Goal: Task Accomplishment & Management: Manage account settings

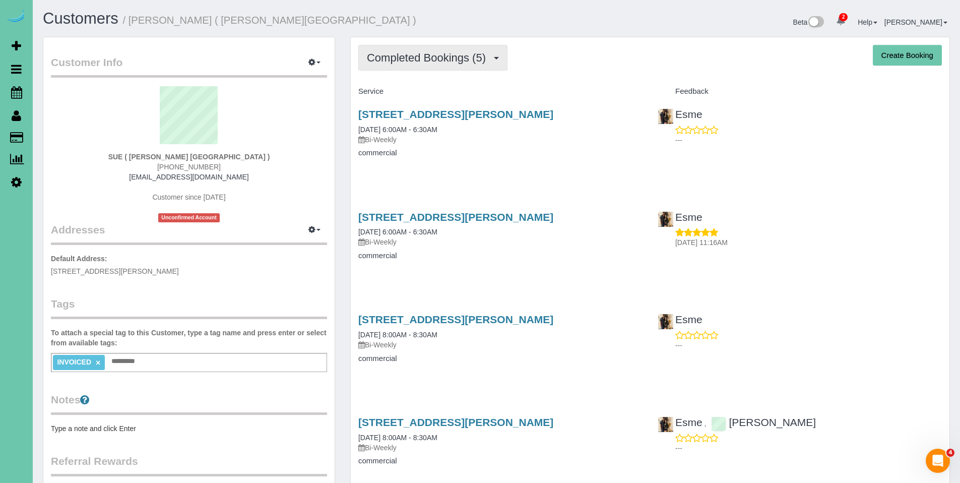
click at [448, 58] on span "Completed Bookings (5)" at bounding box center [429, 57] width 124 height 13
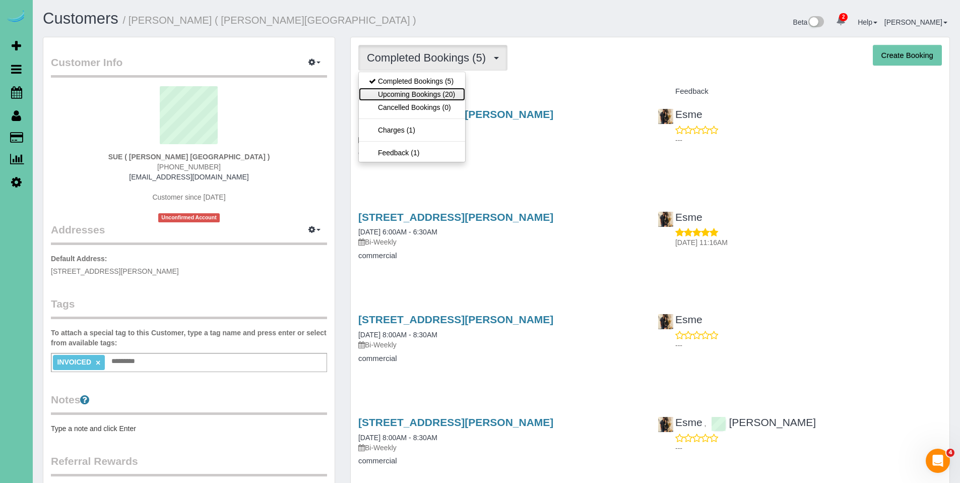
click at [413, 95] on link "Upcoming Bookings (20)" at bounding box center [412, 94] width 106 height 13
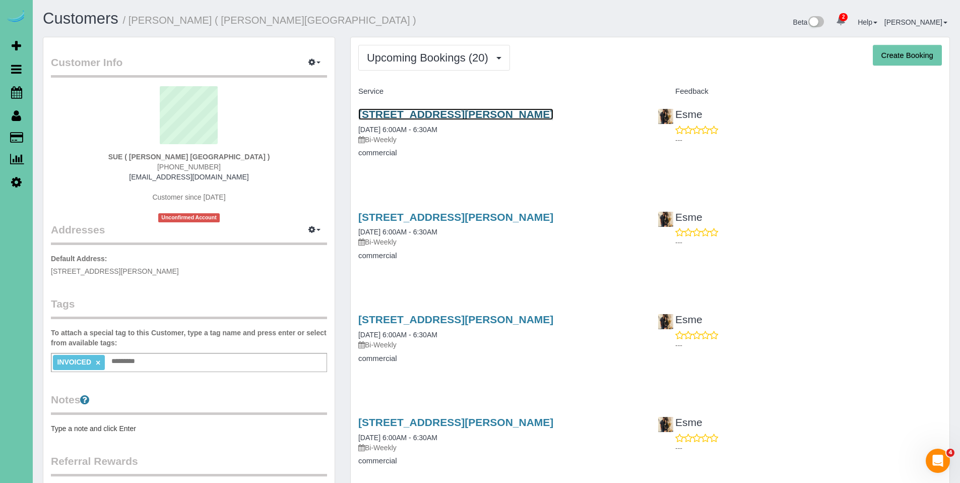
click at [418, 113] on link "609 Olson Dr #5, Papillion, NE 68046" at bounding box center [455, 114] width 195 height 12
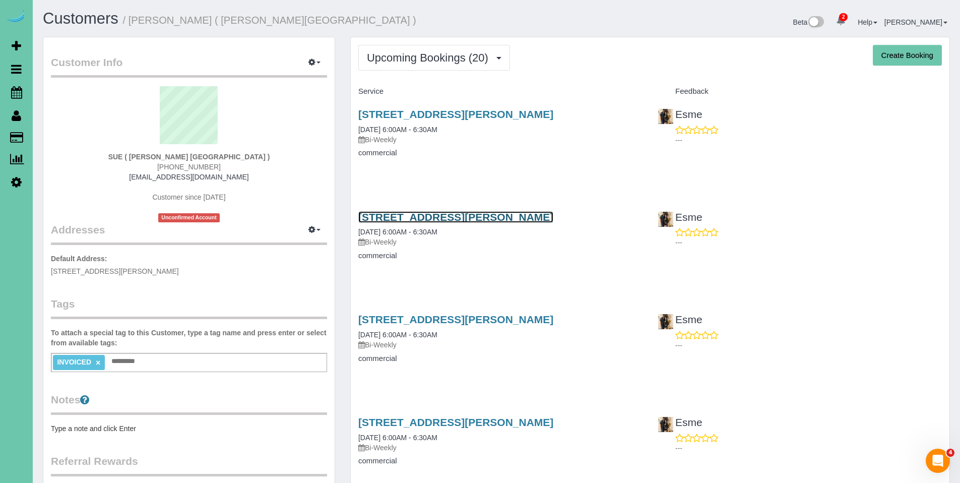
click at [445, 220] on link "609 Olson Dr #5, Papillion, NE 68046" at bounding box center [455, 217] width 195 height 12
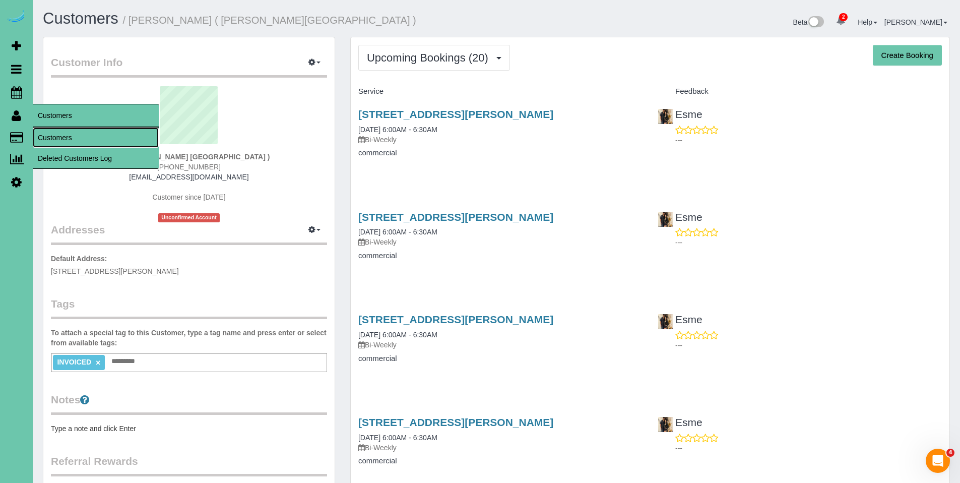
click at [59, 138] on link "Customers" at bounding box center [96, 138] width 126 height 20
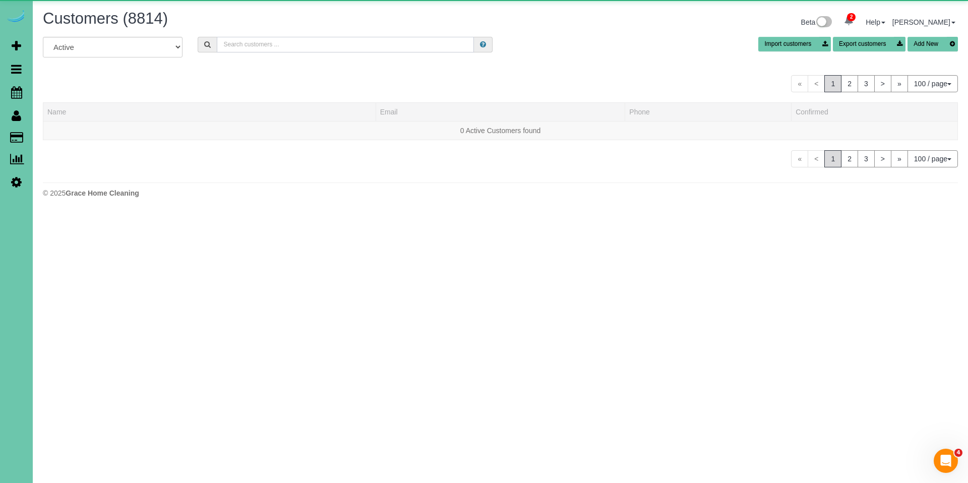
click at [268, 42] on input "text" at bounding box center [345, 45] width 257 height 16
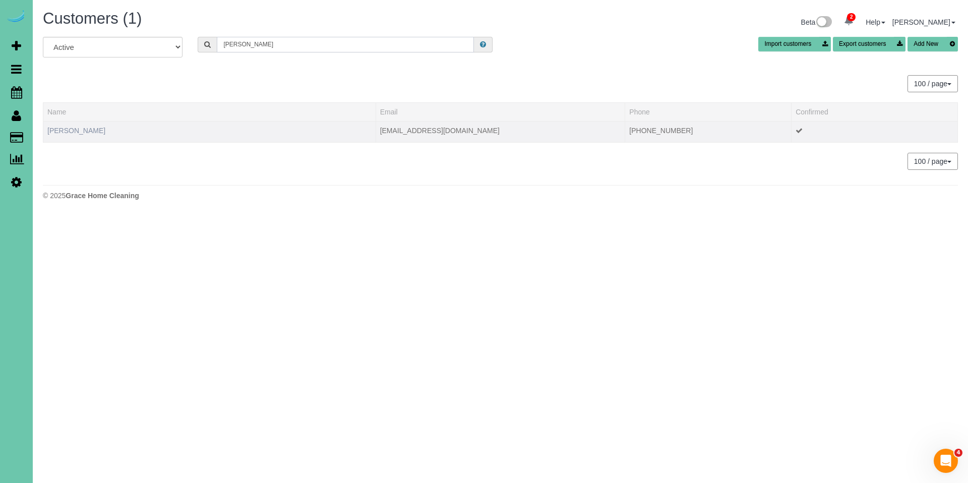
type input "meg cotton"
click at [64, 130] on link "Meg Cotton" at bounding box center [76, 131] width 58 height 8
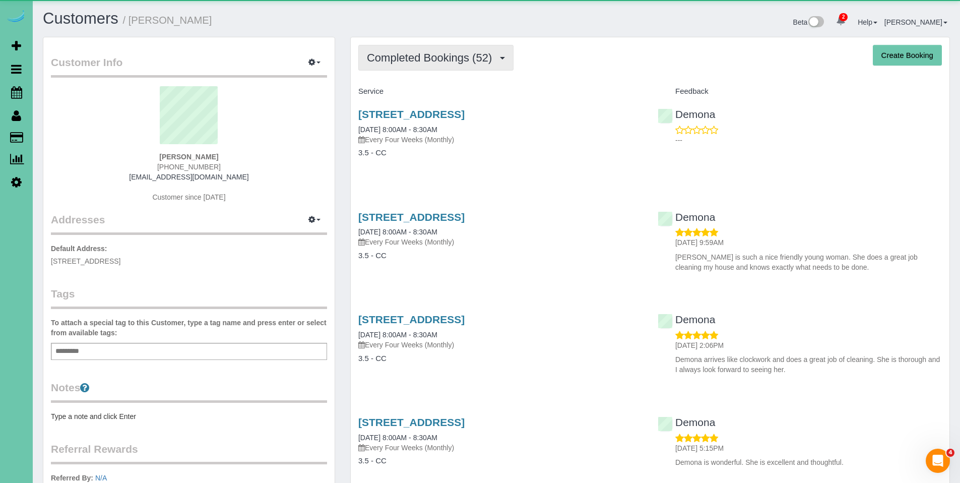
click at [402, 69] on button "Completed Bookings (52)" at bounding box center [435, 58] width 155 height 26
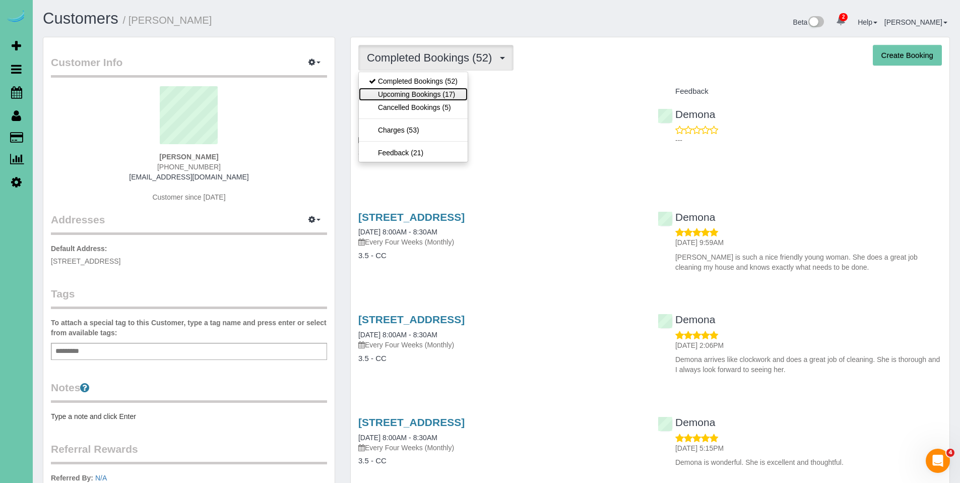
click at [398, 92] on link "Upcoming Bookings (17)" at bounding box center [413, 94] width 109 height 13
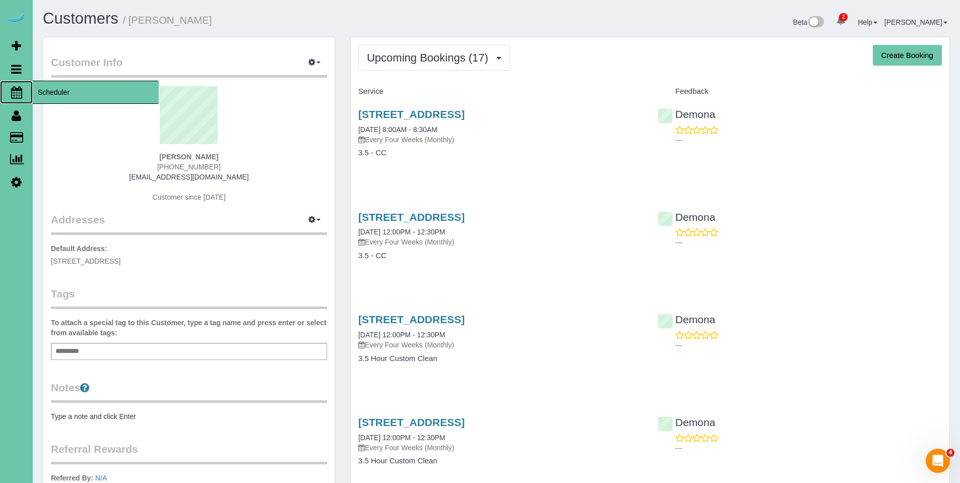
click at [51, 90] on span "Scheduler" at bounding box center [96, 92] width 126 height 23
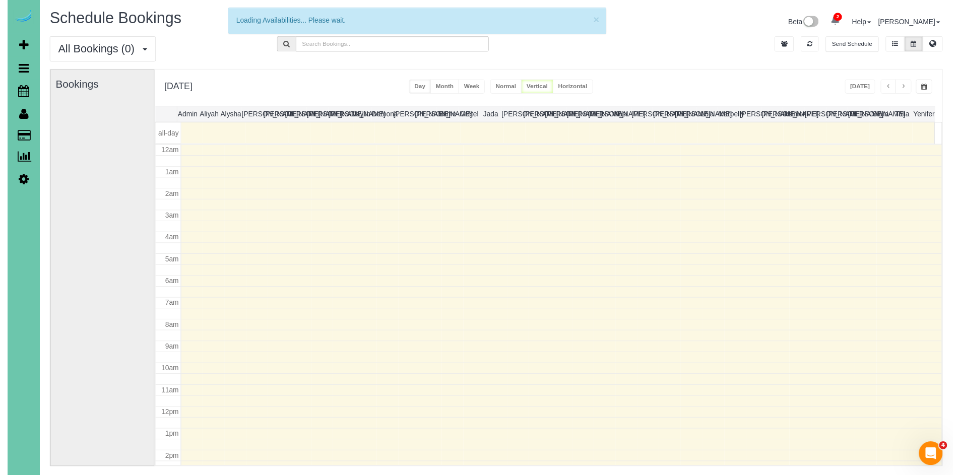
scroll to position [134, 0]
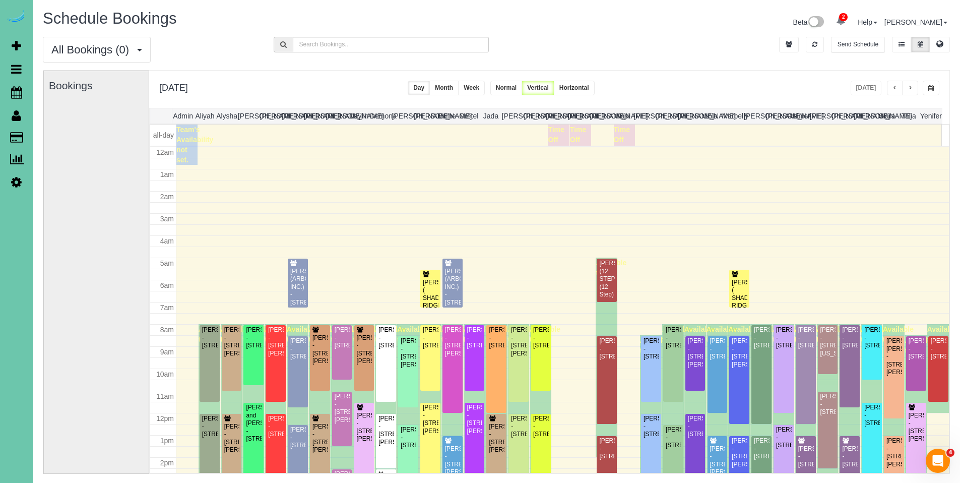
click at [930, 89] on span "button" at bounding box center [932, 88] width 6 height 6
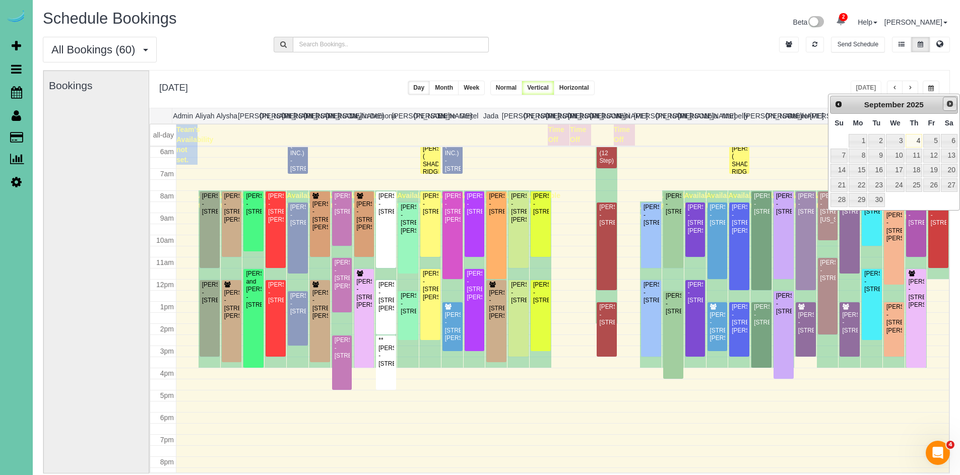
click at [950, 107] on span "Next" at bounding box center [950, 104] width 8 height 8
click at [898, 170] on link "17" at bounding box center [895, 171] width 19 height 14
type input "**********"
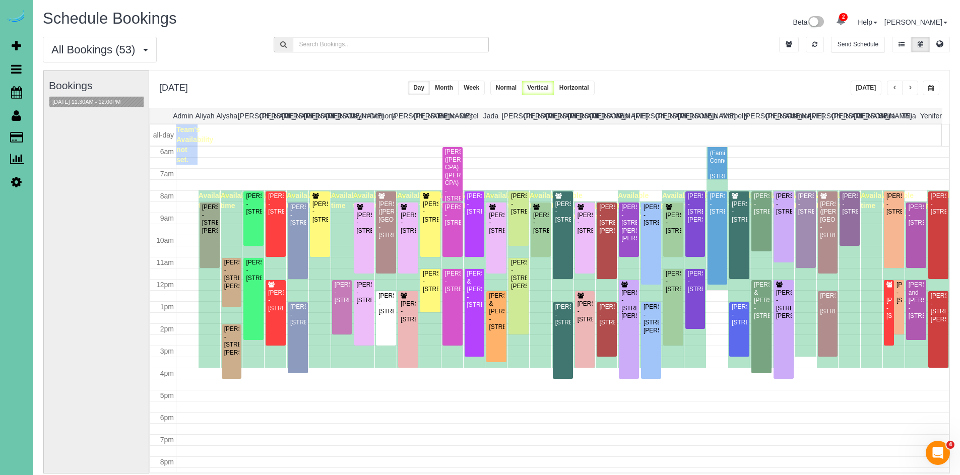
click at [895, 87] on span "button" at bounding box center [895, 88] width 5 height 6
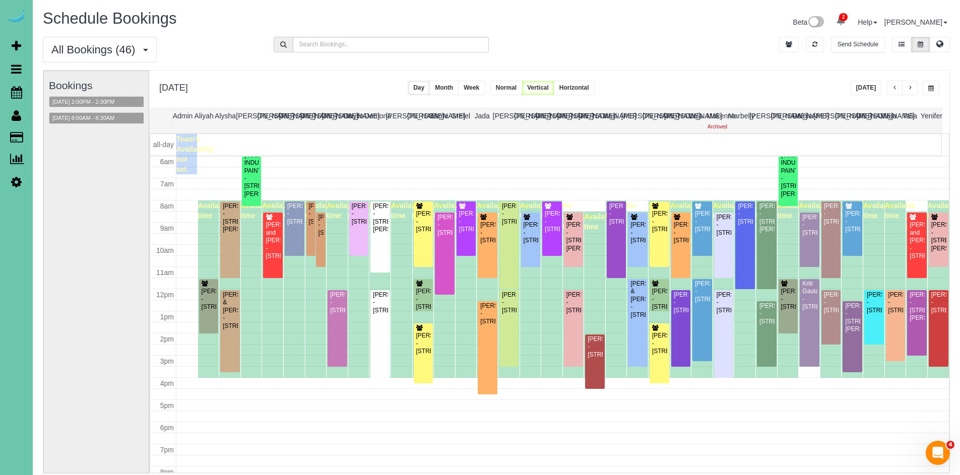
click at [891, 89] on button "button" at bounding box center [895, 88] width 16 height 15
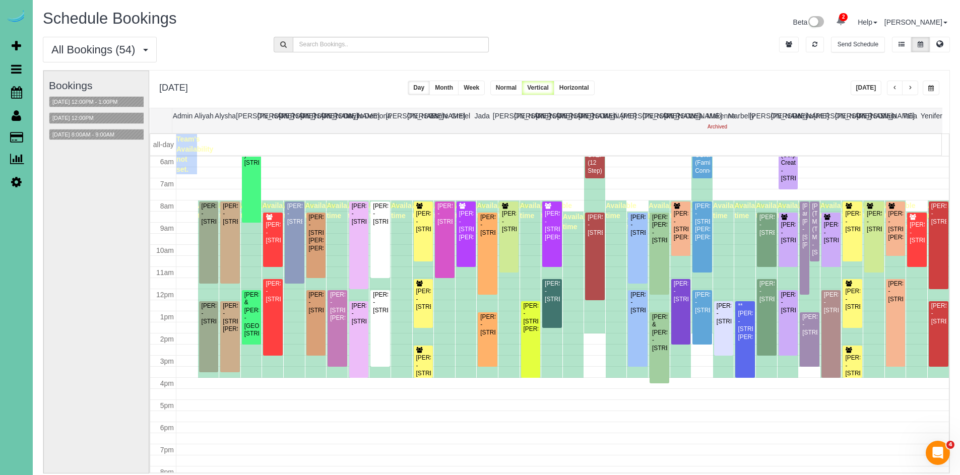
click at [891, 89] on button "button" at bounding box center [895, 88] width 16 height 15
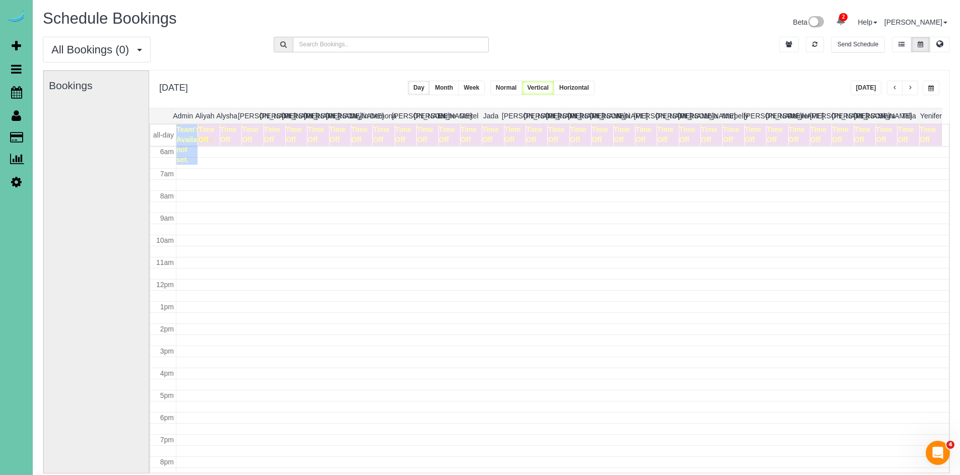
click at [891, 89] on button "button" at bounding box center [895, 88] width 16 height 15
click at [894, 90] on span "button" at bounding box center [895, 88] width 5 height 6
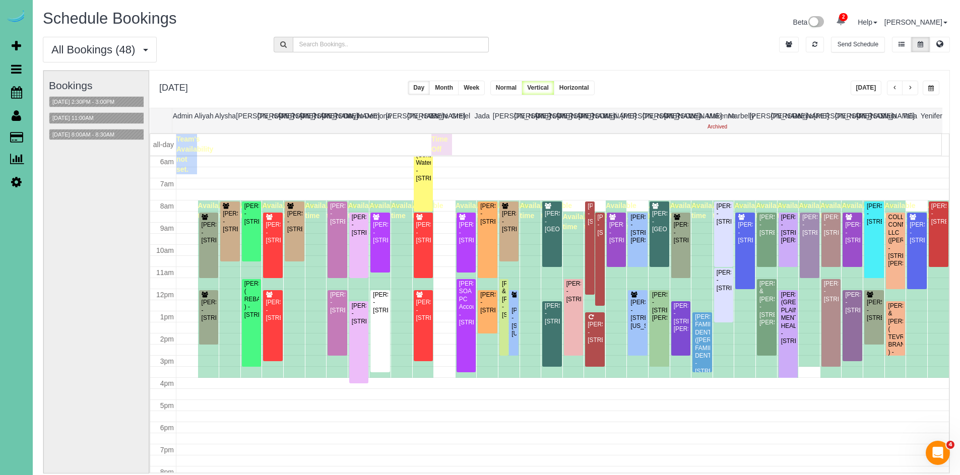
click at [897, 87] on span "button" at bounding box center [895, 88] width 5 height 6
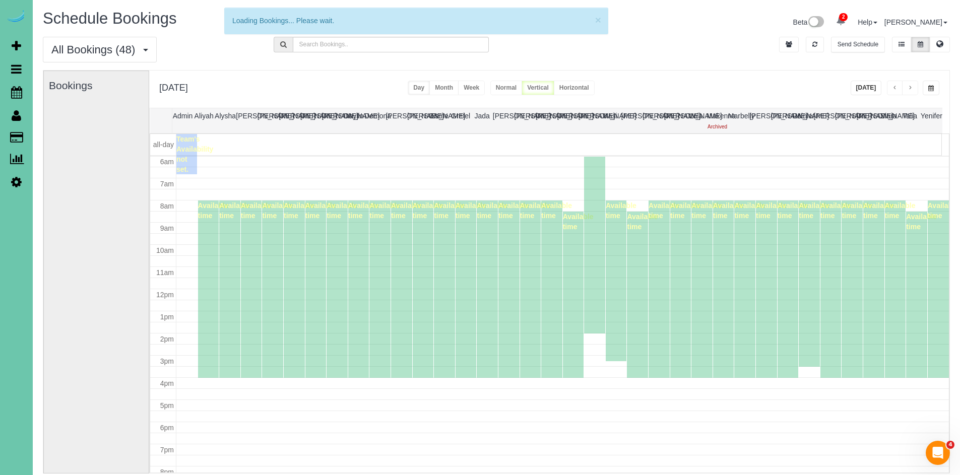
click at [897, 87] on span "button" at bounding box center [895, 88] width 5 height 6
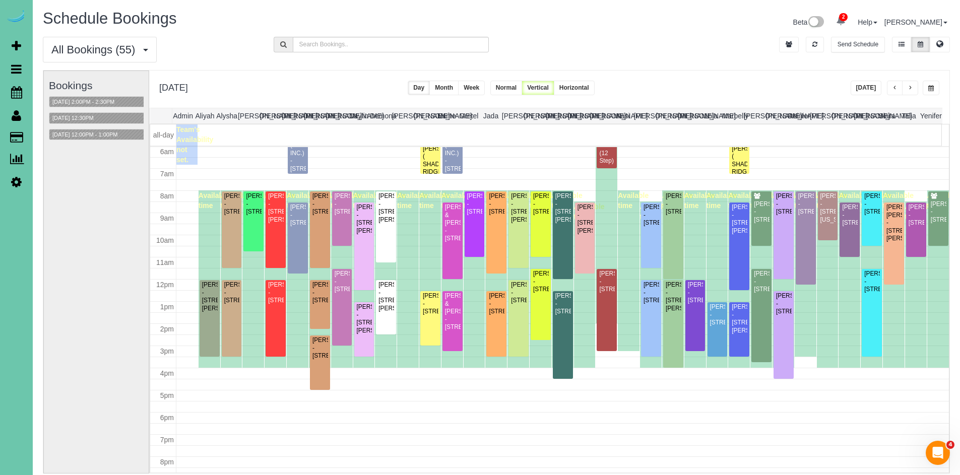
click at [897, 87] on span "button" at bounding box center [895, 88] width 5 height 6
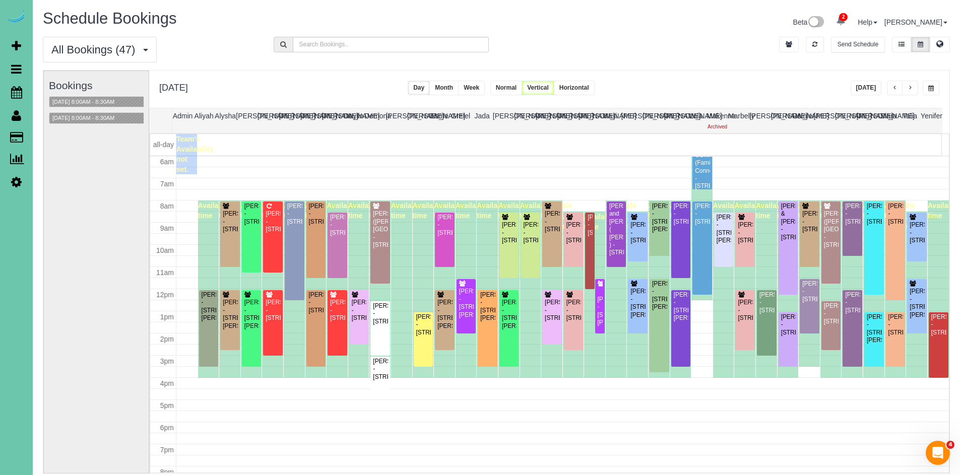
click at [897, 87] on span "button" at bounding box center [895, 88] width 5 height 6
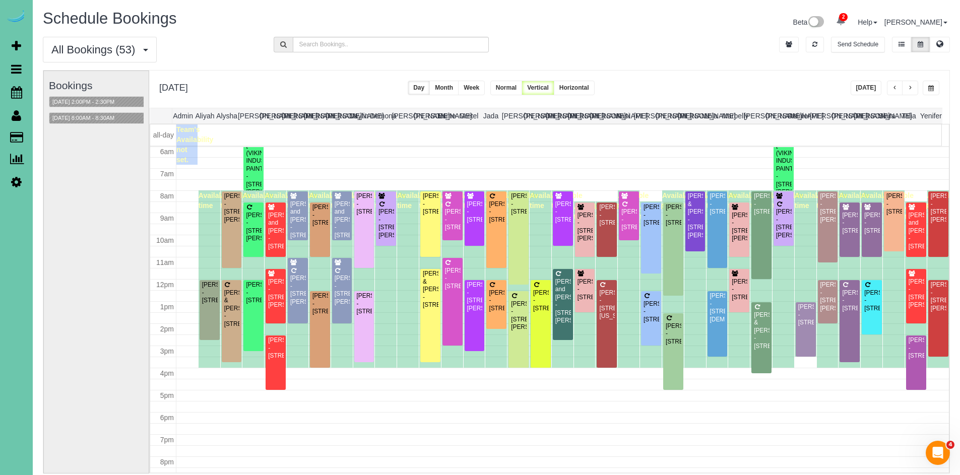
click at [910, 88] on span "button" at bounding box center [910, 88] width 5 height 6
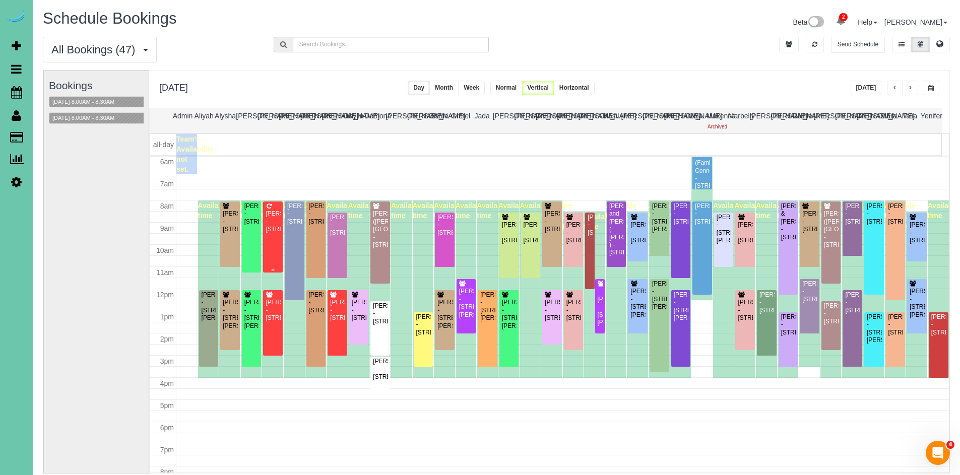
click at [268, 210] on div "[PERSON_NAME] - [STREET_ADDRESS]" at bounding box center [273, 221] width 16 height 23
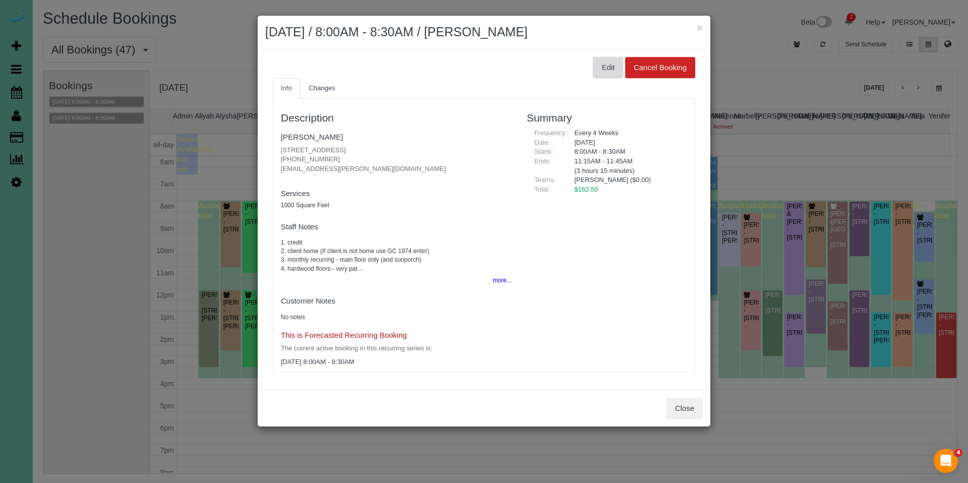
click at [600, 65] on button "Edit" at bounding box center [608, 67] width 30 height 21
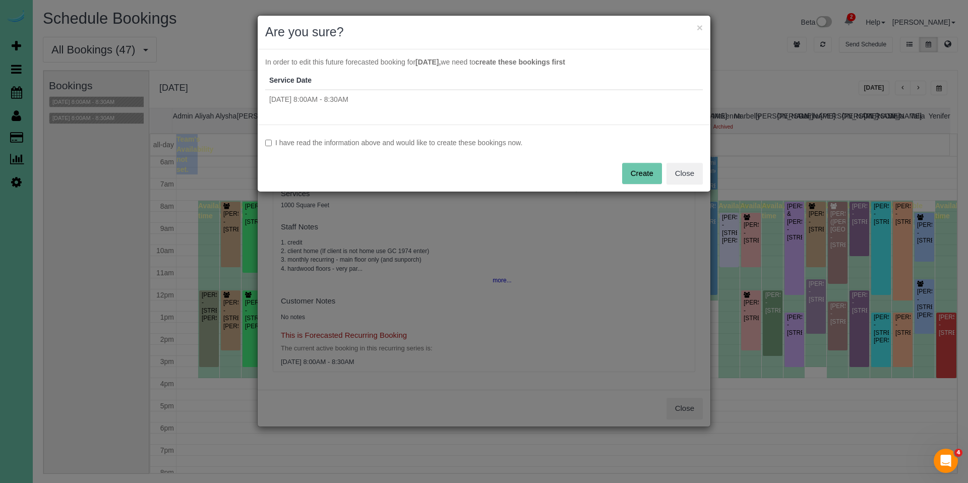
click at [652, 175] on button "Create" at bounding box center [642, 173] width 40 height 21
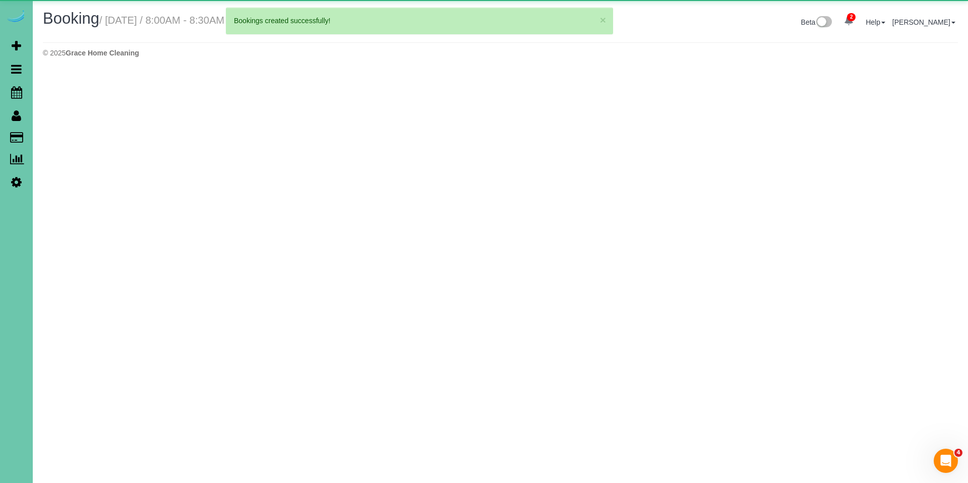
select select "IA"
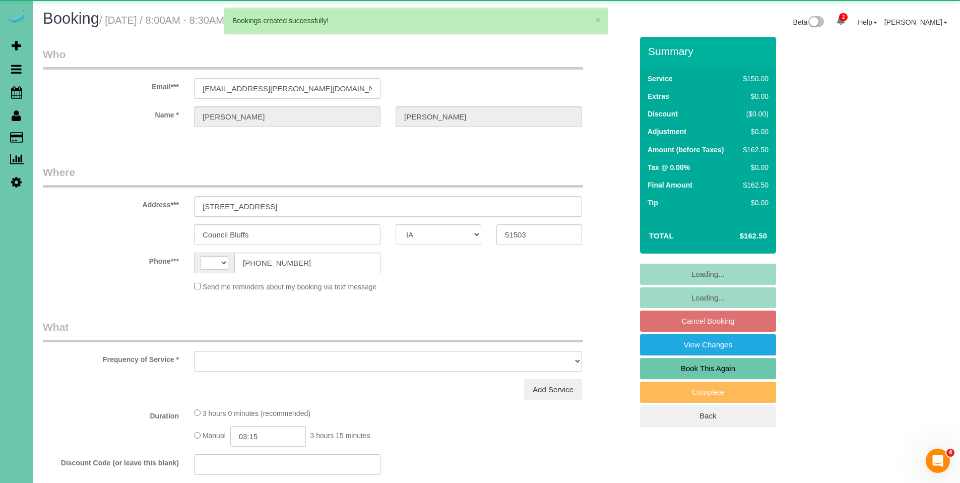
select select "string:US"
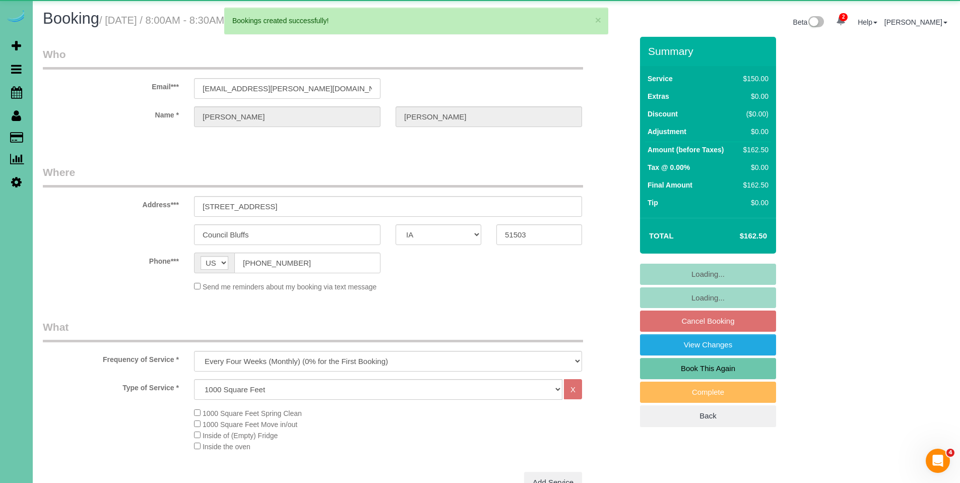
select select "object:4736"
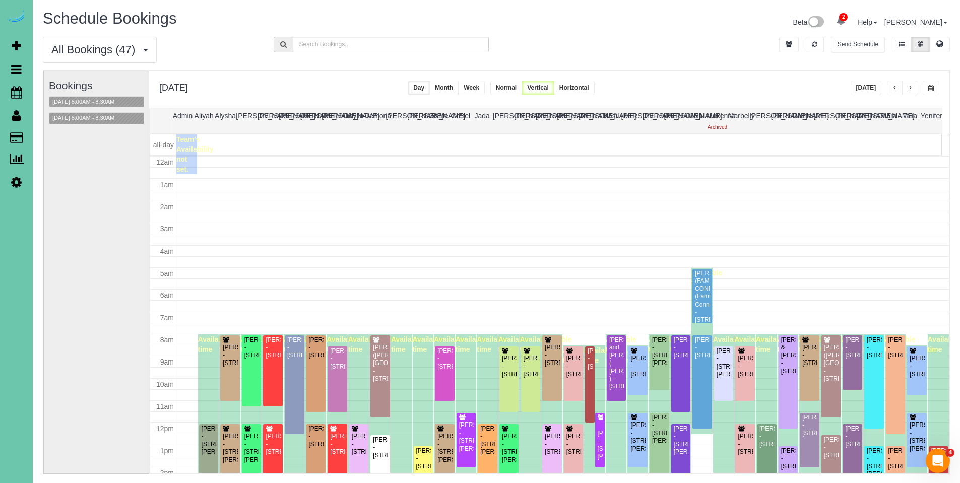
scroll to position [134, 0]
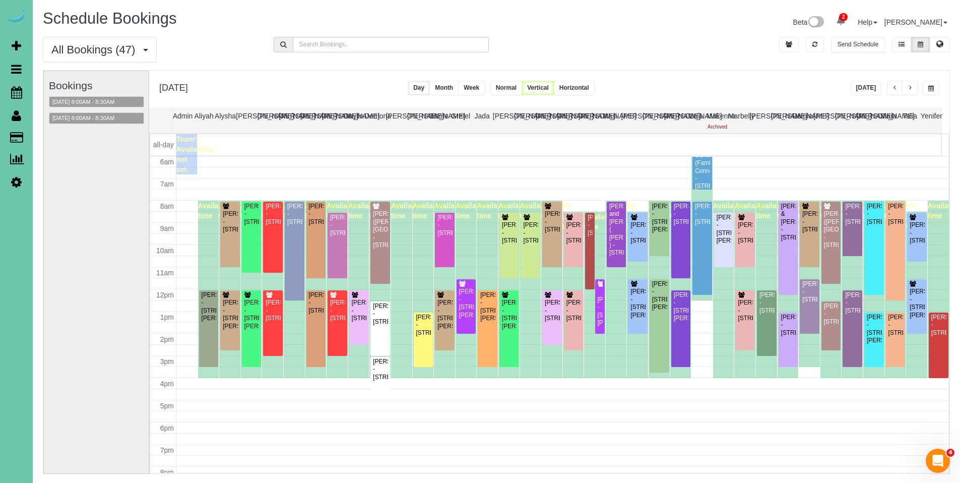
click at [898, 87] on button "button" at bounding box center [895, 88] width 16 height 15
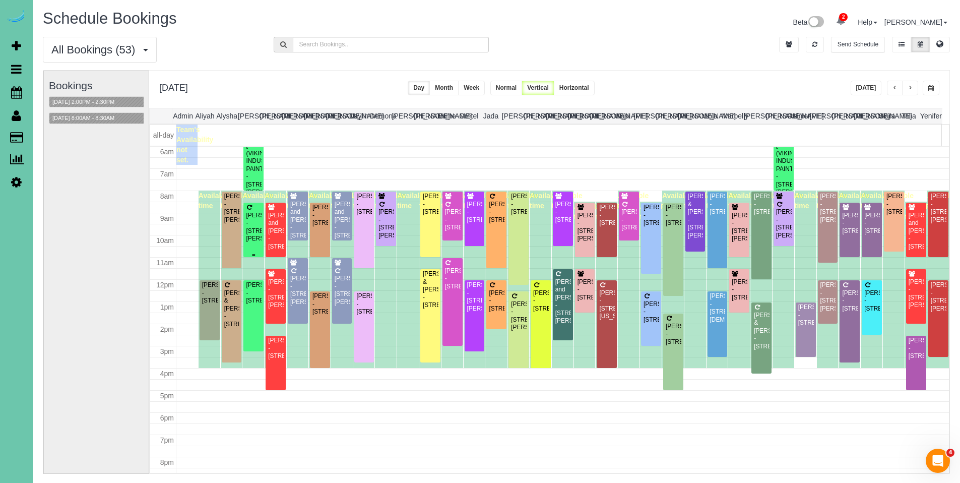
click at [254, 224] on div "[PERSON_NAME] - [STREET_ADDRESS][PERSON_NAME]" at bounding box center [254, 227] width 16 height 31
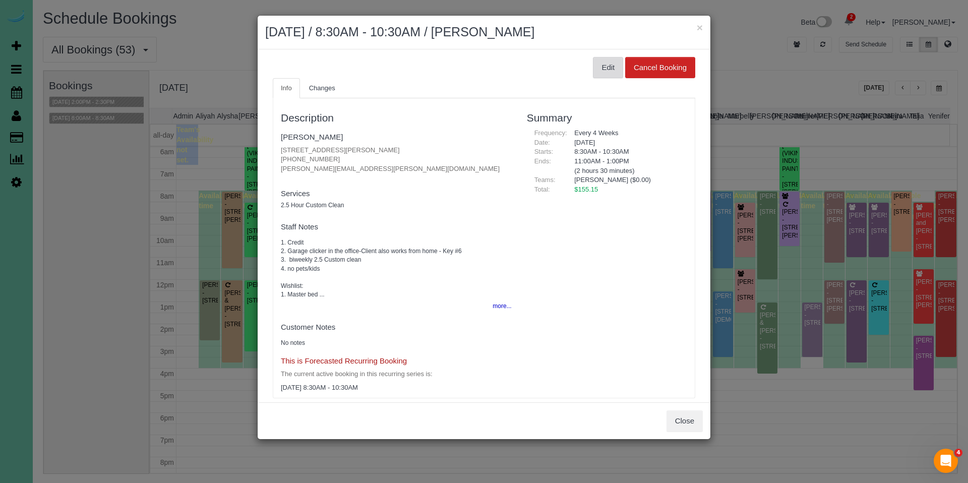
click at [596, 71] on button "Edit" at bounding box center [608, 67] width 30 height 21
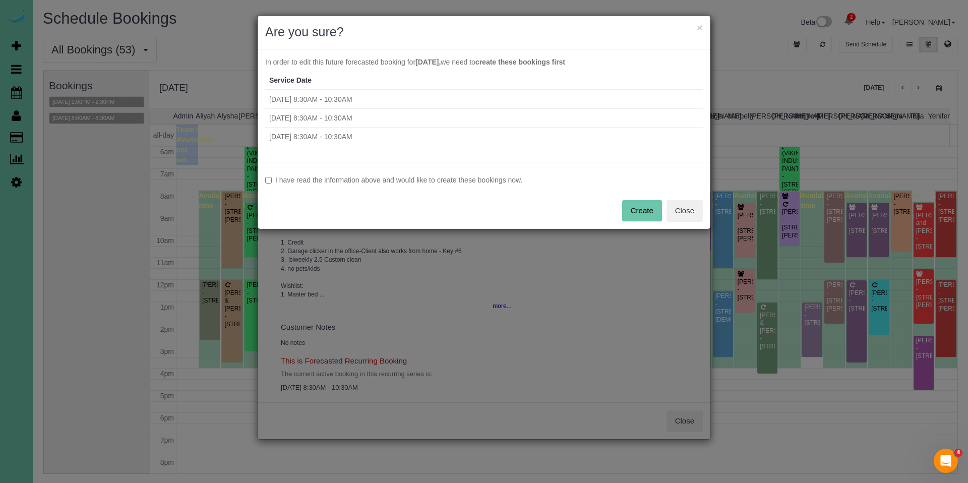
click at [429, 177] on label "I have read the information above and would like to create these bookings now." at bounding box center [484, 180] width 438 height 10
click at [629, 198] on div "I have read the information above and would like to create these bookings now. …" at bounding box center [484, 195] width 453 height 67
click at [635, 205] on button "Create" at bounding box center [642, 210] width 40 height 21
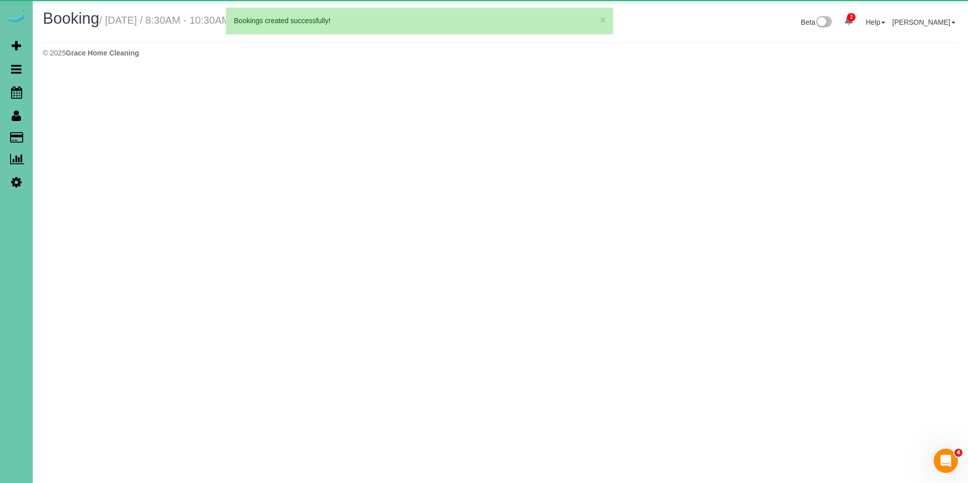
select select "NE"
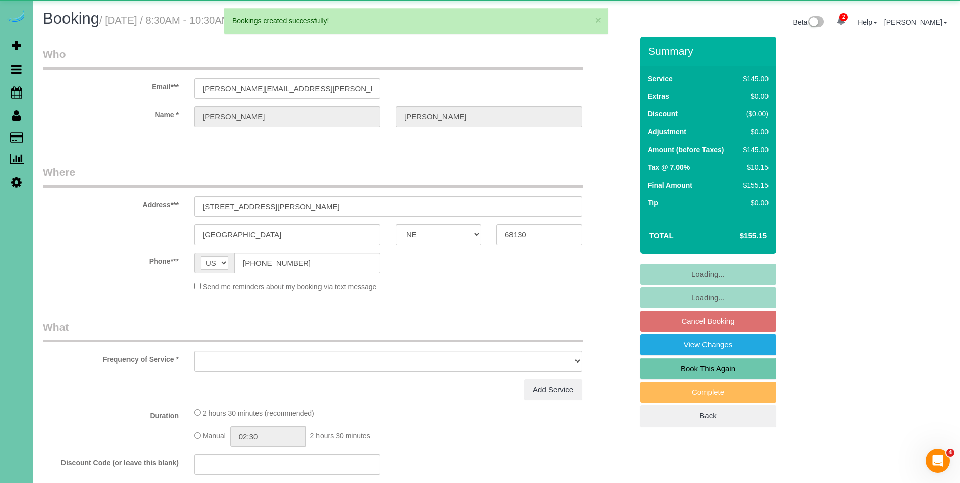
select select "object:6060"
select select "string:fspay-e8577a76-ead9-457e-96e9-233bd60d00c8"
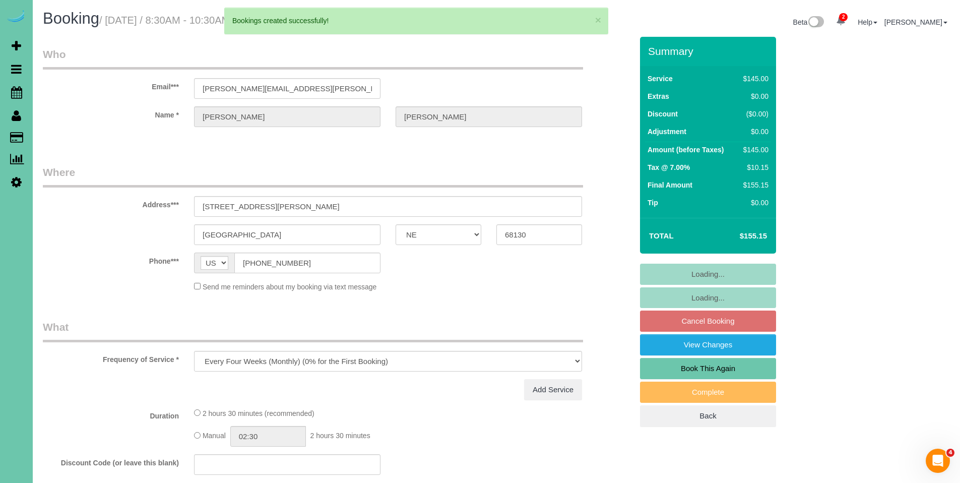
select select "object:6064"
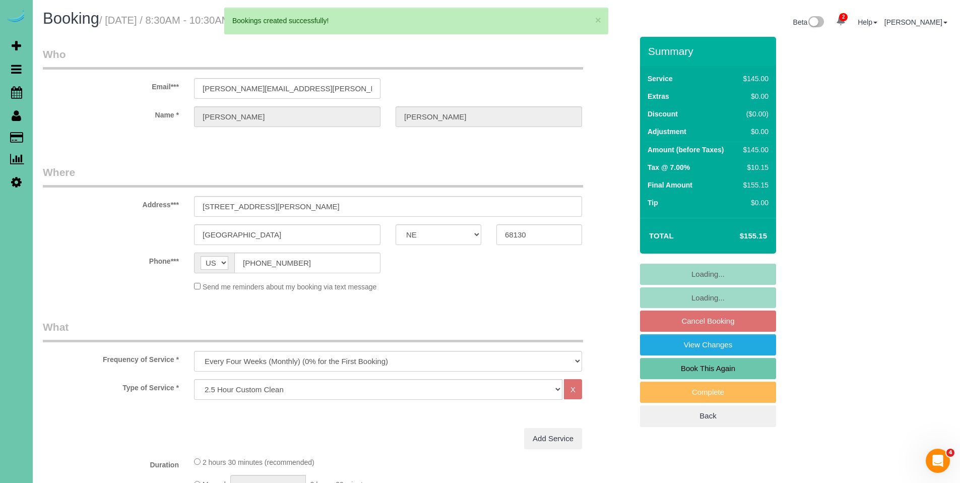
select select "number:35"
select select "number:41"
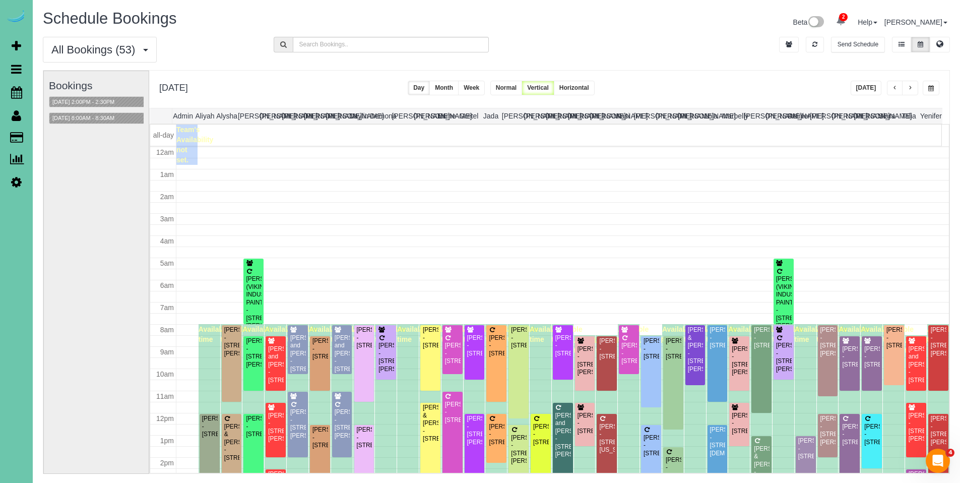
scroll to position [134, 0]
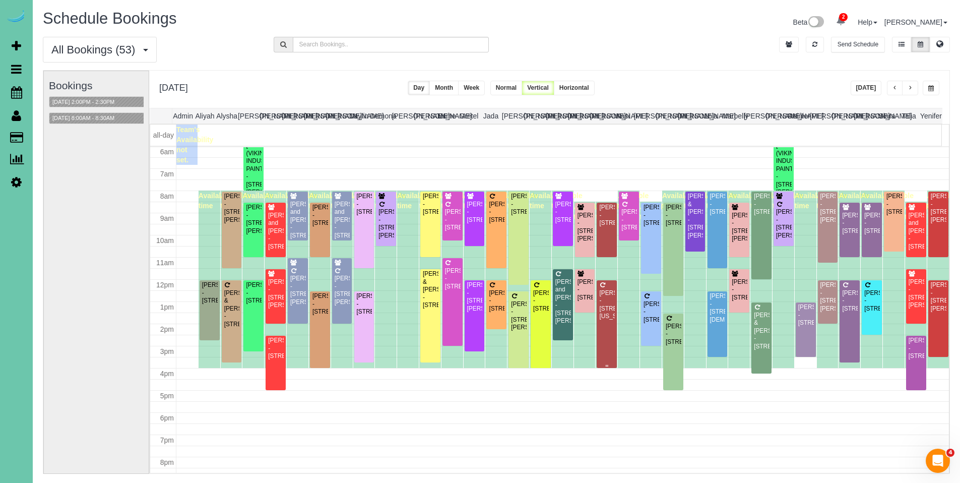
click at [602, 297] on div "[PERSON_NAME] - [STREET_ADDRESS][US_STATE]" at bounding box center [607, 304] width 16 height 31
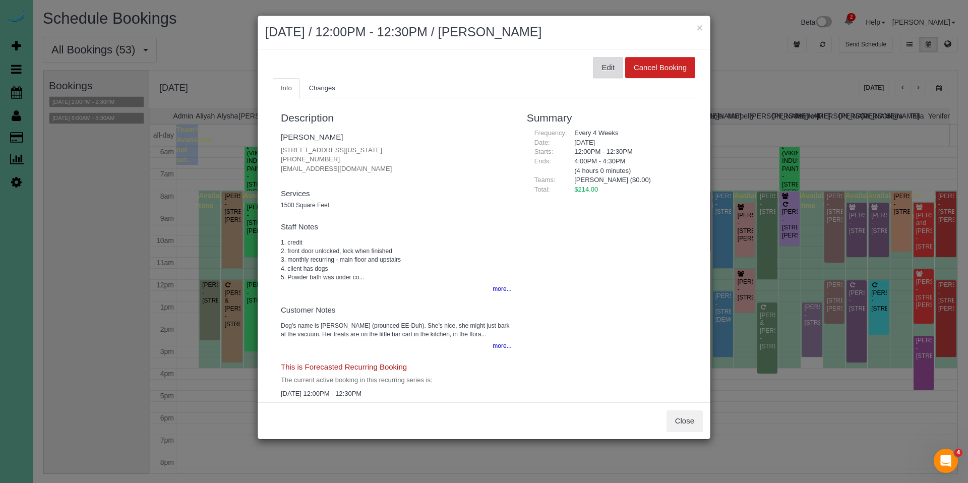
click at [603, 73] on button "Edit" at bounding box center [608, 67] width 30 height 21
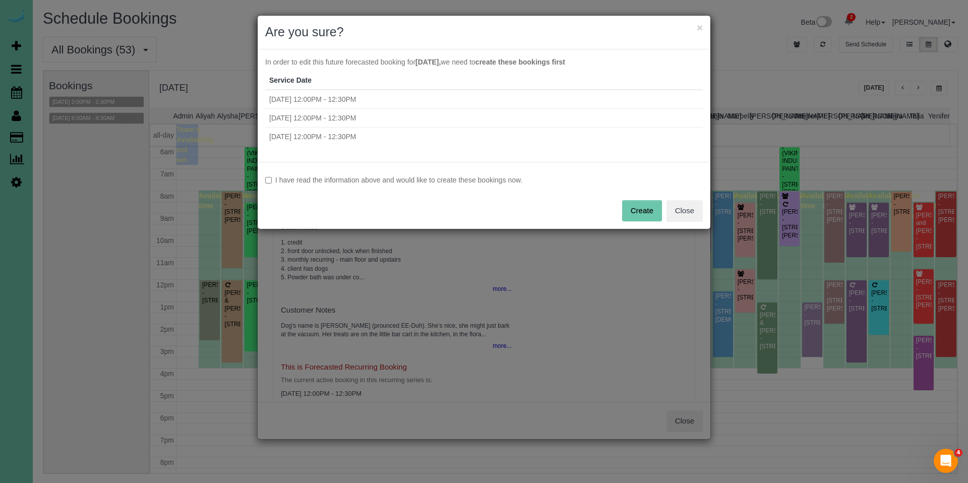
click at [473, 178] on label "I have read the information above and would like to create these bookings now." at bounding box center [484, 180] width 438 height 10
click at [635, 203] on button "Create" at bounding box center [642, 210] width 40 height 21
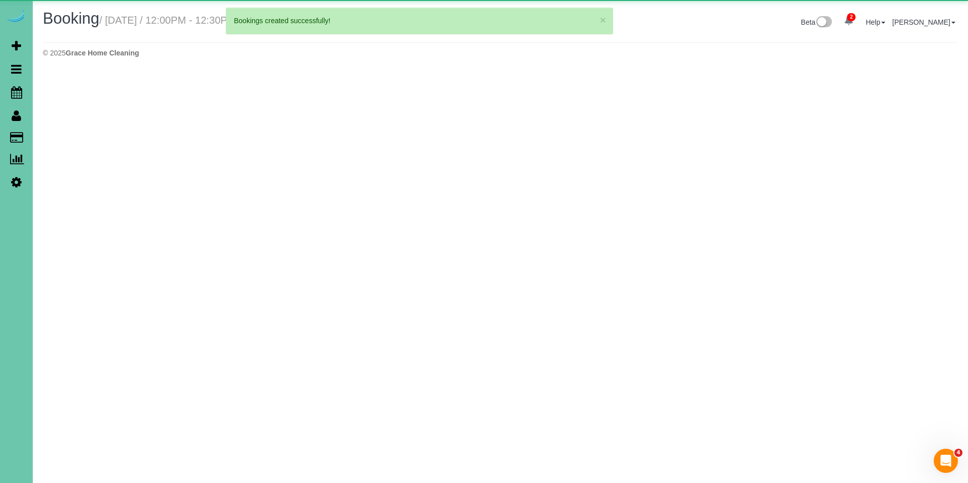
select select "NE"
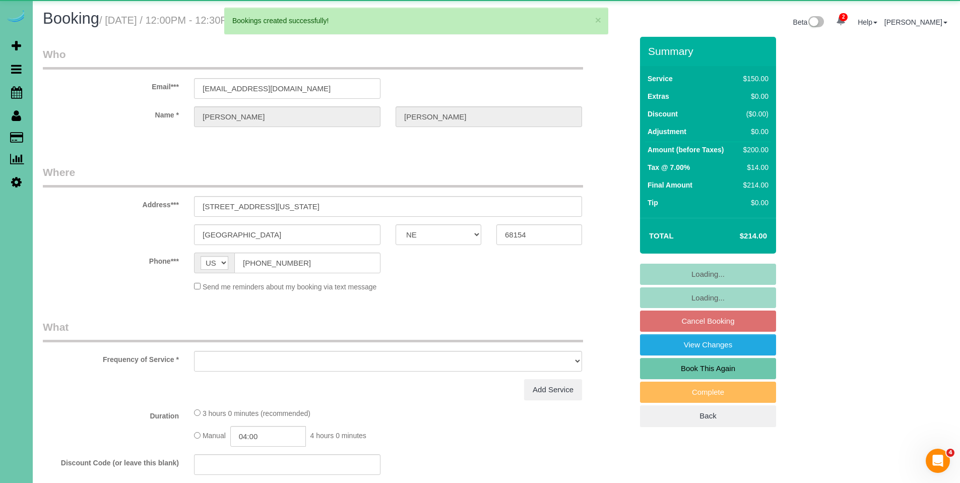
select select "object:7022"
select select "string:fspay-95ed4839-c07f-4136-9bae-2d9801a2ea45"
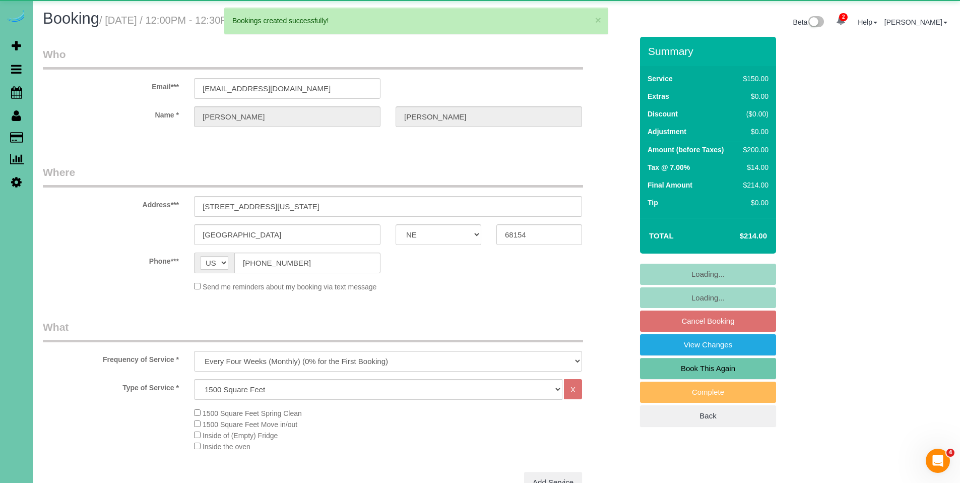
select select "object:7055"
select select "number:35"
select select "number:41"
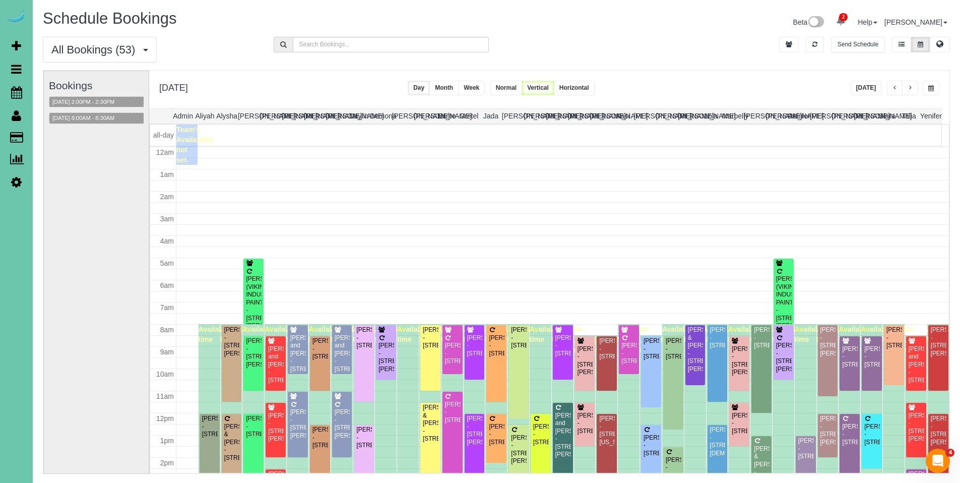
scroll to position [134, 0]
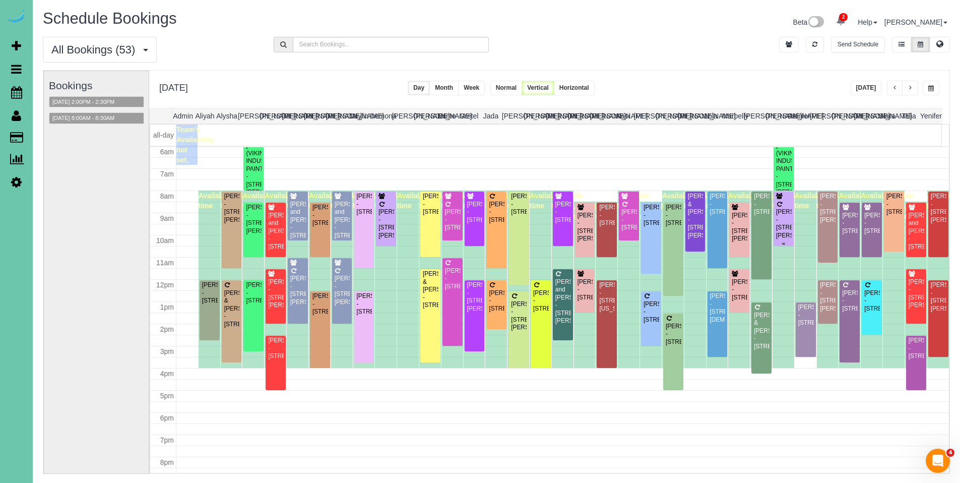
click at [778, 216] on div "[PERSON_NAME] - [STREET_ADDRESS][PERSON_NAME]" at bounding box center [784, 223] width 16 height 31
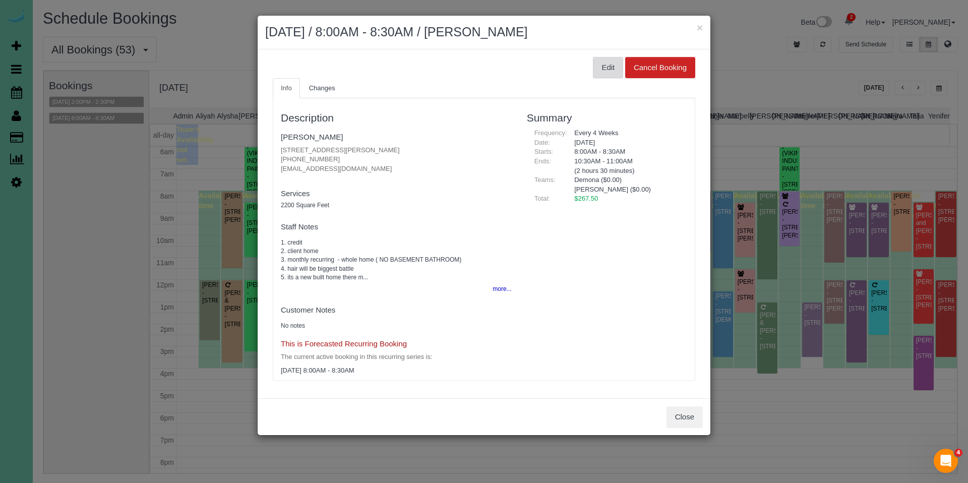
click at [606, 72] on button "Edit" at bounding box center [608, 67] width 30 height 21
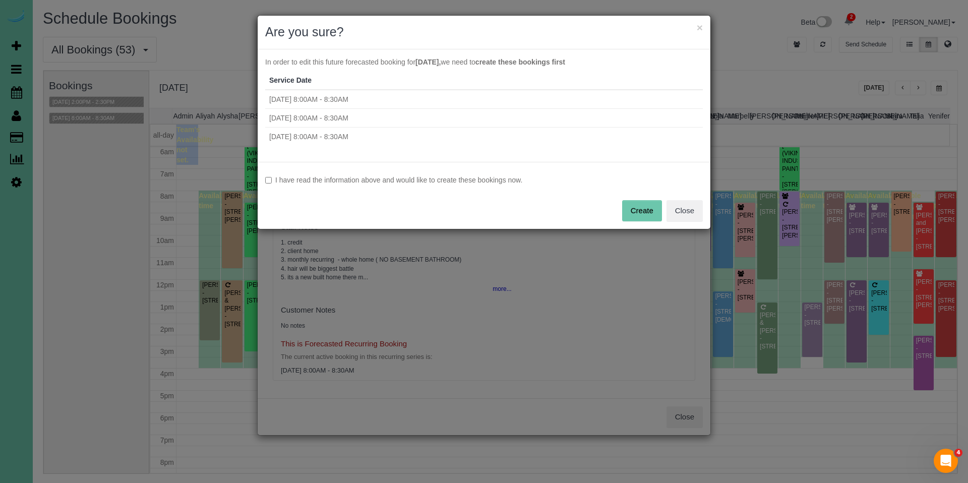
click at [391, 175] on label "I have read the information above and would like to create these bookings now." at bounding box center [484, 180] width 438 height 10
click at [637, 211] on button "Create" at bounding box center [642, 210] width 40 height 21
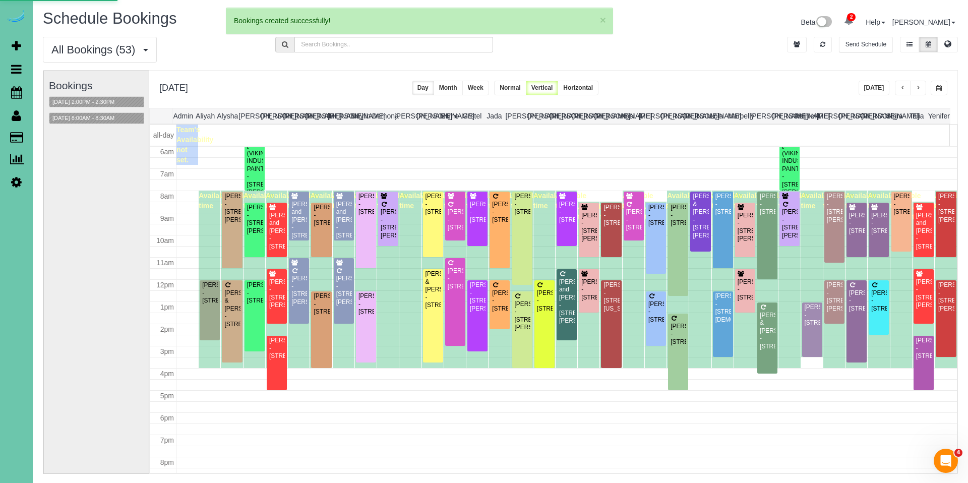
select select "NE"
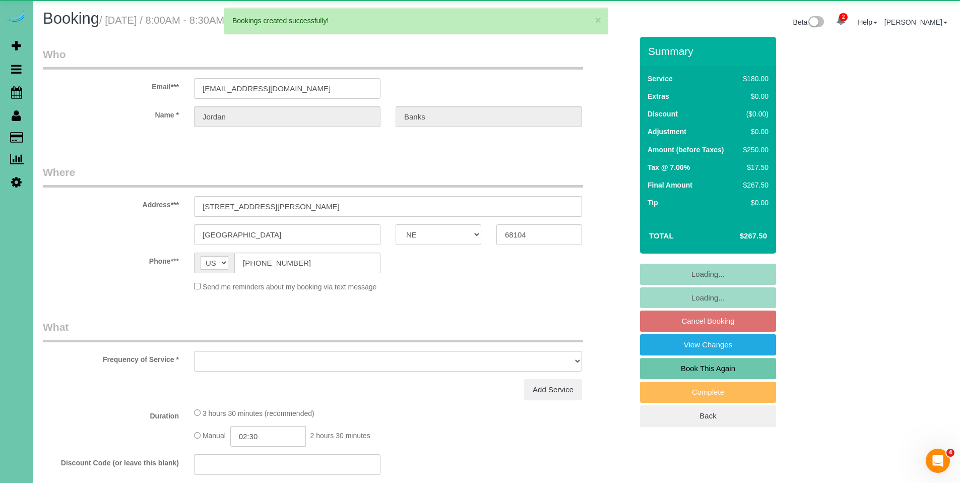
select select "object:8192"
select select "string:fspay-77c0bfe4-36aa-4877-b342-d5b6686ff86c"
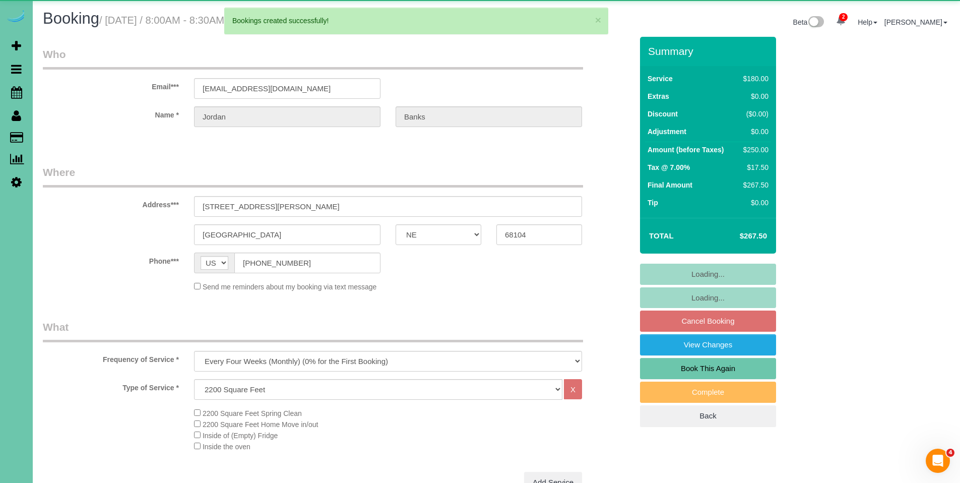
select select "object:8279"
select select "number:36"
select select "number:42"
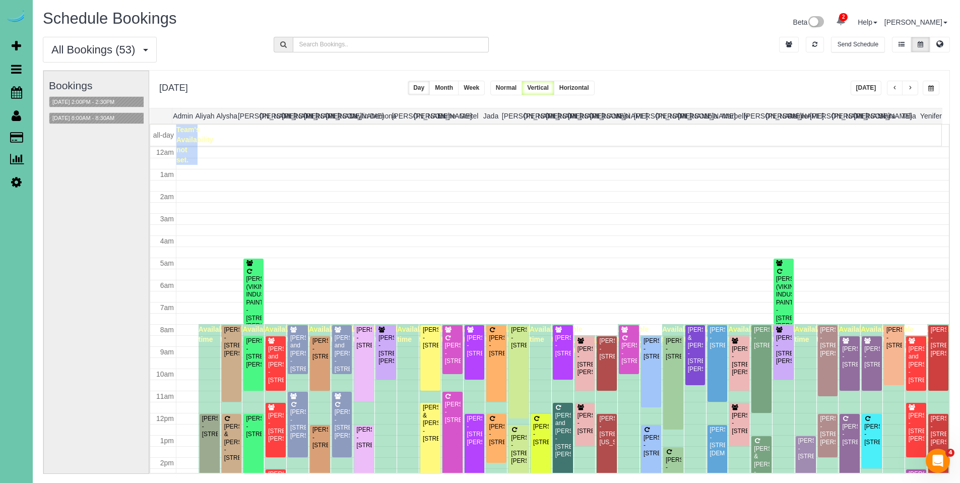
scroll to position [134, 0]
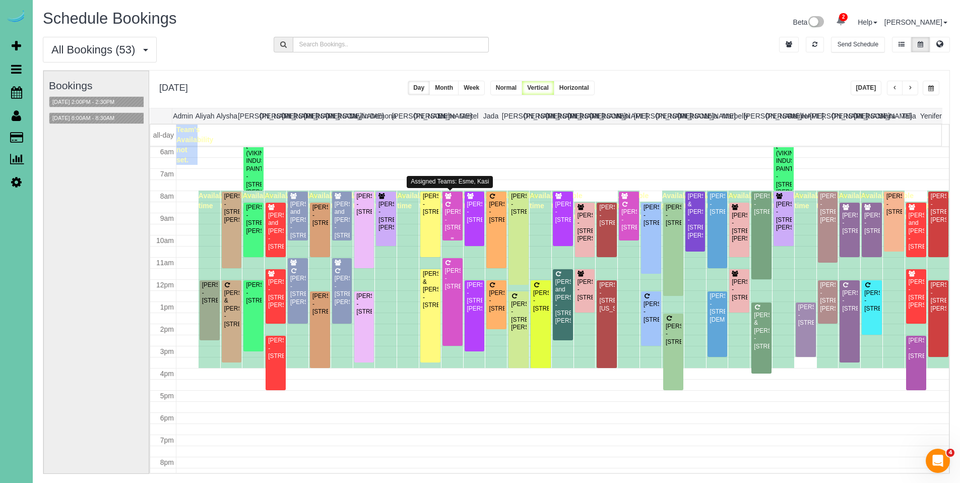
click at [450, 212] on div "[PERSON_NAME] - [STREET_ADDRESS]" at bounding box center [453, 219] width 16 height 23
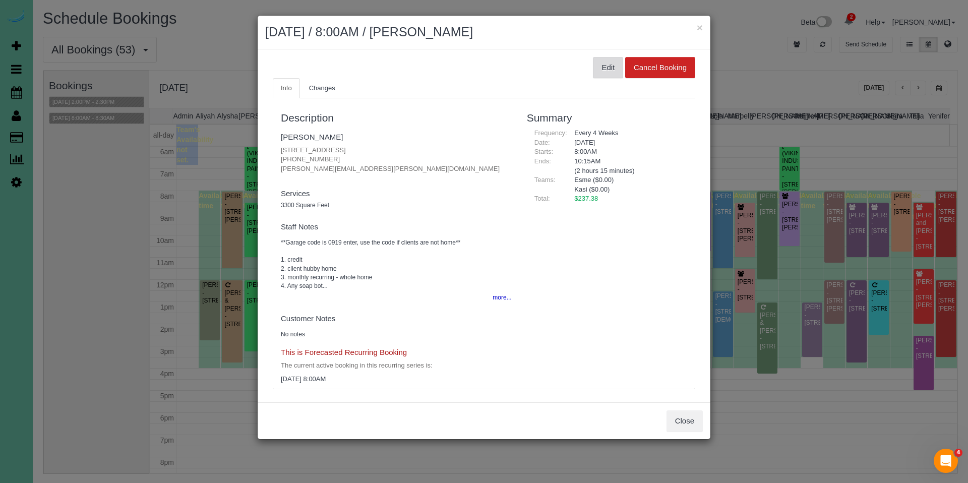
click at [596, 69] on button "Edit" at bounding box center [608, 67] width 30 height 21
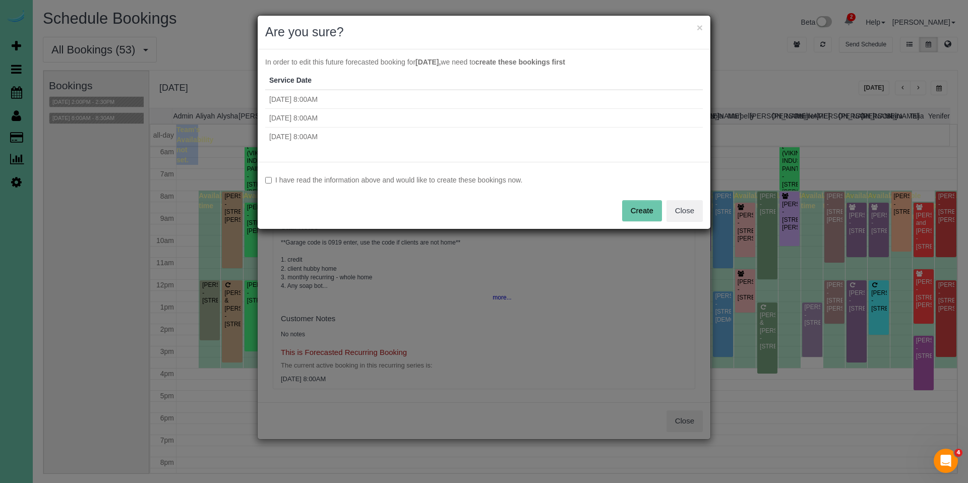
click at [329, 181] on label "I have read the information above and would like to create these bookings now." at bounding box center [484, 180] width 438 height 10
click at [648, 213] on button "Create" at bounding box center [642, 210] width 40 height 21
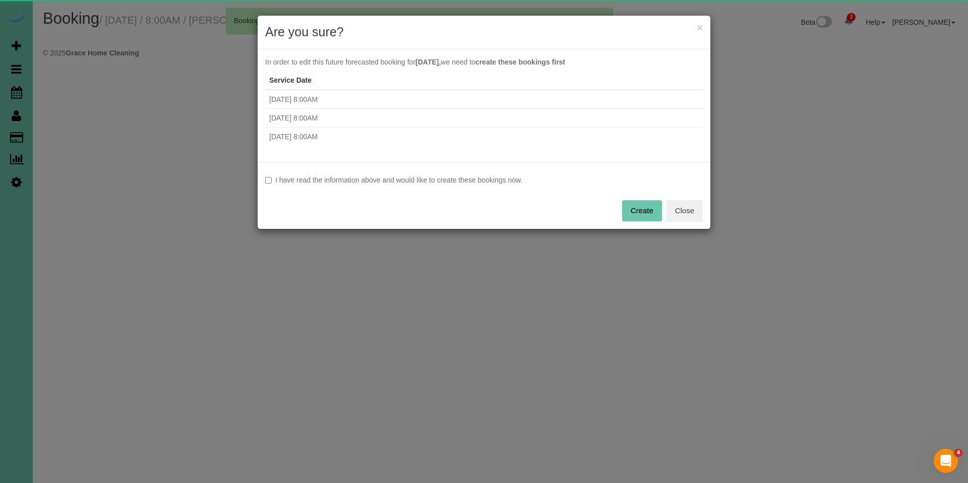
select select "NE"
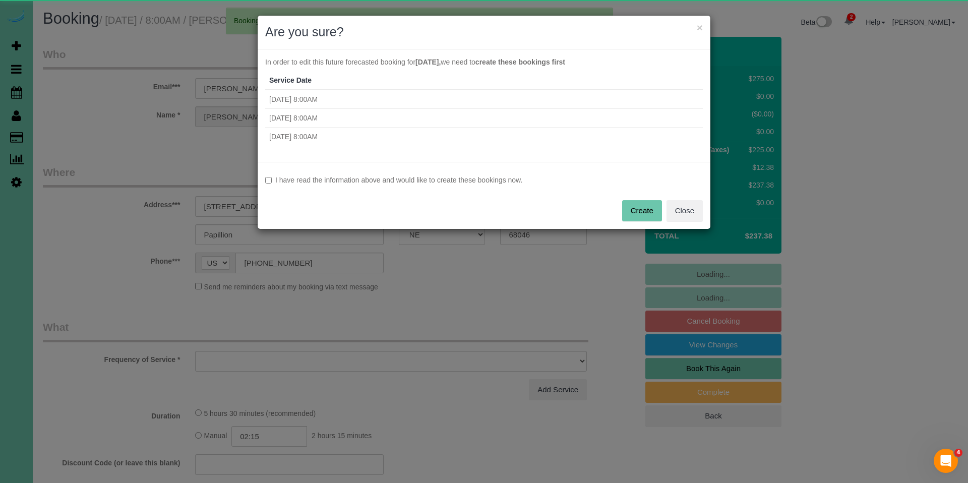
click at [380, 177] on label "I have read the information above and would like to create these bookings now." at bounding box center [484, 180] width 438 height 10
select select "object:9543"
select select "string:fspay-1b35e4ae-e00a-4dc6-9e8e-3bedcd43acc7"
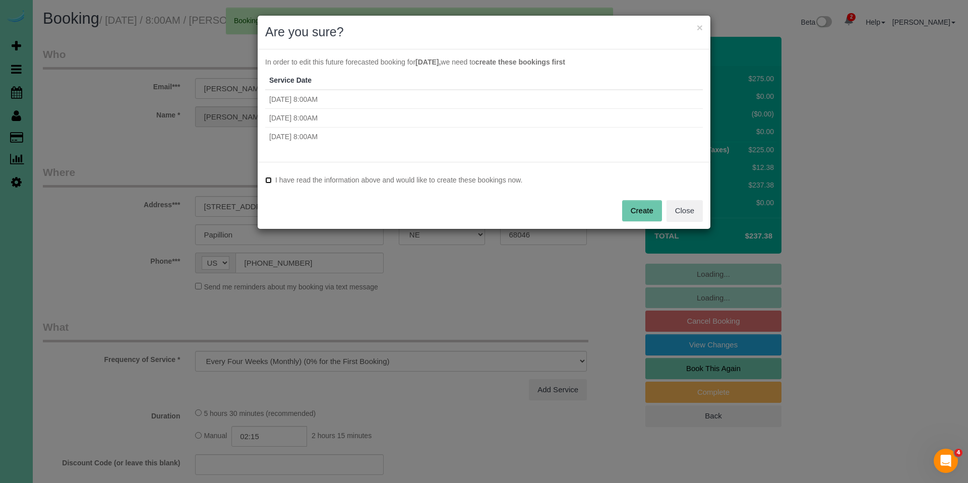
select select "object:9573"
click at [638, 206] on button "Create" at bounding box center [642, 210] width 40 height 21
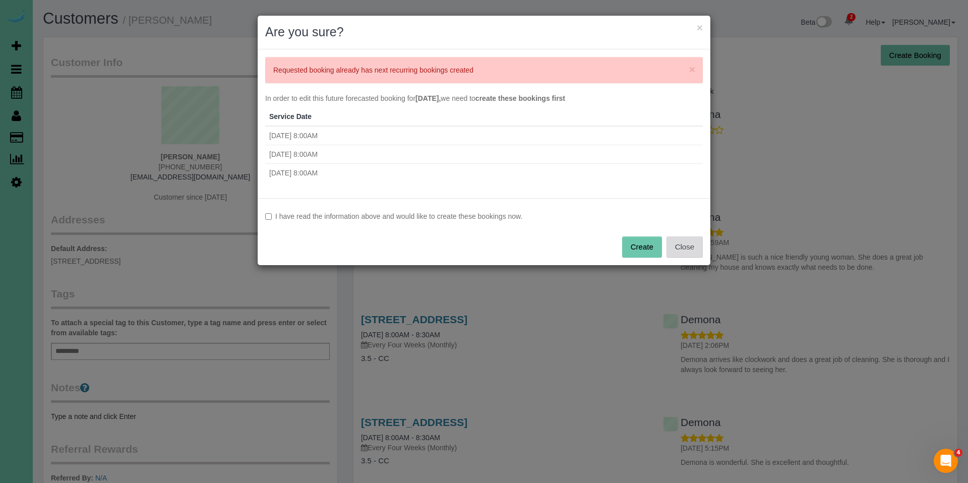
click at [682, 250] on button "Close" at bounding box center [684, 246] width 36 height 21
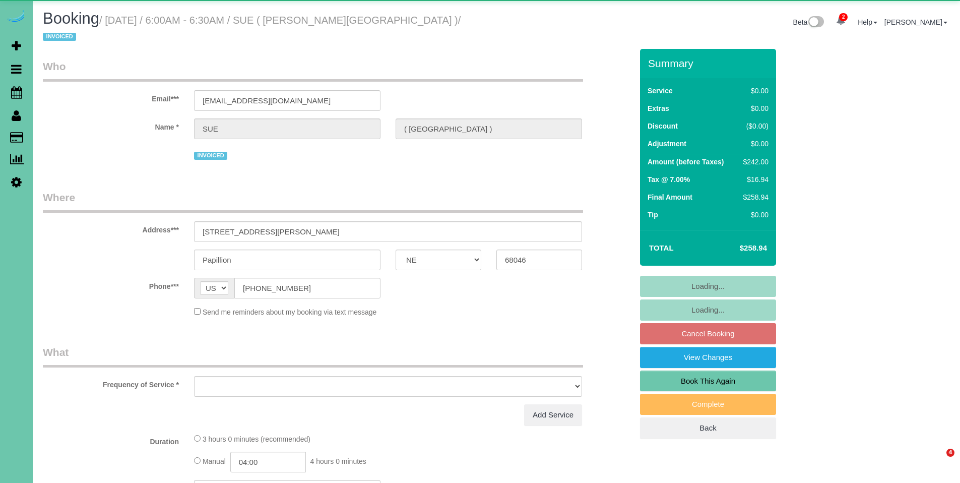
select select "NE"
select select "object:846"
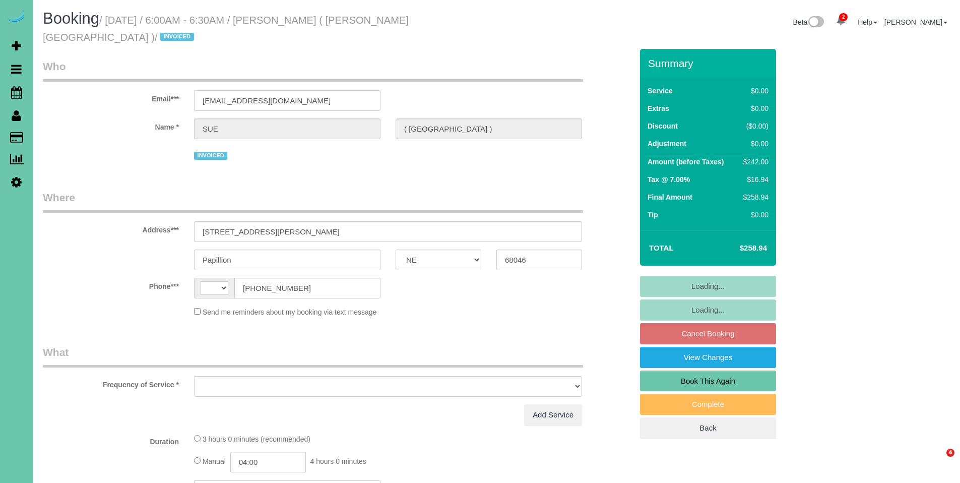
select select "NE"
select select "string:US"
select select "object:832"
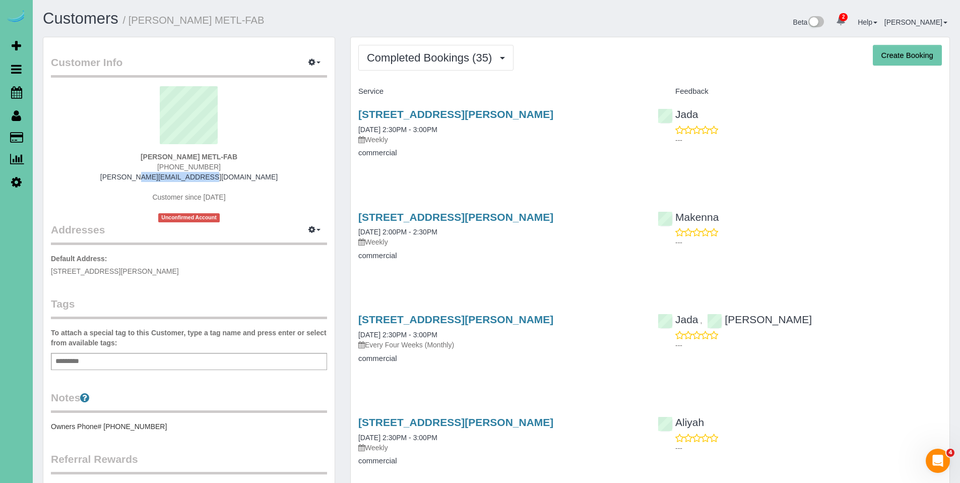
drag, startPoint x: 236, startPoint y: 178, endPoint x: 122, endPoint y: 180, distance: 113.9
click at [122, 180] on div "[PERSON_NAME] METL-FAB [PHONE_NUMBER] [PERSON_NAME][EMAIL_ADDRESS][DOMAIN_NAME]…" at bounding box center [189, 154] width 276 height 136
copy link "[PERSON_NAME][EMAIL_ADDRESS][DOMAIN_NAME]"
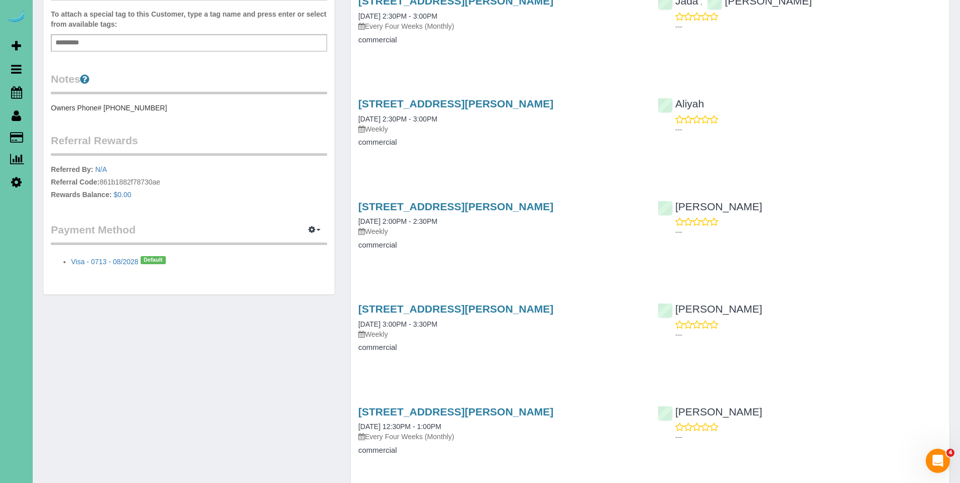
scroll to position [321, 0]
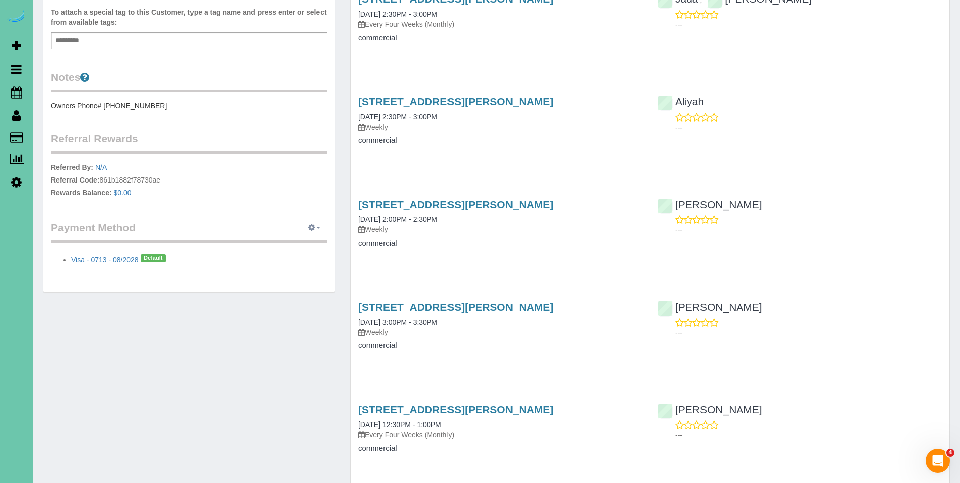
click at [311, 229] on icon "button" at bounding box center [312, 227] width 7 height 6
click at [277, 263] on link "Add Credit/Debit Card" at bounding box center [279, 259] width 94 height 13
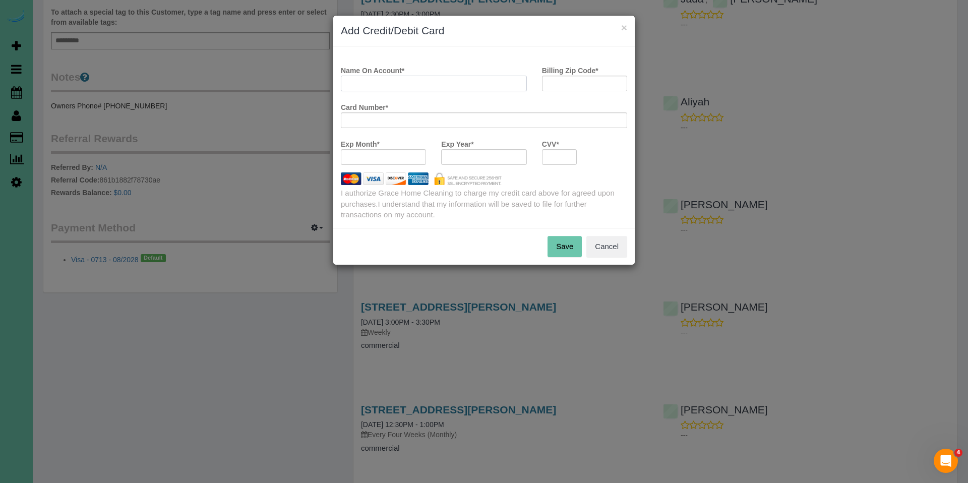
click at [420, 82] on input "Name On Account *" at bounding box center [434, 84] width 186 height 16
click at [453, 82] on input "Name On Account *" at bounding box center [434, 84] width 186 height 16
type input "Chris Miller"
type input "68122"
click at [569, 247] on button "Save" at bounding box center [565, 246] width 34 height 21
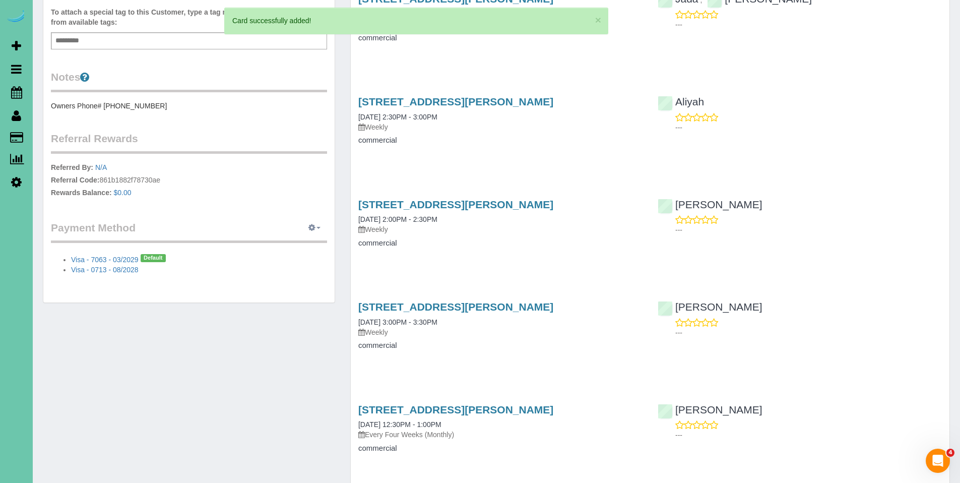
click at [311, 228] on icon "button" at bounding box center [312, 227] width 7 height 6
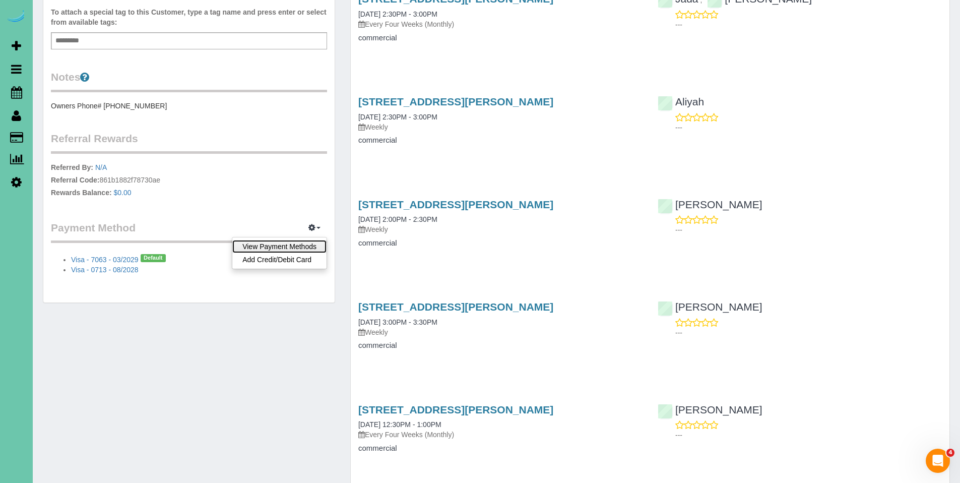
click at [296, 247] on link "View Payment Methods" at bounding box center [279, 246] width 94 height 13
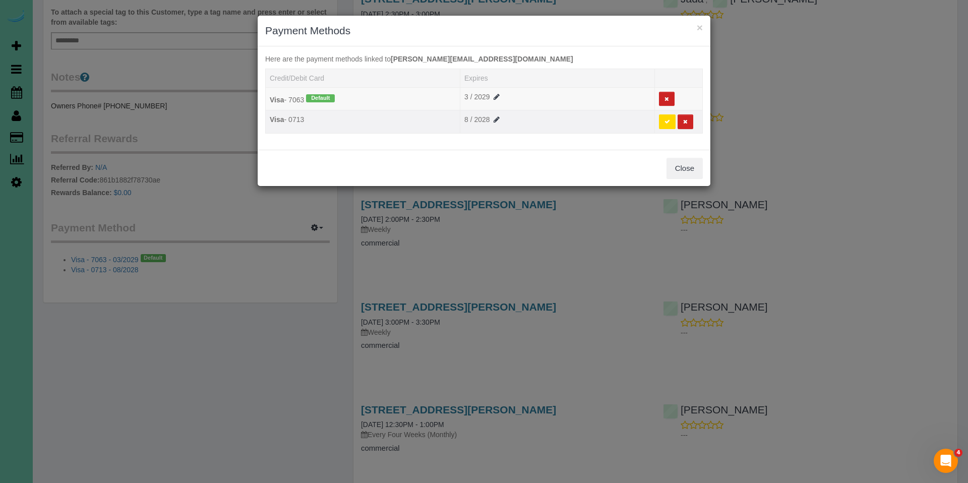
click at [694, 119] on div at bounding box center [678, 121] width 39 height 15
click at [691, 121] on button at bounding box center [686, 121] width 16 height 15
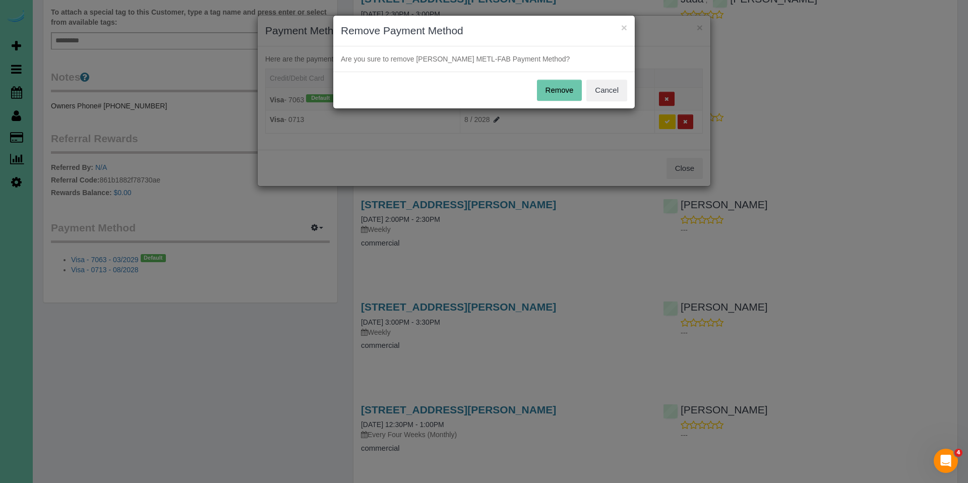
click at [558, 88] on button "Remove" at bounding box center [559, 90] width 45 height 21
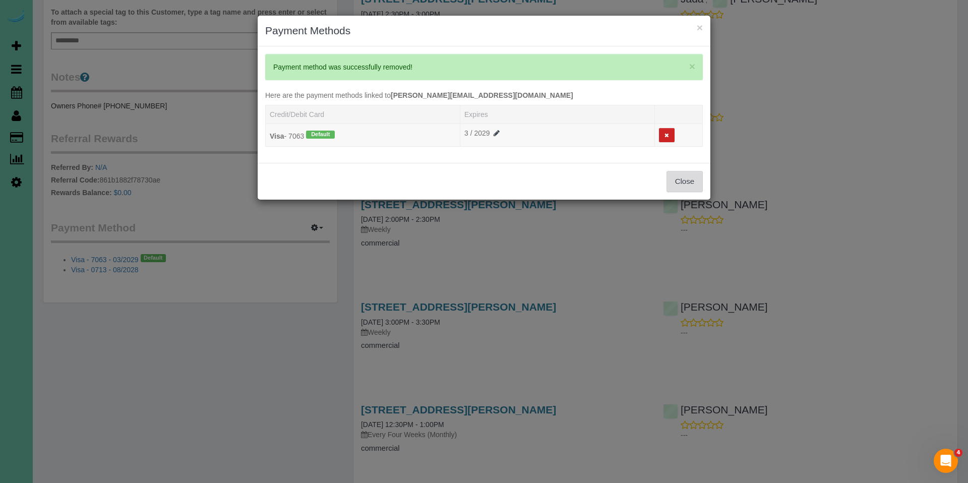
click at [693, 180] on button "Close" at bounding box center [684, 181] width 36 height 21
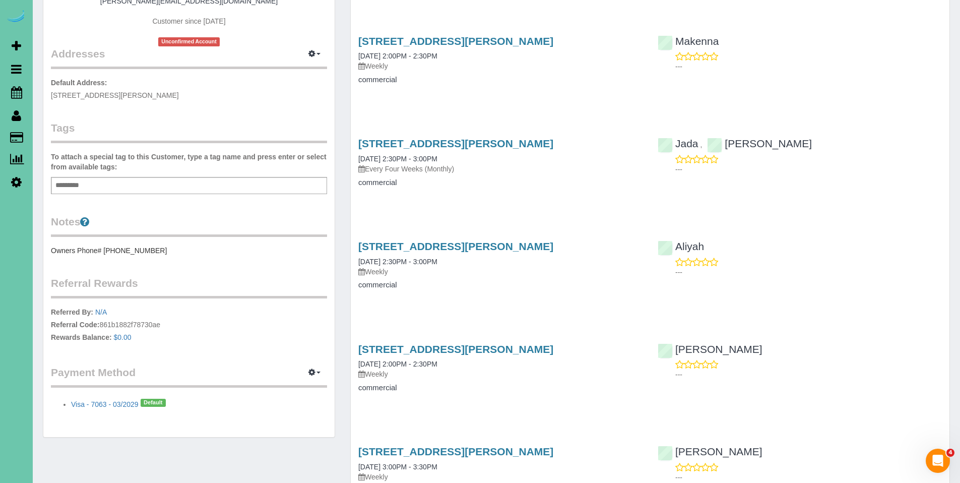
scroll to position [110, 0]
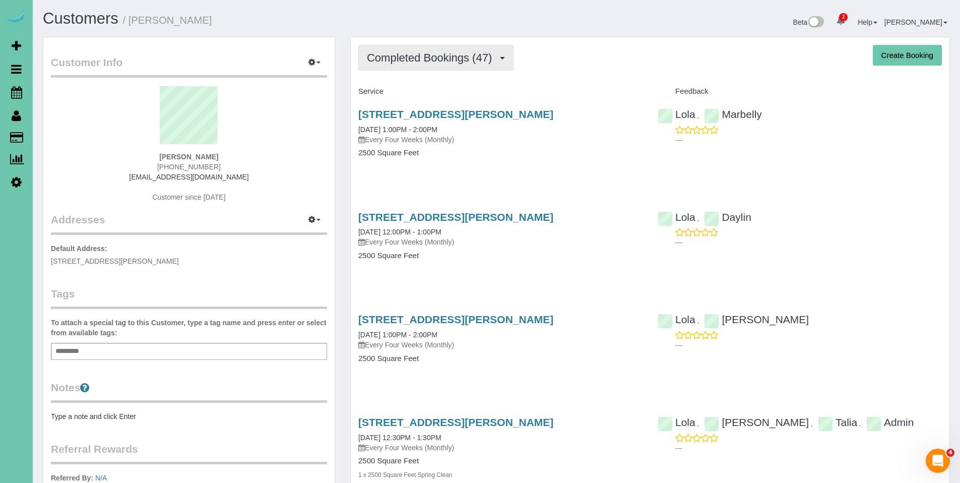
click at [431, 64] on span "Completed Bookings (47)" at bounding box center [432, 57] width 130 height 13
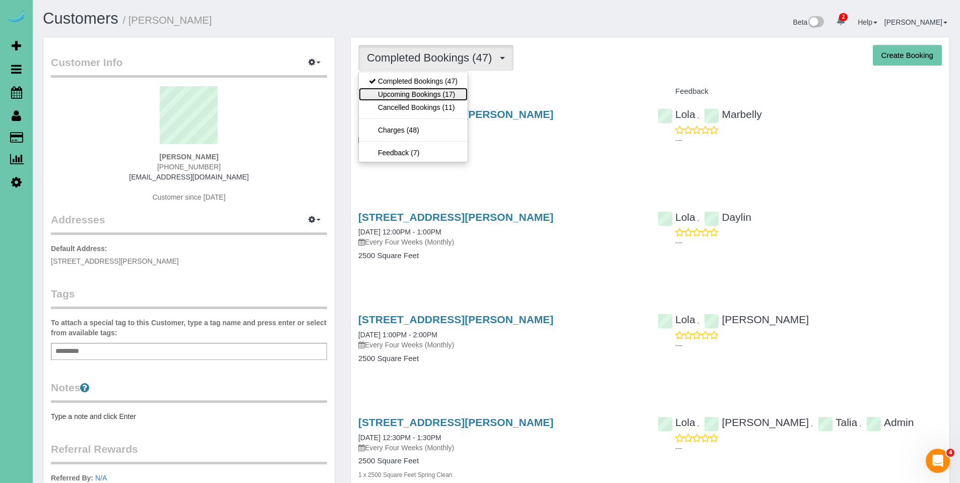
click at [420, 94] on link "Upcoming Bookings (17)" at bounding box center [413, 94] width 109 height 13
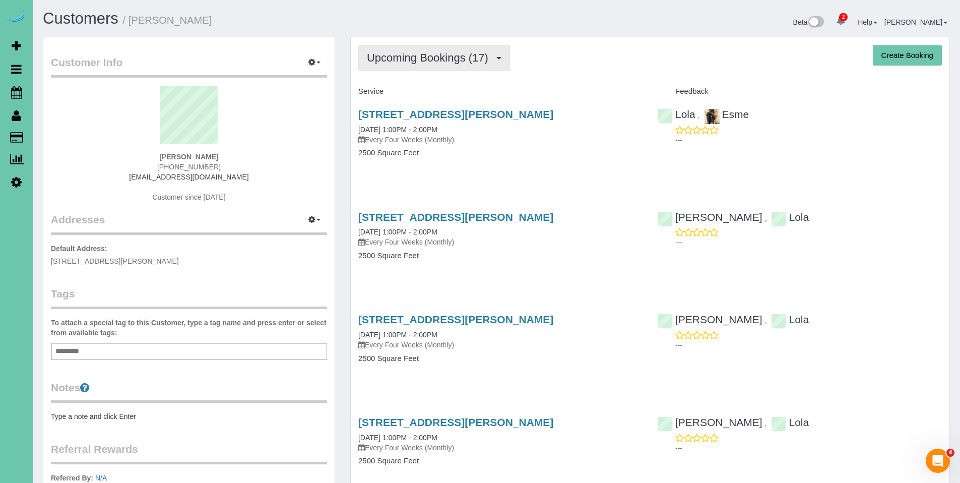
click at [419, 68] on button "Upcoming Bookings (17)" at bounding box center [434, 58] width 152 height 26
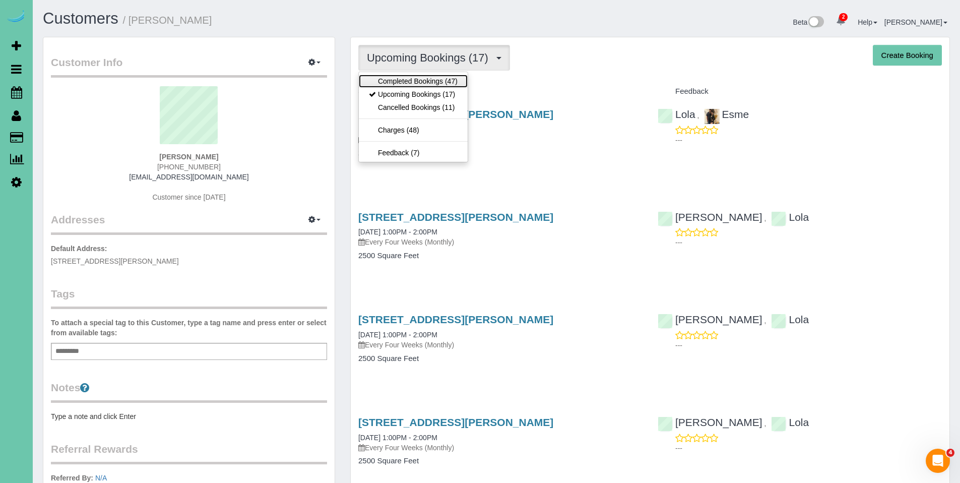
click at [416, 84] on link "Completed Bookings (47)" at bounding box center [413, 81] width 109 height 13
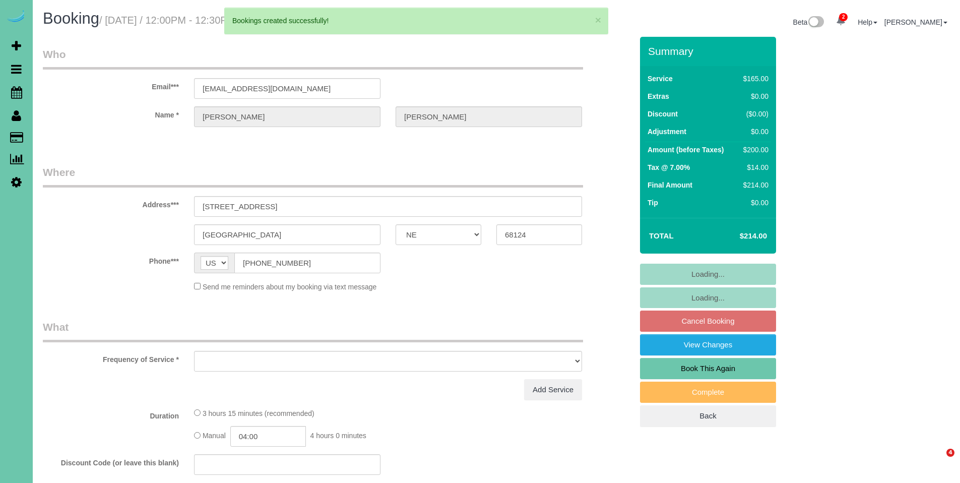
select select "NE"
select select "object:2622"
select select "string:fspay-b6a52dc7-fca4-40de-8d07-a68965007467"
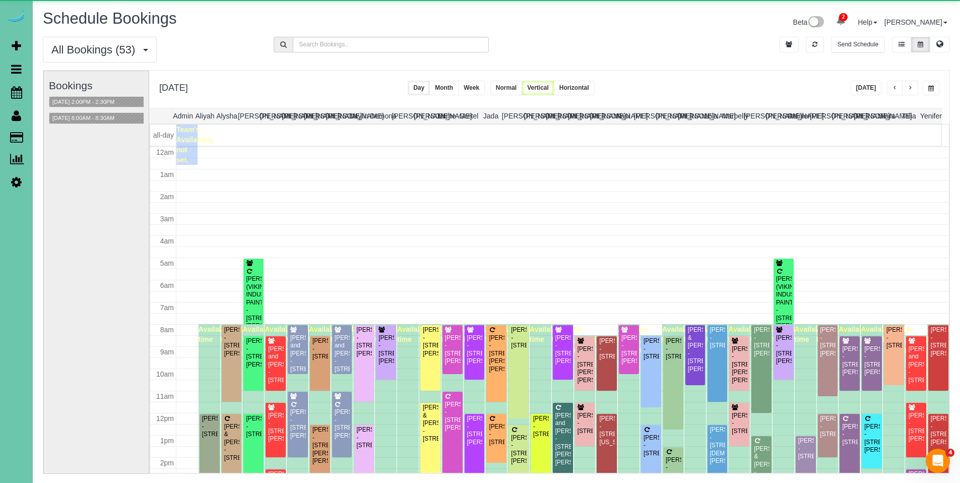
scroll to position [134, 0]
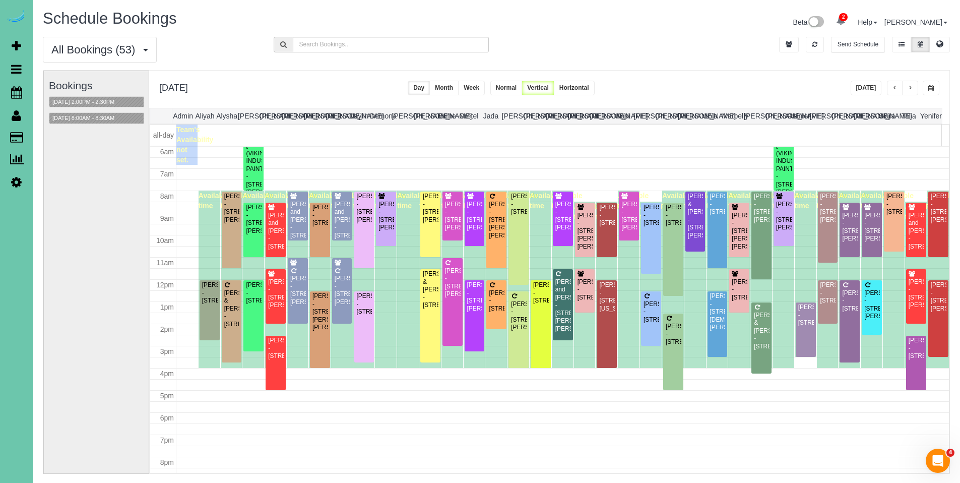
click at [870, 293] on div "Brooke Harrie - 1407 N 183rd Street, Elkhorn, NE 68022" at bounding box center [872, 304] width 16 height 31
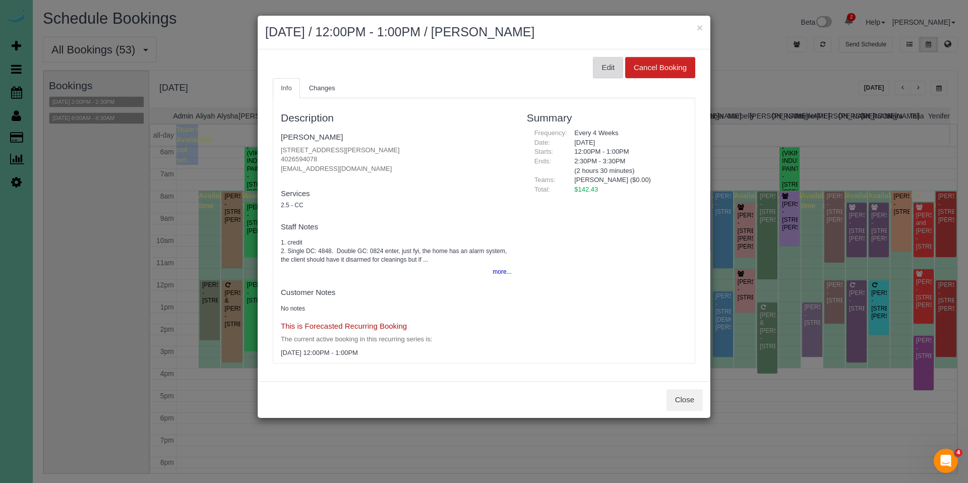
click at [608, 74] on button "Edit" at bounding box center [608, 67] width 30 height 21
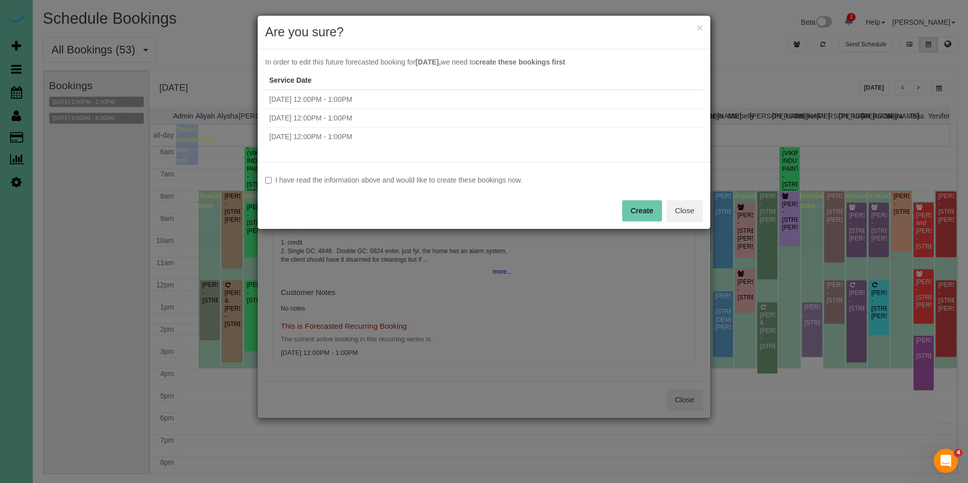
click at [469, 175] on label "I have read the information above and would like to create these bookings now." at bounding box center [484, 180] width 438 height 10
click at [661, 211] on button "Create" at bounding box center [642, 210] width 40 height 21
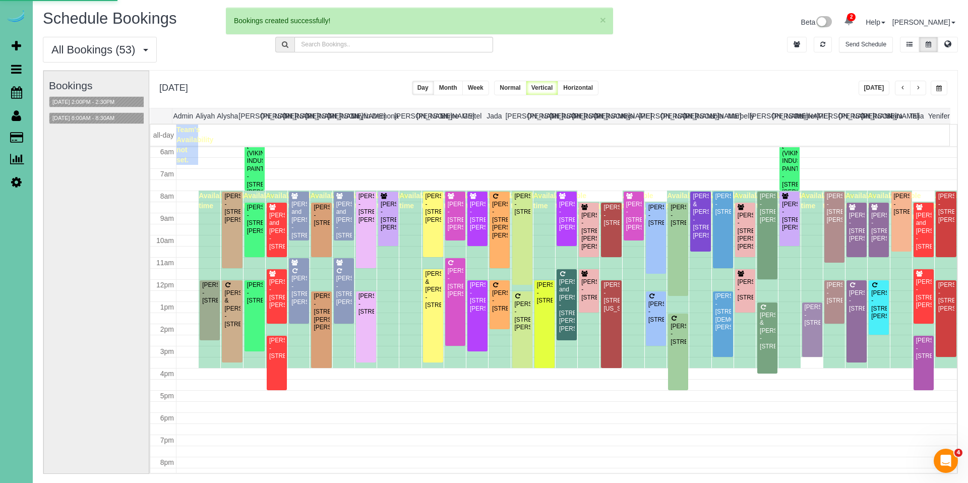
select select "NE"
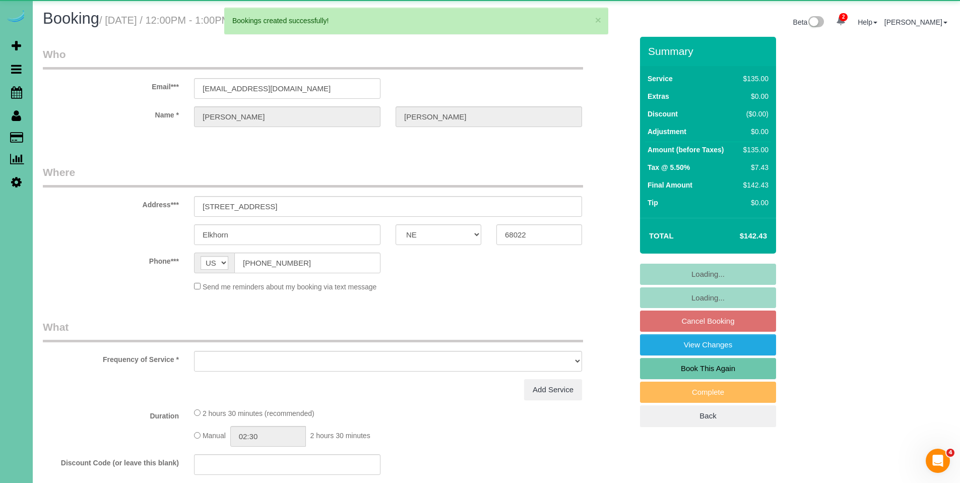
select select "object:3744"
select select "string:fspay-82abd02e-0b3a-4b78-985d-0b914c3dfd4c"
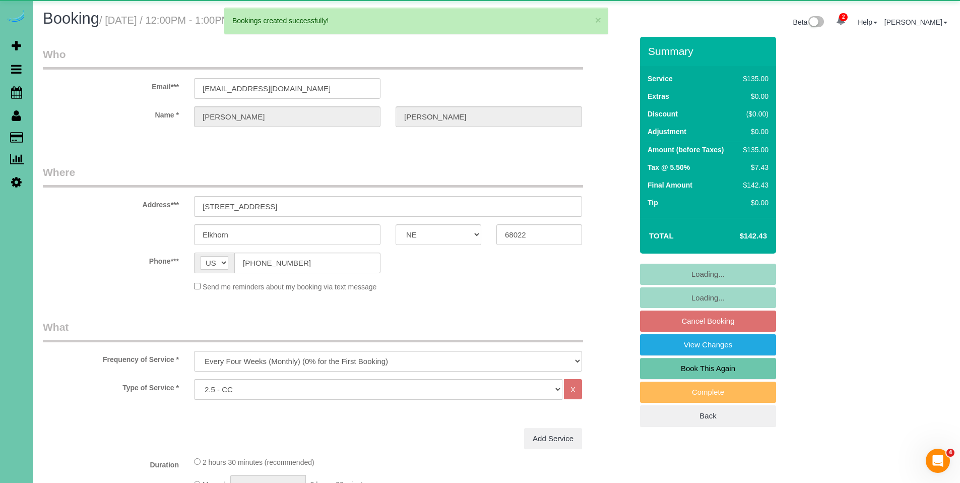
select select "object:3763"
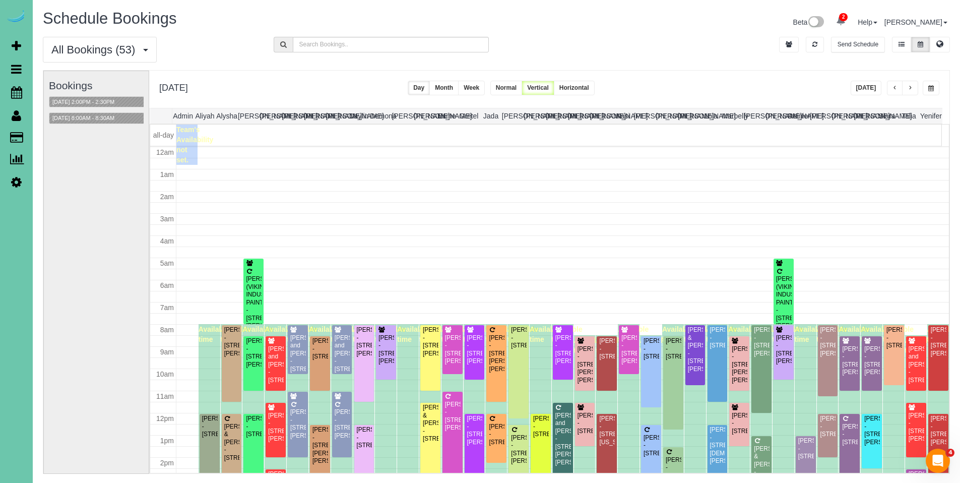
scroll to position [134, 0]
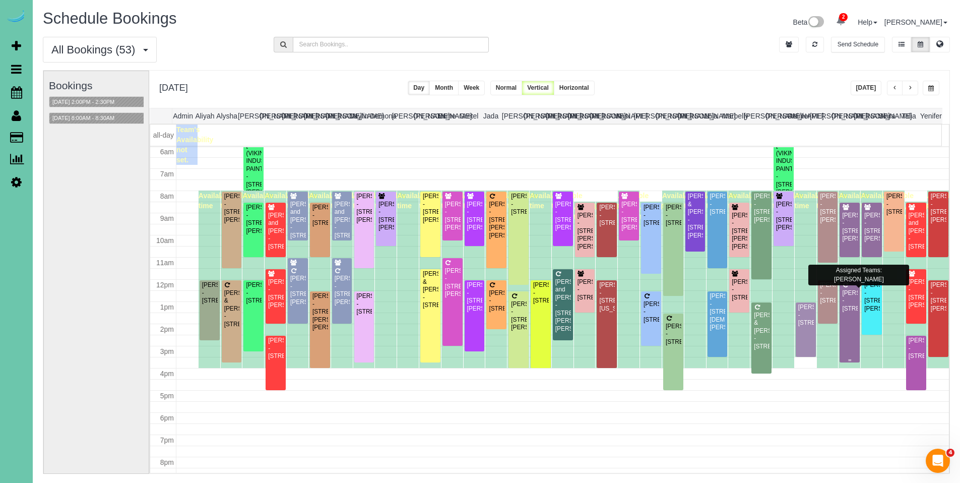
click at [846, 299] on div "[PERSON_NAME] - [STREET_ADDRESS]" at bounding box center [850, 300] width 16 height 23
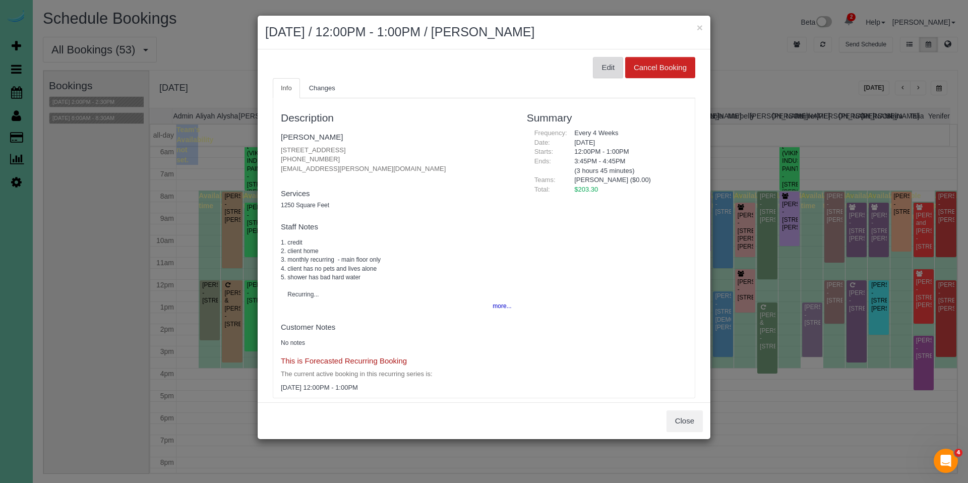
click at [604, 62] on button "Edit" at bounding box center [608, 67] width 30 height 21
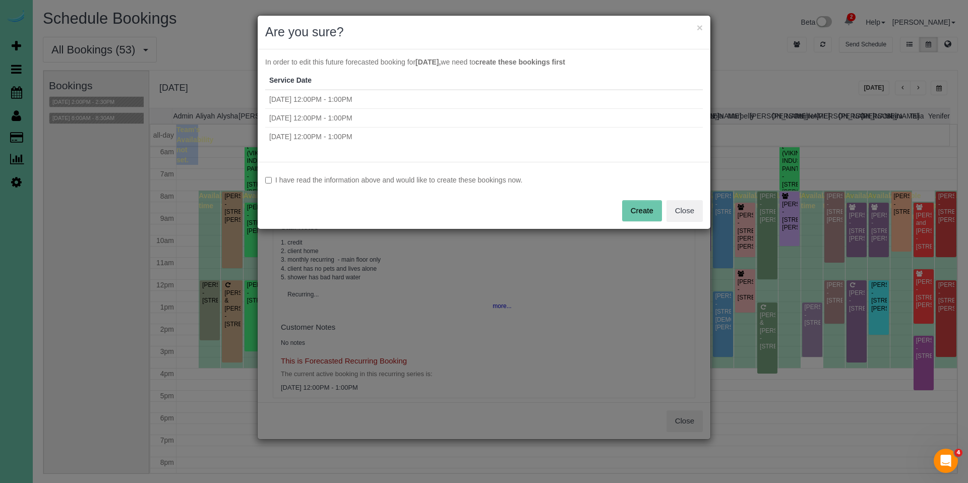
click at [360, 180] on label "I have read the information above and would like to create these bookings now." at bounding box center [484, 180] width 438 height 10
click at [650, 206] on button "Create" at bounding box center [642, 210] width 40 height 21
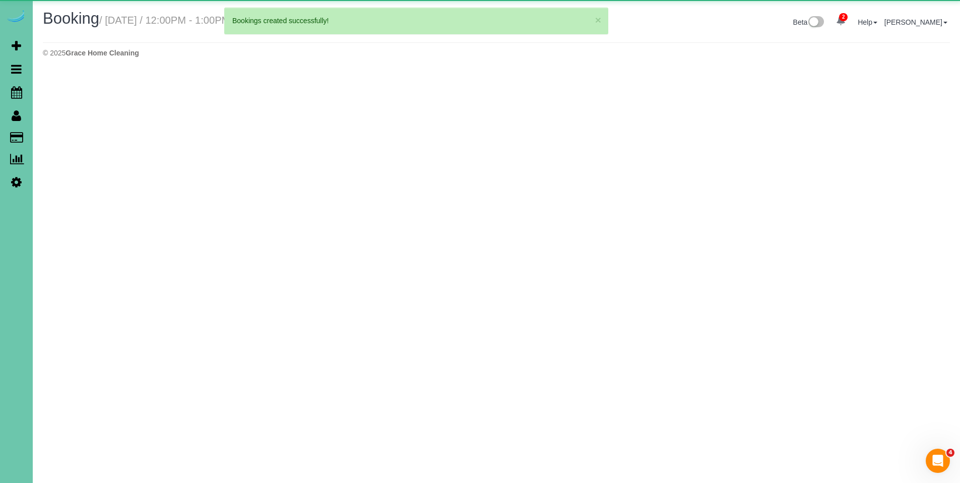
select select "NE"
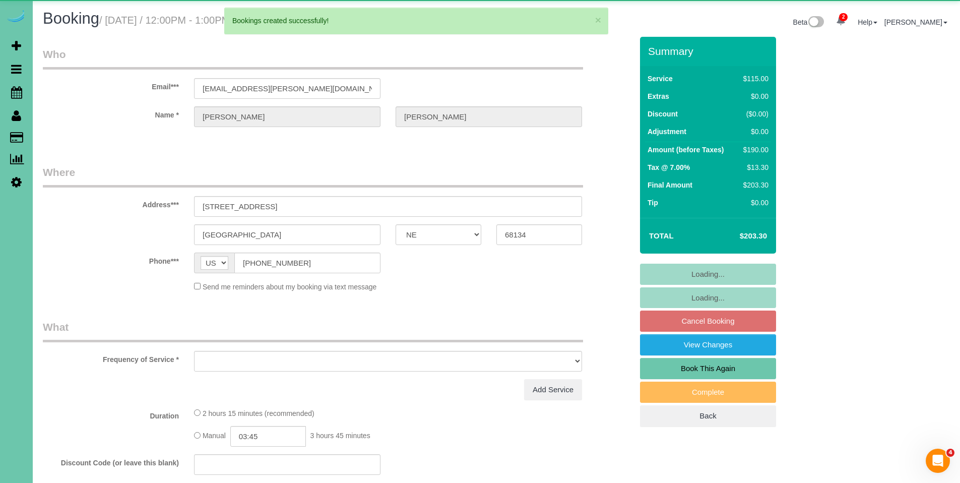
select select "object:5088"
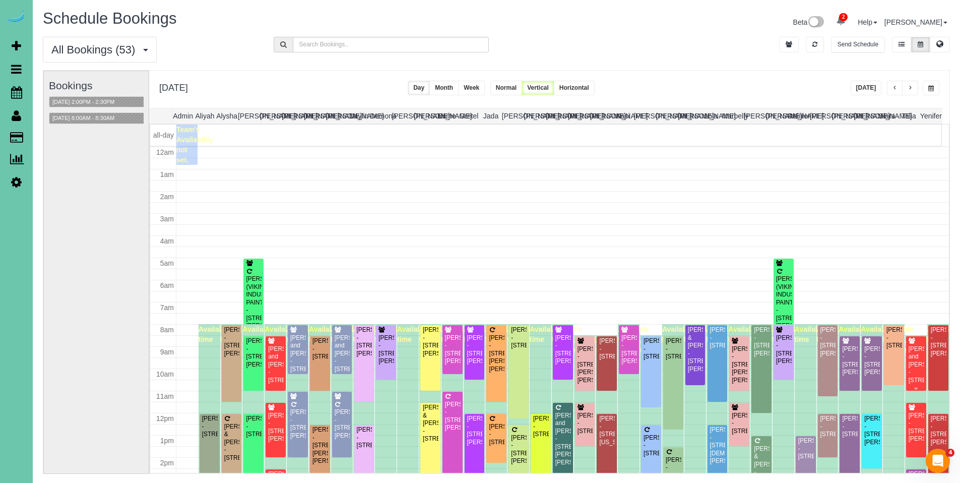
scroll to position [134, 0]
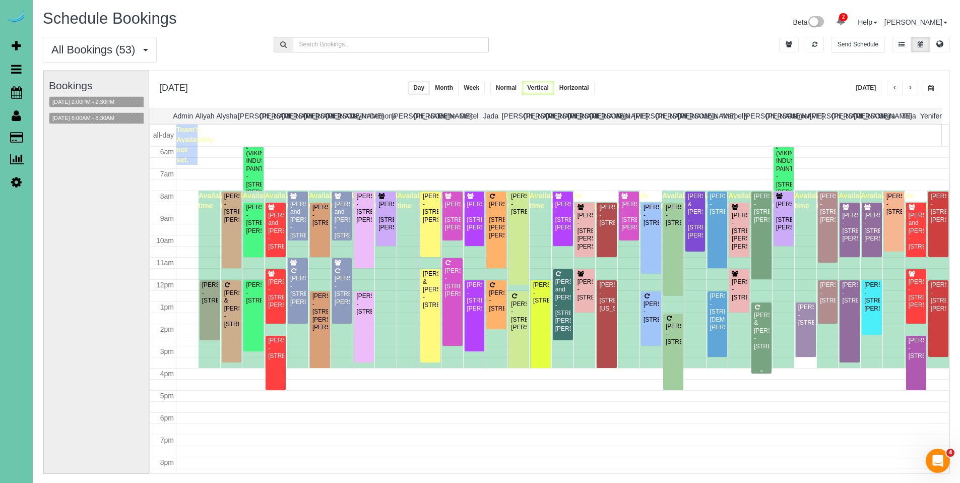
click at [760, 329] on div "[PERSON_NAME] & [PERSON_NAME] - [STREET_ADDRESS]" at bounding box center [762, 331] width 16 height 39
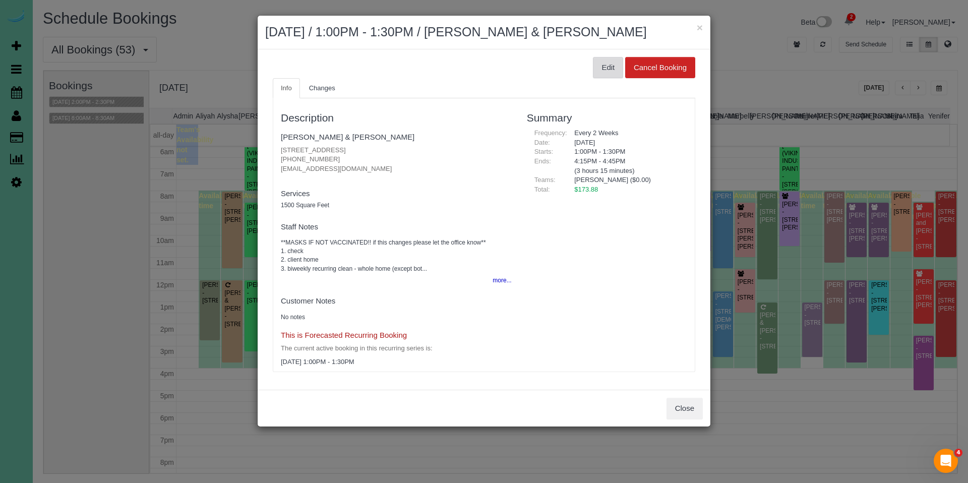
click at [613, 67] on button "Edit" at bounding box center [608, 67] width 30 height 21
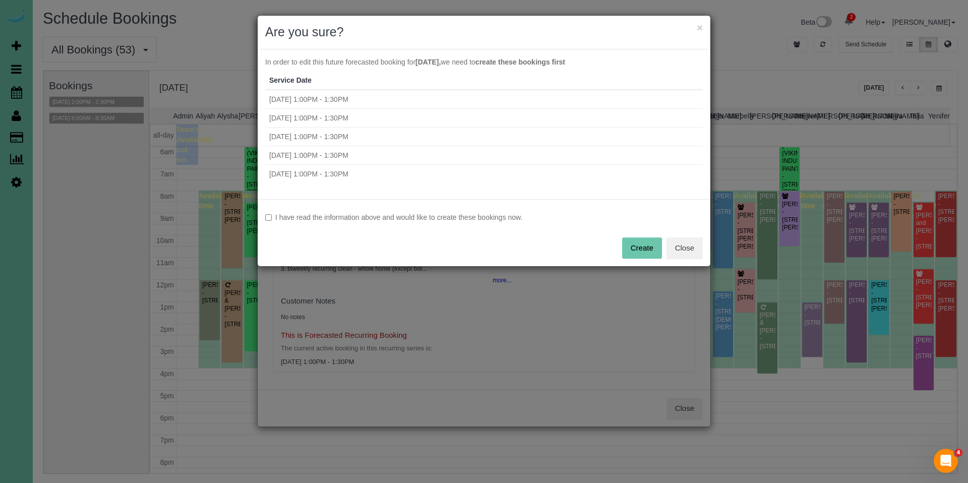
click at [393, 213] on label "I have read the information above and would like to create these bookings now." at bounding box center [484, 217] width 438 height 10
click at [633, 241] on button "Create" at bounding box center [642, 247] width 40 height 21
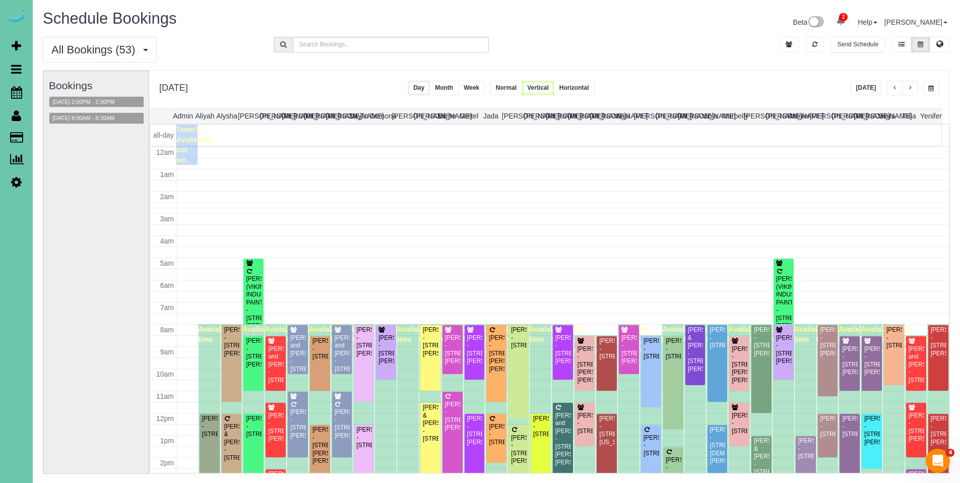
scroll to position [134, 0]
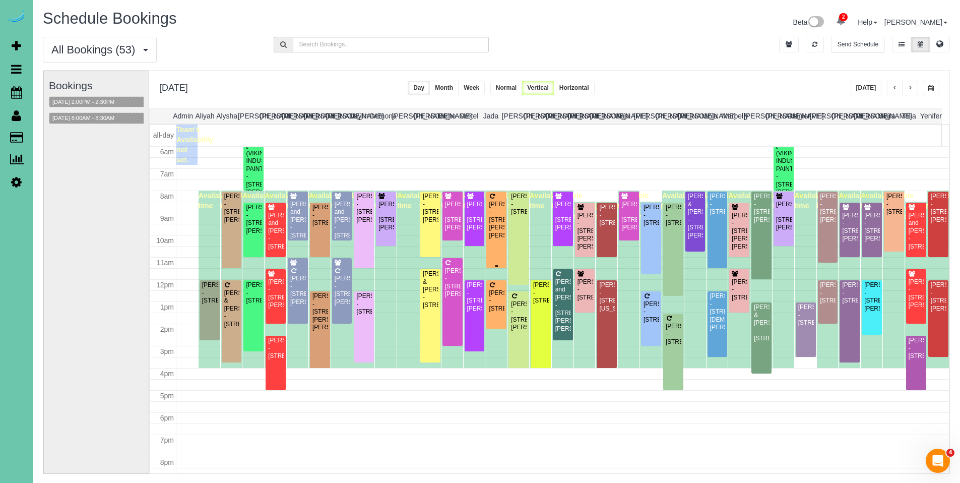
click at [493, 214] on div "[PERSON_NAME] - [STREET_ADDRESS]" at bounding box center [497, 220] width 16 height 39
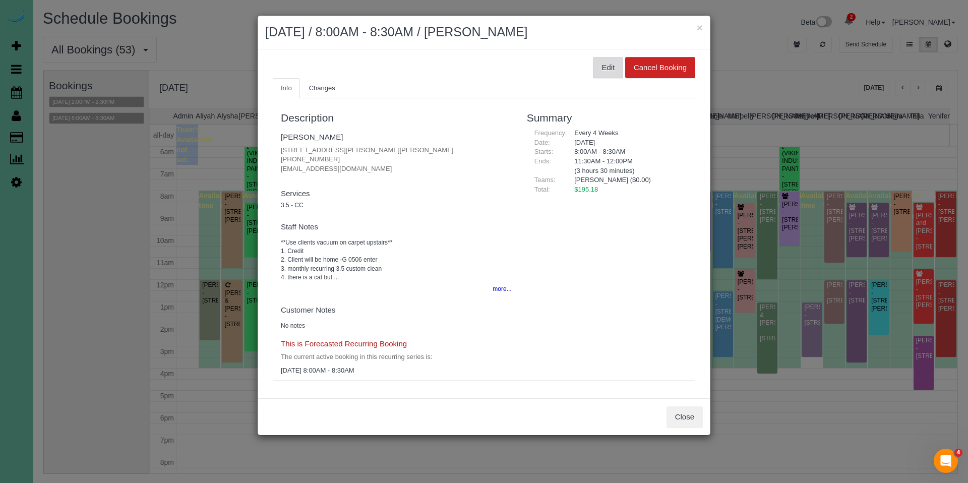
click at [609, 66] on button "Edit" at bounding box center [608, 67] width 30 height 21
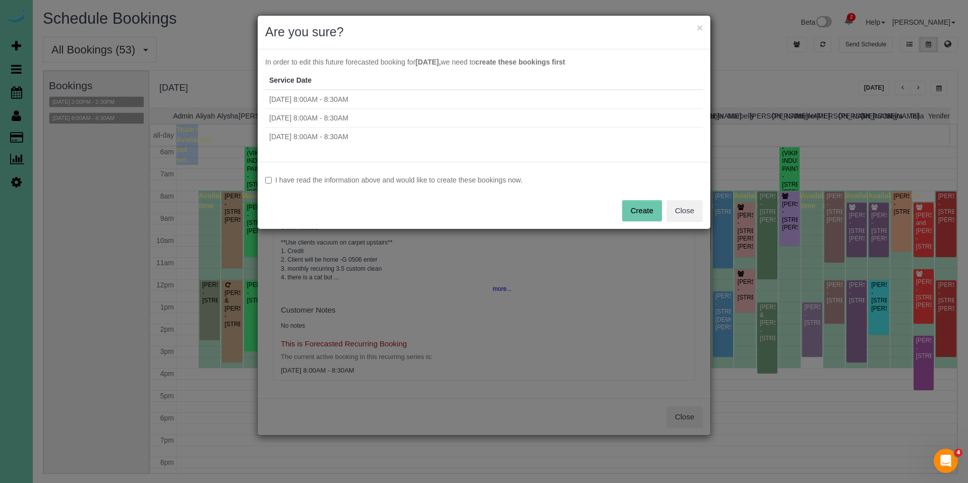
click at [326, 179] on label "I have read the information above and would like to create these bookings now." at bounding box center [484, 180] width 438 height 10
click at [650, 213] on button "Create" at bounding box center [642, 210] width 40 height 21
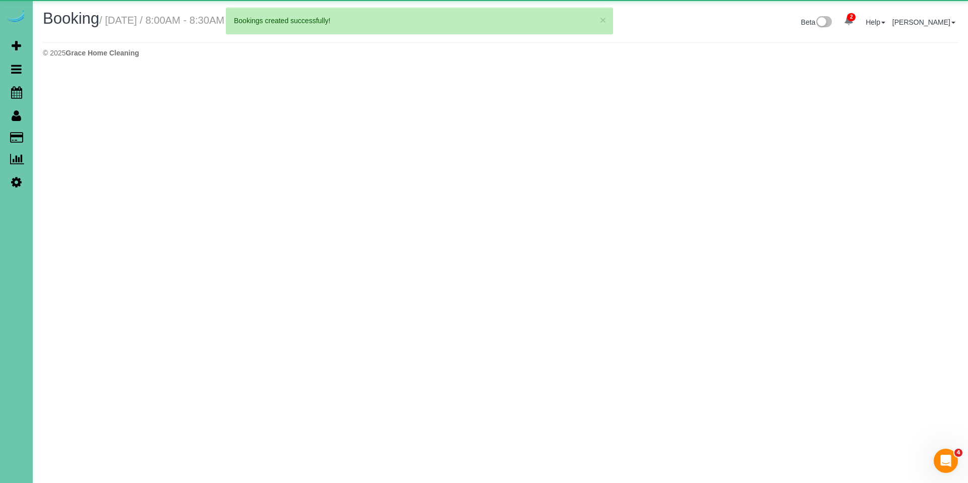
select select "NE"
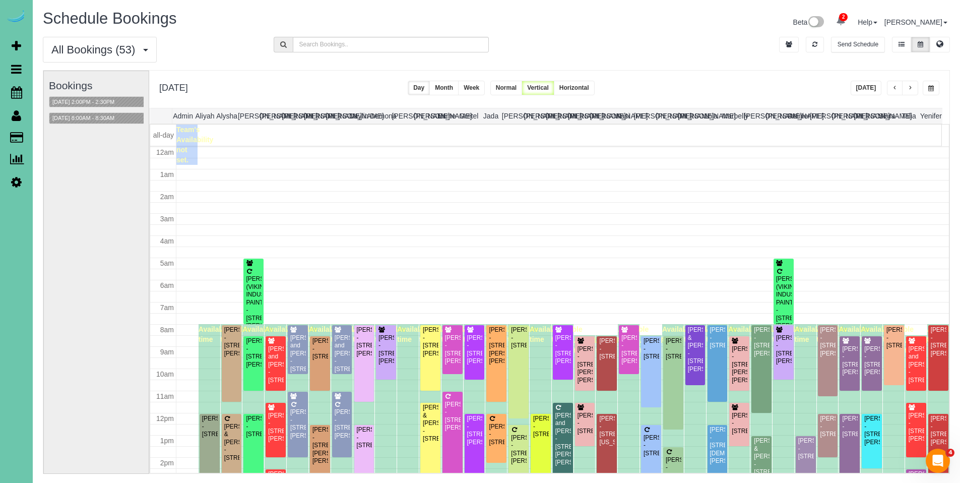
scroll to position [134, 0]
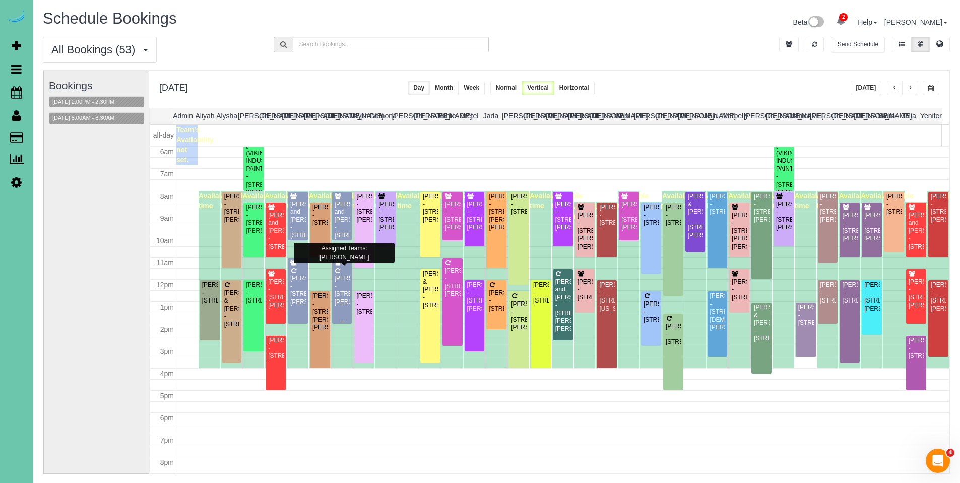
click at [342, 289] on div "[PERSON_NAME] - [STREET_ADDRESS][PERSON_NAME]" at bounding box center [342, 290] width 16 height 31
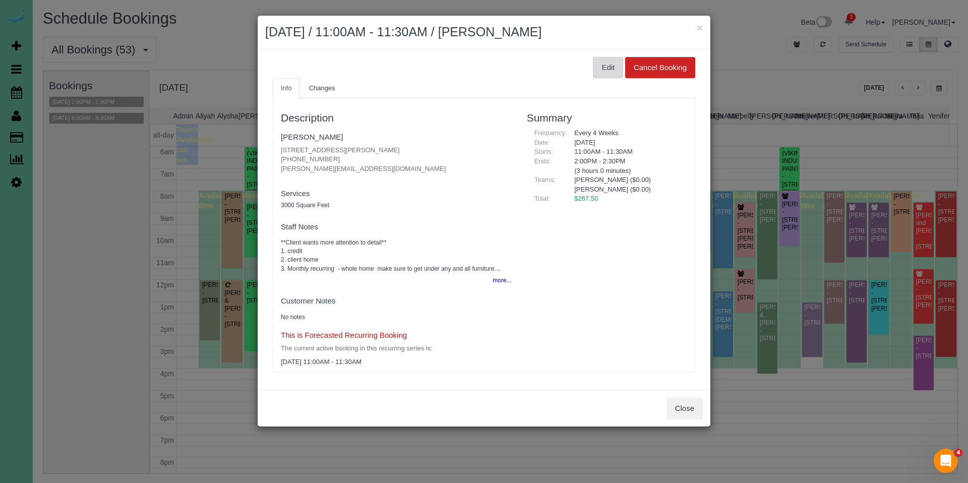
click at [596, 69] on button "Edit" at bounding box center [608, 67] width 30 height 21
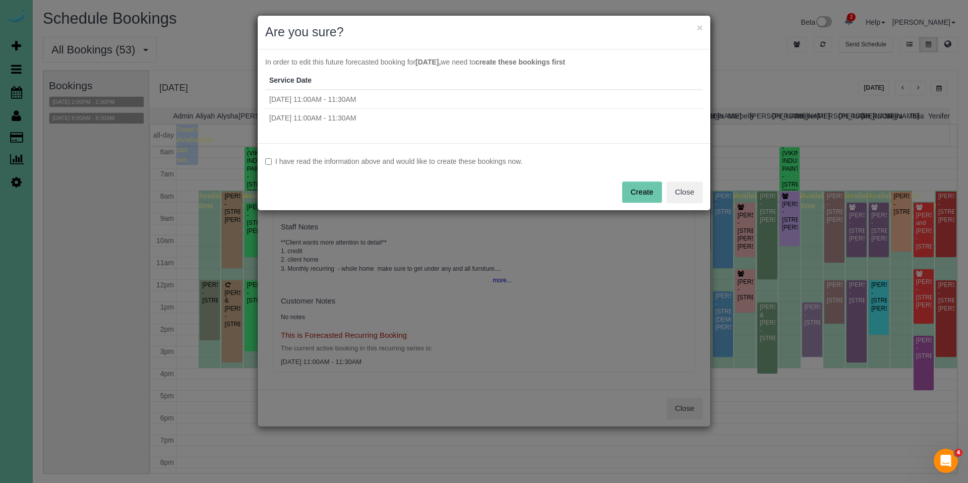
click at [421, 161] on label "I have read the information above and would like to create these bookings now." at bounding box center [484, 161] width 438 height 10
click at [640, 189] on button "Create" at bounding box center [642, 191] width 40 height 21
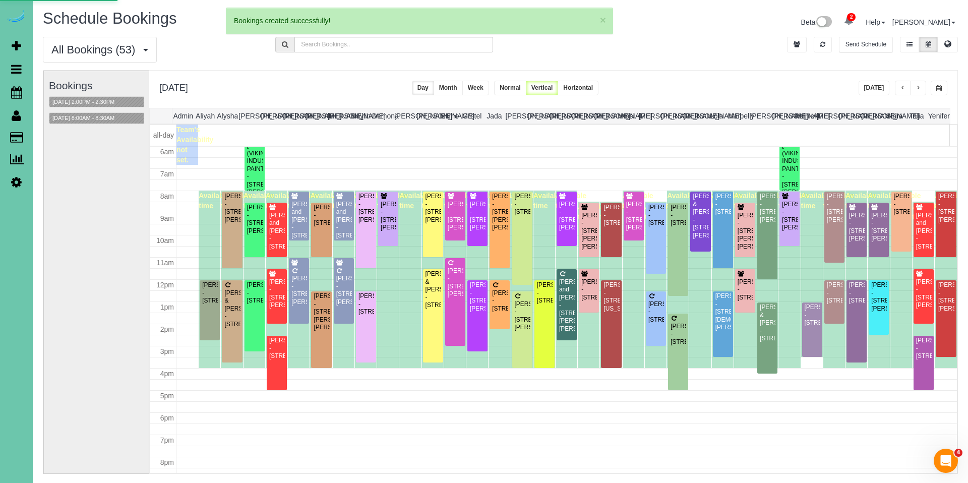
select select "NE"
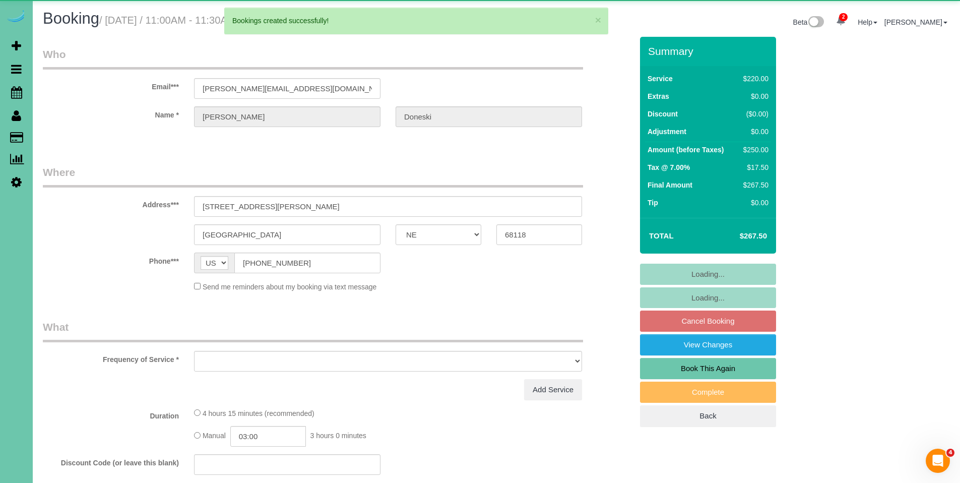
select select "object:7679"
select select "string:fspay-2966b533-5022-42b3-866b-aa617204b3c5"
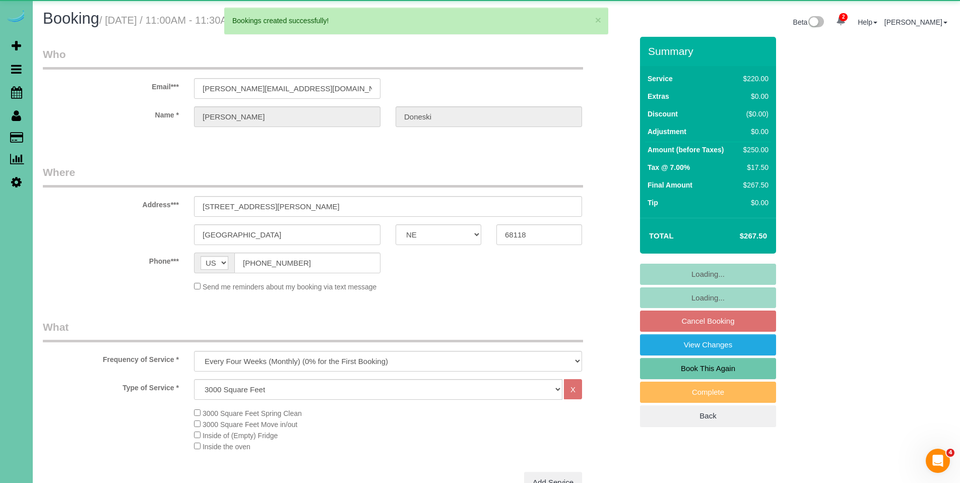
select select "object:7766"
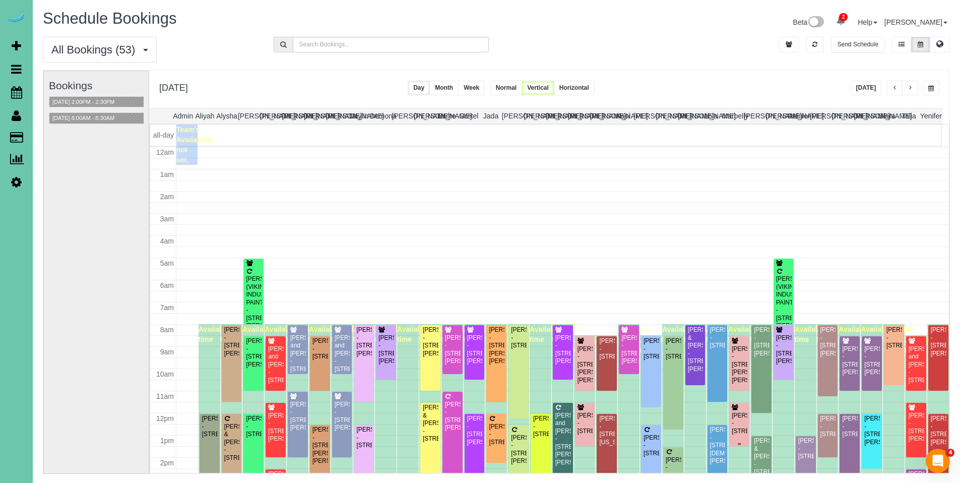
scroll to position [134, 0]
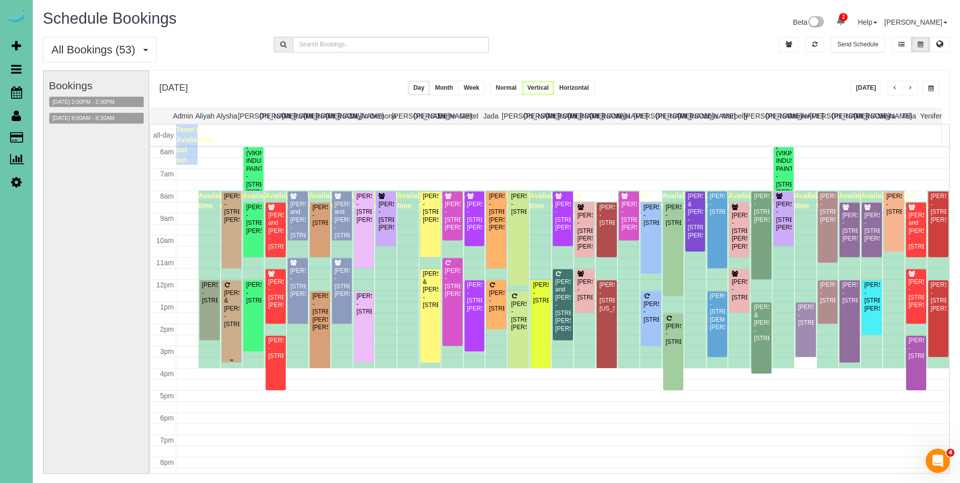
click at [230, 298] on div "[PERSON_NAME] & [PERSON_NAME] - [STREET_ADDRESS]" at bounding box center [232, 308] width 16 height 39
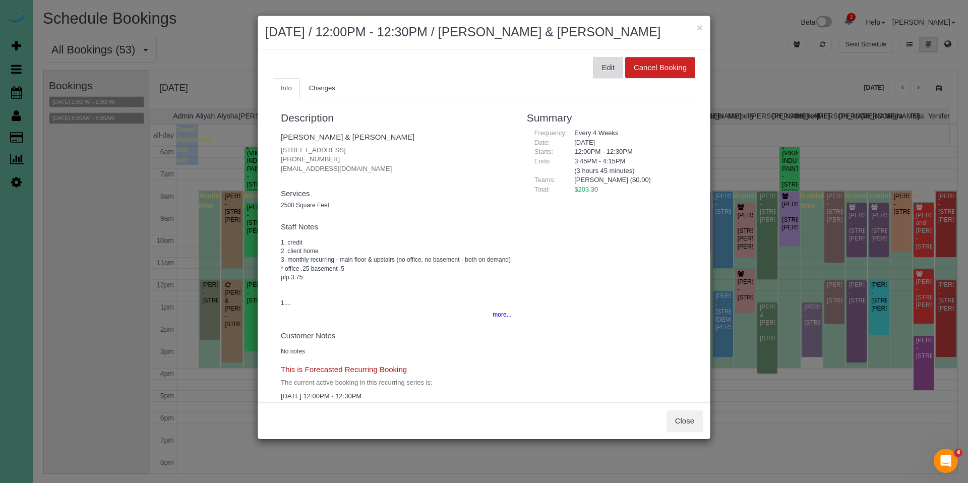
click at [593, 69] on button "Edit" at bounding box center [608, 67] width 30 height 21
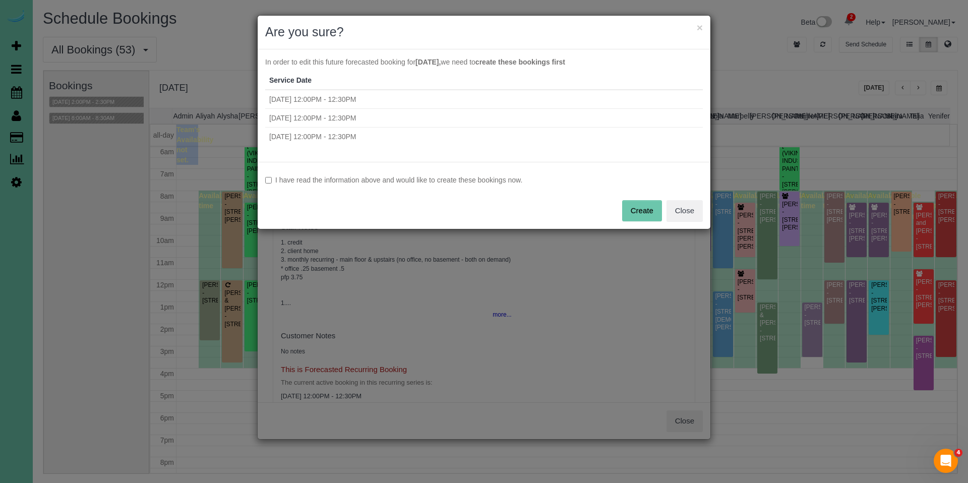
click at [447, 186] on div "I have read the information above and would like to create these bookings now. …" at bounding box center [484, 195] width 453 height 67
click at [477, 177] on label "I have read the information above and would like to create these bookings now." at bounding box center [484, 180] width 438 height 10
click at [647, 209] on button "Create" at bounding box center [642, 210] width 40 height 21
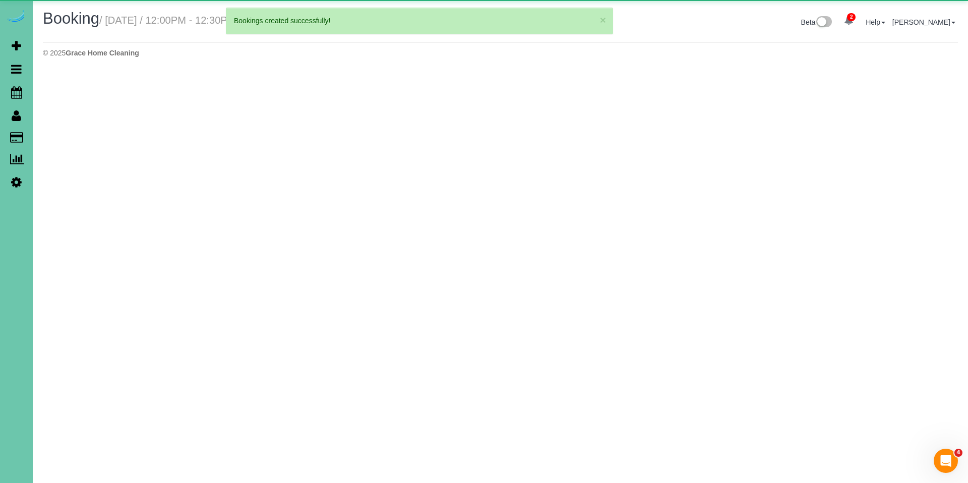
select select "NE"
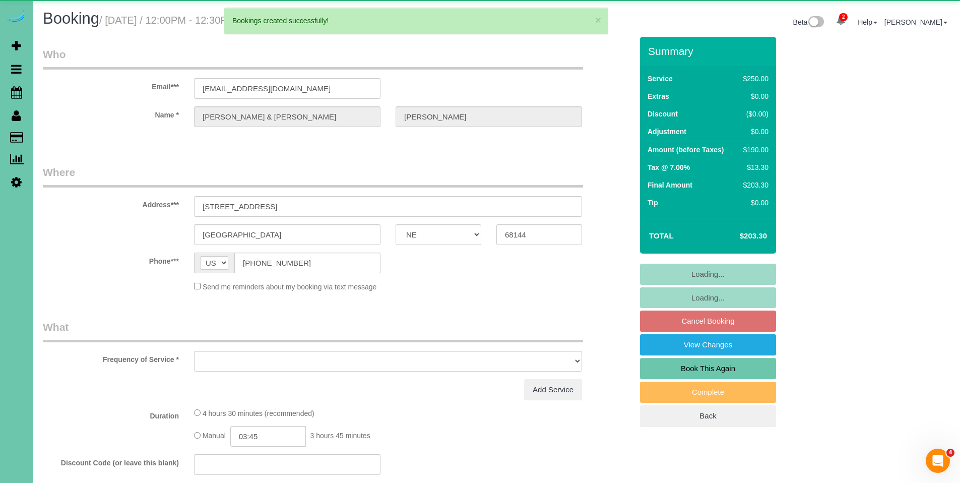
select select "object:8836"
select select "string:fspay-50e48135-0013-4b2a-afef-b614d7be9c1e"
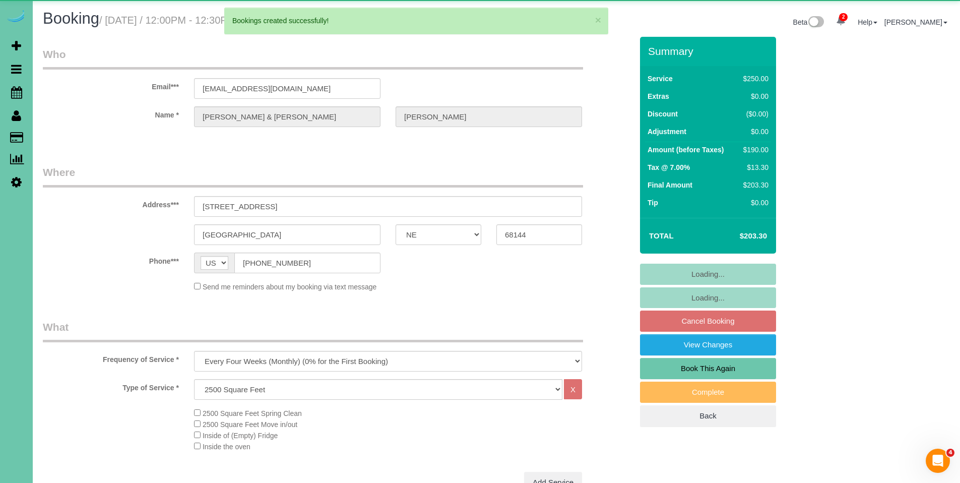
select select "object:8869"
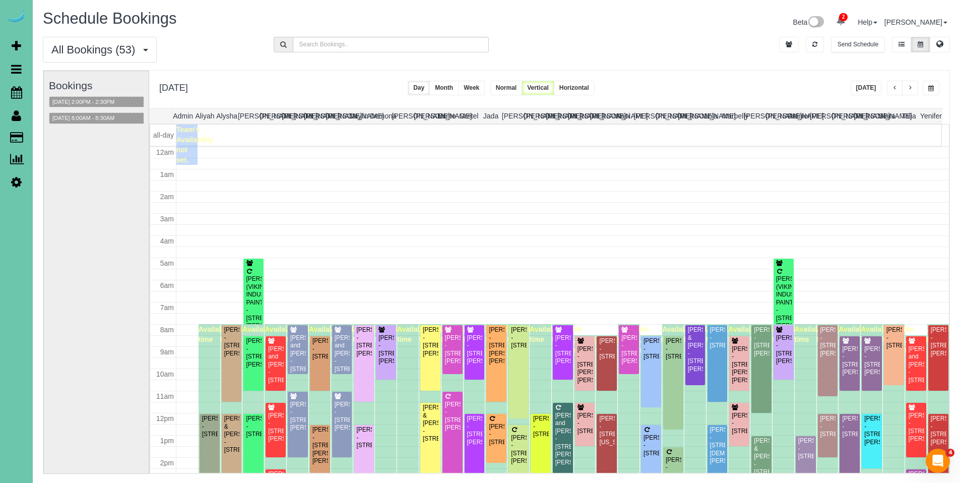
scroll to position [134, 0]
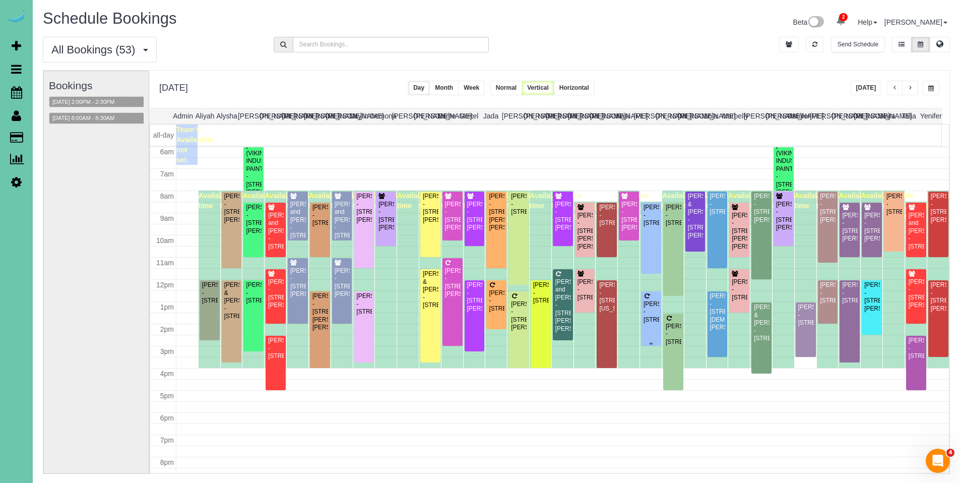
click at [647, 310] on div "[PERSON_NAME] - [STREET_ADDRESS]" at bounding box center [651, 311] width 16 height 23
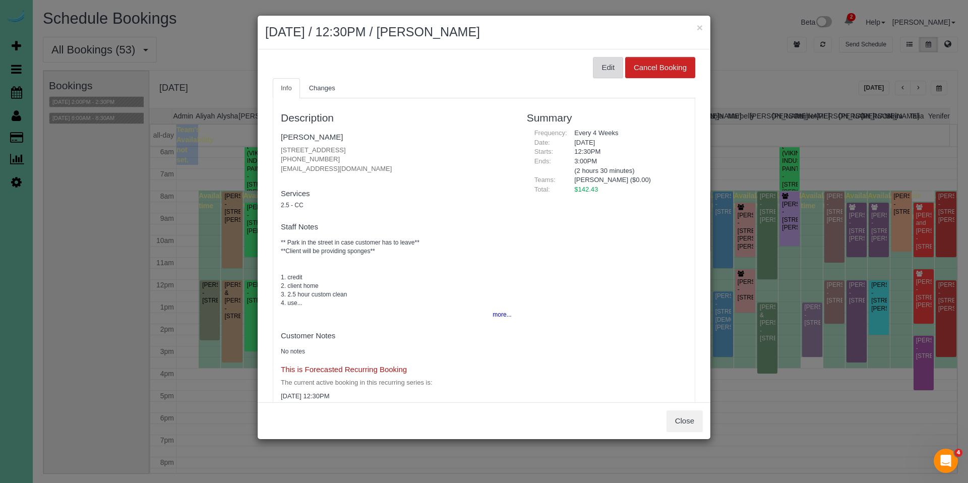
click at [604, 76] on button "Edit" at bounding box center [608, 67] width 30 height 21
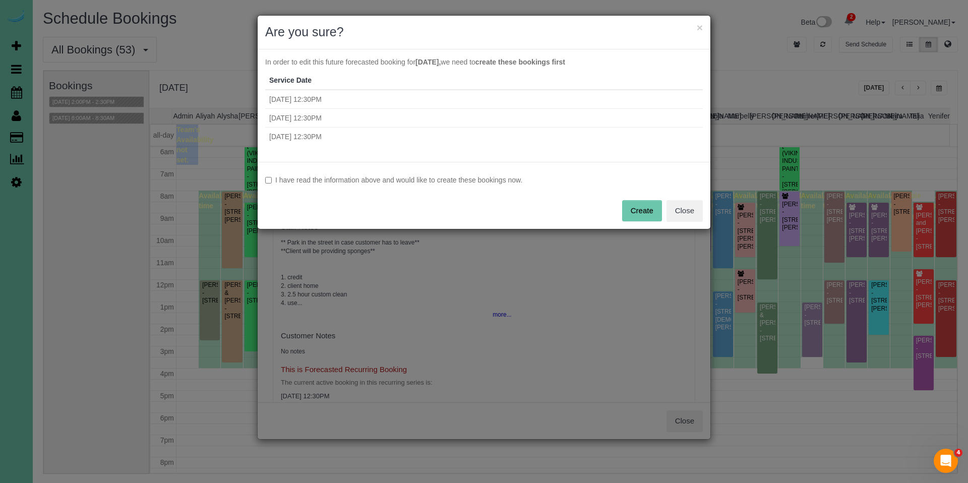
click at [473, 181] on label "I have read the information above and would like to create these bookings now." at bounding box center [484, 180] width 438 height 10
click at [658, 220] on button "Create" at bounding box center [642, 210] width 40 height 21
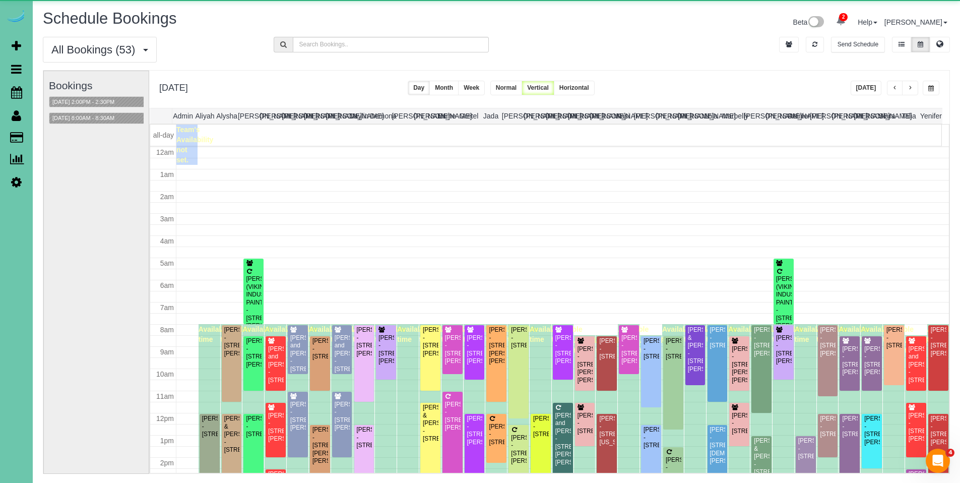
scroll to position [134, 0]
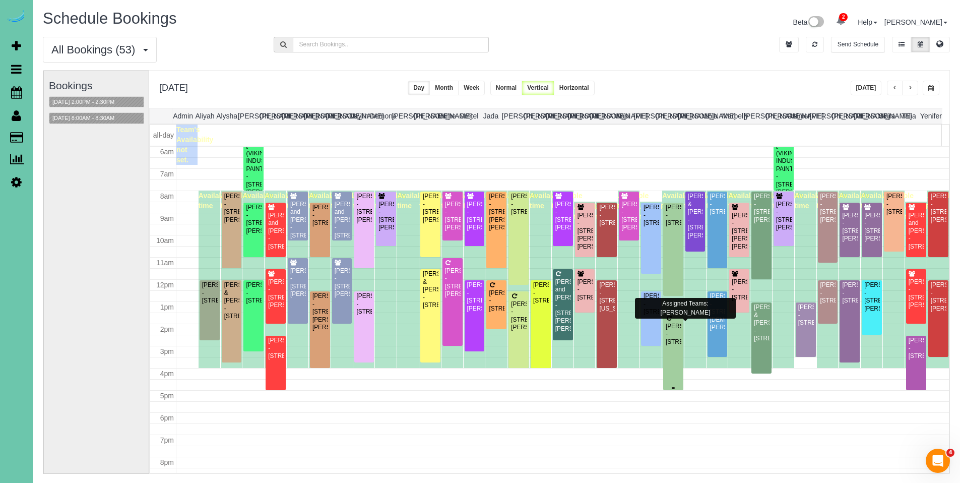
click at [674, 331] on div "[PERSON_NAME] - [STREET_ADDRESS]" at bounding box center [673, 334] width 16 height 23
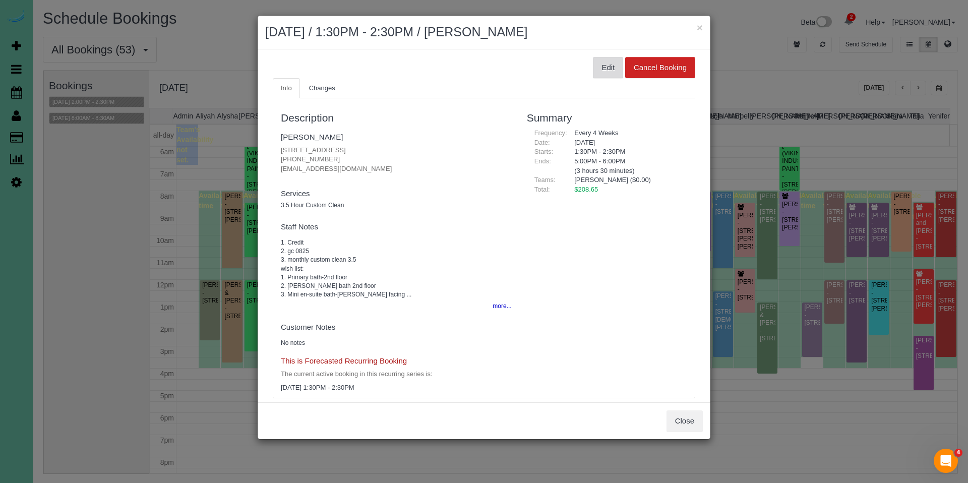
click at [593, 69] on button "Edit" at bounding box center [608, 67] width 30 height 21
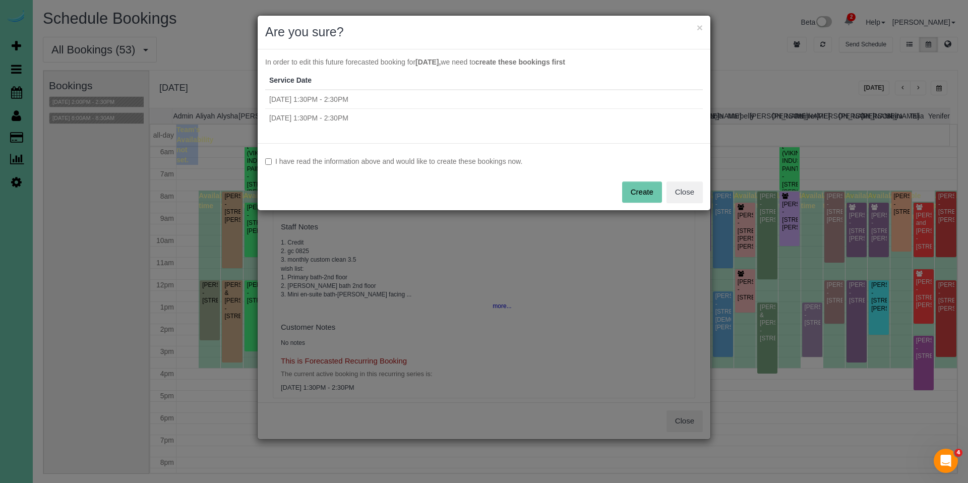
click at [463, 153] on div "I have read the information above and would like to create these bookings now. …" at bounding box center [484, 176] width 453 height 67
click at [489, 166] on label "I have read the information above and would like to create these bookings now." at bounding box center [484, 161] width 438 height 10
click at [643, 186] on button "Create" at bounding box center [642, 191] width 40 height 21
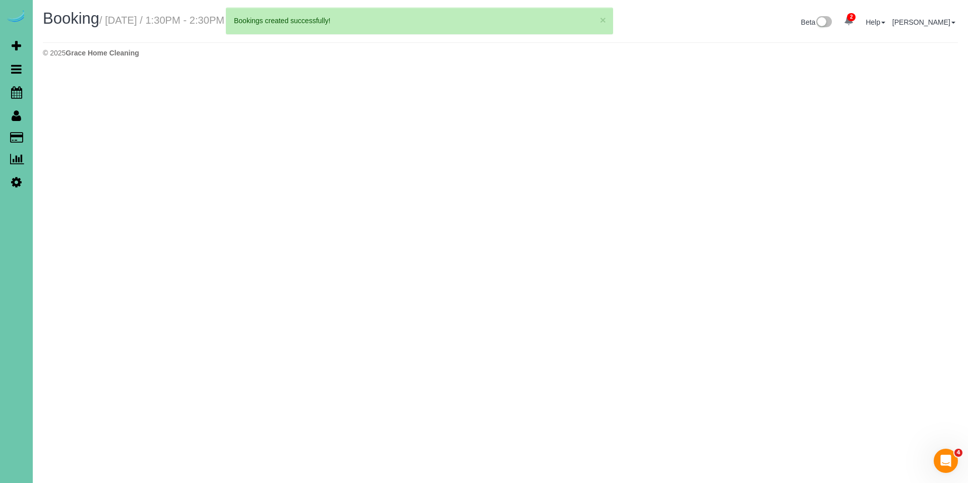
select select "NE"
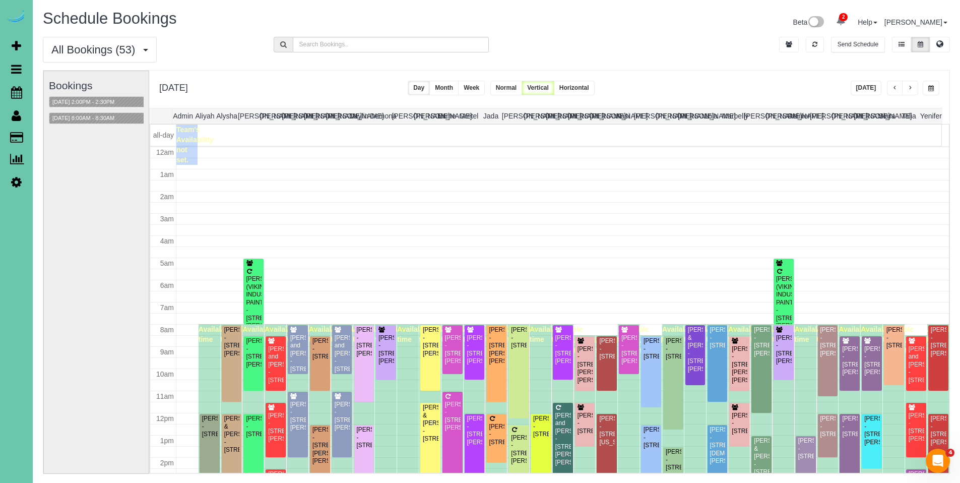
scroll to position [134, 0]
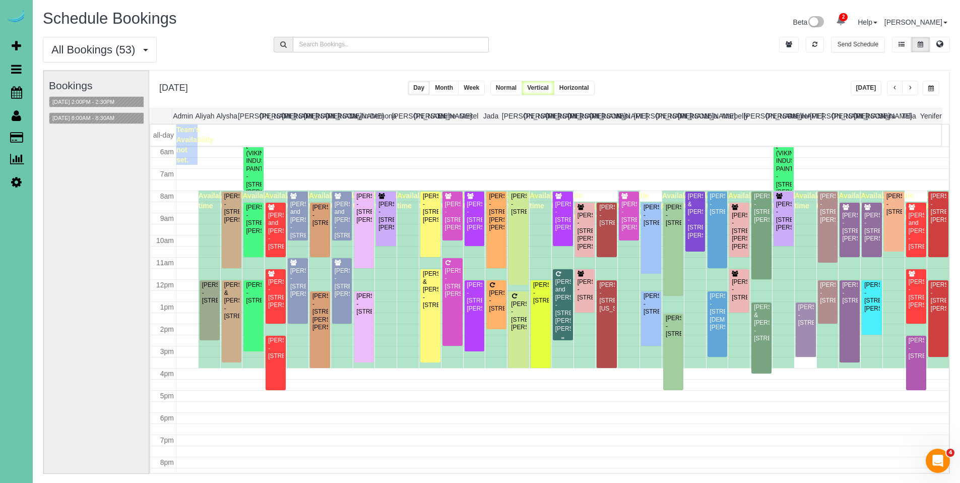
click at [562, 294] on div "[PERSON_NAME] and [PERSON_NAME] - [STREET_ADDRESS][PERSON_NAME]" at bounding box center [563, 305] width 16 height 54
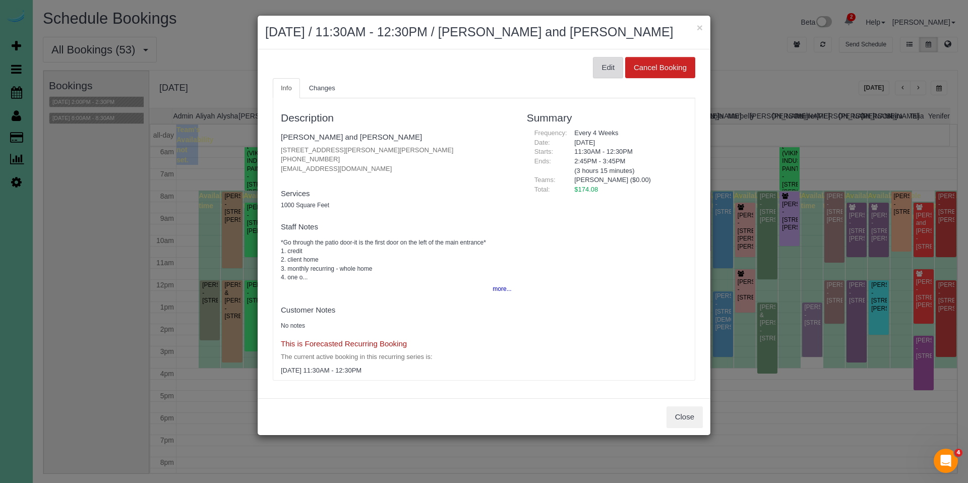
click at [605, 72] on button "Edit" at bounding box center [608, 67] width 30 height 21
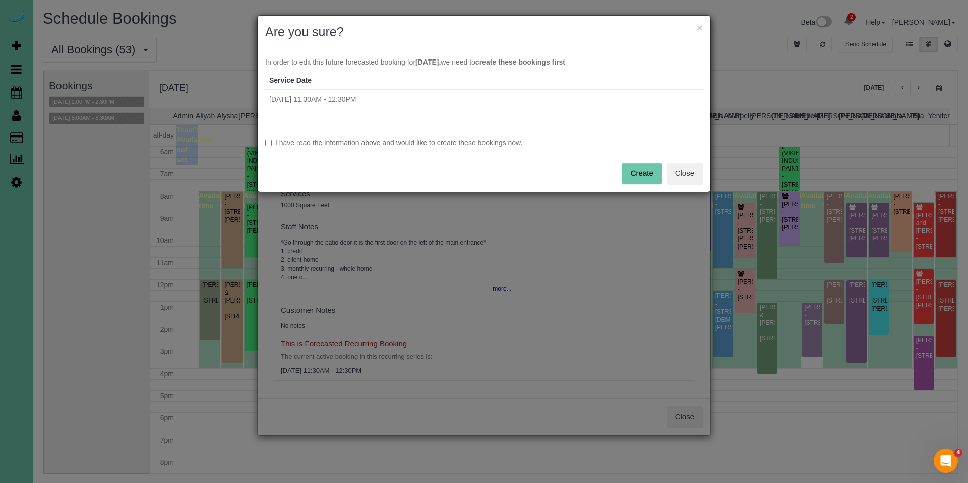
click at [455, 143] on label "I have read the information above and would like to create these bookings now." at bounding box center [484, 143] width 438 height 10
click at [649, 178] on button "Create" at bounding box center [642, 173] width 40 height 21
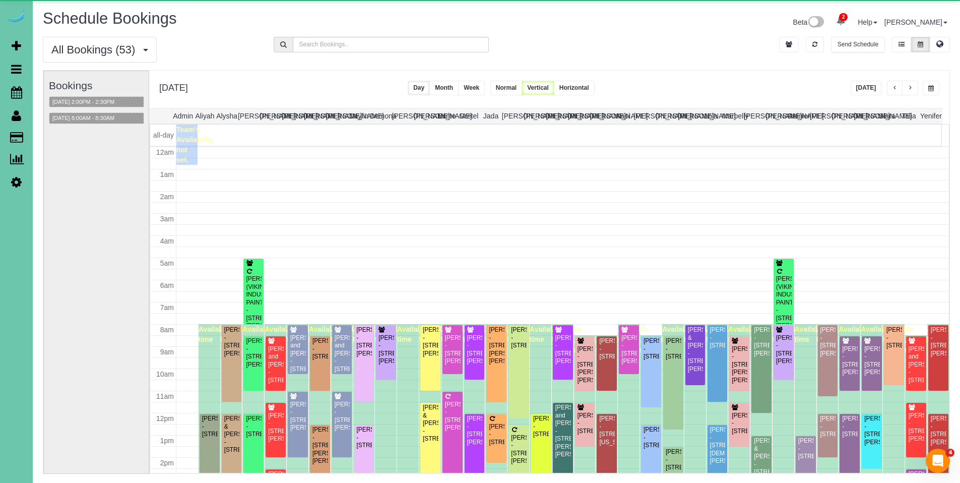
scroll to position [134, 0]
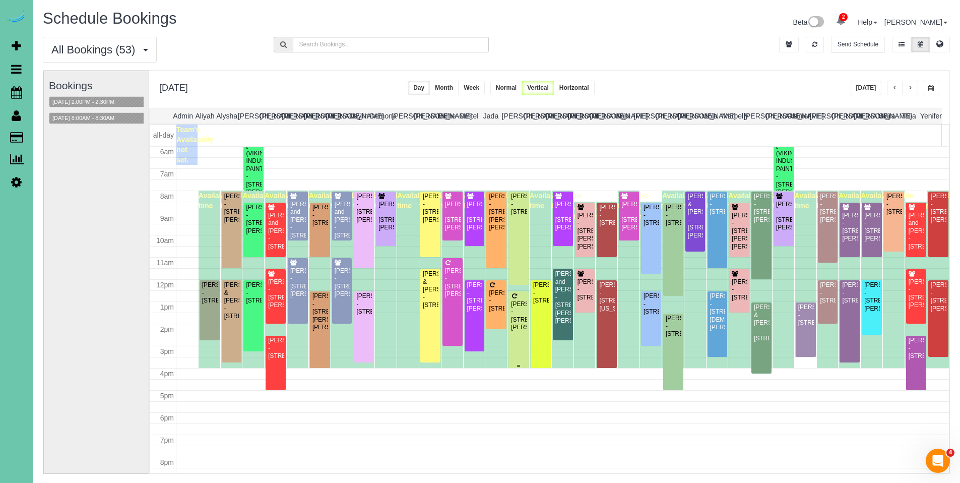
click at [515, 307] on div "[PERSON_NAME] - [STREET_ADDRESS][PERSON_NAME]" at bounding box center [519, 315] width 16 height 31
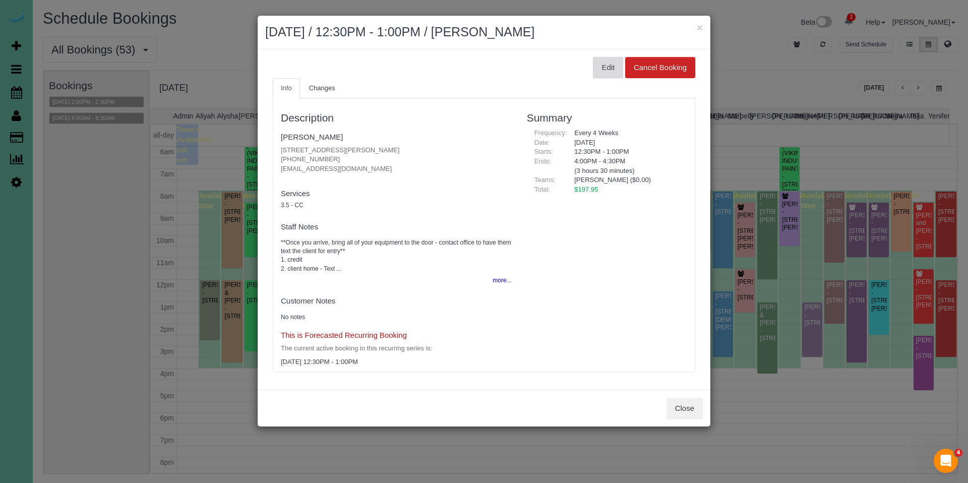
click at [609, 69] on button "Edit" at bounding box center [608, 67] width 30 height 21
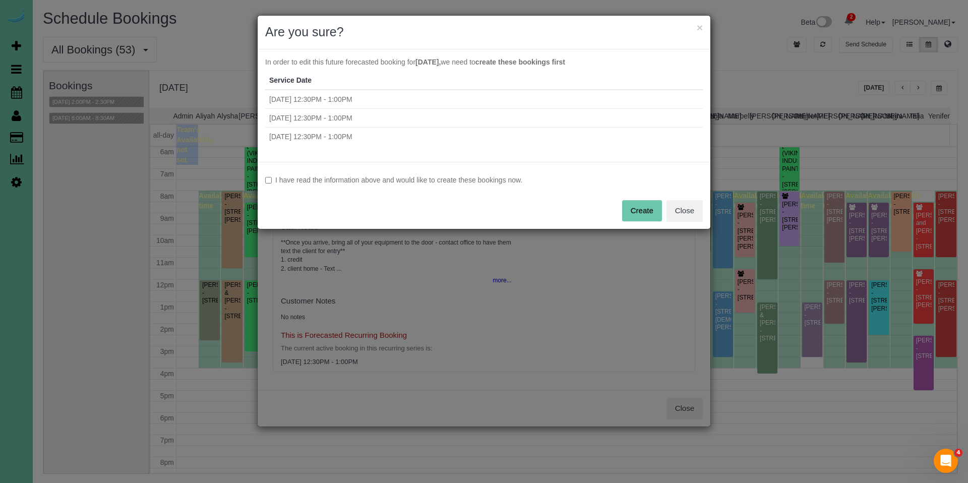
click at [399, 179] on label "I have read the information above and would like to create these bookings now." at bounding box center [484, 180] width 438 height 10
click at [641, 215] on button "Create" at bounding box center [642, 210] width 40 height 21
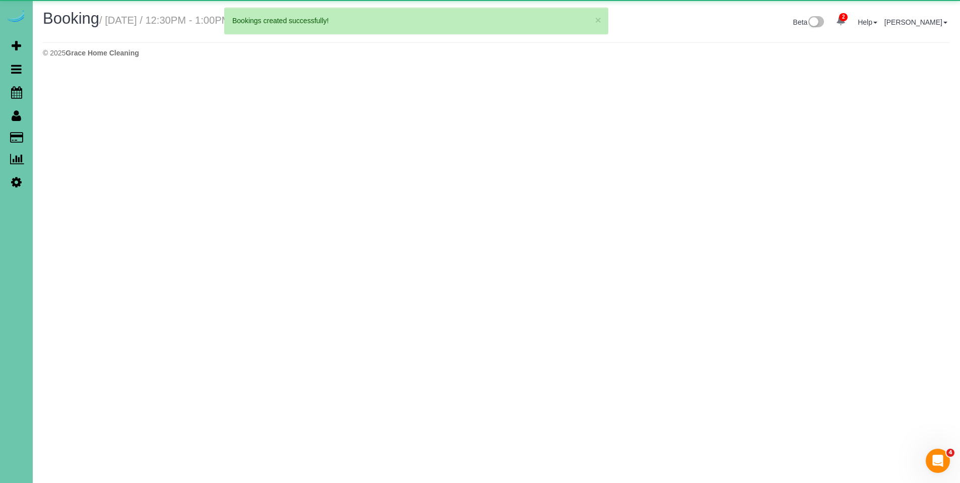
select select "NE"
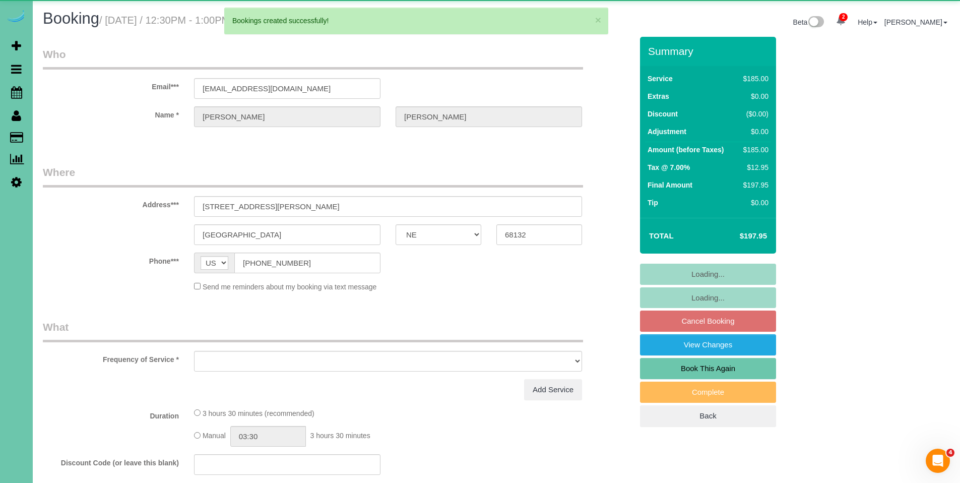
select select "object:12328"
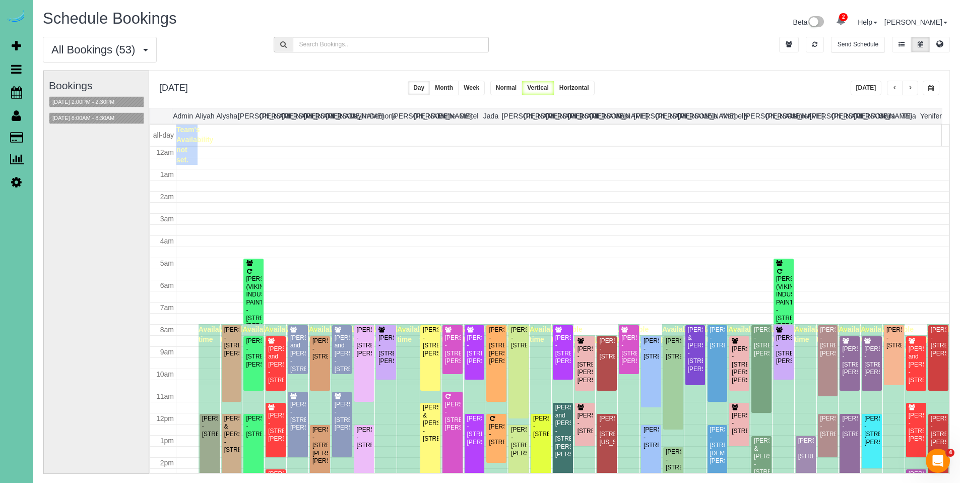
scroll to position [134, 0]
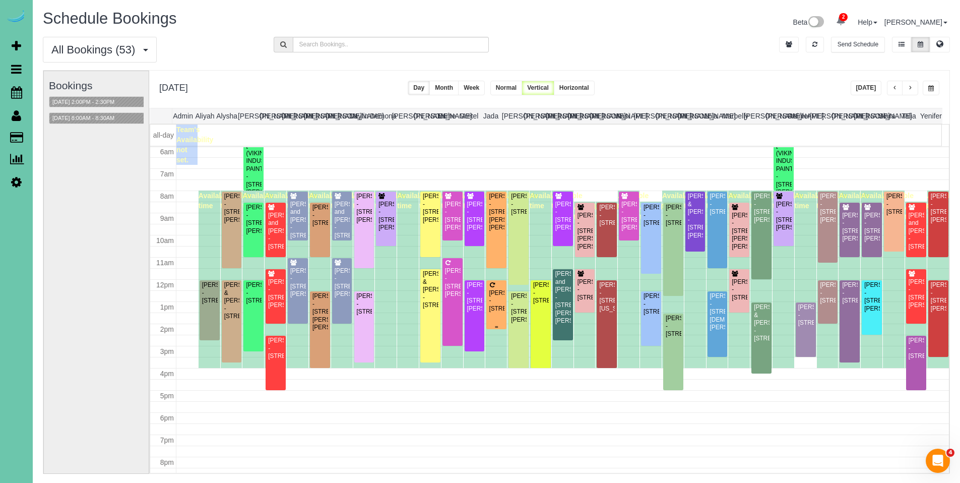
click at [498, 289] on div "[PERSON_NAME] - [STREET_ADDRESS]" at bounding box center [497, 300] width 16 height 23
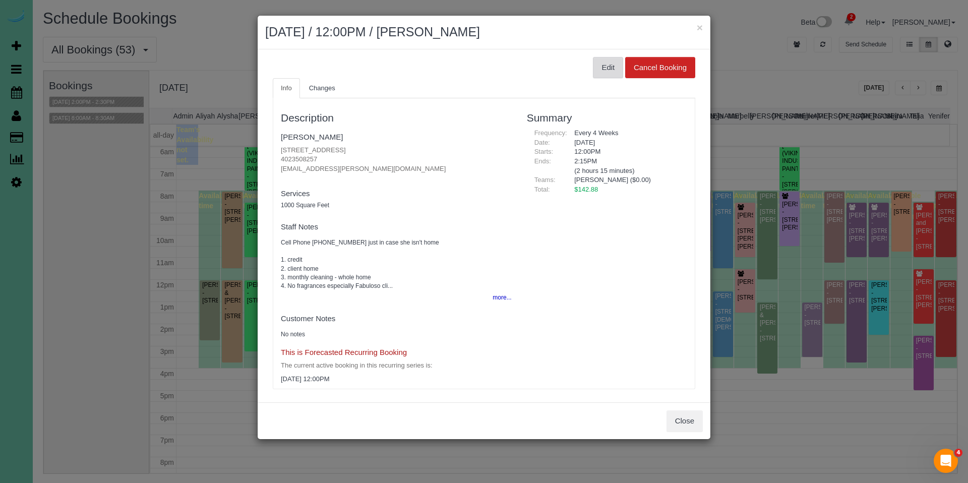
click at [600, 57] on button "Edit" at bounding box center [608, 67] width 30 height 21
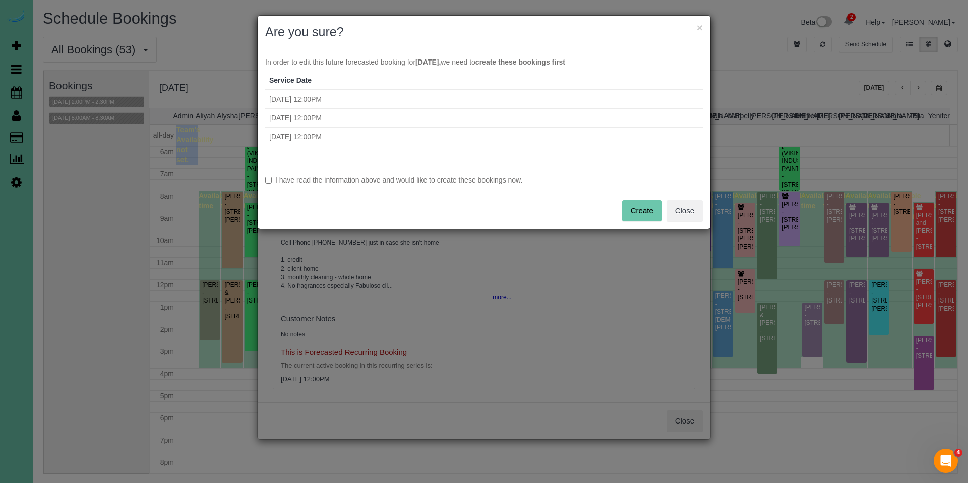
click at [468, 175] on label "I have read the information above and would like to create these bookings now." at bounding box center [484, 180] width 438 height 10
click at [643, 211] on button "Create" at bounding box center [642, 210] width 40 height 21
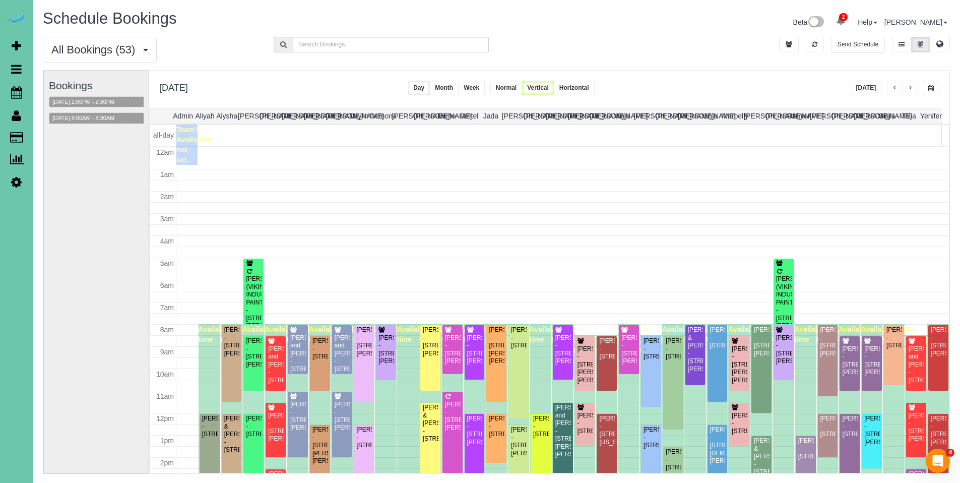
scroll to position [134, 0]
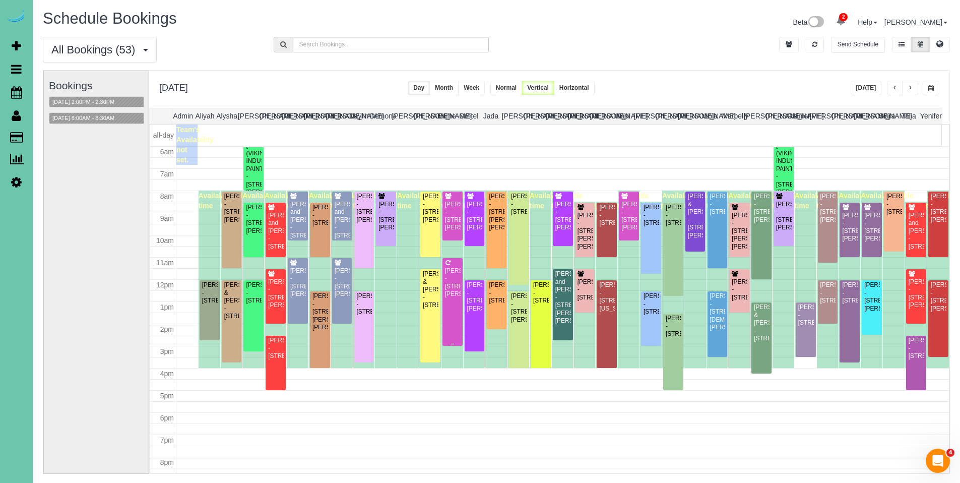
click at [450, 283] on div "[PERSON_NAME] - [STREET_ADDRESS]" at bounding box center [453, 282] width 16 height 31
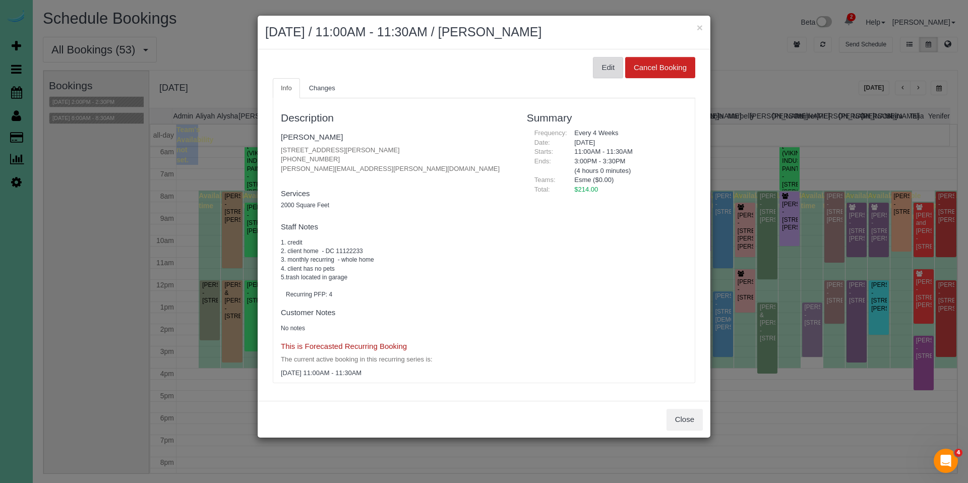
click at [611, 66] on button "Edit" at bounding box center [608, 67] width 30 height 21
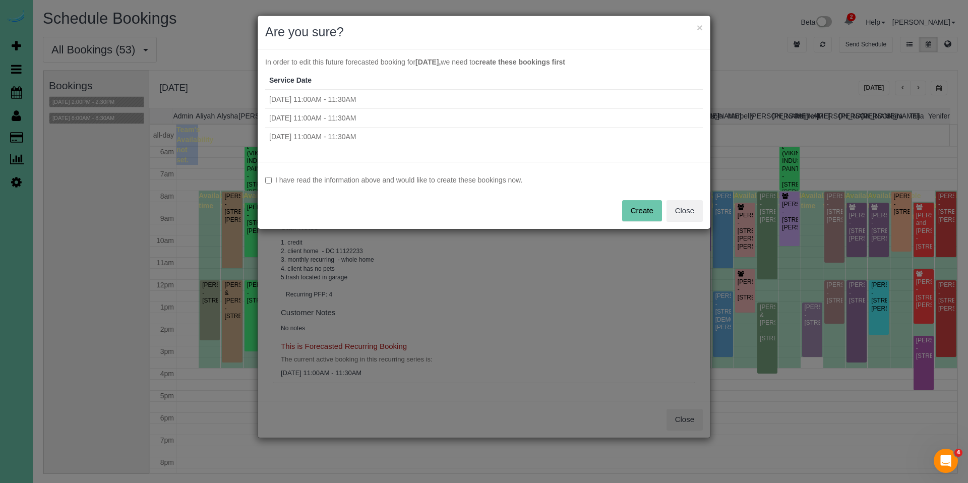
click at [470, 180] on label "I have read the information above and would like to create these bookings now." at bounding box center [484, 180] width 438 height 10
click at [643, 210] on button "Create" at bounding box center [642, 210] width 40 height 21
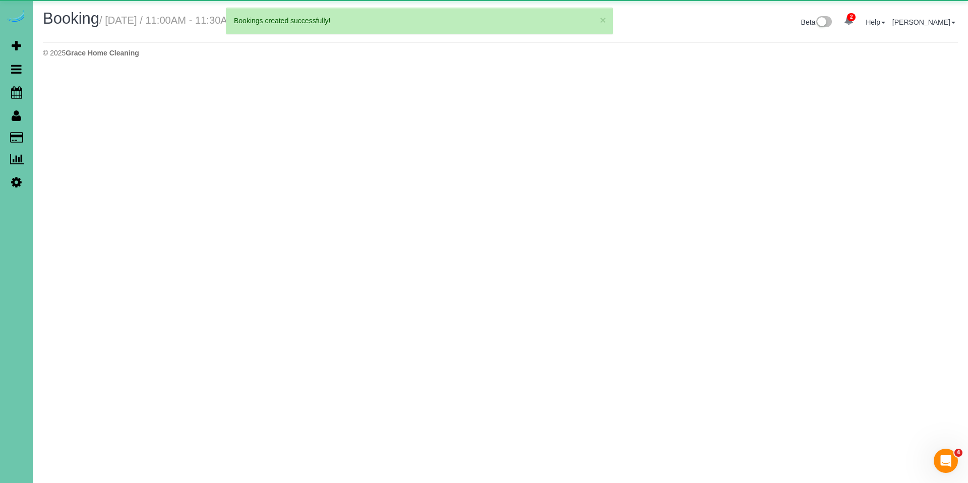
select select "NE"
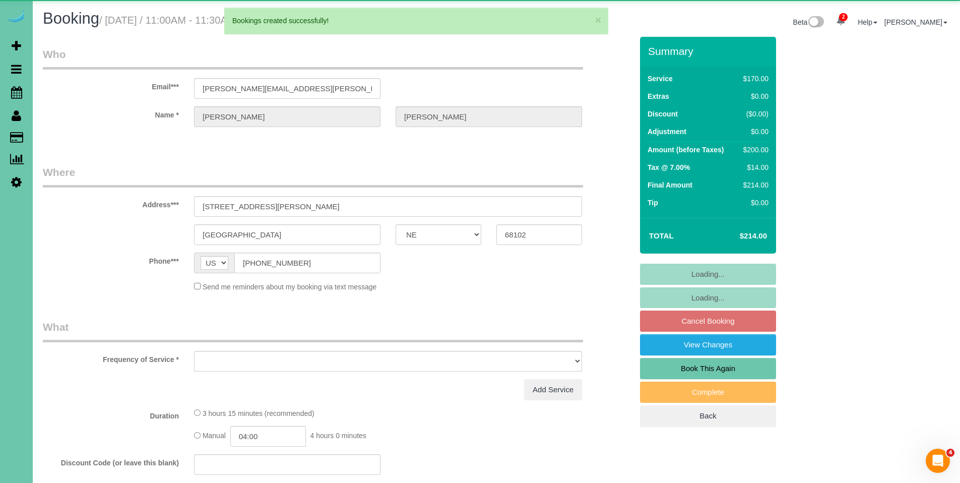
select select "object:14315"
select select "string:fspay-f4ba61b6-5a14-4140-9d1a-e16fad987985"
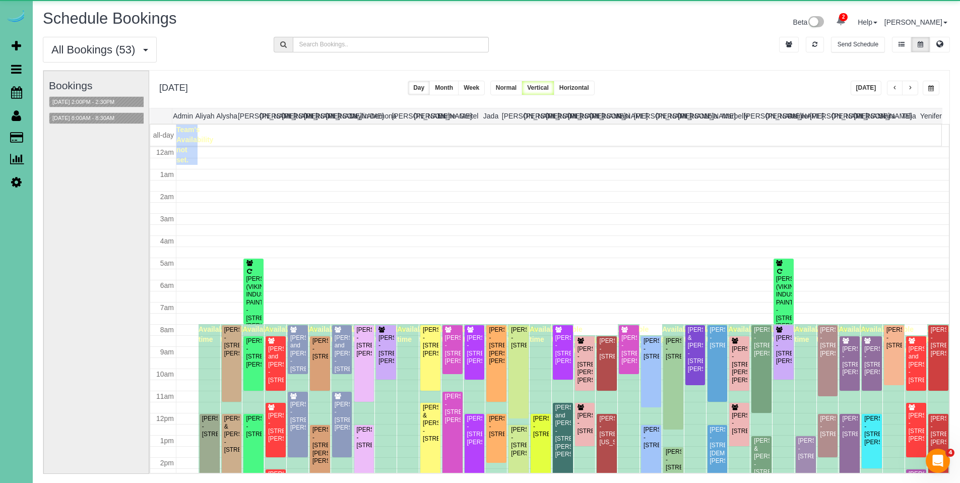
scroll to position [134, 0]
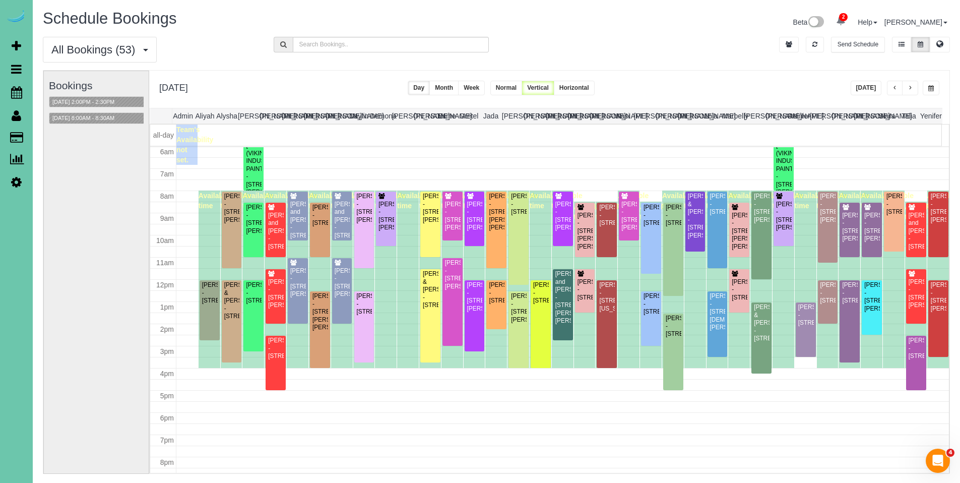
click at [897, 88] on span "button" at bounding box center [895, 88] width 5 height 6
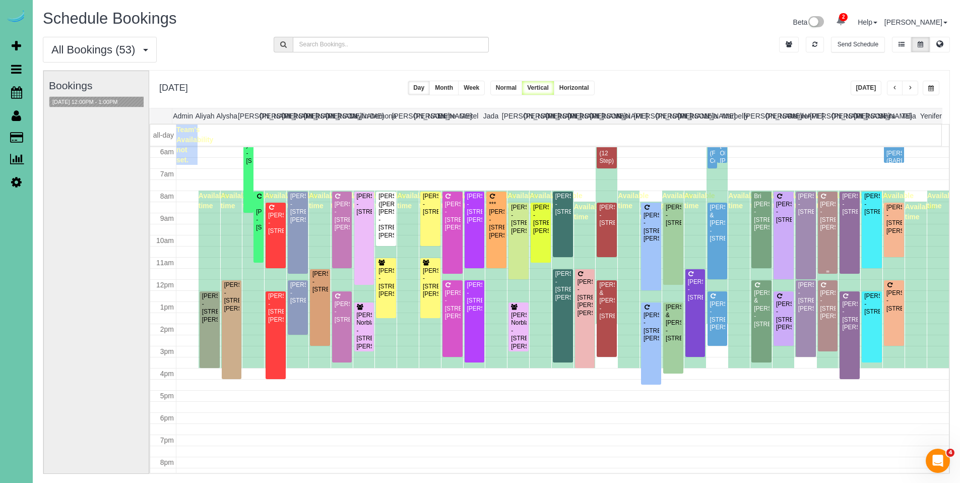
click at [820, 204] on div "[PERSON_NAME] - [STREET_ADDRESS][PERSON_NAME]" at bounding box center [828, 216] width 16 height 31
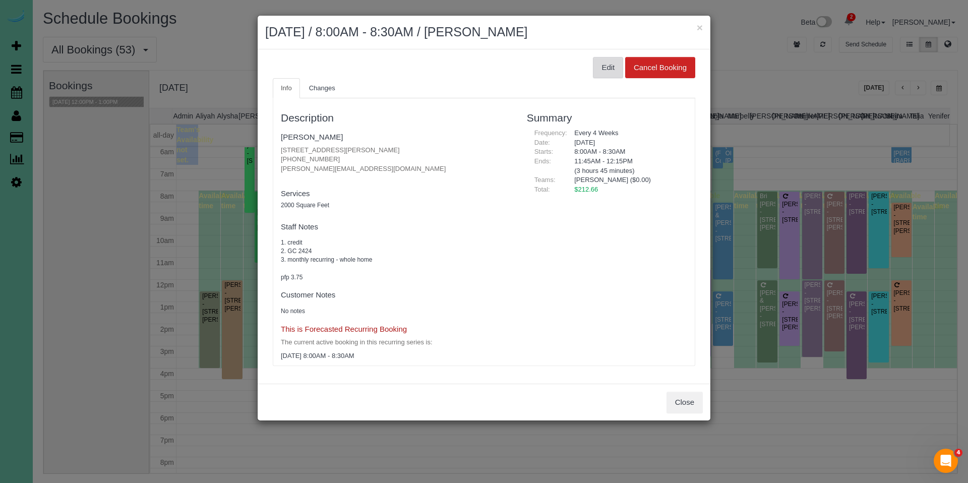
click at [614, 67] on button "Edit" at bounding box center [608, 67] width 30 height 21
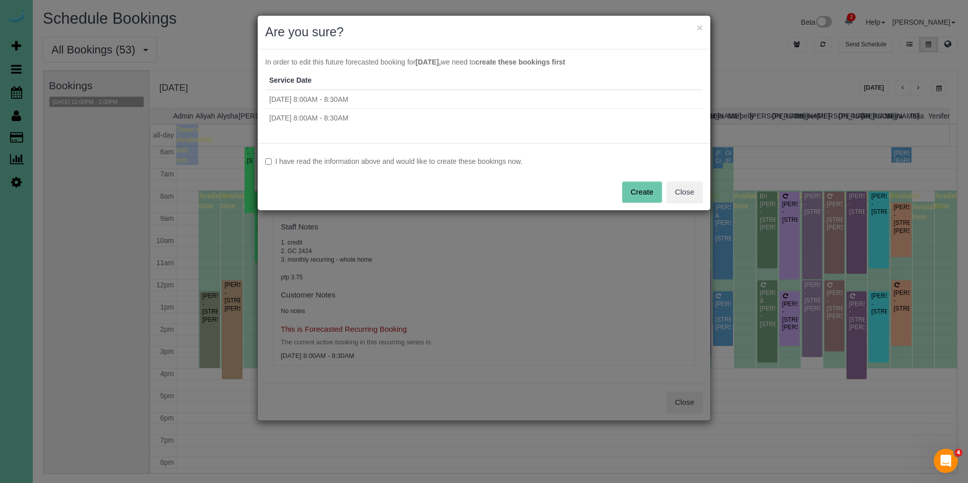
click at [491, 163] on label "I have read the information above and would like to create these bookings now." at bounding box center [484, 161] width 438 height 10
click at [639, 182] on button "Create" at bounding box center [642, 191] width 40 height 21
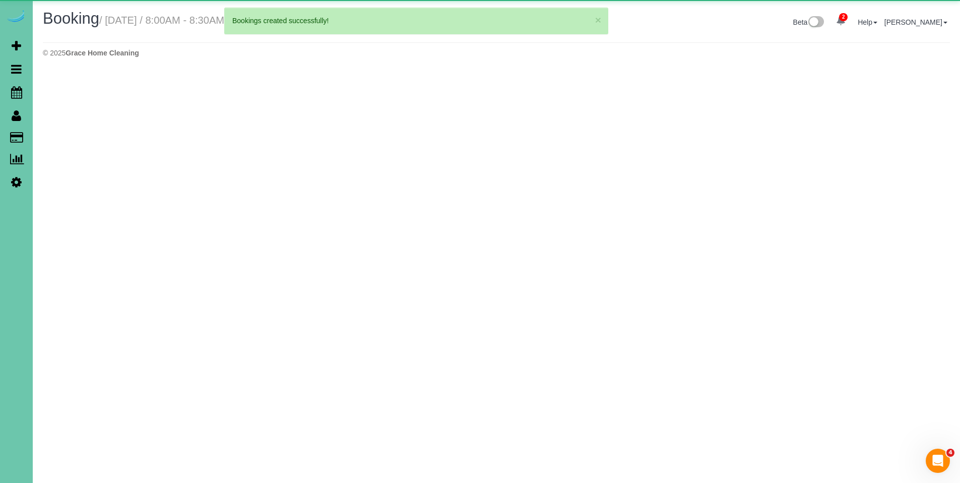
select select "NE"
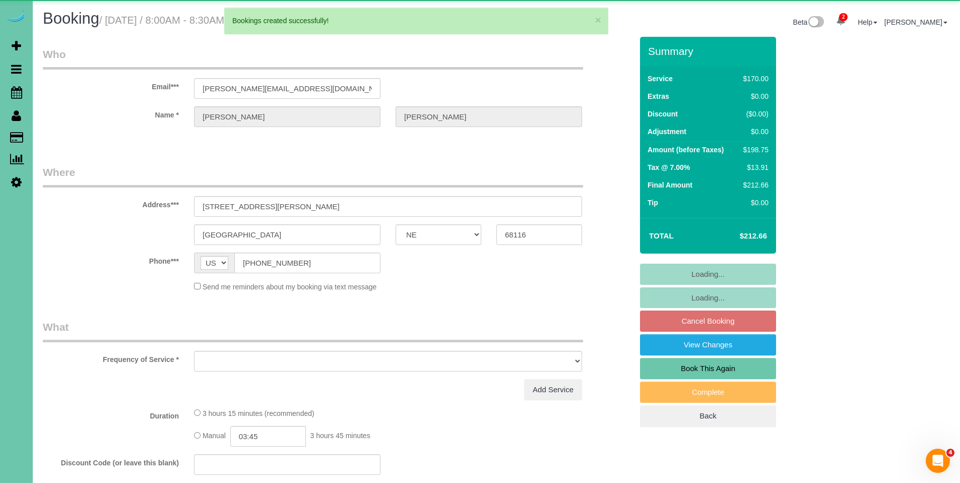
select select "object:15328"
select select "number:37"
select select "number:42"
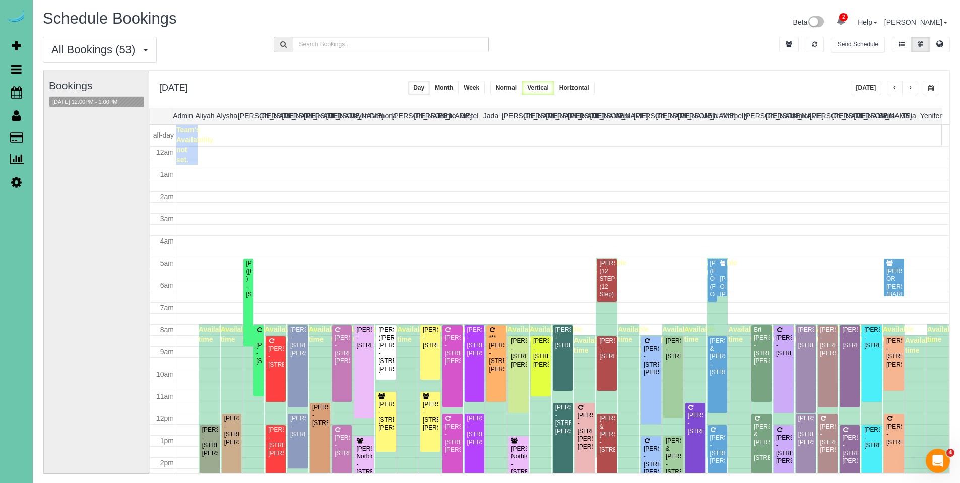
scroll to position [134, 0]
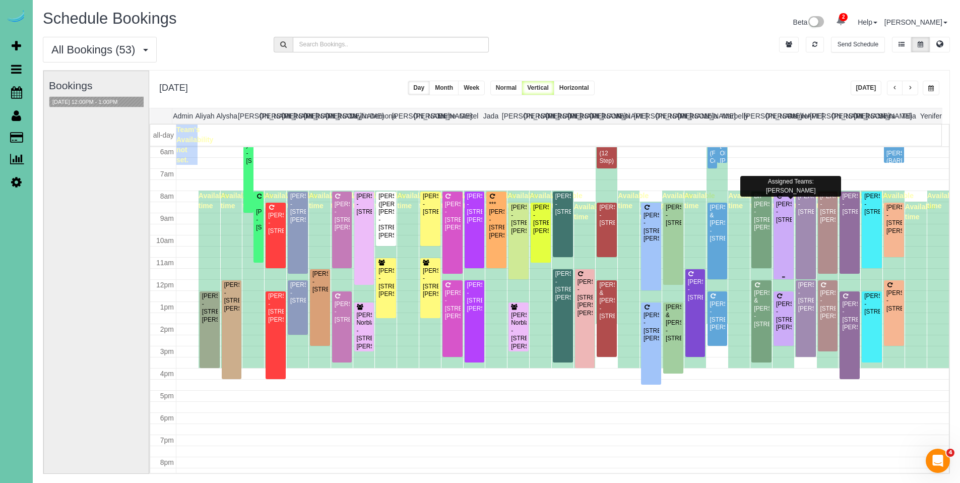
click at [776, 216] on div "[PERSON_NAME] - [STREET_ADDRESS]" at bounding box center [784, 212] width 16 height 23
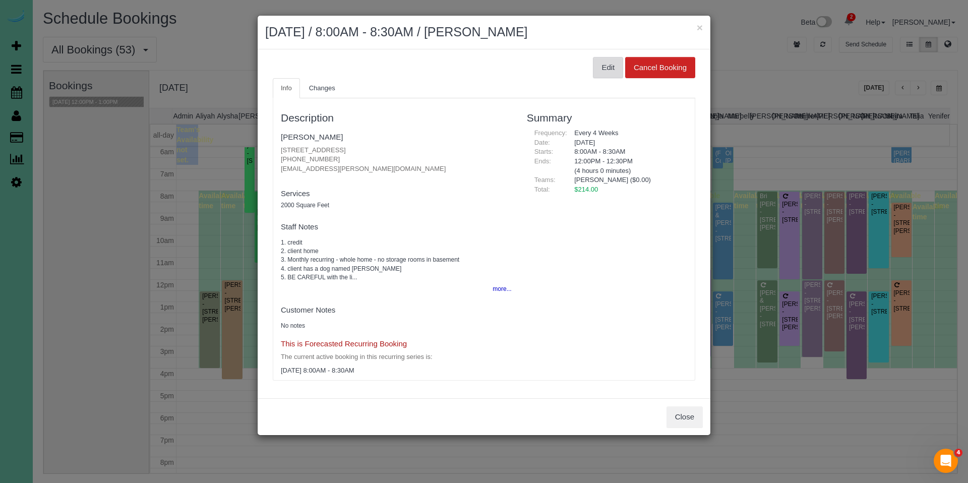
click at [605, 67] on button "Edit" at bounding box center [608, 67] width 30 height 21
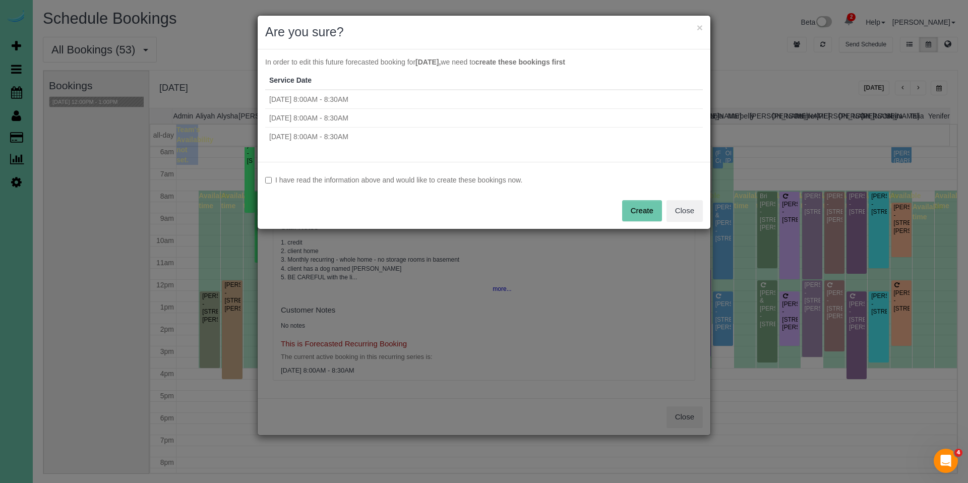
click at [509, 178] on label "I have read the information above and would like to create these bookings now." at bounding box center [484, 180] width 438 height 10
click at [641, 213] on button "Create" at bounding box center [642, 210] width 40 height 21
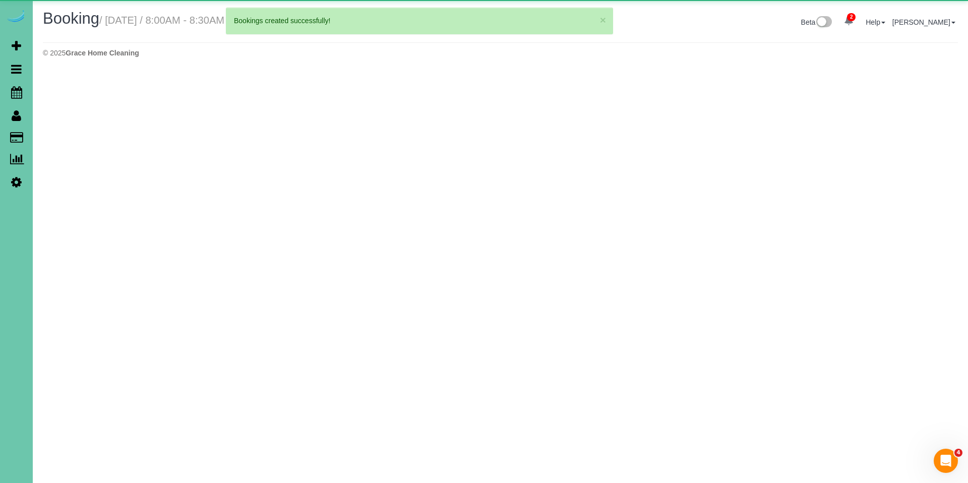
select select "NE"
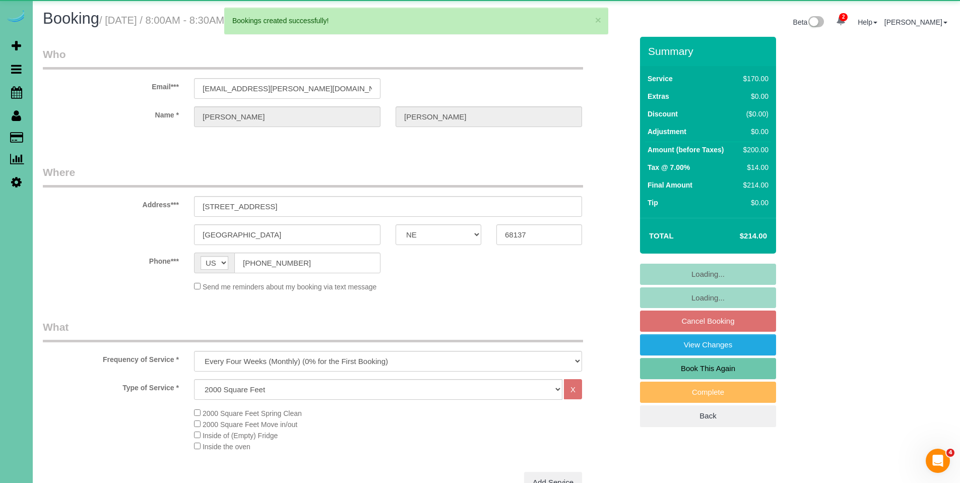
select select "object:16650"
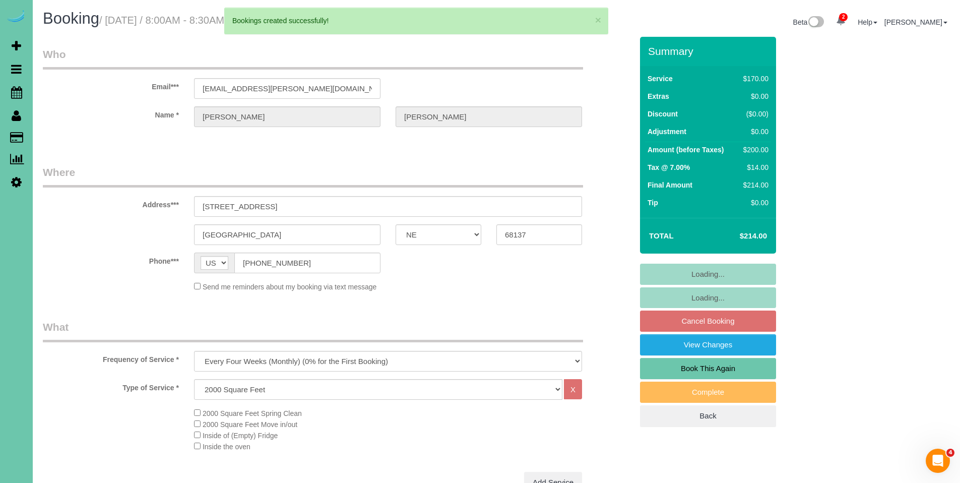
select select "number:36"
select select "number:42"
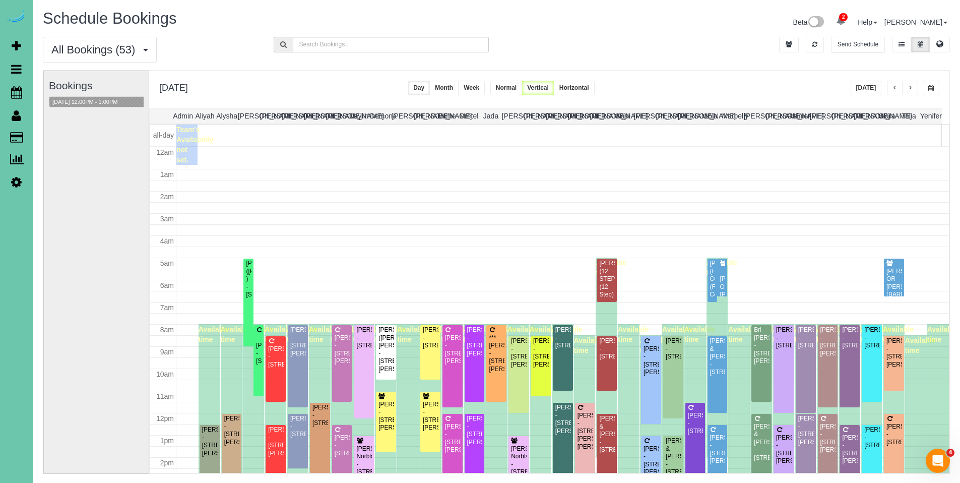
scroll to position [134, 0]
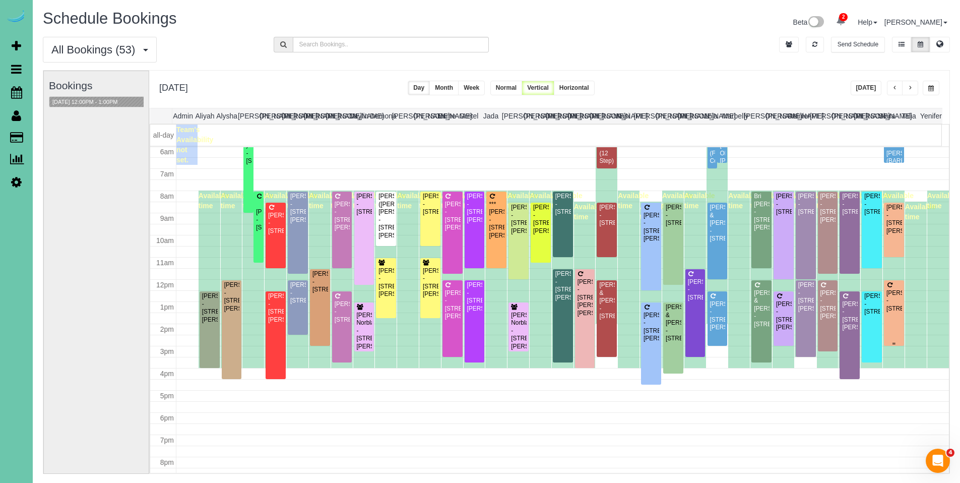
click at [892, 293] on div "[PERSON_NAME] - [STREET_ADDRESS]" at bounding box center [894, 300] width 16 height 23
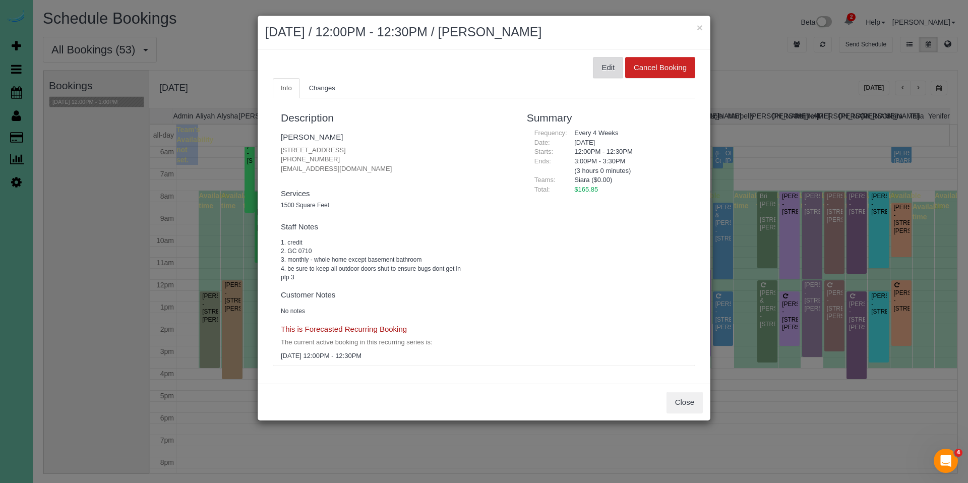
click at [607, 65] on button "Edit" at bounding box center [608, 67] width 30 height 21
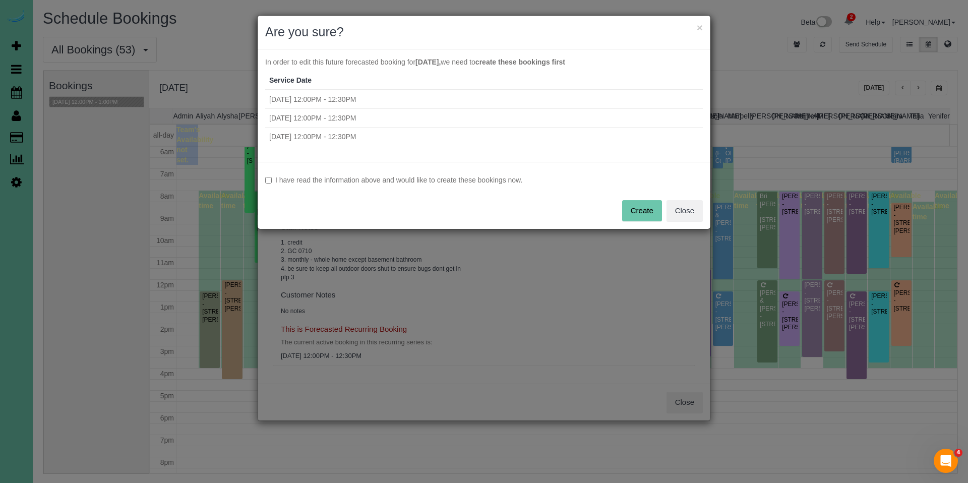
click at [470, 180] on label "I have read the information above and would like to create these bookings now." at bounding box center [484, 180] width 438 height 10
click at [634, 216] on button "Create" at bounding box center [642, 210] width 40 height 21
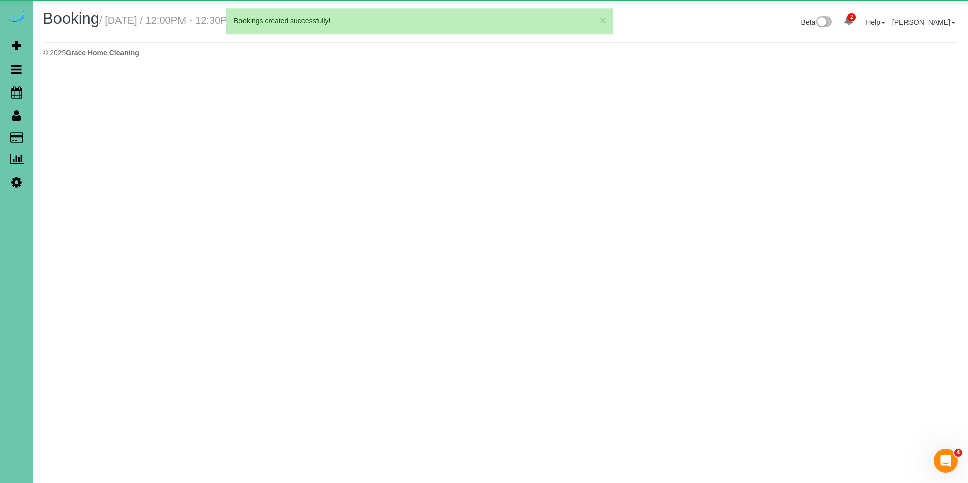
select select "NE"
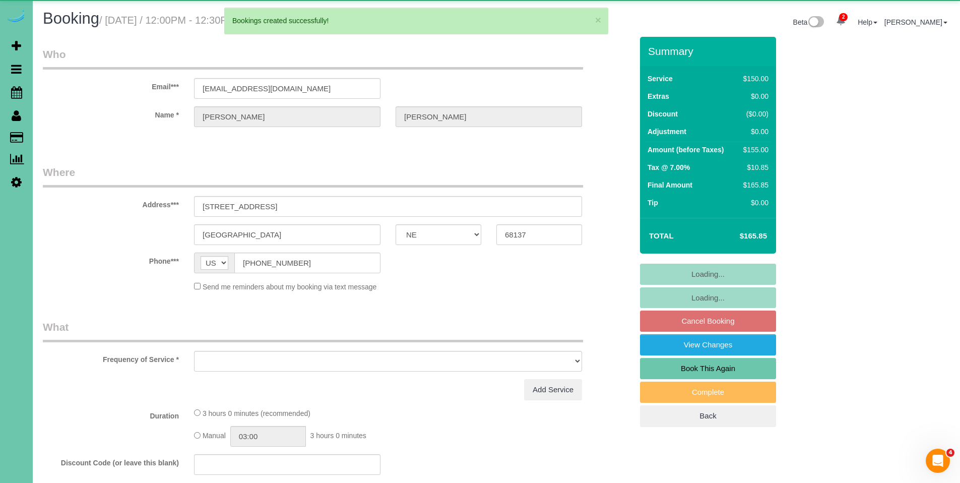
select select "object:17765"
select select "string:fspay-27f0d82b-4fa3-436b-a0be-902b5007c8cf"
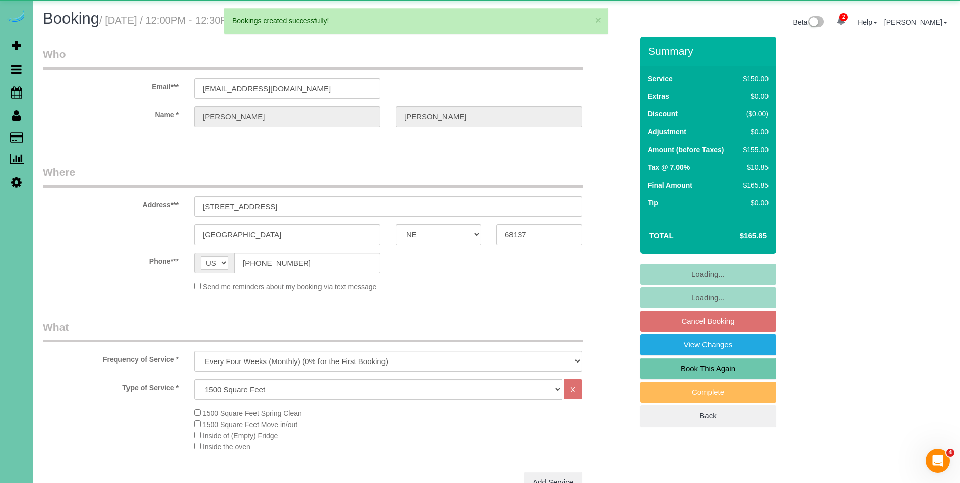
select select "number:36"
select select "number:41"
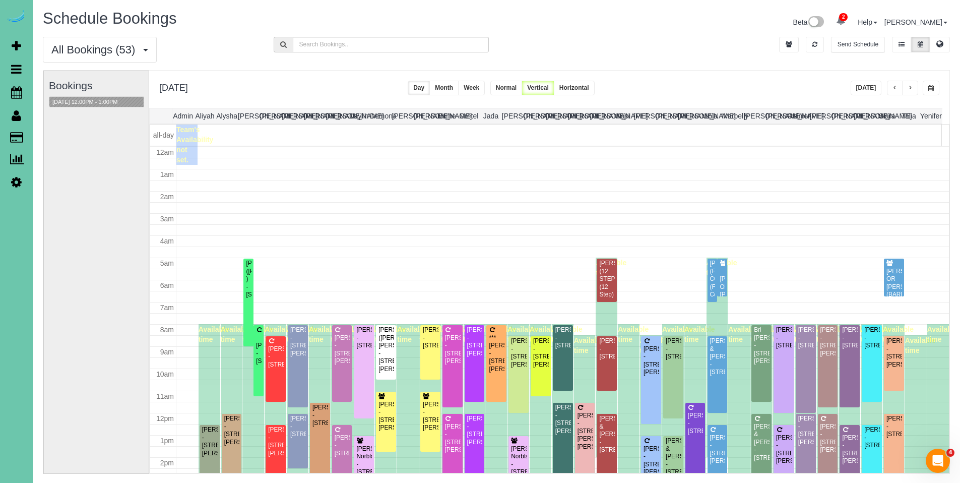
scroll to position [134, 0]
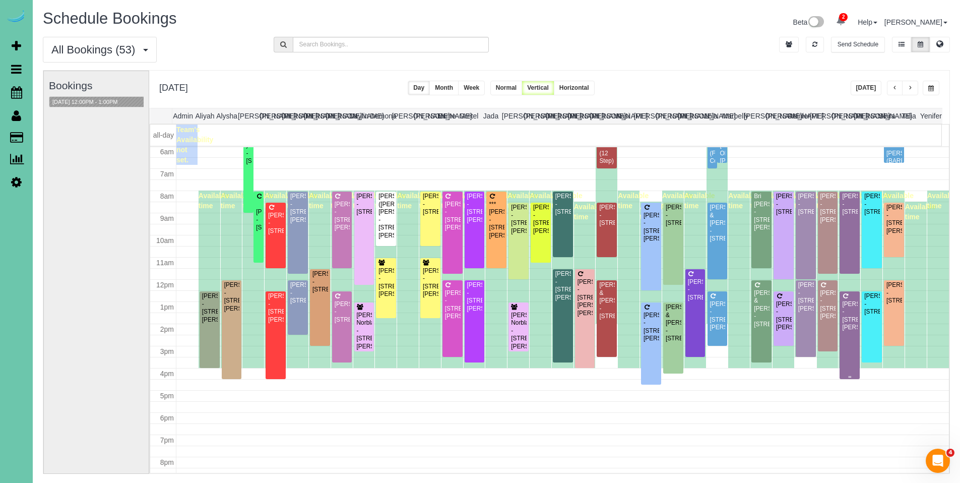
click at [842, 310] on div "[PERSON_NAME] - [STREET_ADDRESS][PERSON_NAME]" at bounding box center [850, 315] width 16 height 31
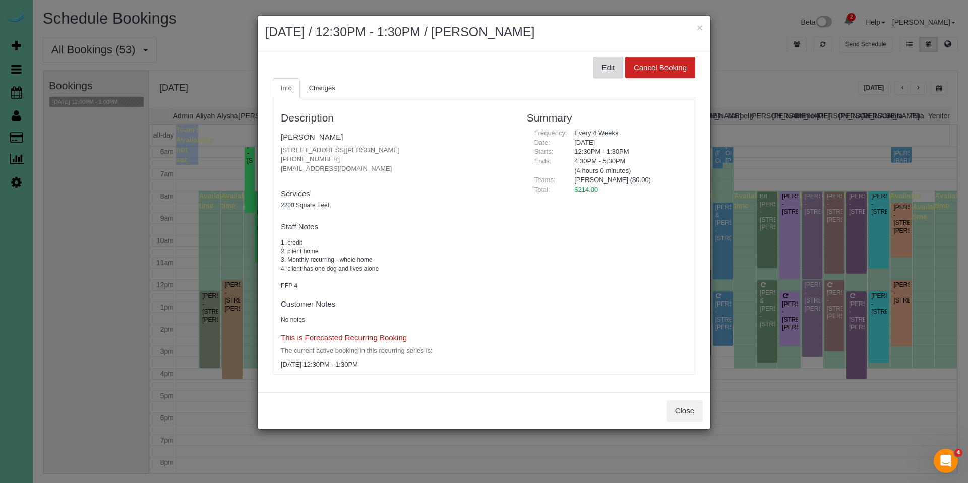
click at [604, 72] on button "Edit" at bounding box center [608, 67] width 30 height 21
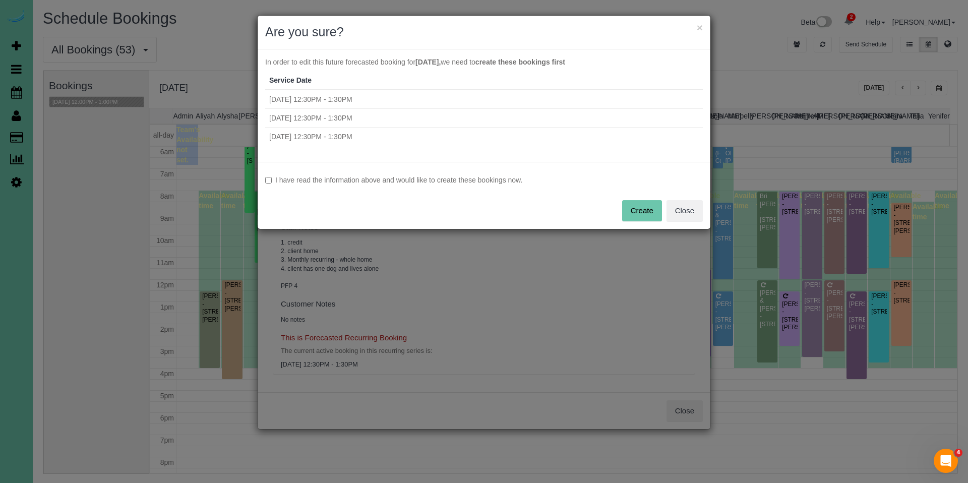
click at [473, 180] on label "I have read the information above and would like to create these bookings now." at bounding box center [484, 180] width 438 height 10
click at [637, 212] on button "Create" at bounding box center [642, 210] width 40 height 21
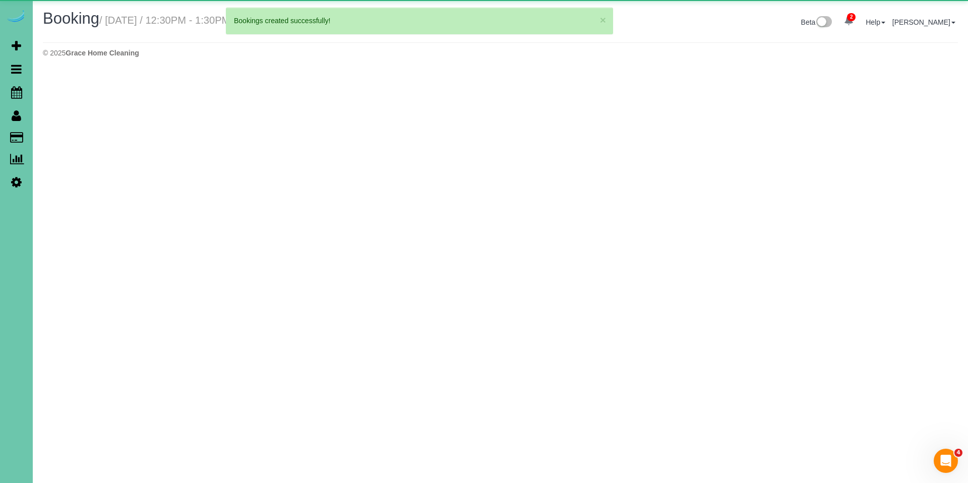
select select "NE"
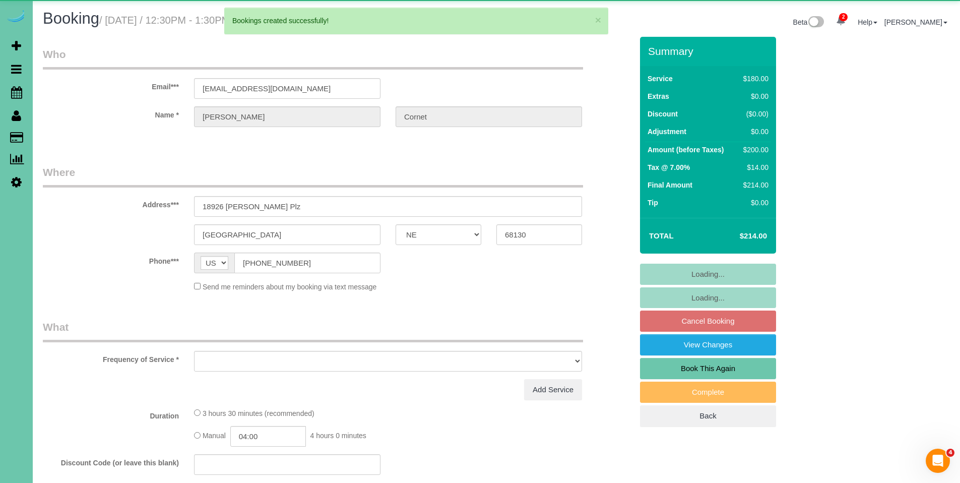
select select "object:18712"
select select "string:fspay-30d5844e-9713-4f34-b3bf-6240f5c7707e"
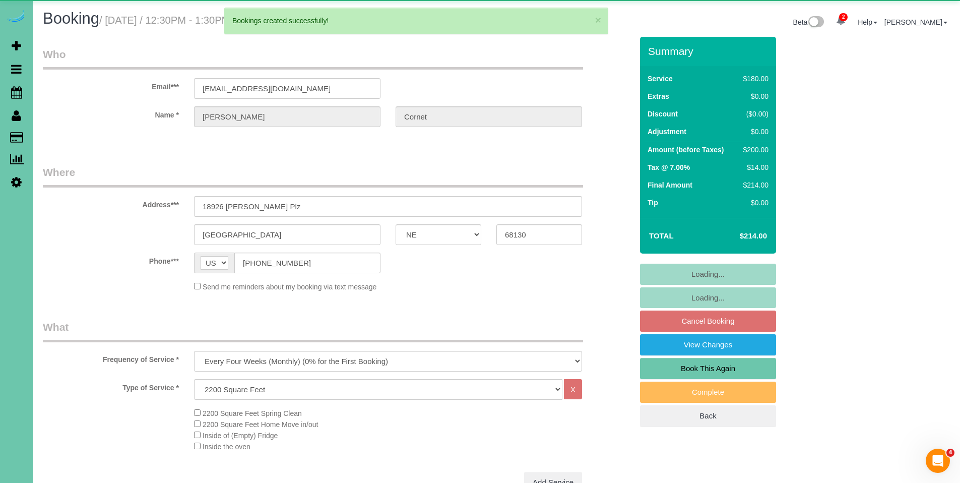
select select "object:18745"
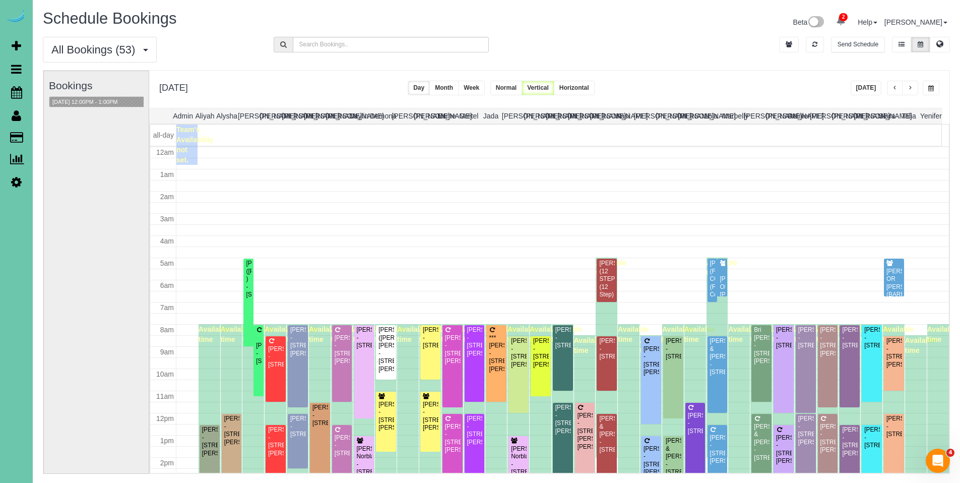
scroll to position [134, 0]
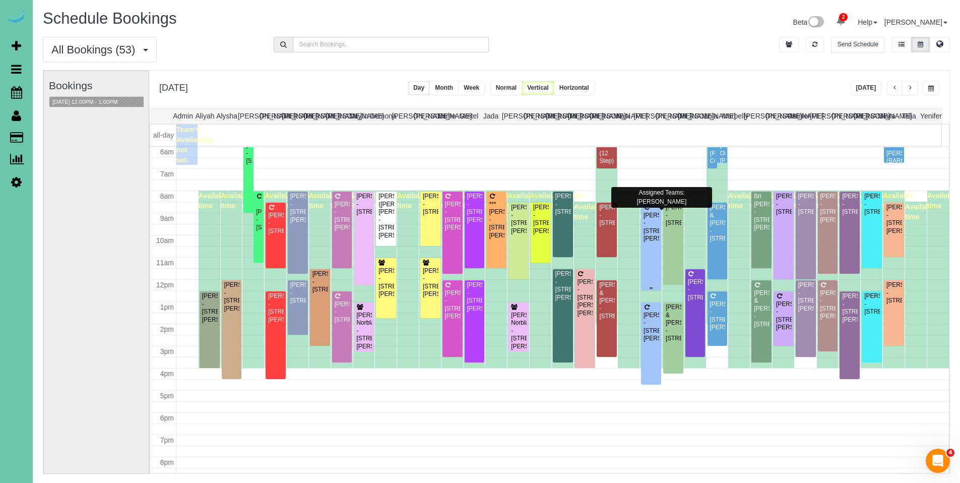
click at [652, 223] on div "[PERSON_NAME] - [STREET_ADDRESS][PERSON_NAME]" at bounding box center [651, 227] width 16 height 31
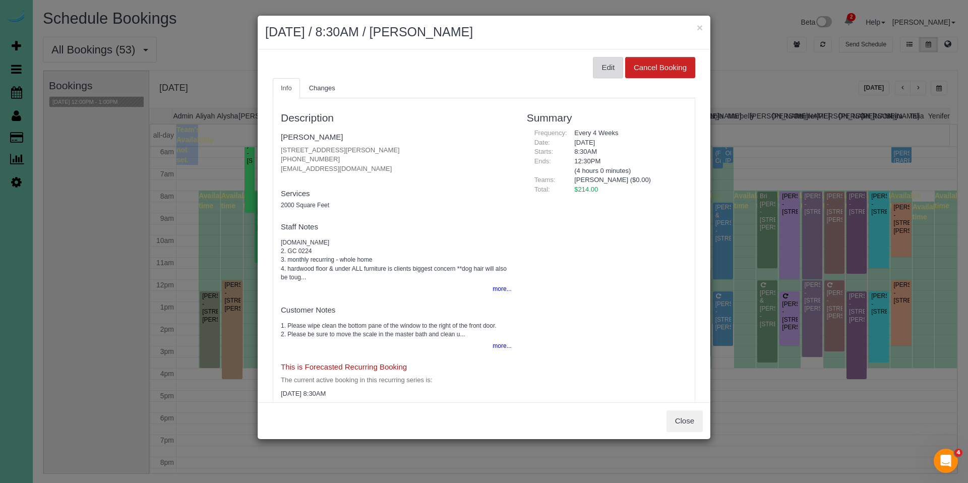
click at [603, 72] on button "Edit" at bounding box center [608, 67] width 30 height 21
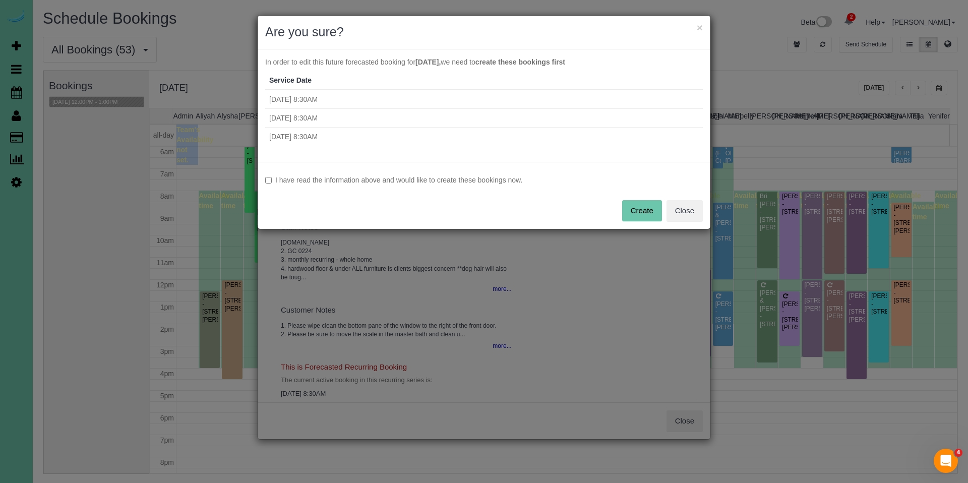
click at [395, 177] on label "I have read the information above and would like to create these bookings now." at bounding box center [484, 180] width 438 height 10
click at [642, 210] on button "Create" at bounding box center [642, 210] width 40 height 21
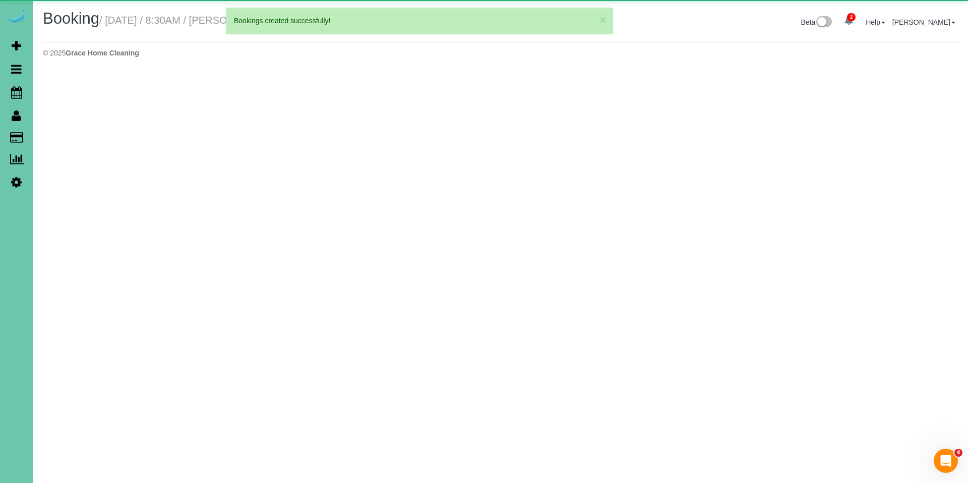
select select "NE"
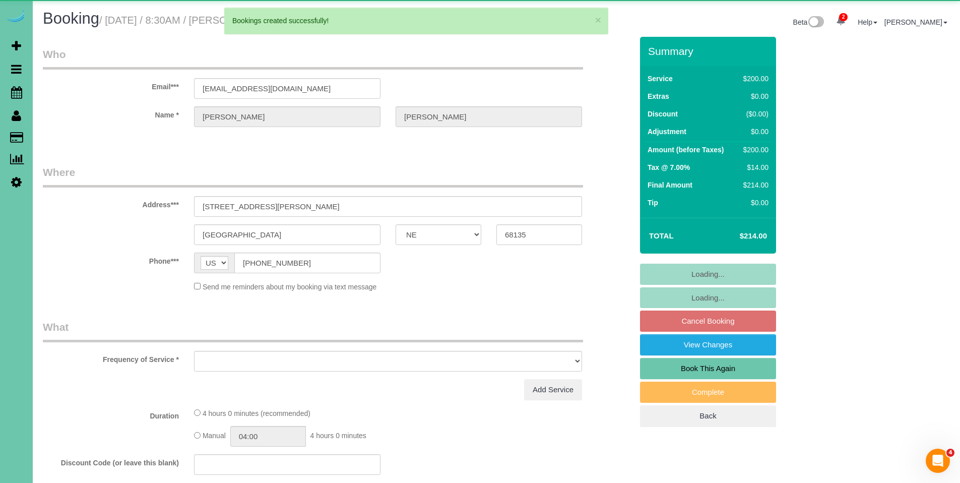
select select "object:20067"
select select "string:fspay-dd2d5483-dbe6-4ed0-bd1c-3e369006fc7e"
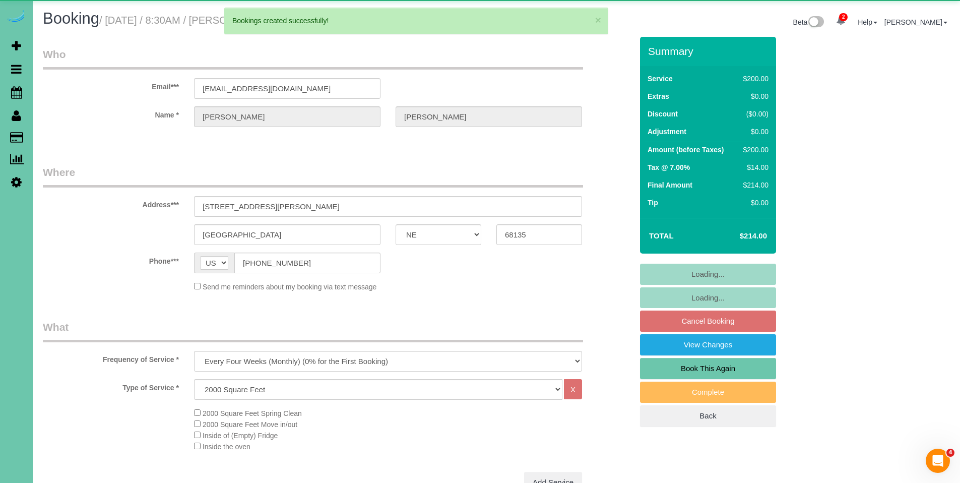
select select "object:20085"
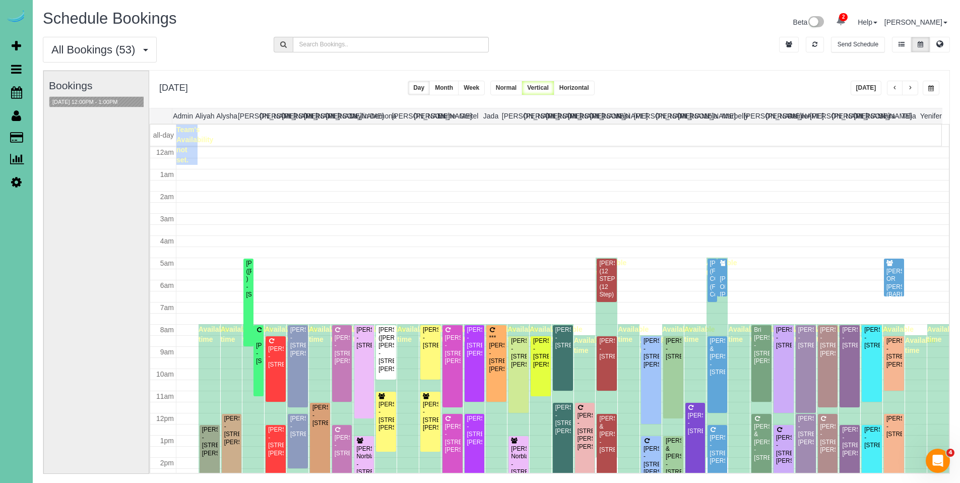
scroll to position [134, 0]
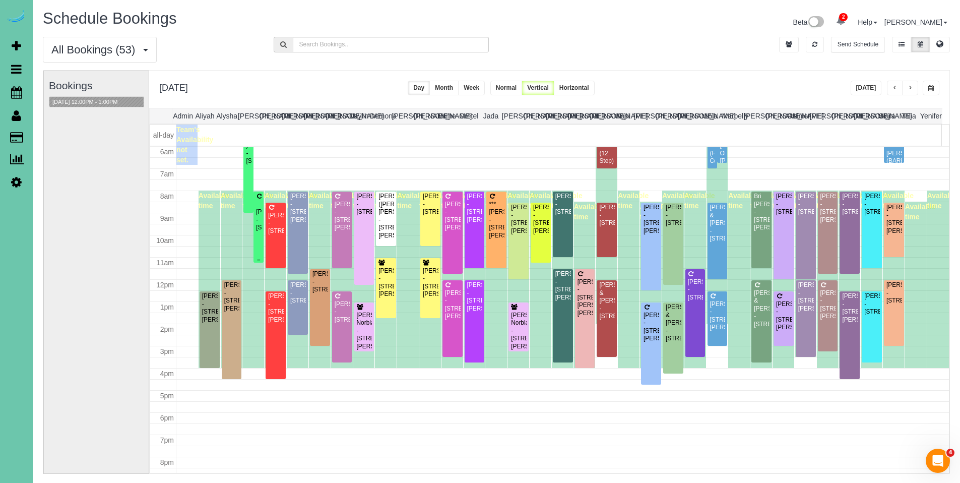
click at [259, 205] on div "[PERSON_NAME] - [STREET_ADDRESS]" at bounding box center [259, 212] width 6 height 39
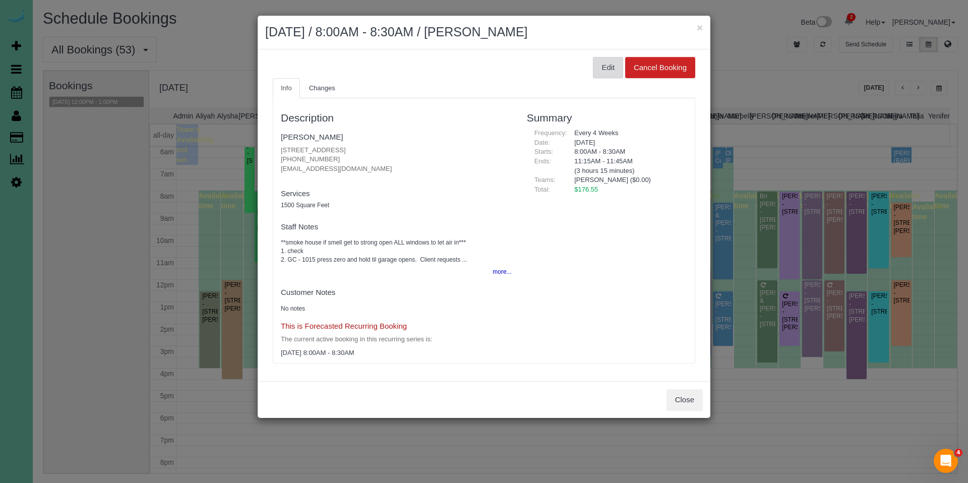
click at [610, 68] on button "Edit" at bounding box center [608, 67] width 30 height 21
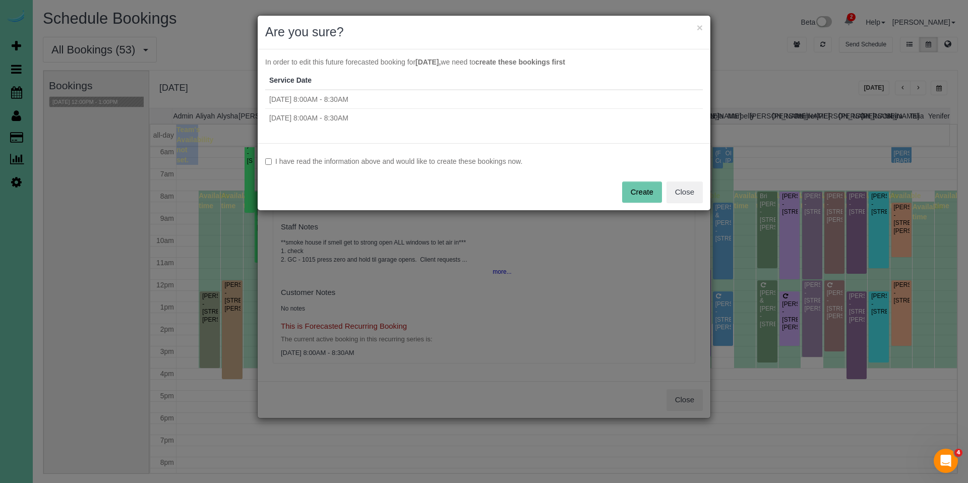
click at [403, 160] on label "I have read the information above and would like to create these bookings now." at bounding box center [484, 161] width 438 height 10
click at [645, 194] on button "Create" at bounding box center [642, 191] width 40 height 21
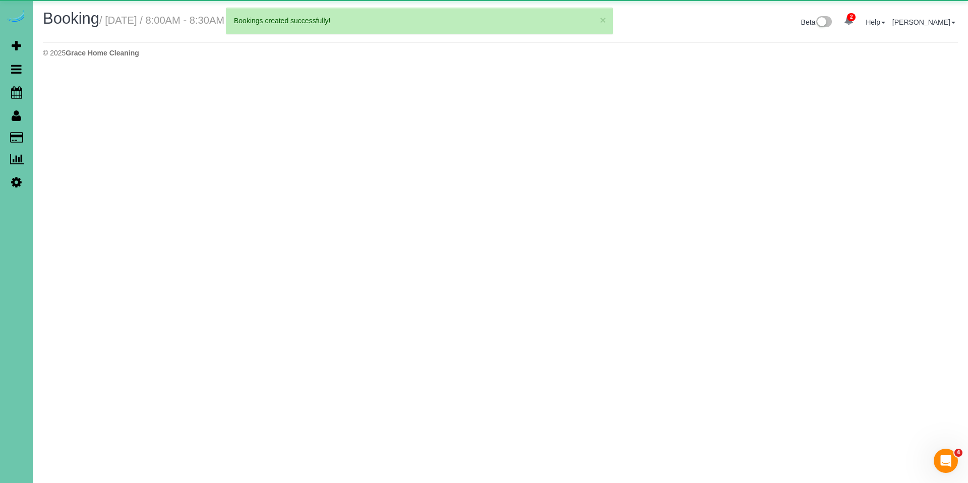
select select "NE"
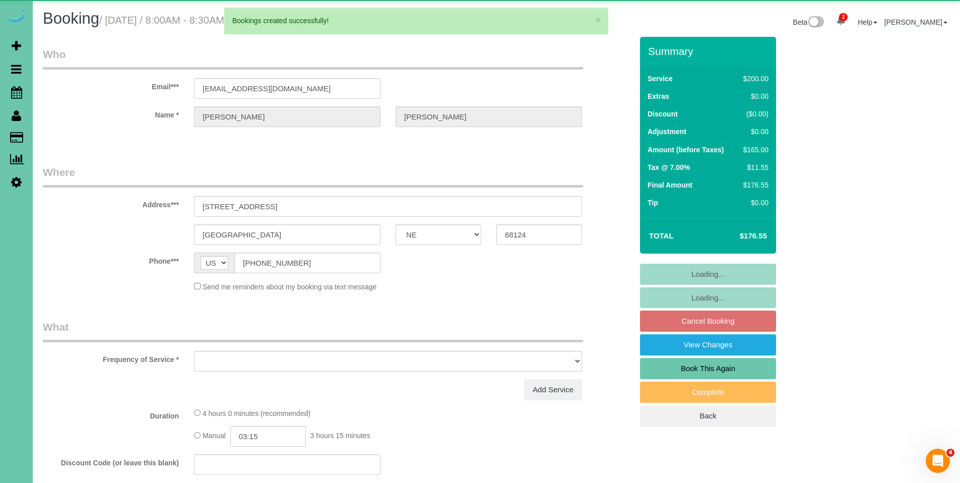
select select "object:21376"
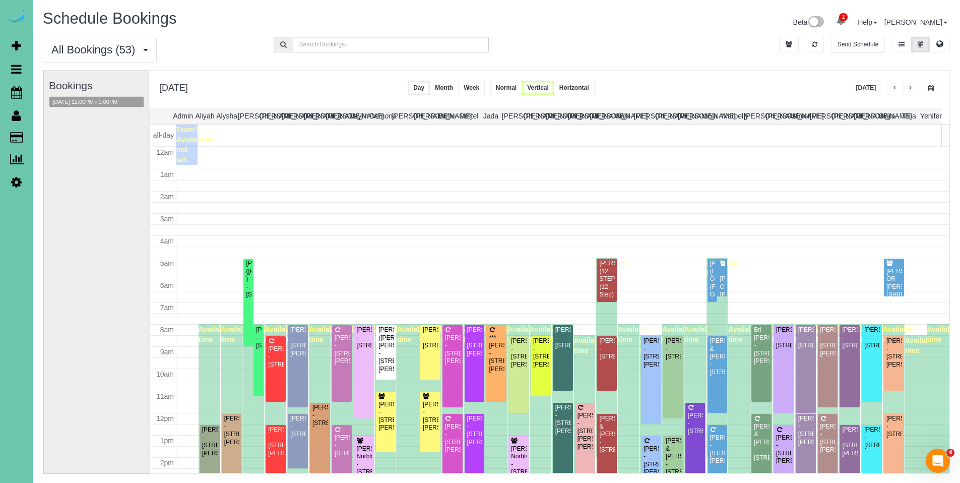
scroll to position [134, 0]
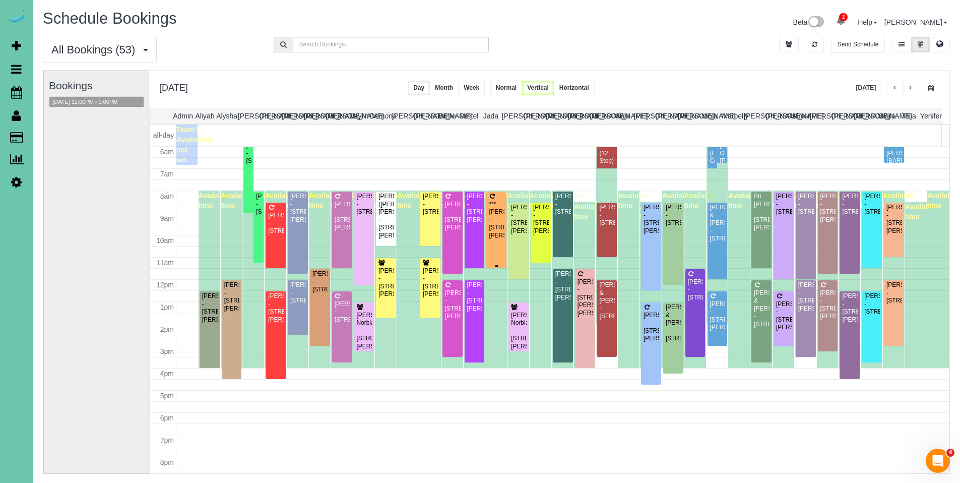
click at [493, 208] on div "***[PERSON_NAME] - [STREET_ADDRESS][PERSON_NAME]" at bounding box center [497, 220] width 16 height 39
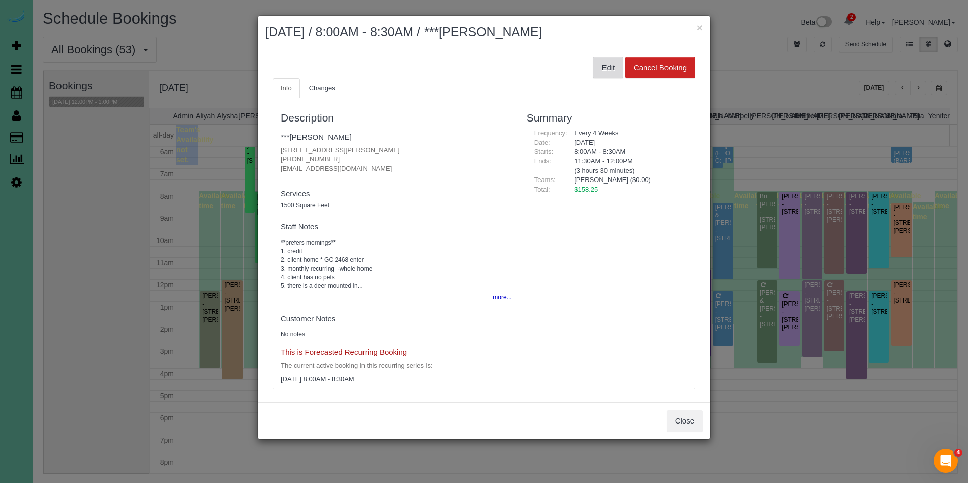
click at [595, 70] on button "Edit" at bounding box center [608, 67] width 30 height 21
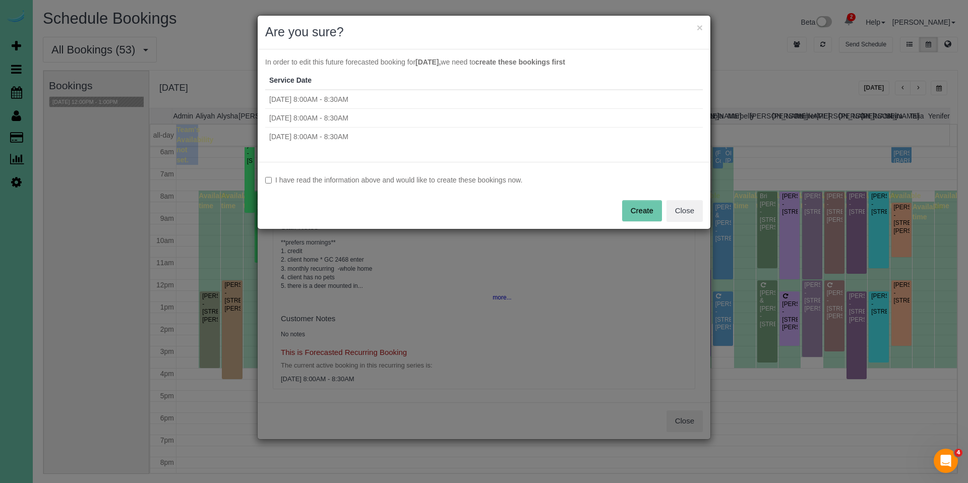
click at [356, 180] on label "I have read the information above and would like to create these bookings now." at bounding box center [484, 180] width 438 height 10
click at [653, 209] on button "Create" at bounding box center [642, 210] width 40 height 21
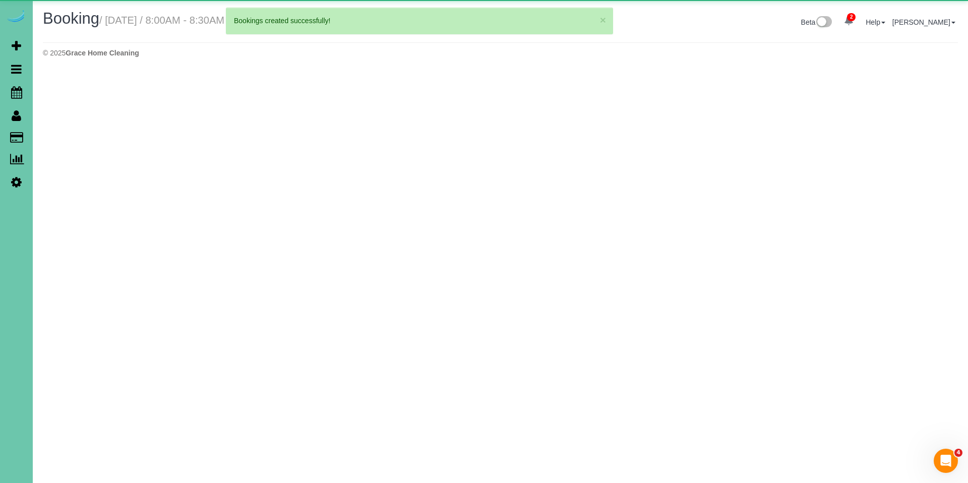
select select "NE"
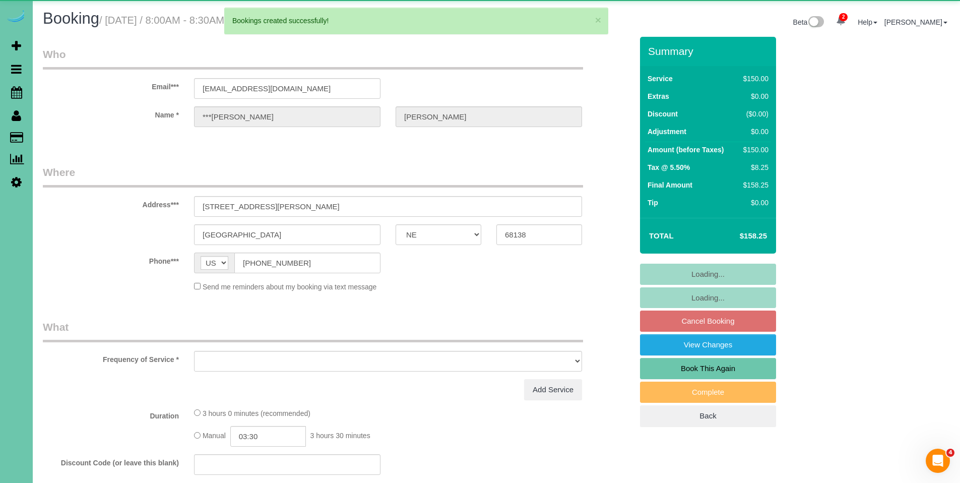
select select "object:22665"
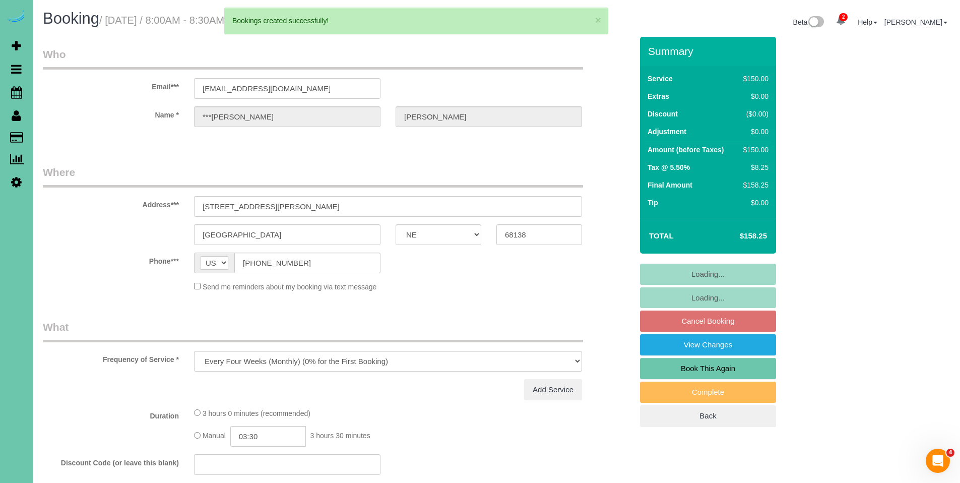
select select "string:fspay-7d06b6d3-83e3-4e08-b589-1b0c3b4d39c2"
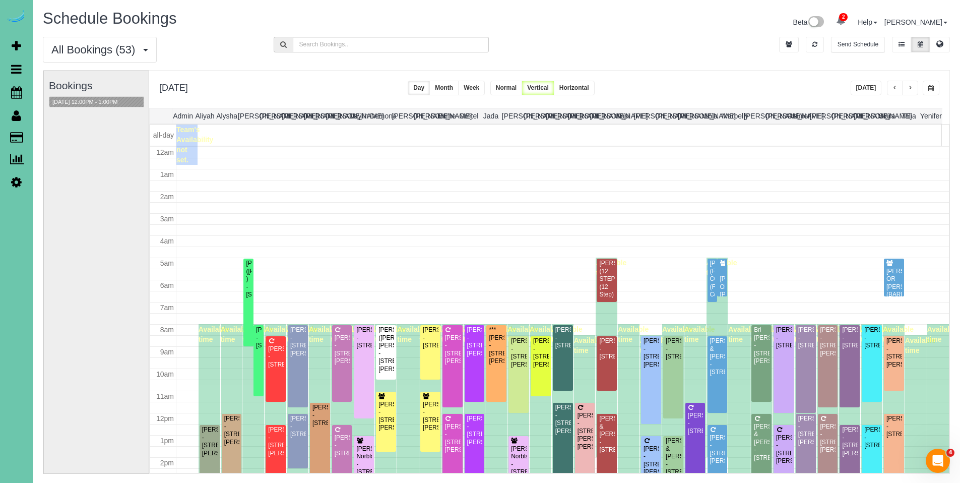
scroll to position [134, 0]
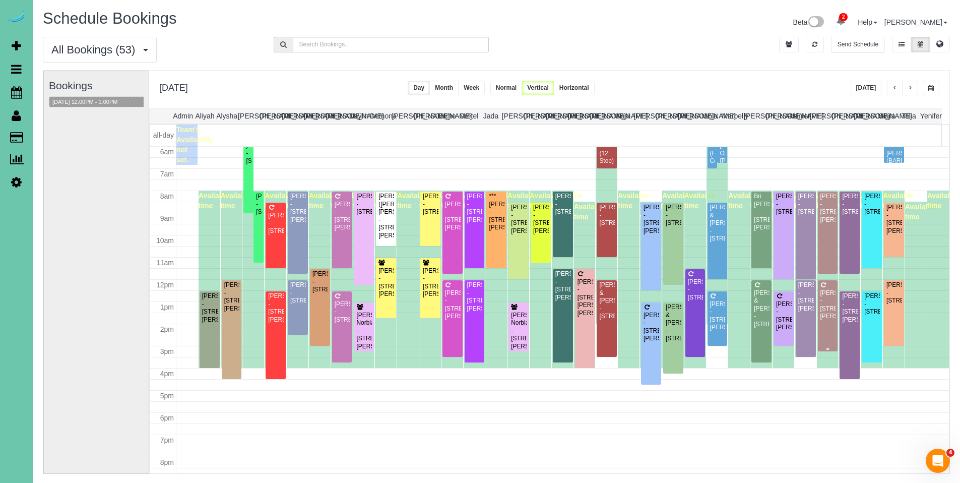
click at [827, 306] on div "[PERSON_NAME] - [STREET_ADDRESS]" at bounding box center [828, 304] width 16 height 31
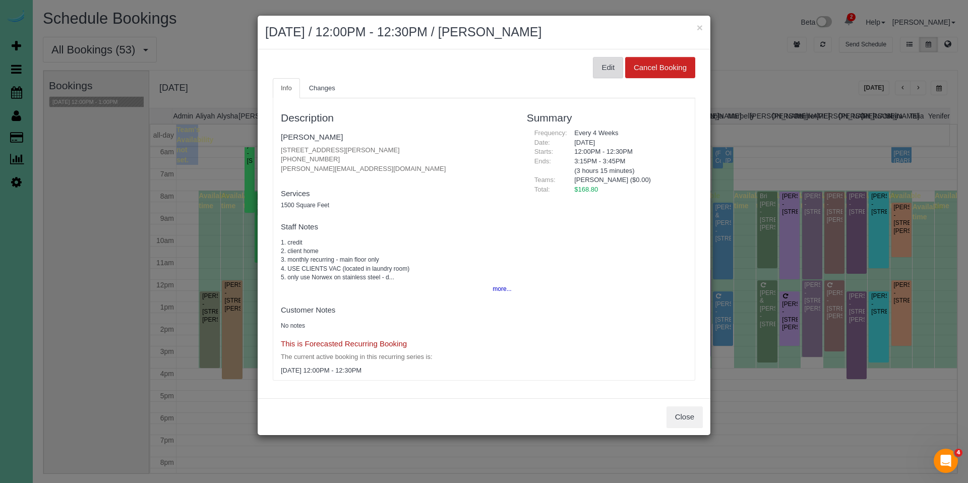
click at [610, 67] on button "Edit" at bounding box center [608, 67] width 30 height 21
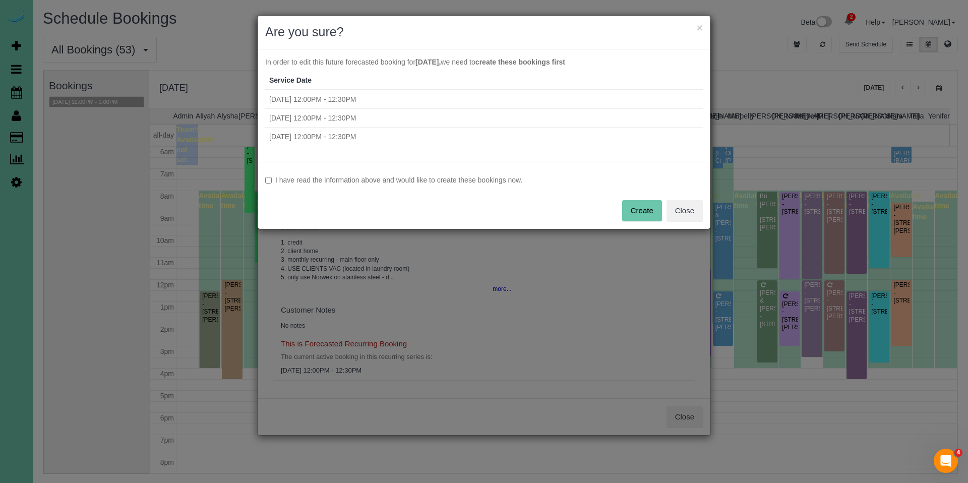
click at [440, 186] on div "I have read the information above and would like to create these bookings now. …" at bounding box center [484, 195] width 453 height 67
click at [272, 180] on label "I have read the information above and would like to create these bookings now." at bounding box center [484, 180] width 438 height 10
click at [632, 214] on button "Create" at bounding box center [642, 210] width 40 height 21
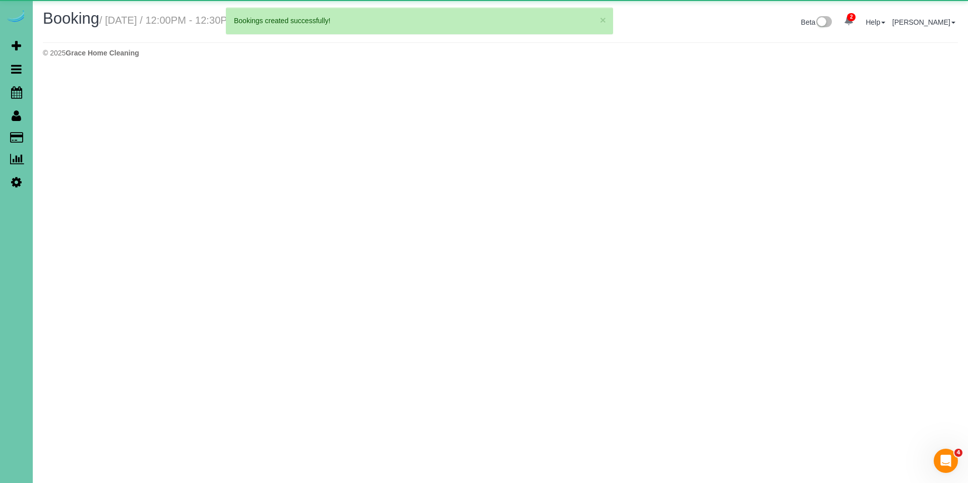
select select "NE"
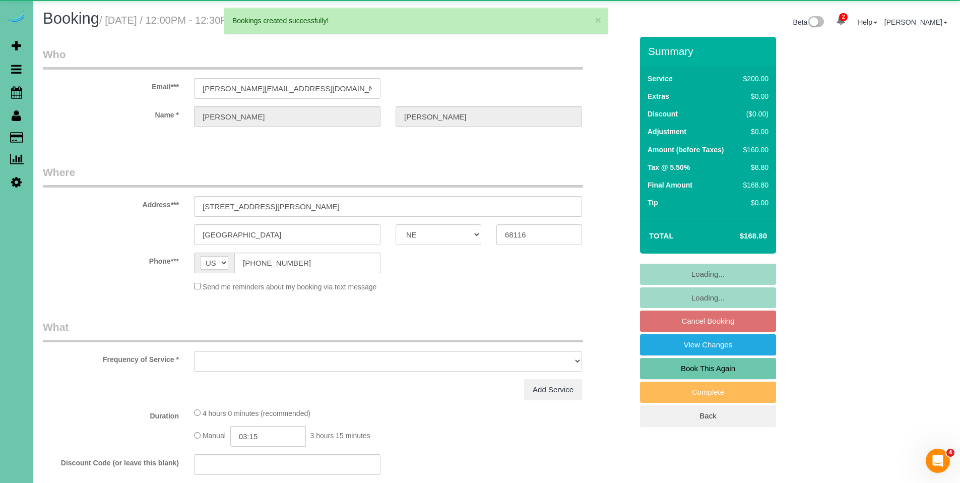
select select "object:23562"
select select "string:fspay-3dd92e7d-d98e-4cb5-b0eb-f37cdfafcade"
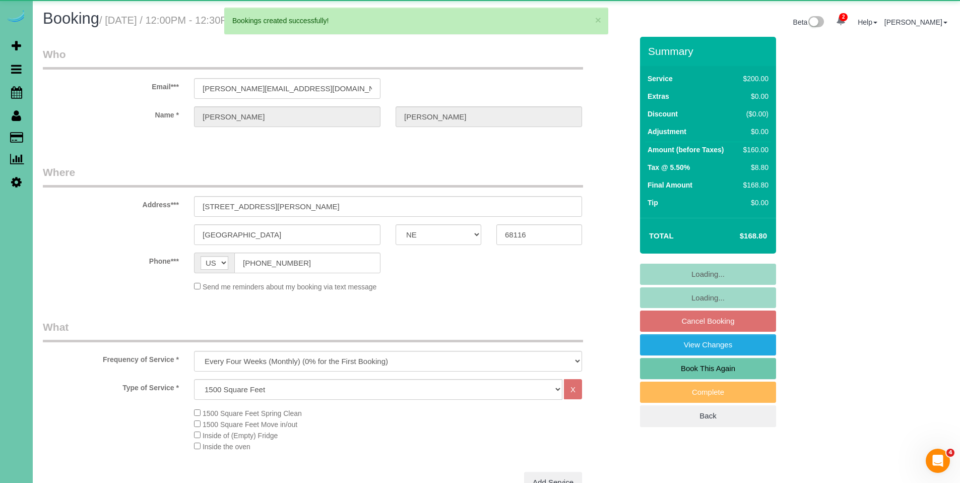
select select "object:23649"
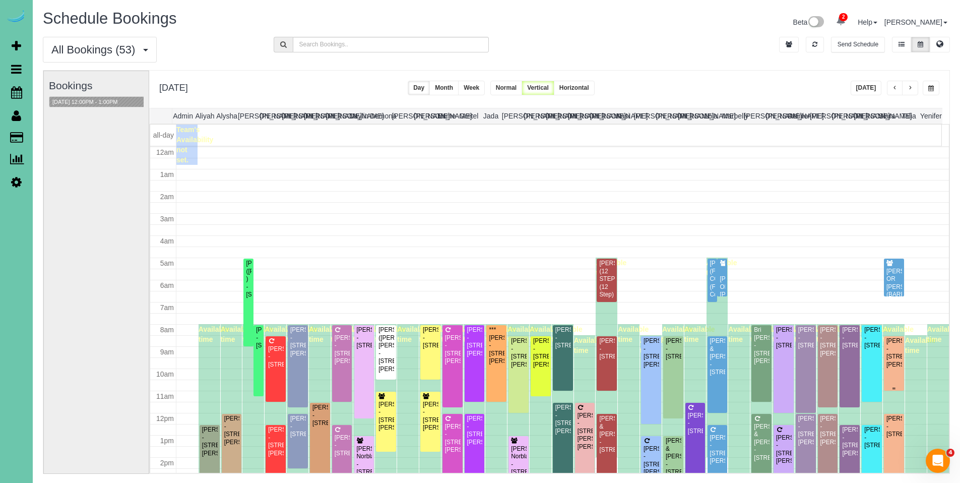
scroll to position [134, 0]
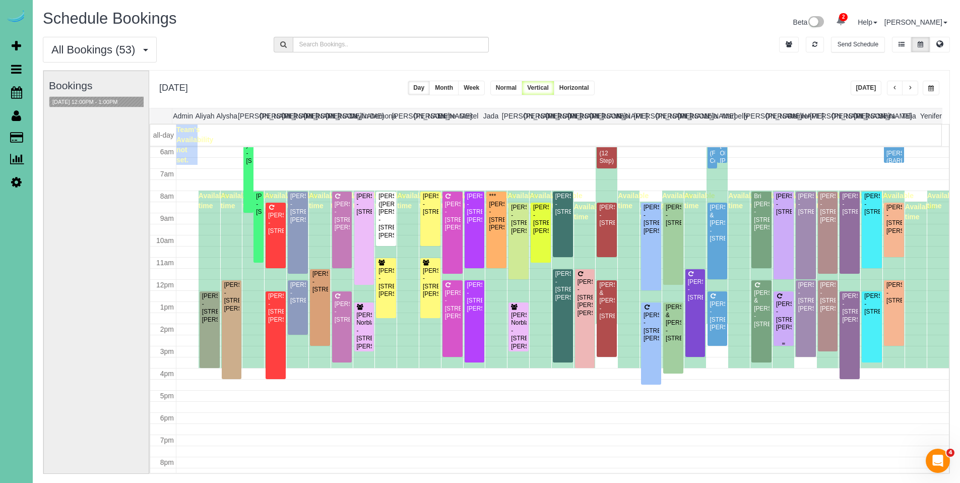
click at [779, 309] on div "[PERSON_NAME] - [STREET_ADDRESS][PERSON_NAME]" at bounding box center [784, 315] width 16 height 31
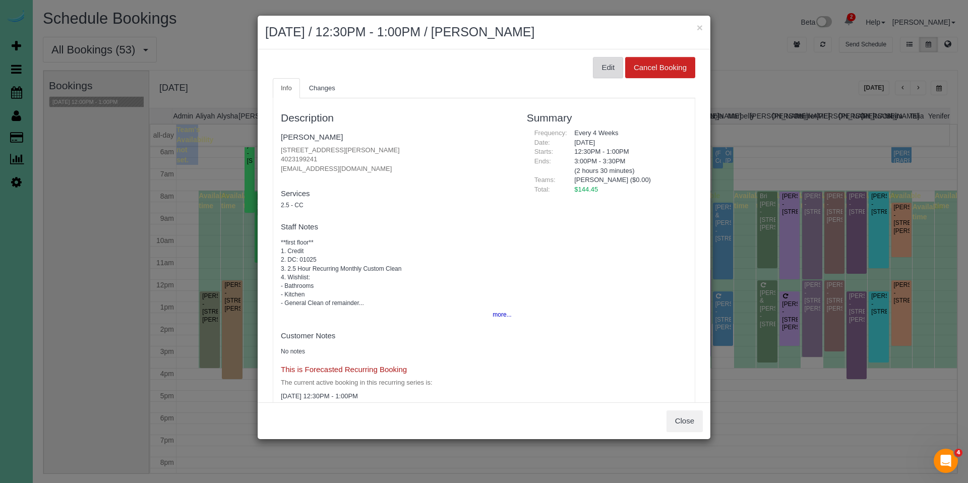
click at [601, 70] on button "Edit" at bounding box center [608, 67] width 30 height 21
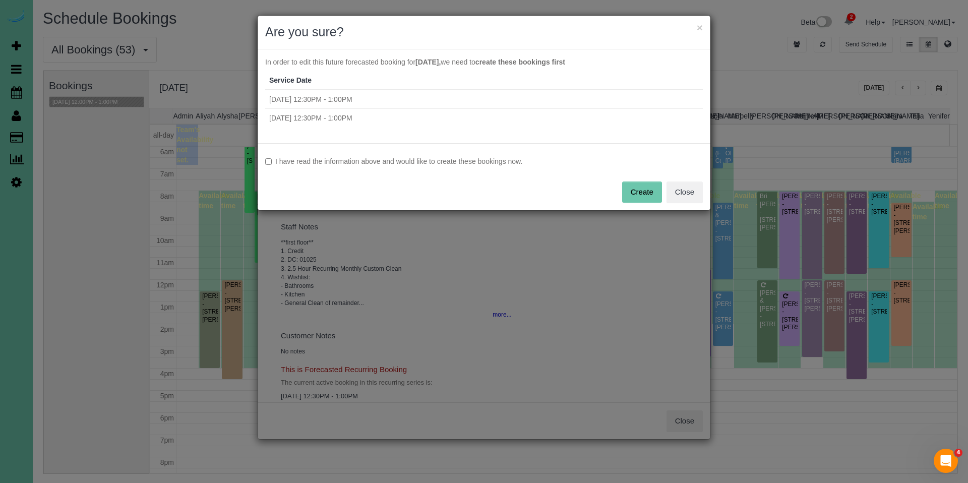
click at [361, 162] on label "I have read the information above and would like to create these bookings now." at bounding box center [484, 161] width 438 height 10
click at [642, 195] on button "Create" at bounding box center [642, 191] width 40 height 21
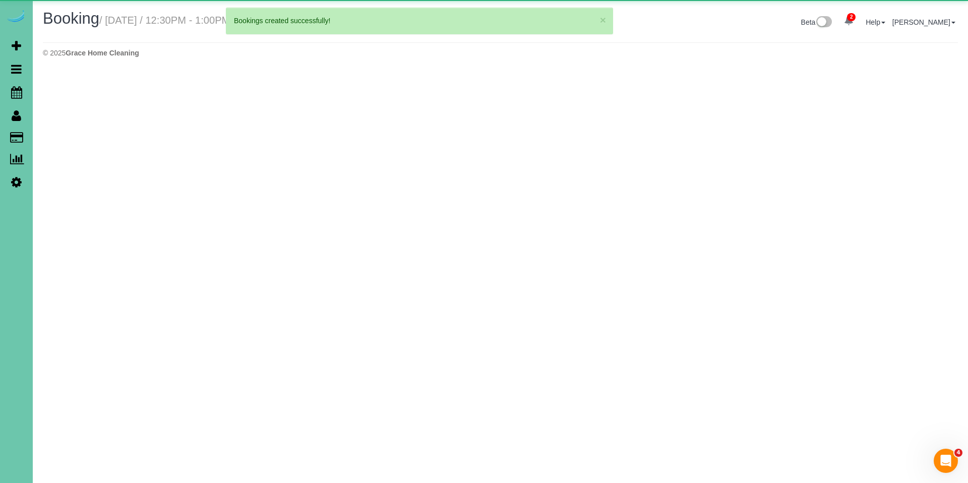
select select "NE"
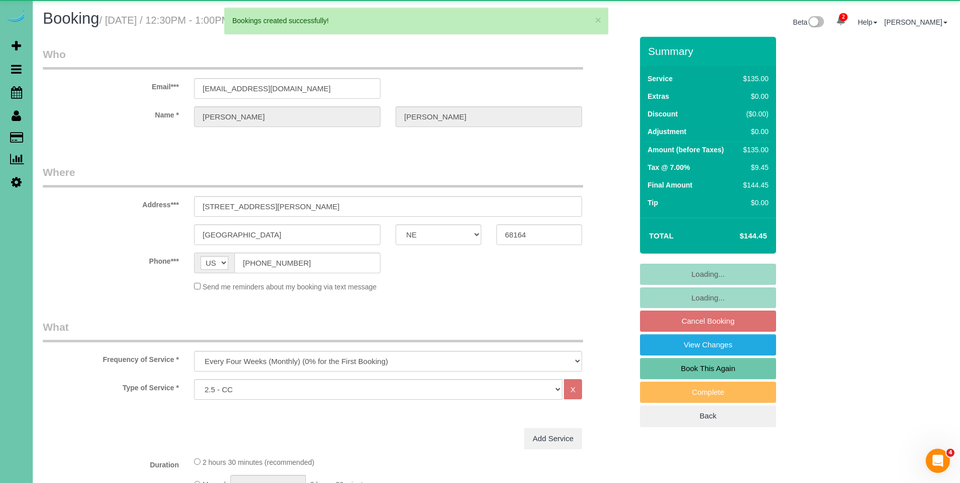
select select "object:24961"
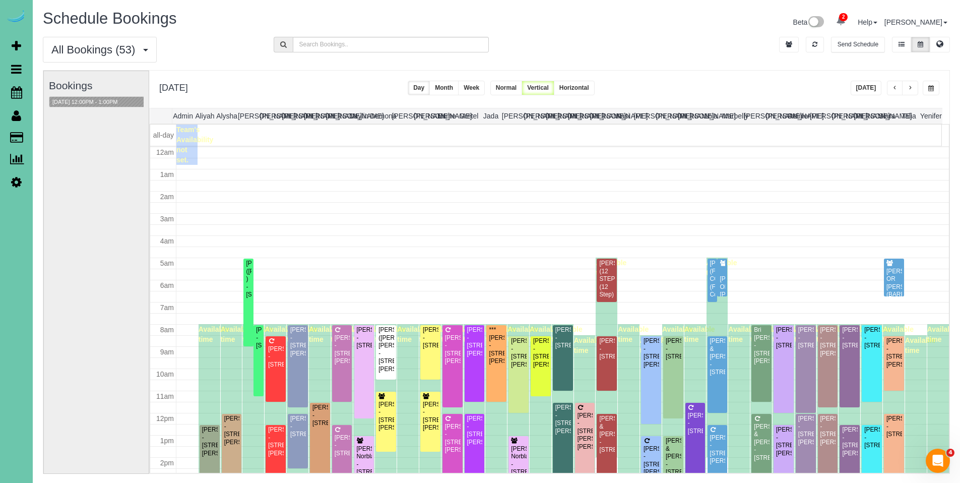
scroll to position [134, 0]
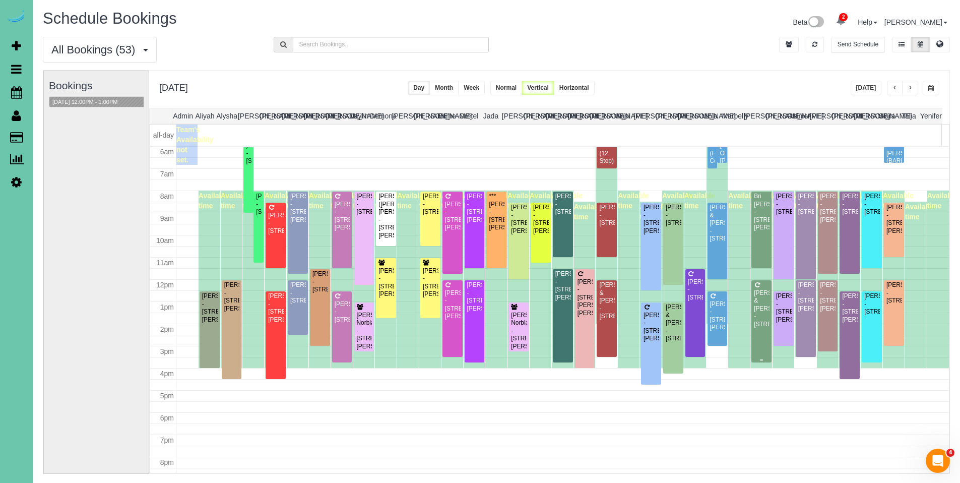
click at [761, 295] on div "[PERSON_NAME] & [PERSON_NAME] - [STREET_ADDRESS]" at bounding box center [762, 308] width 16 height 39
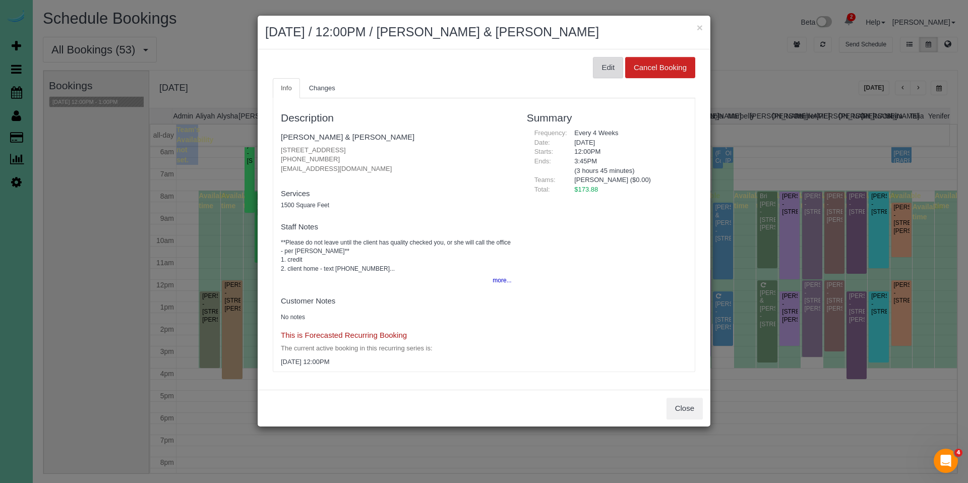
click at [612, 73] on button "Edit" at bounding box center [608, 67] width 30 height 21
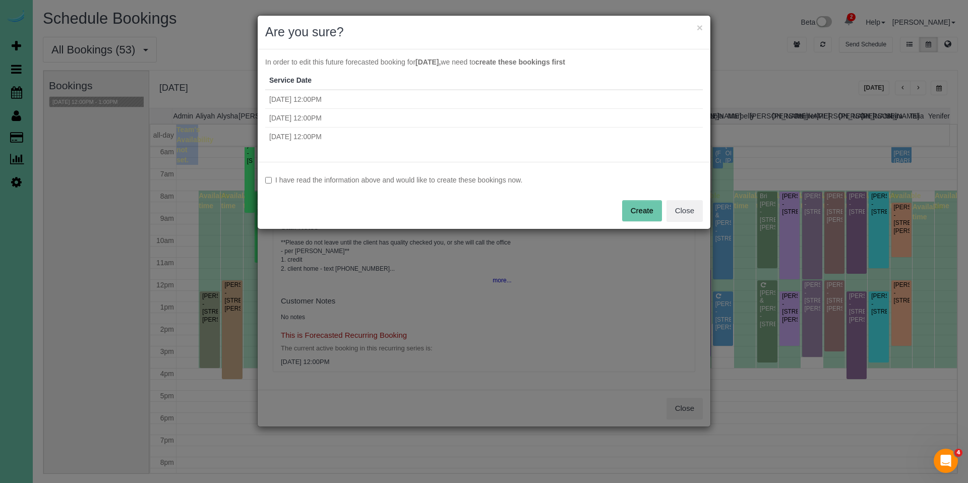
click at [349, 179] on label "I have read the information above and would like to create these bookings now." at bounding box center [484, 180] width 438 height 10
click at [651, 215] on button "Create" at bounding box center [642, 210] width 40 height 21
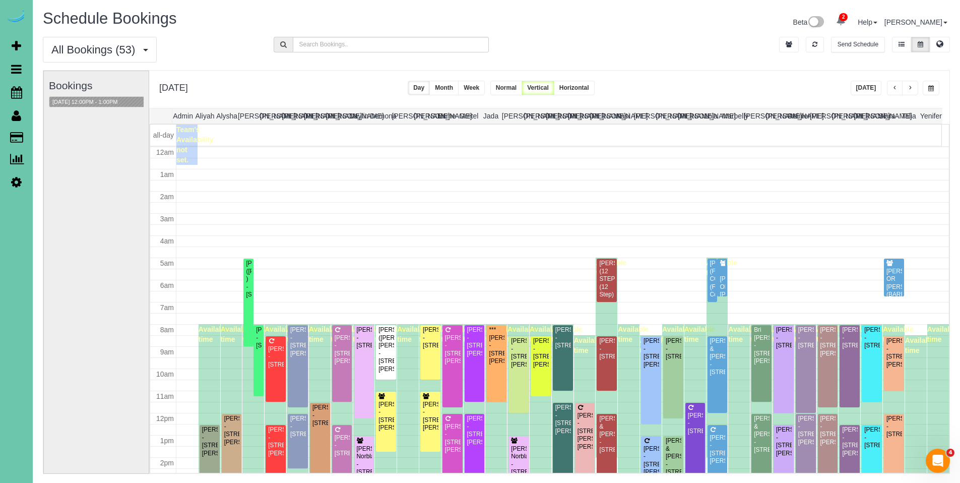
scroll to position [134, 0]
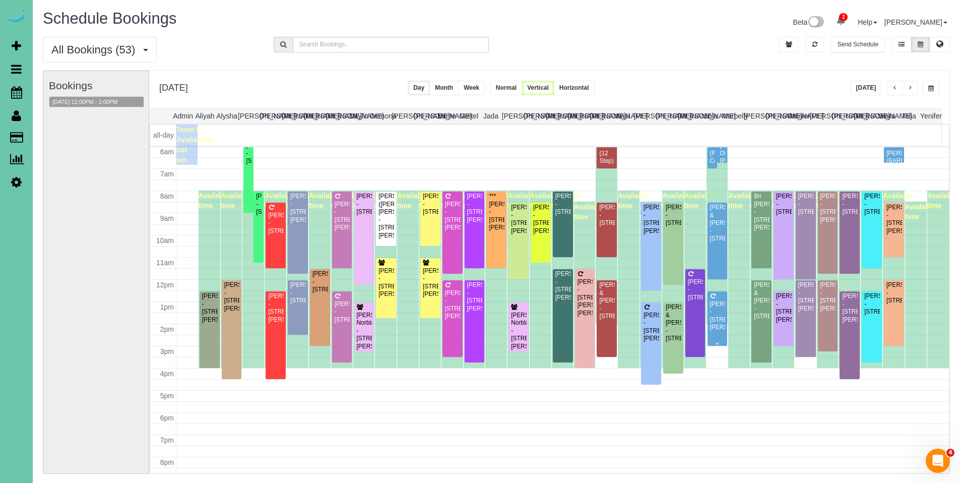
click at [712, 317] on div "[PERSON_NAME] - [STREET_ADDRESS]" at bounding box center [718, 315] width 16 height 31
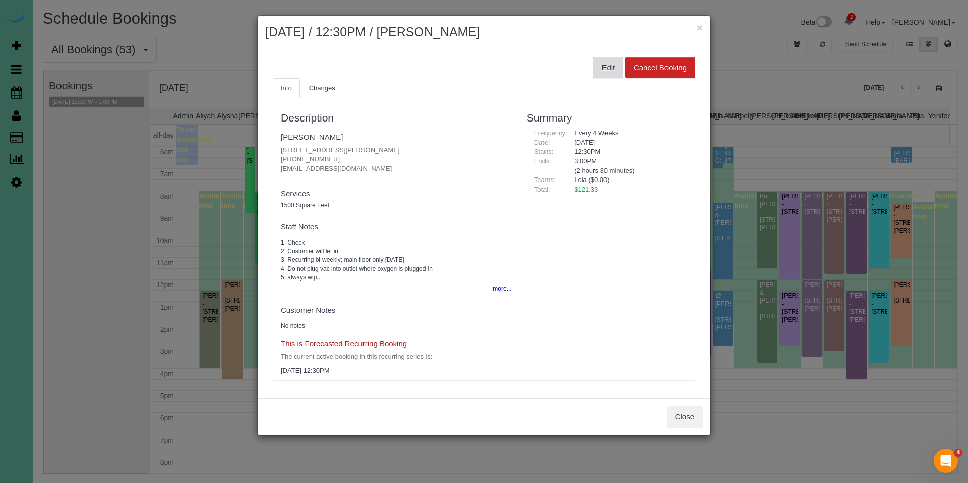
click at [605, 68] on button "Edit" at bounding box center [608, 67] width 30 height 21
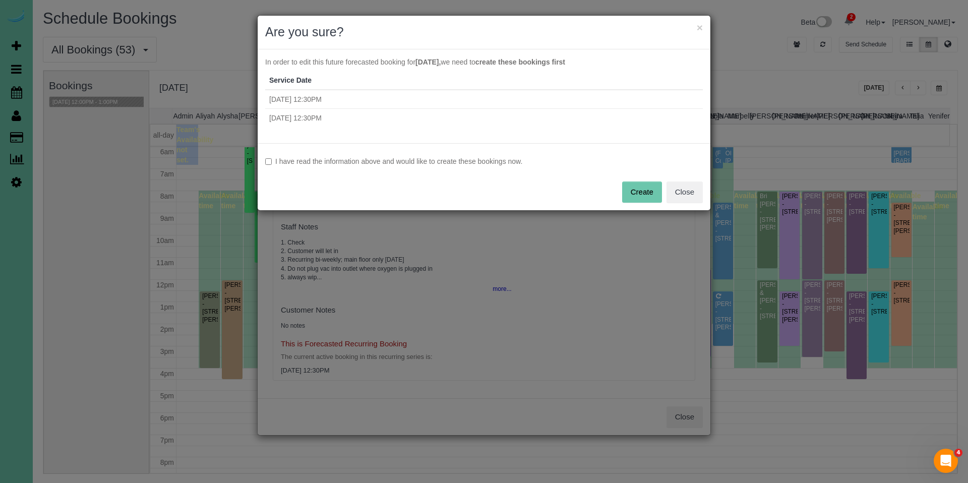
click at [359, 161] on label "I have read the information above and would like to create these bookings now." at bounding box center [484, 161] width 438 height 10
click at [638, 190] on button "Create" at bounding box center [642, 191] width 40 height 21
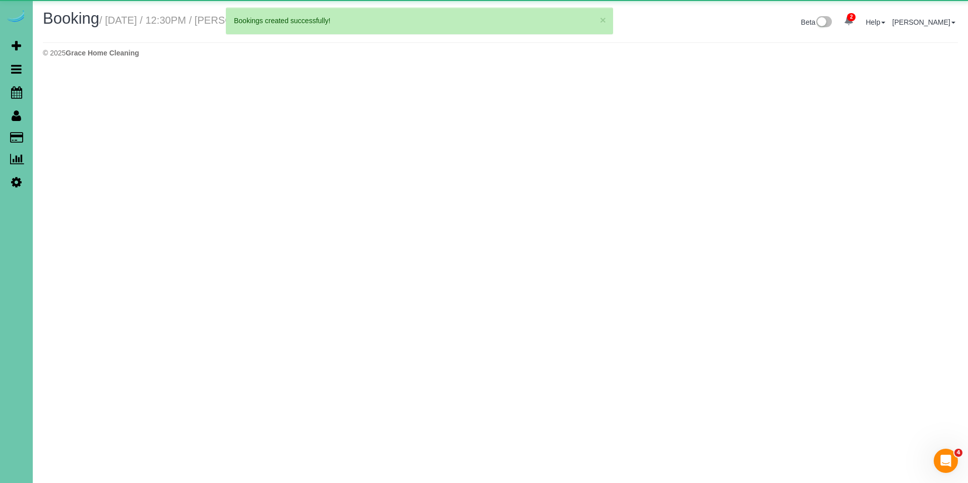
select select "NE"
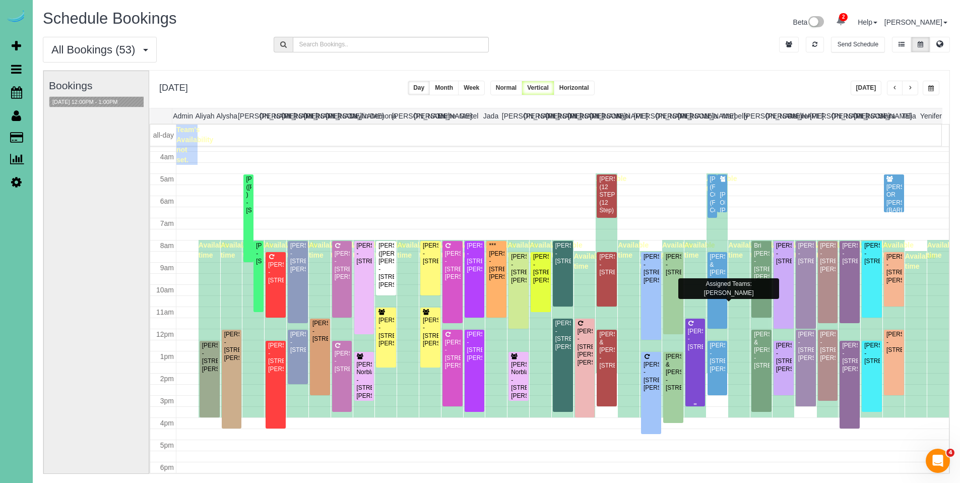
scroll to position [85, 0]
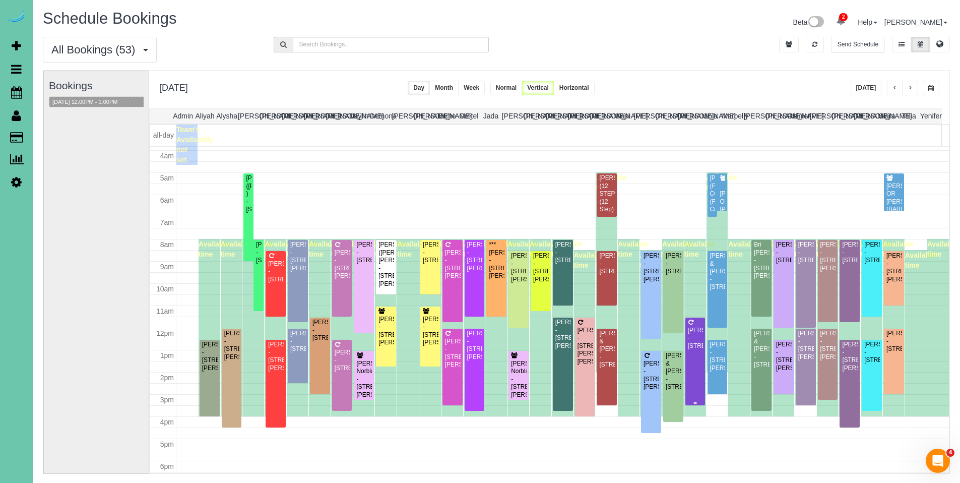
click at [693, 336] on div "[PERSON_NAME] - [STREET_ADDRESS]" at bounding box center [696, 338] width 16 height 23
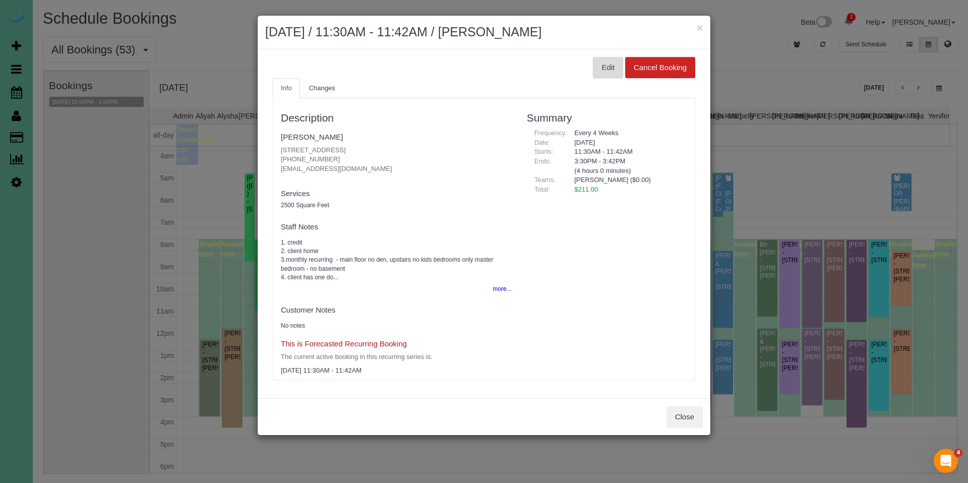
click at [604, 69] on button "Edit" at bounding box center [608, 67] width 30 height 21
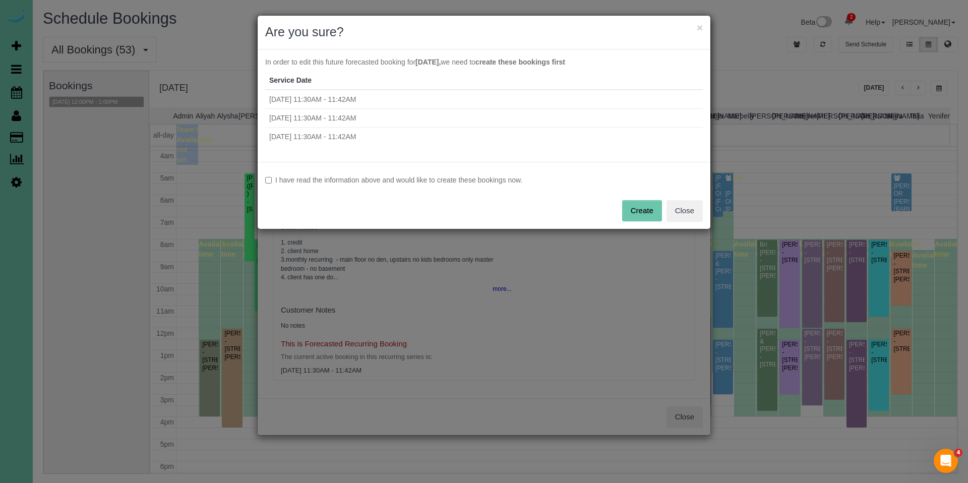
click at [335, 181] on label "I have read the information above and would like to create these bookings now." at bounding box center [484, 180] width 438 height 10
click at [638, 206] on button "Create" at bounding box center [642, 210] width 40 height 21
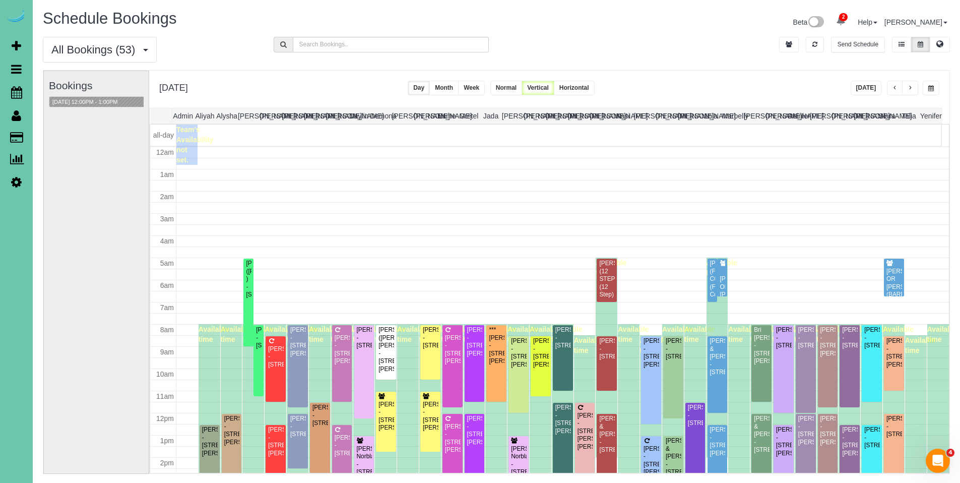
scroll to position [134, 0]
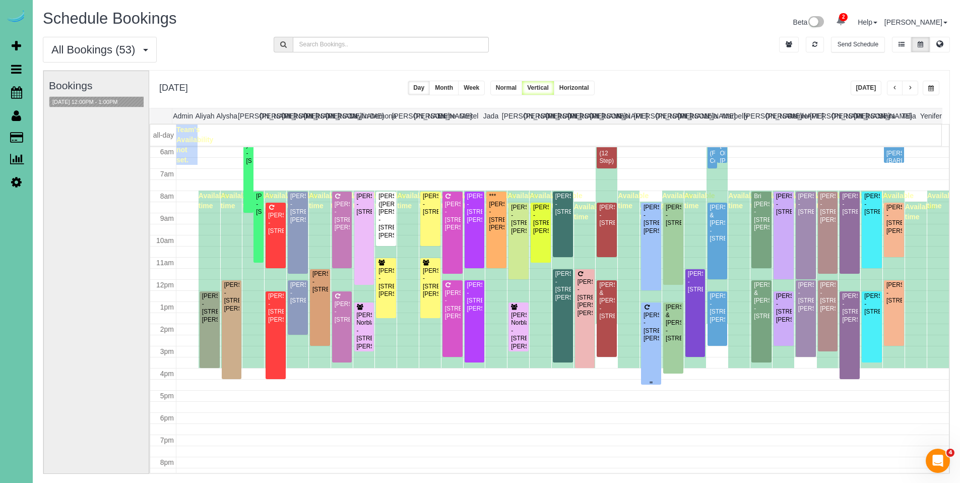
click at [648, 324] on div "[PERSON_NAME] - [STREET_ADDRESS]" at bounding box center [651, 327] width 16 height 31
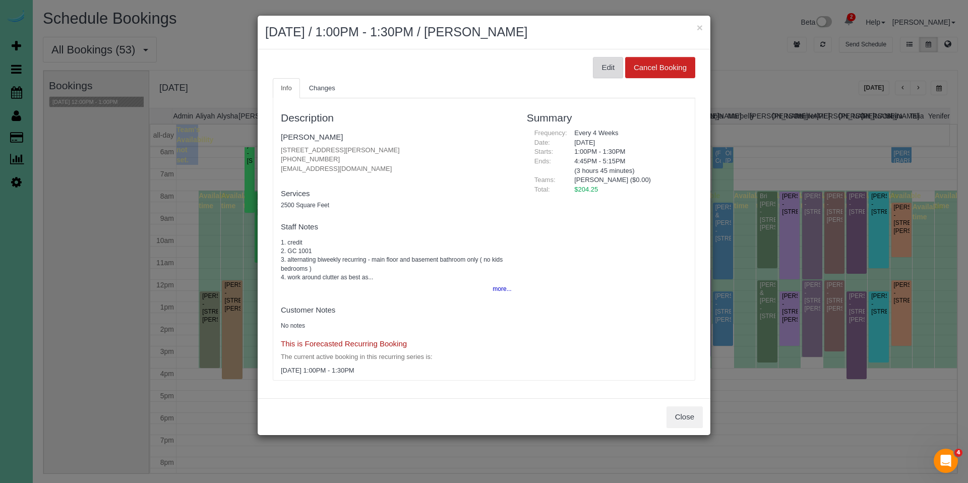
click at [612, 64] on button "Edit" at bounding box center [608, 67] width 30 height 21
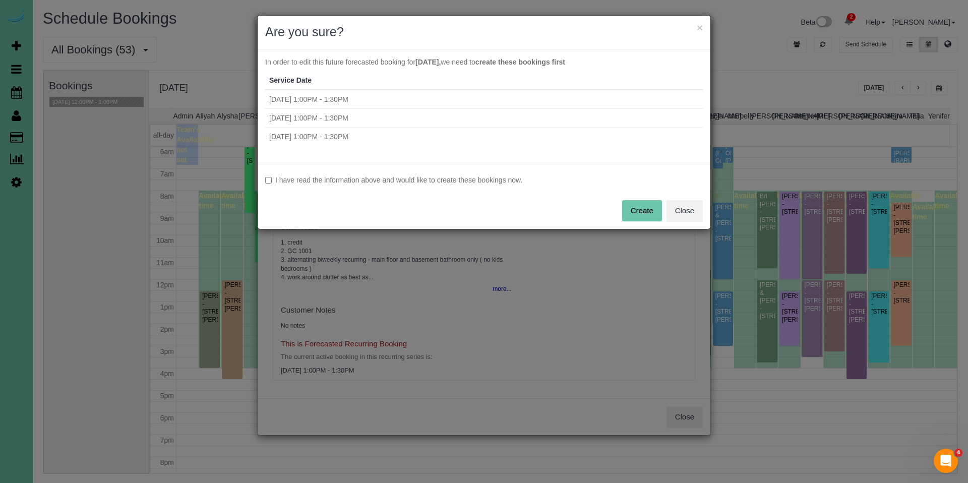
click at [350, 184] on label "I have read the information above and would like to create these bookings now." at bounding box center [484, 180] width 438 height 10
click at [652, 213] on button "Create" at bounding box center [642, 210] width 40 height 21
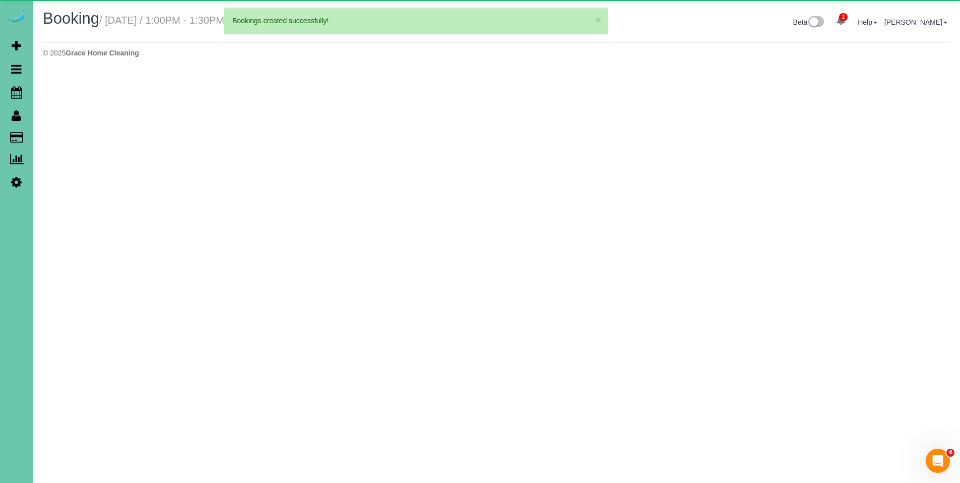
select select "NE"
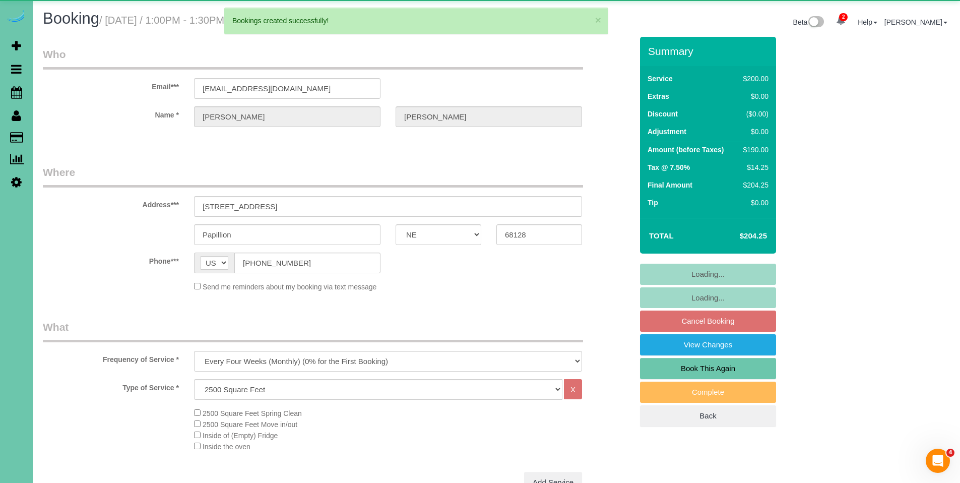
select select "object:29088"
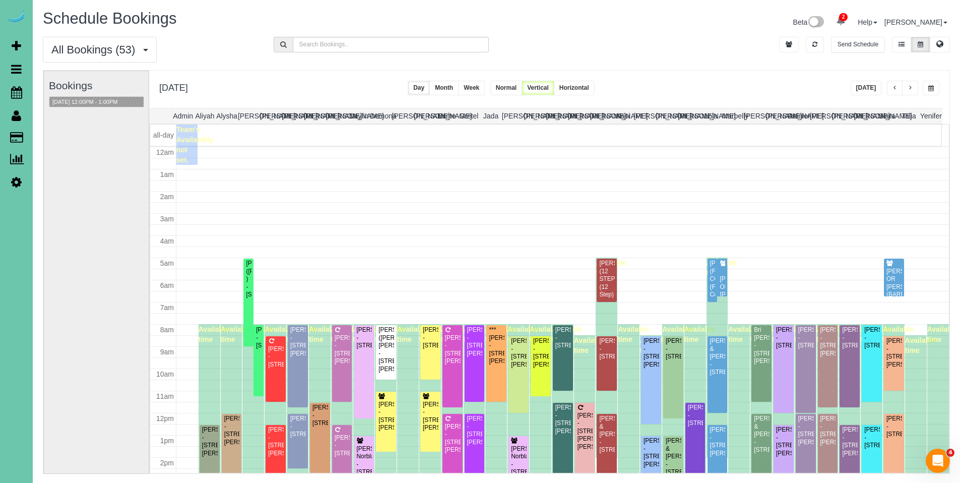
scroll to position [134, 0]
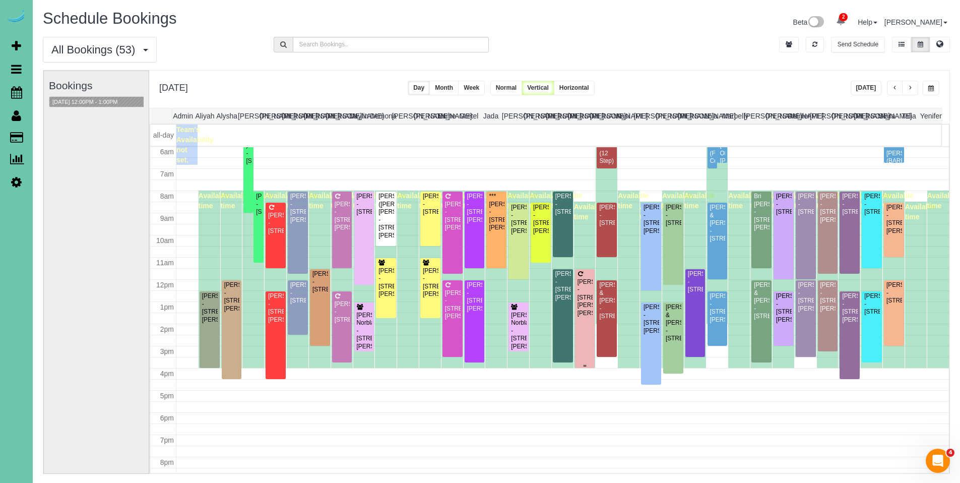
click at [584, 281] on div "[PERSON_NAME] - [STREET_ADDRESS][PERSON_NAME]" at bounding box center [585, 297] width 16 height 39
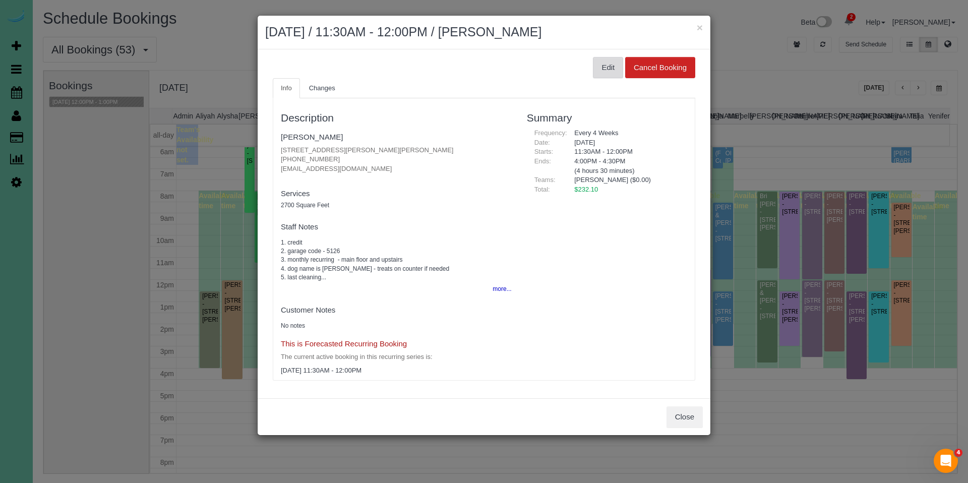
click at [606, 72] on button "Edit" at bounding box center [608, 67] width 30 height 21
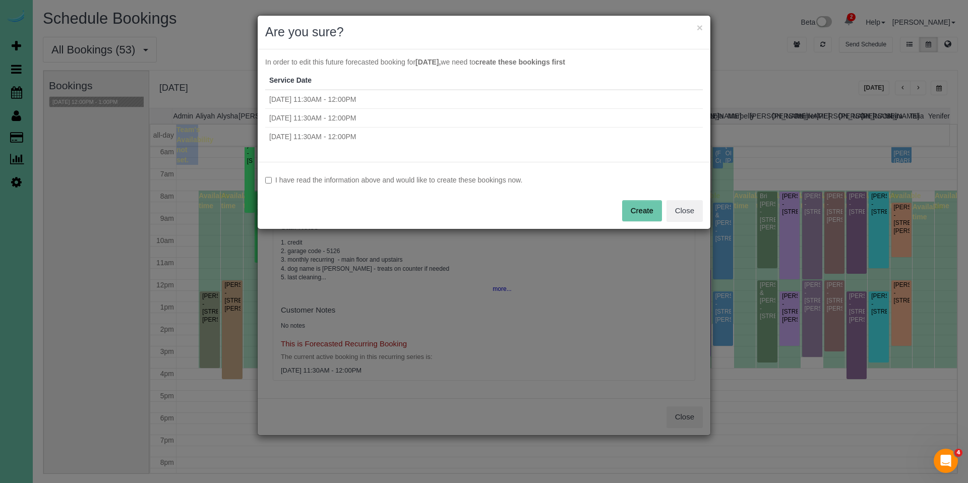
click at [458, 178] on label "I have read the information above and would like to create these bookings now." at bounding box center [484, 180] width 438 height 10
click at [646, 211] on button "Create" at bounding box center [642, 210] width 40 height 21
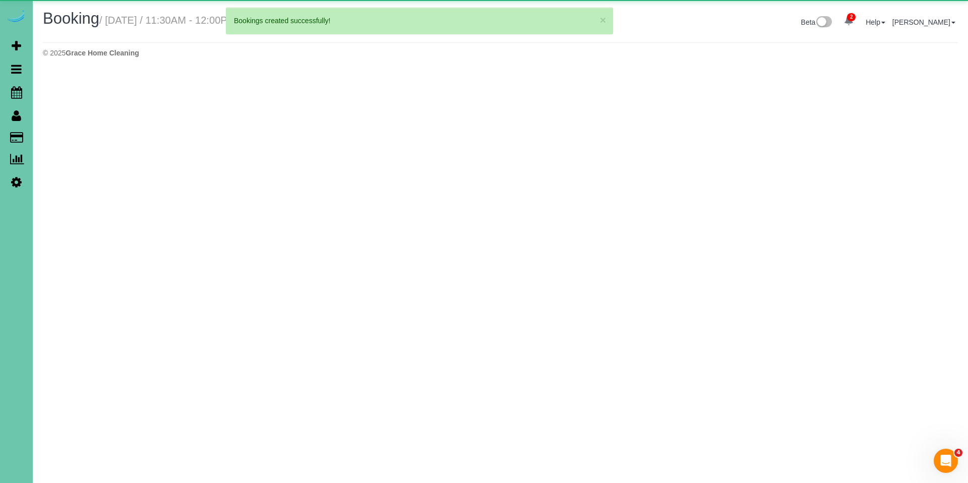
select select "NE"
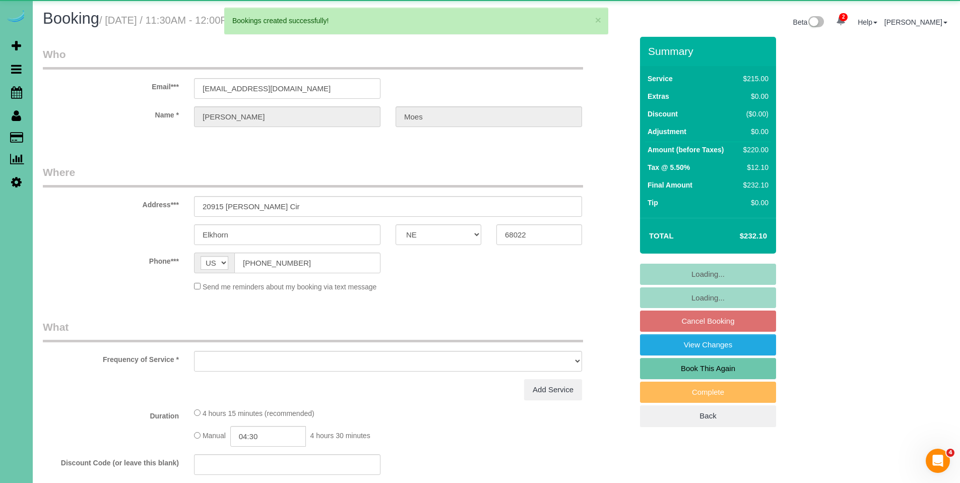
select select "object:30003"
select select "number:37"
select select "number:43"
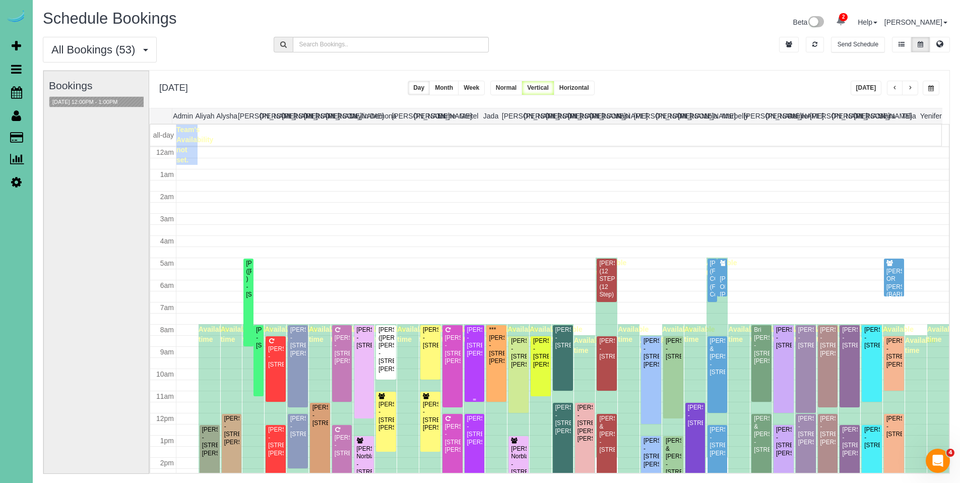
scroll to position [134, 0]
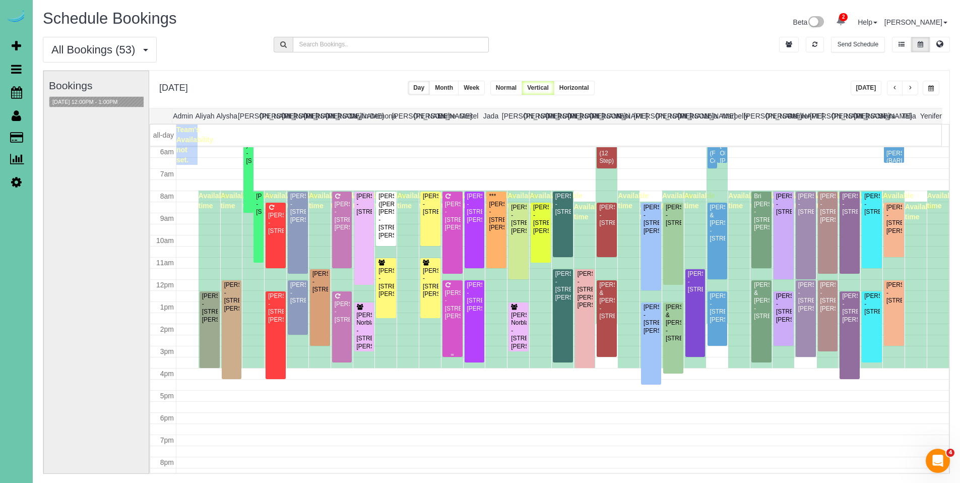
click at [453, 308] on div "[PERSON_NAME] - [STREET_ADDRESS]" at bounding box center [453, 304] width 16 height 31
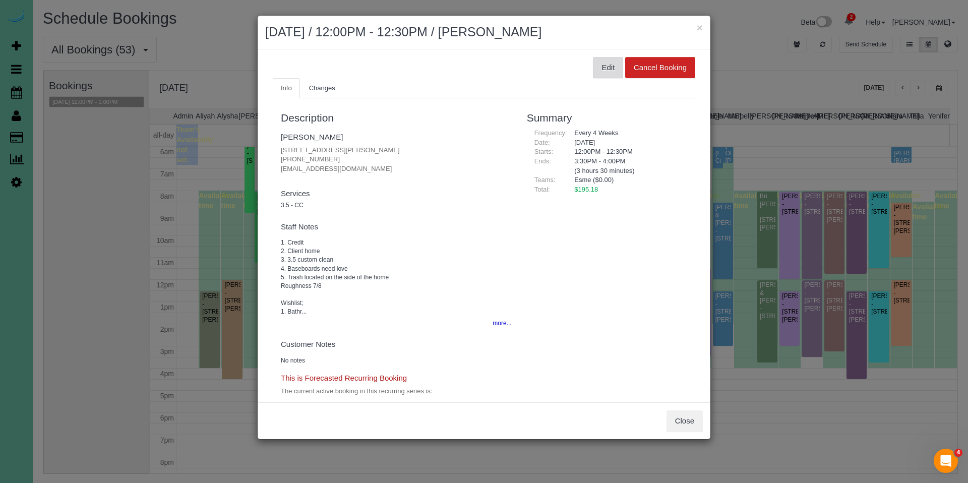
click at [601, 62] on button "Edit" at bounding box center [608, 67] width 30 height 21
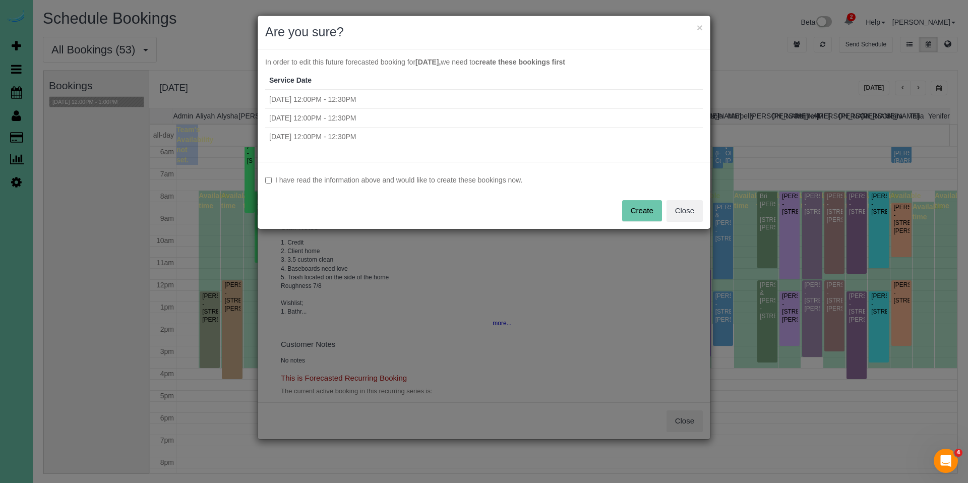
click at [339, 177] on label "I have read the information above and would like to create these bookings now." at bounding box center [484, 180] width 438 height 10
click at [634, 212] on button "Create" at bounding box center [642, 210] width 40 height 21
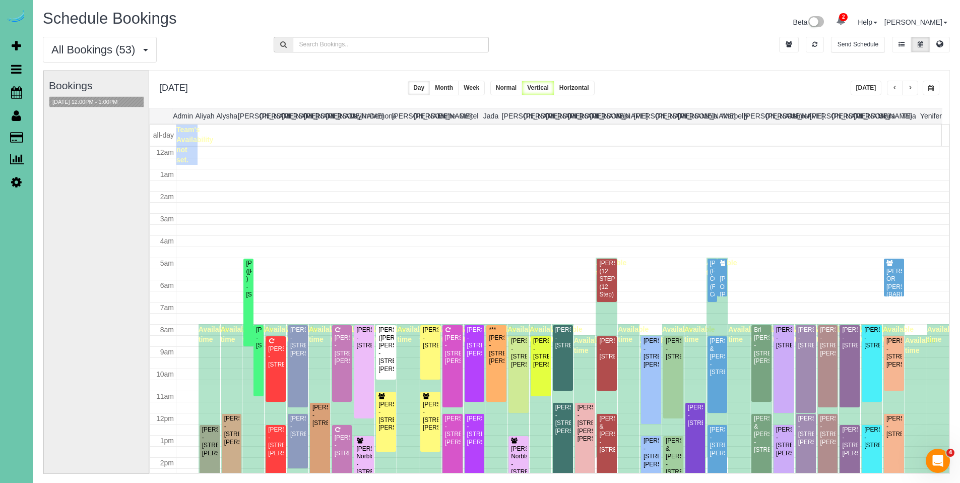
scroll to position [134, 0]
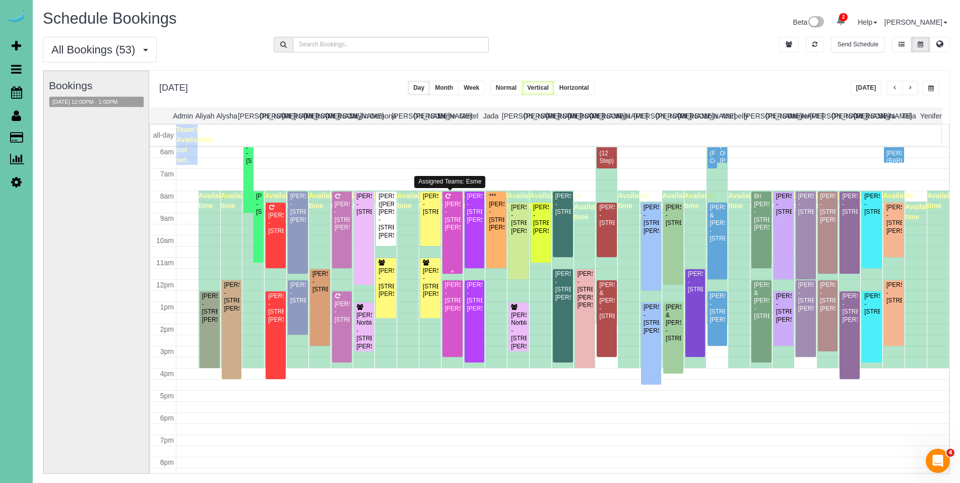
click at [454, 212] on div "[PERSON_NAME] - [STREET_ADDRESS]" at bounding box center [453, 216] width 16 height 31
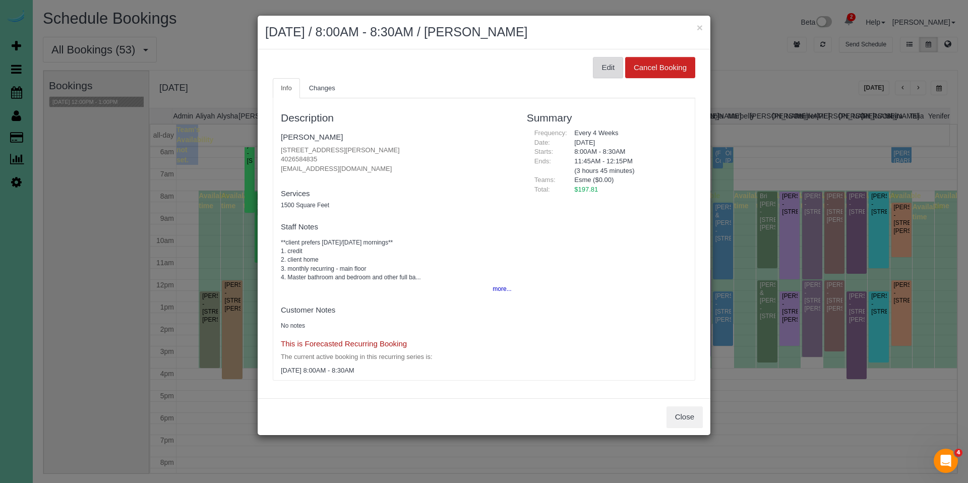
click at [613, 73] on button "Edit" at bounding box center [608, 67] width 30 height 21
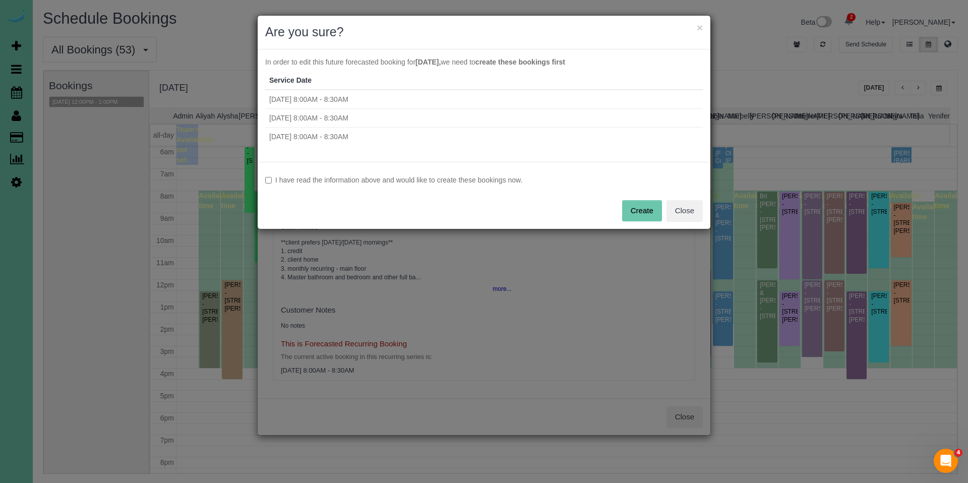
click at [395, 184] on label "I have read the information above and would like to create these bookings now." at bounding box center [484, 180] width 438 height 10
click at [647, 211] on button "Create" at bounding box center [642, 210] width 40 height 21
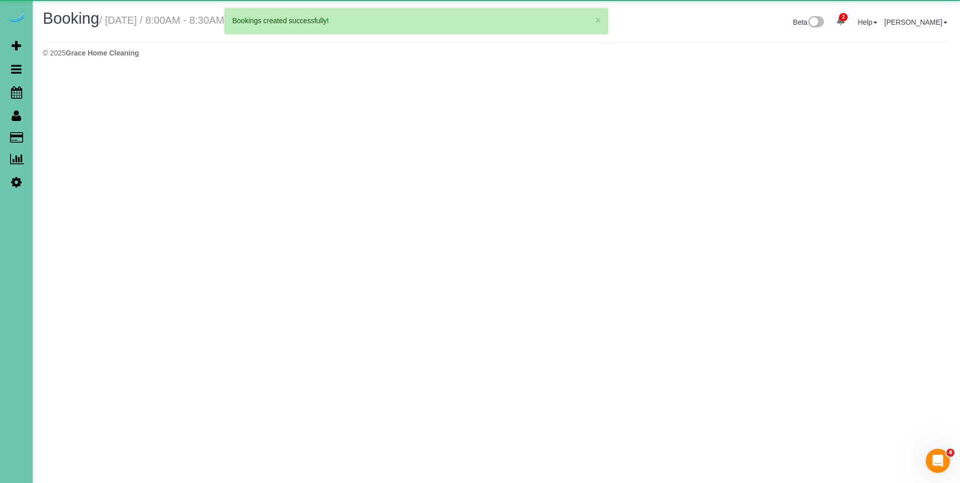
select select "NE"
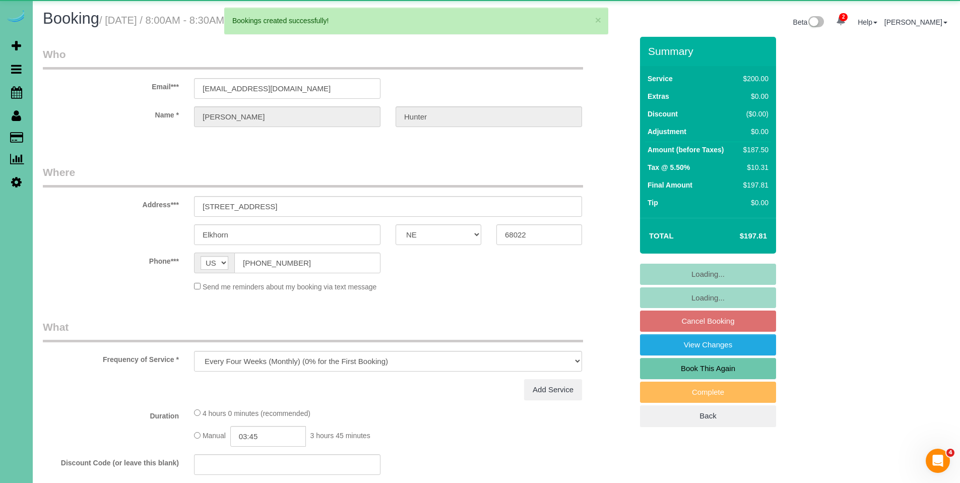
select select "object:32175"
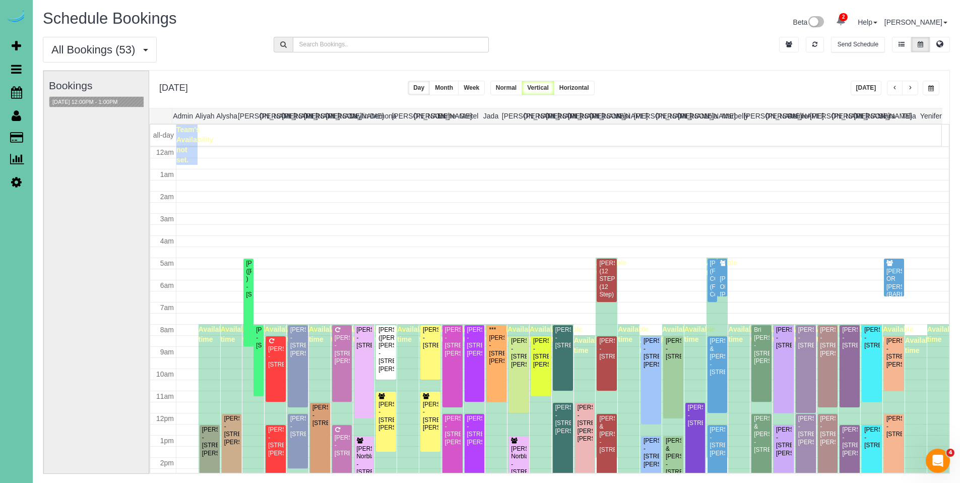
scroll to position [134, 0]
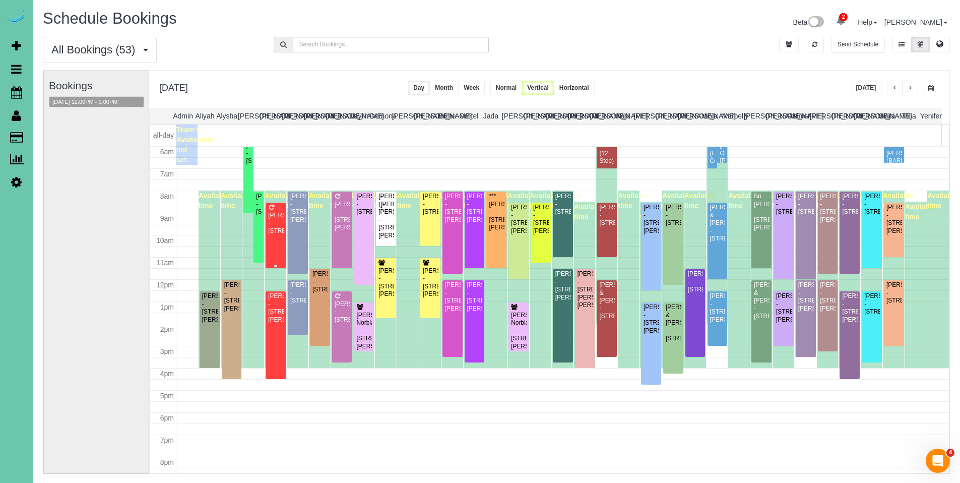
click at [282, 224] on div "[PERSON_NAME] - [STREET_ADDRESS]" at bounding box center [276, 223] width 16 height 23
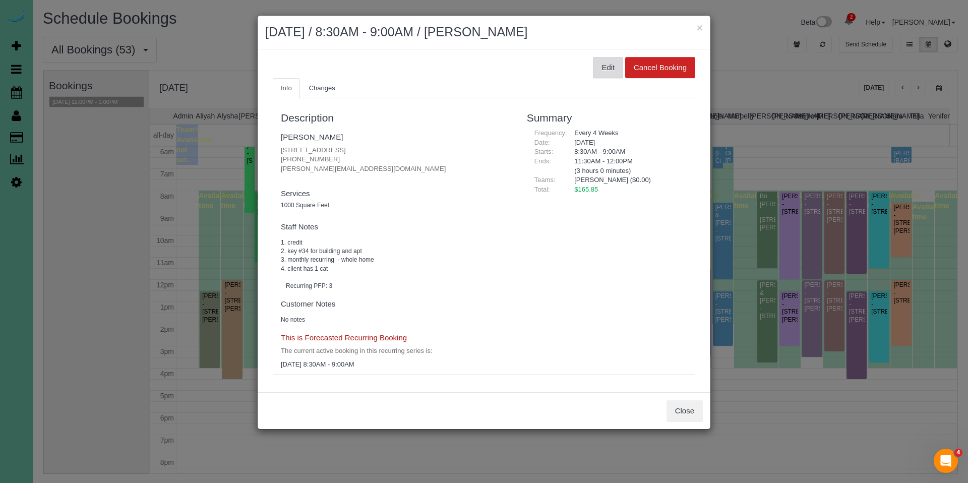
click at [611, 67] on button "Edit" at bounding box center [608, 67] width 30 height 21
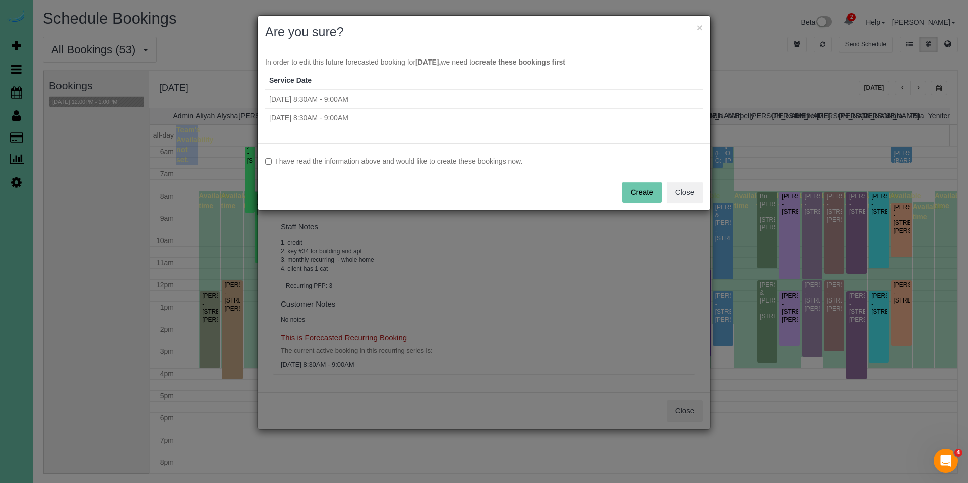
click at [428, 162] on label "I have read the information above and would like to create these bookings now." at bounding box center [484, 161] width 438 height 10
click at [633, 193] on button "Create" at bounding box center [642, 191] width 40 height 21
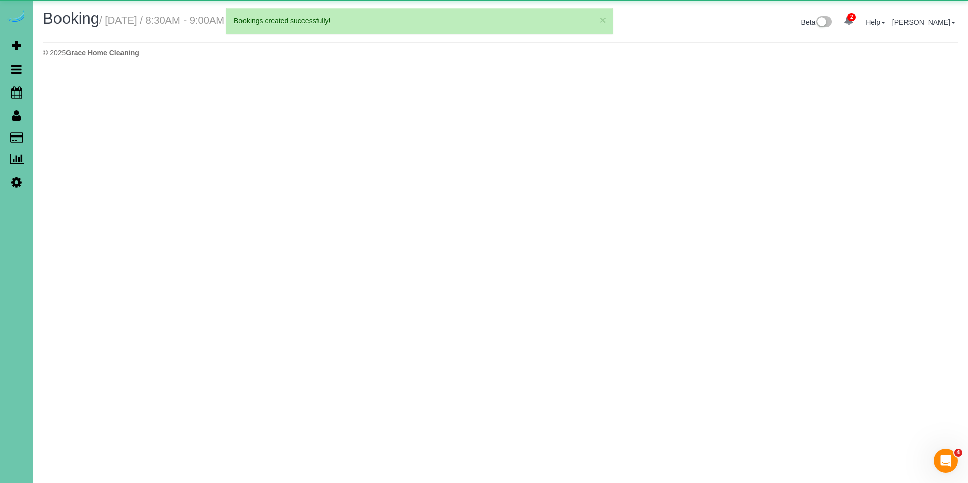
select select "NE"
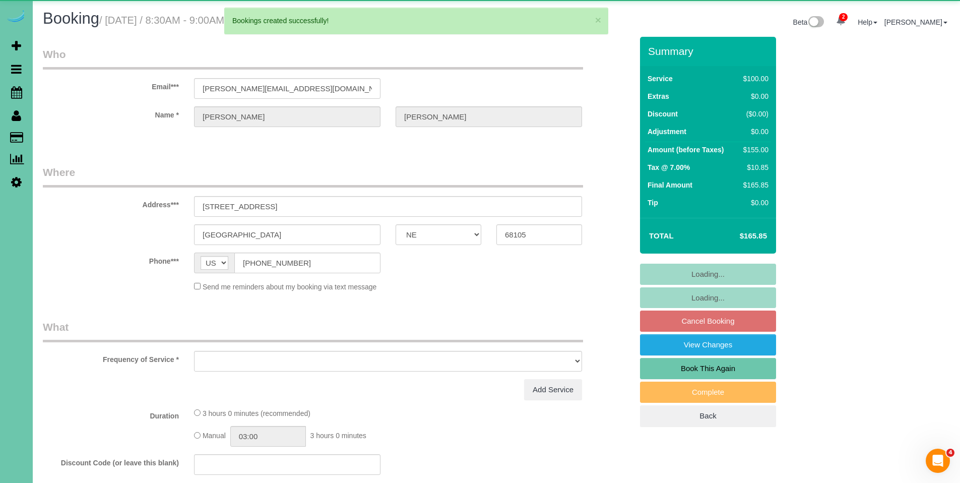
select select "object:33287"
select select "string:fspay-50cbce4a-102d-42fa-878d-3e3ec80580a9"
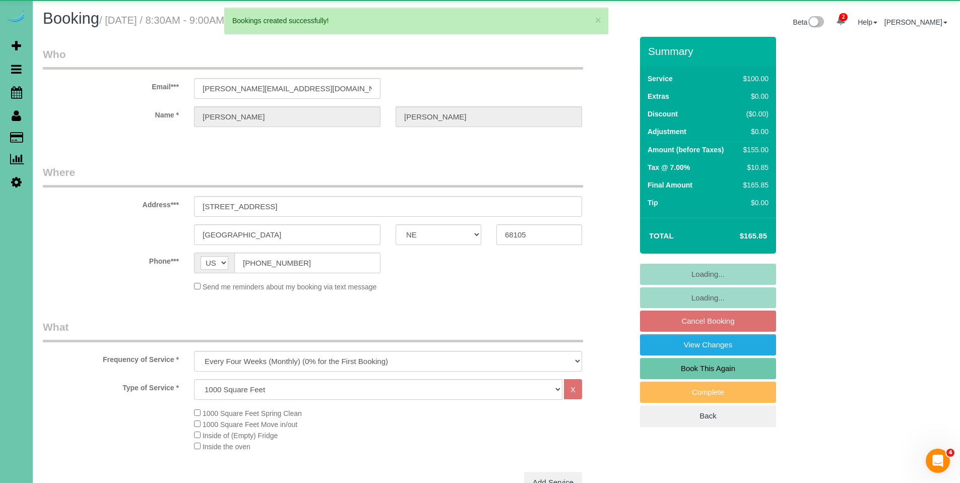
select select "object:33374"
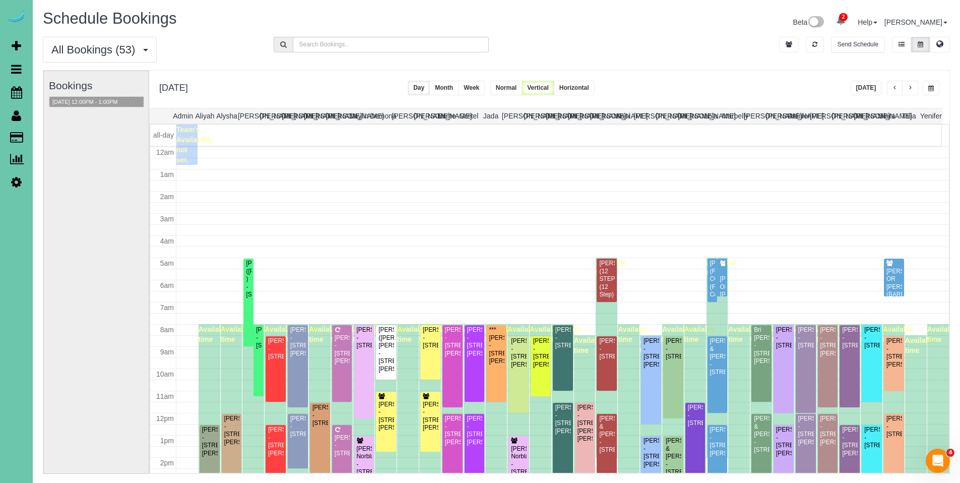
scroll to position [134, 0]
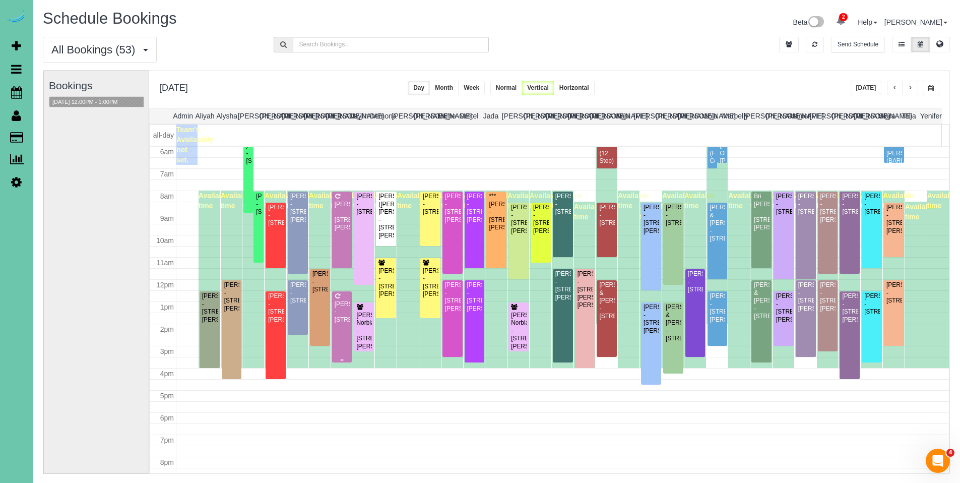
click at [344, 308] on div "[PERSON_NAME] - [STREET_ADDRESS]" at bounding box center [342, 311] width 16 height 23
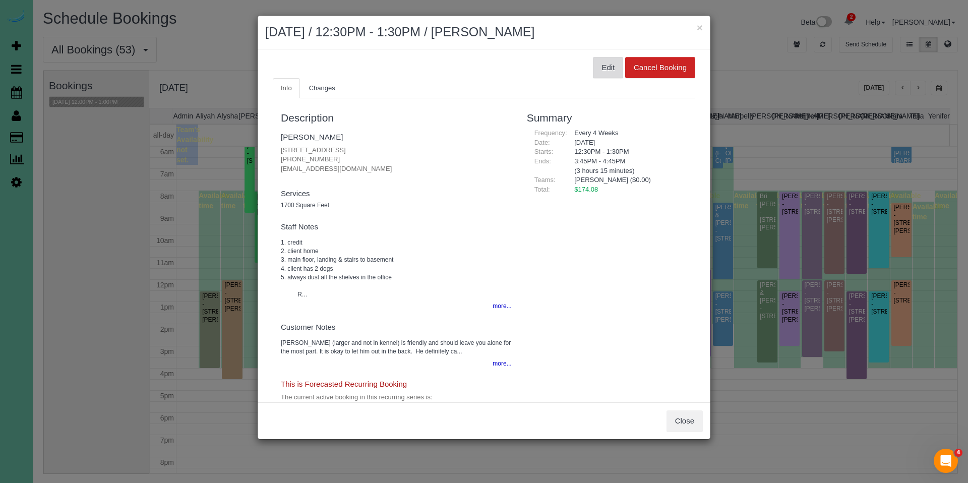
click at [598, 69] on button "Edit" at bounding box center [608, 67] width 30 height 21
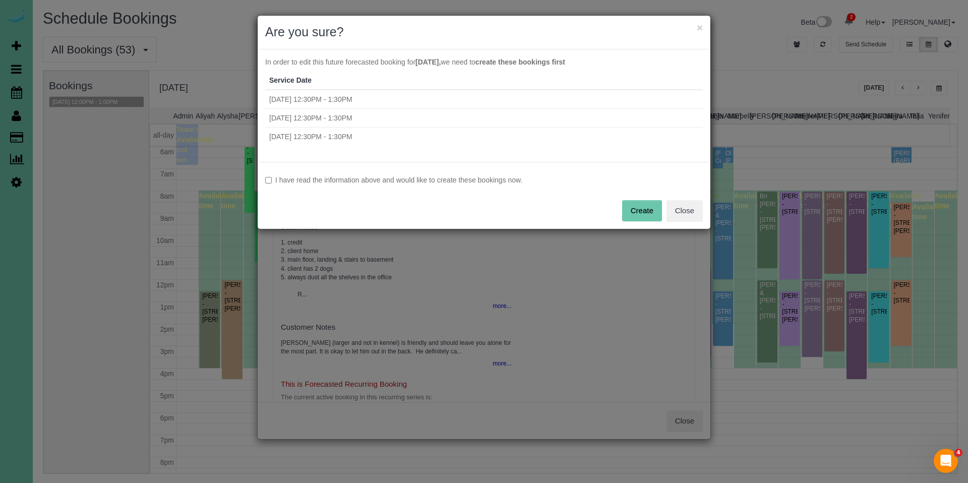
click at [499, 176] on label "I have read the information above and would like to create these bookings now." at bounding box center [484, 180] width 438 height 10
click at [647, 212] on button "Create" at bounding box center [642, 210] width 40 height 21
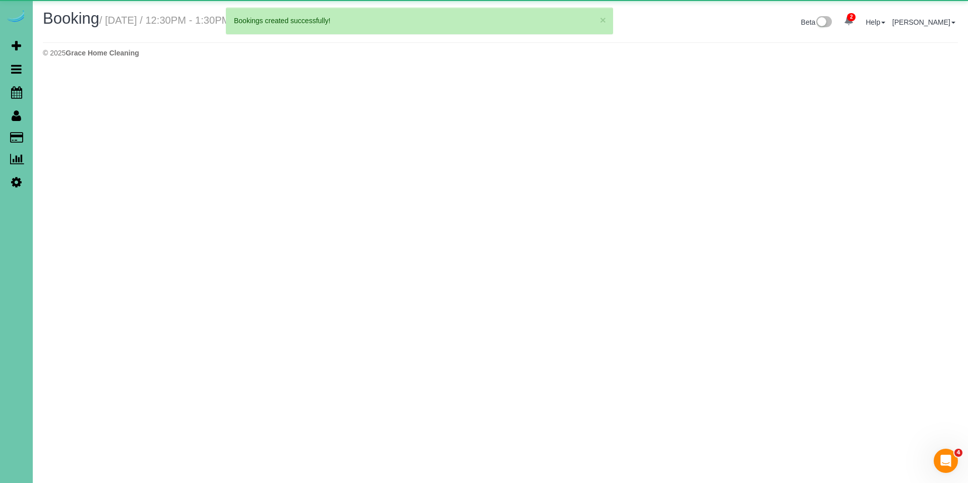
select select "NE"
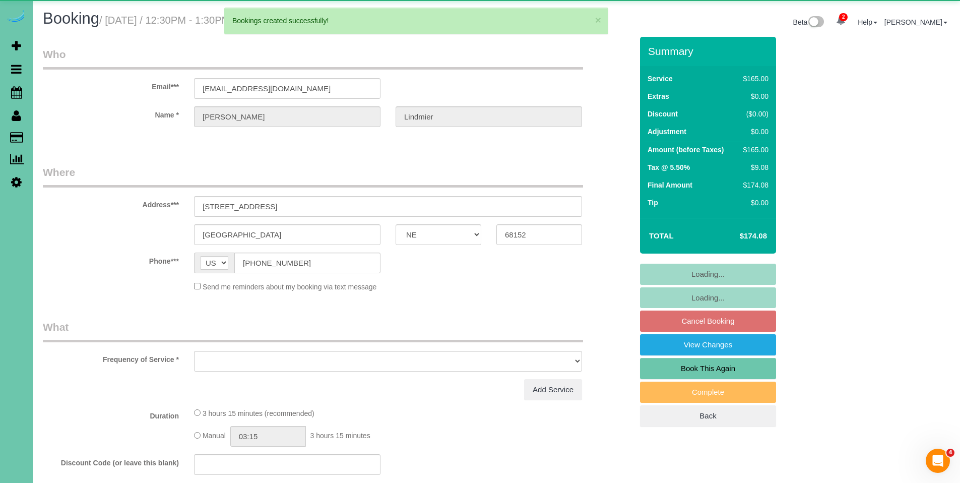
select select "object:34443"
select select "string:fspay-03bd244f-f296-444a-afc9-597898a94438"
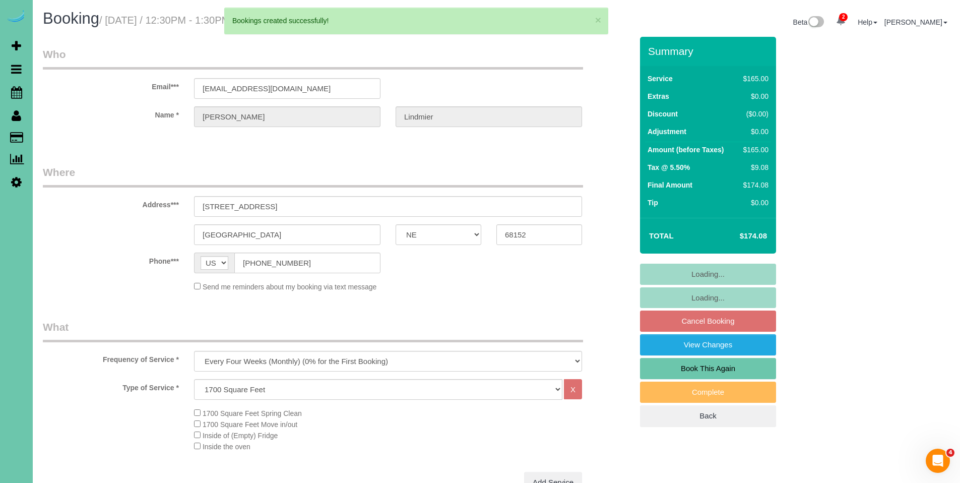
select select "object:34544"
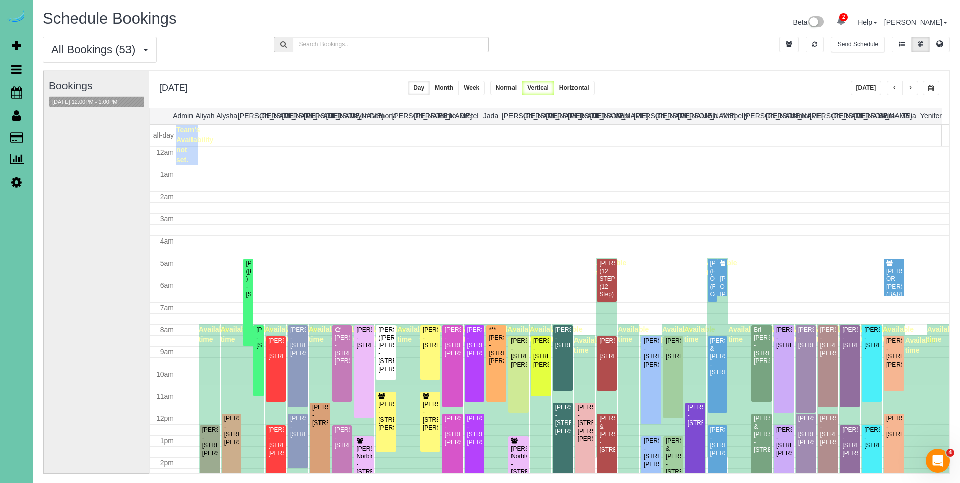
scroll to position [134, 0]
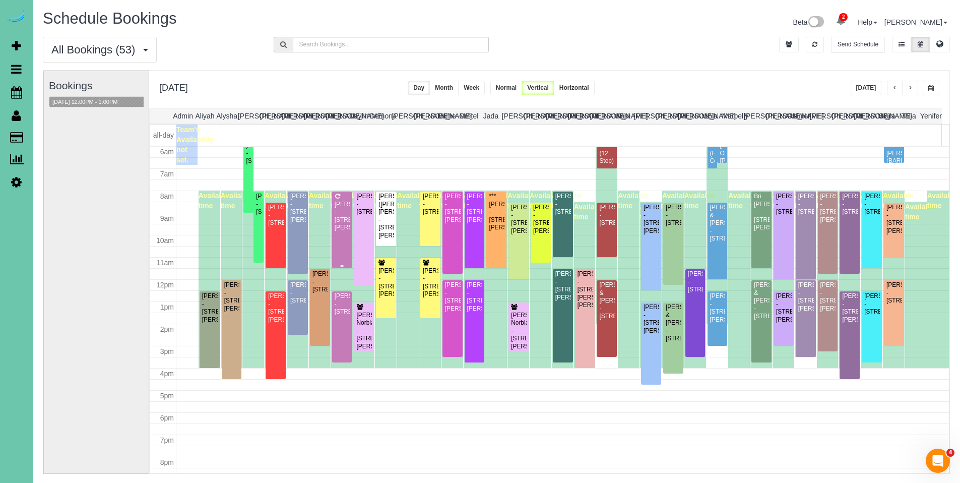
click at [340, 210] on div "[PERSON_NAME] - [STREET_ADDRESS][PERSON_NAME]" at bounding box center [342, 216] width 16 height 31
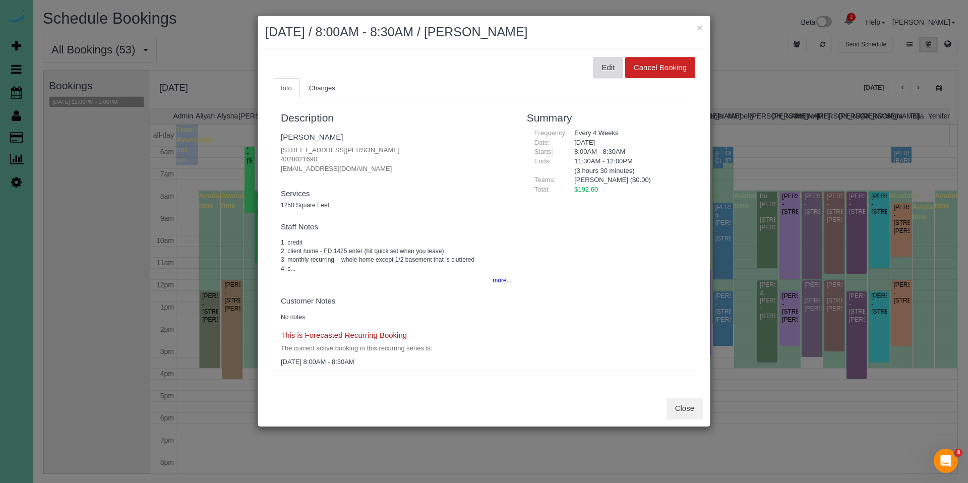
click at [602, 68] on button "Edit" at bounding box center [608, 67] width 30 height 21
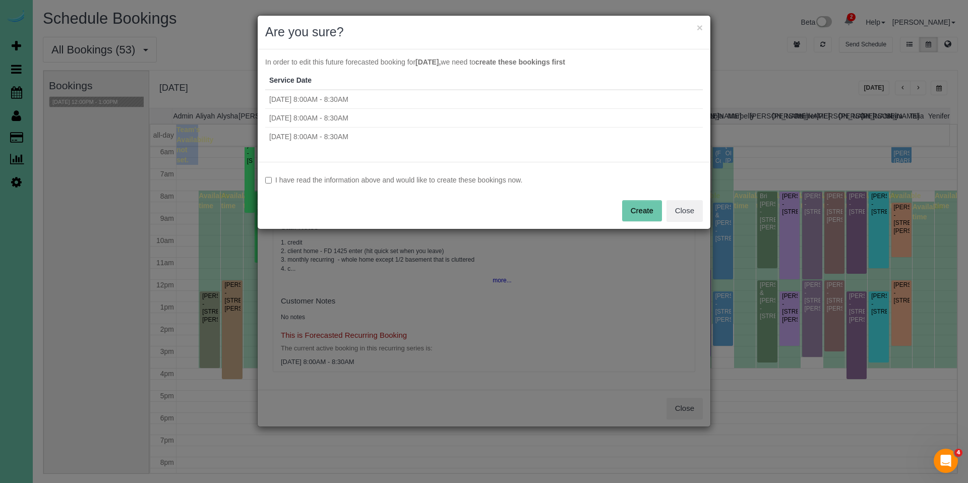
click at [393, 175] on label "I have read the information above and would like to create these bookings now." at bounding box center [484, 180] width 438 height 10
click at [641, 208] on button "Create" at bounding box center [642, 210] width 40 height 21
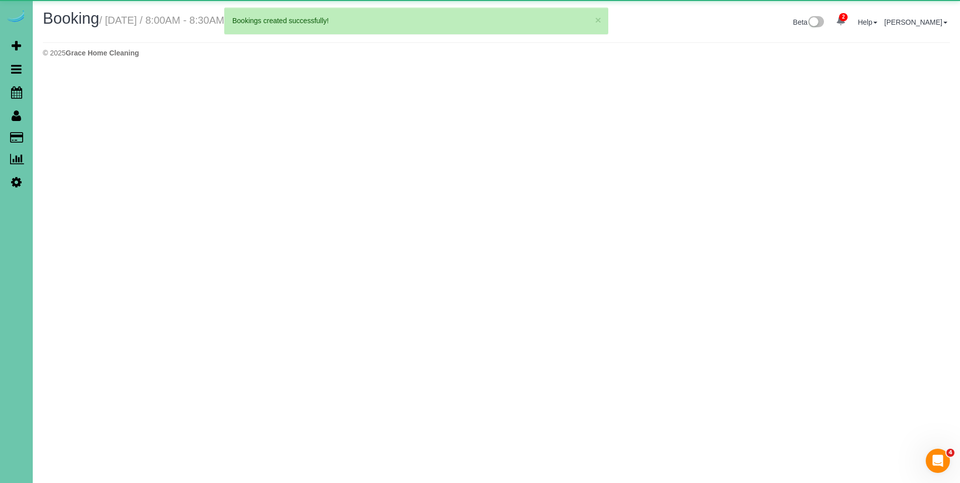
select select "NE"
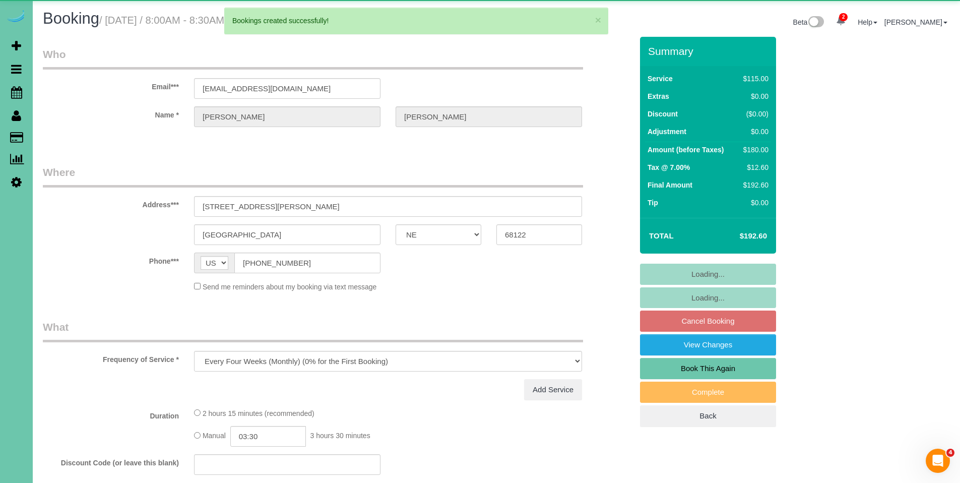
select select "string:fspay-e48a2ca9-6f0c-4872-8146-55a9efa10b40"
select select "number:36"
select select "number:41"
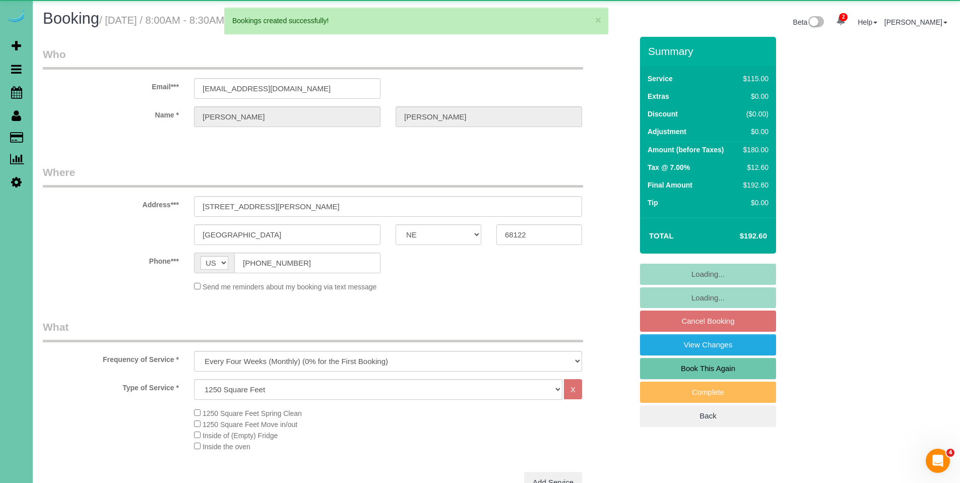
select select "object:35852"
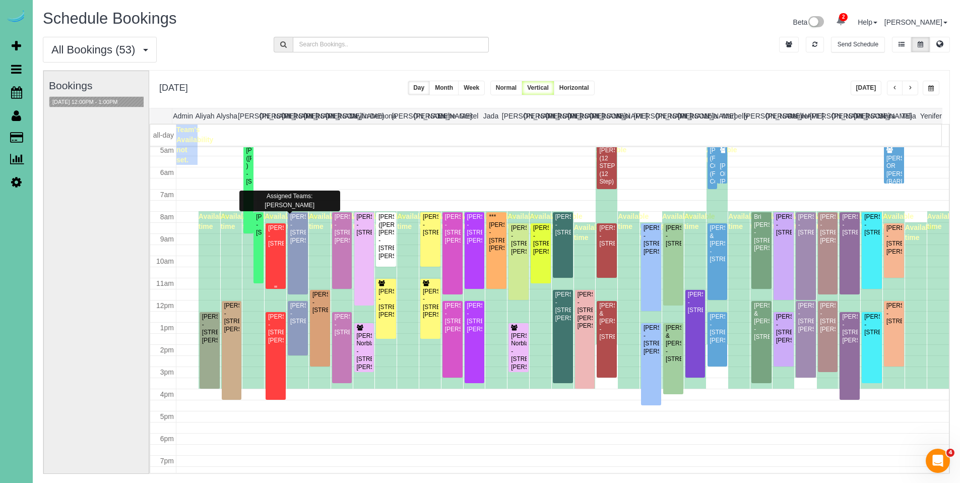
scroll to position [106, 0]
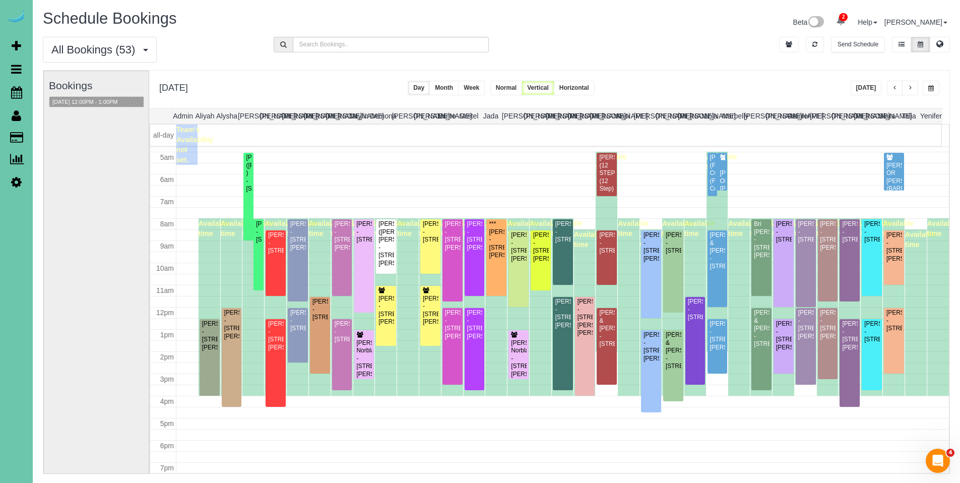
click at [896, 85] on span "button" at bounding box center [895, 88] width 5 height 6
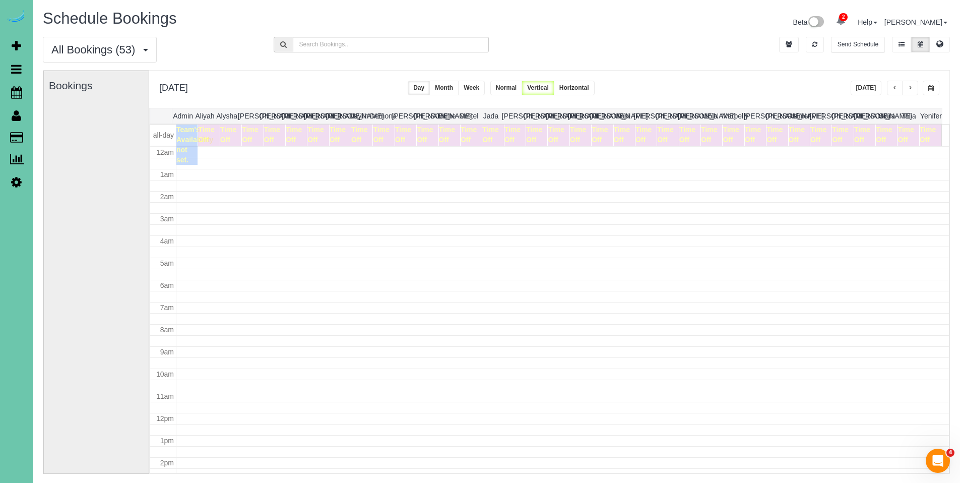
scroll to position [134, 0]
click at [896, 85] on span "button" at bounding box center [895, 88] width 5 height 6
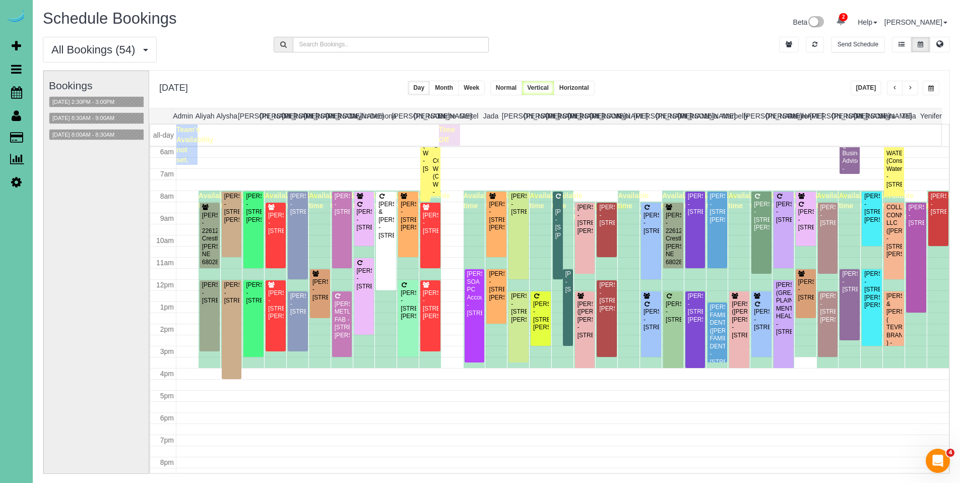
click at [910, 90] on span "button" at bounding box center [910, 88] width 5 height 6
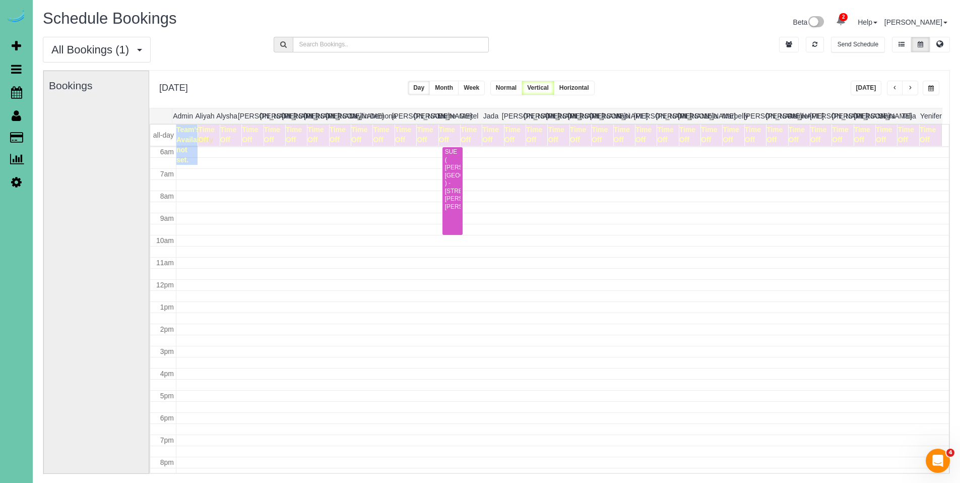
click at [896, 90] on span "button" at bounding box center [895, 88] width 5 height 6
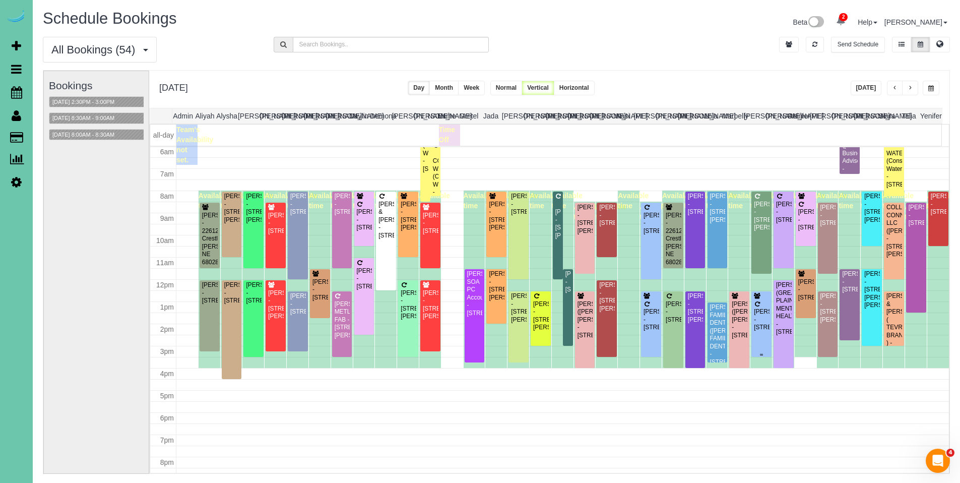
click at [758, 314] on div "Amber Younger - 15003 South 21st Street, Bellevue, NE 68123" at bounding box center [762, 319] width 16 height 23
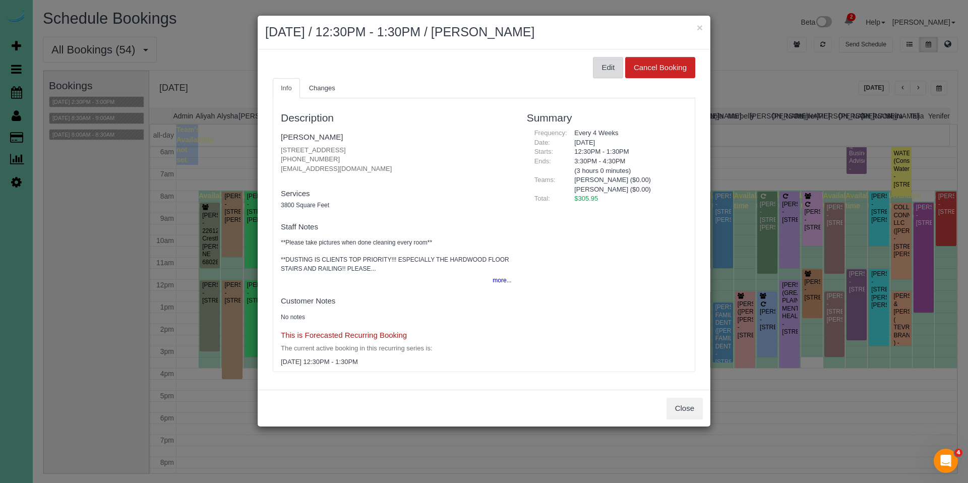
click at [609, 72] on button "Edit" at bounding box center [608, 67] width 30 height 21
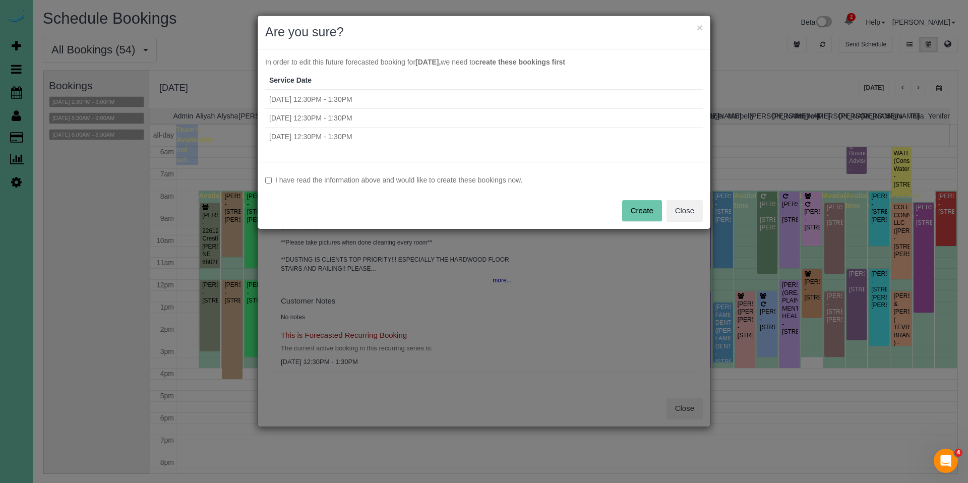
click at [435, 177] on label "I have read the information above and would like to create these bookings now." at bounding box center [484, 180] width 438 height 10
click at [646, 212] on button "Create" at bounding box center [642, 210] width 40 height 21
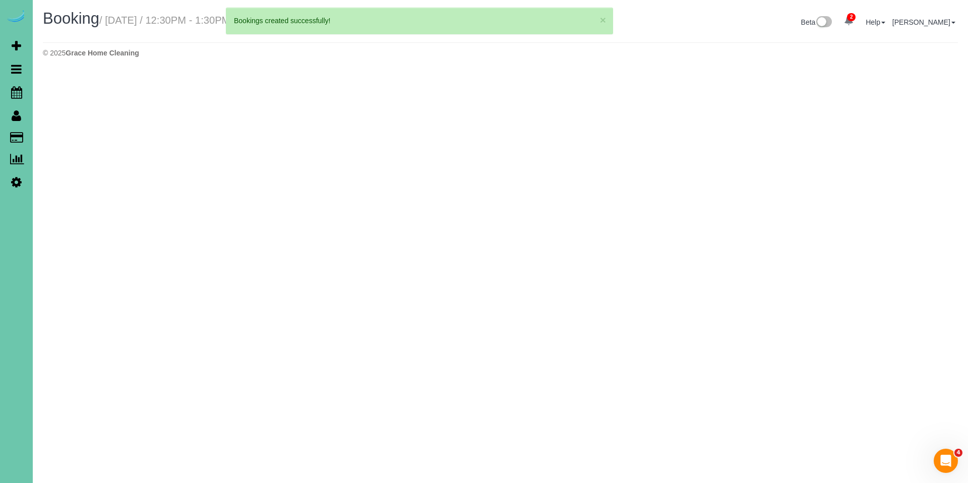
select select "NE"
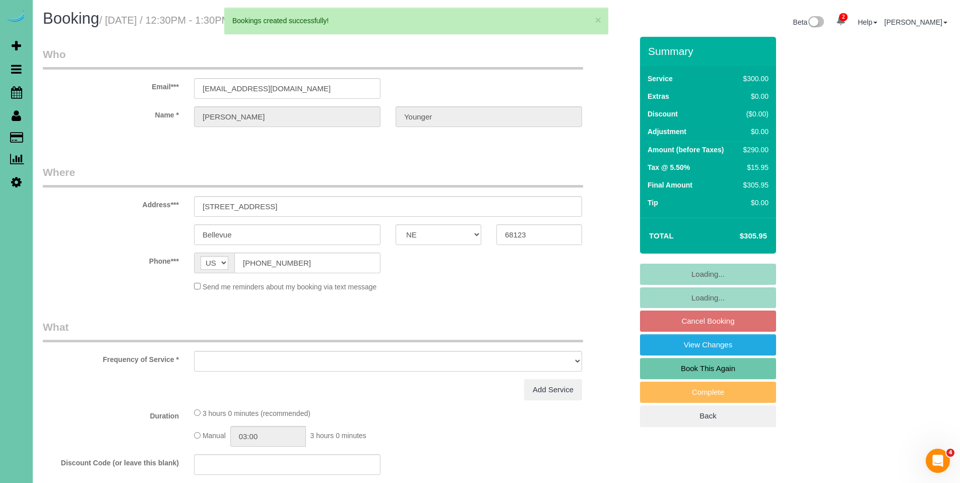
select select "string:fspay-ea8f6c67-f95f-4d7b-82ce-070f0fb7093e"
select select "object:37258"
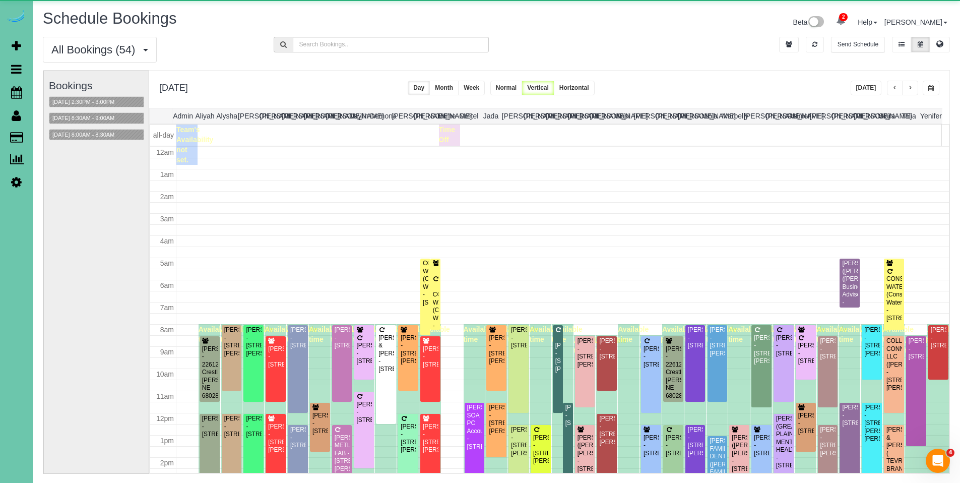
scroll to position [134, 0]
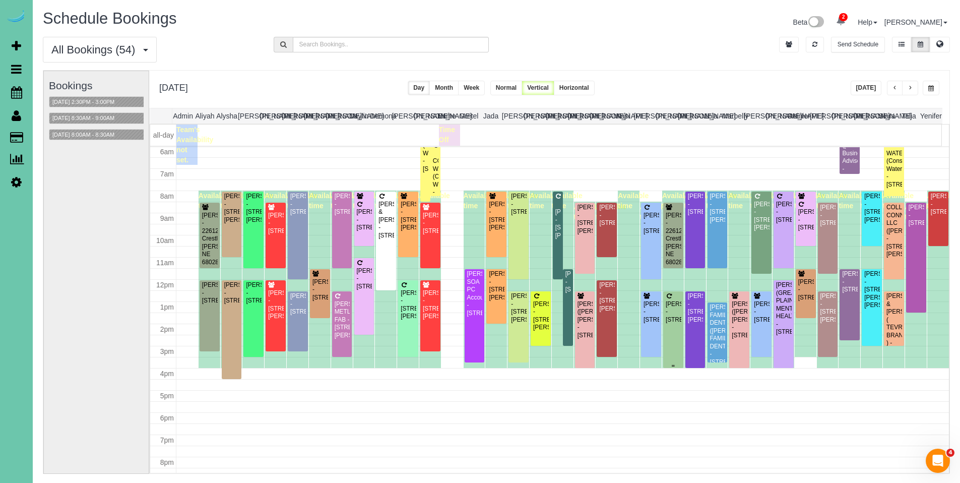
click at [667, 311] on div "Holly Reeves - 17510 Madison Street, Omaha, NE 68135" at bounding box center [673, 311] width 16 height 23
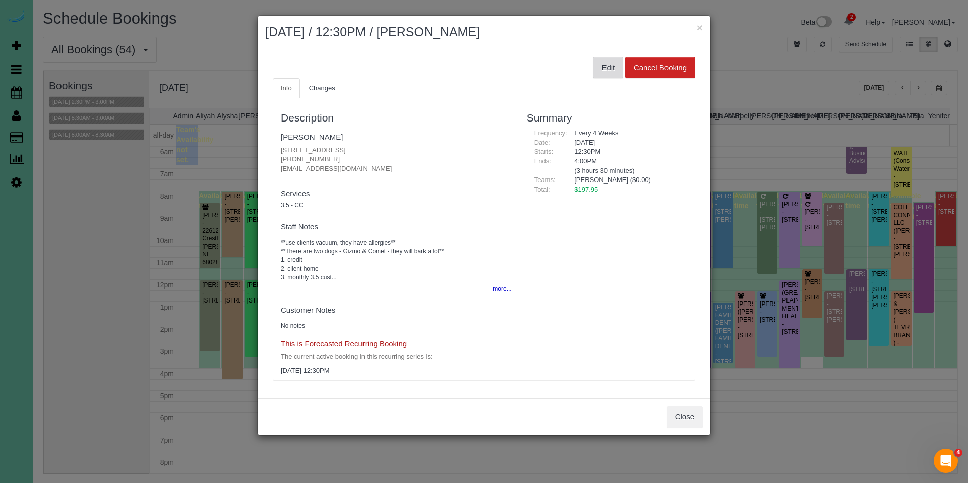
click at [603, 64] on button "Edit" at bounding box center [608, 67] width 30 height 21
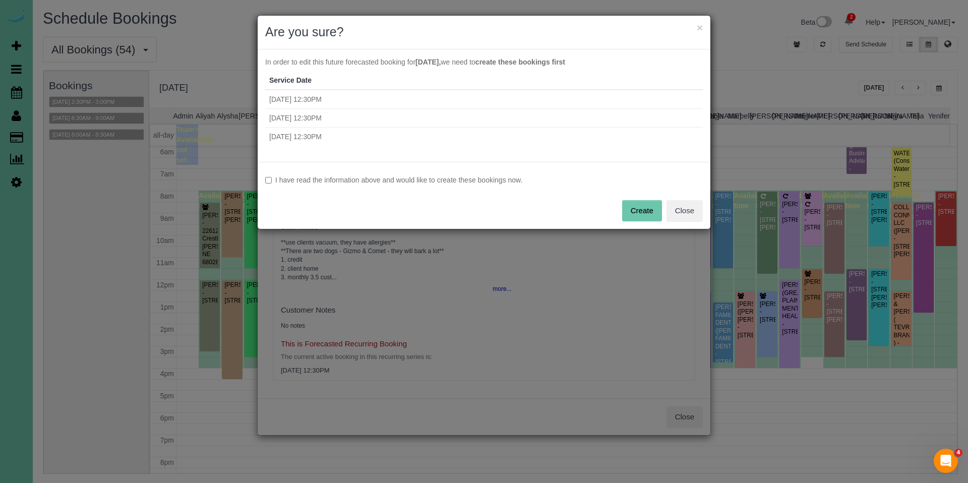
click at [399, 184] on label "I have read the information above and would like to create these bookings now." at bounding box center [484, 180] width 438 height 10
click at [638, 214] on button "Create" at bounding box center [642, 210] width 40 height 21
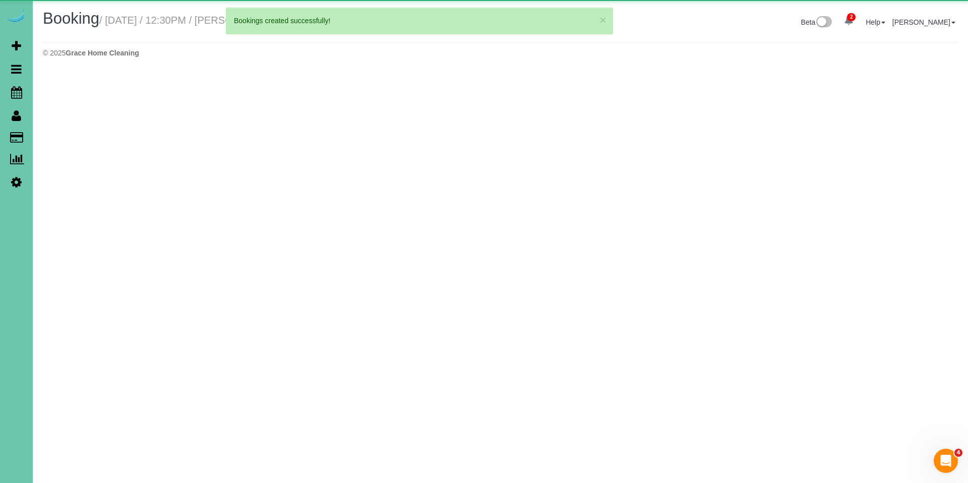
select select "NE"
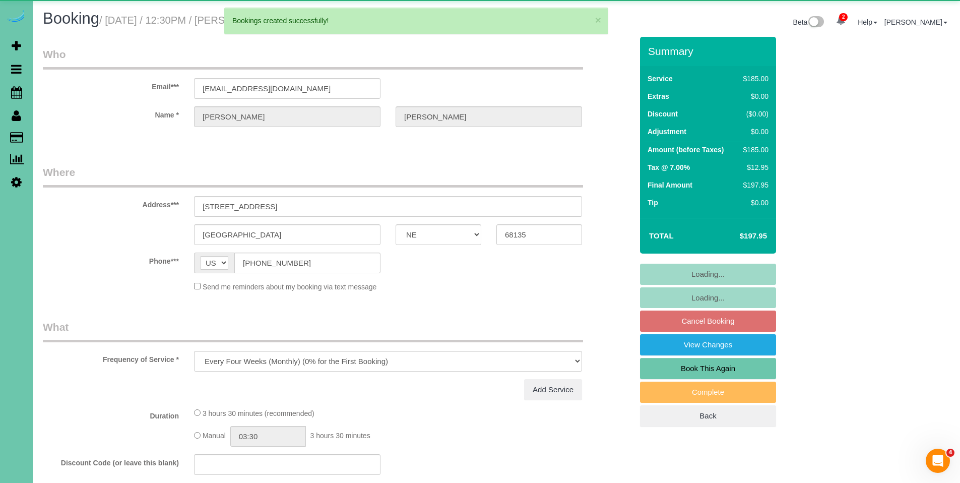
select select "object:38500"
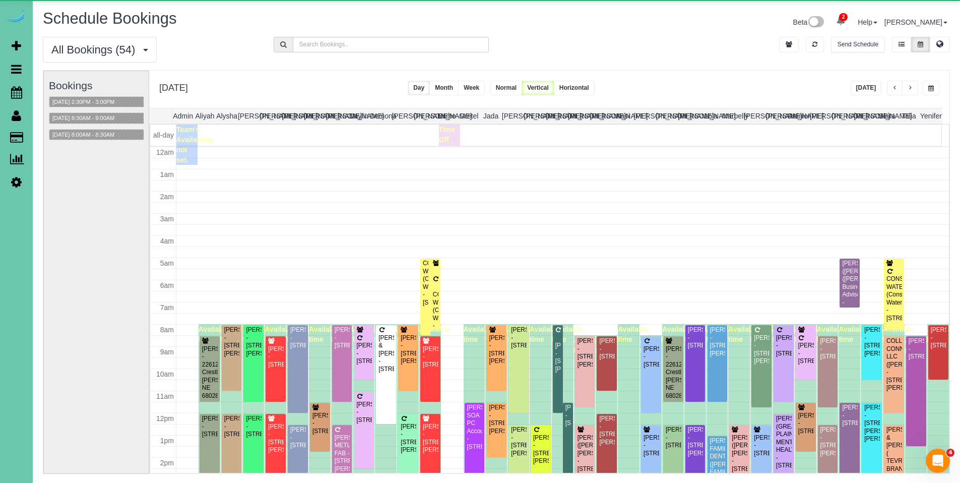
scroll to position [134, 0]
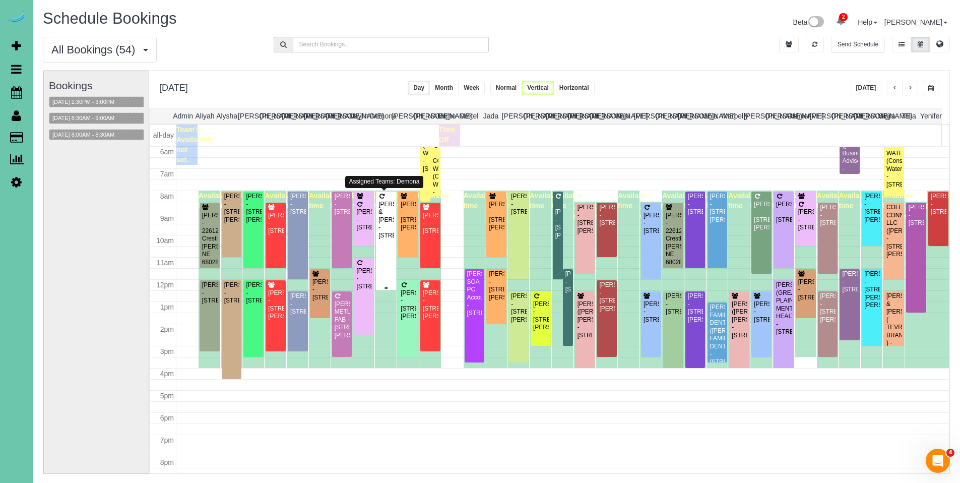
click at [388, 201] on div "Jeremy & Nick Eutsler - 2130 S 33rd Street, Omaha, NE 68105" at bounding box center [386, 220] width 16 height 39
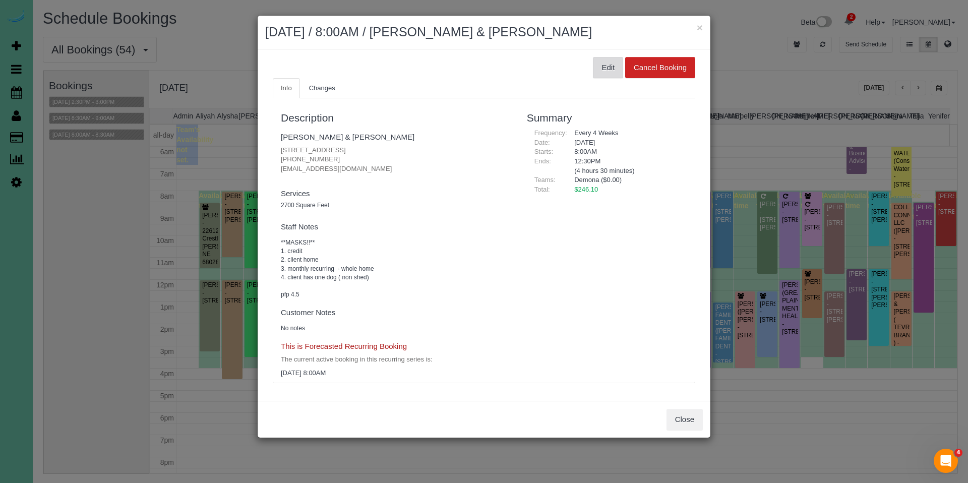
click at [610, 70] on button "Edit" at bounding box center [608, 67] width 30 height 21
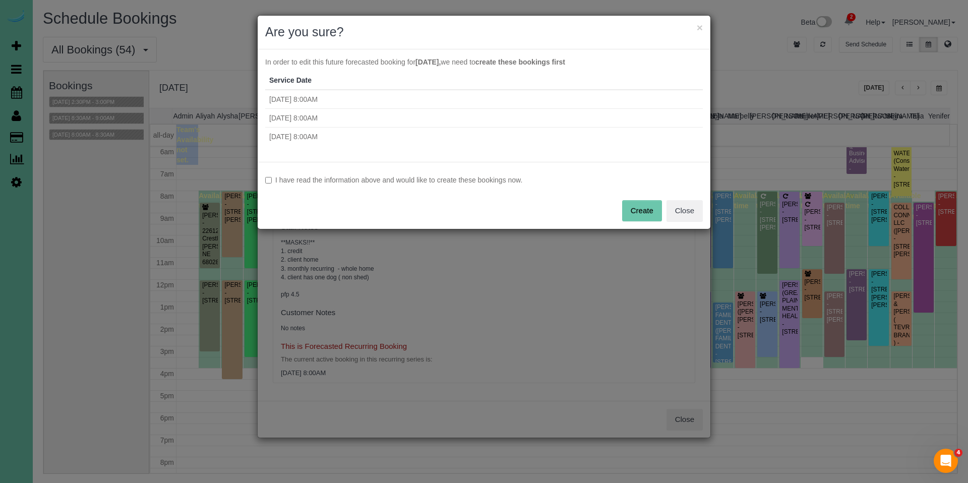
click at [413, 180] on label "I have read the information above and would like to create these bookings now." at bounding box center [484, 180] width 438 height 10
click at [629, 213] on button "Create" at bounding box center [642, 210] width 40 height 21
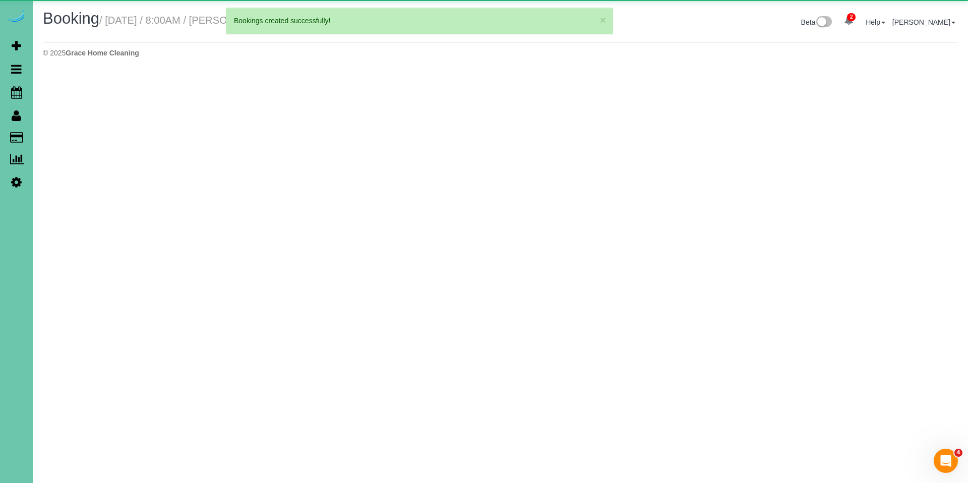
select select "NE"
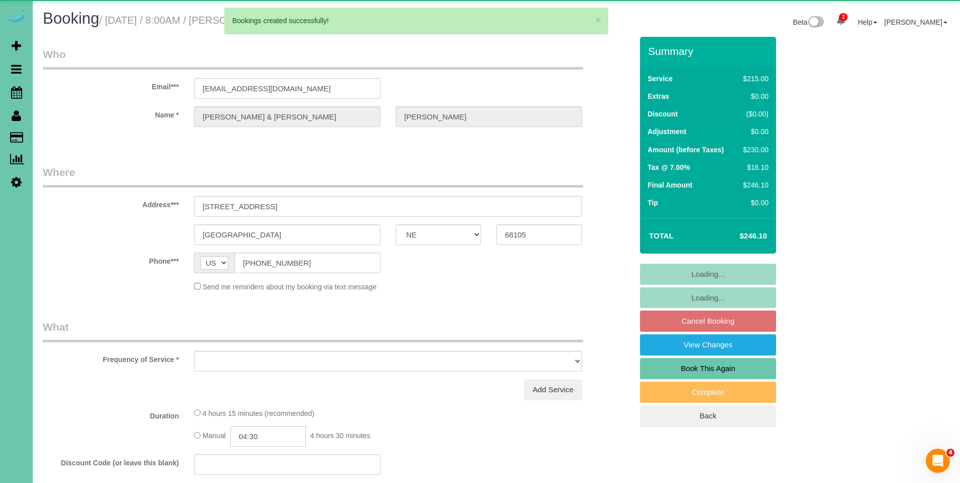
select select "object:39403"
select select "string:fspay-8d0436b8-f4ca-4e8e-b564-e925681e83b2"
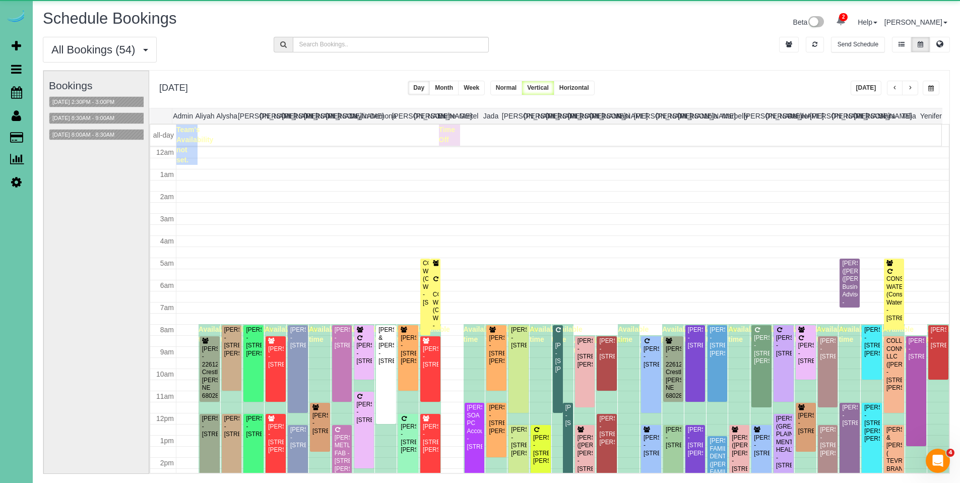
scroll to position [134, 0]
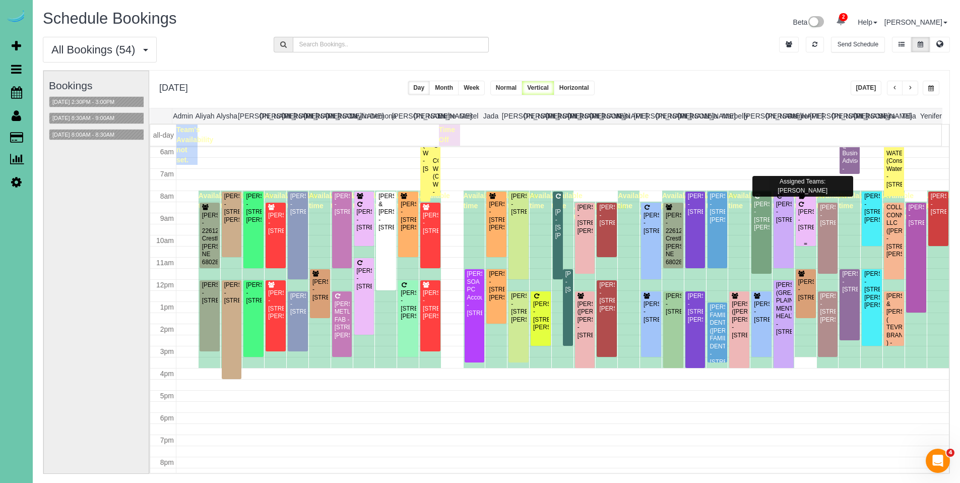
click at [801, 217] on div "Nicole Wiese - 9303 S 177th St, Omaha, NE 68136" at bounding box center [806, 219] width 16 height 23
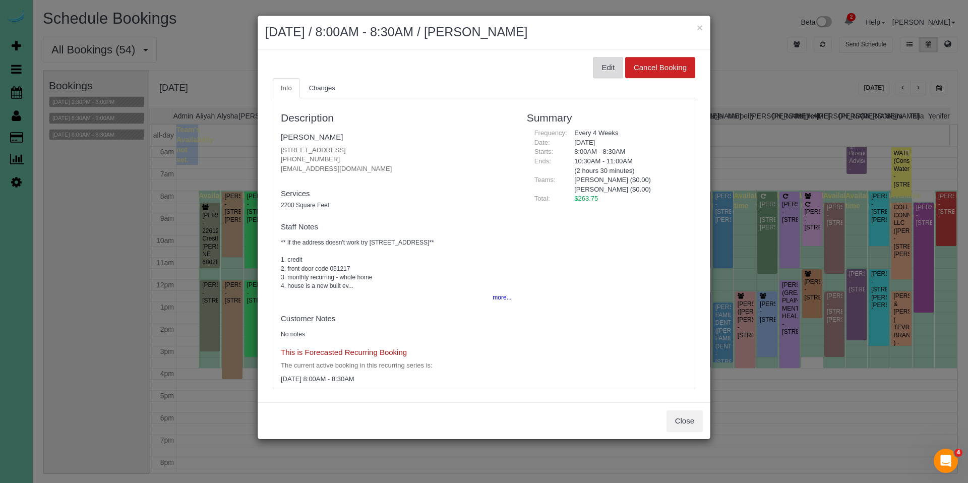
click at [608, 69] on button "Edit" at bounding box center [608, 67] width 30 height 21
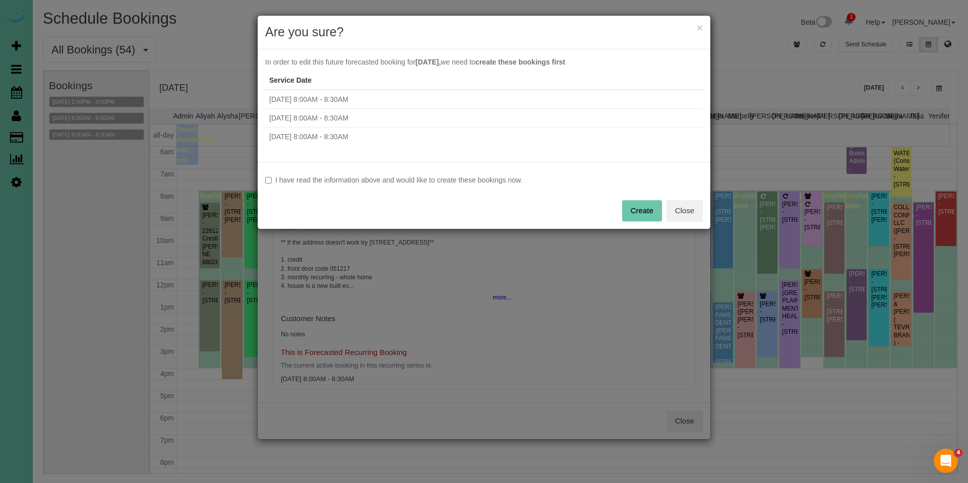
click at [442, 178] on label "I have read the information above and would like to create these bookings now." at bounding box center [484, 180] width 438 height 10
click at [647, 215] on button "Create" at bounding box center [642, 210] width 40 height 21
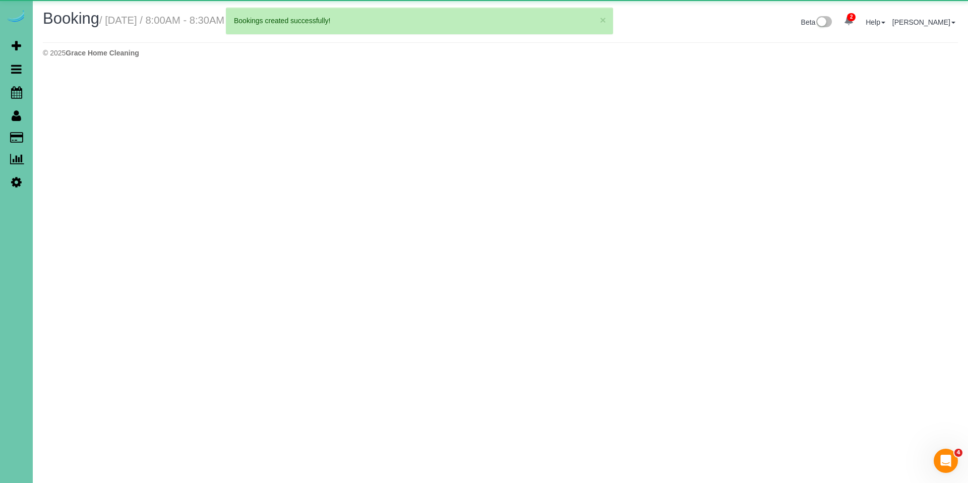
select select "NE"
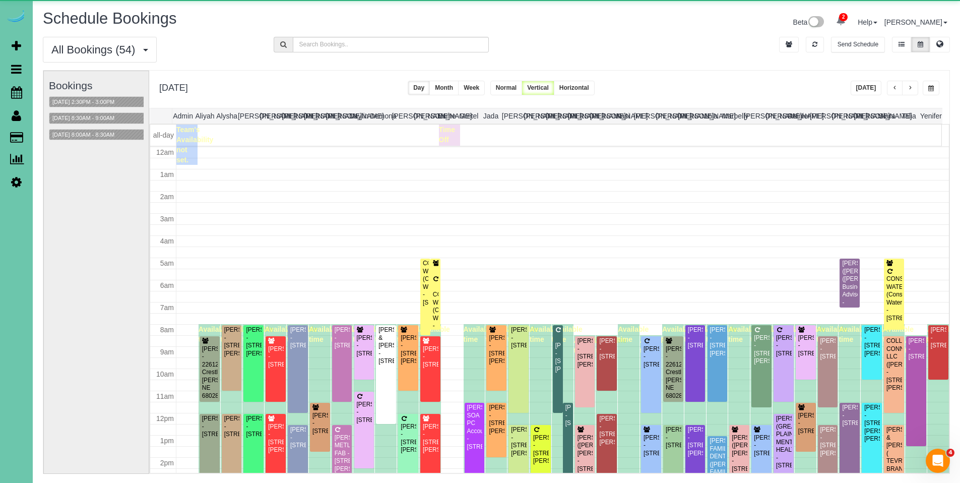
scroll to position [134, 0]
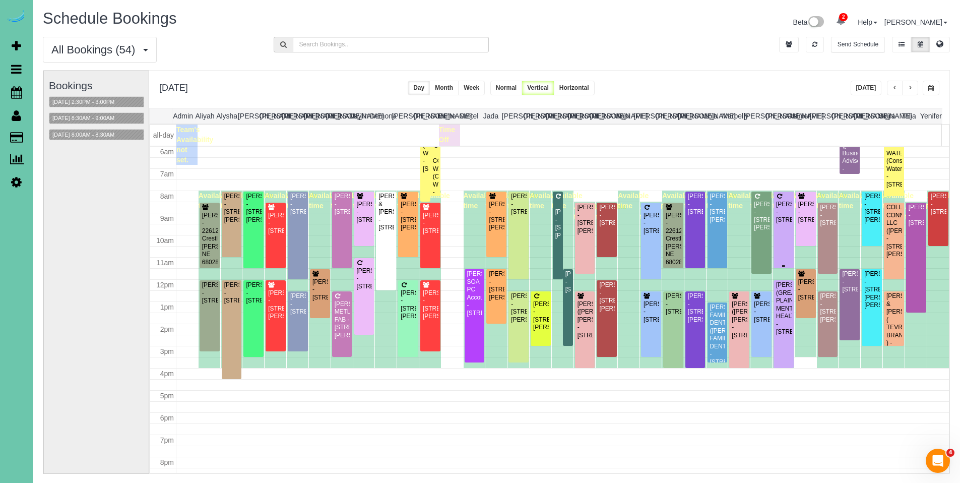
click at [777, 206] on div "Bethany VanDonk - 2301 S. 35th Ave, Omaha, NE 68105" at bounding box center [784, 212] width 16 height 23
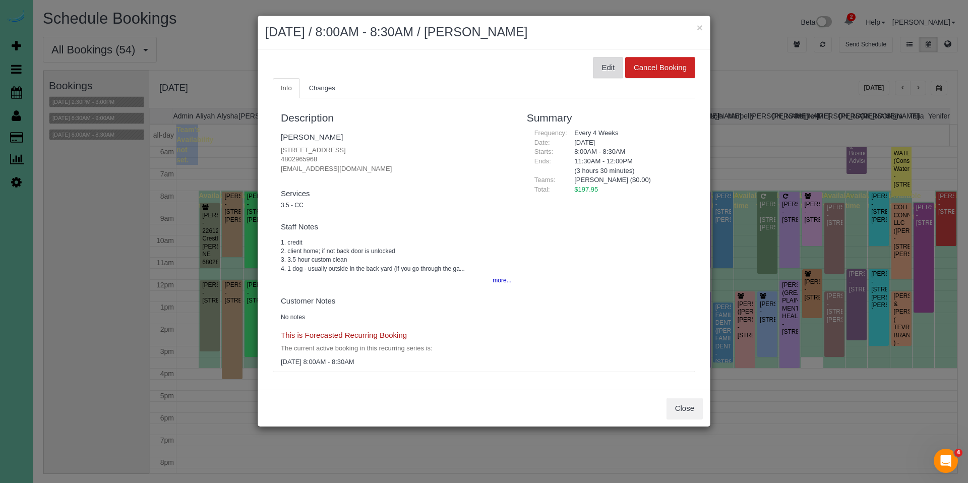
click at [606, 72] on button "Edit" at bounding box center [608, 67] width 30 height 21
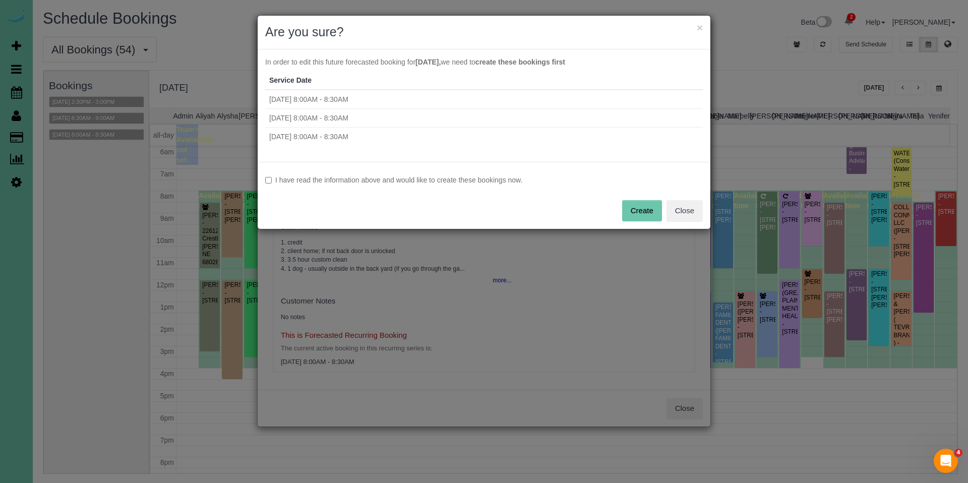
click at [360, 181] on label "I have read the information above and would like to create these bookings now." at bounding box center [484, 180] width 438 height 10
click at [641, 213] on button "Create" at bounding box center [642, 210] width 40 height 21
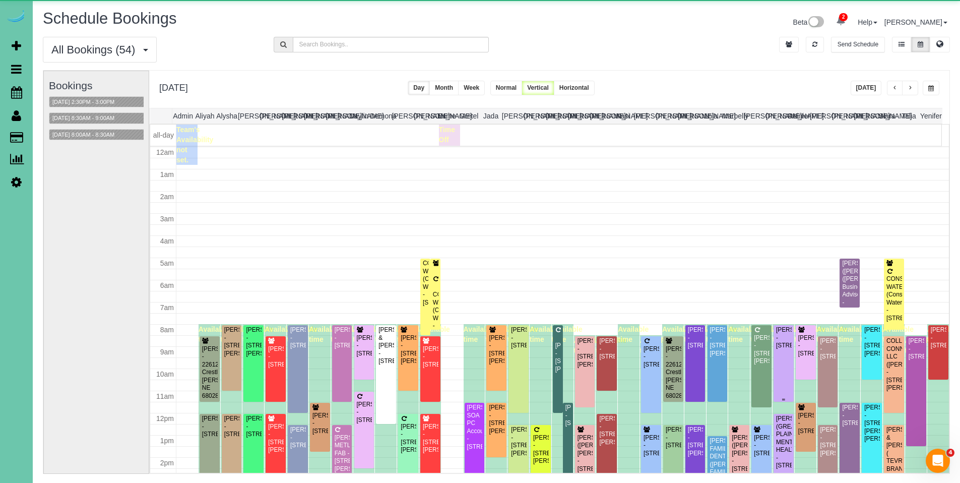
scroll to position [134, 0]
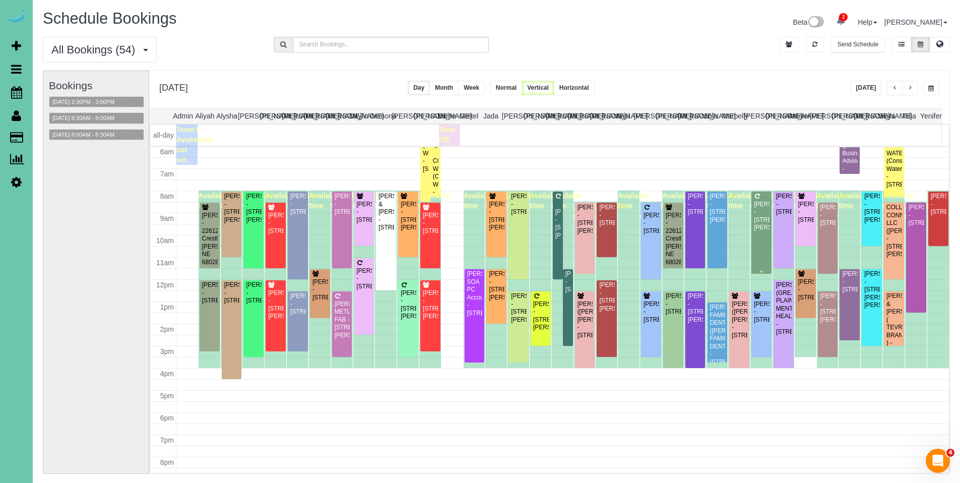
click at [752, 209] on div at bounding box center [762, 233] width 20 height 82
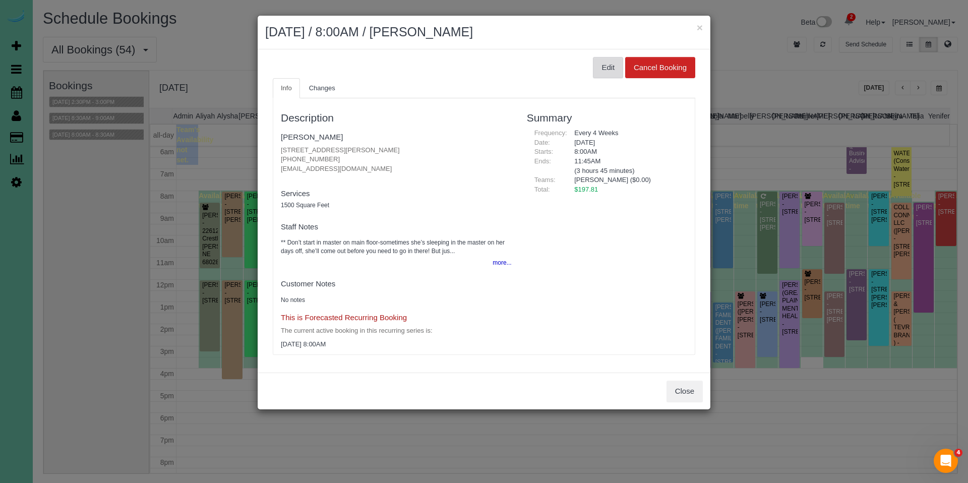
click at [617, 70] on button "Edit" at bounding box center [608, 67] width 30 height 21
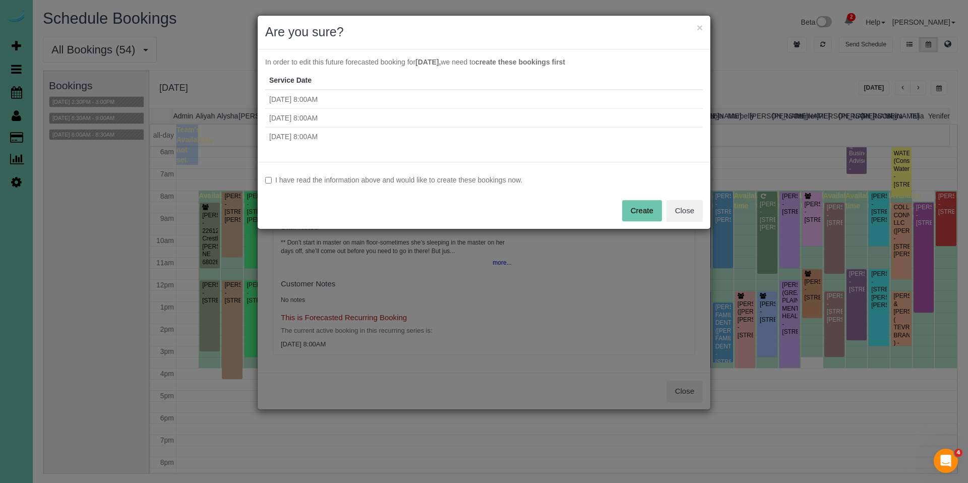
click at [395, 180] on label "I have read the information above and would like to create these bookings now." at bounding box center [484, 180] width 438 height 10
click at [656, 212] on button "Create" at bounding box center [642, 210] width 40 height 21
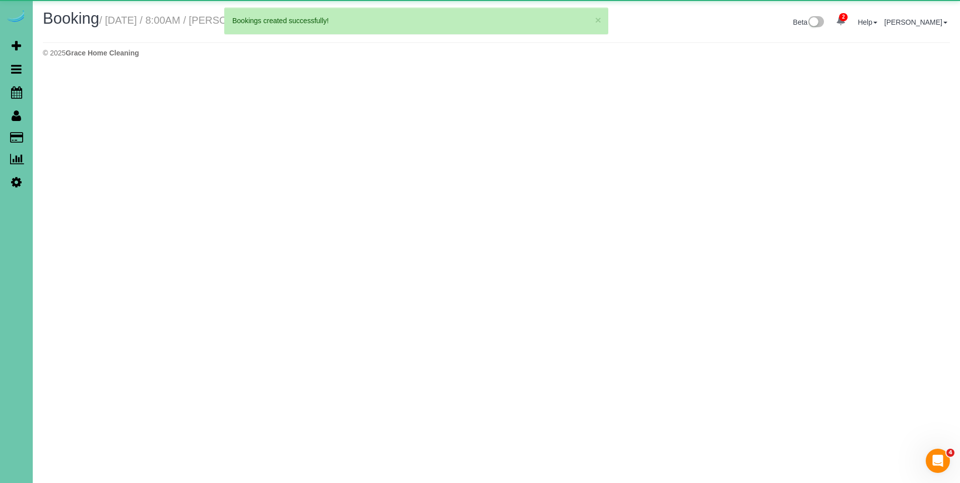
select select "NE"
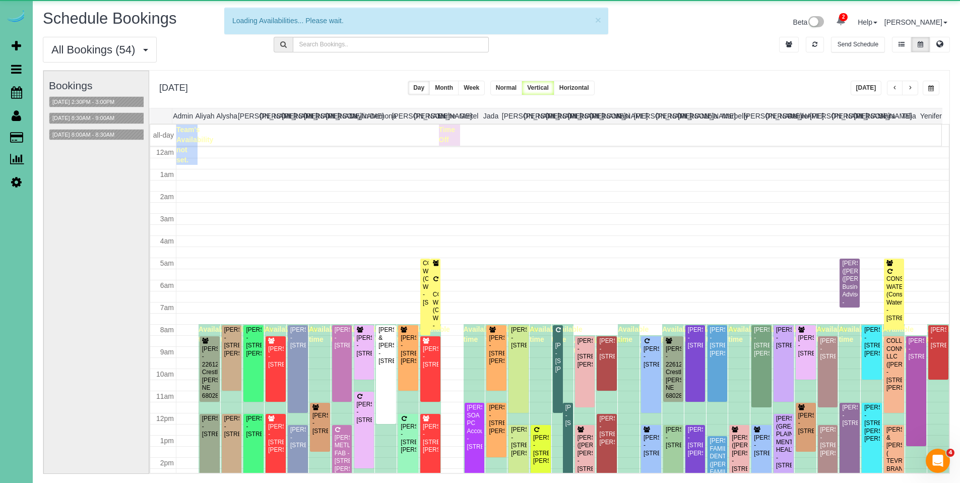
scroll to position [134, 0]
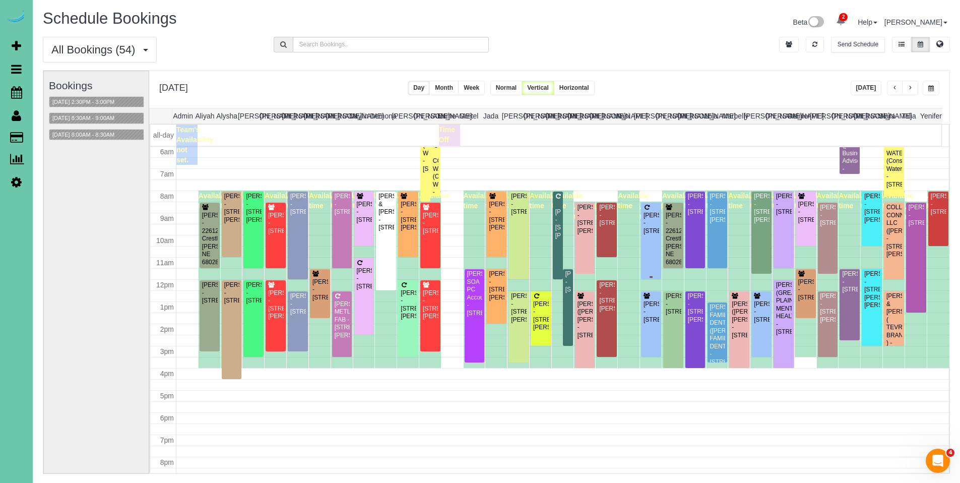
click at [643, 226] on div "Julie Smith - 16558 Cheyenne Rd, Omaha, NE 68136" at bounding box center [651, 223] width 16 height 23
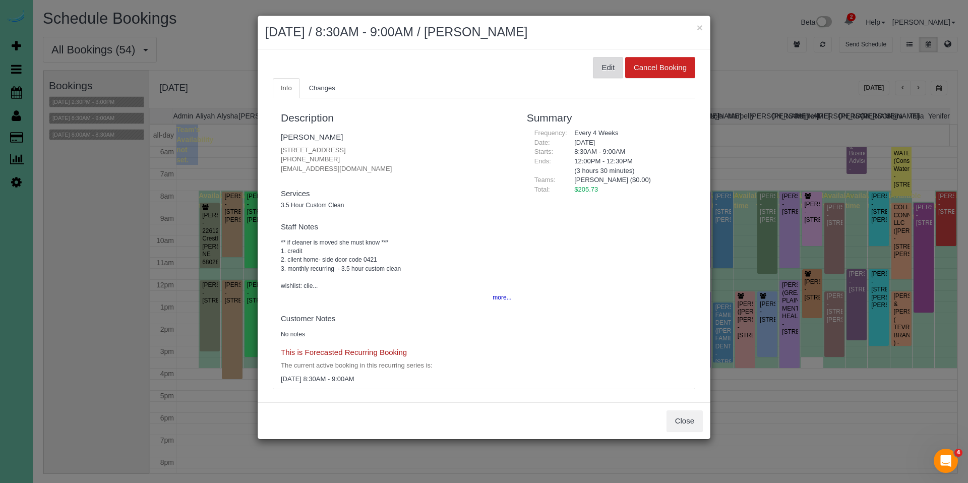
click at [602, 77] on button "Edit" at bounding box center [608, 67] width 30 height 21
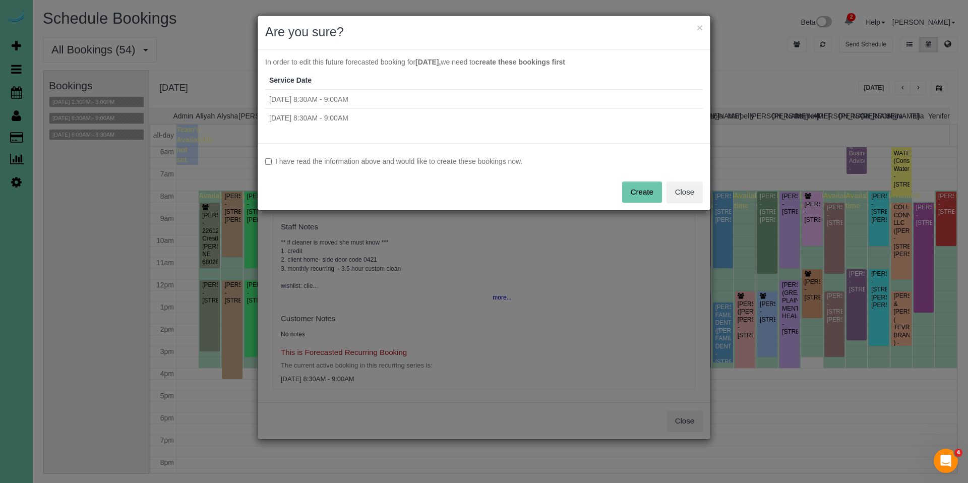
click at [442, 159] on label "I have read the information above and would like to create these bookings now." at bounding box center [484, 161] width 438 height 10
click at [638, 191] on button "Create" at bounding box center [642, 191] width 40 height 21
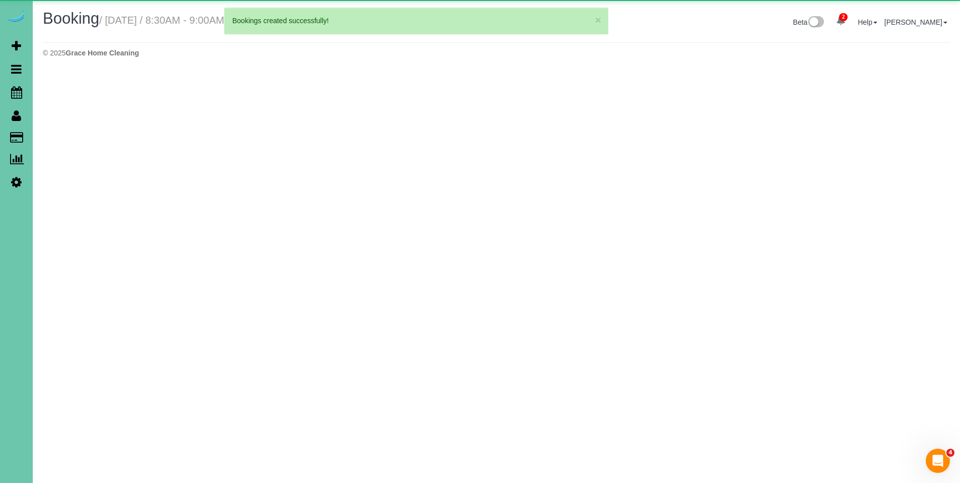
select select "NE"
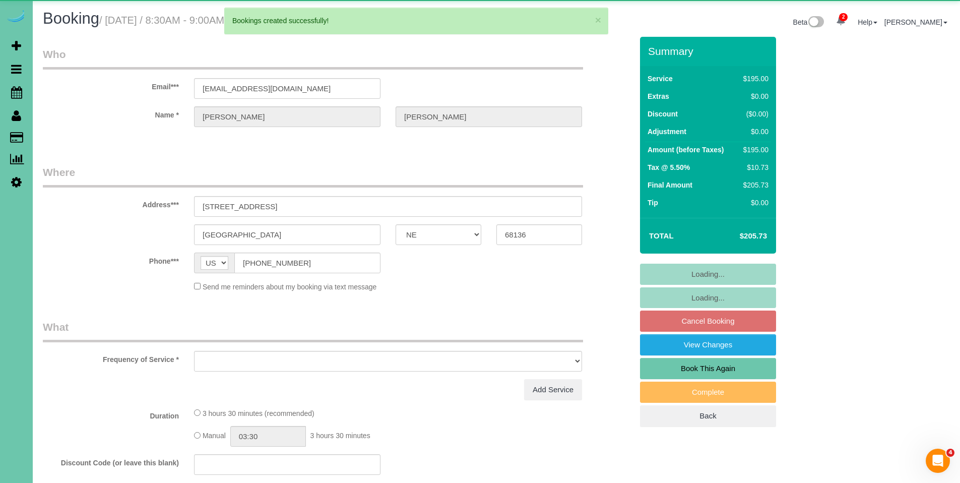
select select "object:43189"
select select "string:fspay-22cc3dd4-d045-4583-ac23-84facec22d26"
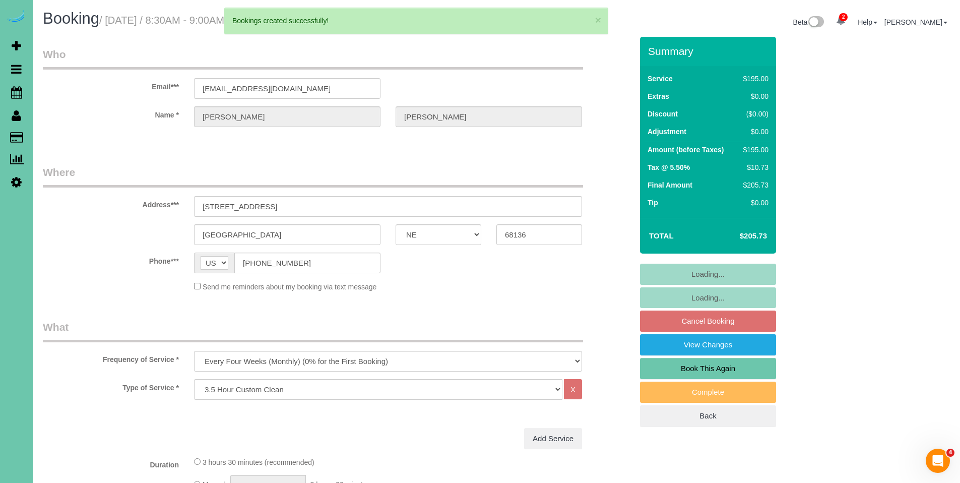
select select "number:38"
select select "number:43"
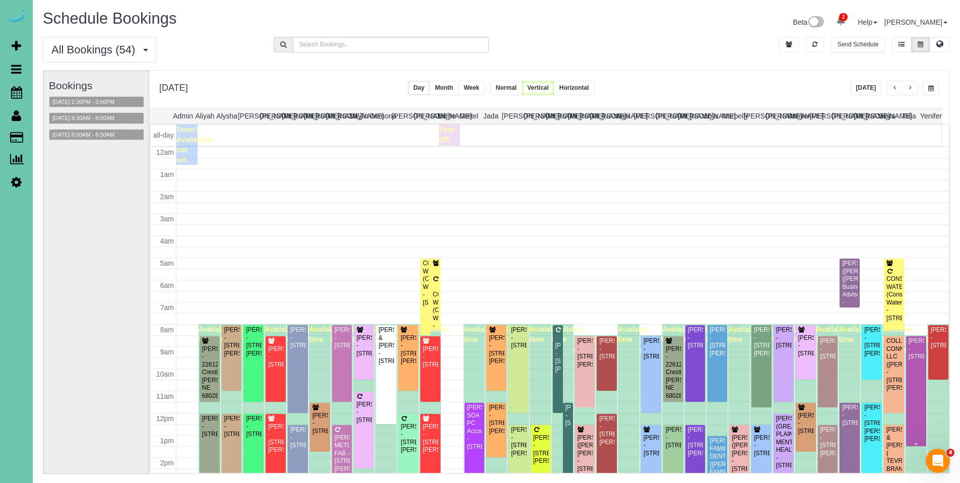
scroll to position [134, 0]
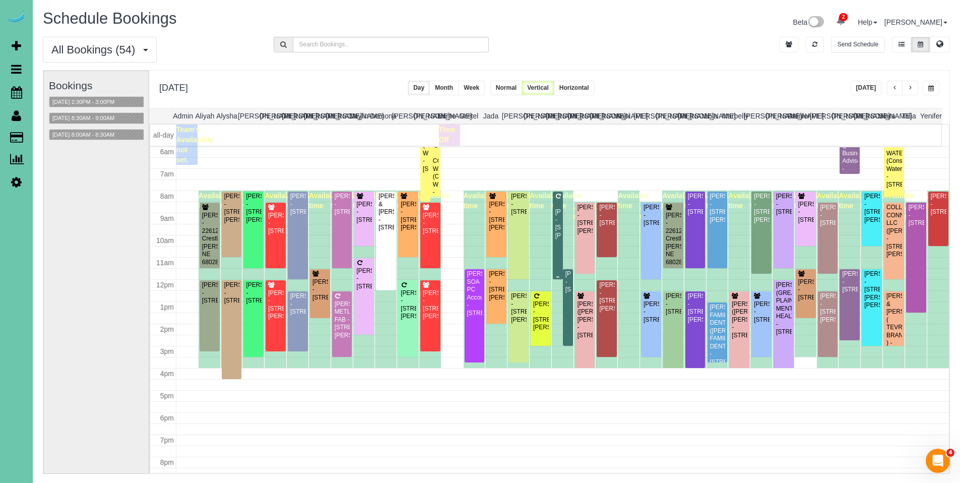
click at [557, 215] on div at bounding box center [558, 236] width 10 height 88
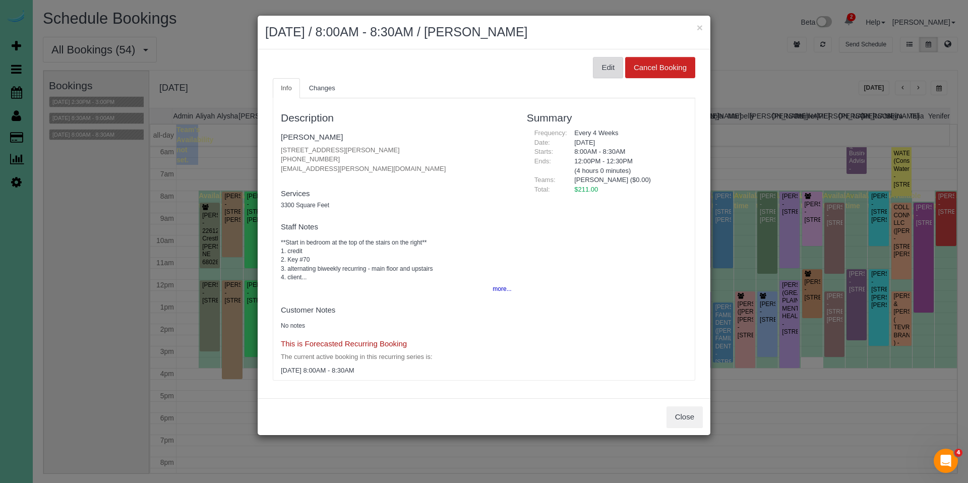
click at [602, 69] on button "Edit" at bounding box center [608, 67] width 30 height 21
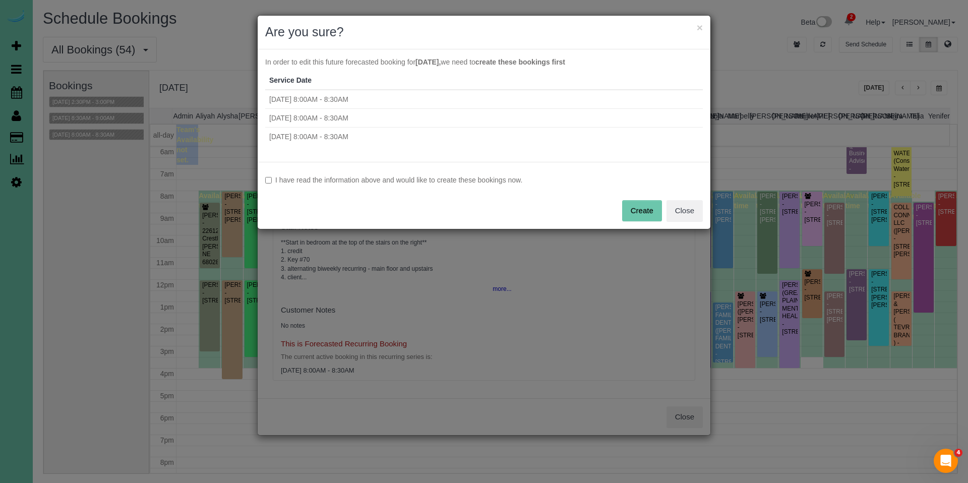
click at [494, 179] on label "I have read the information above and would like to create these bookings now." at bounding box center [484, 180] width 438 height 10
click at [637, 206] on button "Create" at bounding box center [642, 210] width 40 height 21
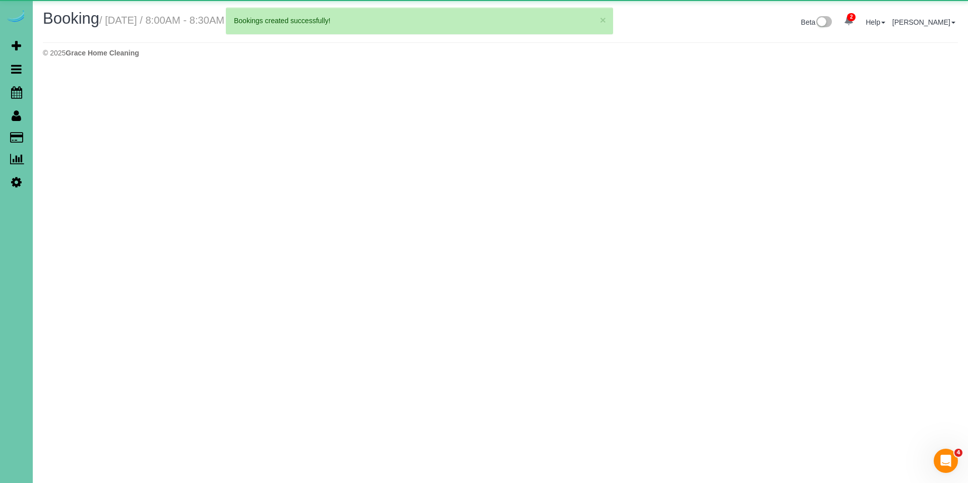
select select "NE"
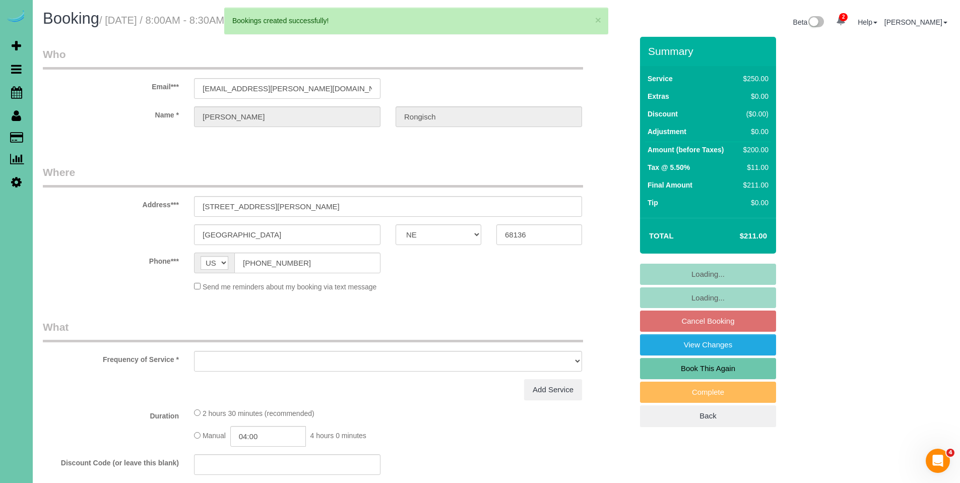
select select "object:44314"
select select "string:fspay-725732a4-d0f0-45d9-927b-2eb48e39eb19"
select select "object:44347"
select select "number:38"
select select "number:43"
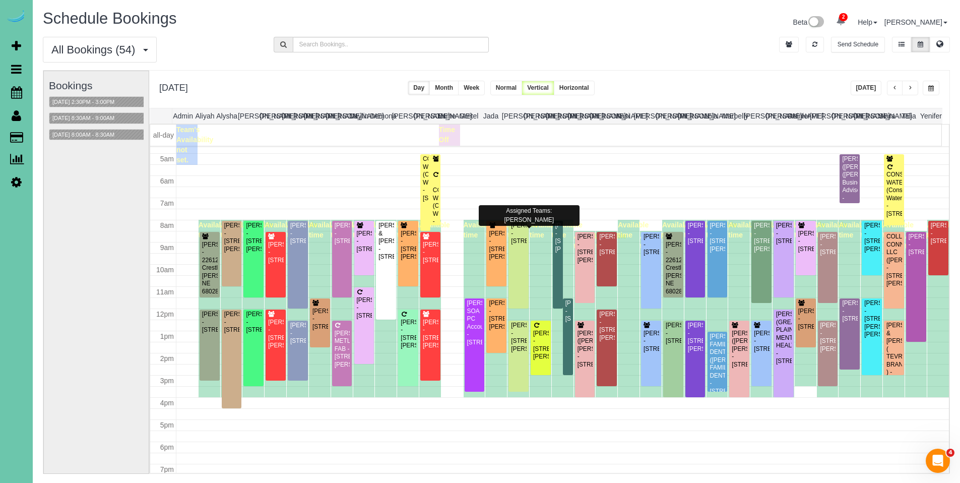
scroll to position [102, 0]
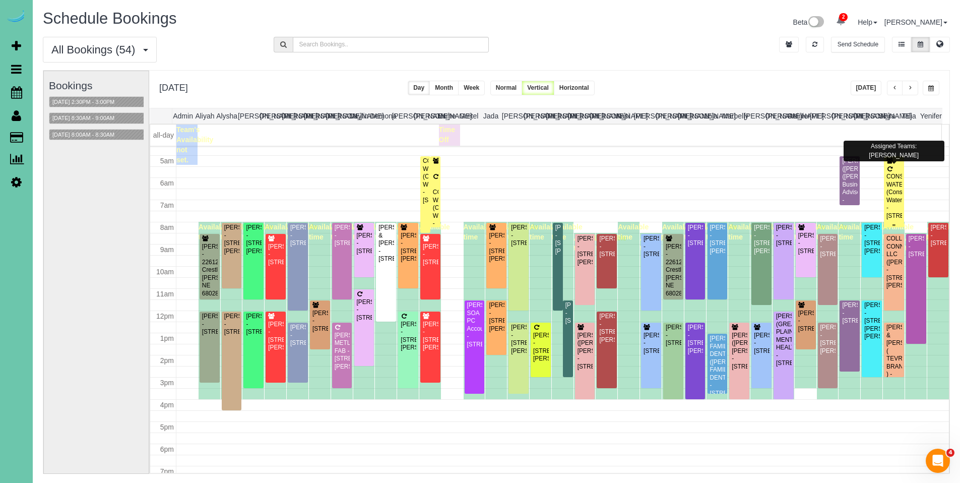
click at [892, 179] on div "CONSOLIDATED WATER (Consolidated Water) - [STREET_ADDRESS]" at bounding box center [894, 196] width 16 height 47
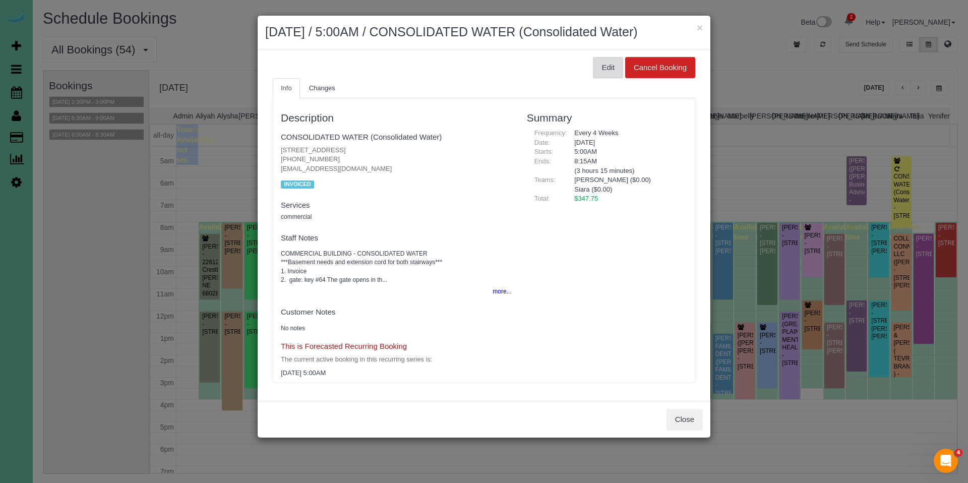
click at [612, 78] on button "Edit" at bounding box center [608, 67] width 30 height 21
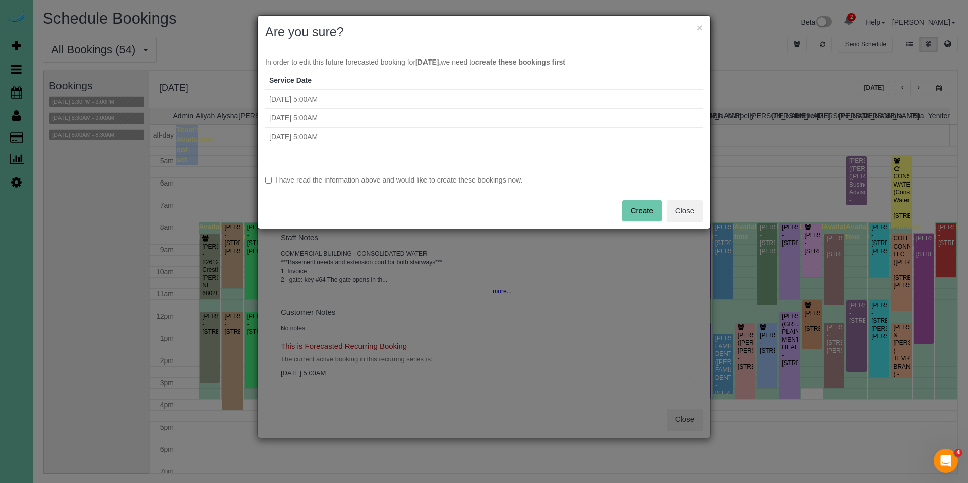
click at [483, 179] on label "I have read the information above and would like to create these bookings now." at bounding box center [484, 180] width 438 height 10
click at [632, 207] on button "Create" at bounding box center [642, 210] width 40 height 21
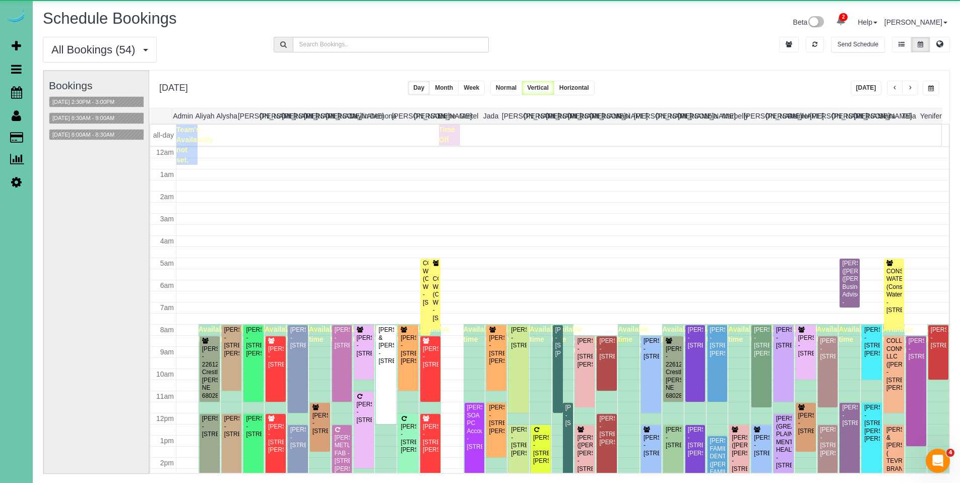
scroll to position [134, 0]
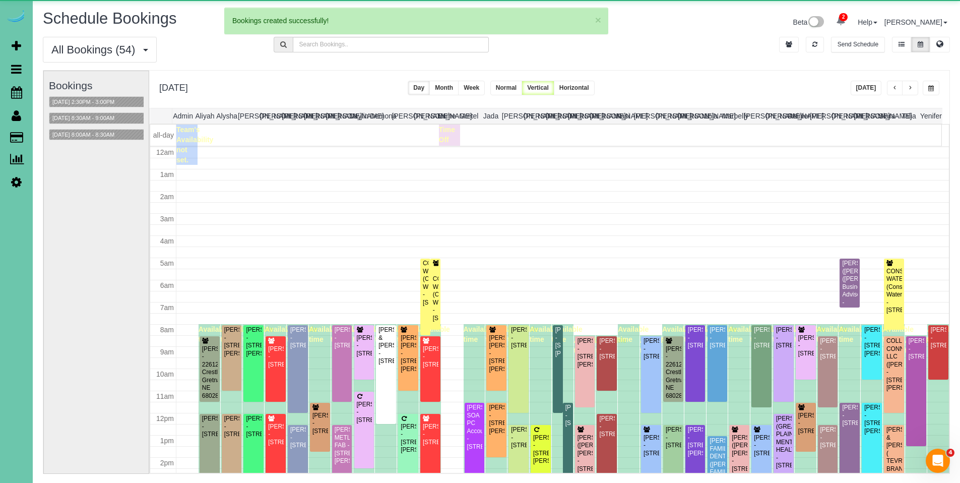
scroll to position [134, 0]
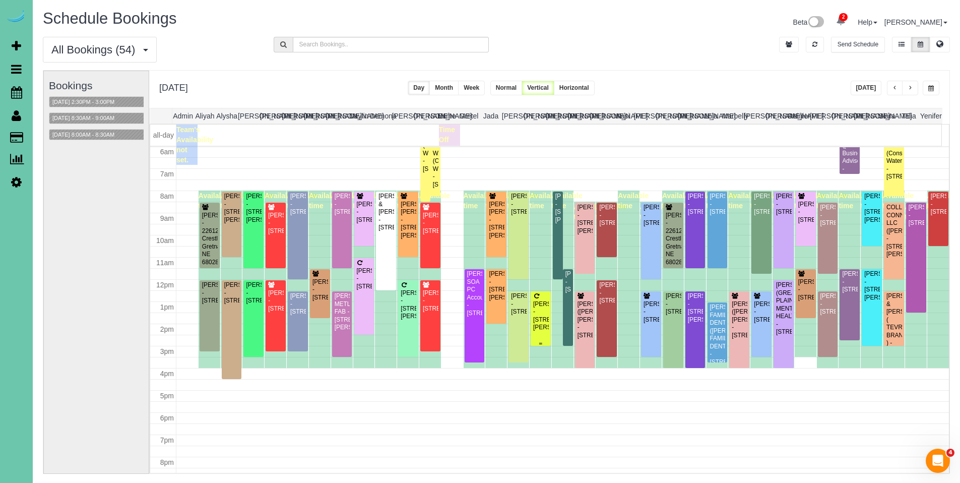
click at [539, 311] on div "[PERSON_NAME] - [STREET_ADDRESS][PERSON_NAME]" at bounding box center [541, 315] width 16 height 31
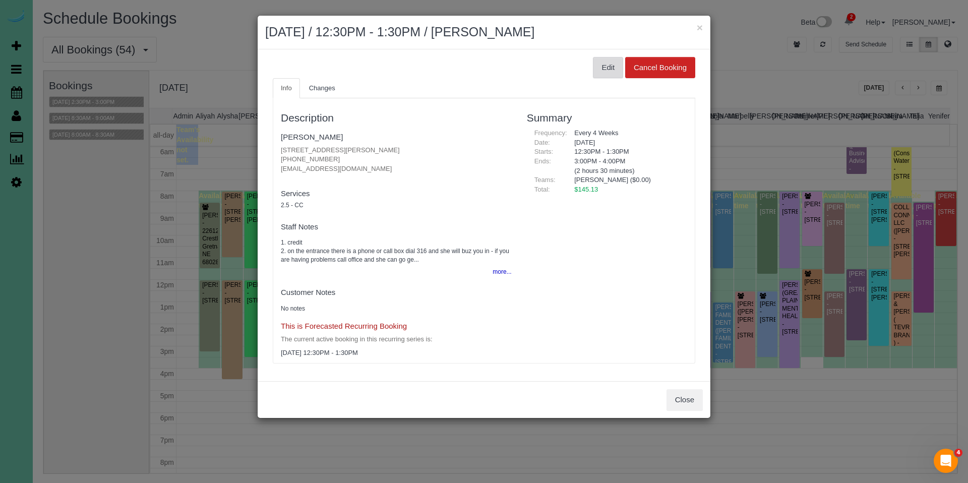
click at [609, 66] on button "Edit" at bounding box center [608, 67] width 30 height 21
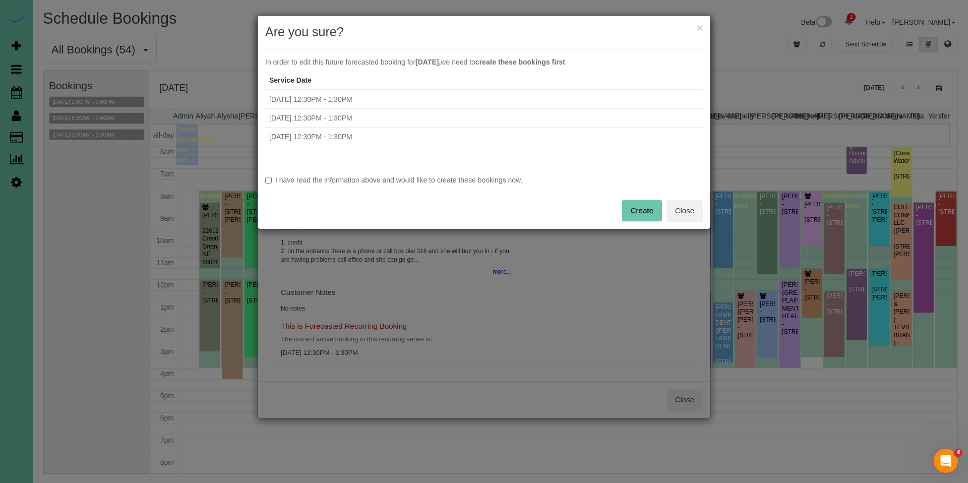
click at [442, 183] on label "I have read the information above and would like to create these bookings now." at bounding box center [484, 180] width 438 height 10
click at [630, 209] on button "Create" at bounding box center [642, 210] width 40 height 21
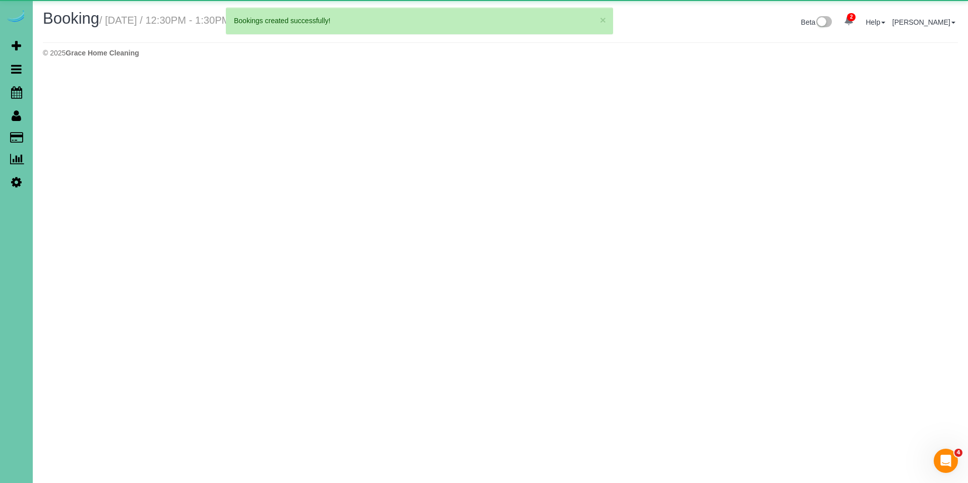
select select "NE"
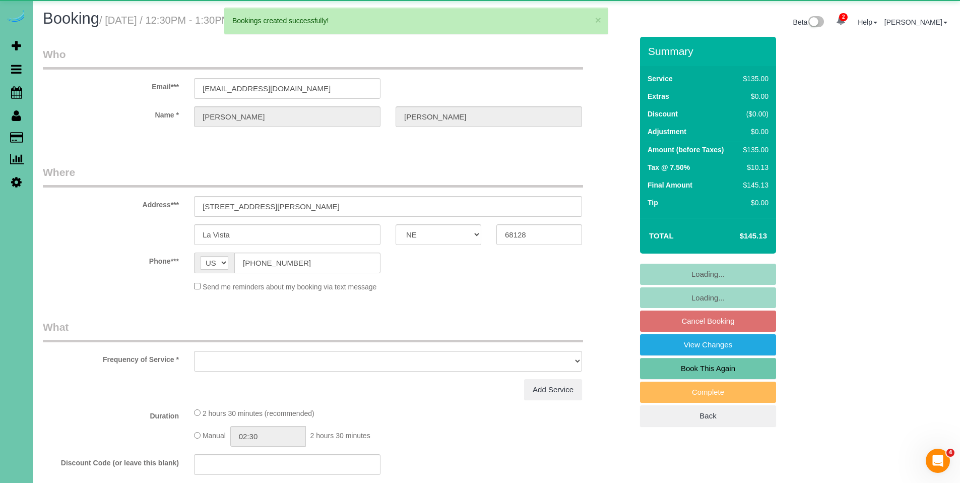
select select "object:47345"
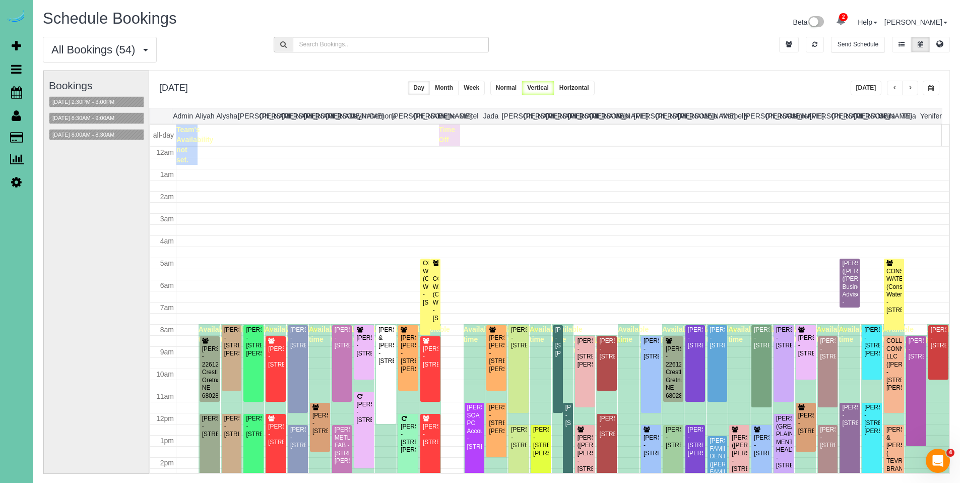
scroll to position [134, 0]
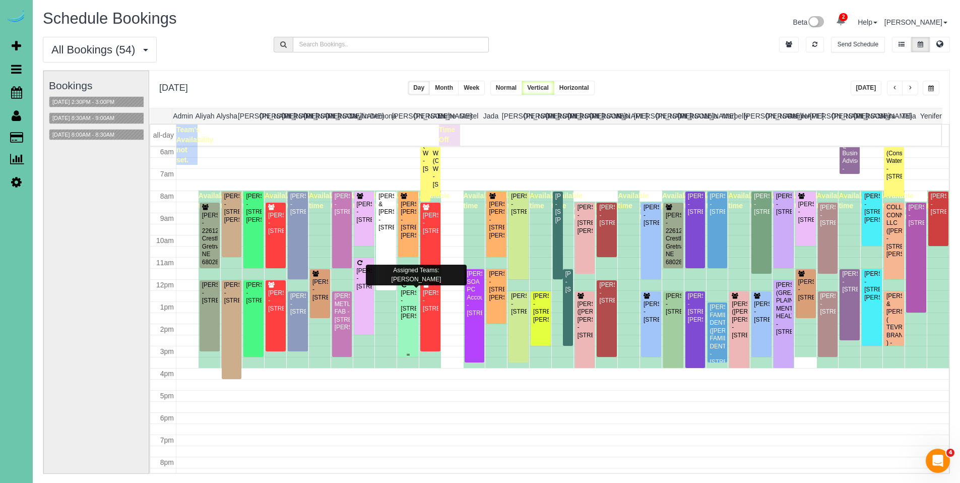
click at [403, 302] on div "[PERSON_NAME] - [STREET_ADDRESS][PERSON_NAME]" at bounding box center [408, 304] width 16 height 31
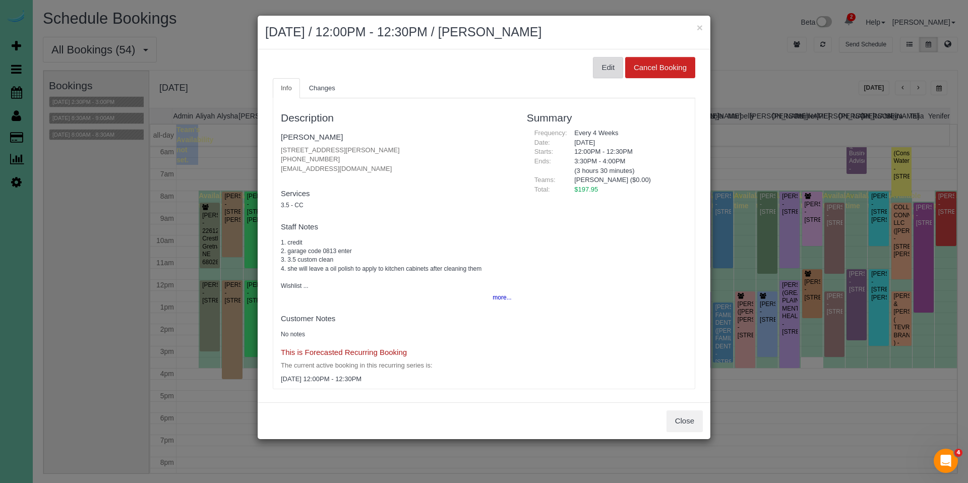
click at [603, 68] on button "Edit" at bounding box center [608, 67] width 30 height 21
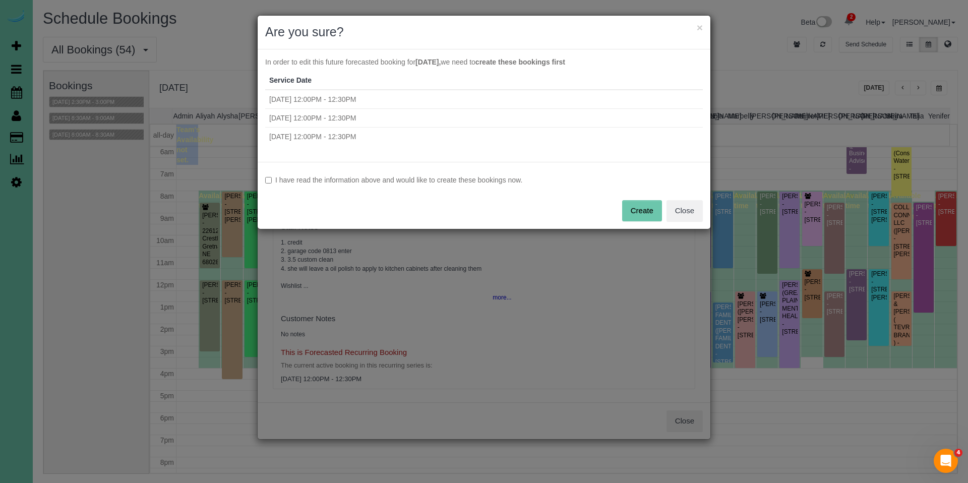
click at [427, 178] on label "I have read the information above and would like to create these bookings now." at bounding box center [484, 180] width 438 height 10
click at [636, 208] on button "Create" at bounding box center [642, 210] width 40 height 21
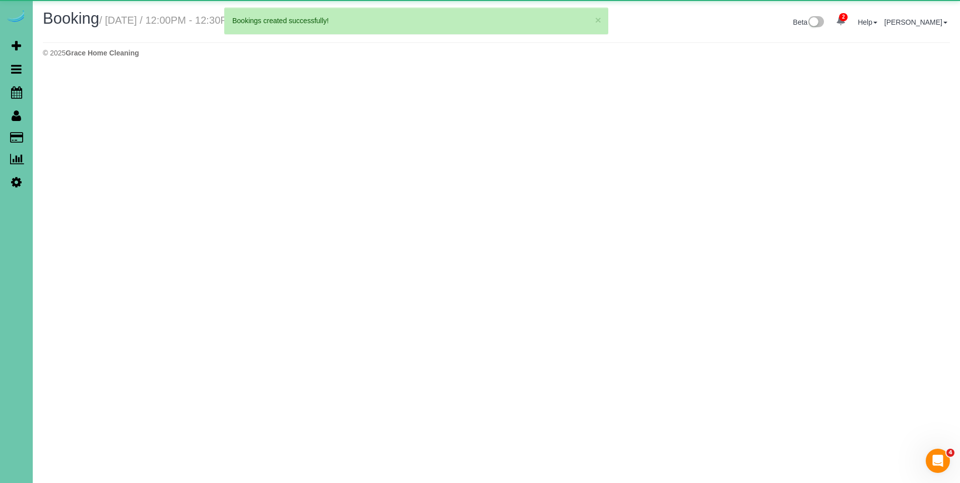
select select "NE"
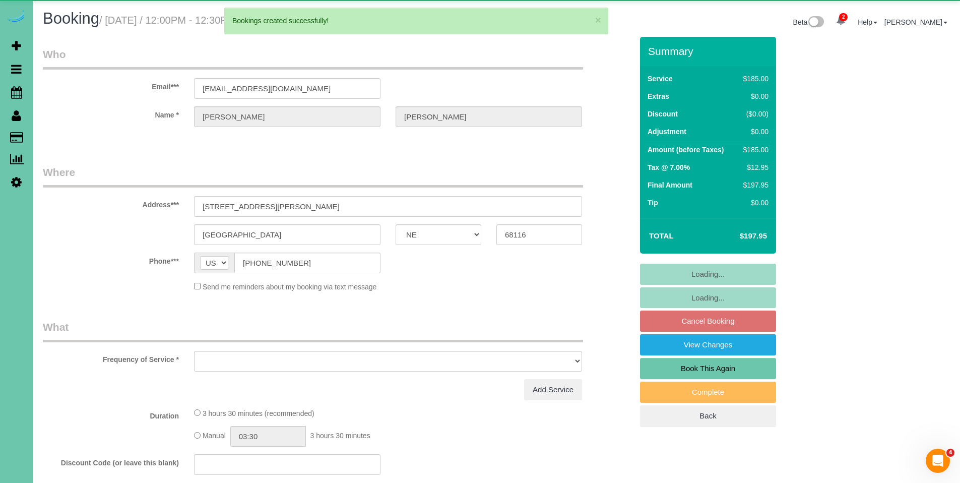
select select "object:48543"
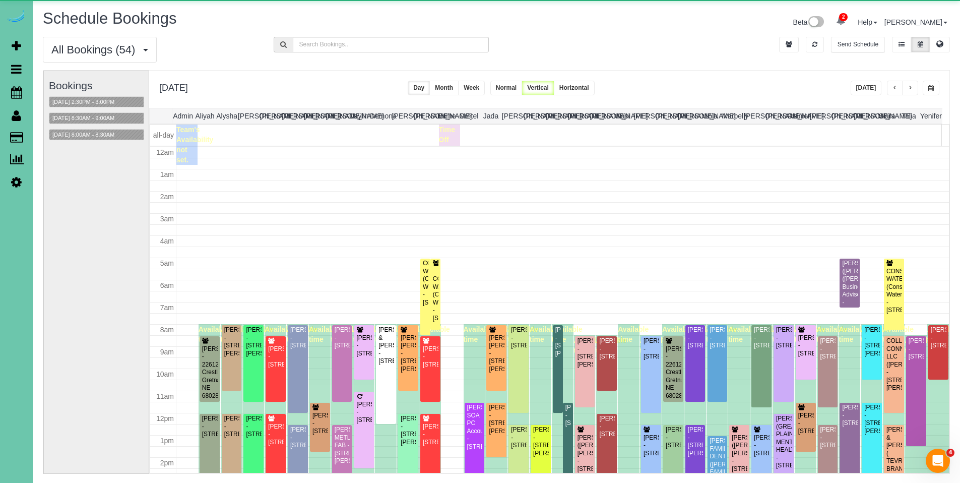
scroll to position [134, 0]
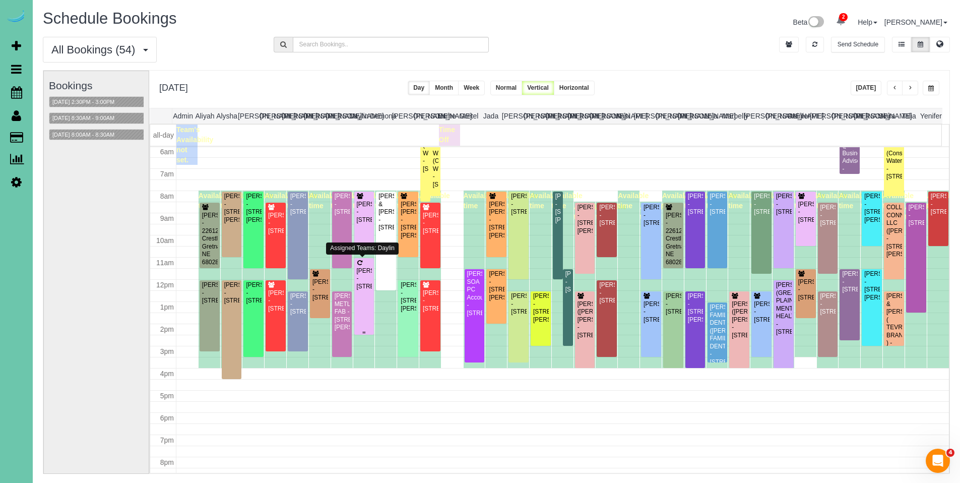
click at [364, 273] on div "[PERSON_NAME] - [STREET_ADDRESS]" at bounding box center [364, 278] width 16 height 23
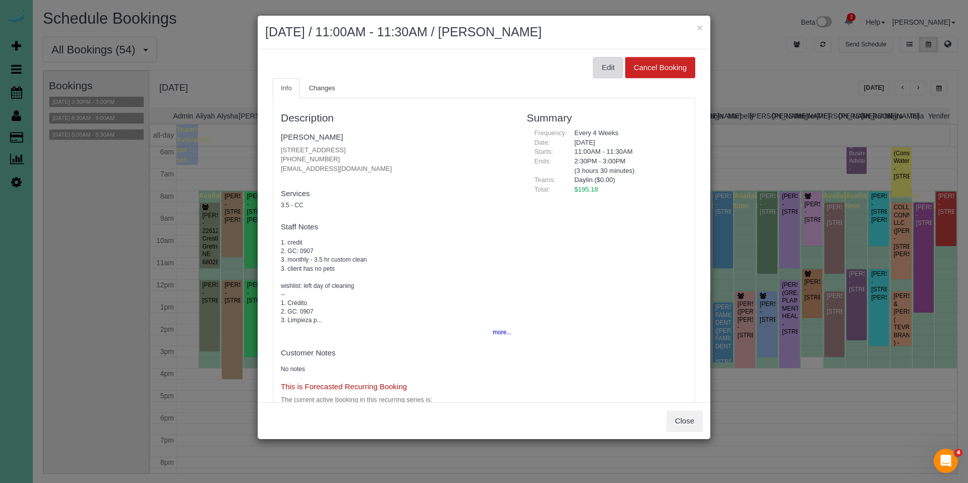
click at [594, 67] on button "Edit" at bounding box center [608, 67] width 30 height 21
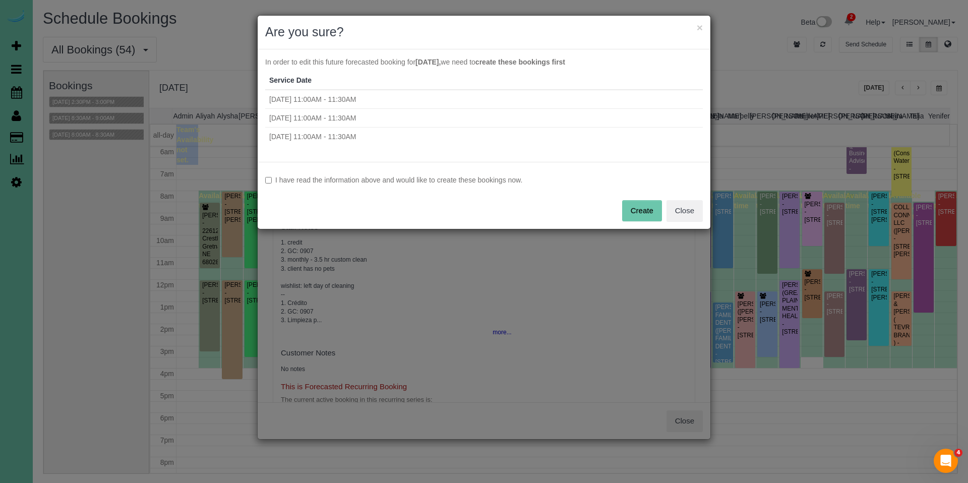
click at [372, 183] on label "I have read the information above and would like to create these bookings now." at bounding box center [484, 180] width 438 height 10
click at [639, 214] on button "Create" at bounding box center [642, 210] width 40 height 21
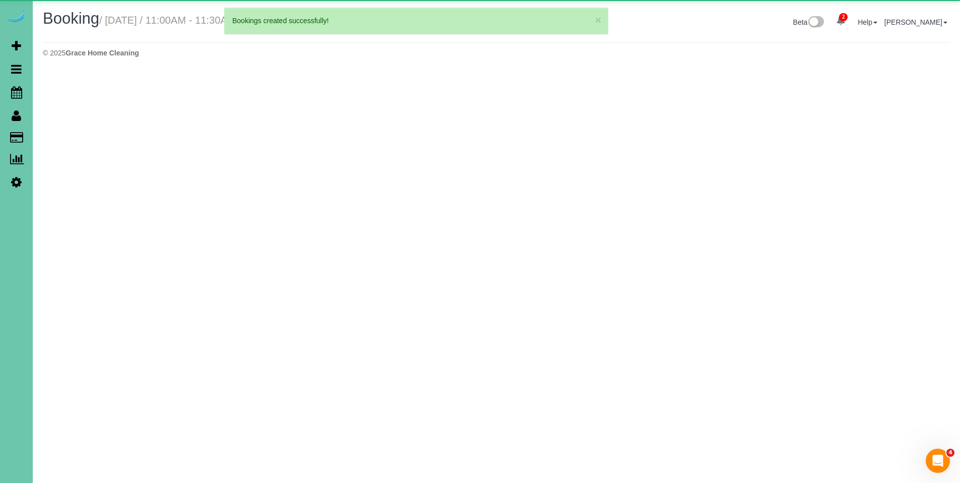
select select "NE"
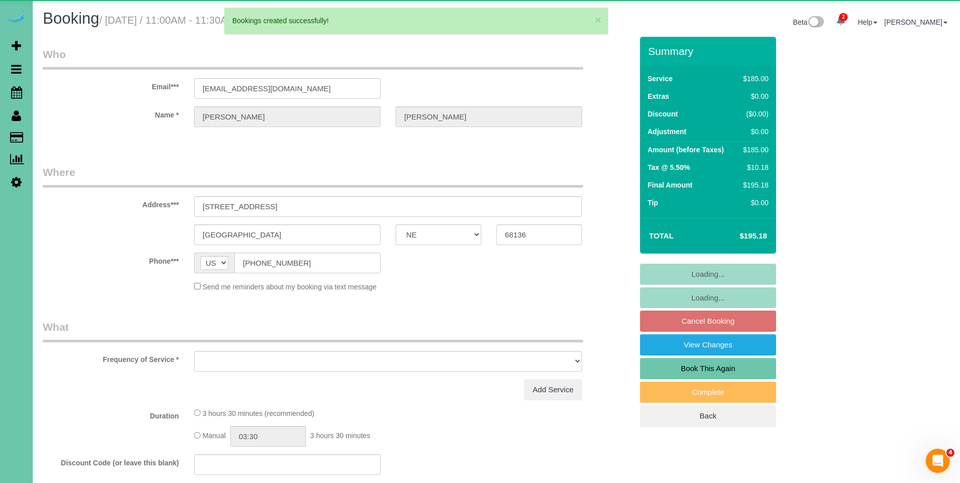
select select "object:49614"
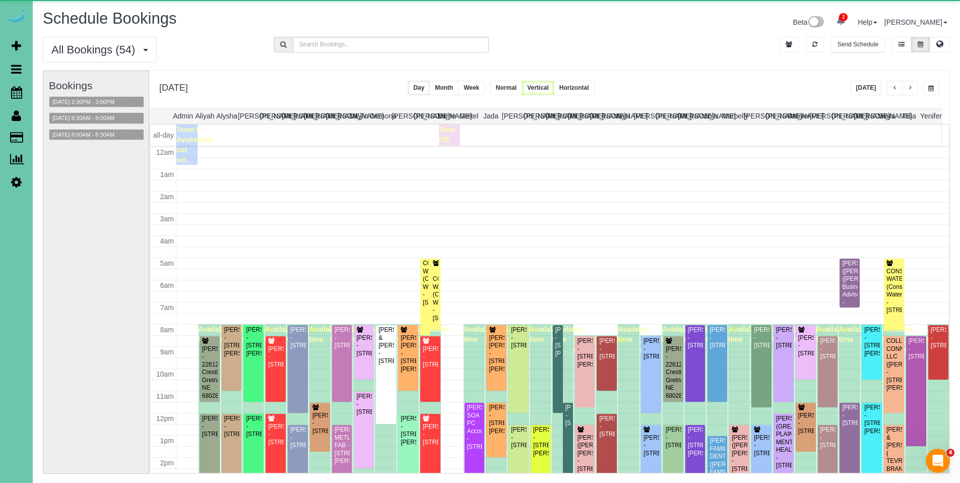
scroll to position [134, 0]
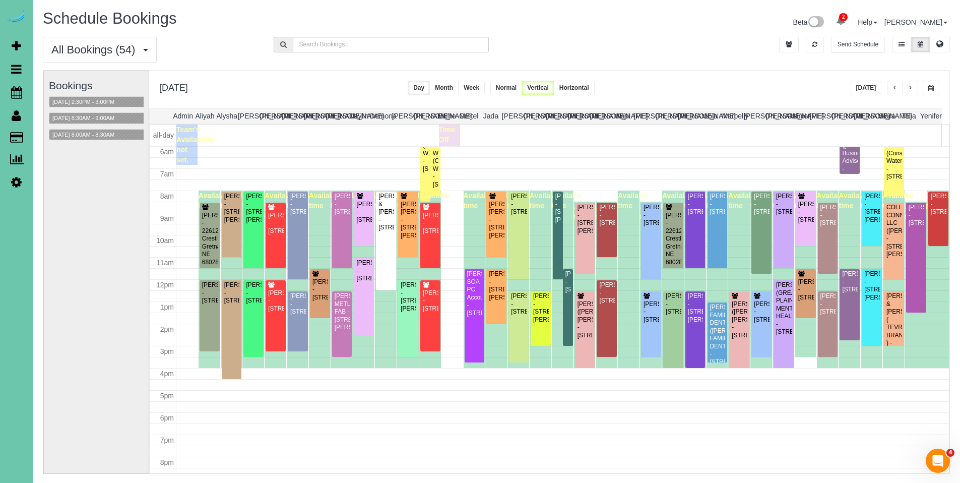
click at [890, 89] on button "button" at bounding box center [895, 88] width 16 height 15
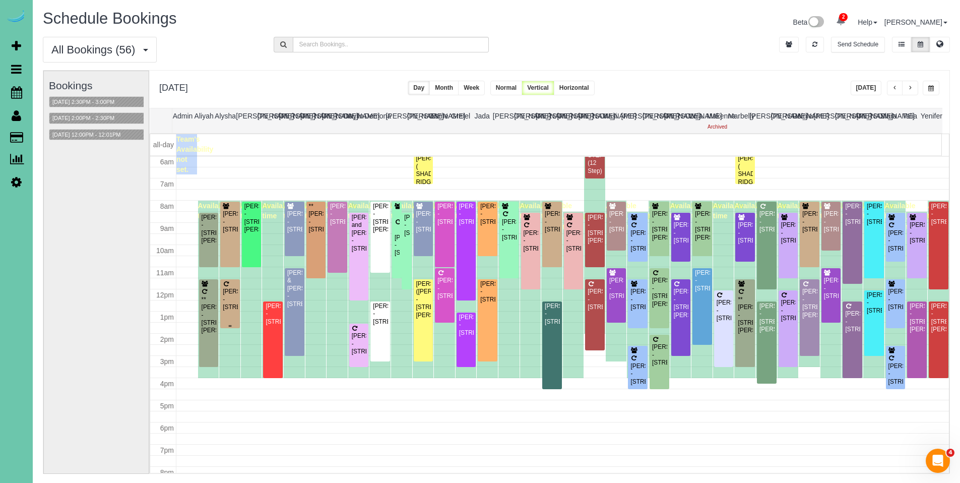
click at [228, 291] on div "[PERSON_NAME] - [STREET_ADDRESS]" at bounding box center [230, 299] width 16 height 23
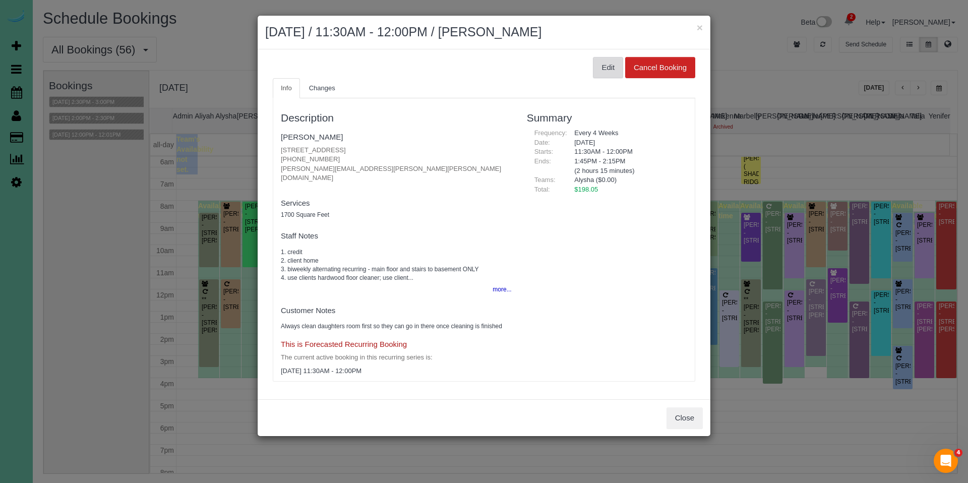
click at [605, 70] on button "Edit" at bounding box center [608, 67] width 30 height 21
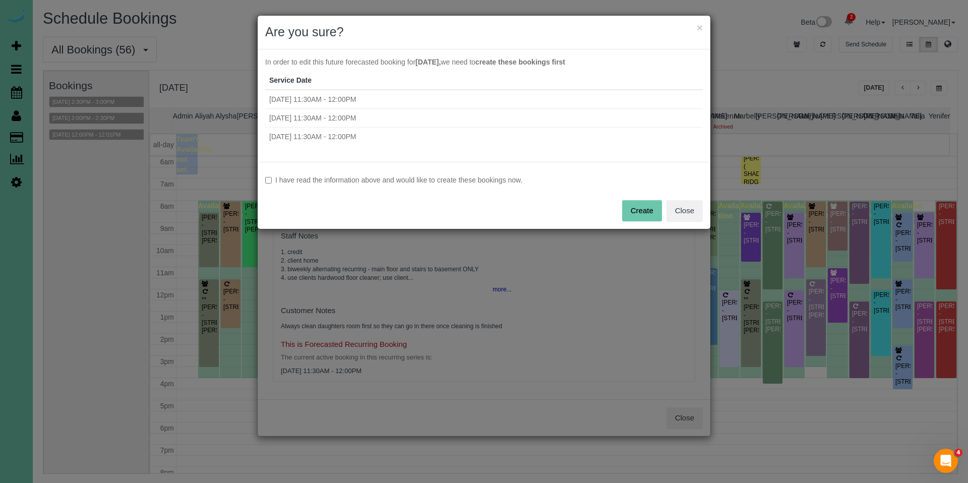
click at [410, 179] on label "I have read the information above and would like to create these bookings now." at bounding box center [484, 180] width 438 height 10
click at [641, 206] on button "Create" at bounding box center [642, 210] width 40 height 21
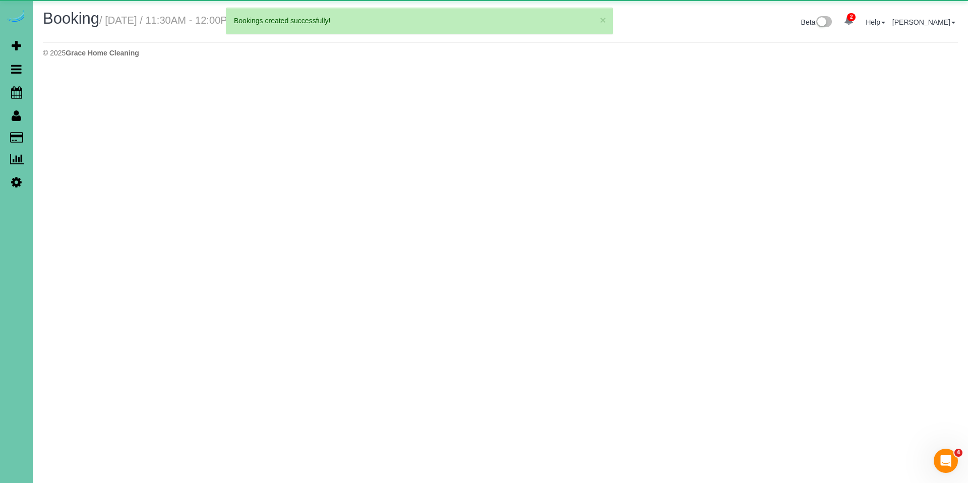
select select "NE"
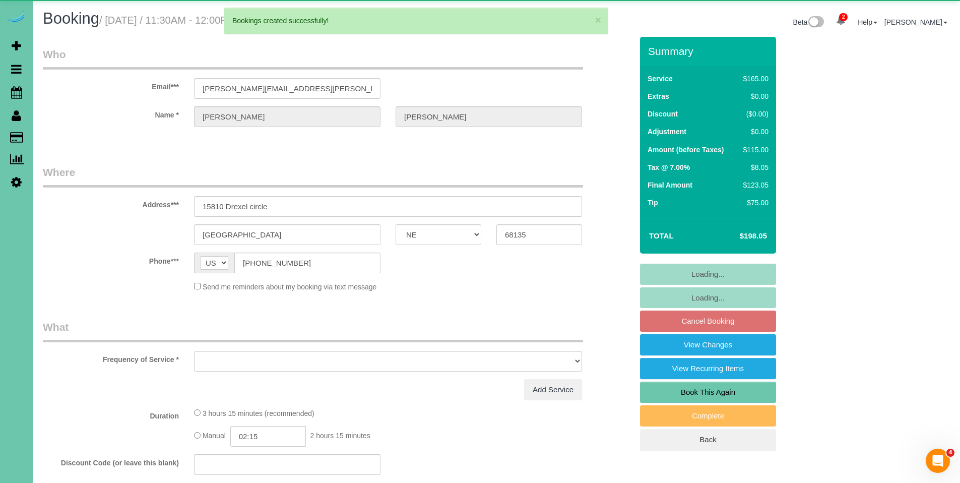
select select "object:50540"
select select "string:fspay-8d469fbf-8e17-420a-8cf4-ee8f6e80ff93"
select select "object:50573"
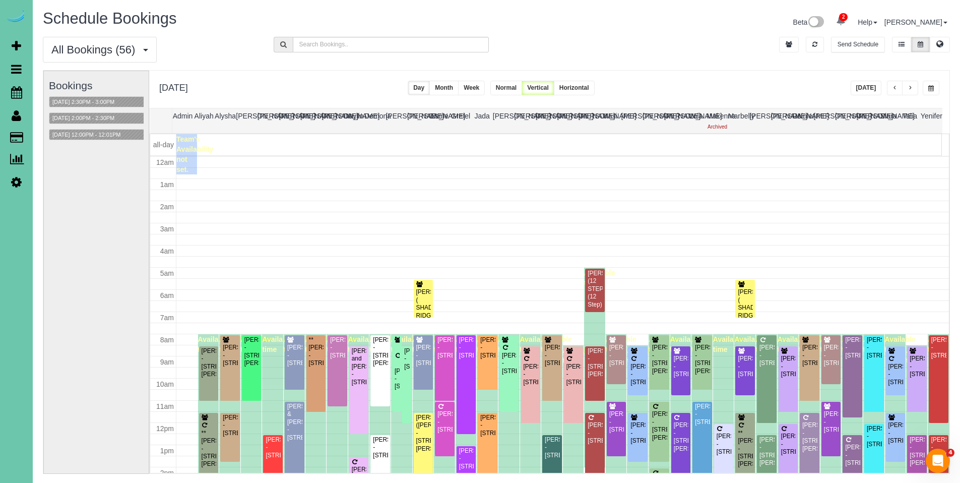
scroll to position [134, 0]
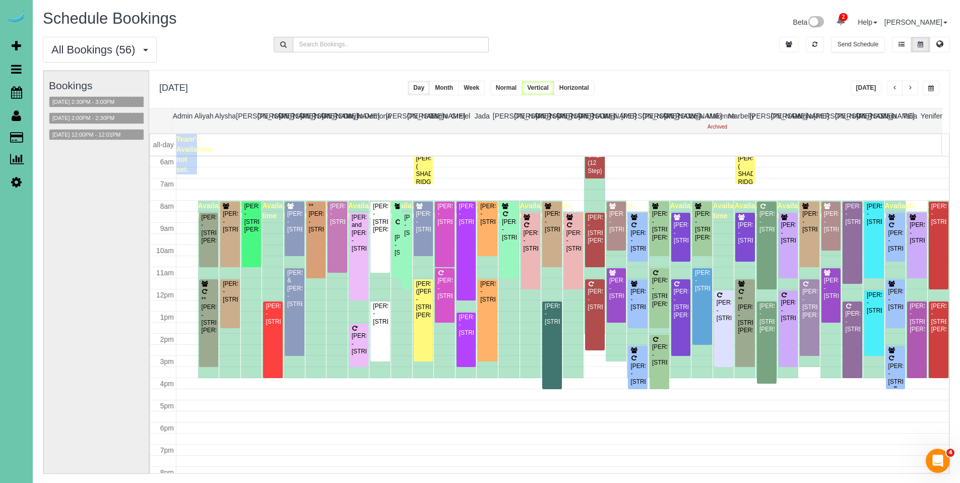
click at [892, 370] on div "[PERSON_NAME] - [STREET_ADDRESS]" at bounding box center [896, 373] width 16 height 23
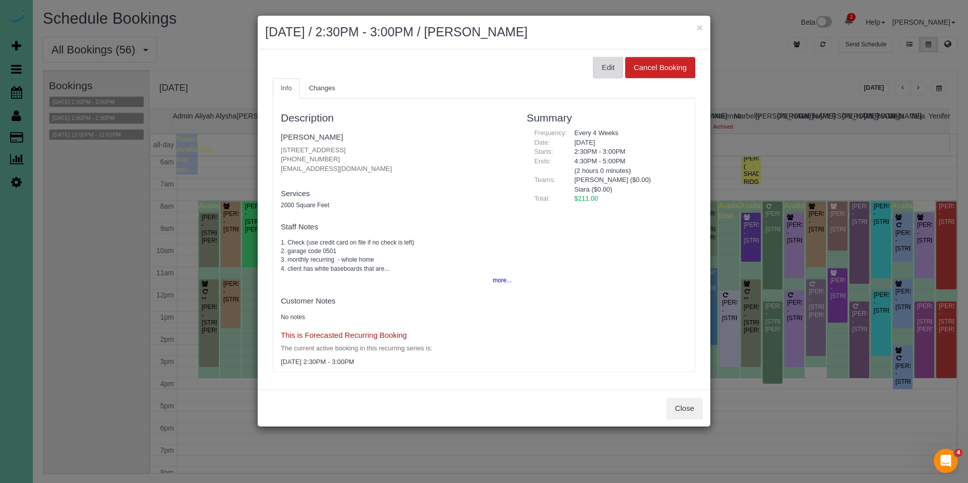
click at [602, 67] on button "Edit" at bounding box center [608, 67] width 30 height 21
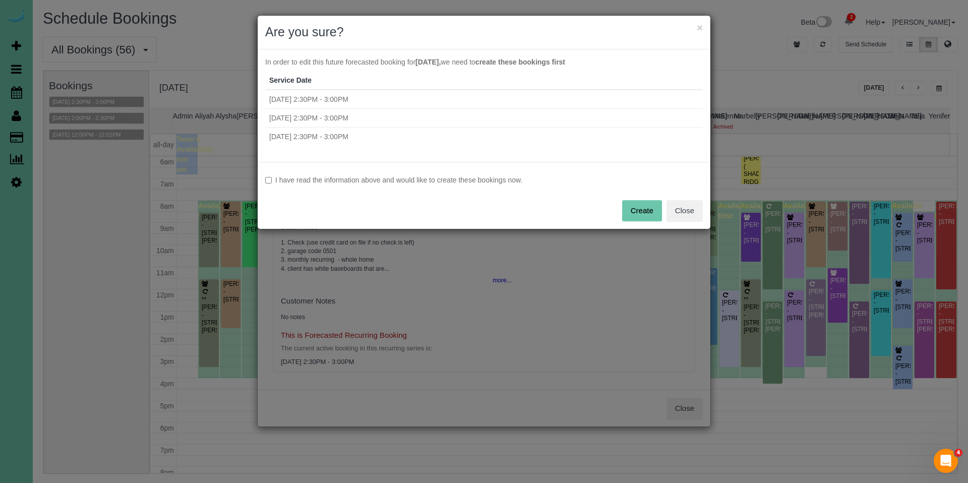
click at [466, 181] on label "I have read the information above and would like to create these bookings now." at bounding box center [484, 180] width 438 height 10
click at [647, 211] on button "Create" at bounding box center [642, 210] width 40 height 21
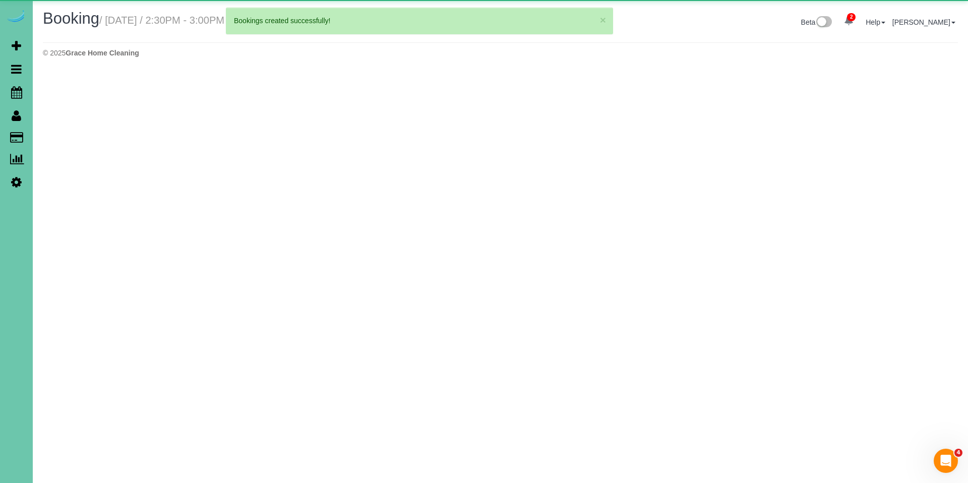
select select "NE"
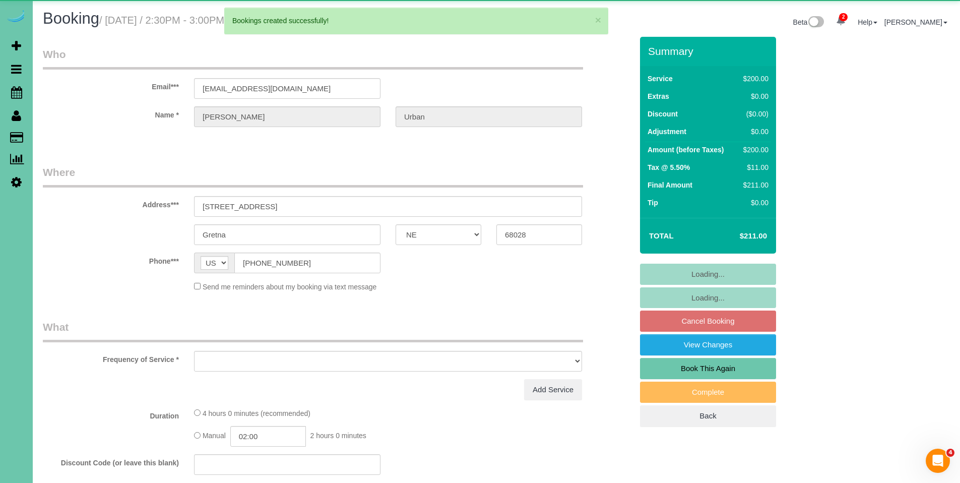
select select "object:51718"
select select "string:fspay-a462f499-5a19-4615-ba07-0b29aa298c32"
select select "object:51751"
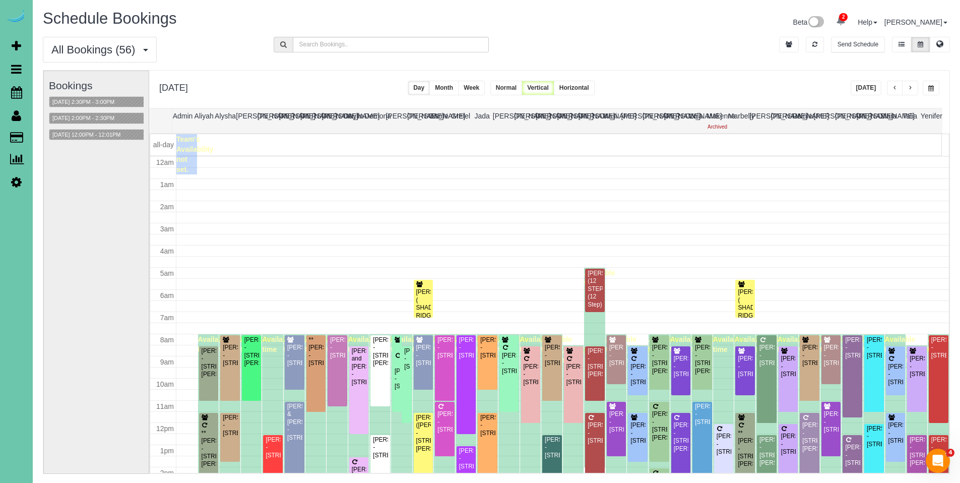
scroll to position [134, 0]
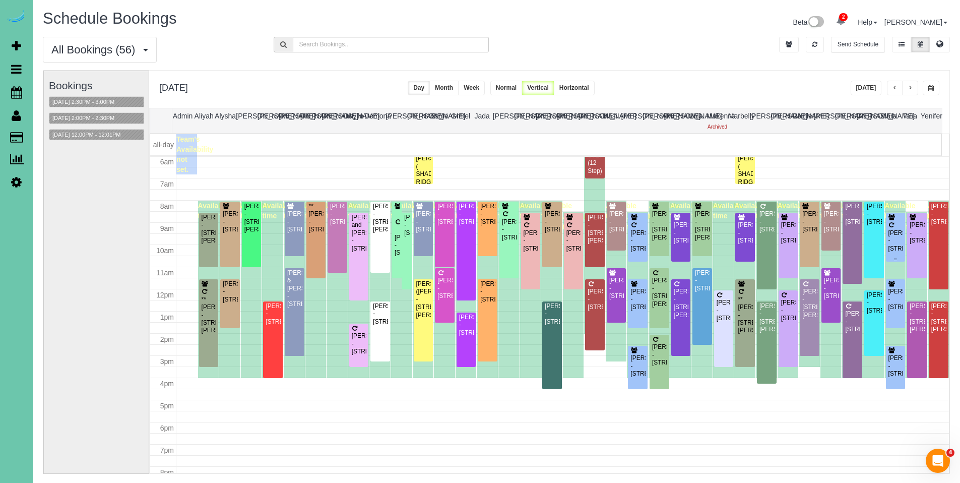
click at [894, 244] on div "[PERSON_NAME] - [STREET_ADDRESS]" at bounding box center [896, 240] width 16 height 23
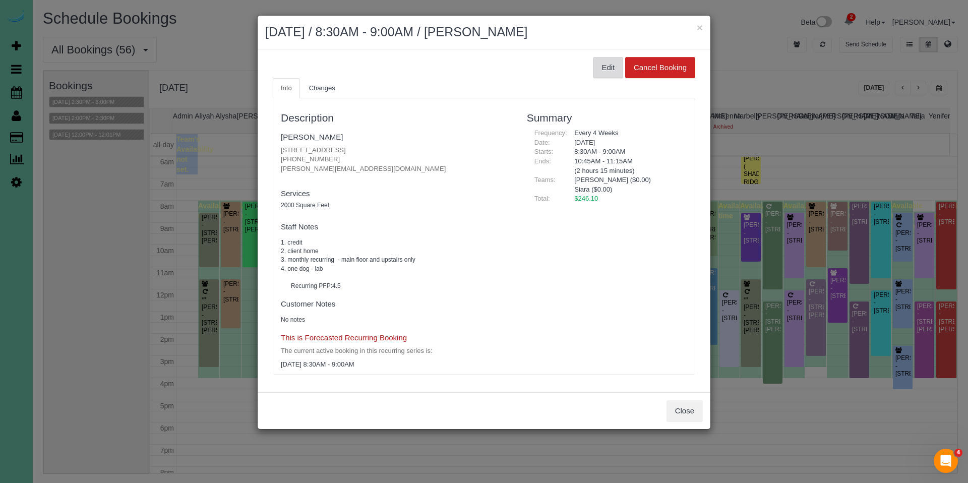
click at [608, 69] on button "Edit" at bounding box center [608, 67] width 30 height 21
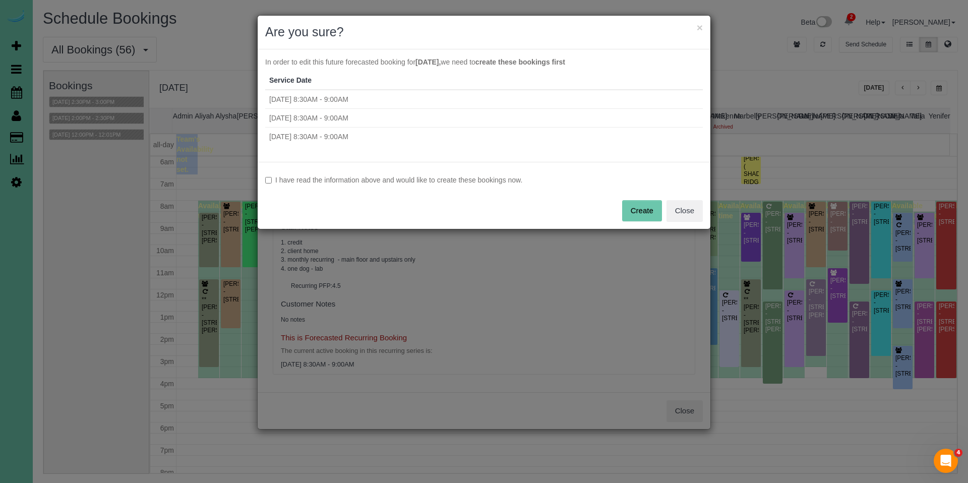
click at [370, 181] on label "I have read the information above and would like to create these bookings now." at bounding box center [484, 180] width 438 height 10
click at [638, 207] on button "Create" at bounding box center [642, 210] width 40 height 21
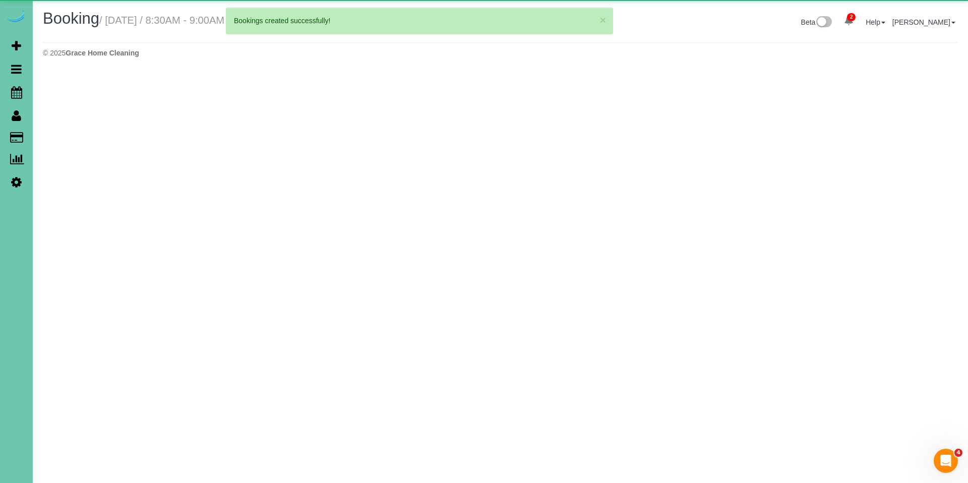
select select "NE"
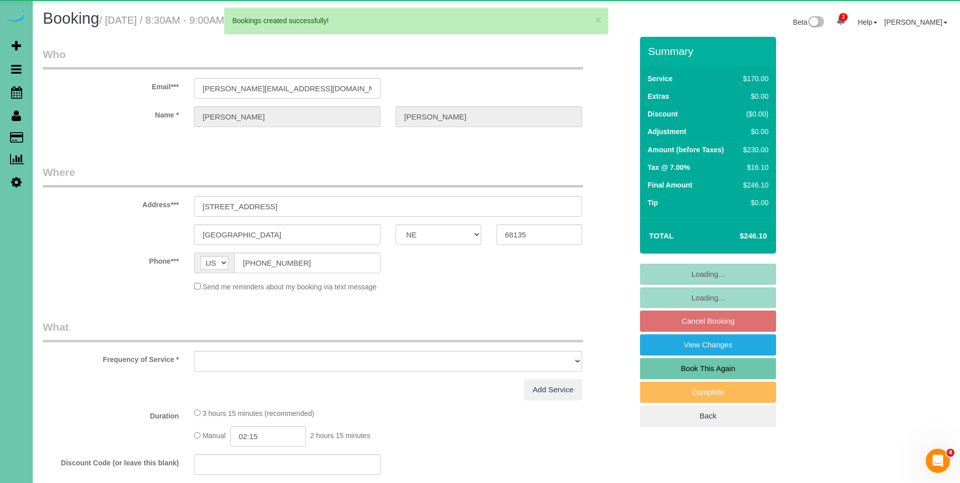
select select "object:52894"
select select "string:fspay-8ca64bef-fd07-4898-82bd-84cff1faf371"
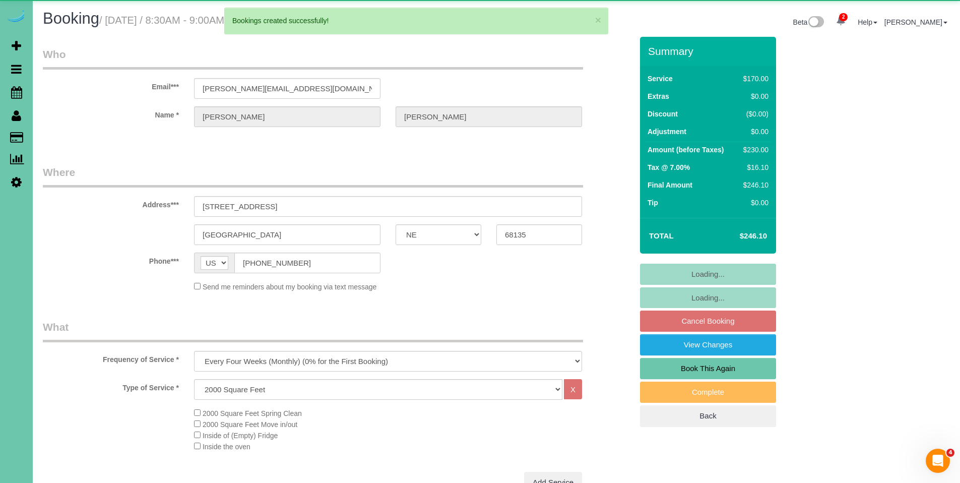
select select "object:52927"
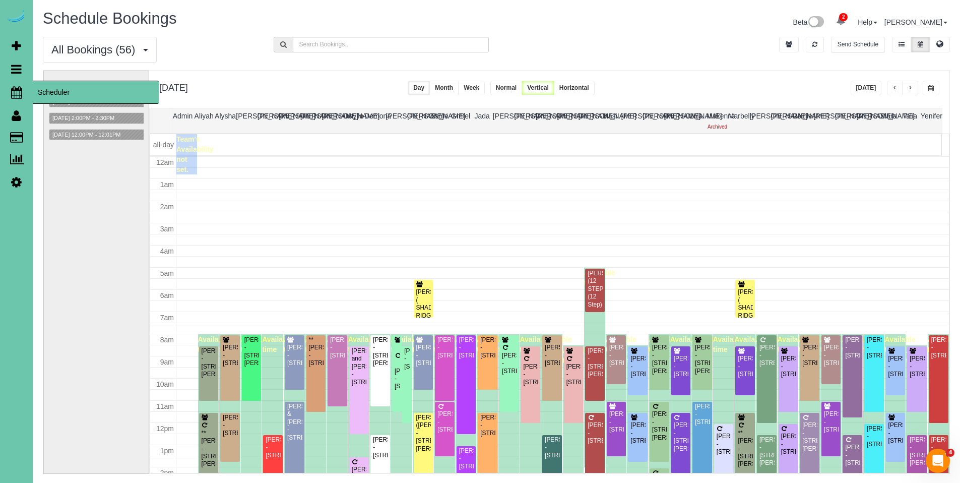
scroll to position [134, 0]
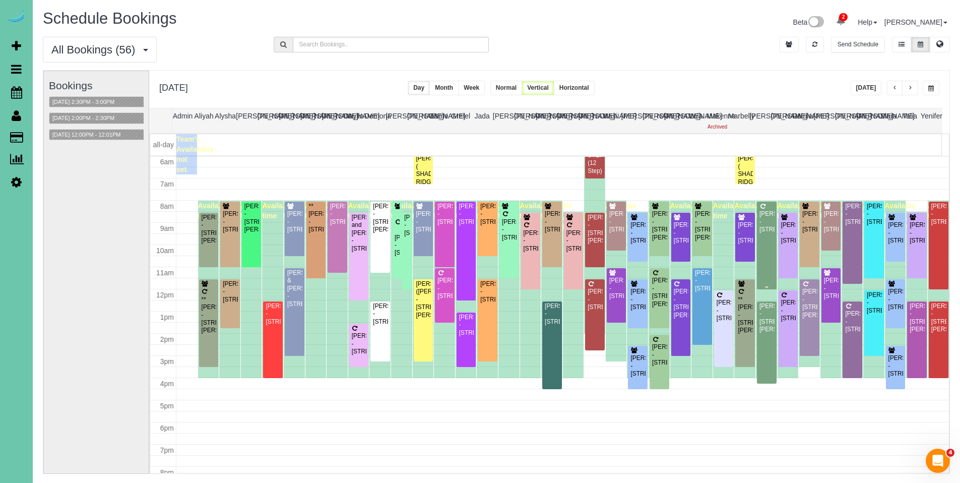
click at [759, 225] on div "[PERSON_NAME] - [STREET_ADDRESS]" at bounding box center [767, 221] width 16 height 23
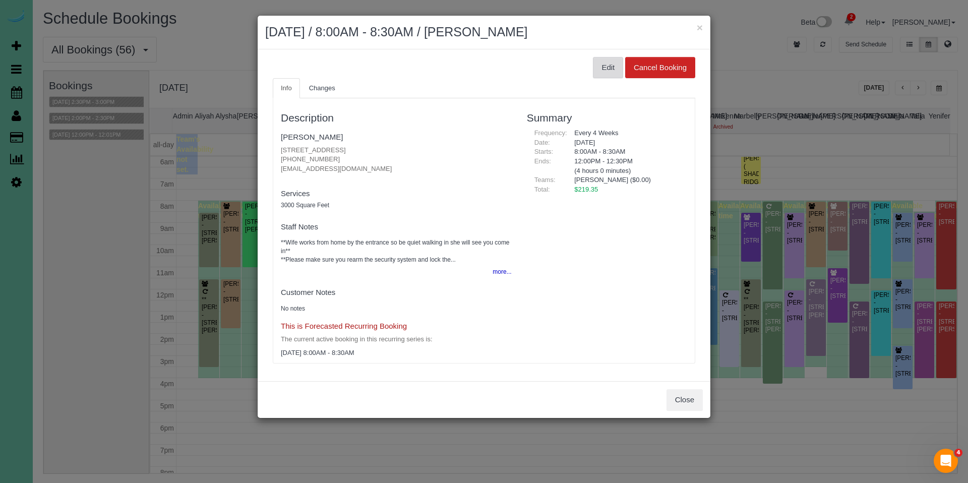
click at [602, 72] on button "Edit" at bounding box center [608, 67] width 30 height 21
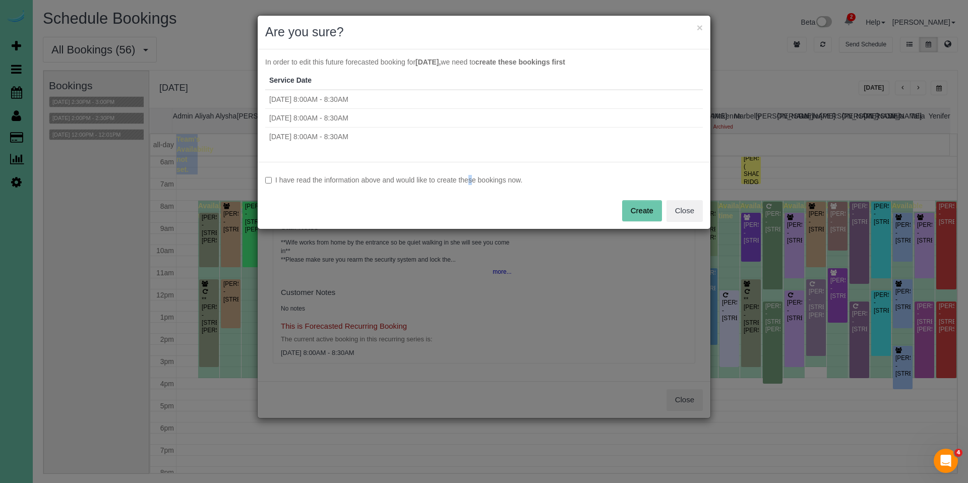
drag, startPoint x: 448, startPoint y: 183, endPoint x: 458, endPoint y: 183, distance: 9.6
click at [448, 183] on label "I have read the information above and would like to create these bookings now." at bounding box center [484, 180] width 438 height 10
click at [639, 213] on button "Create" at bounding box center [642, 210] width 40 height 21
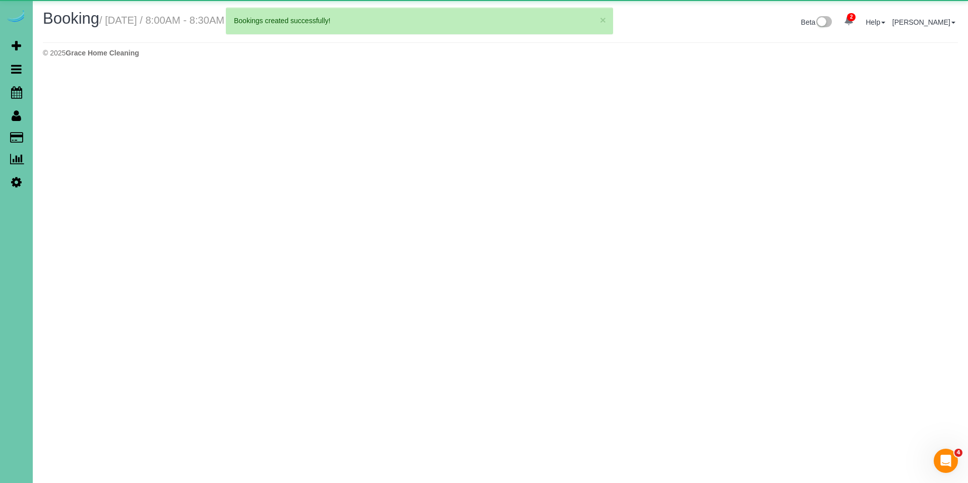
select select "NE"
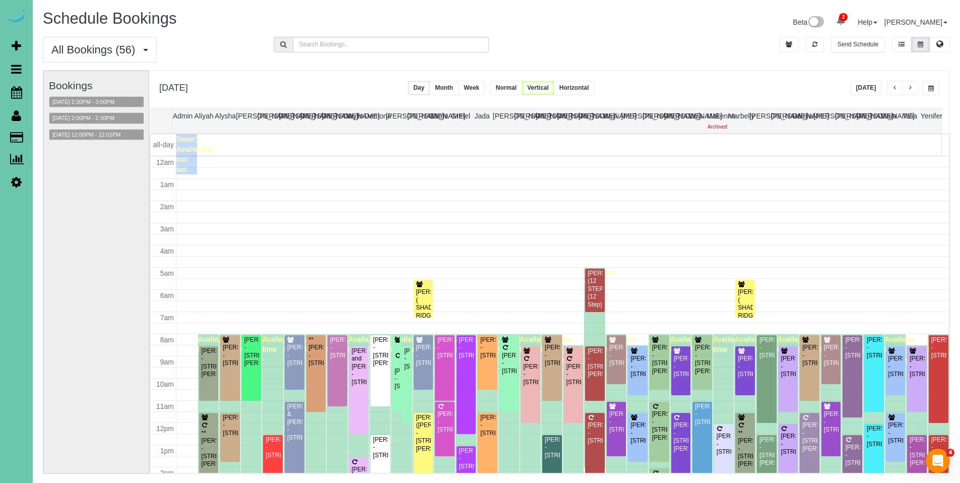
scroll to position [134, 0]
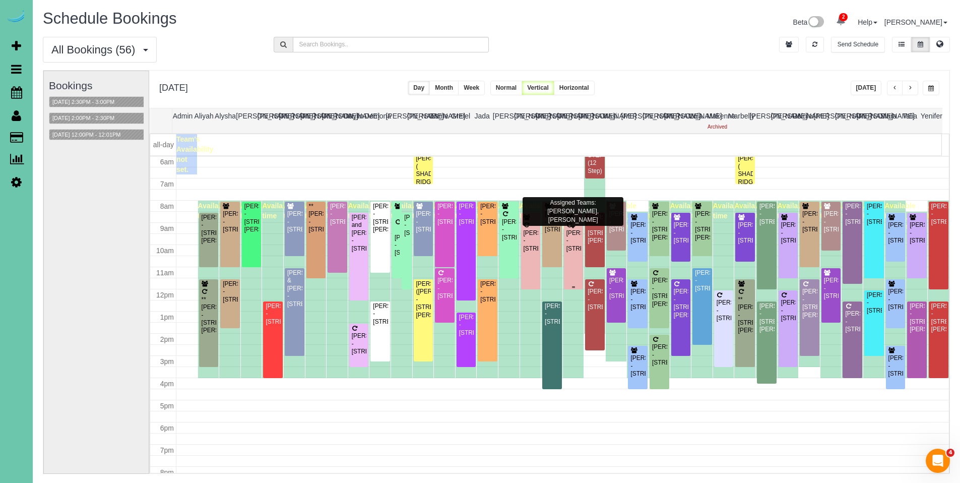
click at [568, 235] on div "[PERSON_NAME] - [STREET_ADDRESS]" at bounding box center [574, 240] width 16 height 23
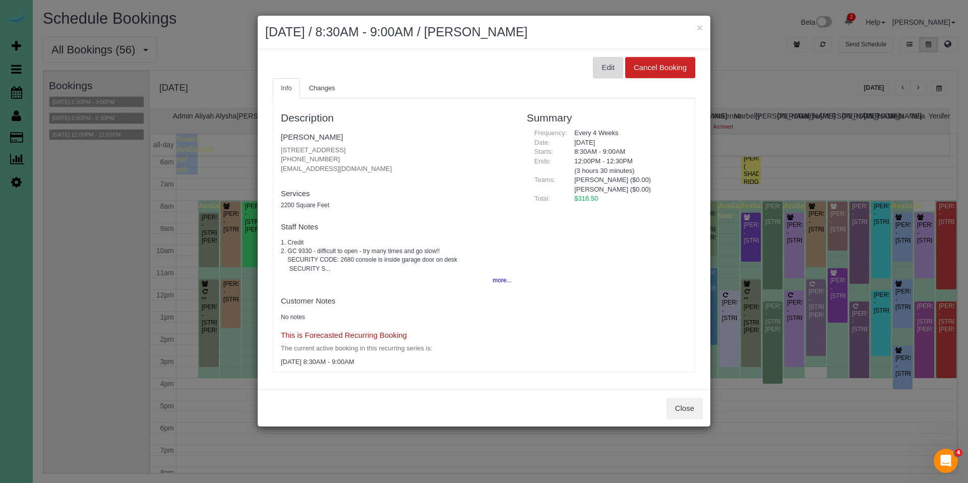
click at [611, 67] on button "Edit" at bounding box center [608, 67] width 30 height 21
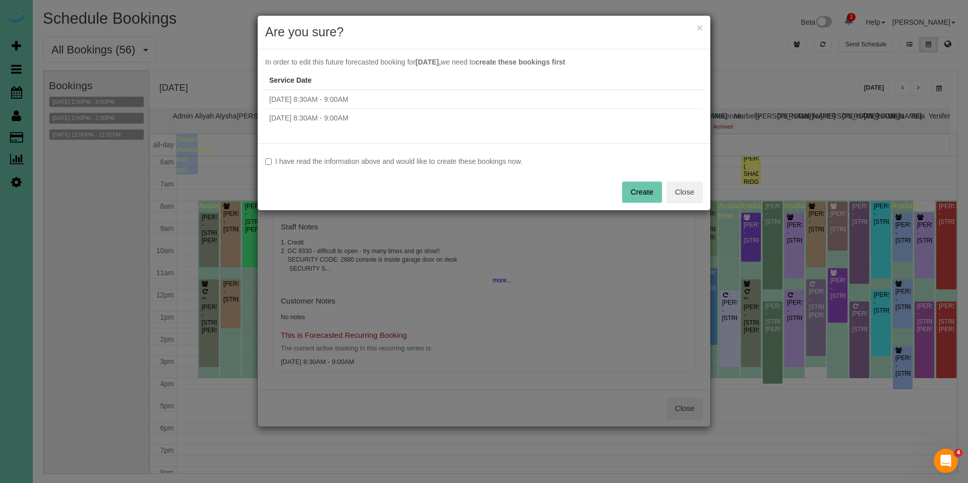
click at [479, 159] on label "I have read the information above and would like to create these bookings now." at bounding box center [484, 161] width 438 height 10
click at [653, 187] on button "Create" at bounding box center [642, 191] width 40 height 21
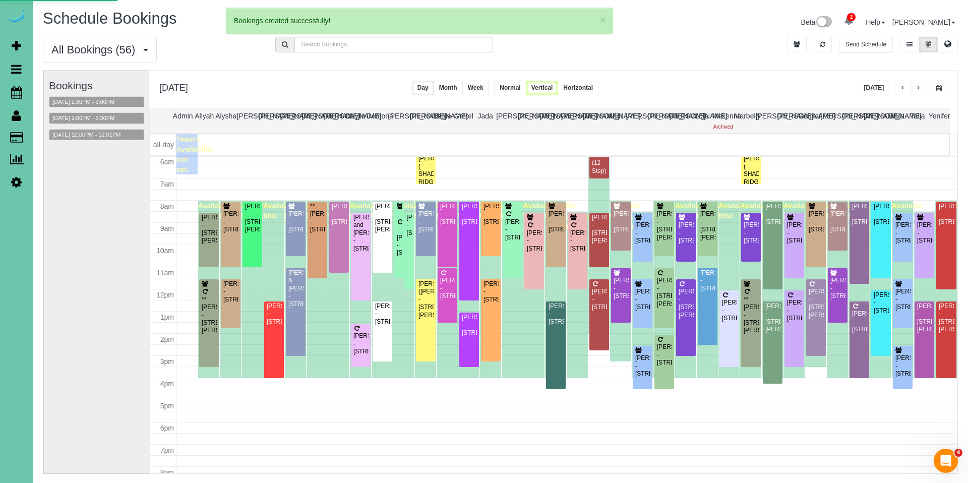
select select "NE"
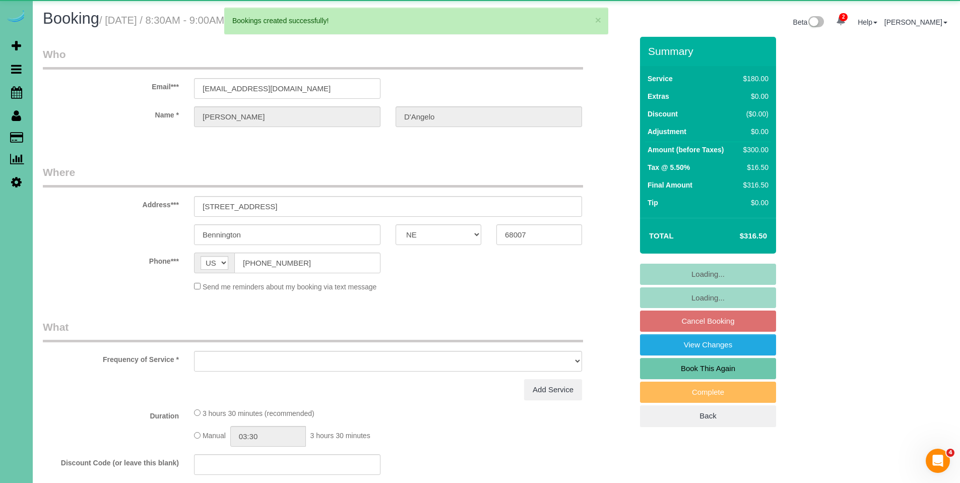
select select "object:55042"
select select "string:fspay-94fb30bc-ad5d-4789-9be4-462c22f8cb43"
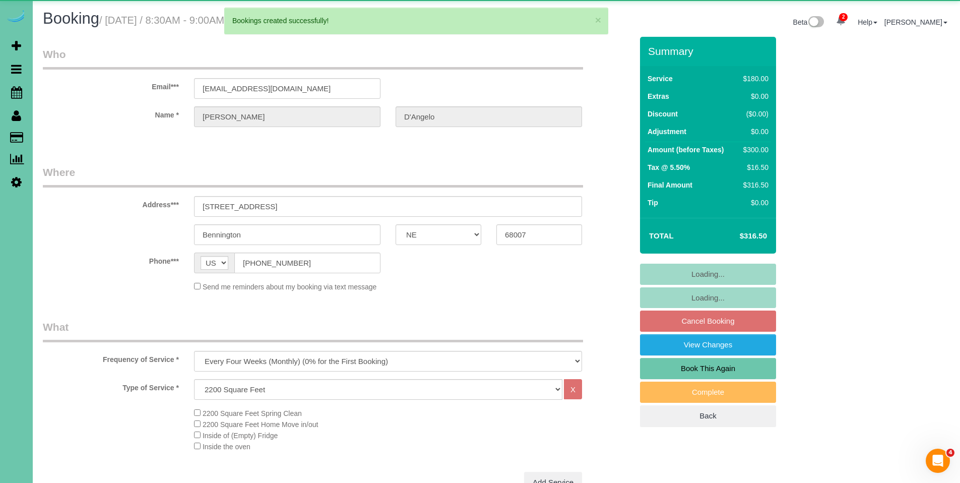
select select "object:55075"
select select "number:38"
select select "number:42"
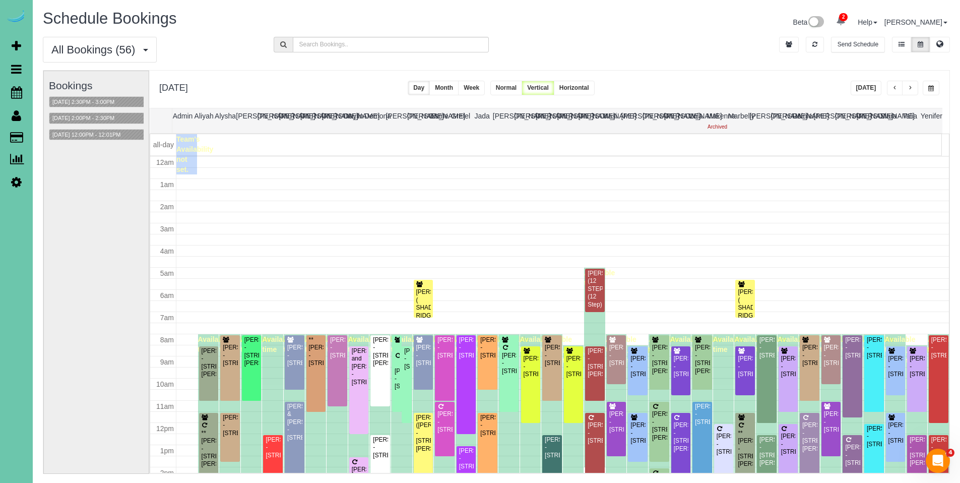
scroll to position [134, 0]
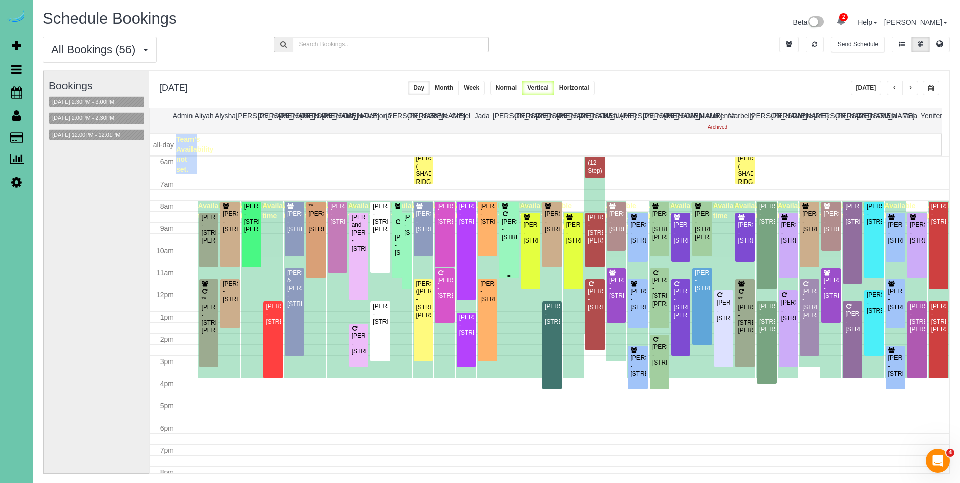
click at [504, 231] on div "[PERSON_NAME] - [STREET_ADDRESS]" at bounding box center [510, 229] width 16 height 23
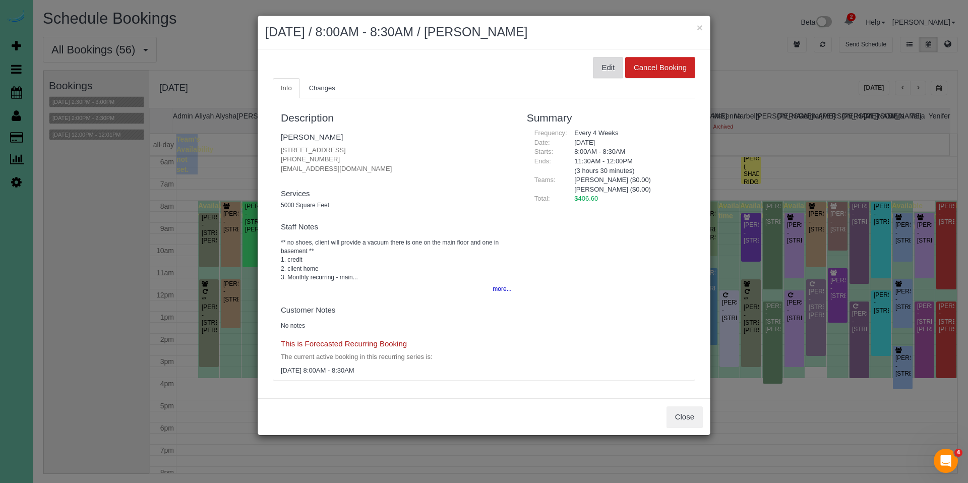
click at [604, 65] on button "Edit" at bounding box center [608, 67] width 30 height 21
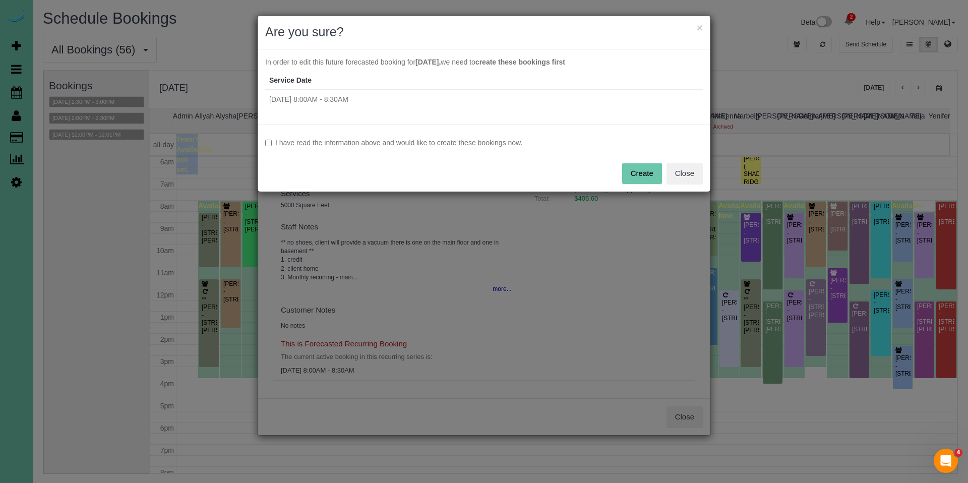
click at [447, 143] on label "I have read the information above and would like to create these bookings now." at bounding box center [484, 143] width 438 height 10
click at [634, 173] on button "Create" at bounding box center [642, 173] width 40 height 21
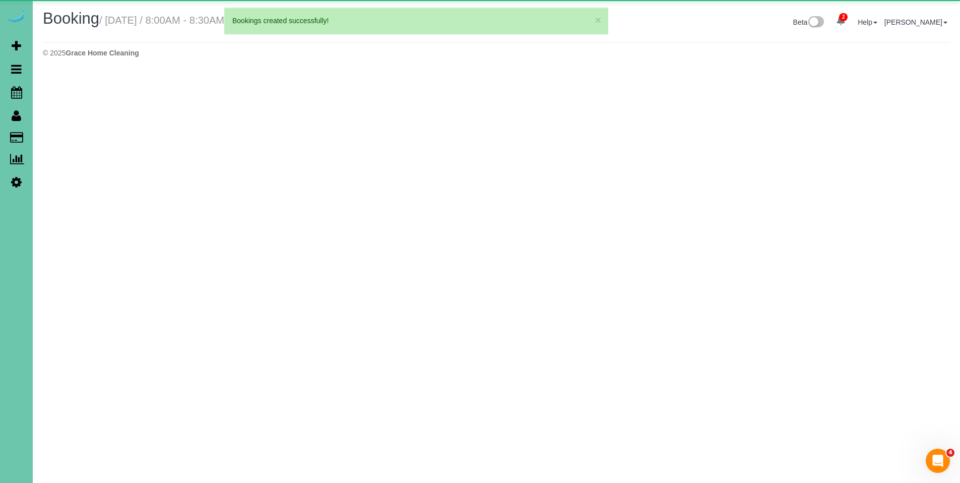
select select "NE"
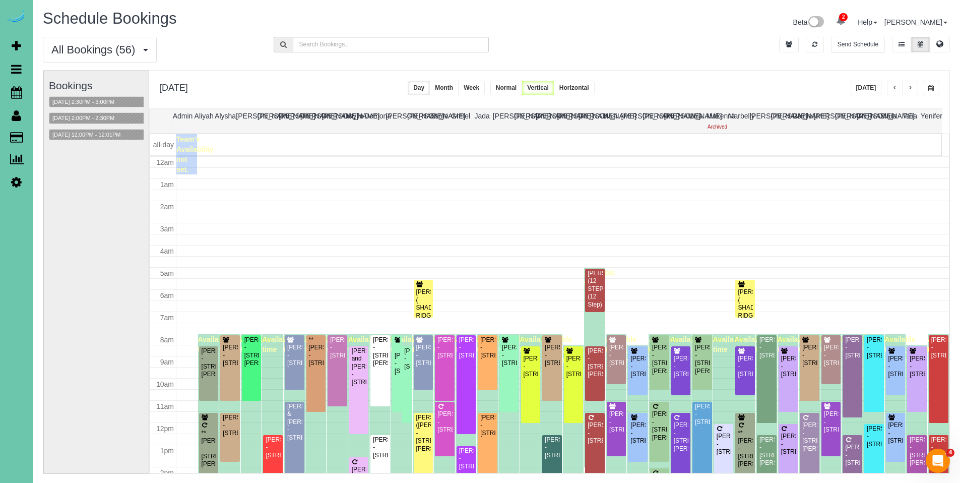
scroll to position [134, 0]
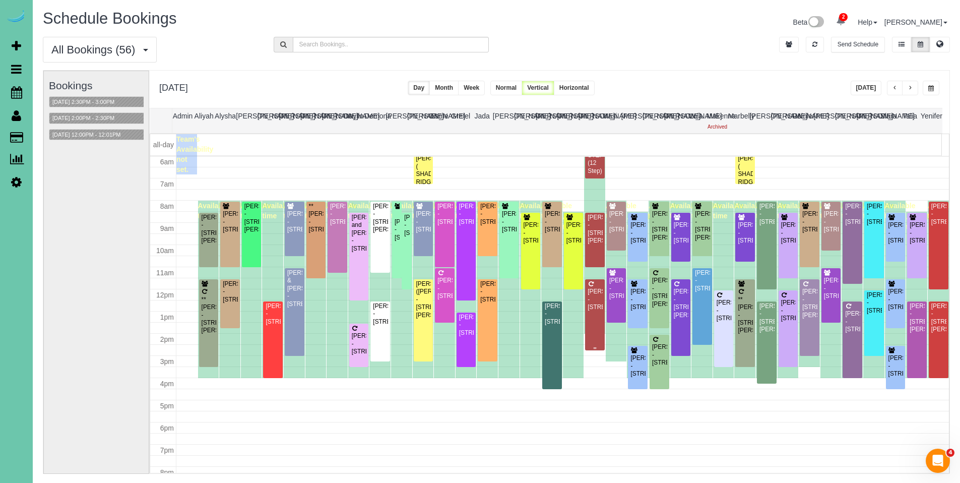
click at [592, 301] on div "[PERSON_NAME] - [STREET_ADDRESS]" at bounding box center [595, 299] width 16 height 23
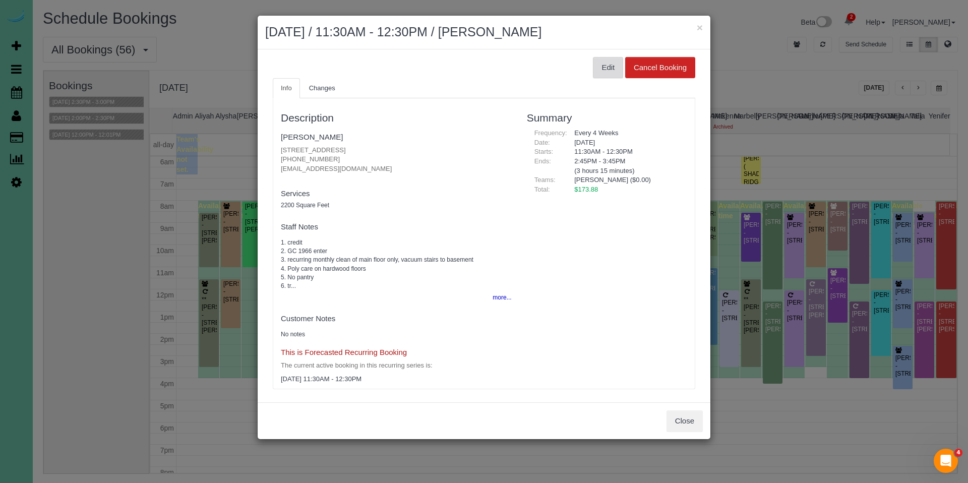
click at [604, 66] on button "Edit" at bounding box center [608, 67] width 30 height 21
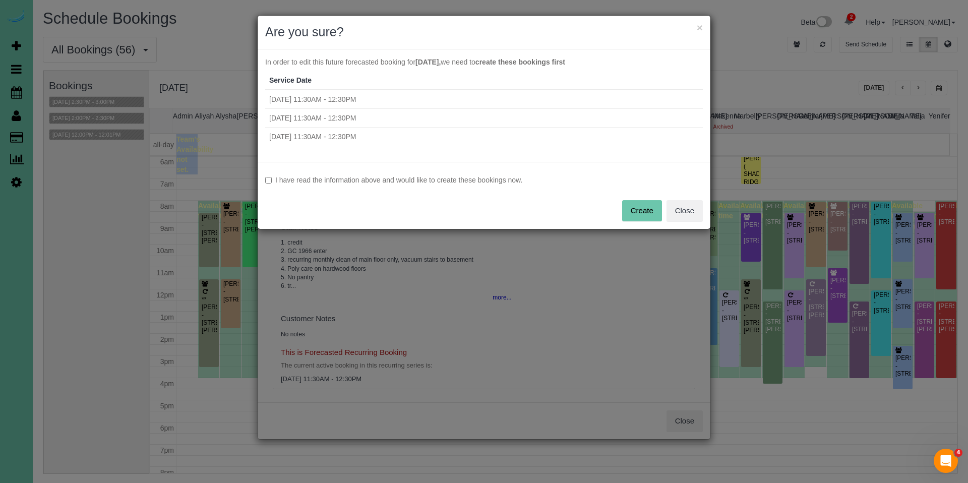
click at [446, 183] on label "I have read the information above and would like to create these bookings now." at bounding box center [484, 180] width 438 height 10
click at [646, 205] on button "Create" at bounding box center [642, 210] width 40 height 21
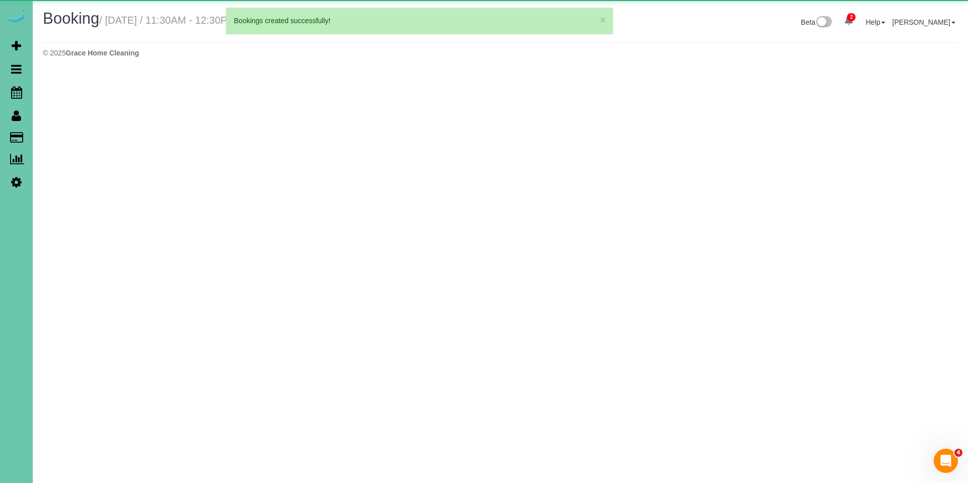
select select "NE"
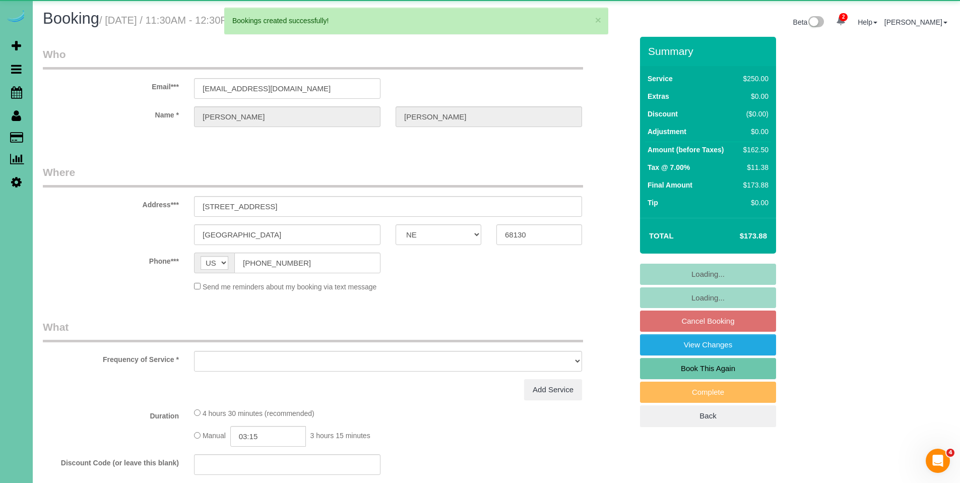
select select "object:57298"
select select "string:fspay-06be904c-8fba-4d54-b7f5-59f5b3301a05"
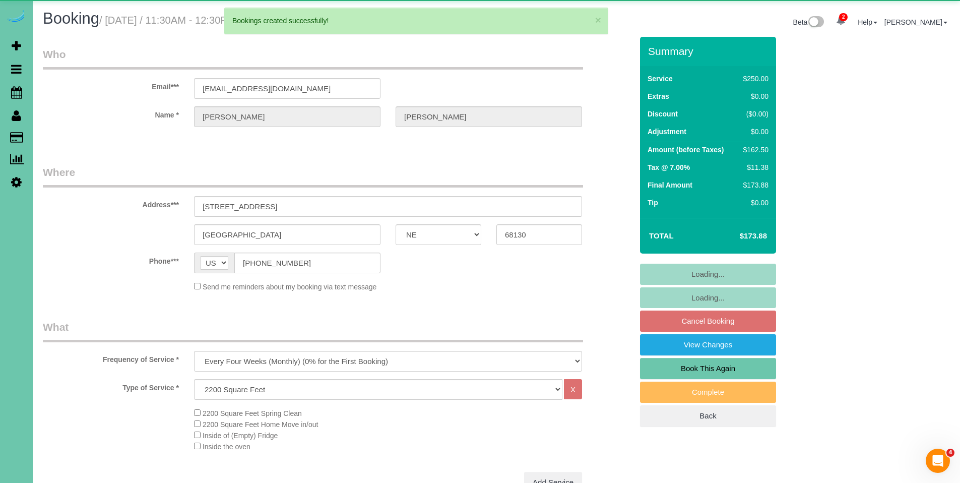
select select "object:57568"
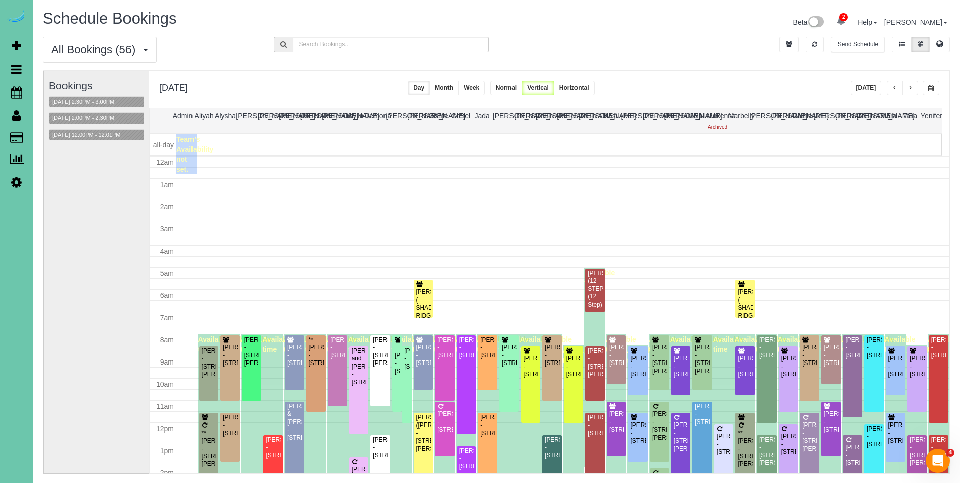
scroll to position [134, 0]
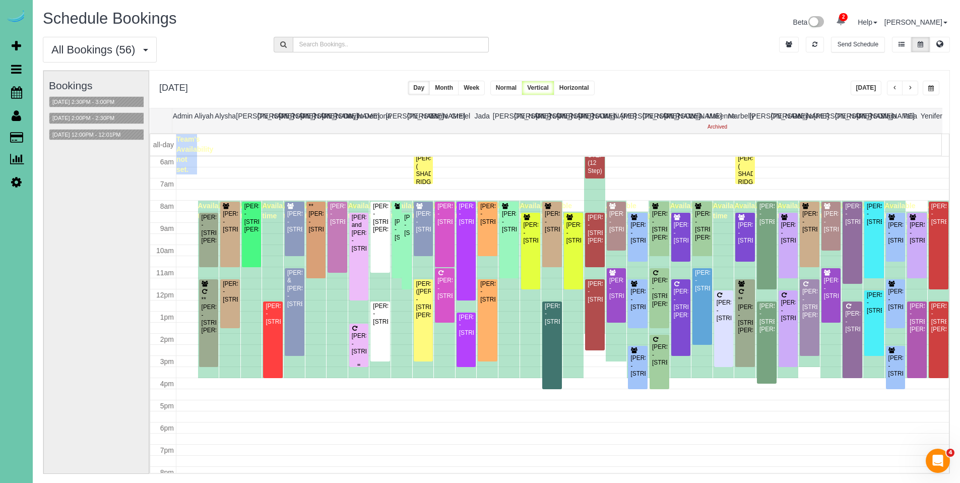
click at [364, 346] on div "[PERSON_NAME] - [STREET_ADDRESS]" at bounding box center [359, 343] width 16 height 23
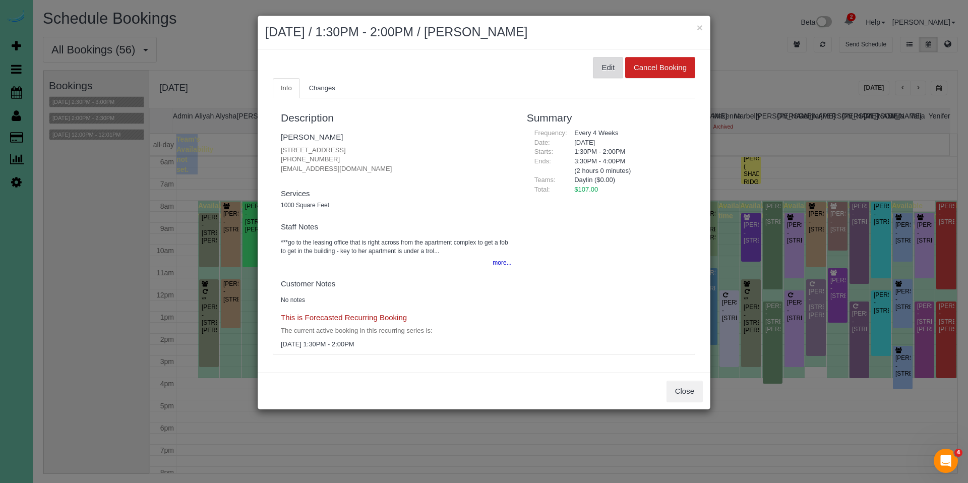
click at [605, 63] on button "Edit" at bounding box center [608, 67] width 30 height 21
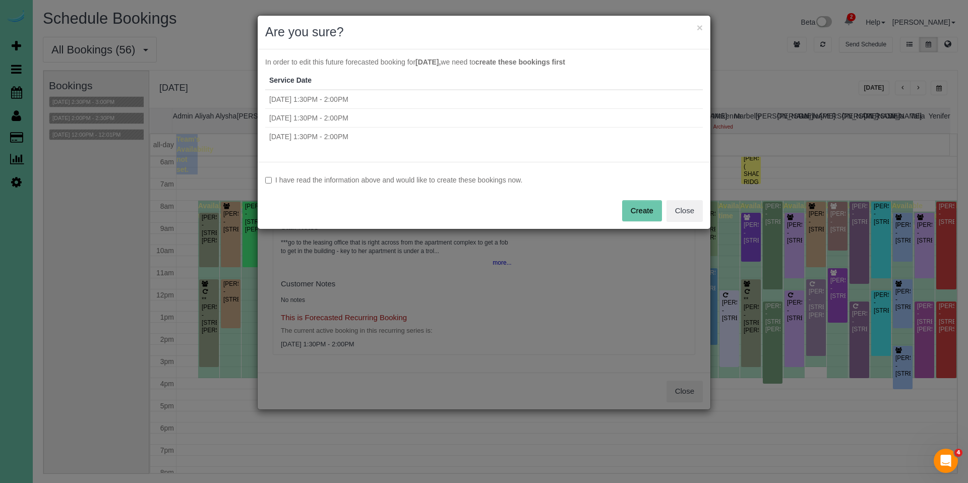
click at [459, 178] on label "I have read the information above and would like to create these bookings now." at bounding box center [484, 180] width 438 height 10
click at [641, 207] on button "Create" at bounding box center [642, 210] width 40 height 21
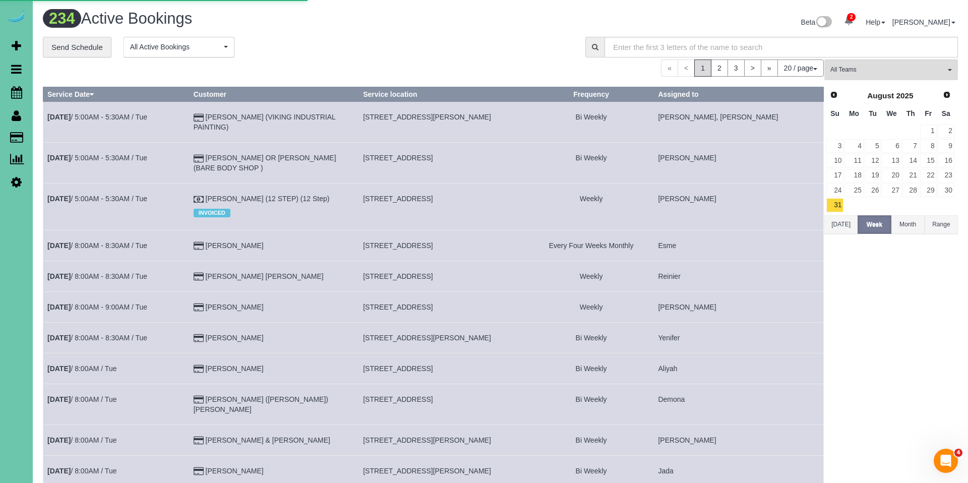
select select "NE"
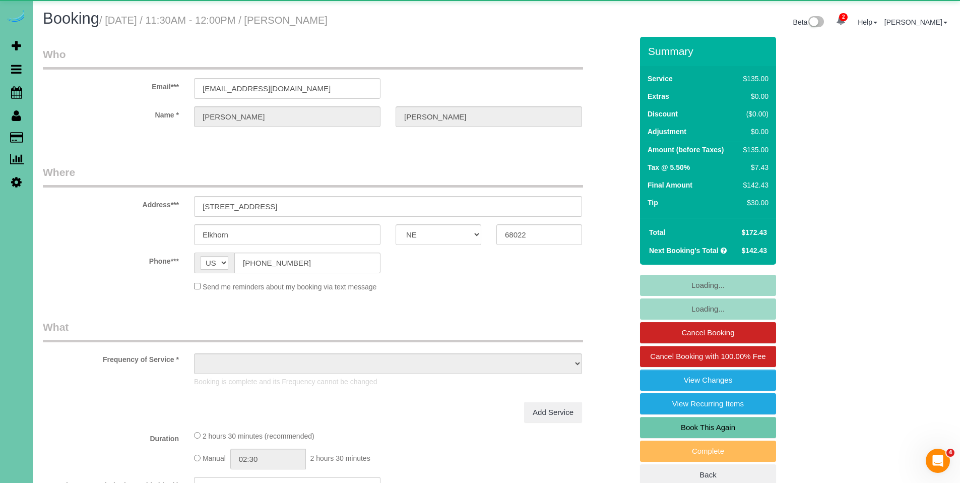
select select "object:58875"
select select "string:fspay-6f86949a-8630-4b03-a48d-315df948664e"
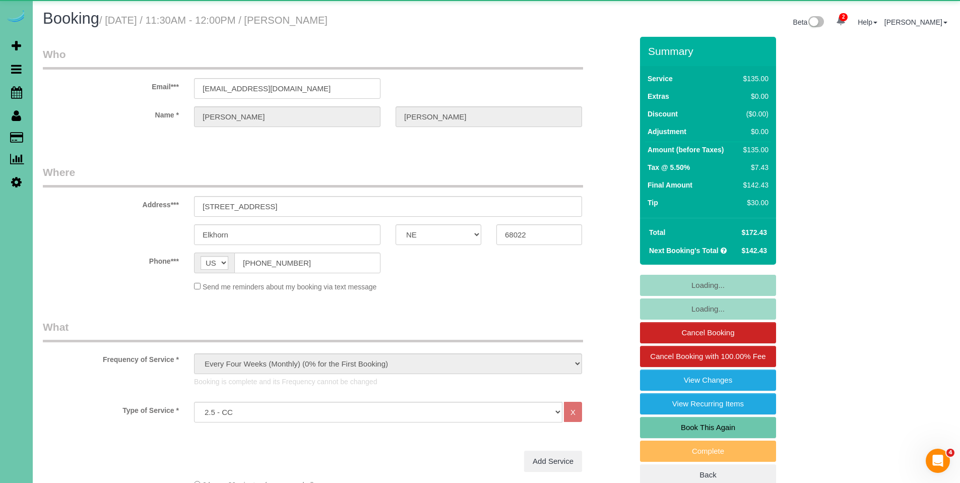
select select "object:58910"
select select "number:37"
select select "number:42"
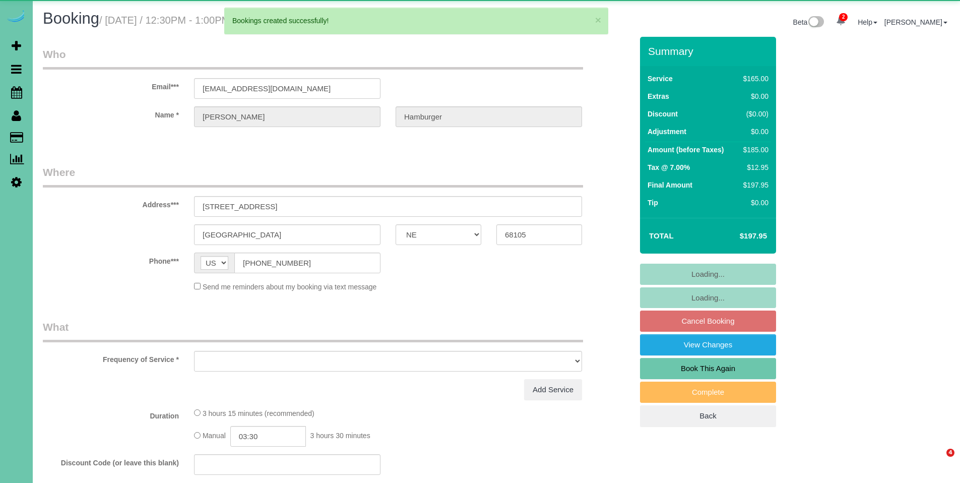
select select "NE"
select select "object:12219"
select select "string:fspay-f2017b1f-5c58-4fbf-8c59-12128a7f23a1"
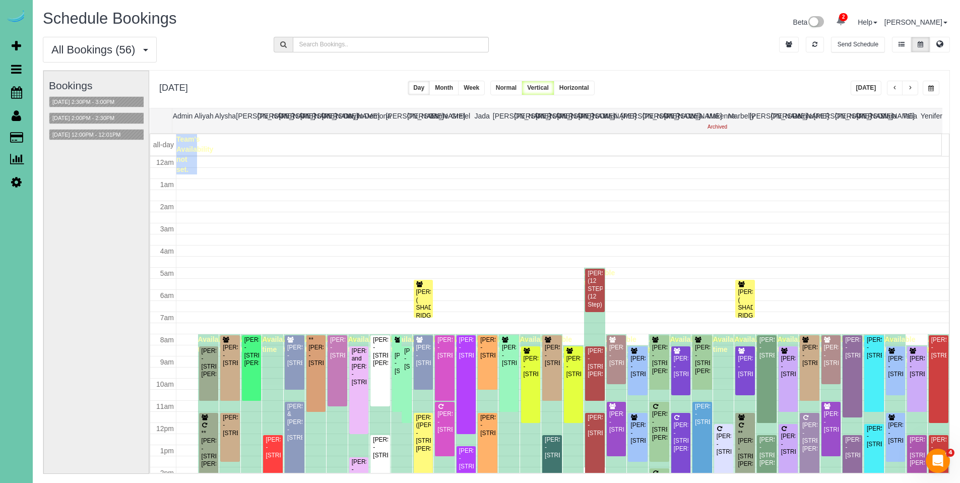
scroll to position [134, 0]
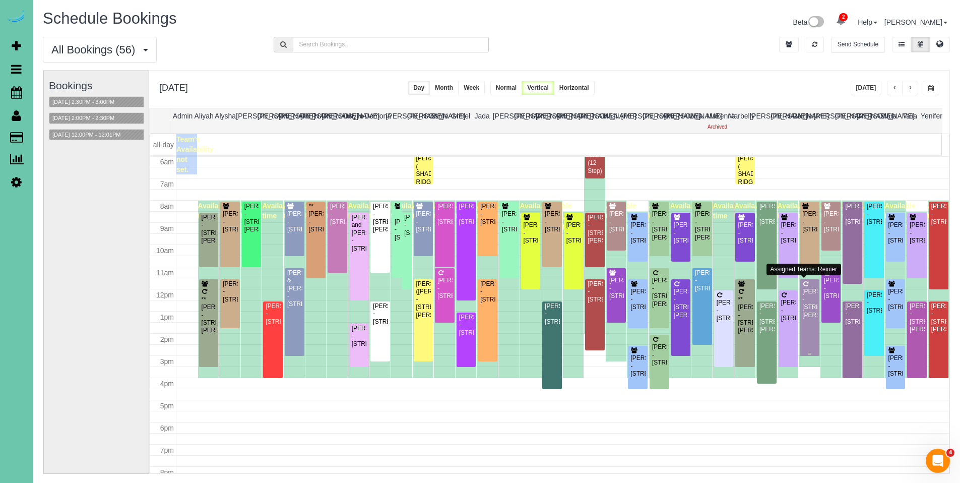
click at [804, 303] on div "[PERSON_NAME] - [STREET_ADDRESS][PERSON_NAME]" at bounding box center [810, 303] width 16 height 31
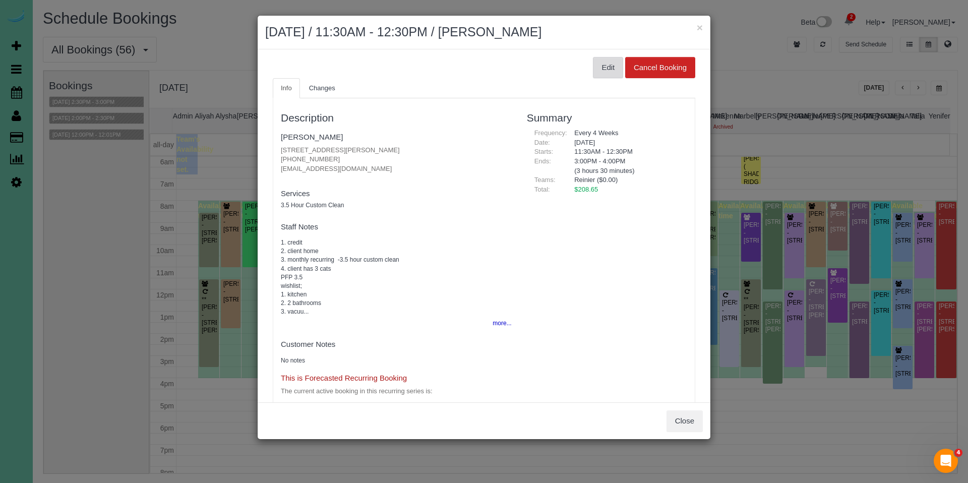
click at [600, 71] on button "Edit" at bounding box center [608, 67] width 30 height 21
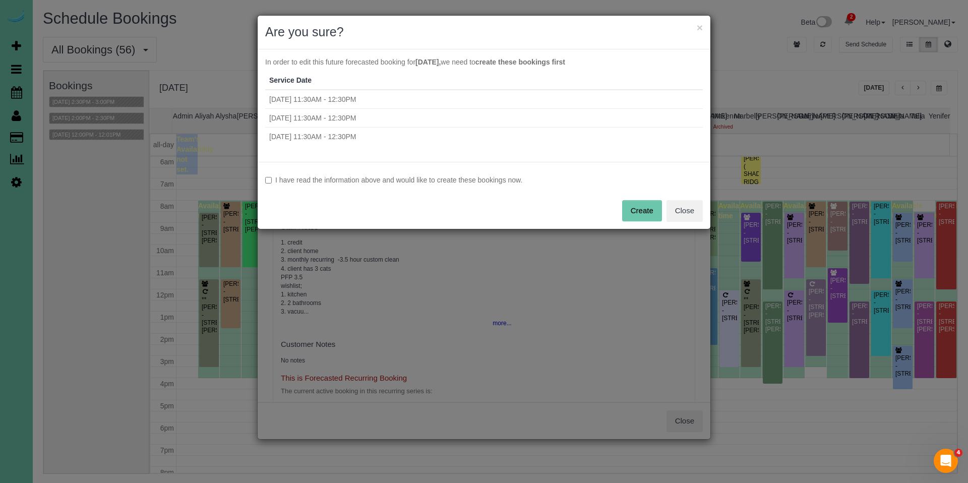
click at [515, 179] on label "I have read the information above and would like to create these bookings now." at bounding box center [484, 180] width 438 height 10
click at [630, 217] on button "Create" at bounding box center [642, 210] width 40 height 21
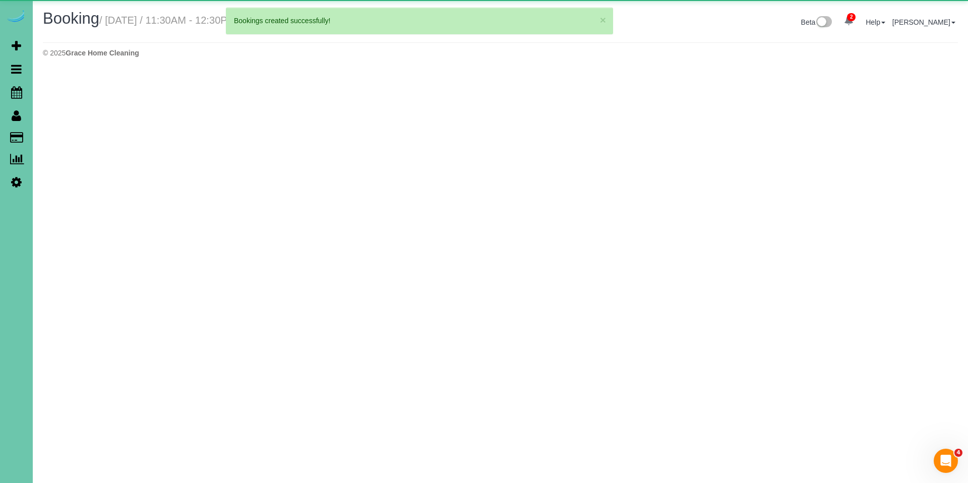
select select "NE"
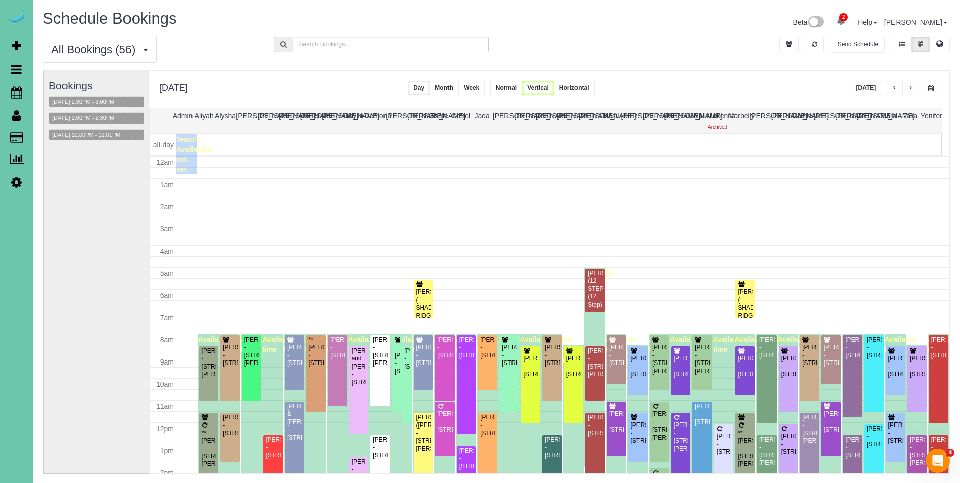
scroll to position [134, 0]
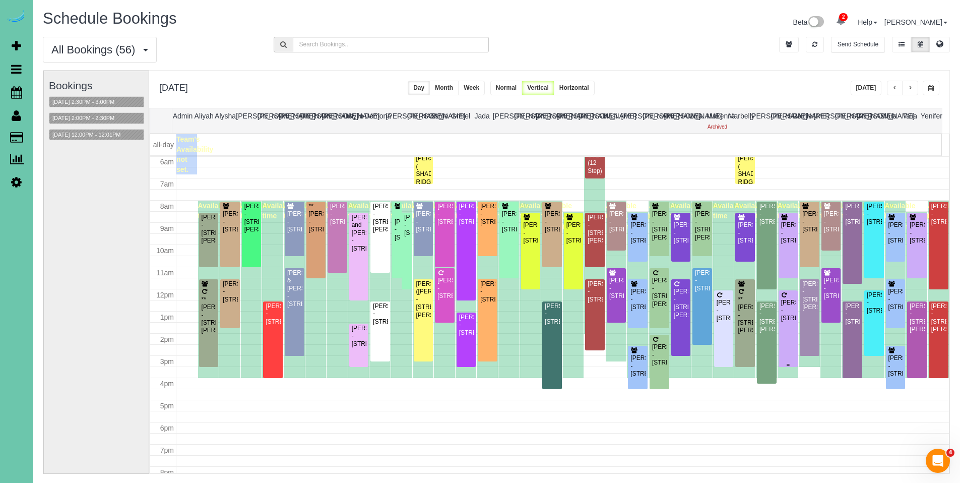
click at [784, 311] on div "[PERSON_NAME] - [STREET_ADDRESS]" at bounding box center [789, 310] width 16 height 23
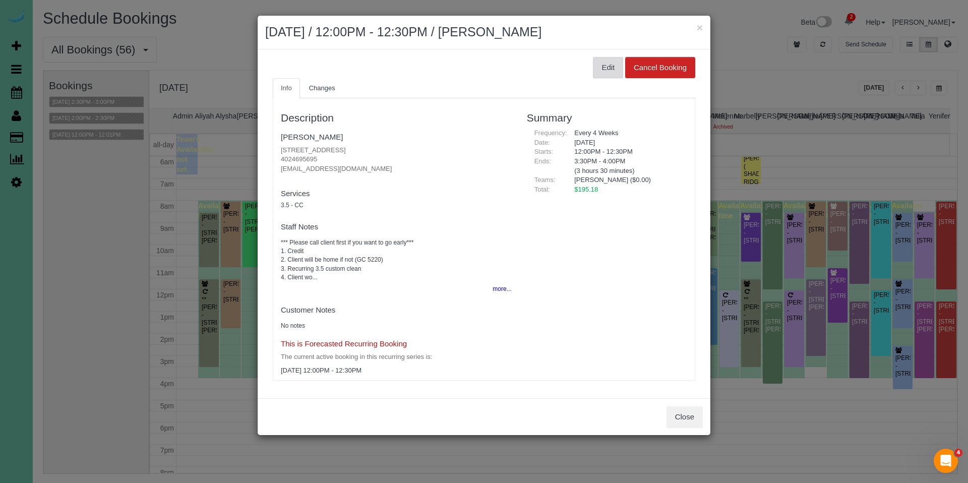
click at [614, 72] on button "Edit" at bounding box center [608, 67] width 30 height 21
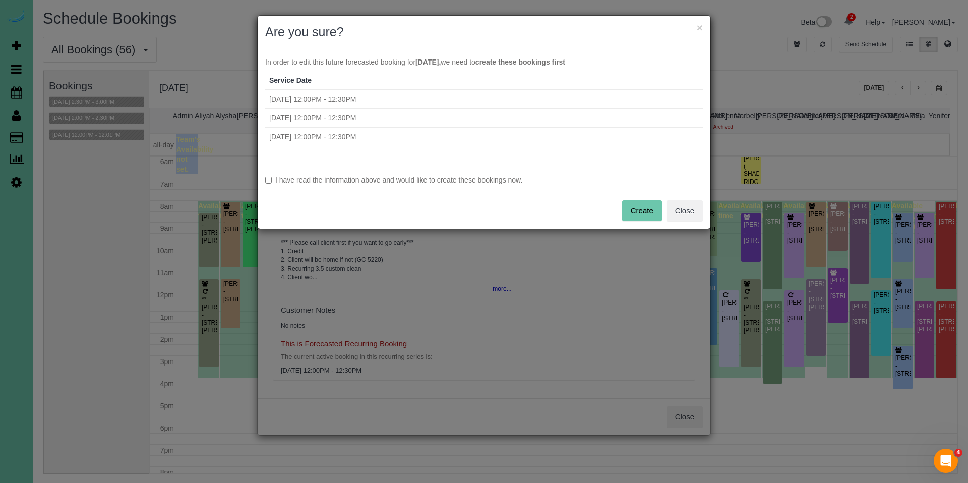
click at [485, 180] on label "I have read the information above and would like to create these bookings now." at bounding box center [484, 180] width 438 height 10
click at [643, 210] on button "Create" at bounding box center [642, 210] width 40 height 21
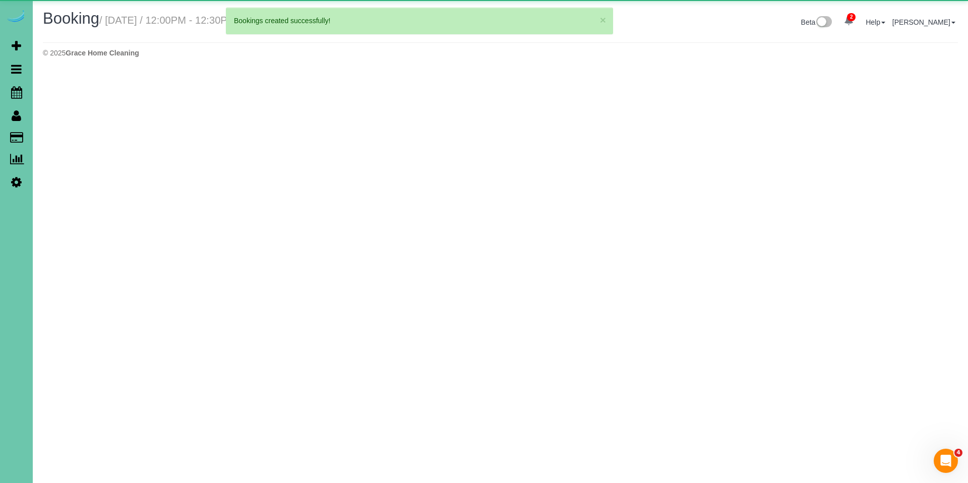
select select "NE"
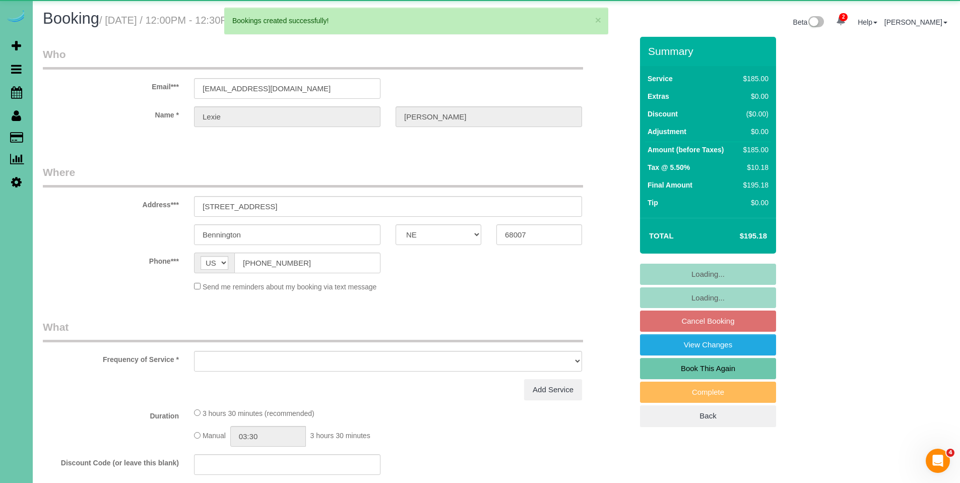
select select "object:14261"
select select "string:fspay-8ebce19d-1086-48e6-8b3c-4301fbd35648"
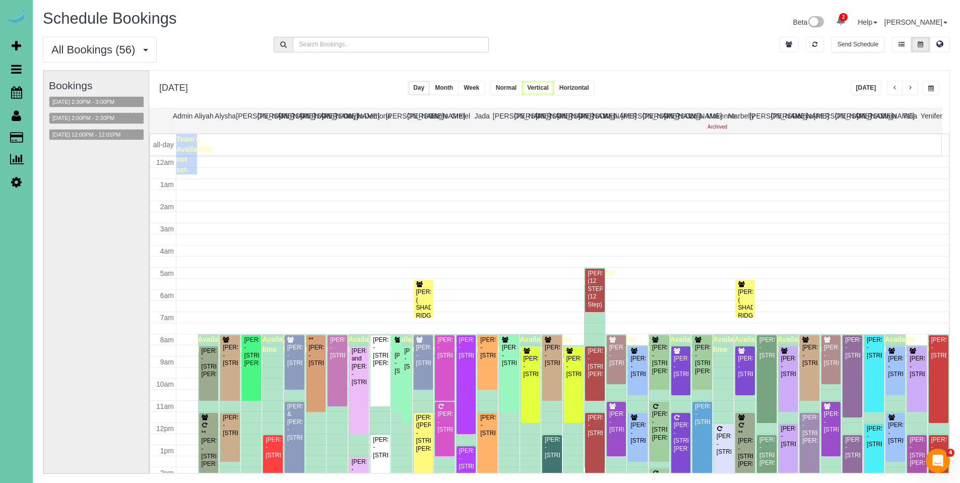
scroll to position [134, 0]
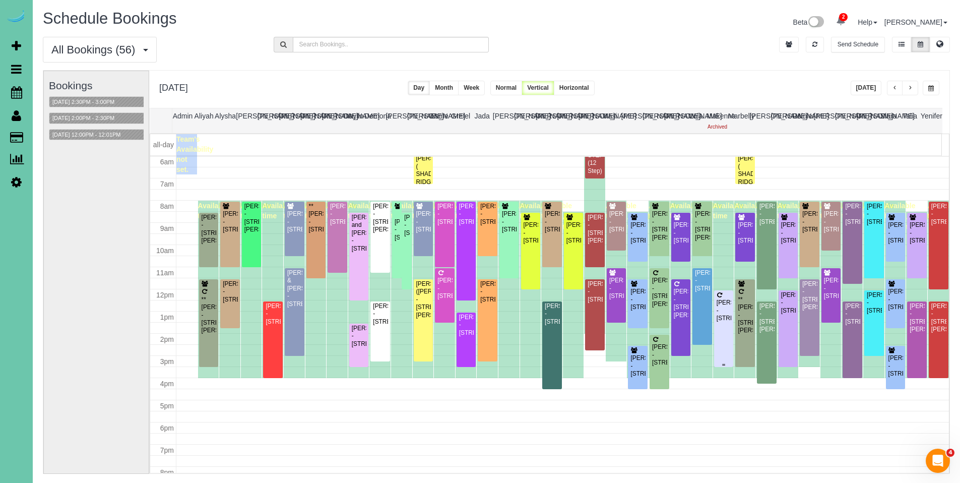
click at [719, 308] on div "[PERSON_NAME] - [STREET_ADDRESS]" at bounding box center [724, 310] width 16 height 23
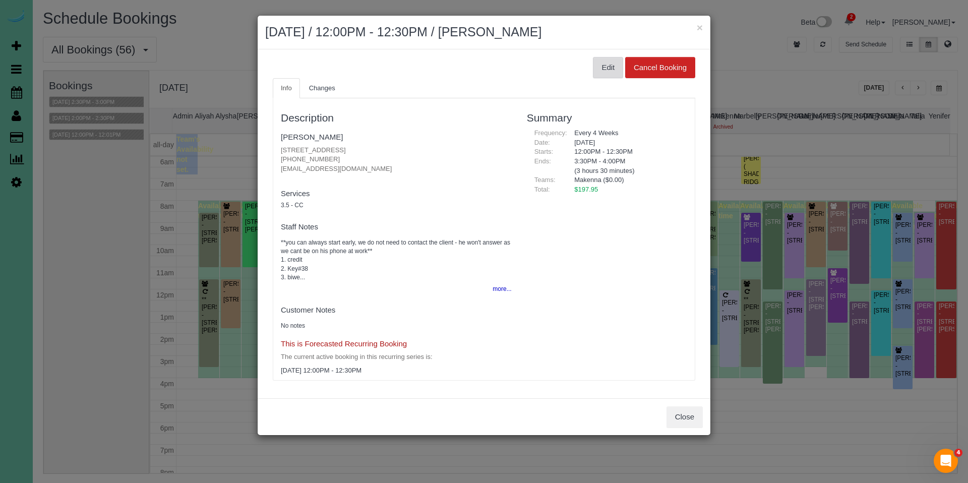
click at [606, 70] on button "Edit" at bounding box center [608, 67] width 30 height 21
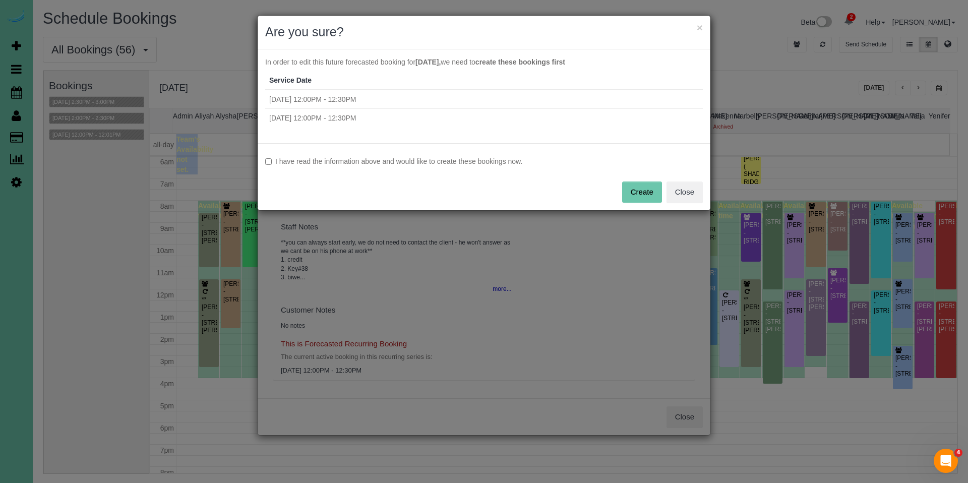
click at [451, 161] on label "I have read the information above and would like to create these bookings now." at bounding box center [484, 161] width 438 height 10
click at [642, 189] on button "Create" at bounding box center [642, 191] width 40 height 21
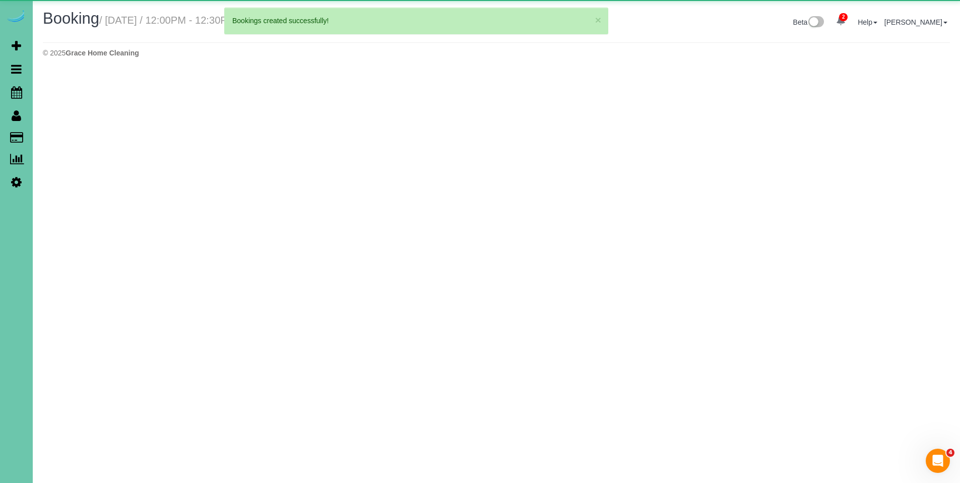
select select "NE"
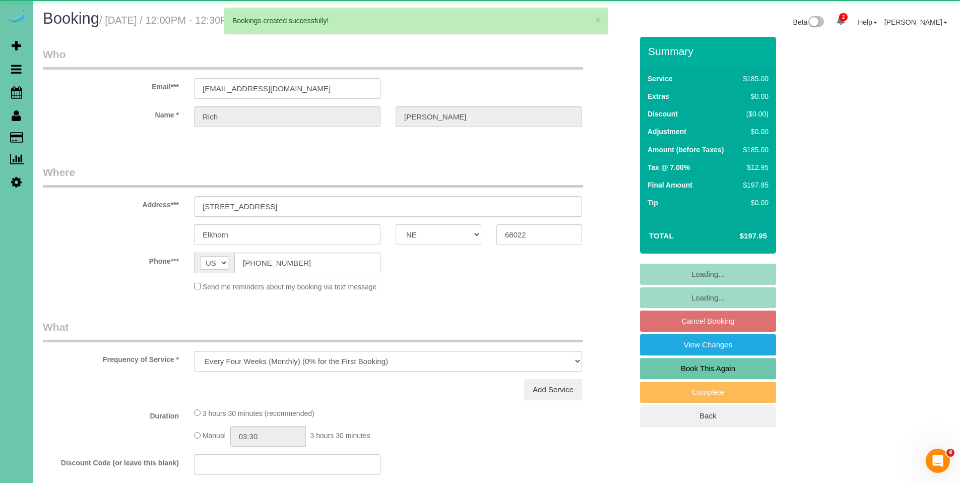
select select "object:15362"
select select "string:fspay-8cf1293f-d96a-4ccb-86bf-9ca1961f62df"
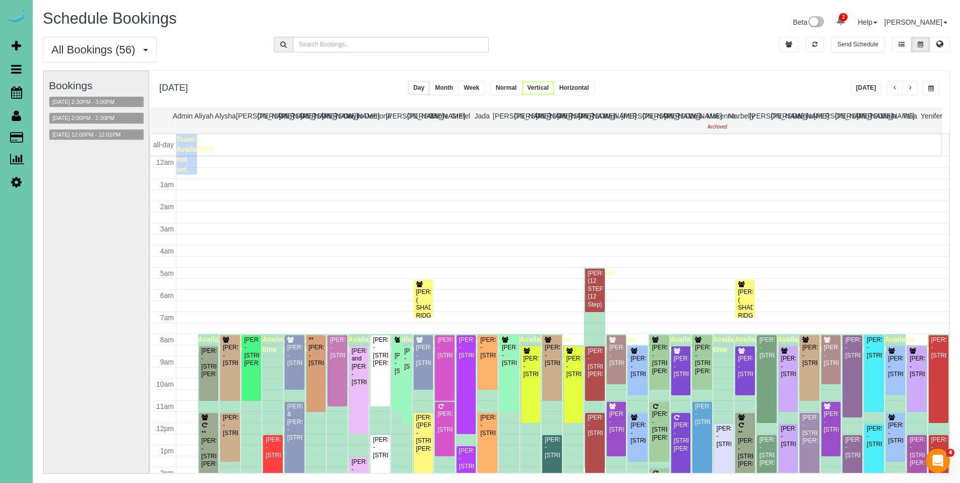
scroll to position [134, 0]
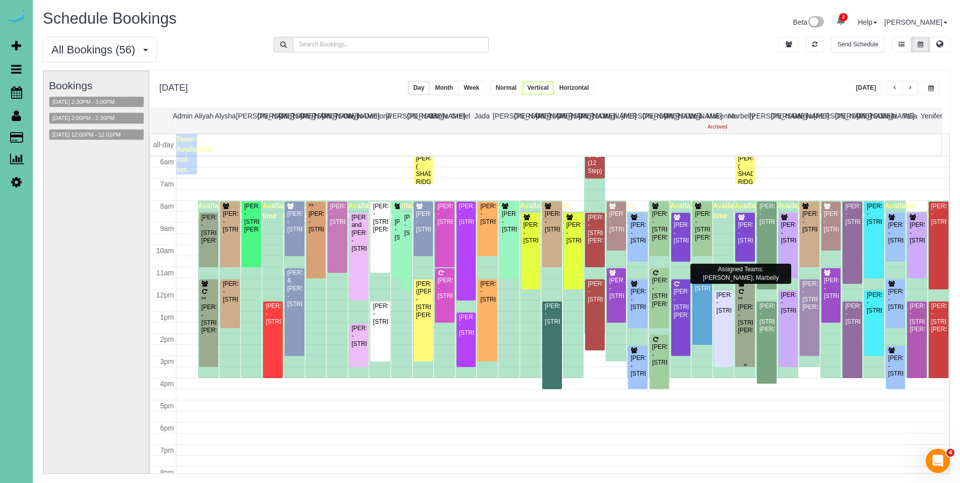
click at [741, 307] on div "**[PERSON_NAME] - [STREET_ADDRESS][PERSON_NAME]" at bounding box center [746, 315] width 16 height 39
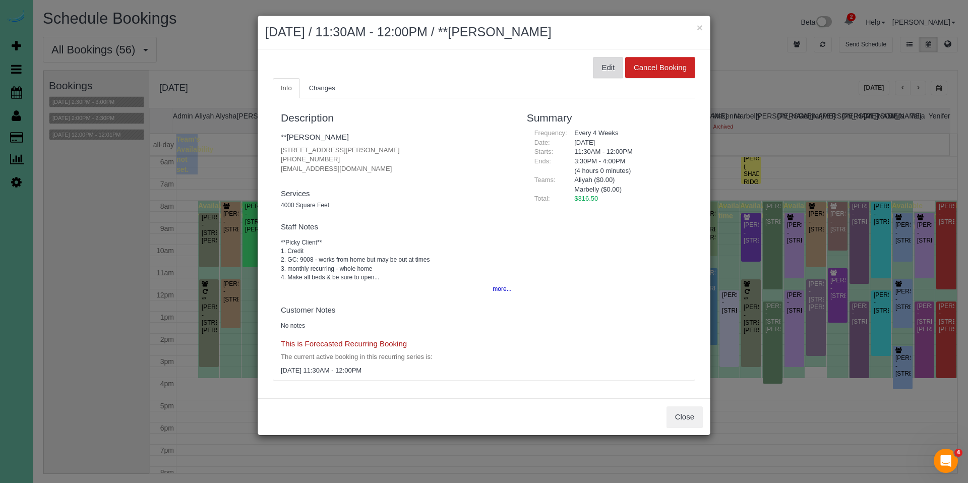
click at [601, 71] on button "Edit" at bounding box center [608, 67] width 30 height 21
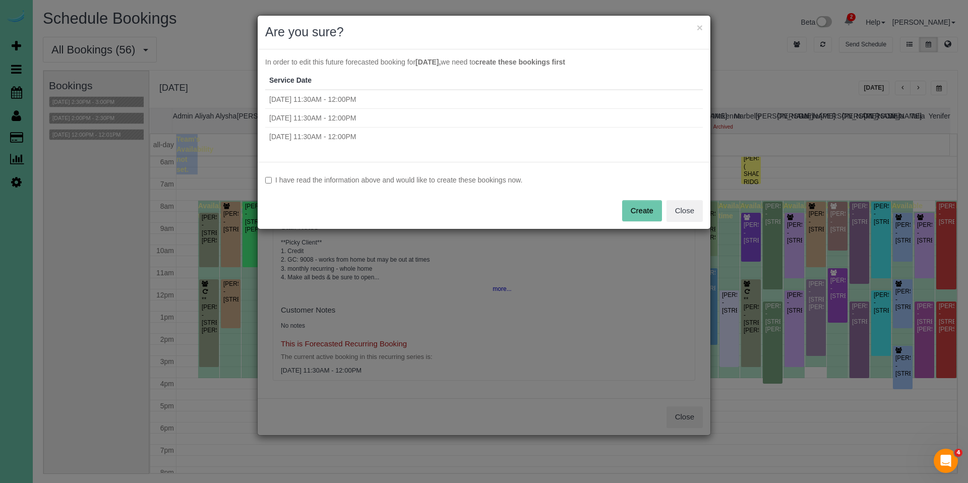
click at [454, 182] on label "I have read the information above and would like to create these bookings now." at bounding box center [484, 180] width 438 height 10
click at [647, 213] on button "Create" at bounding box center [642, 210] width 40 height 21
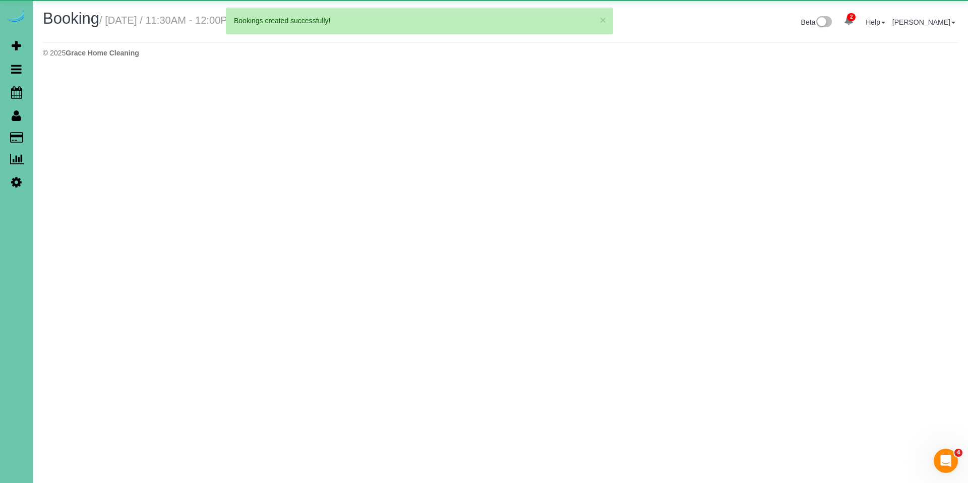
select select "NE"
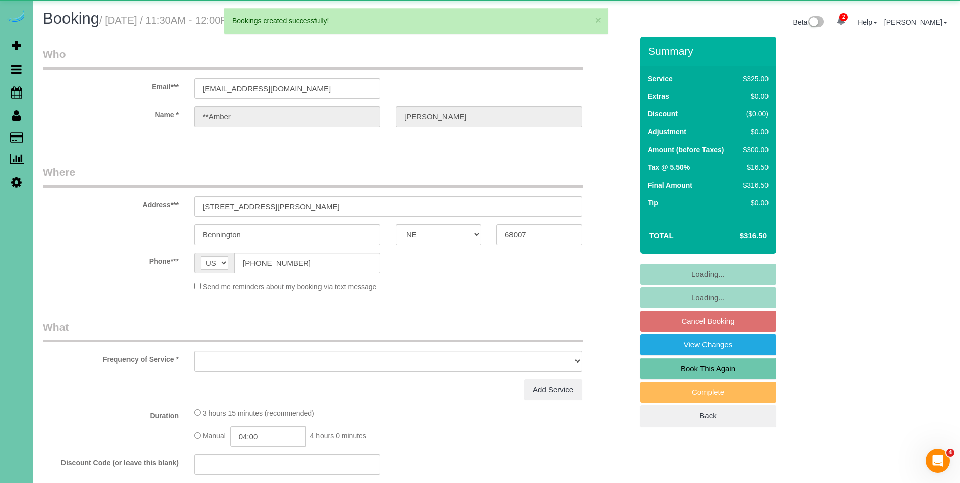
select select "object:16512"
select select "string:fspay-f5ebc6c5-b96d-4bb7-9cd6-cddfe15c9d35"
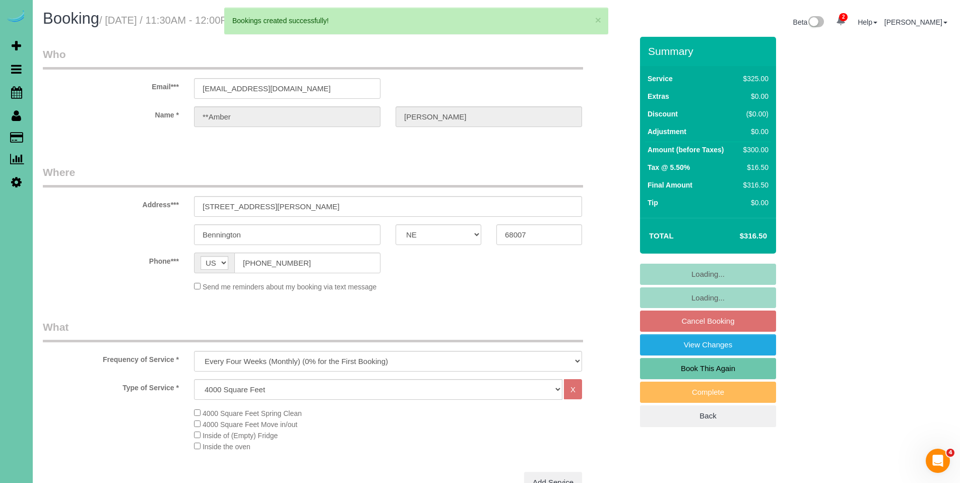
select select "object:16599"
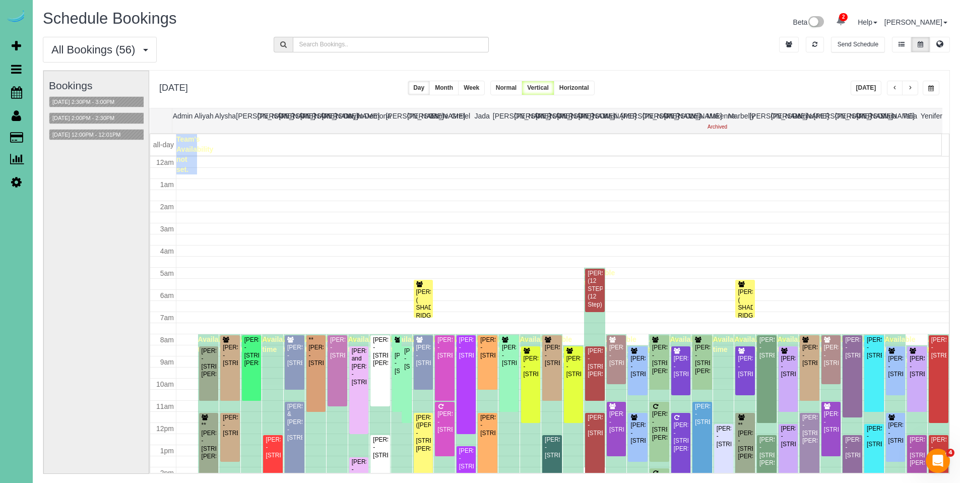
scroll to position [134, 0]
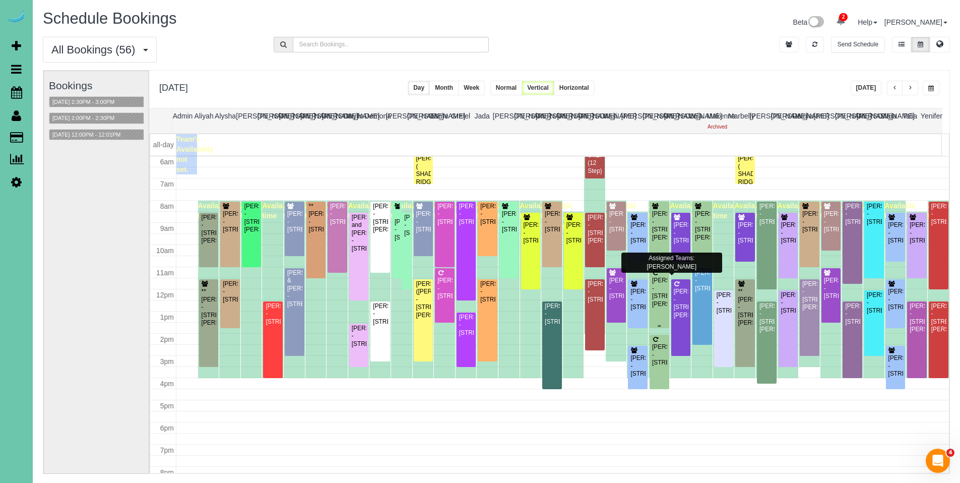
click at [656, 280] on div "[PERSON_NAME] - [STREET_ADDRESS][PERSON_NAME]" at bounding box center [660, 292] width 16 height 31
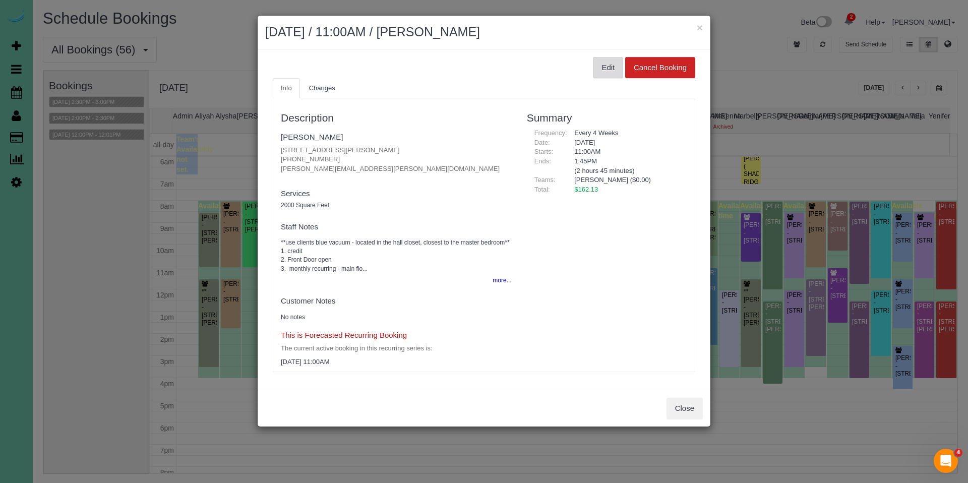
click at [611, 67] on button "Edit" at bounding box center [608, 67] width 30 height 21
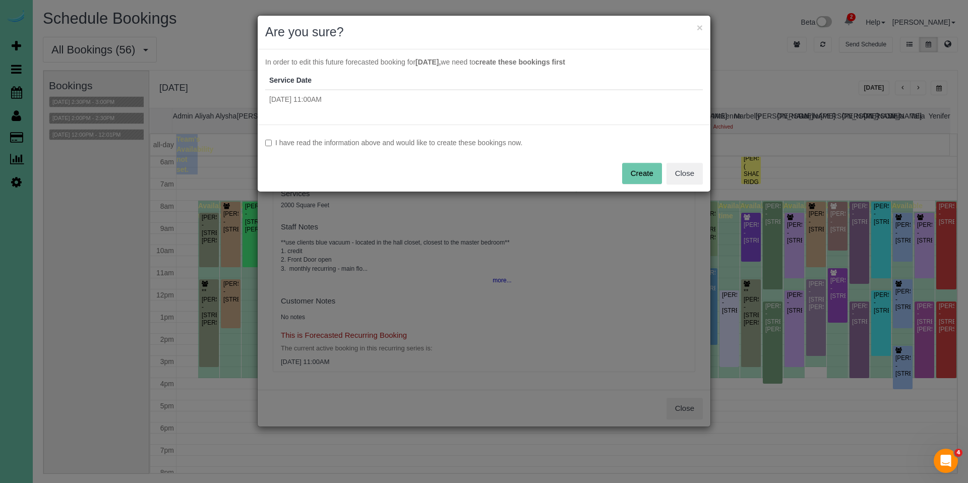
click at [487, 140] on label "I have read the information above and would like to create these bookings now." at bounding box center [484, 143] width 438 height 10
click at [649, 177] on button "Create" at bounding box center [642, 173] width 40 height 21
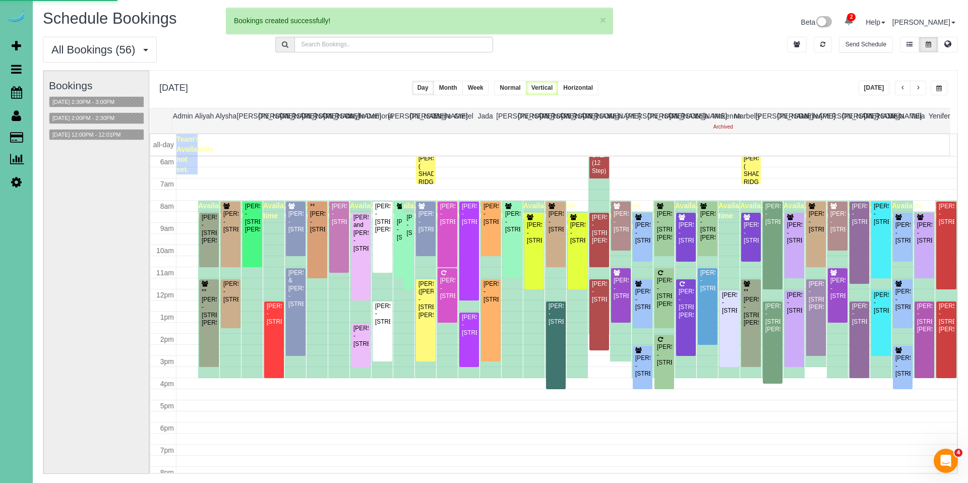
select select "NE"
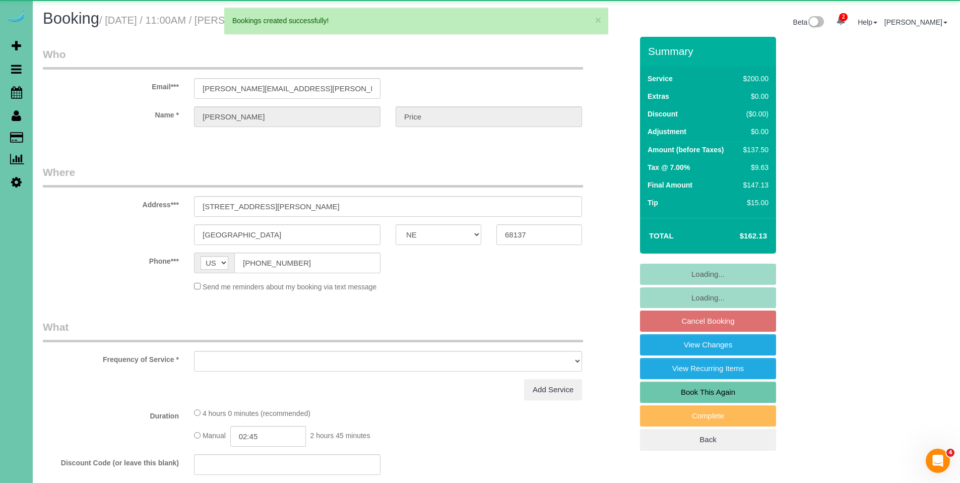
select select "object:17682"
select select "string:fspay-b03f2717-d931-46c7-9a2b-e39bc8d47c50"
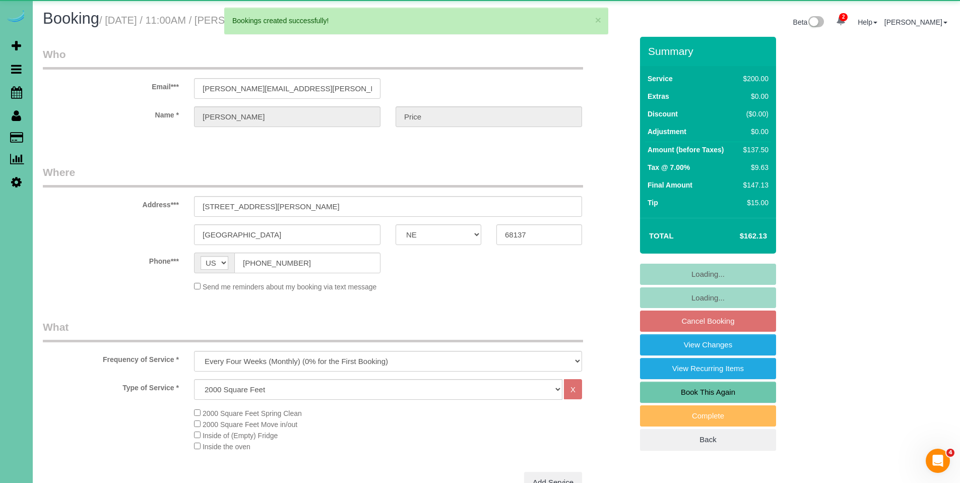
select select "object:17715"
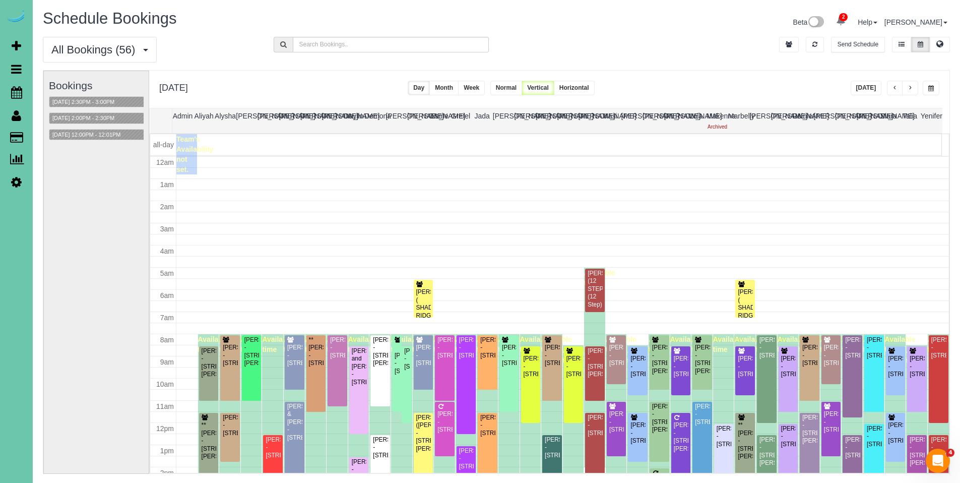
scroll to position [134, 0]
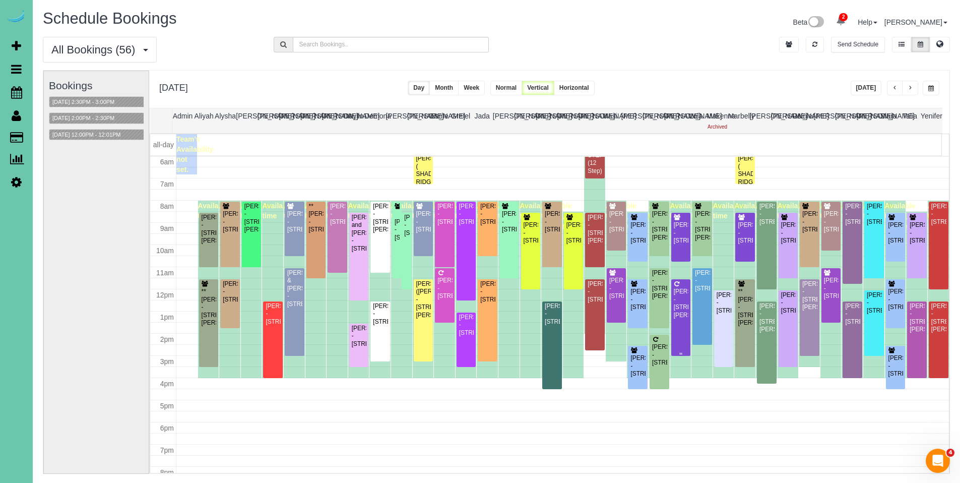
click at [681, 304] on div "[PERSON_NAME] - [STREET_ADDRESS][PERSON_NAME]" at bounding box center [682, 303] width 16 height 31
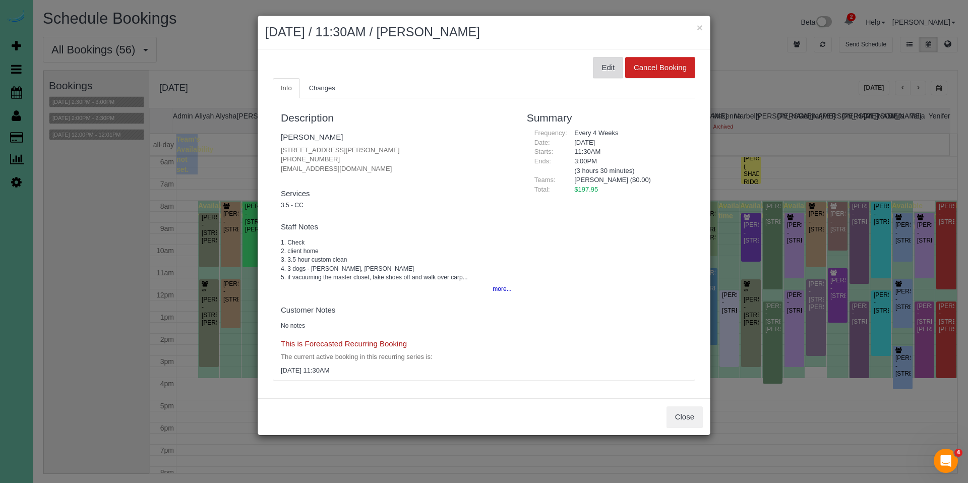
click at [605, 75] on button "Edit" at bounding box center [608, 67] width 30 height 21
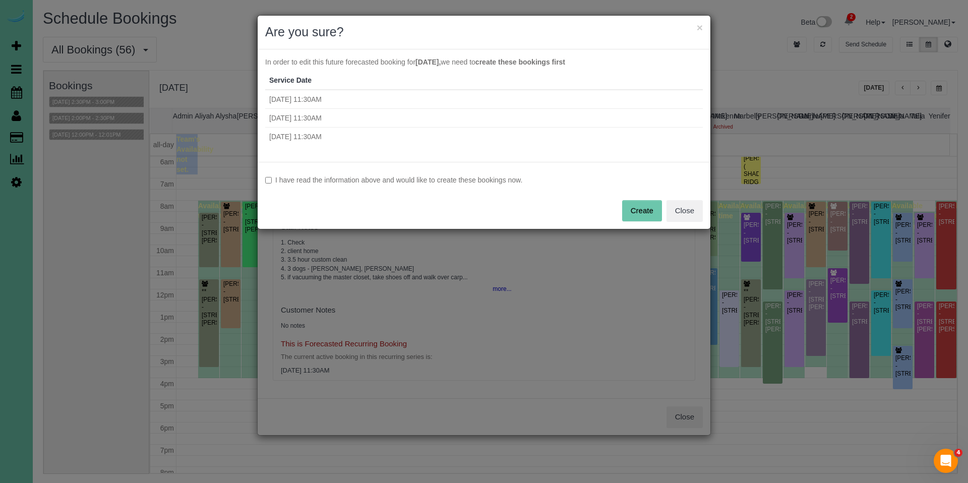
click at [411, 185] on label "I have read the information above and would like to create these bookings now." at bounding box center [484, 180] width 438 height 10
click at [633, 207] on button "Create" at bounding box center [642, 210] width 40 height 21
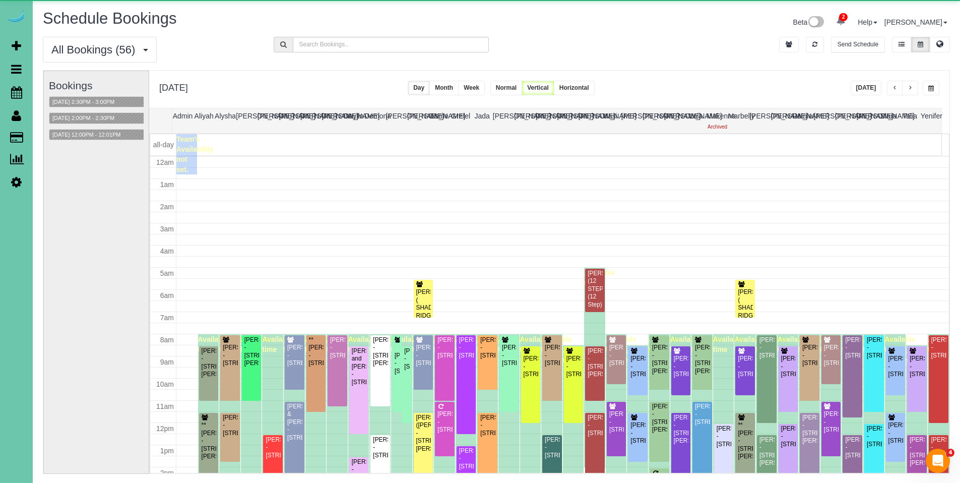
scroll to position [134, 0]
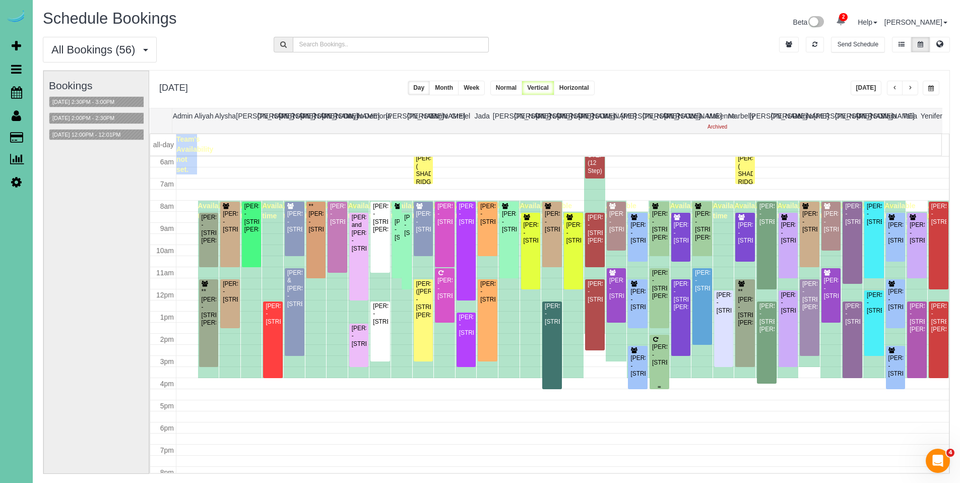
click at [652, 349] on div "[PERSON_NAME] - [STREET_ADDRESS]" at bounding box center [660, 354] width 16 height 23
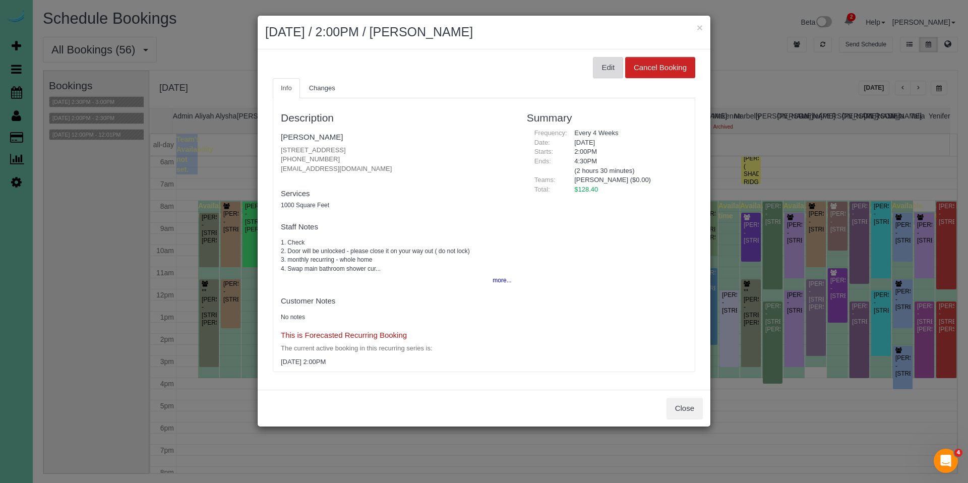
click at [606, 77] on button "Edit" at bounding box center [608, 67] width 30 height 21
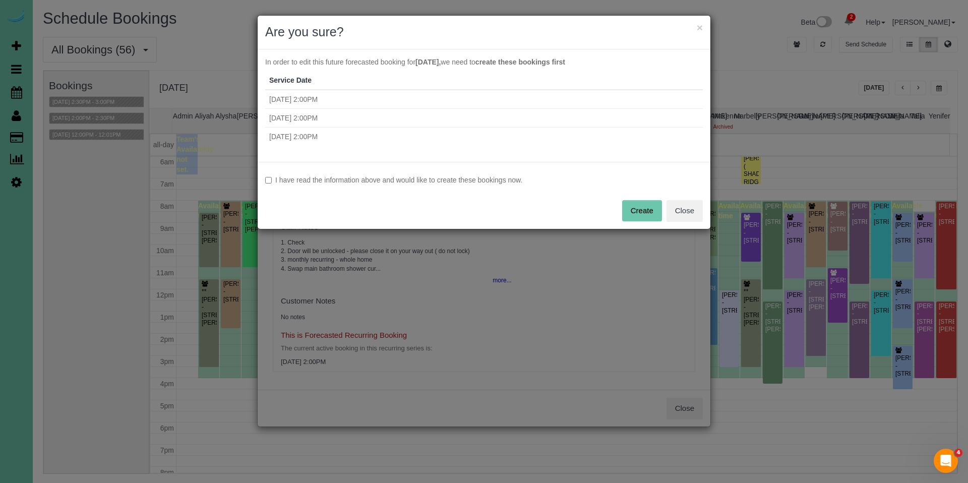
click at [471, 181] on label "I have read the information above and would like to create these bookings now." at bounding box center [484, 180] width 438 height 10
click at [638, 212] on button "Create" at bounding box center [642, 210] width 40 height 21
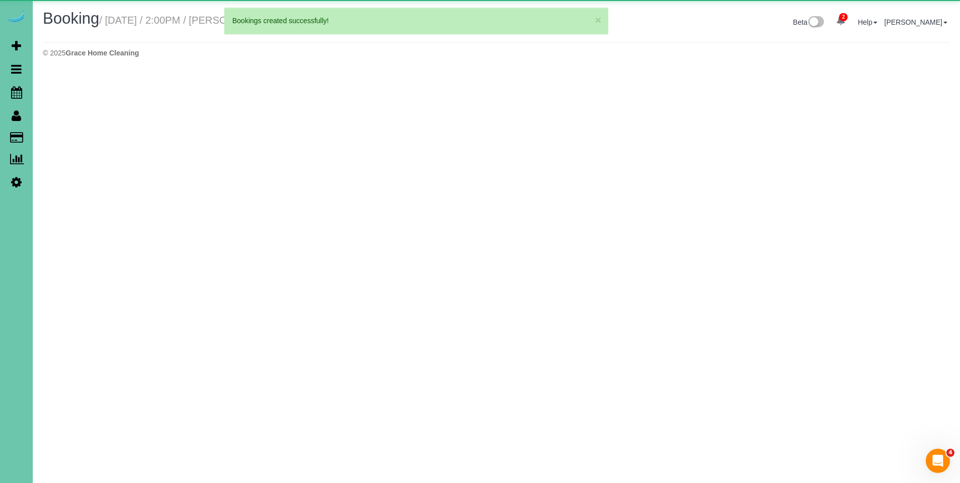
select select "NE"
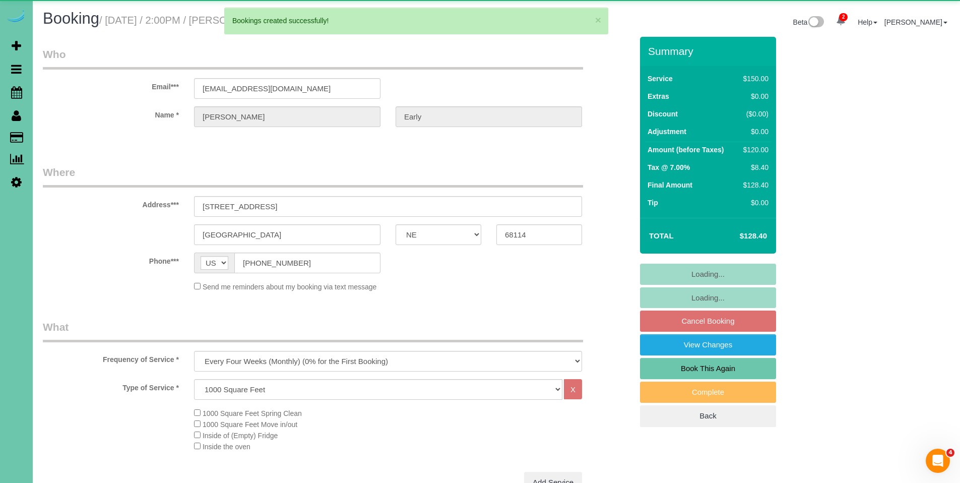
select select "object:19743"
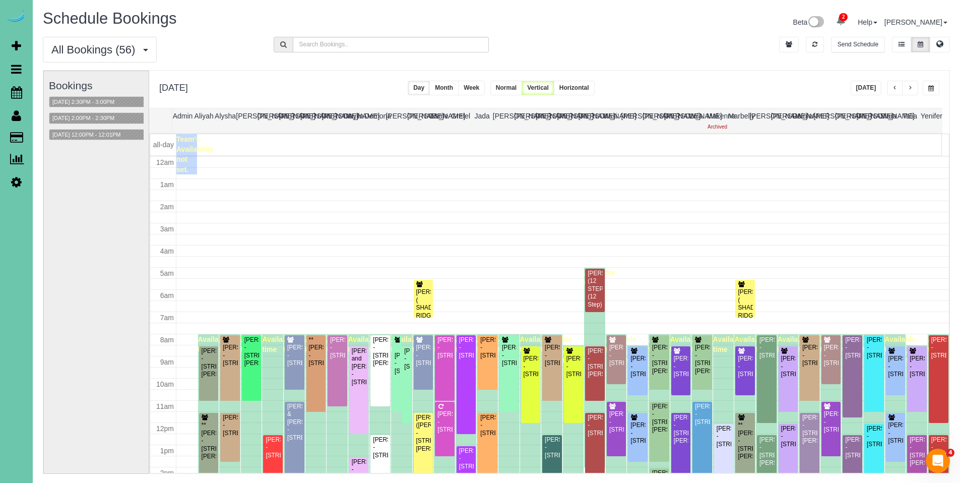
scroll to position [134, 0]
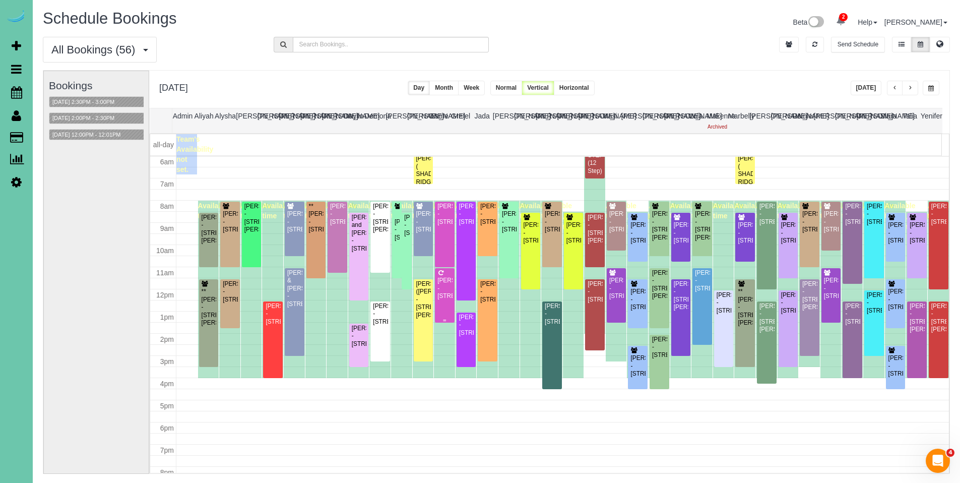
click at [442, 277] on div "[PERSON_NAME] - [STREET_ADDRESS]" at bounding box center [445, 288] width 16 height 23
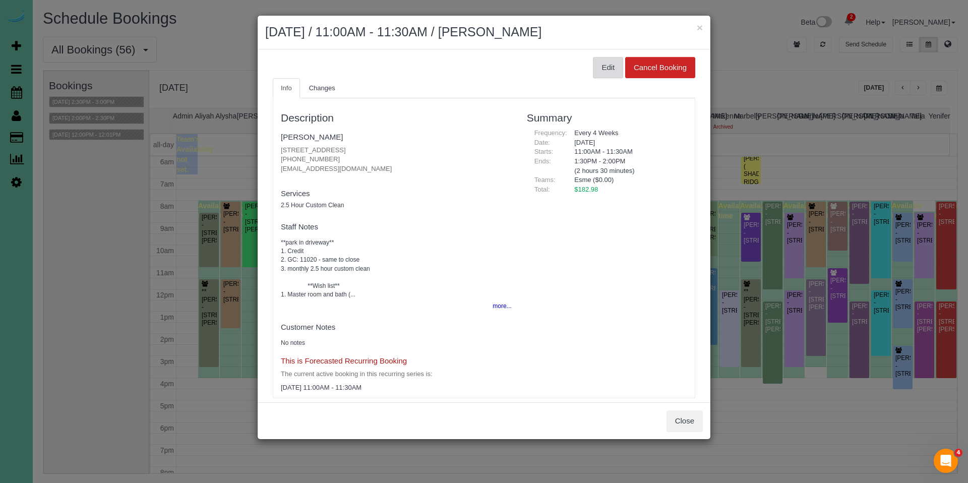
click at [600, 70] on button "Edit" at bounding box center [608, 67] width 30 height 21
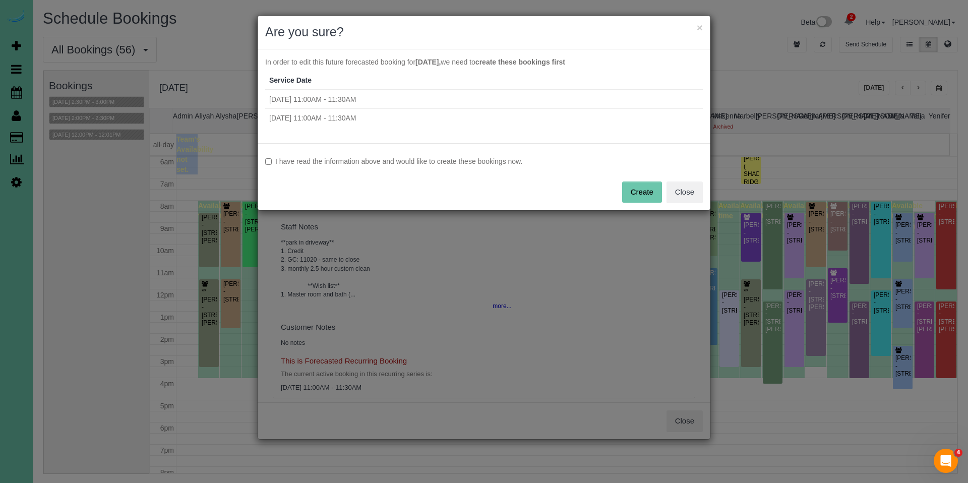
click at [445, 164] on label "I have read the information above and would like to create these bookings now." at bounding box center [484, 161] width 438 height 10
click at [638, 198] on button "Create" at bounding box center [642, 191] width 40 height 21
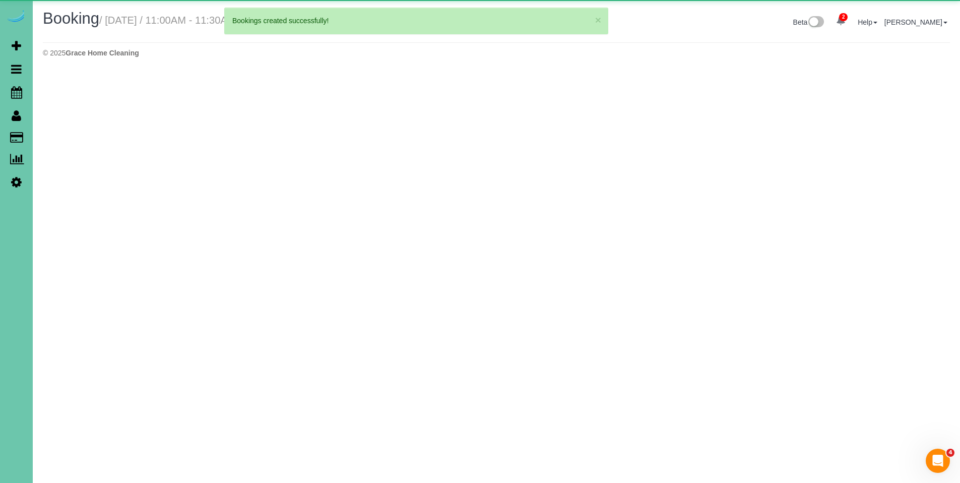
select select "NE"
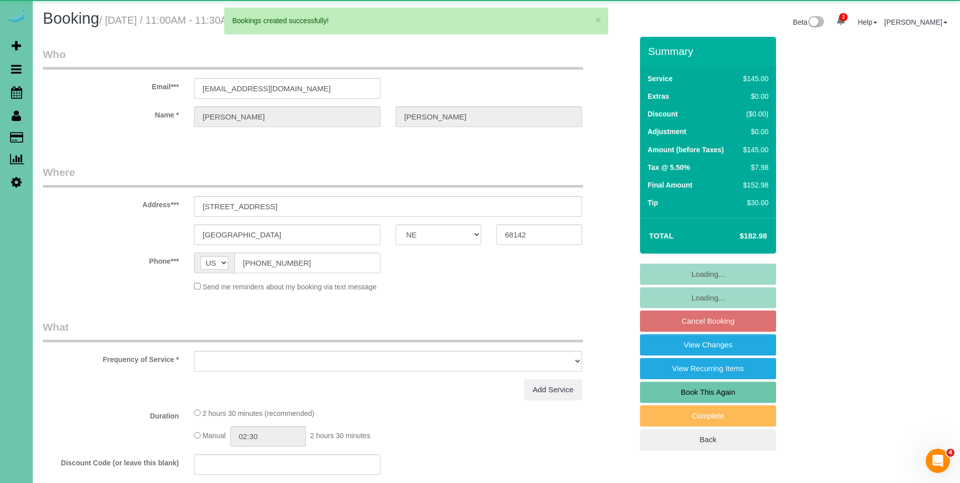
select select "object:20896"
select select "string:fspay-ec38037f-76cf-4ee8-8132-f971b2c9a7bf"
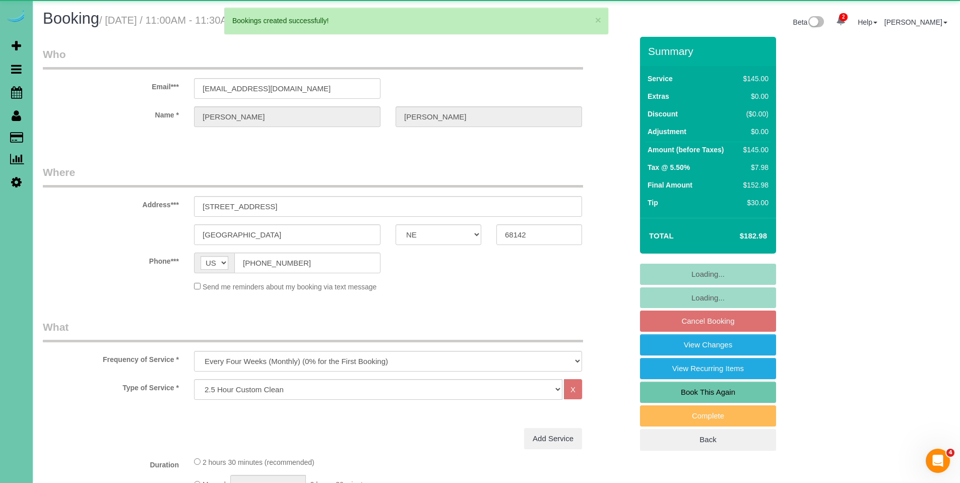
select select "object:20954"
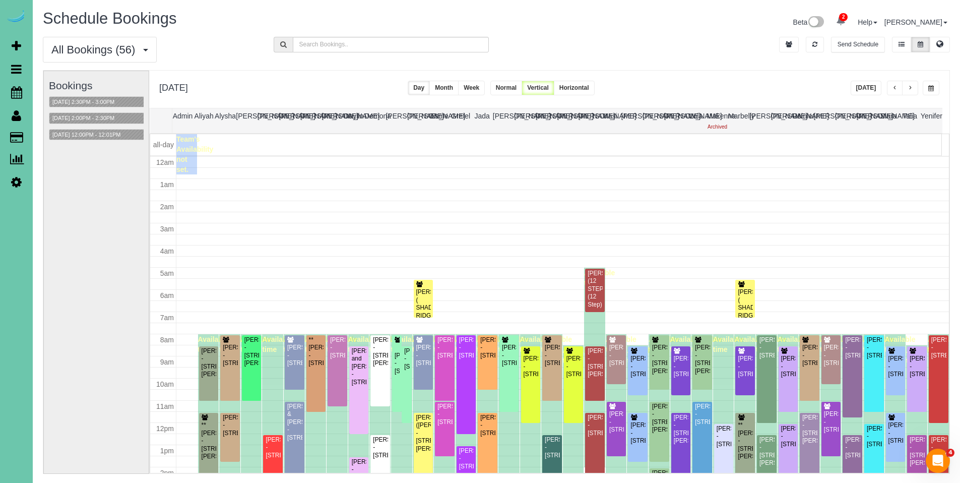
scroll to position [134, 0]
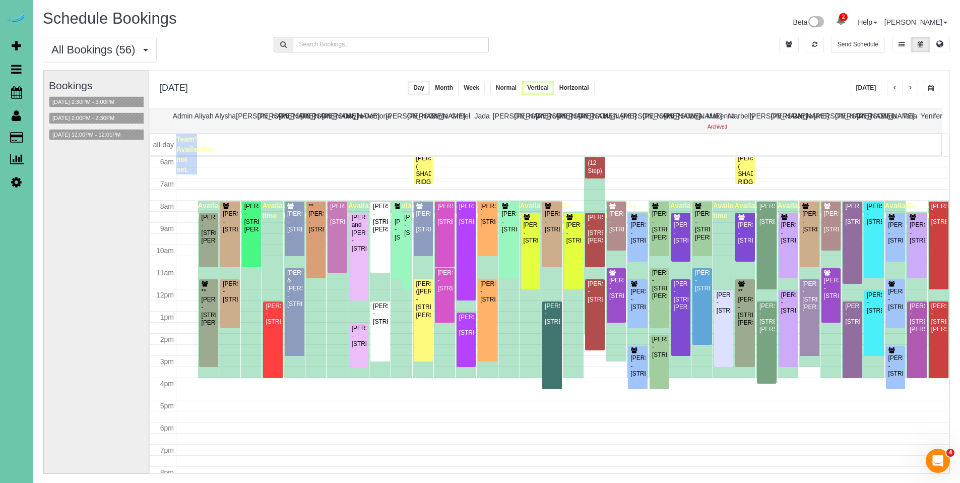
click at [891, 88] on button "button" at bounding box center [895, 88] width 16 height 15
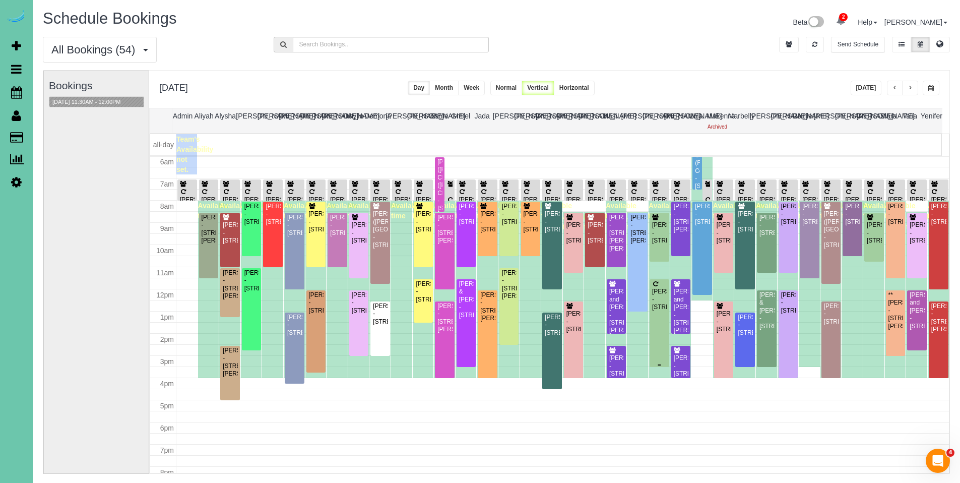
click at [661, 305] on div "[PERSON_NAME] - [STREET_ADDRESS]" at bounding box center [660, 299] width 16 height 23
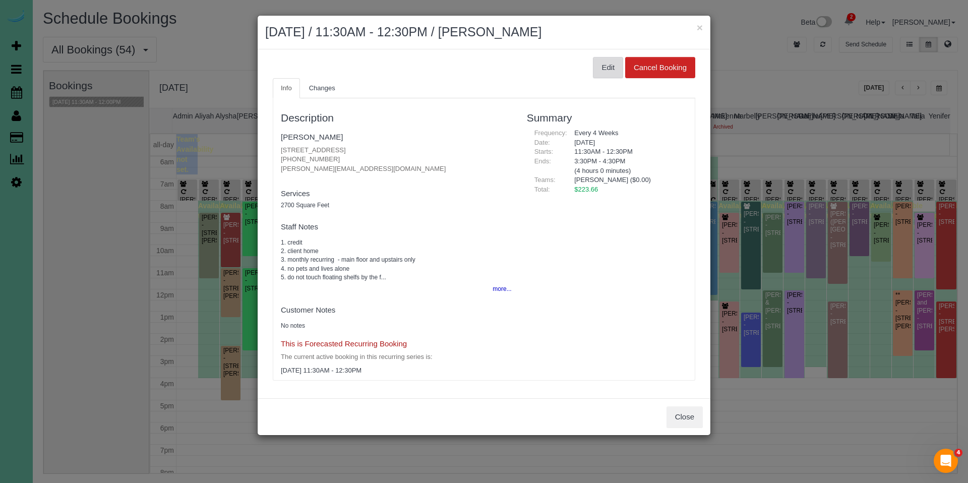
click at [603, 70] on button "Edit" at bounding box center [608, 67] width 30 height 21
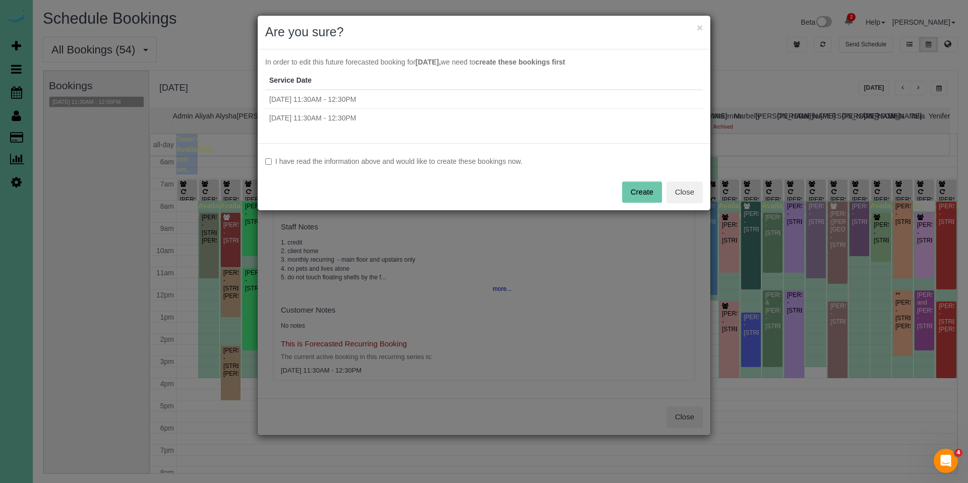
click at [468, 159] on label "I have read the information above and would like to create these bookings now." at bounding box center [484, 161] width 438 height 10
click at [633, 187] on button "Create" at bounding box center [642, 191] width 40 height 21
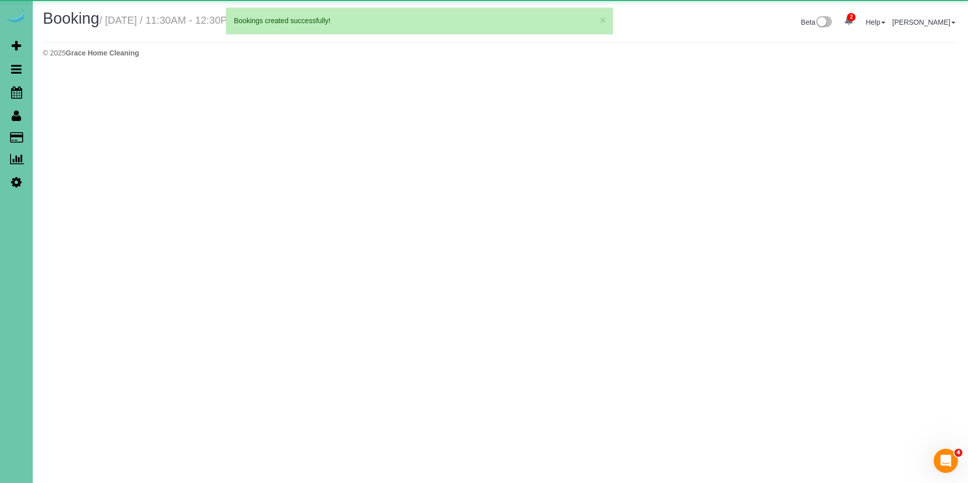
select select "NE"
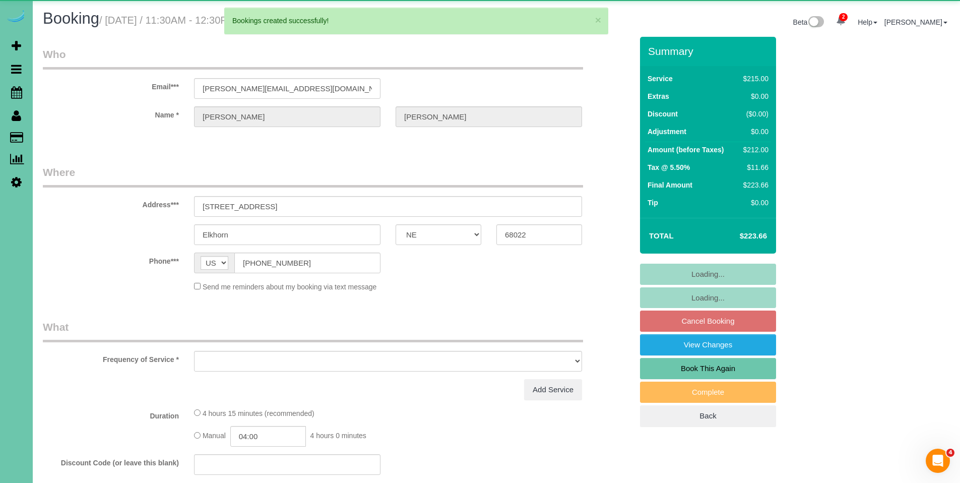
select select "object:22221"
select select "string:fspay-d363edcd-9ccd-4e1b-a96d-4561f12fab29"
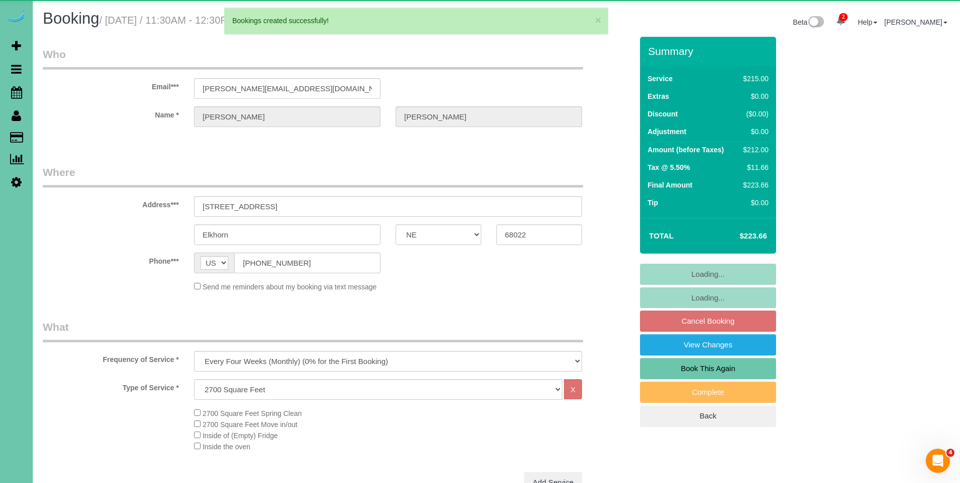
select select "object:22254"
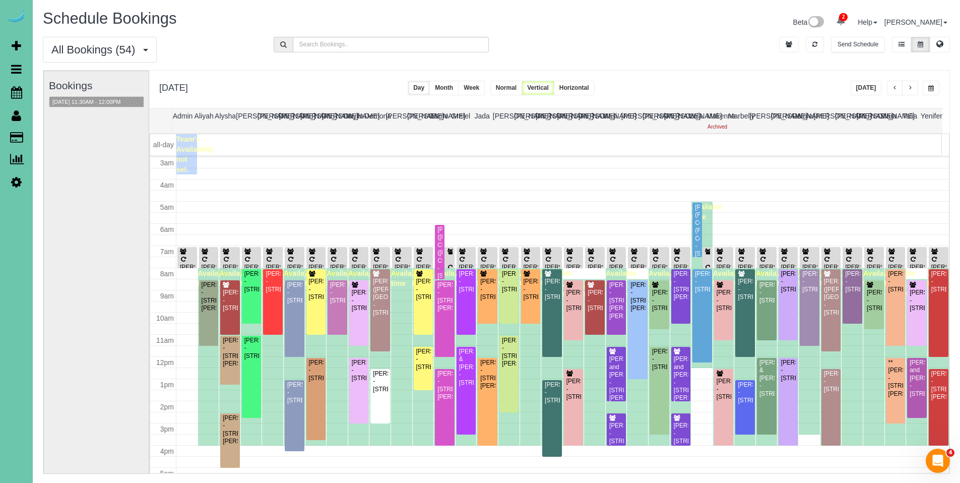
scroll to position [67, 0]
click at [695, 225] on div at bounding box center [698, 229] width 10 height 54
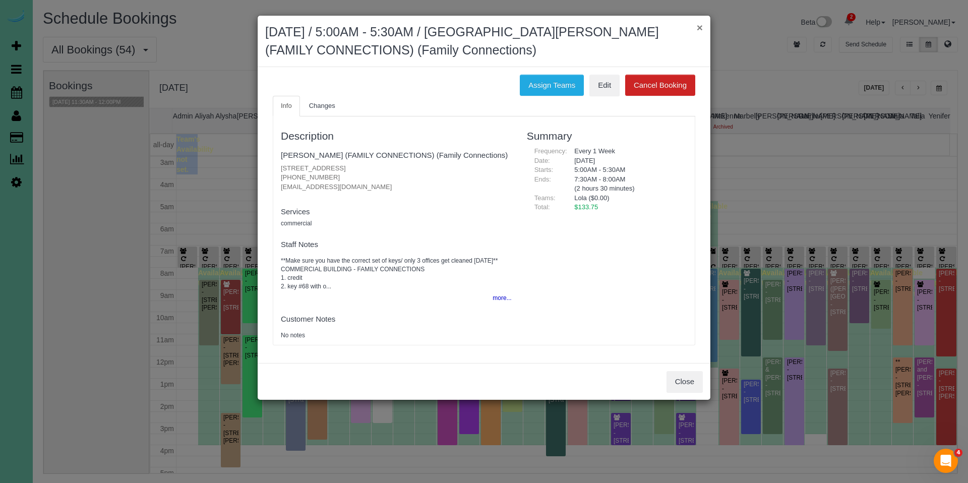
click at [702, 29] on button "×" at bounding box center [700, 27] width 6 height 11
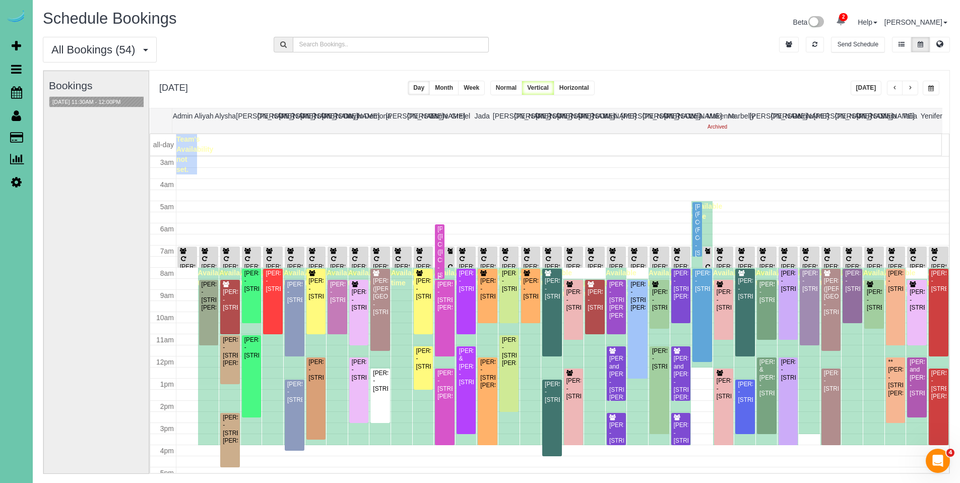
click at [441, 234] on div at bounding box center [440, 251] width 10 height 54
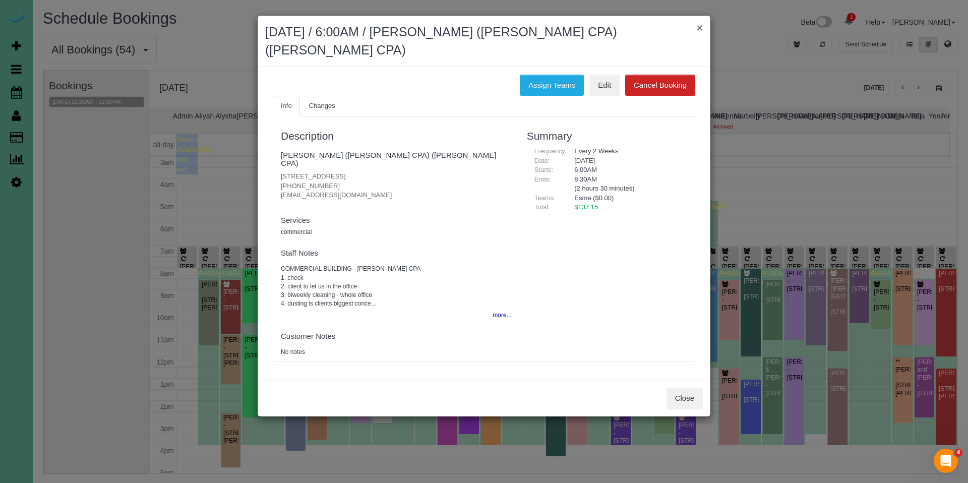
click at [697, 28] on button "×" at bounding box center [700, 27] width 6 height 11
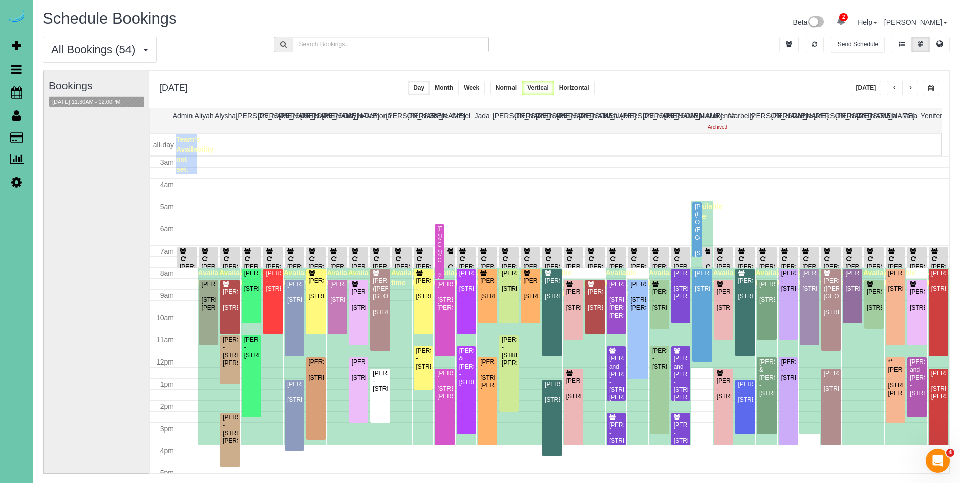
click at [898, 88] on button "button" at bounding box center [895, 88] width 16 height 15
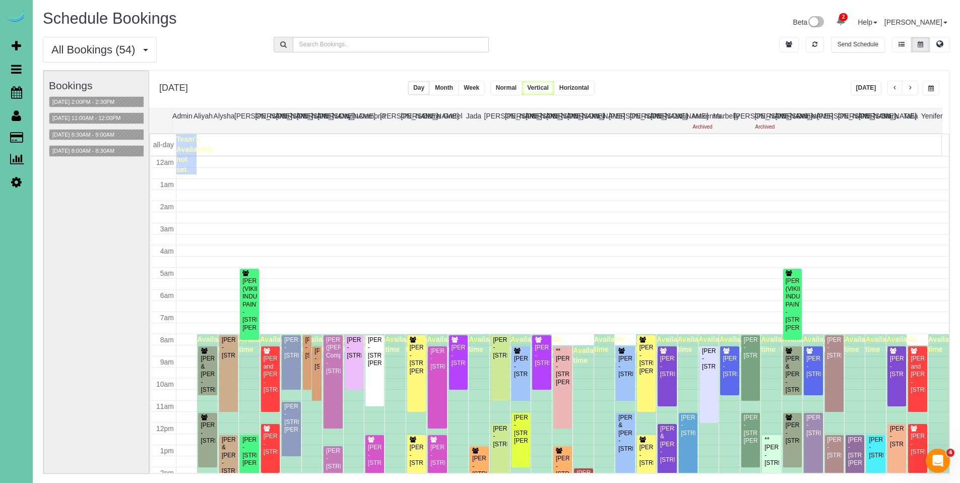
scroll to position [134, 0]
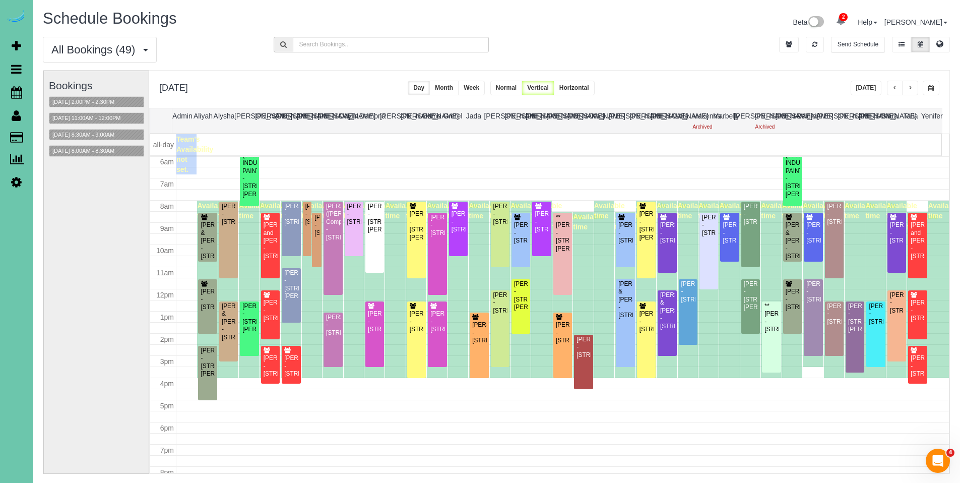
click at [897, 91] on button "button" at bounding box center [895, 88] width 16 height 15
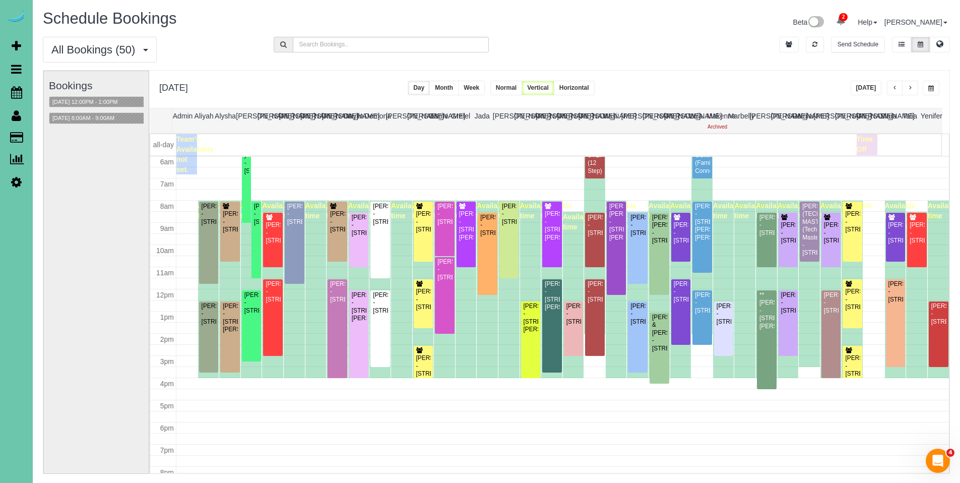
click at [895, 86] on span "button" at bounding box center [895, 88] width 5 height 6
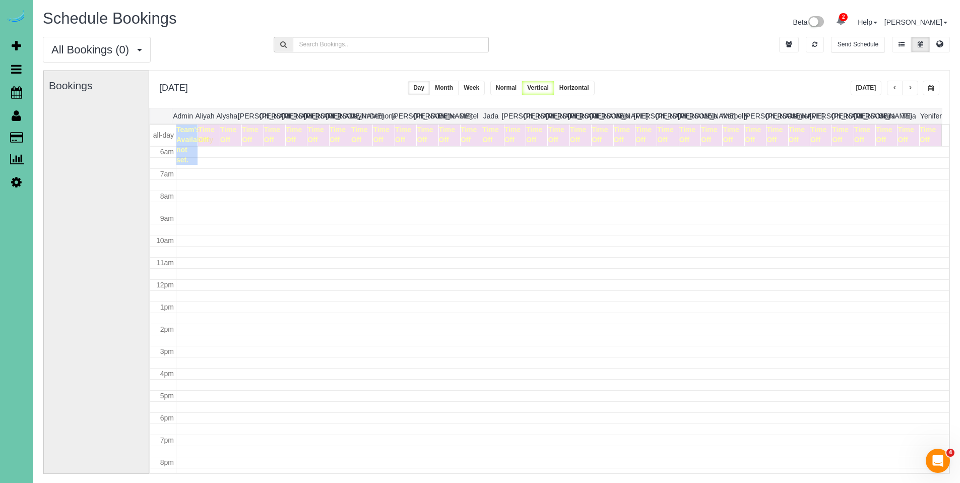
click at [895, 86] on span "button" at bounding box center [895, 88] width 5 height 6
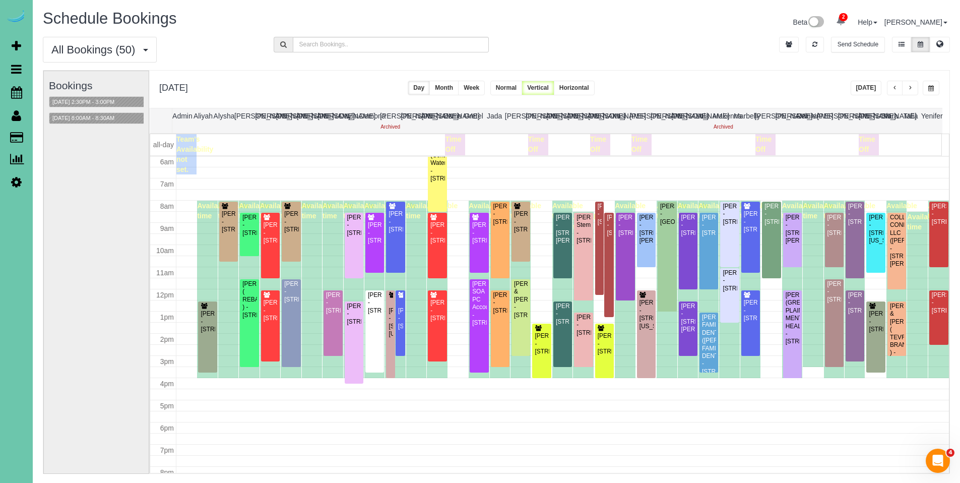
click at [895, 86] on span "button" at bounding box center [895, 88] width 5 height 6
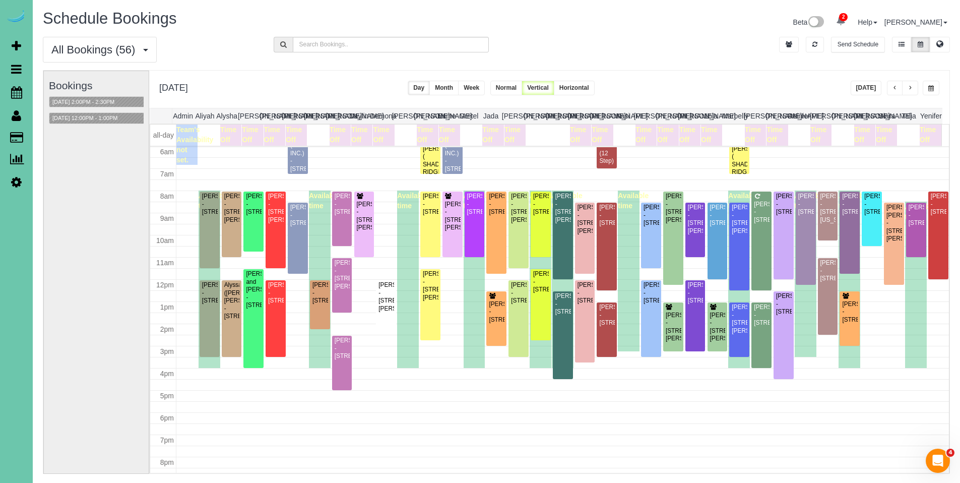
click at [895, 86] on span "button" at bounding box center [895, 88] width 5 height 6
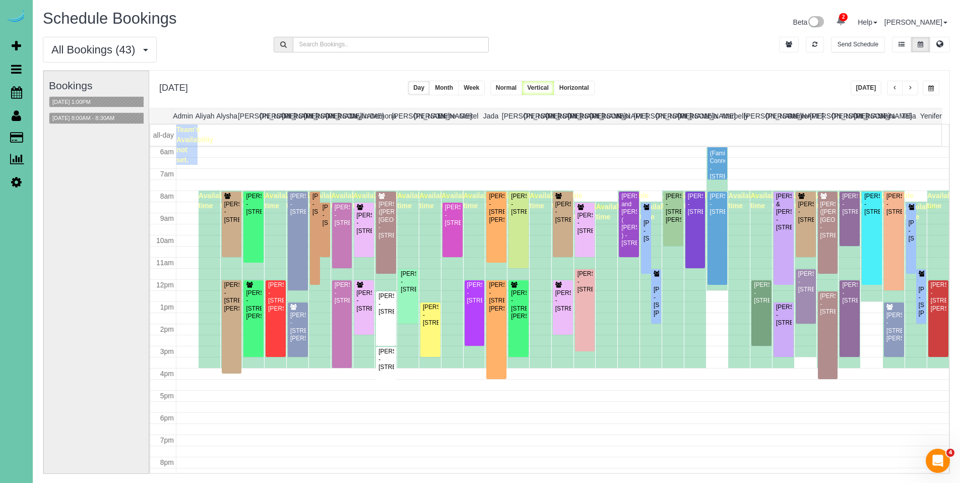
click at [895, 86] on span "button" at bounding box center [895, 88] width 5 height 6
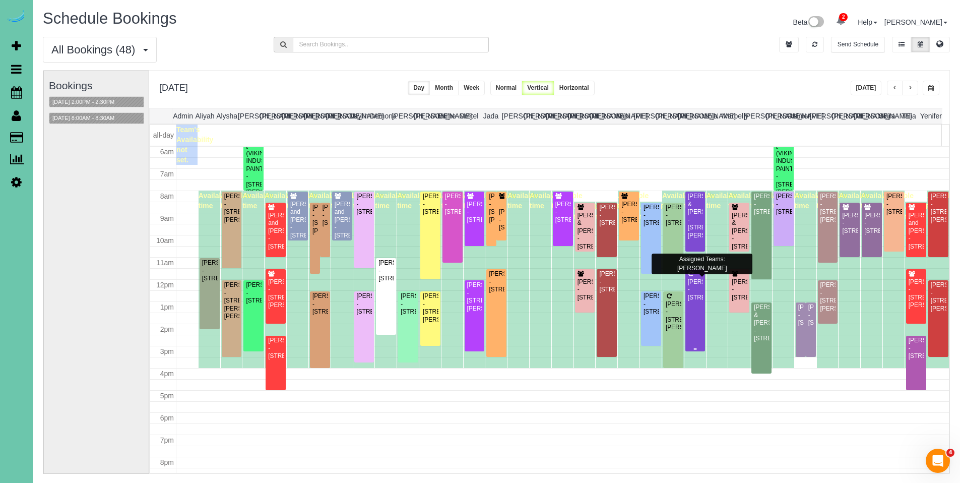
click at [688, 288] on div "[PERSON_NAME] - [STREET_ADDRESS]" at bounding box center [696, 289] width 16 height 23
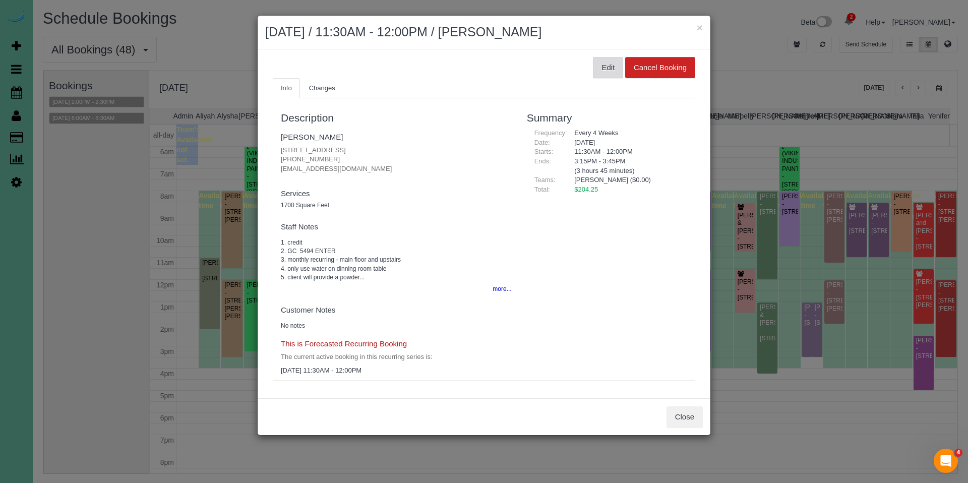
click at [612, 74] on button "Edit" at bounding box center [608, 67] width 30 height 21
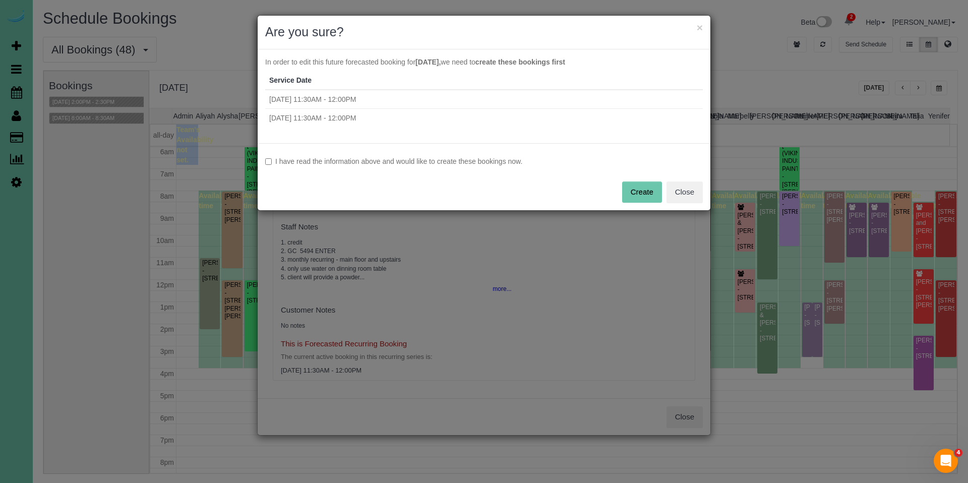
click at [424, 161] on label "I have read the information above and would like to create these bookings now." at bounding box center [484, 161] width 438 height 10
click at [638, 185] on button "Create" at bounding box center [642, 191] width 40 height 21
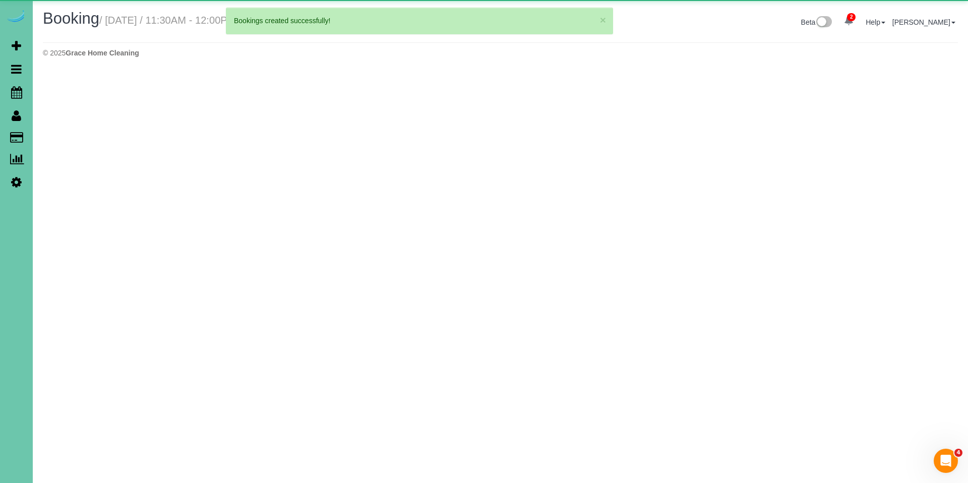
select select "NE"
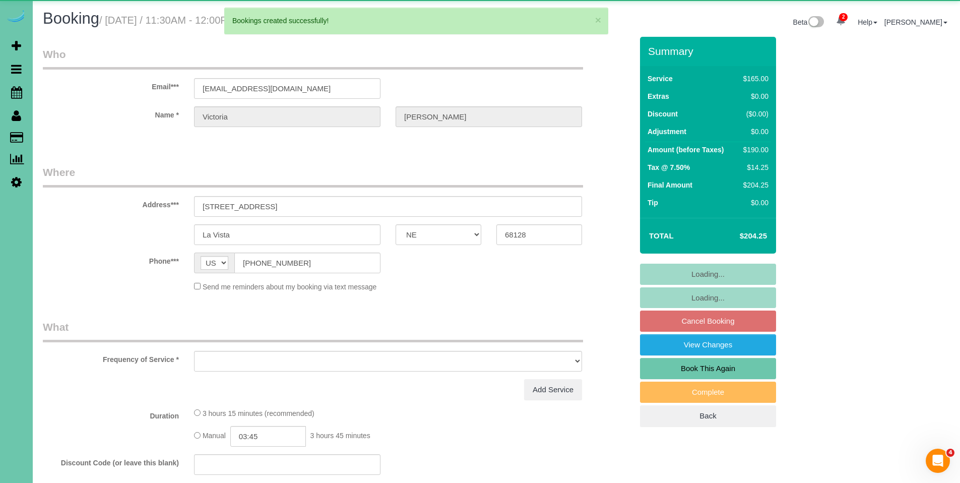
select select "object:23671"
select select "string:fspay-f46650a7-f31a-46f7-9bb8-8ecaafe32513"
select select "object:23704"
select select "number:36"
select select "number:41"
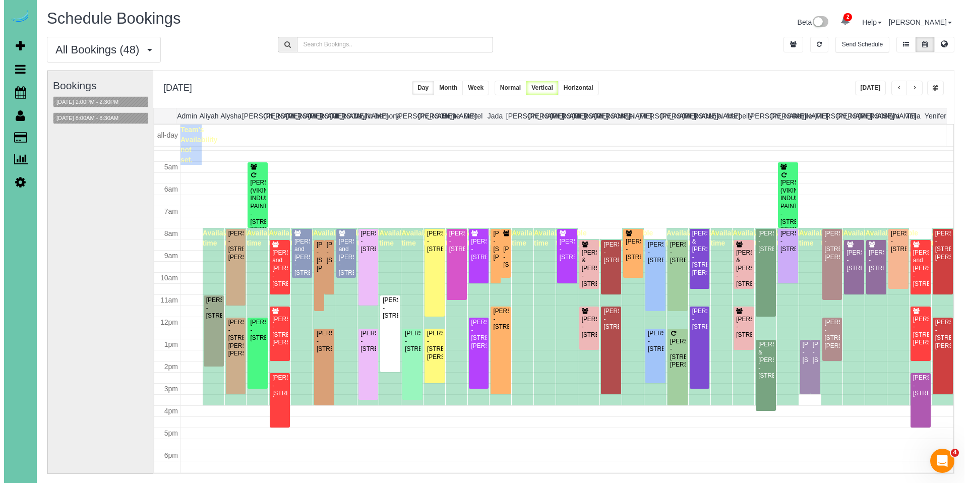
scroll to position [96, 0]
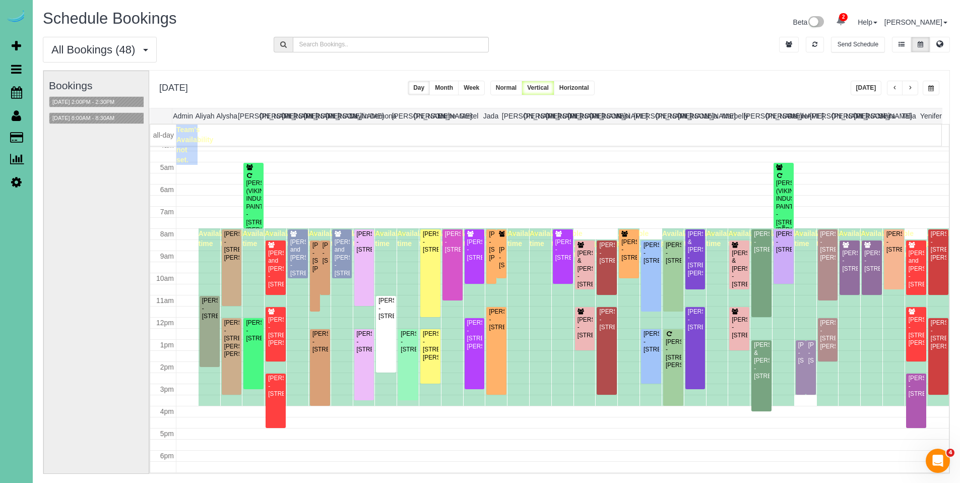
click at [785, 185] on div at bounding box center [784, 196] width 20 height 66
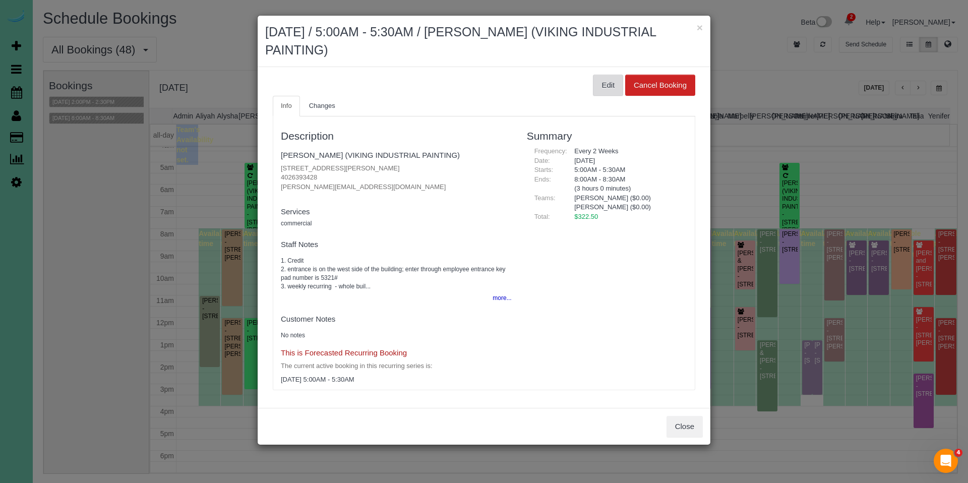
click at [602, 91] on button "Edit" at bounding box center [608, 85] width 30 height 21
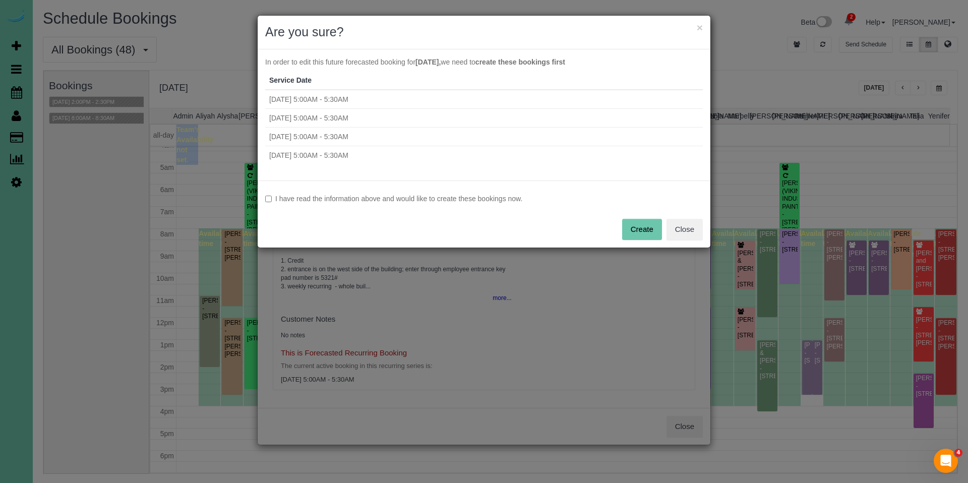
click at [341, 204] on div "I have read the information above and would like to create these bookings now. …" at bounding box center [484, 213] width 453 height 67
click at [344, 199] on label "I have read the information above and would like to create these bookings now." at bounding box center [484, 199] width 438 height 10
click at [636, 228] on button "Create" at bounding box center [642, 229] width 40 height 21
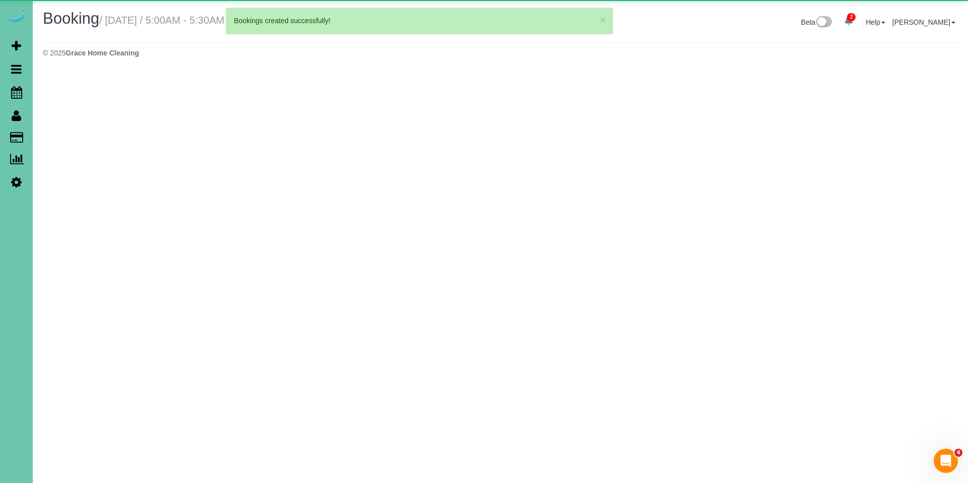
select select "NE"
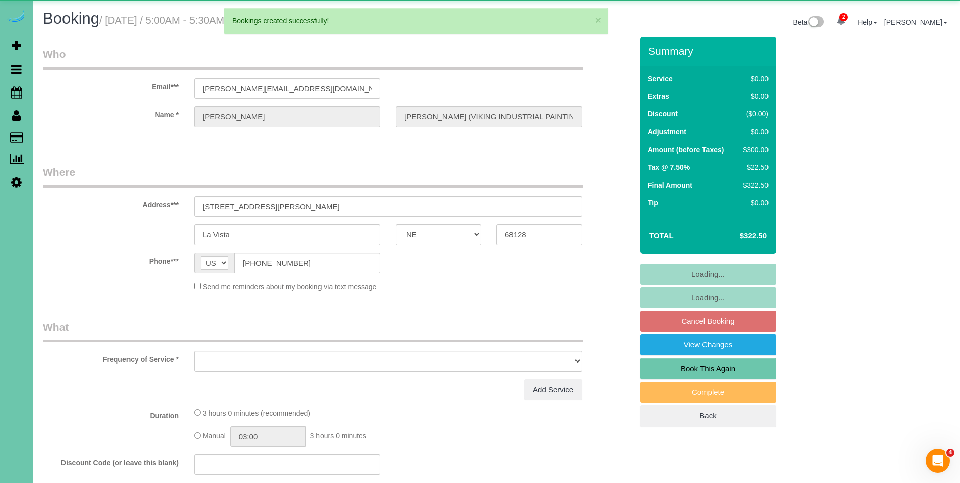
select select "object:25053"
select select "string:fspay-6de6ed7e-de87-4d49-b203-6c594d398a76"
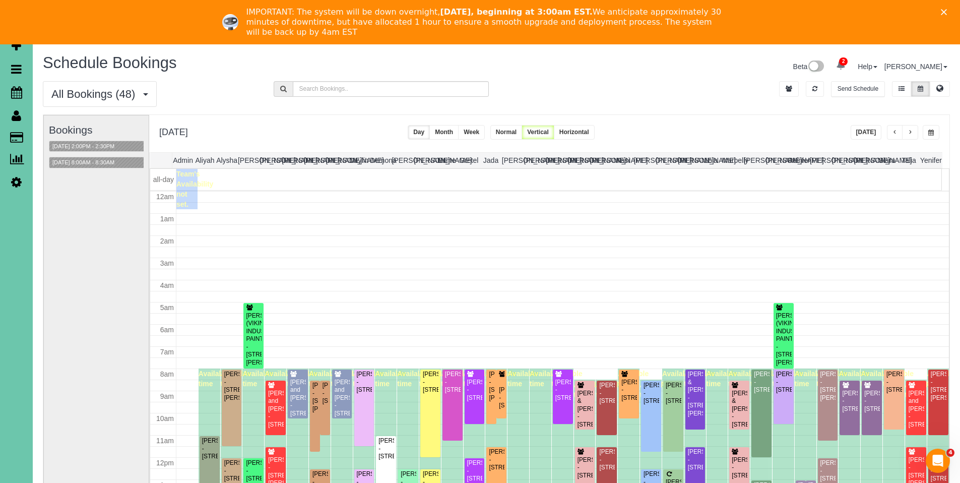
scroll to position [134, 0]
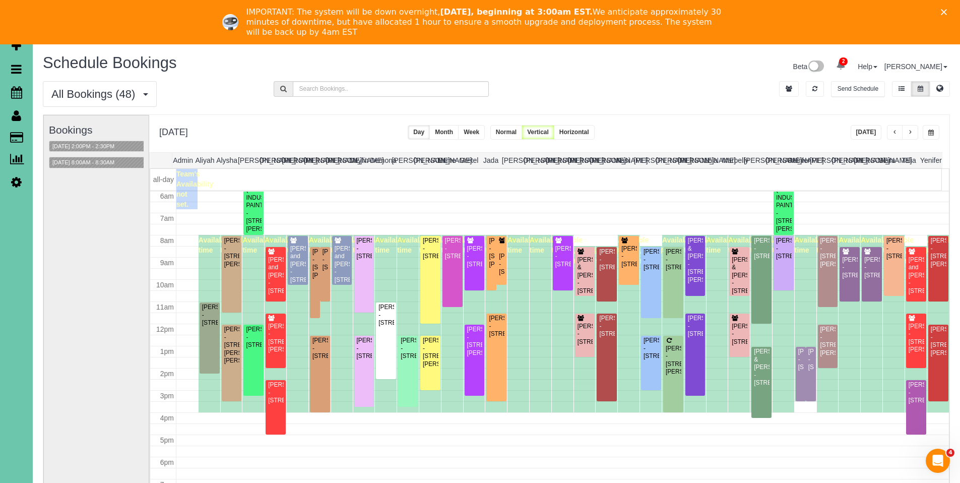
click at [894, 130] on span "button" at bounding box center [895, 133] width 5 height 6
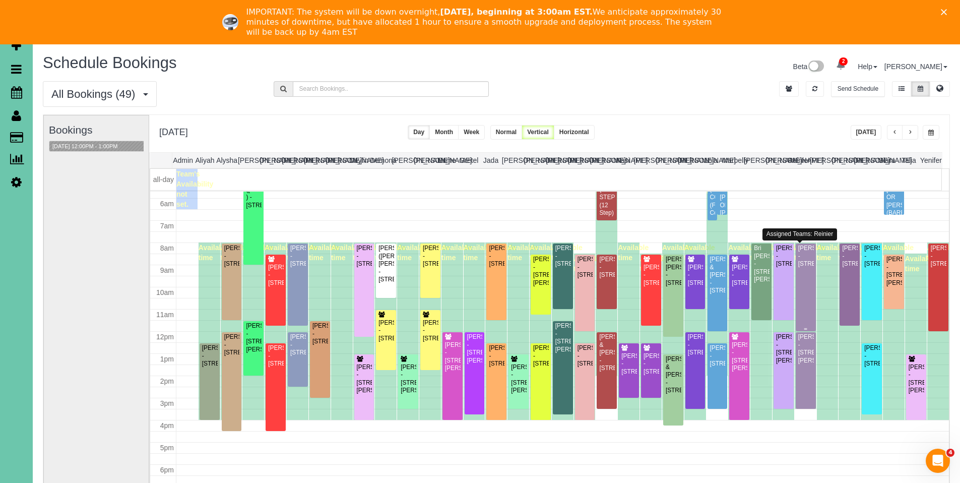
scroll to position [131, 0]
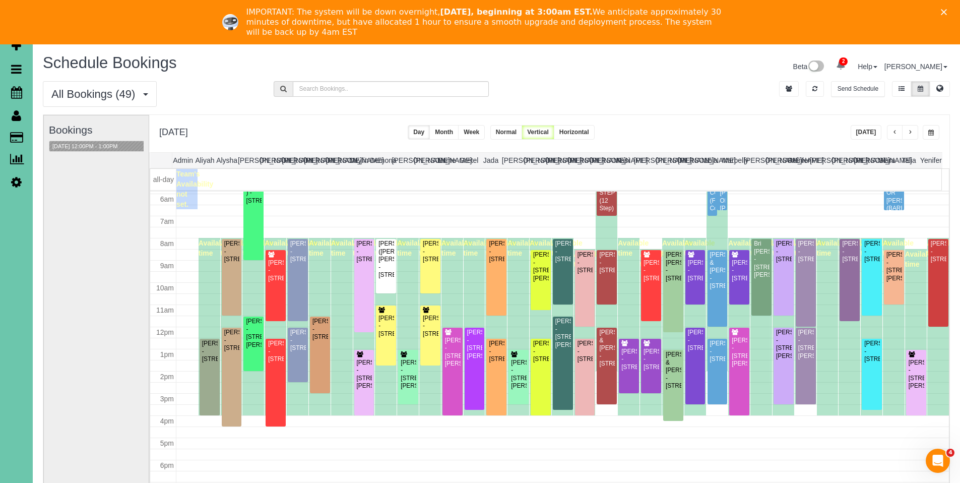
click at [897, 132] on button "button" at bounding box center [895, 132] width 16 height 15
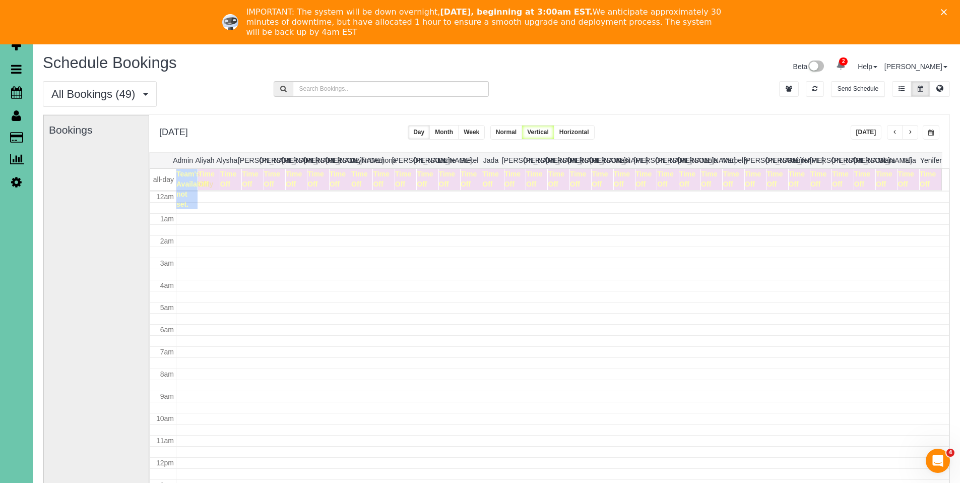
scroll to position [134, 0]
click at [897, 132] on button "button" at bounding box center [895, 132] width 16 height 15
click at [927, 132] on button "button" at bounding box center [931, 132] width 17 height 15
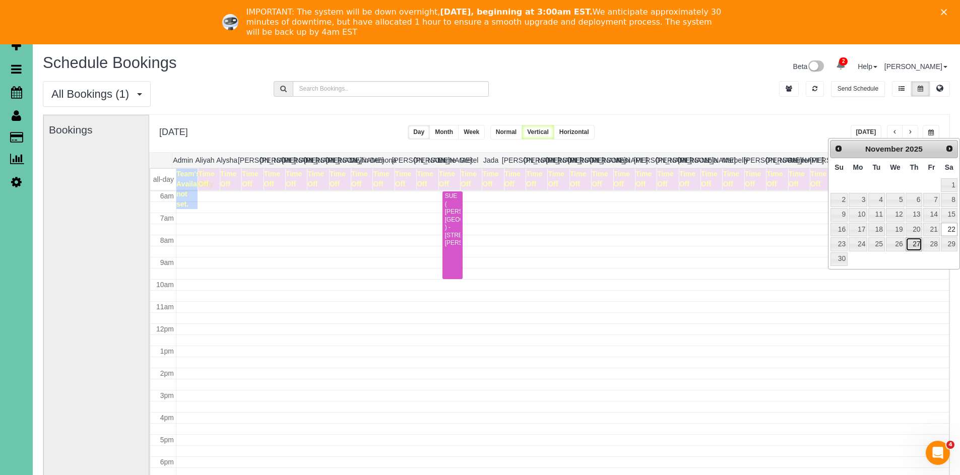
click at [915, 246] on link "27" at bounding box center [914, 244] width 17 height 14
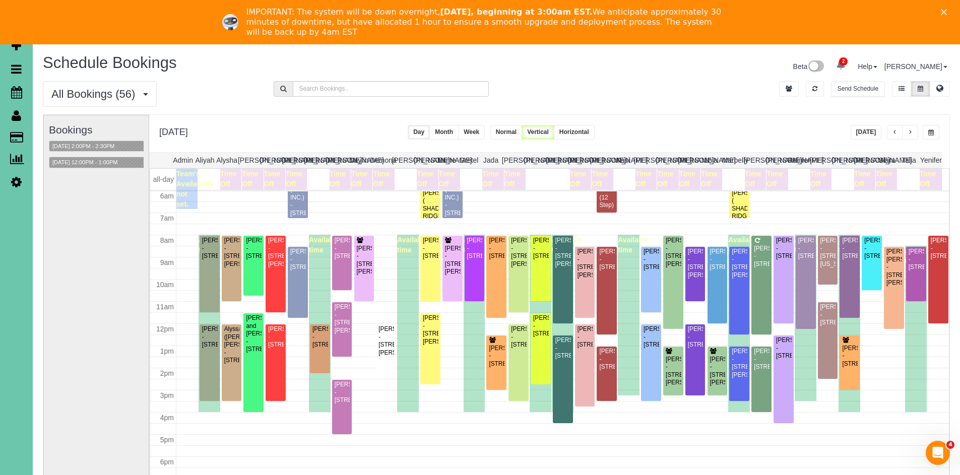
click at [931, 134] on span "button" at bounding box center [932, 133] width 6 height 6
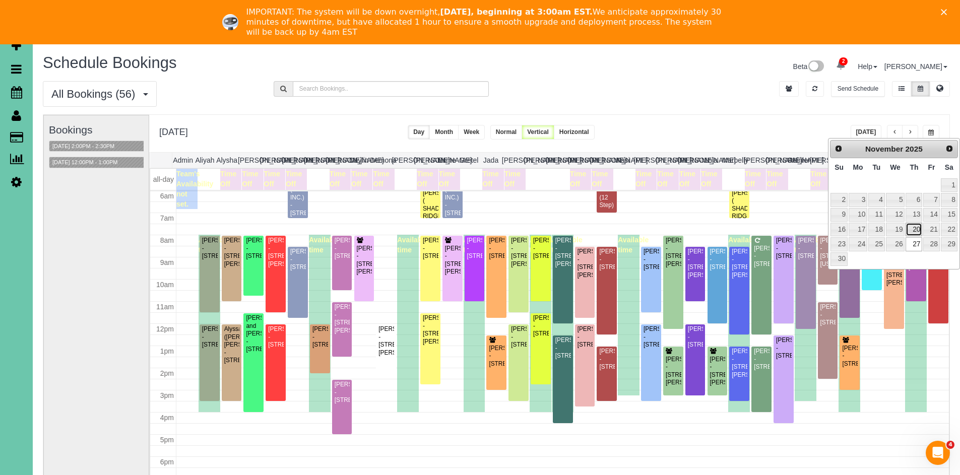
click at [911, 230] on link "20" at bounding box center [914, 230] width 17 height 14
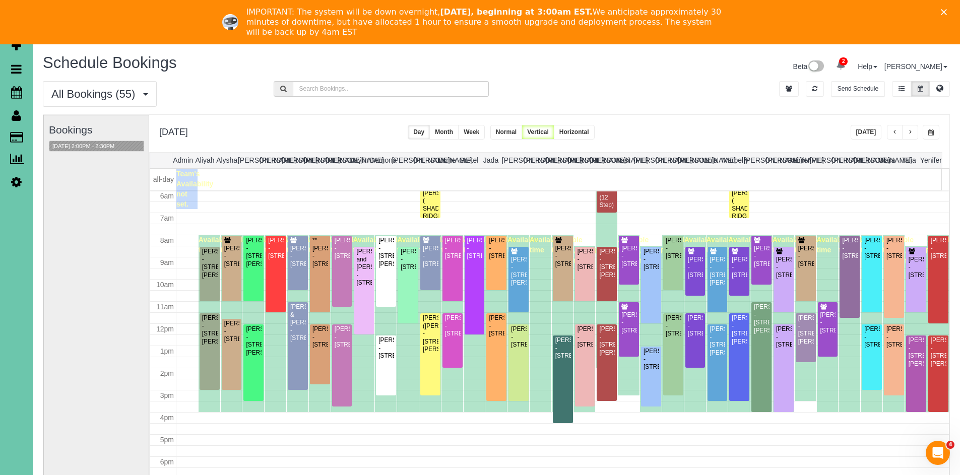
click at [893, 131] on span "button" at bounding box center [895, 133] width 5 height 6
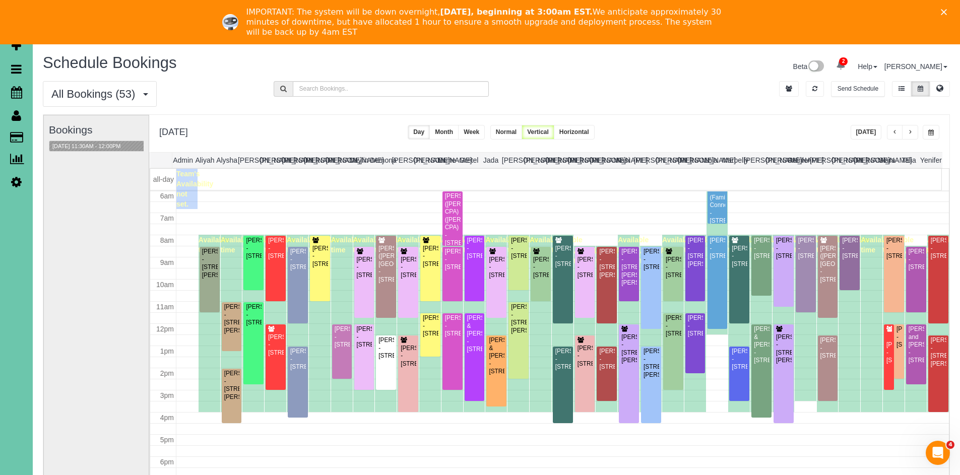
click at [893, 131] on span "button" at bounding box center [895, 133] width 5 height 6
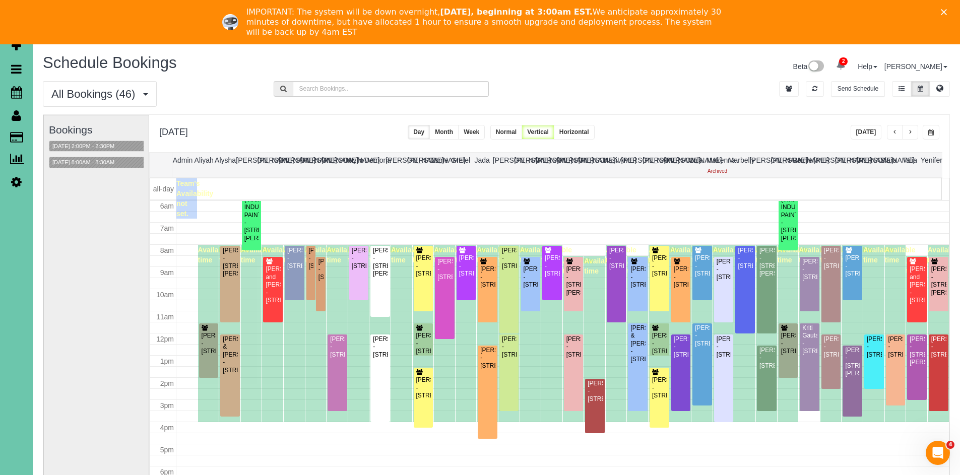
click at [893, 131] on span "button" at bounding box center [895, 133] width 5 height 6
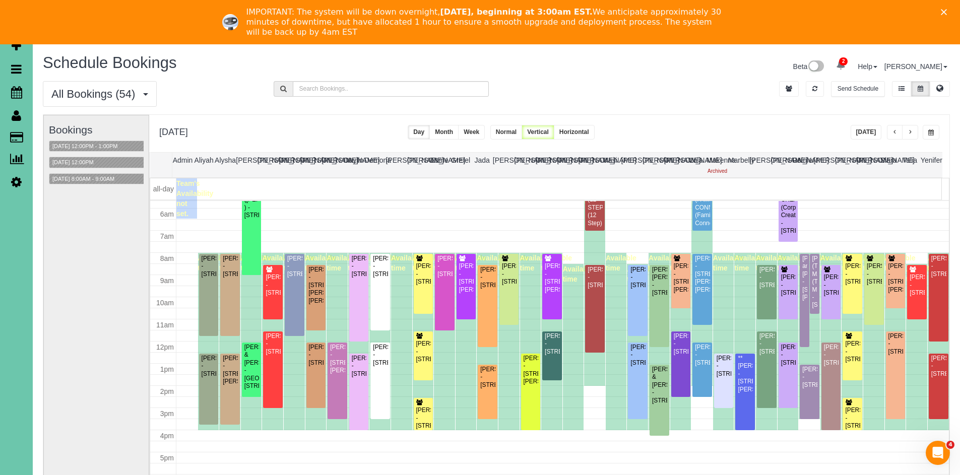
scroll to position [94, 0]
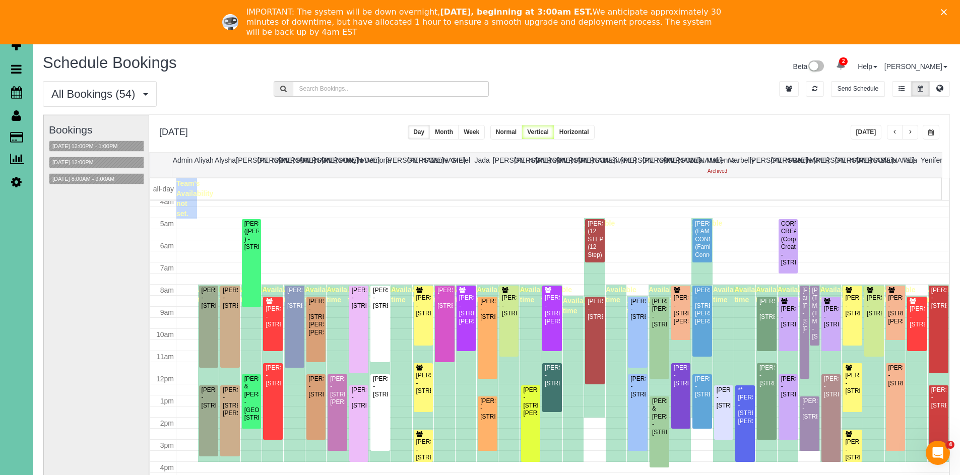
click at [893, 136] on button "button" at bounding box center [895, 132] width 16 height 15
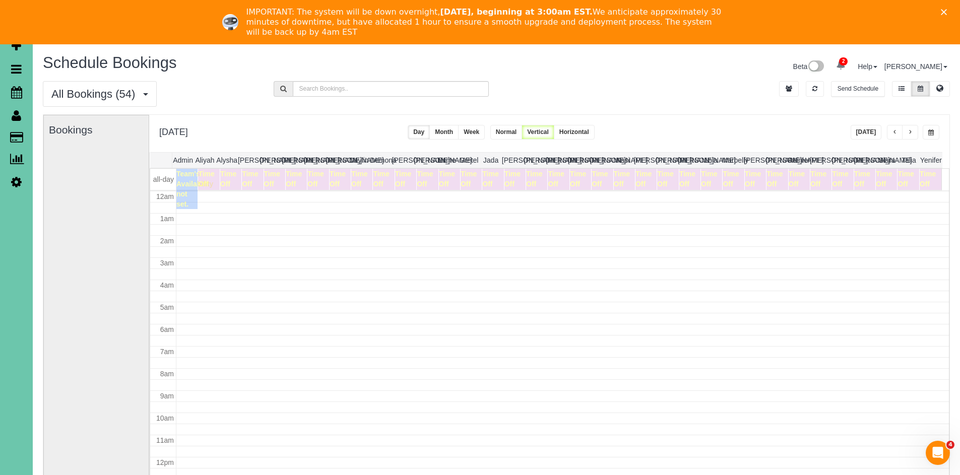
scroll to position [134, 0]
click at [893, 136] on button "button" at bounding box center [895, 132] width 16 height 15
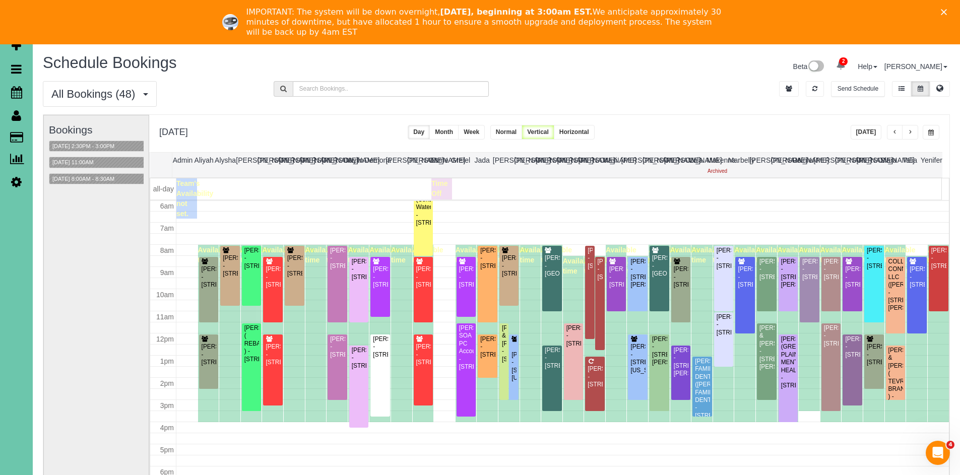
click at [893, 136] on button "button" at bounding box center [895, 132] width 16 height 15
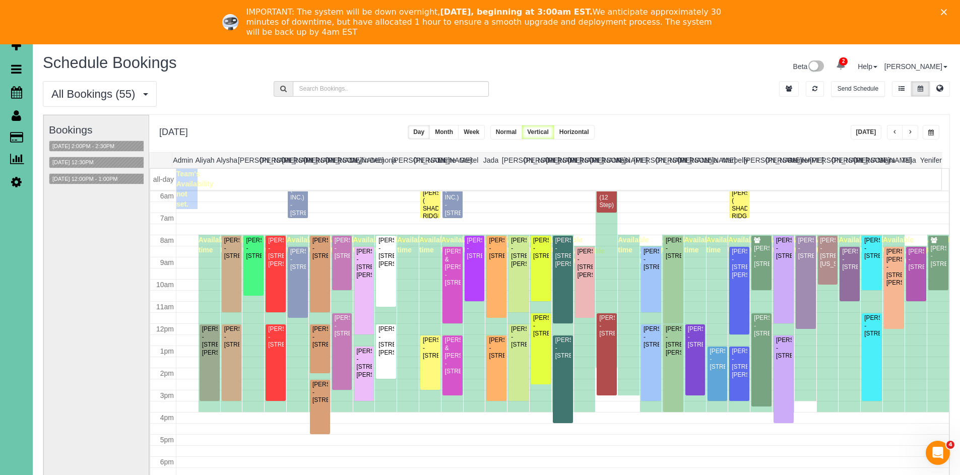
click at [893, 136] on button "button" at bounding box center [895, 132] width 16 height 15
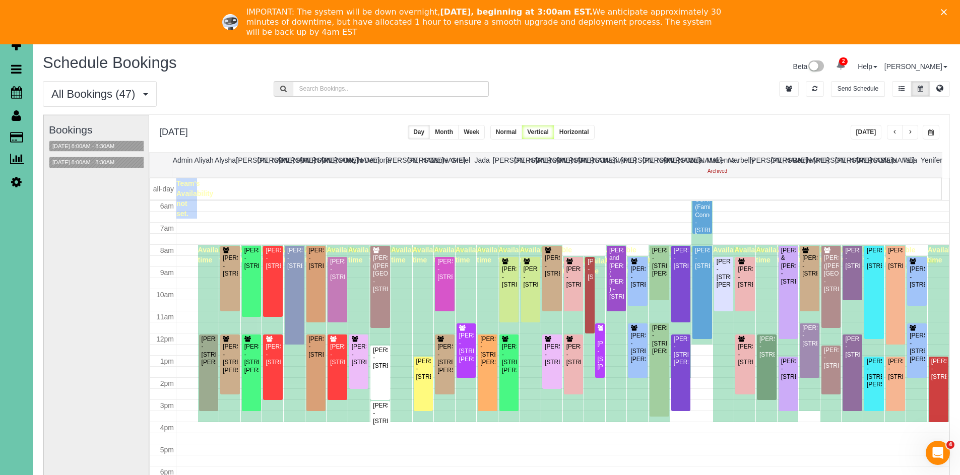
click at [893, 136] on button "button" at bounding box center [895, 132] width 16 height 15
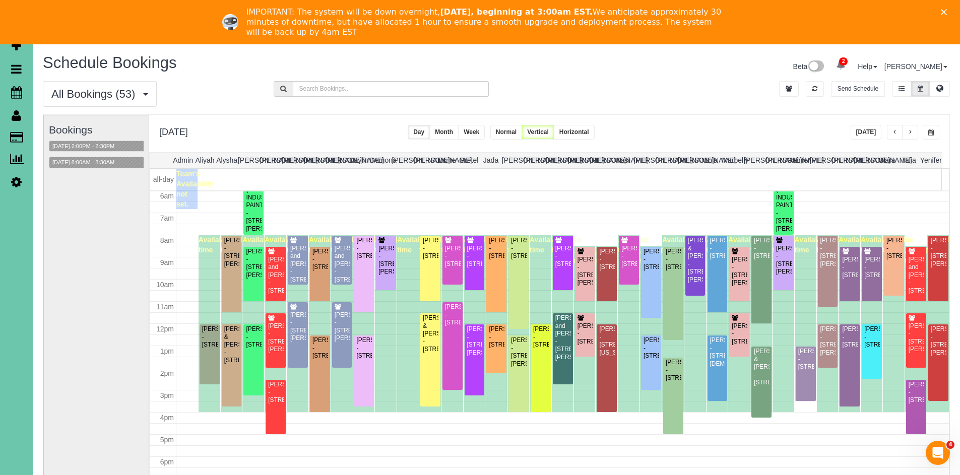
click at [893, 136] on button "button" at bounding box center [895, 132] width 16 height 15
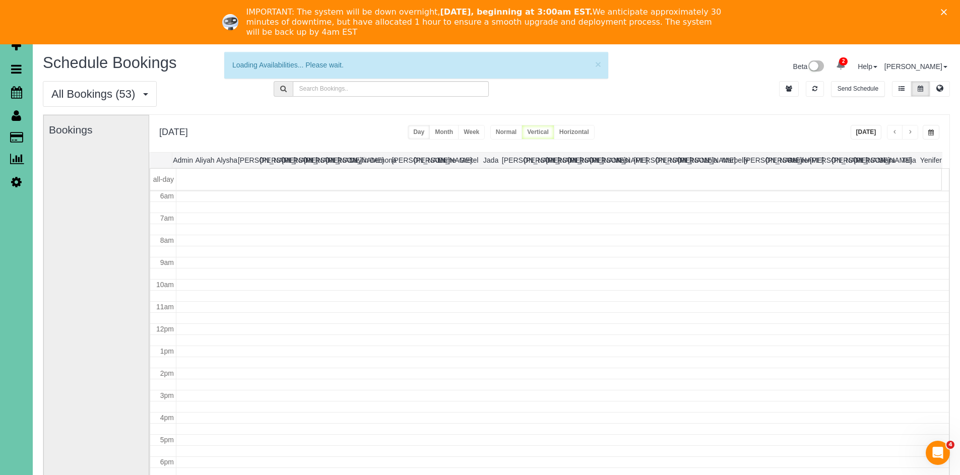
click at [932, 132] on span "button" at bounding box center [932, 133] width 6 height 6
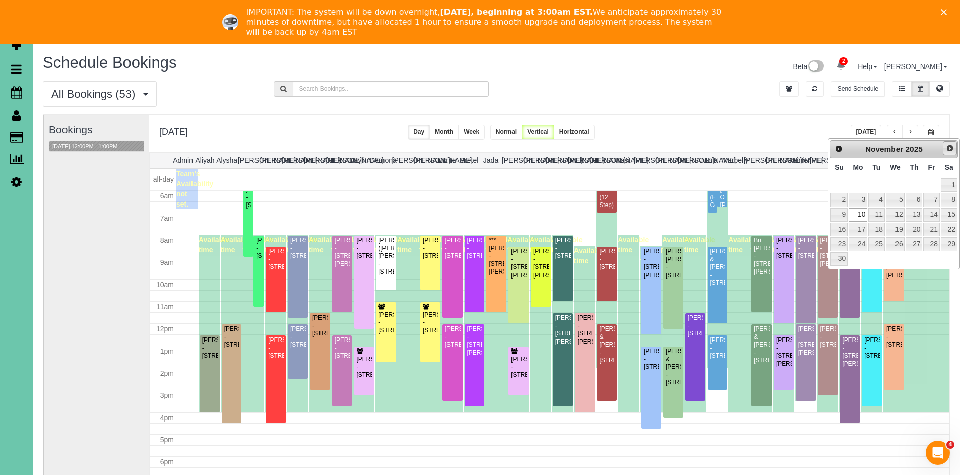
click at [950, 148] on span "Next" at bounding box center [950, 148] width 8 height 8
click at [903, 245] on link "31" at bounding box center [895, 244] width 19 height 14
type input "**********"
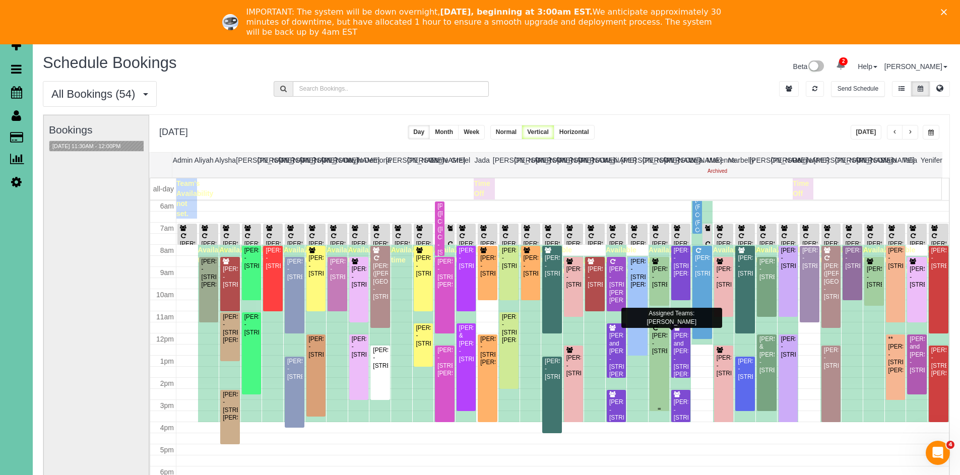
click at [659, 344] on div "[PERSON_NAME] - [STREET_ADDRESS]" at bounding box center [660, 343] width 16 height 23
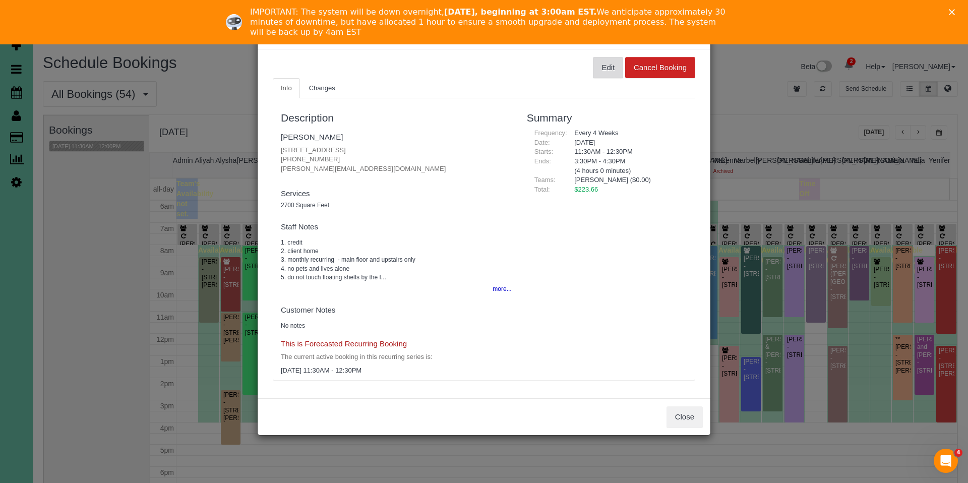
click at [602, 74] on button "Edit" at bounding box center [608, 67] width 30 height 21
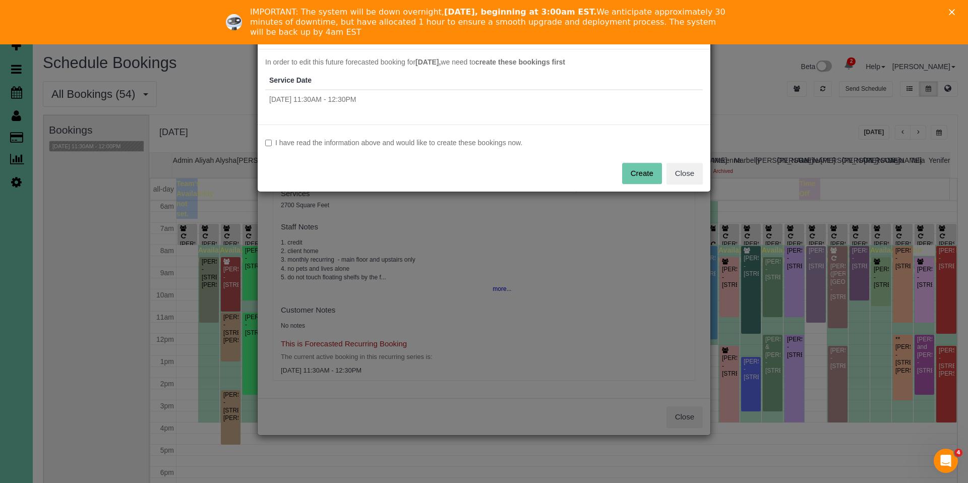
click at [517, 141] on label "I have read the information above and would like to create these bookings now." at bounding box center [484, 143] width 438 height 10
click at [642, 173] on button "Create" at bounding box center [642, 173] width 40 height 21
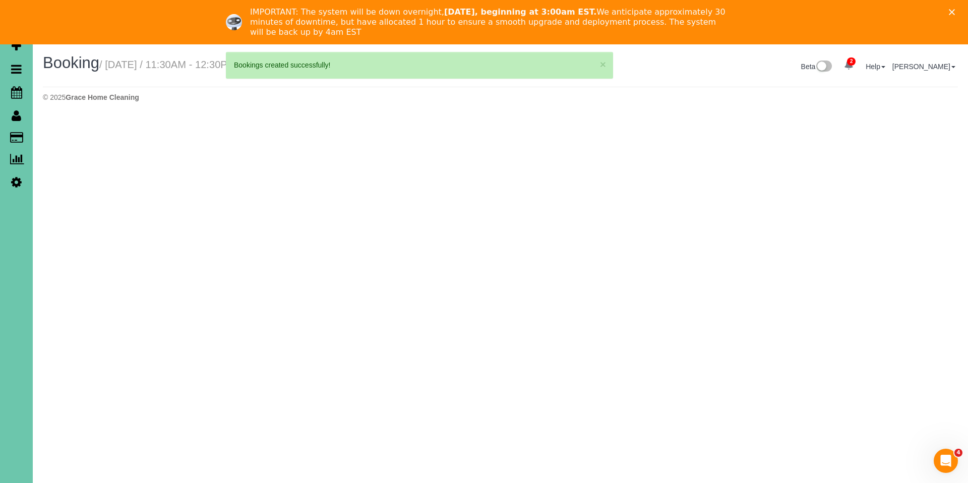
select select "NE"
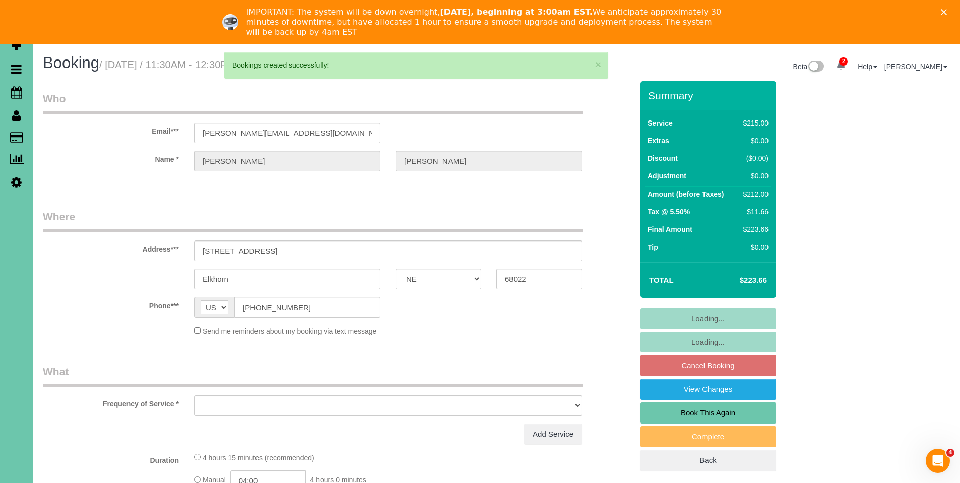
select select "object:26451"
select select "string:fspay-d363edcd-9ccd-4e1b-a96d-4561f12fab29"
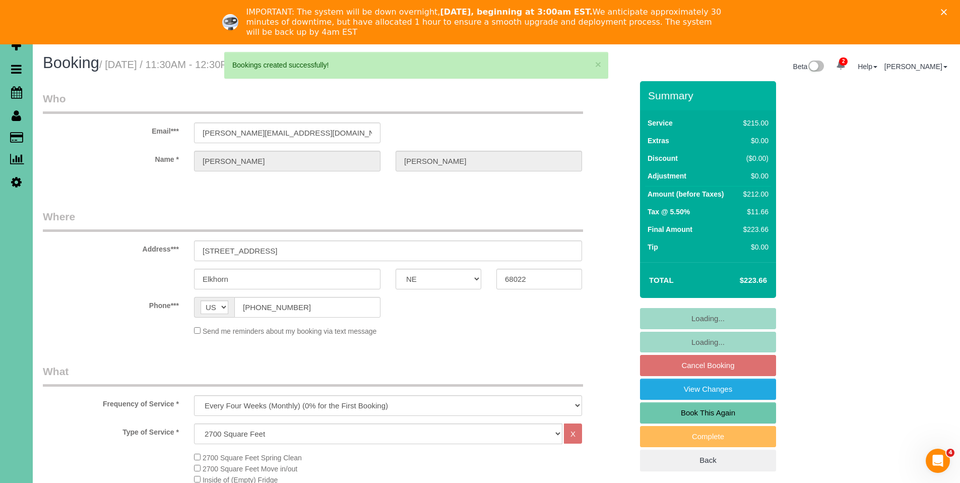
select select "object:26484"
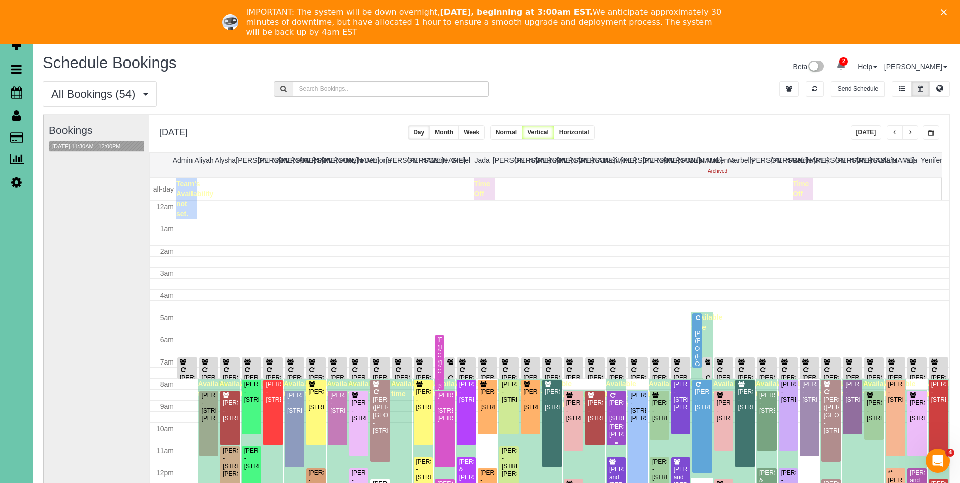
scroll to position [134, 0]
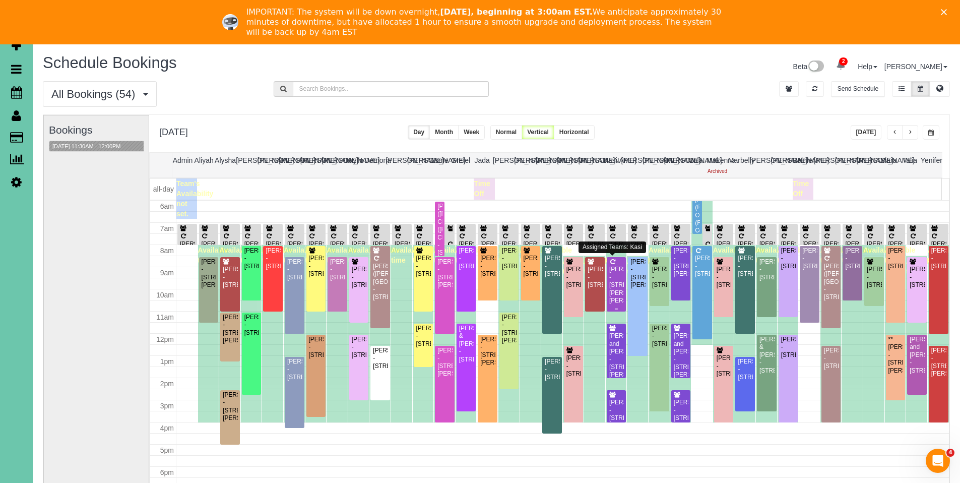
click at [611, 279] on div "[PERSON_NAME] - [STREET_ADDRESS][PERSON_NAME][PERSON_NAME]" at bounding box center [617, 285] width 16 height 39
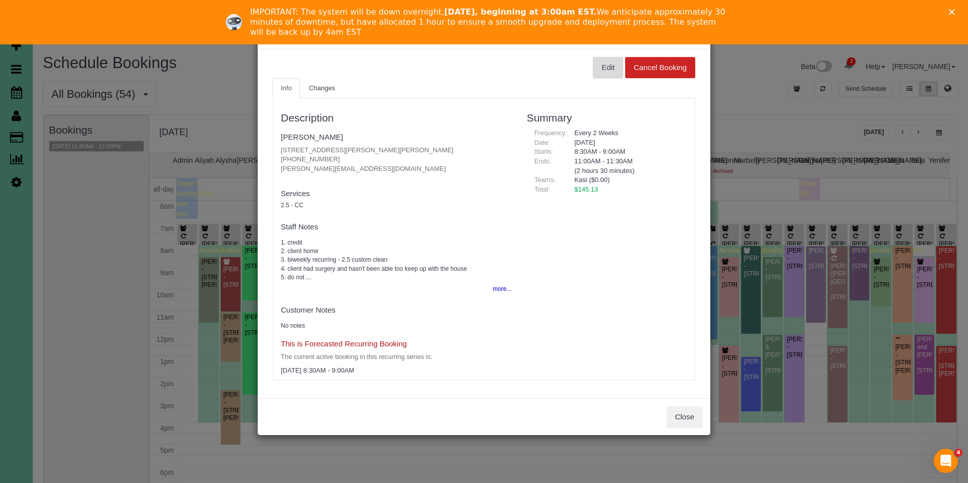
click at [609, 63] on button "Edit" at bounding box center [608, 67] width 30 height 21
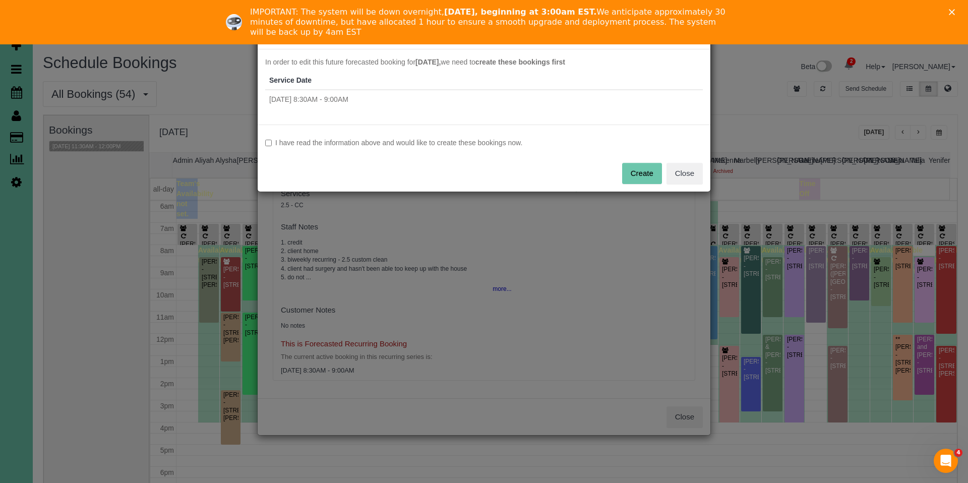
click at [371, 145] on label "I have read the information above and would like to create these bookings now." at bounding box center [484, 143] width 438 height 10
click at [637, 177] on button "Create" at bounding box center [642, 173] width 40 height 21
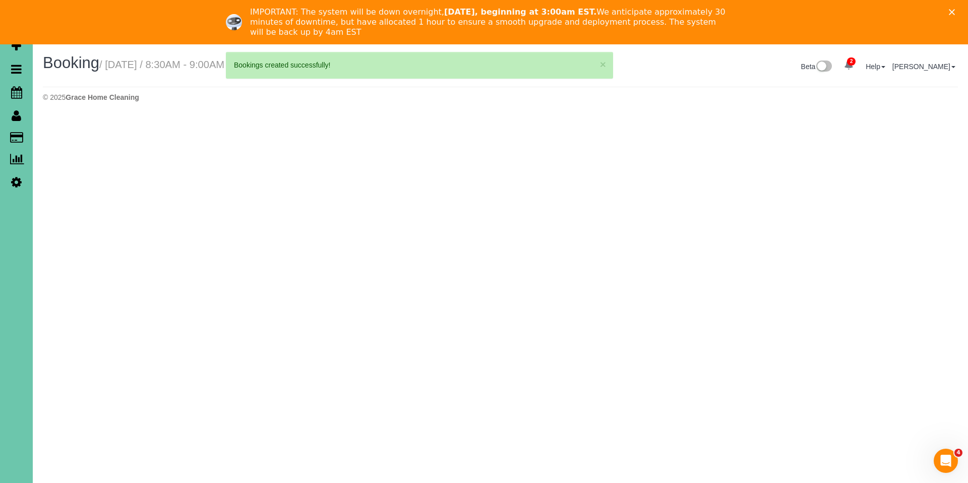
select select "NE"
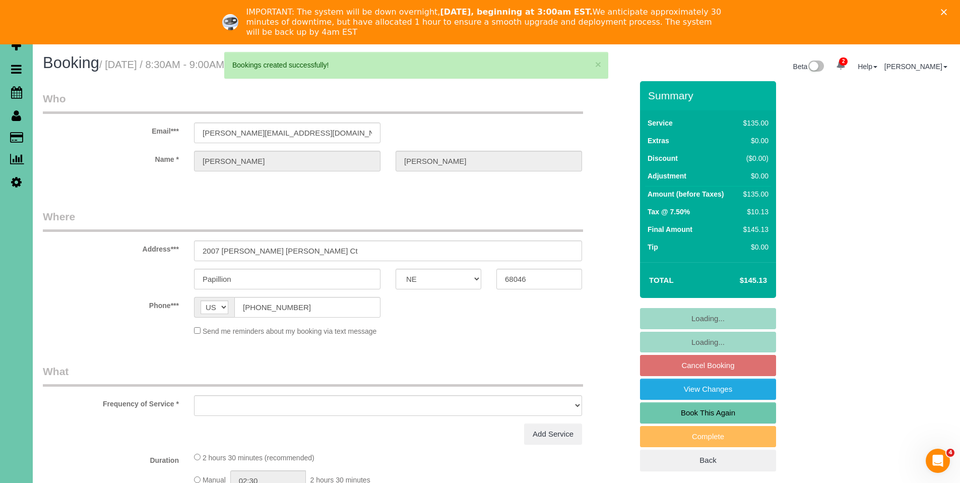
select select "object:27781"
select select "string:fspay-8131c7cd-b31f-41df-b60d-f7027f78dc3f"
select select "object:27800"
select select "number:34"
select select "number:41"
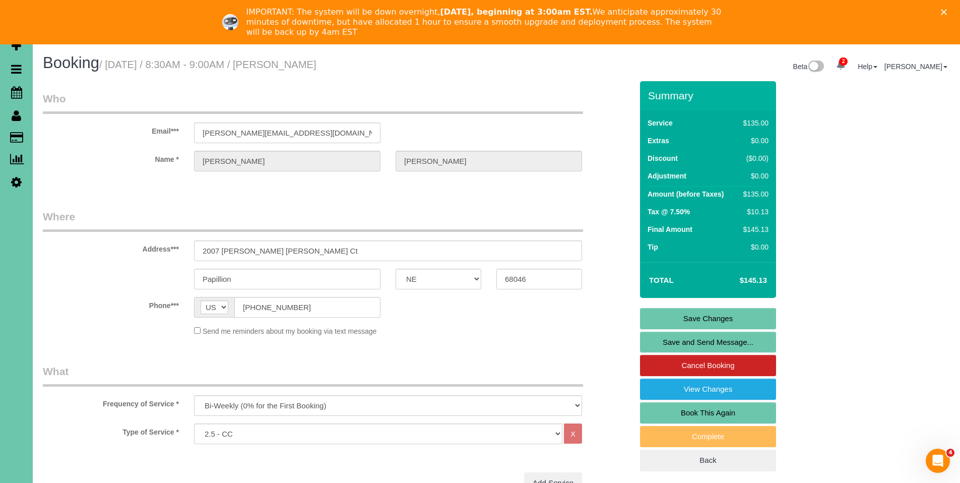
click at [947, 12] on icon "Close" at bounding box center [944, 12] width 6 height 6
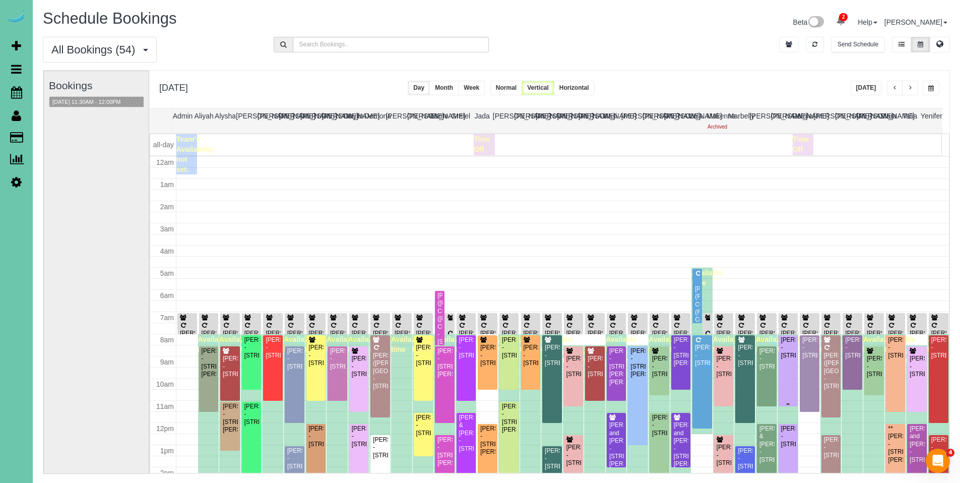
scroll to position [134, 0]
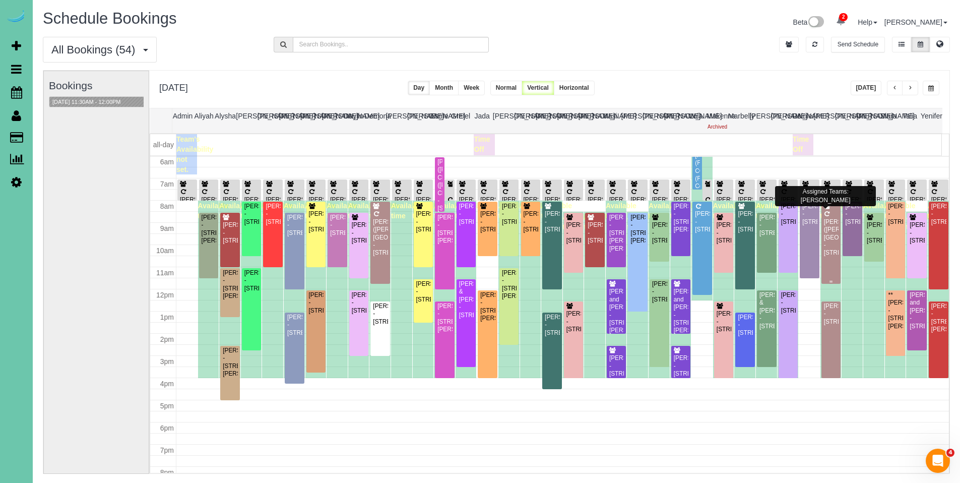
click at [824, 222] on div "[PERSON_NAME] ([PERSON_NAME][GEOGRAPHIC_DATA]) - [STREET_ADDRESS]" at bounding box center [832, 237] width 16 height 39
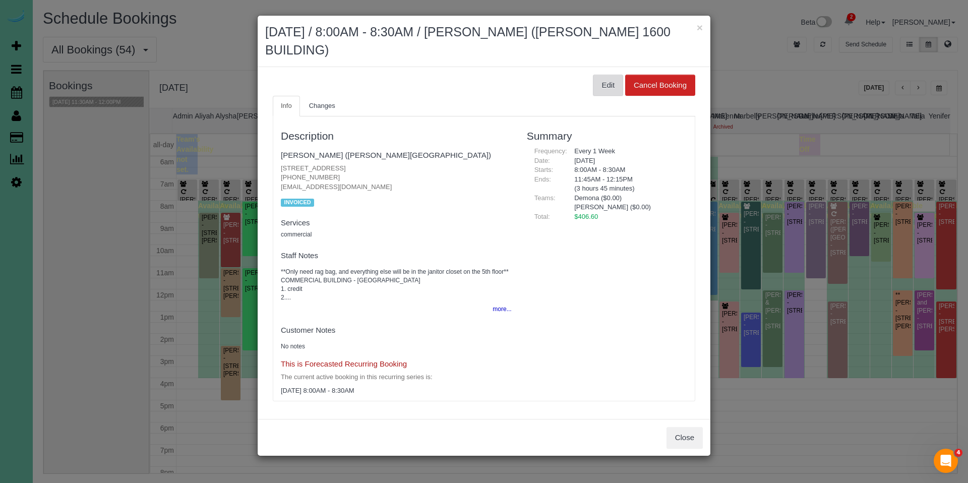
click at [602, 81] on button "Edit" at bounding box center [608, 85] width 30 height 21
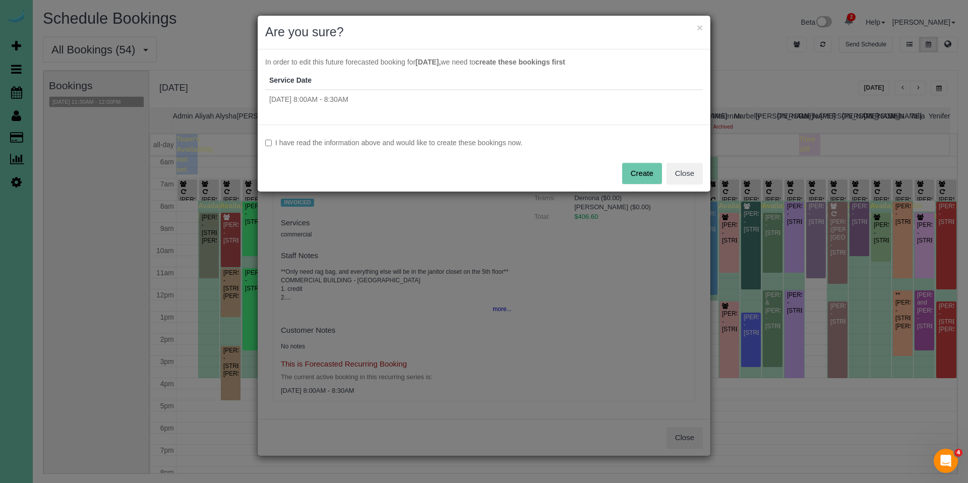
click at [500, 142] on label "I have read the information above and would like to create these bookings now." at bounding box center [484, 143] width 438 height 10
click at [654, 165] on button "Create" at bounding box center [642, 173] width 40 height 21
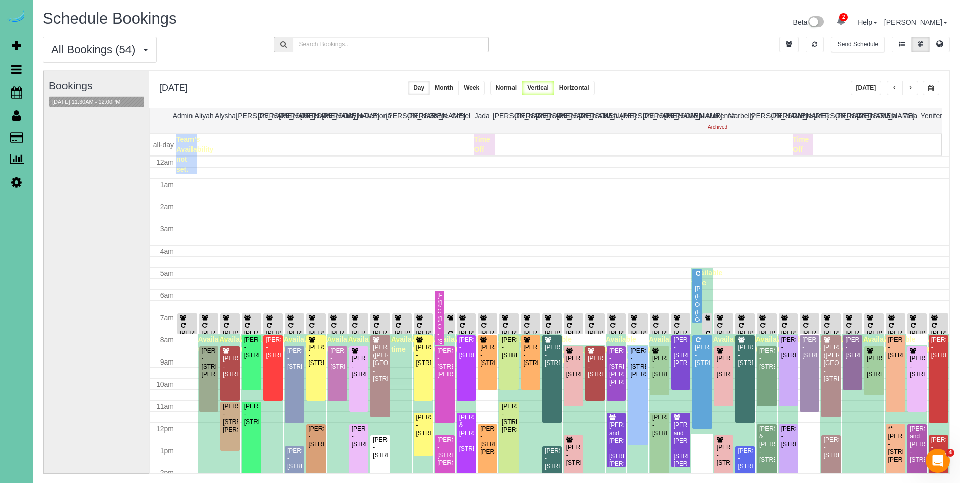
scroll to position [134, 0]
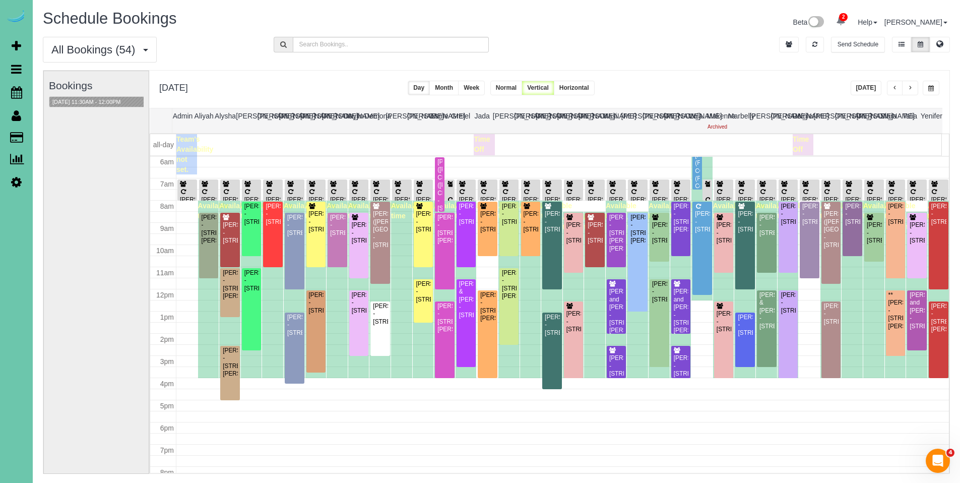
click at [895, 87] on span "button" at bounding box center [895, 88] width 5 height 6
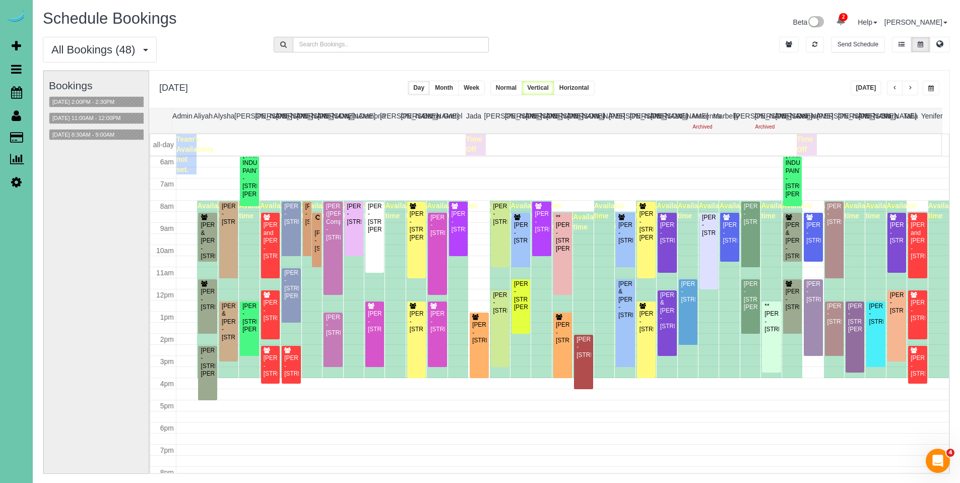
click at [895, 91] on span "button" at bounding box center [895, 88] width 5 height 6
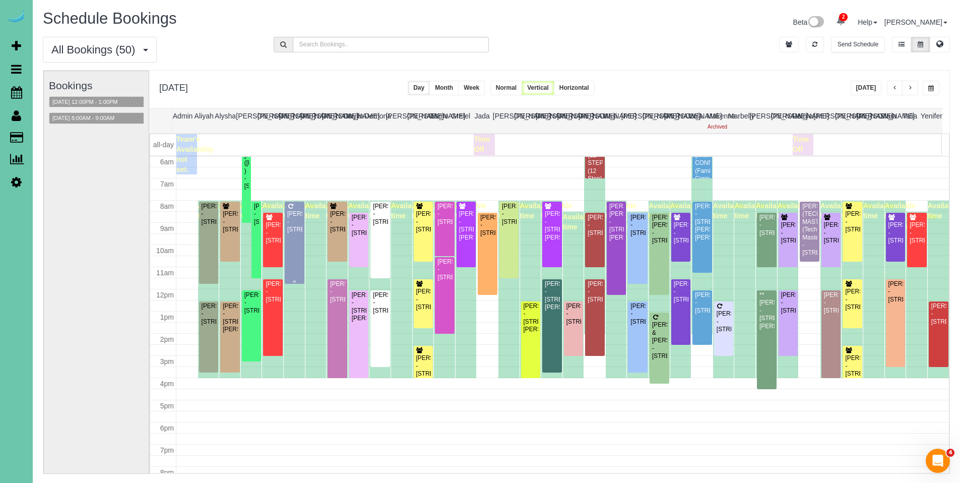
click at [300, 216] on div "[PERSON_NAME] - [STREET_ADDRESS]" at bounding box center [295, 221] width 16 height 23
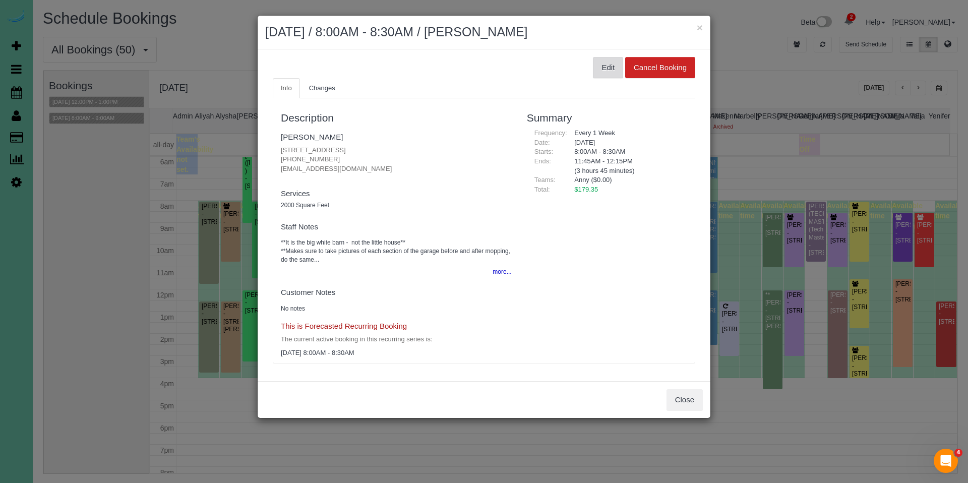
click at [600, 70] on button "Edit" at bounding box center [608, 67] width 30 height 21
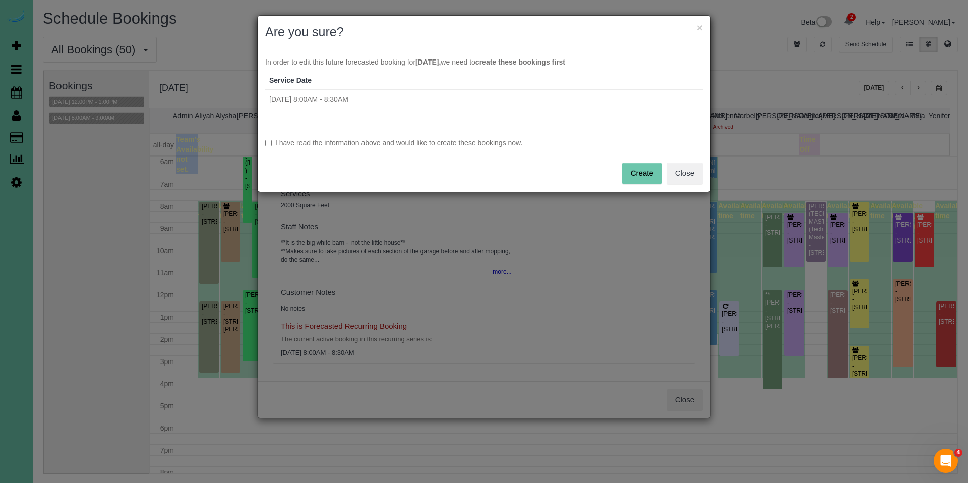
click at [453, 141] on label "I have read the information above and would like to create these bookings now." at bounding box center [484, 143] width 438 height 10
click at [649, 167] on button "Create" at bounding box center [642, 173] width 40 height 21
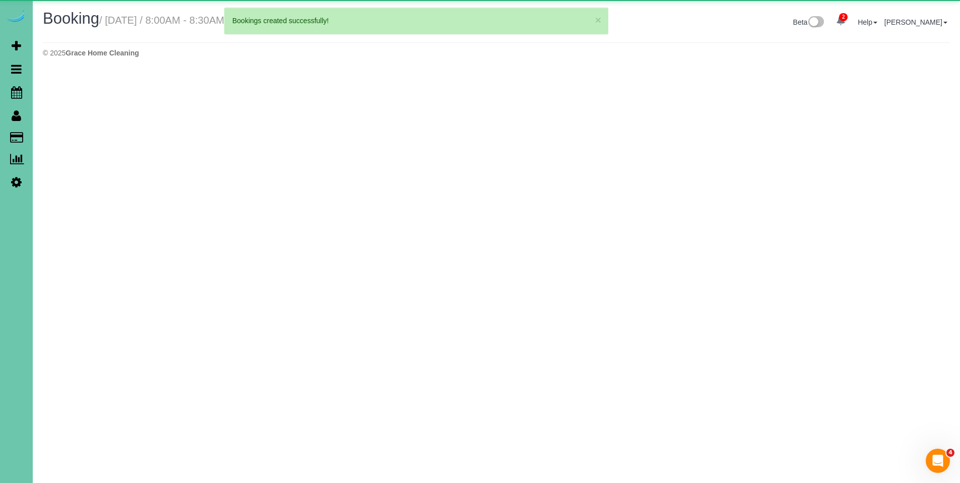
select select "NE"
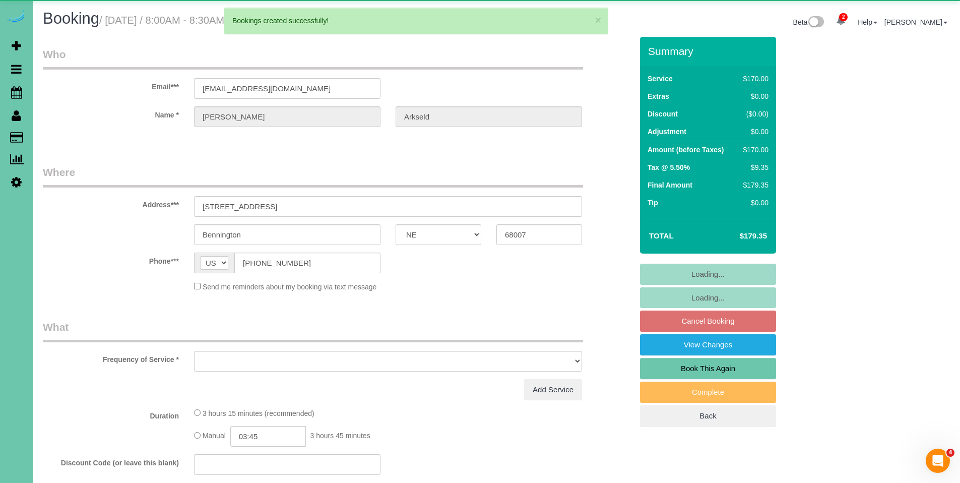
select select "object:30062"
select select "string:fspay-0d8024a8-6ec8-4c43-9dc1-3f11d86d9e1a"
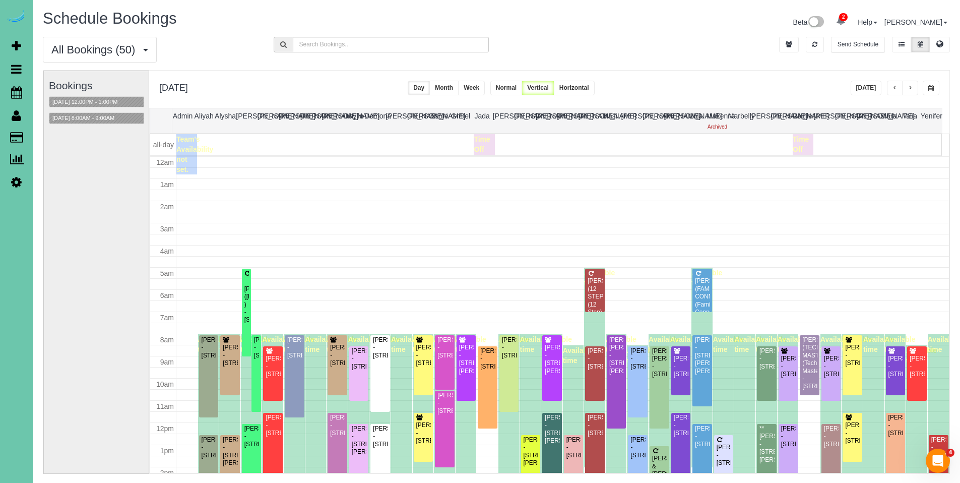
scroll to position [134, 0]
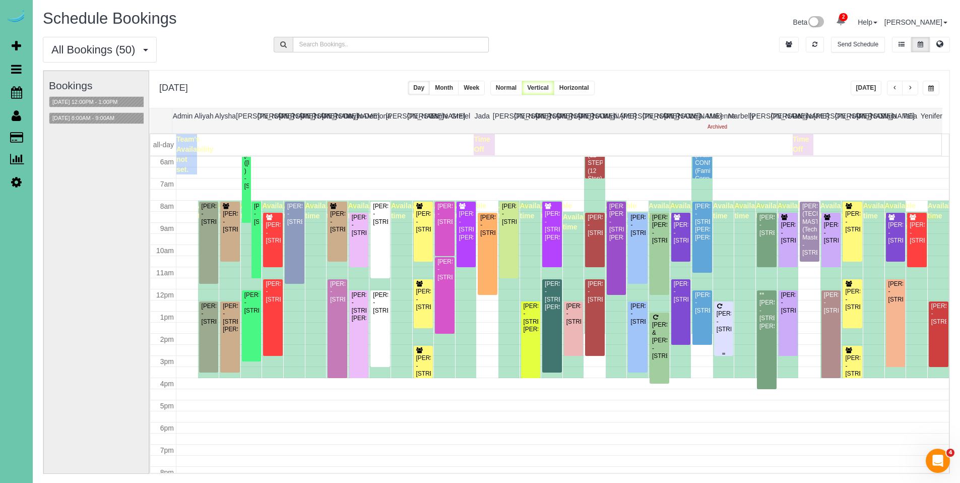
click at [716, 323] on div "[PERSON_NAME] - [STREET_ADDRESS]" at bounding box center [724, 321] width 16 height 23
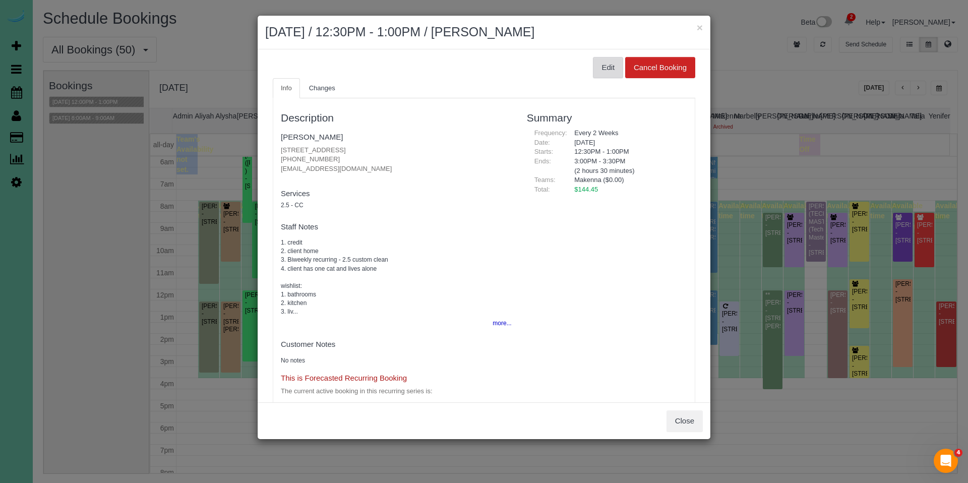
click at [603, 74] on button "Edit" at bounding box center [608, 67] width 30 height 21
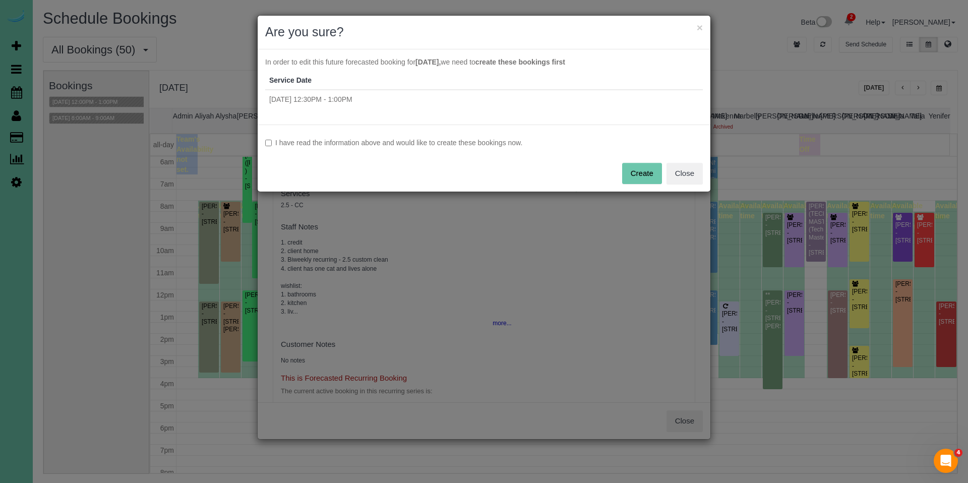
click at [450, 148] on div "I have read the information above and would like to create these bookings now. …" at bounding box center [484, 158] width 453 height 67
click at [642, 175] on button "Create" at bounding box center [642, 173] width 40 height 21
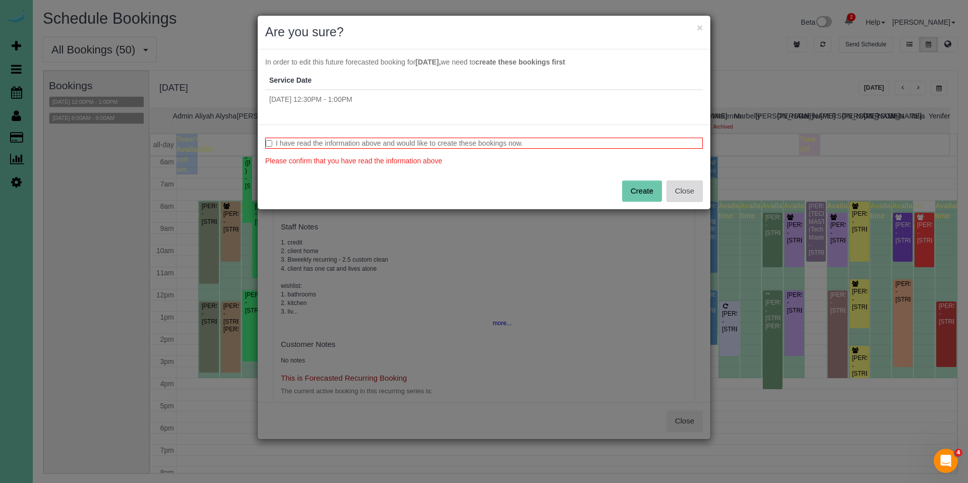
click at [686, 188] on button "Close" at bounding box center [684, 190] width 36 height 21
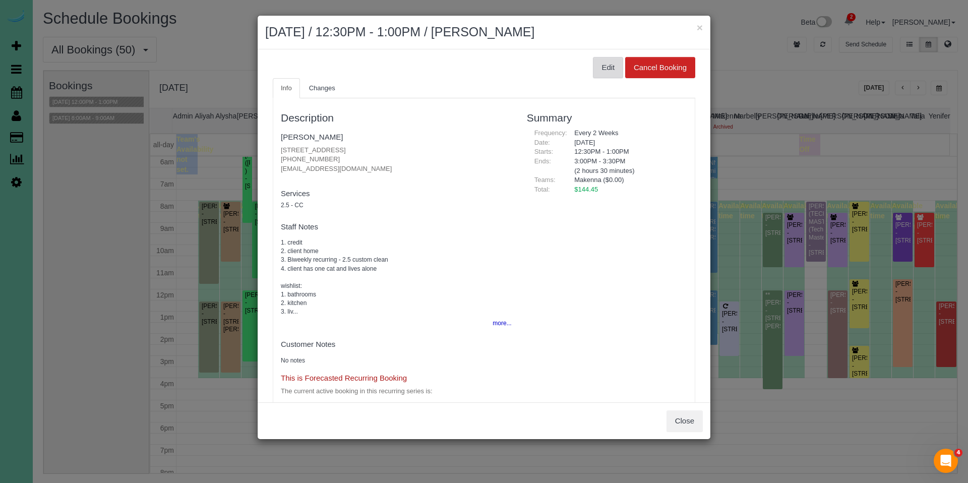
click at [604, 67] on button "Edit" at bounding box center [608, 67] width 30 height 21
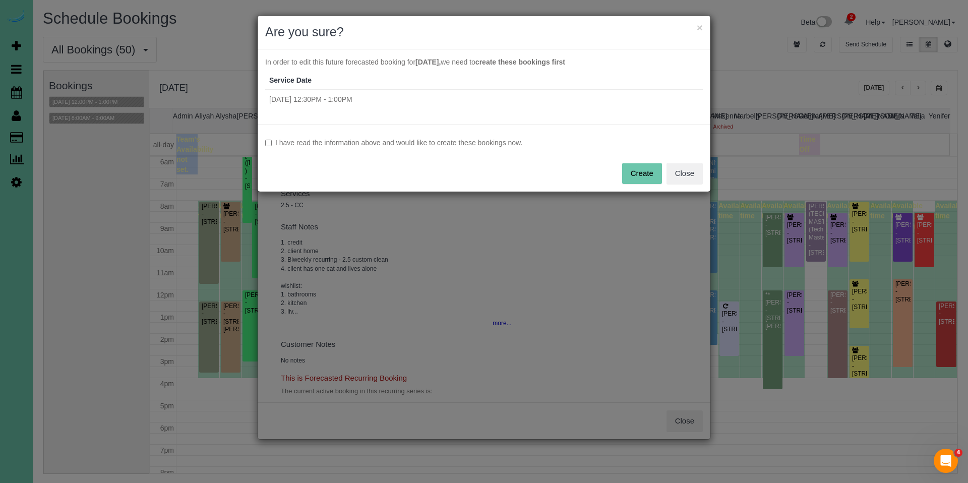
click at [598, 70] on div "In order to edit this future forecasted booking for [DATE], we need to create t…" at bounding box center [484, 87] width 453 height 76
click at [509, 139] on label "I have read the information above and would like to create these bookings now." at bounding box center [484, 143] width 438 height 10
click at [635, 173] on button "Create" at bounding box center [642, 173] width 40 height 21
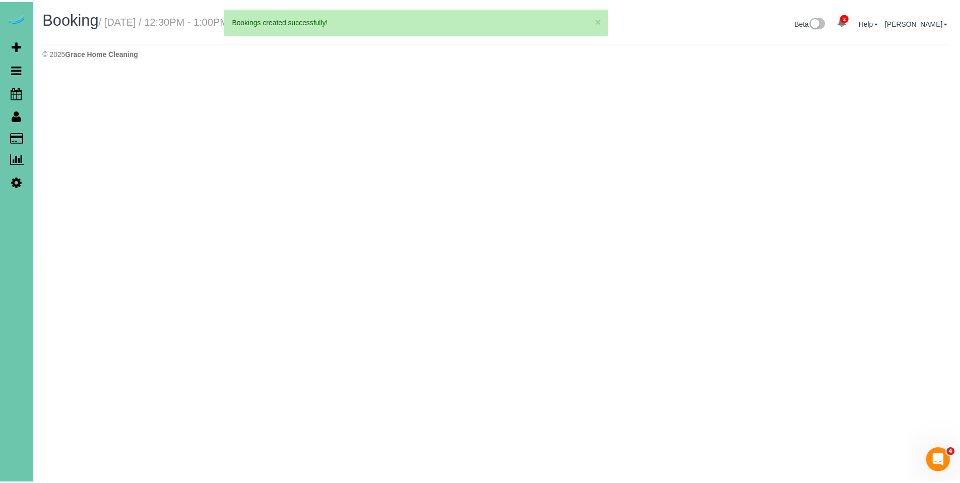
select select "NE"
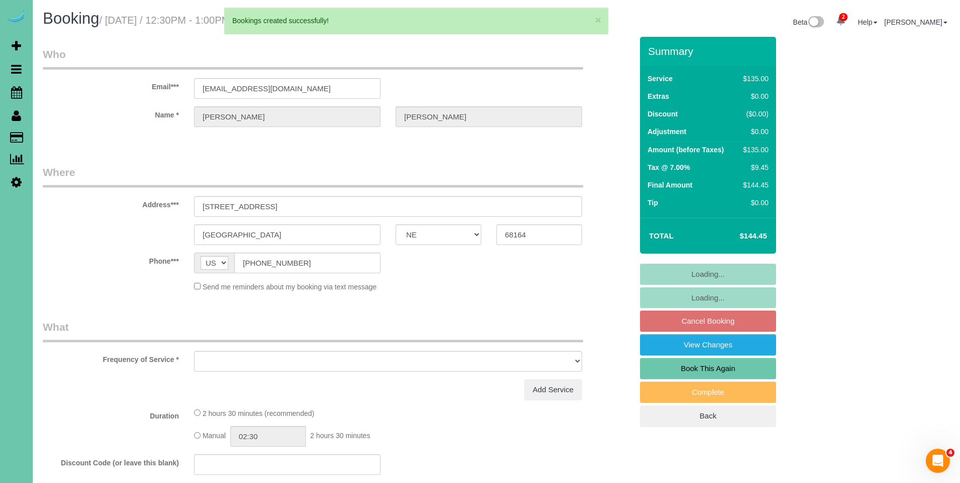
select select "object:31208"
select select "string:fspay-2050ae64-8759-4c5c-b044-d2e0ee8882c1"
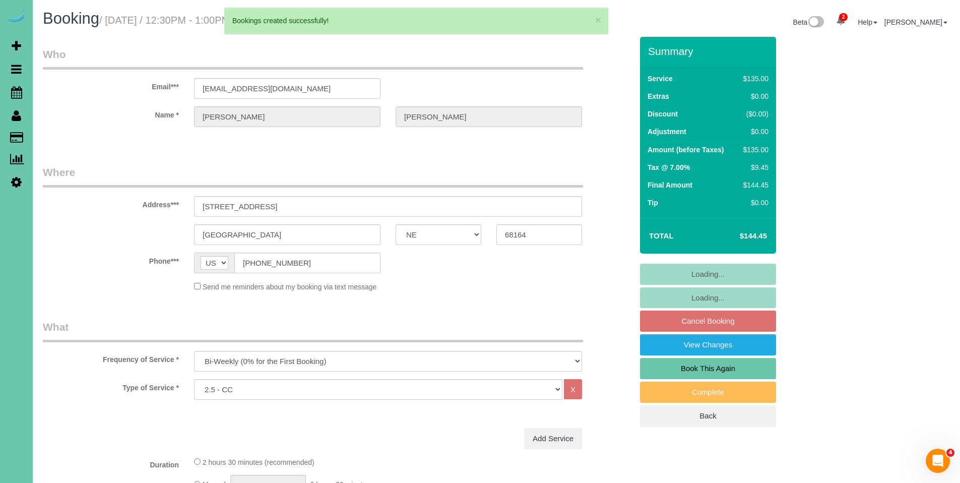
select select "object:31281"
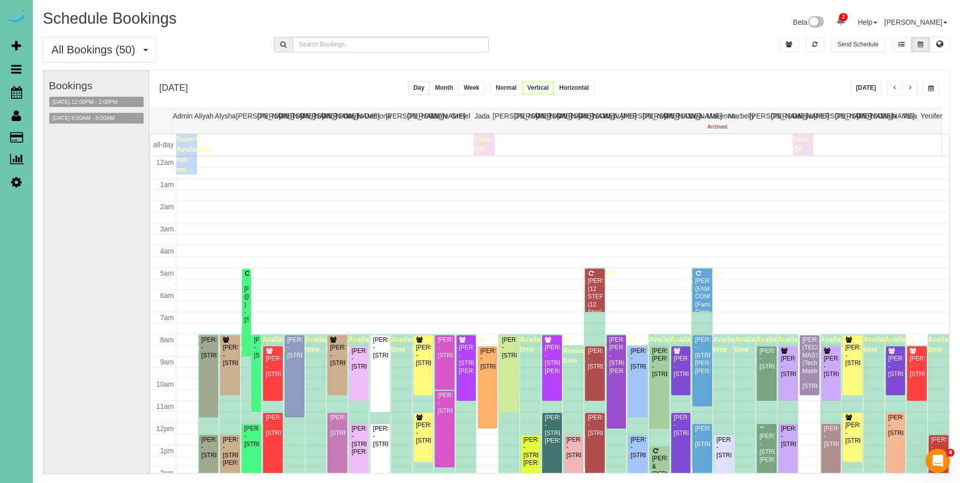
scroll to position [134, 0]
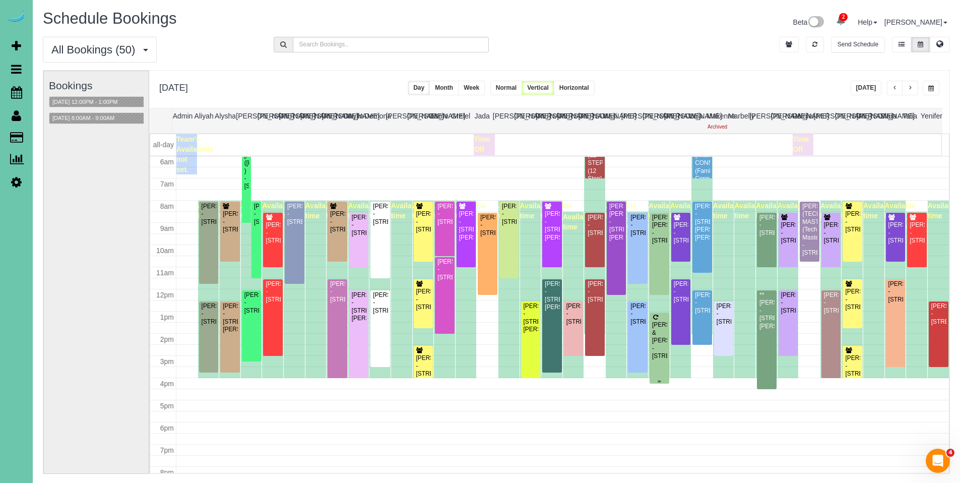
click at [653, 337] on div "[PERSON_NAME] & [PERSON_NAME] - [STREET_ADDRESS]" at bounding box center [660, 340] width 16 height 39
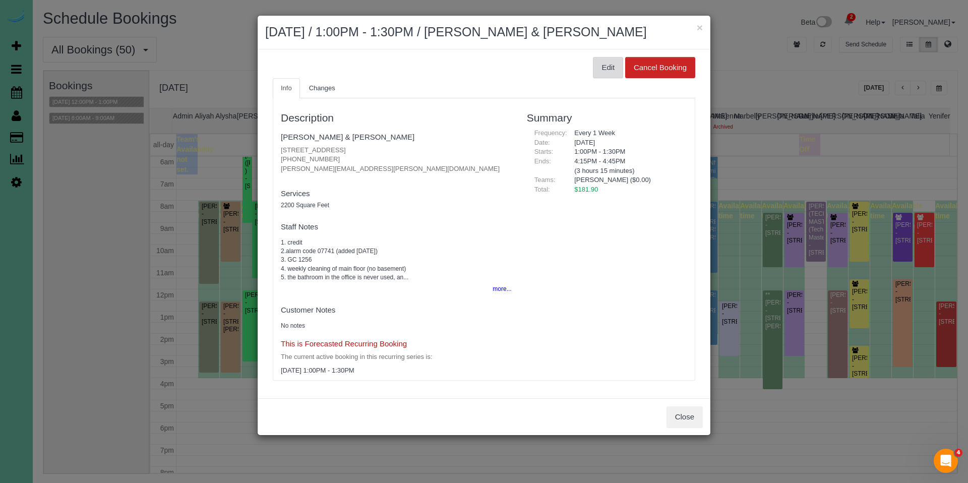
click at [606, 63] on button "Edit" at bounding box center [608, 67] width 30 height 21
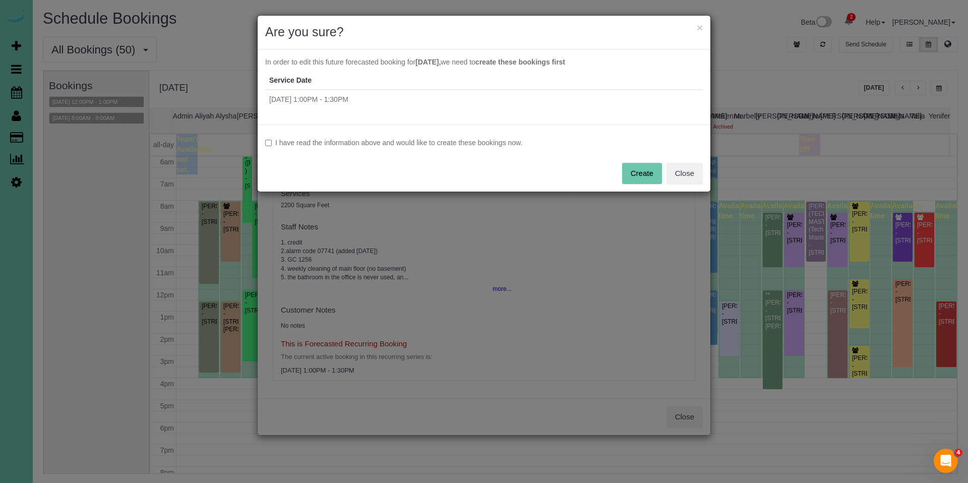
click at [485, 141] on label "I have read the information above and would like to create these bookings now." at bounding box center [484, 143] width 438 height 10
click at [644, 176] on button "Create" at bounding box center [642, 173] width 40 height 21
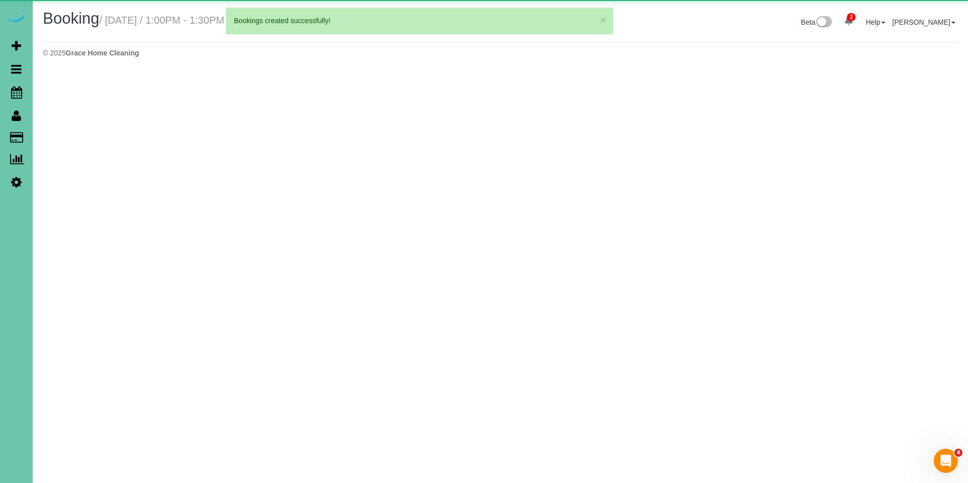
select select "NE"
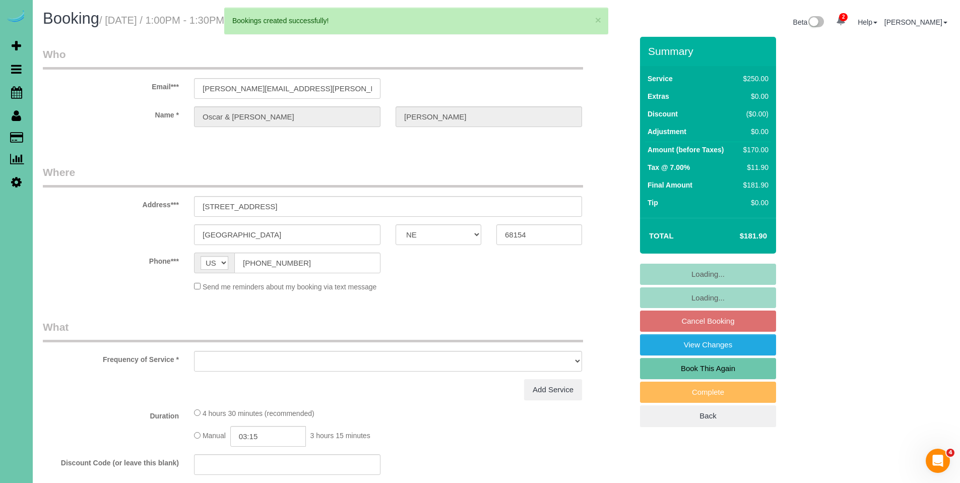
select select "object:32368"
select select "string:fspay-849369ee-d8de-492e-9f2f-26c7b018cc3d"
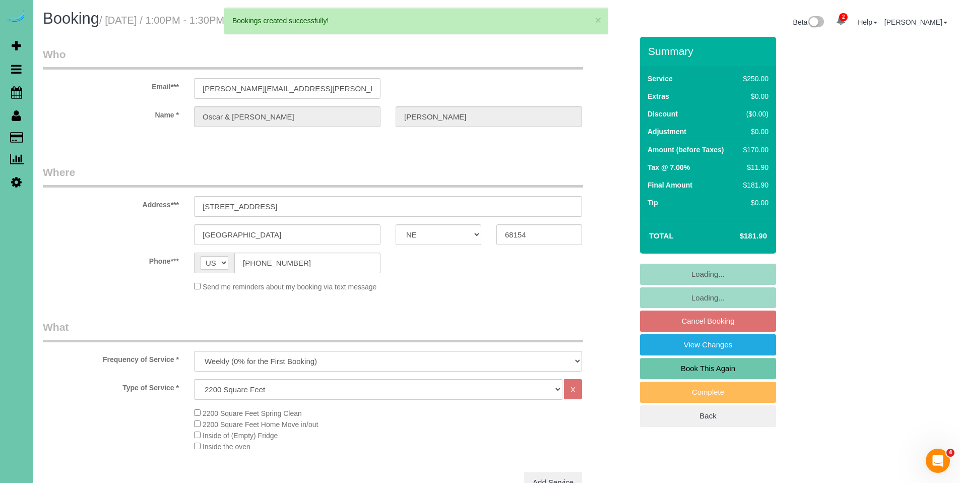
select select "object:32455"
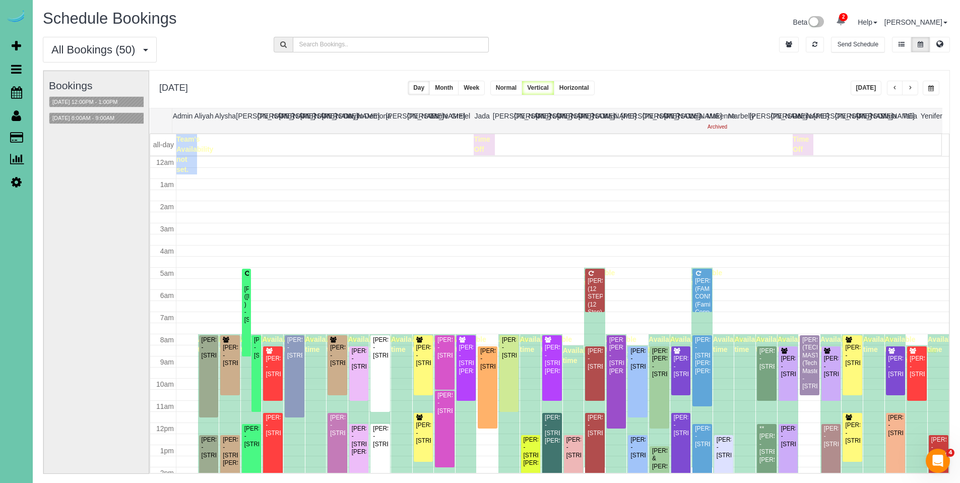
scroll to position [134, 0]
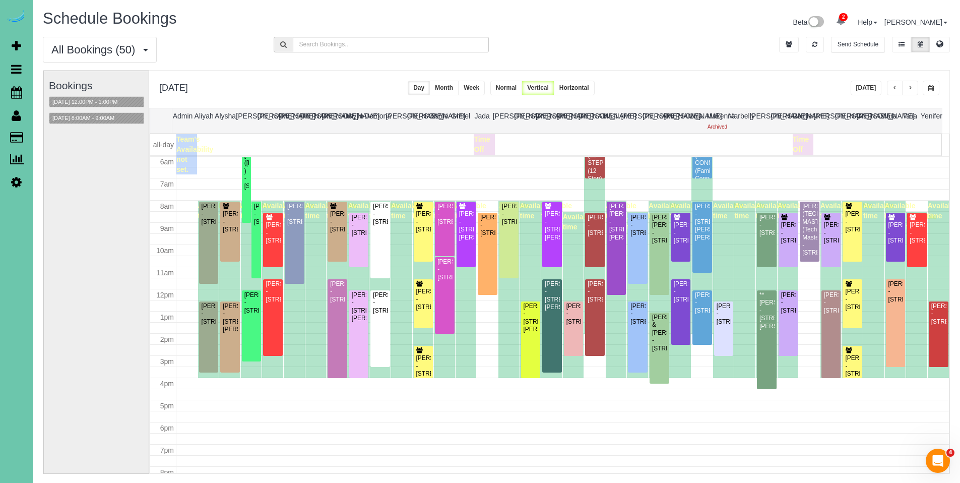
click at [893, 89] on span "button" at bounding box center [895, 88] width 5 height 6
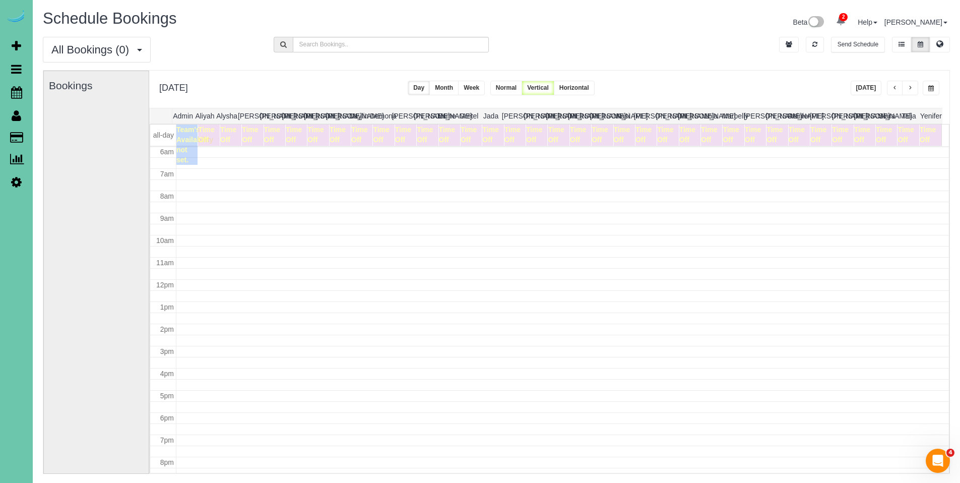
click at [893, 89] on span "button" at bounding box center [895, 88] width 5 height 6
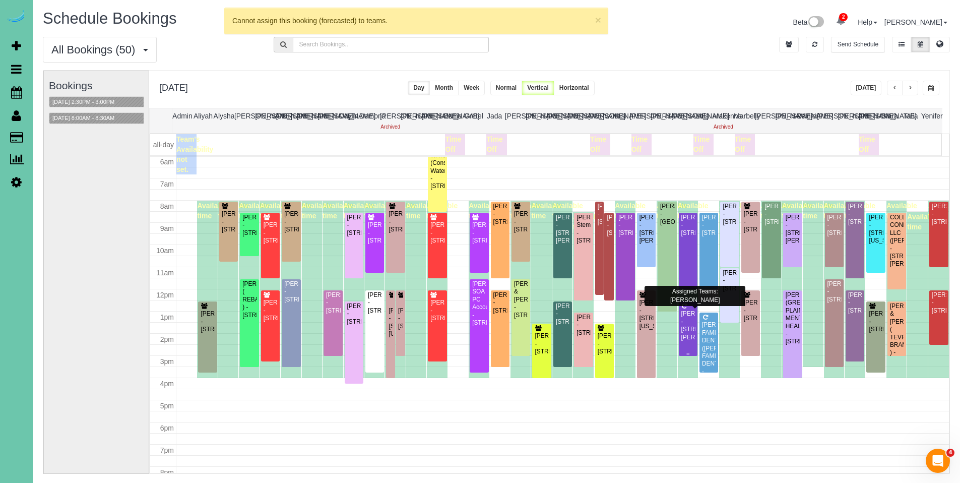
click at [684, 322] on div "[PERSON_NAME] - [STREET_ADDRESS][PERSON_NAME]" at bounding box center [688, 325] width 15 height 31
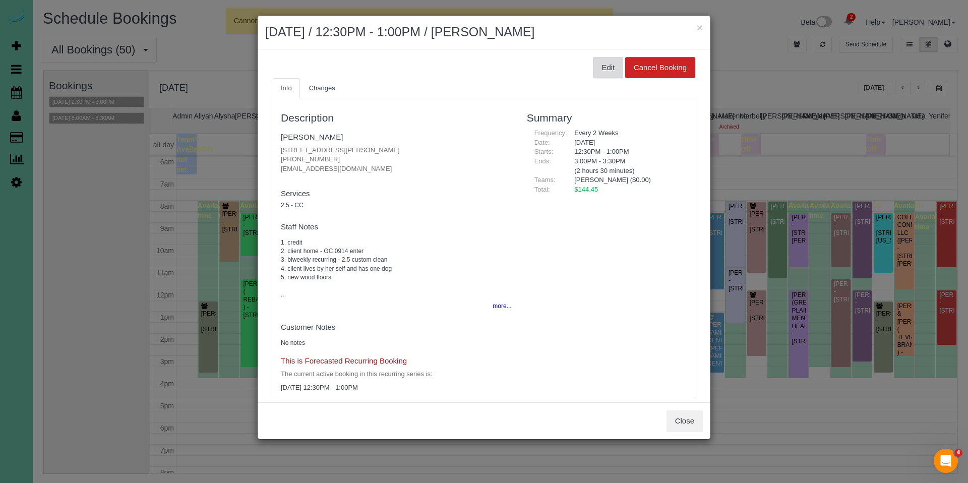
click at [596, 66] on button "Edit" at bounding box center [608, 67] width 30 height 21
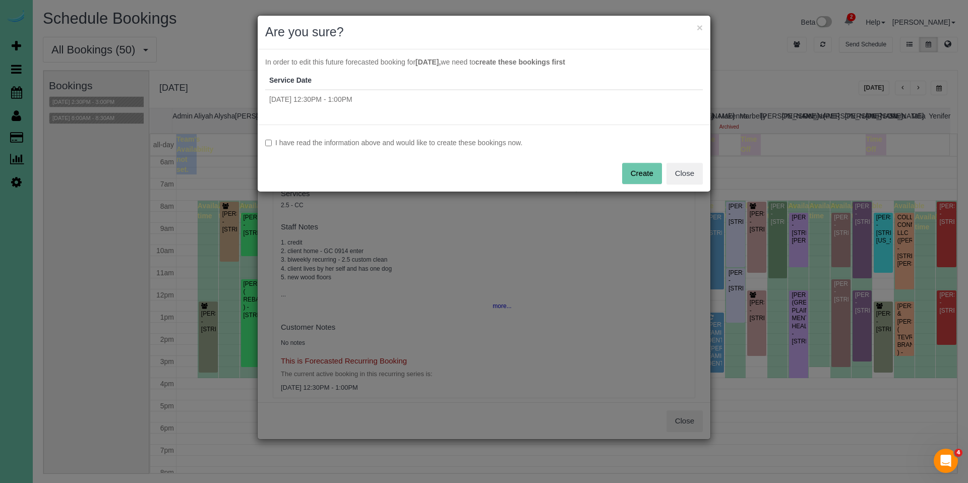
click at [445, 143] on label "I have read the information above and would like to create these bookings now." at bounding box center [484, 143] width 438 height 10
click at [648, 173] on button "Create" at bounding box center [642, 173] width 40 height 21
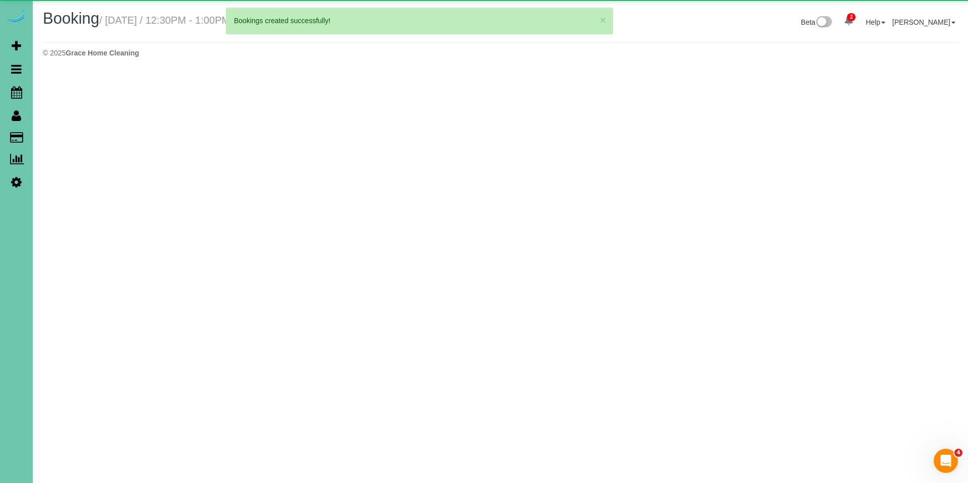
select select "NE"
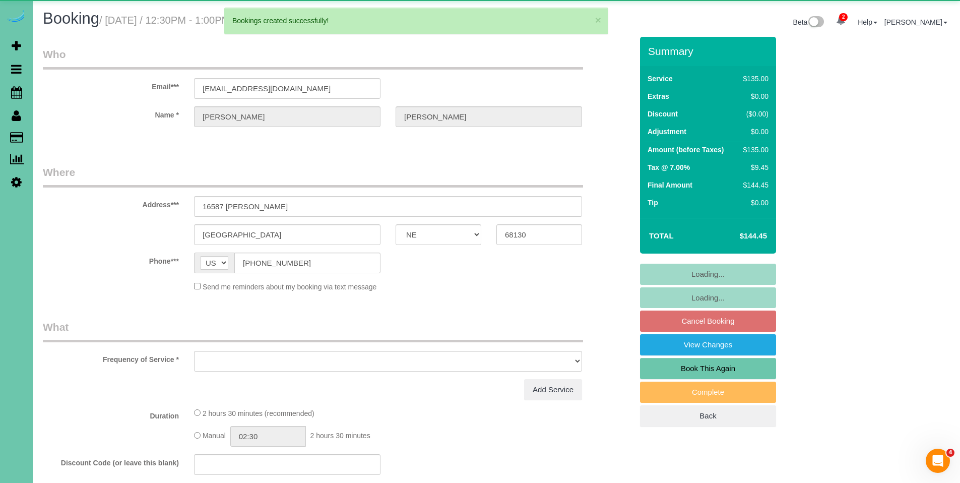
select select "object:33606"
select select "string:fspay-29c94db5-5698-4de6-8298-1254374a9939"
select select "object:33625"
select select "number:36"
select select "number:42"
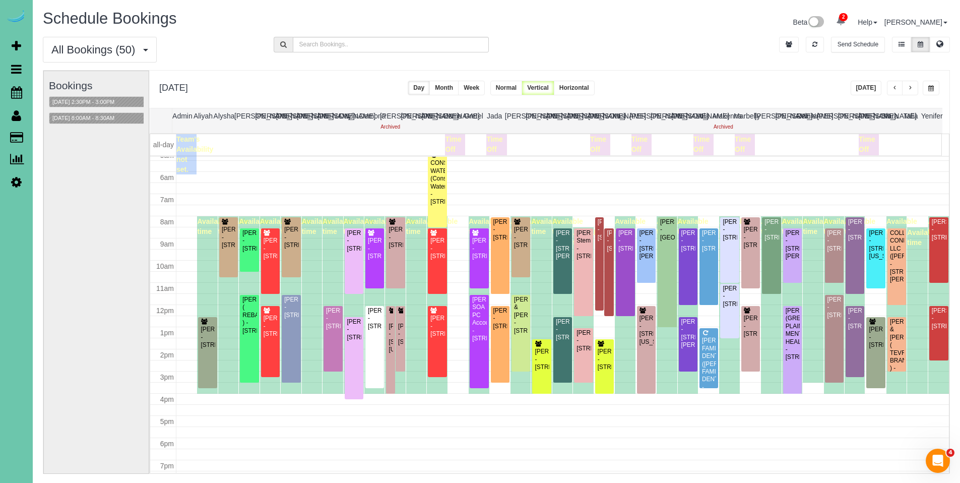
scroll to position [116, 0]
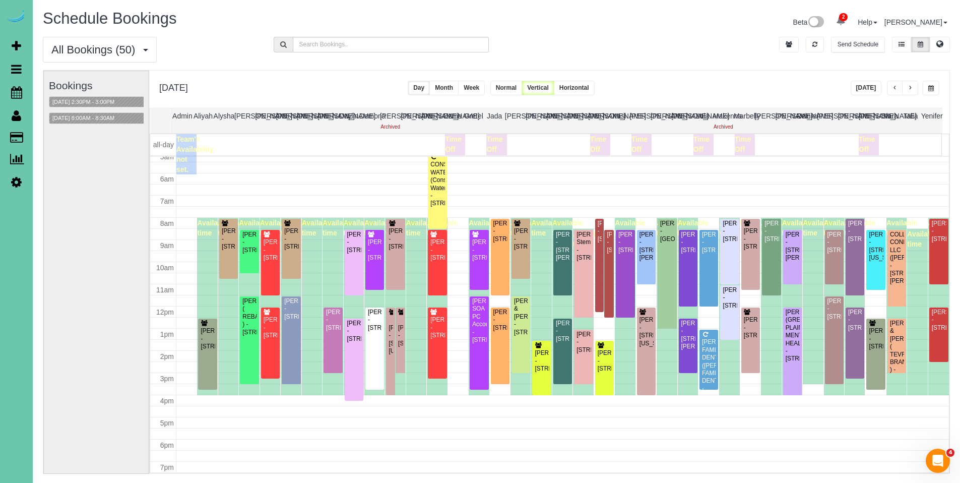
click at [893, 88] on span "button" at bounding box center [895, 88] width 5 height 6
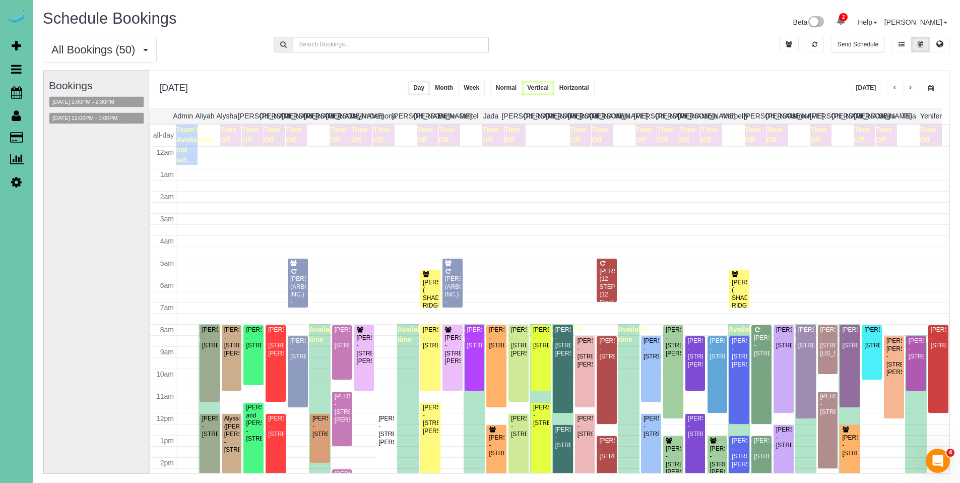
scroll to position [134, 0]
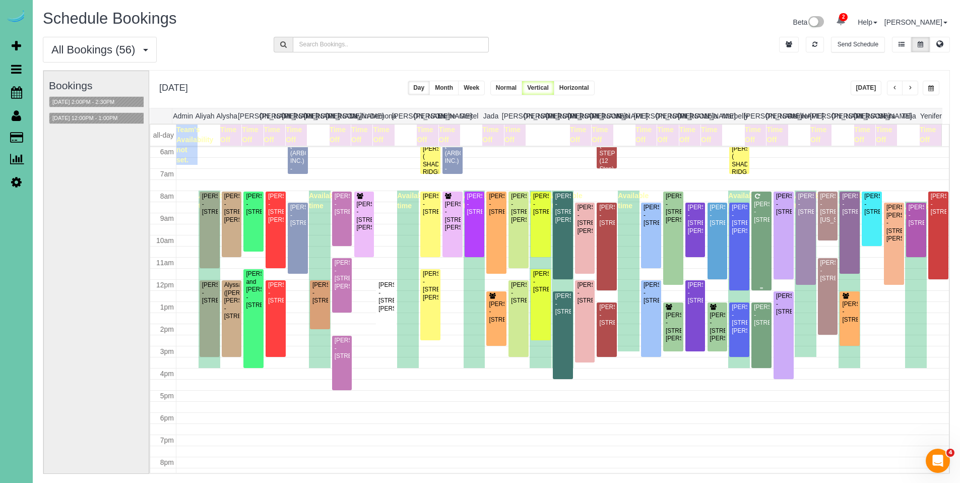
click at [762, 209] on div "[PERSON_NAME] - [STREET_ADDRESS]" at bounding box center [762, 212] width 16 height 23
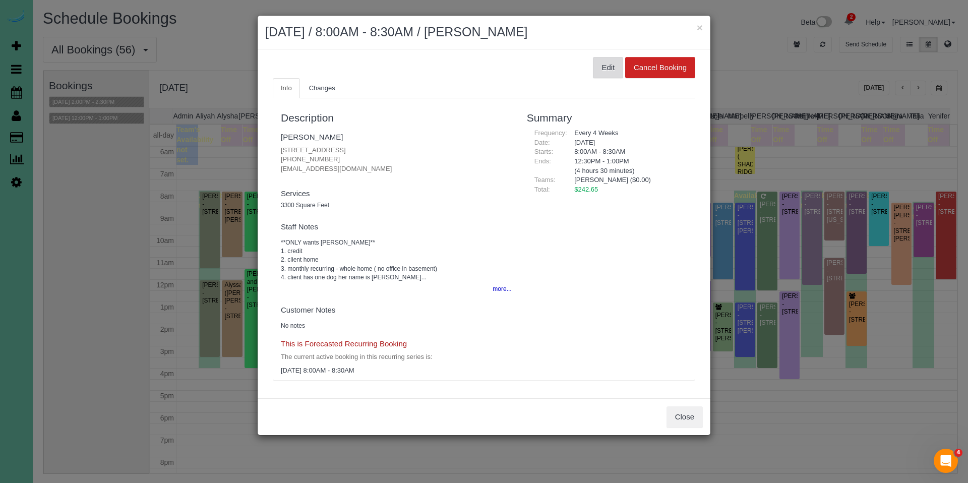
click at [604, 71] on button "Edit" at bounding box center [608, 67] width 30 height 21
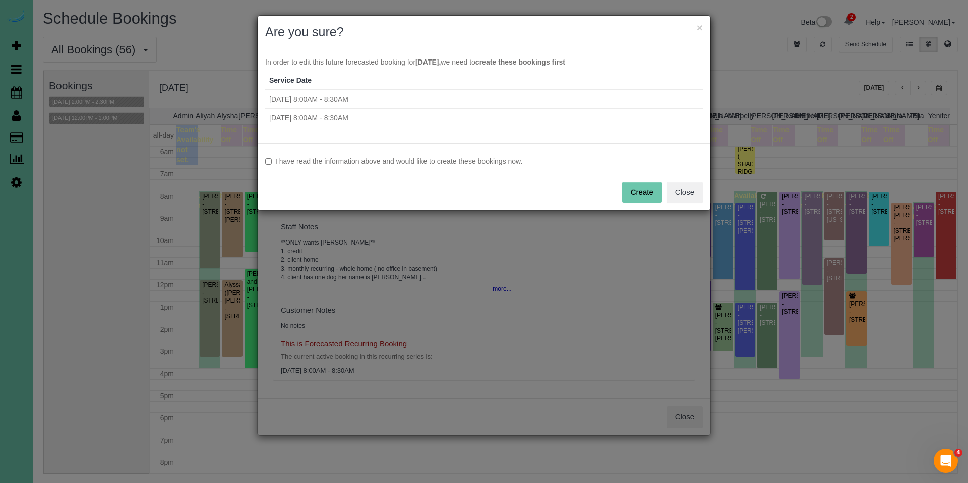
click at [500, 165] on label "I have read the information above and would like to create these bookings now." at bounding box center [484, 161] width 438 height 10
click at [652, 187] on button "Create" at bounding box center [642, 191] width 40 height 21
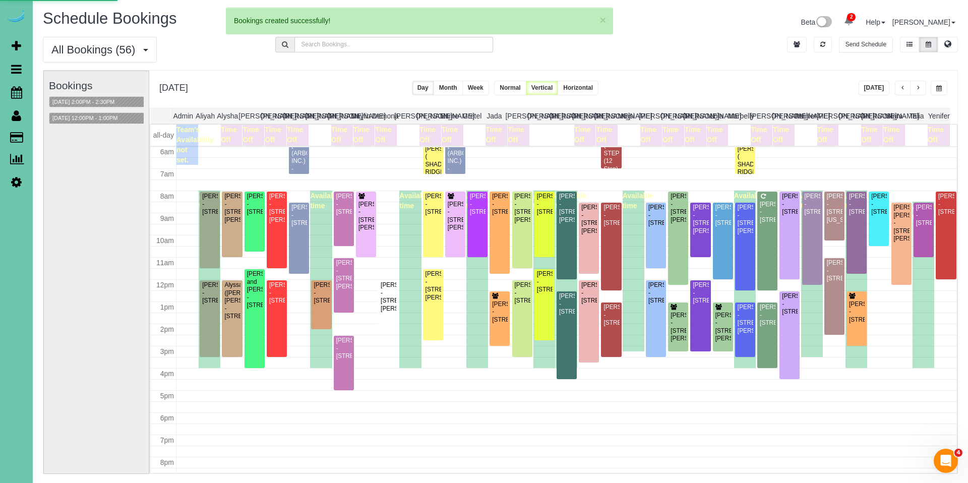
select select "NE"
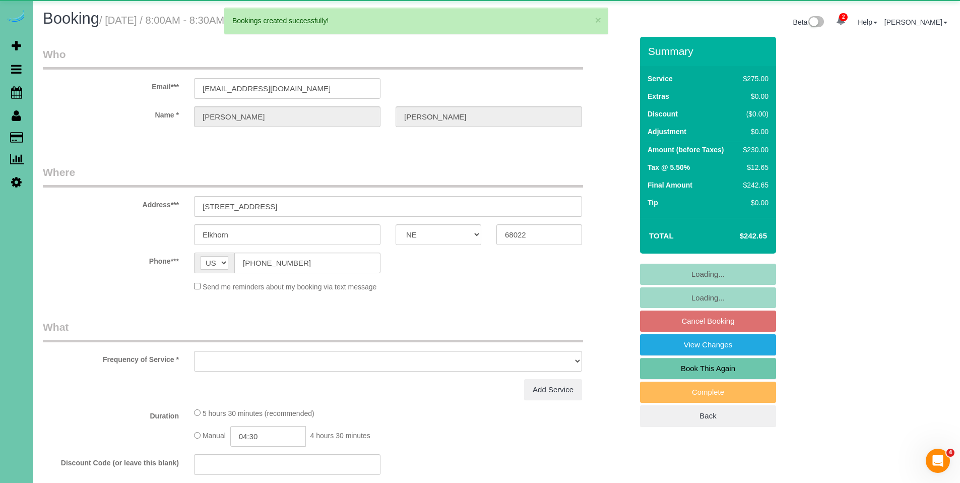
select select "object:34972"
select select "string:fspay-4c4c4d93-653c-40bf-a110-a8ec733f821e"
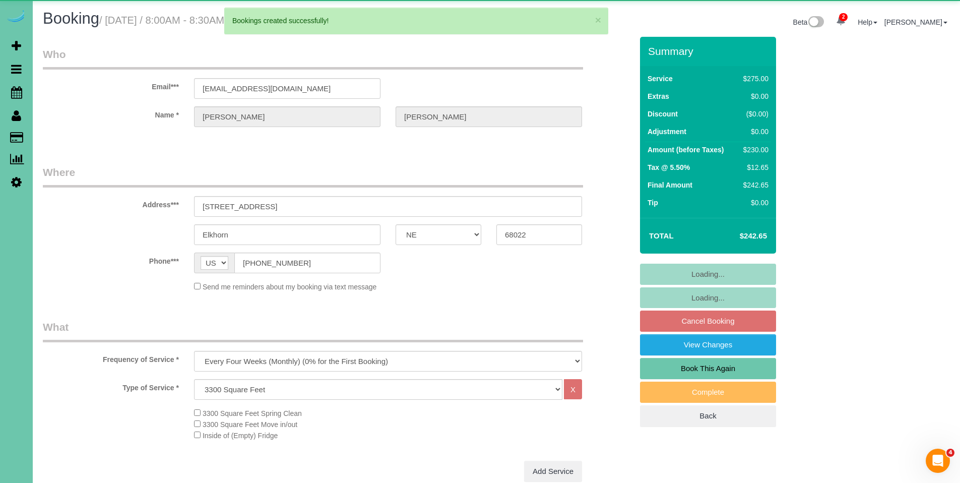
select select "object:35002"
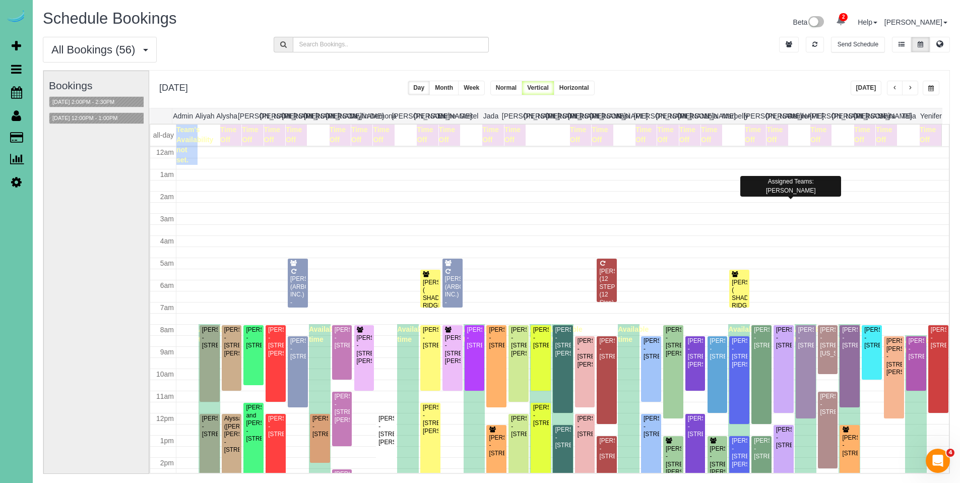
scroll to position [134, 0]
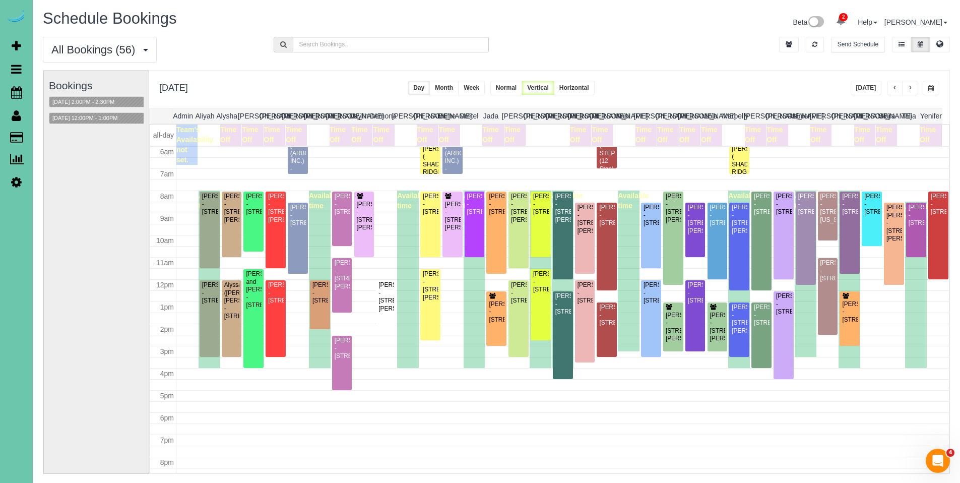
click at [896, 88] on span "button" at bounding box center [895, 88] width 5 height 6
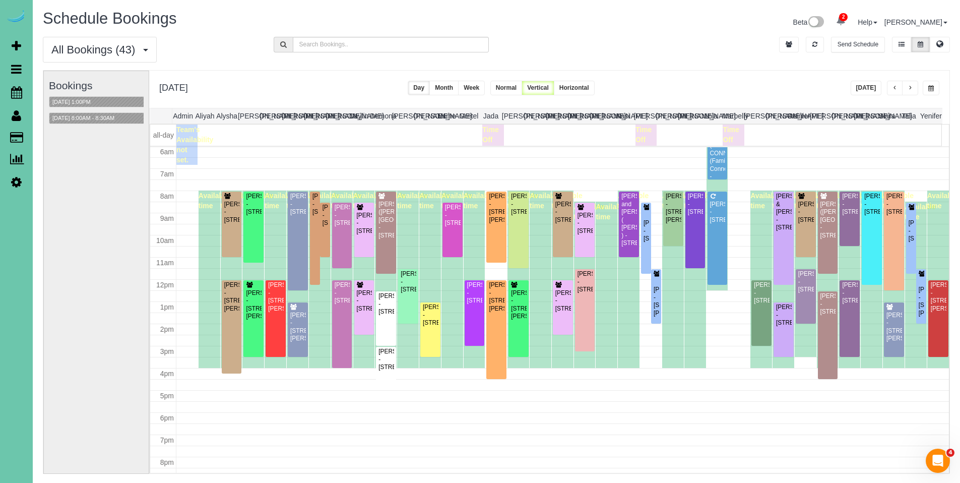
click at [895, 89] on span "button" at bounding box center [895, 88] width 5 height 6
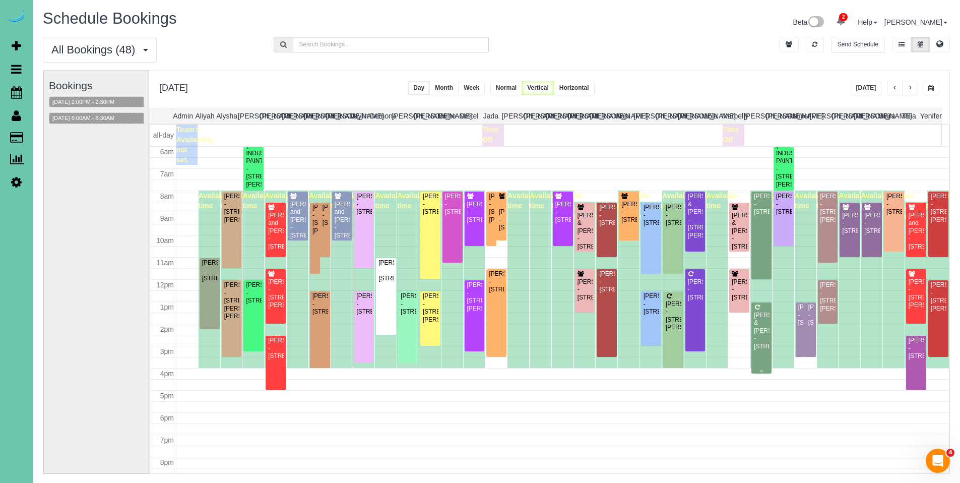
click at [762, 317] on div "[PERSON_NAME] & [PERSON_NAME] - [STREET_ADDRESS]" at bounding box center [762, 331] width 16 height 39
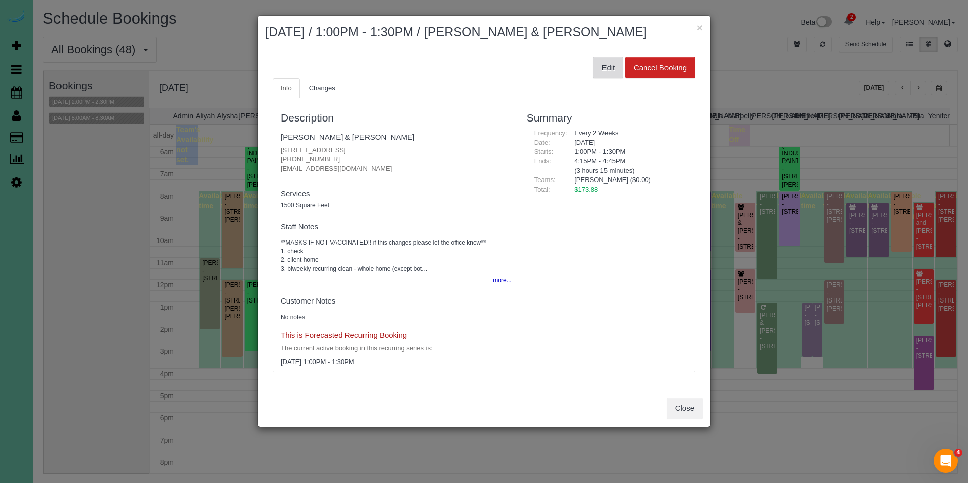
click at [606, 74] on button "Edit" at bounding box center [608, 67] width 30 height 21
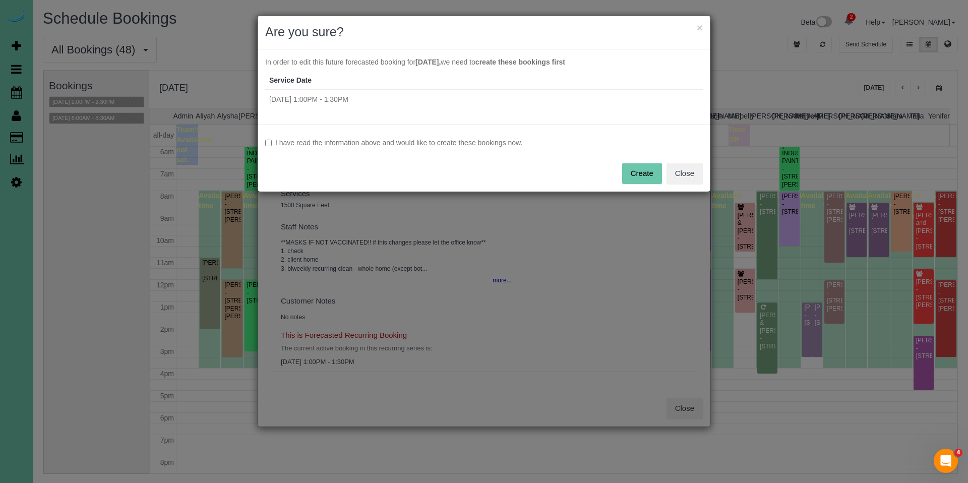
click at [457, 135] on div "I have read the information above and would like to create these bookings now. …" at bounding box center [484, 158] width 453 height 67
click at [518, 137] on div "I have read the information above and would like to create these bookings now. …" at bounding box center [484, 158] width 453 height 67
click at [524, 142] on label "I have read the information above and would like to create these bookings now." at bounding box center [484, 143] width 438 height 10
click at [643, 176] on button "Create" at bounding box center [642, 173] width 40 height 21
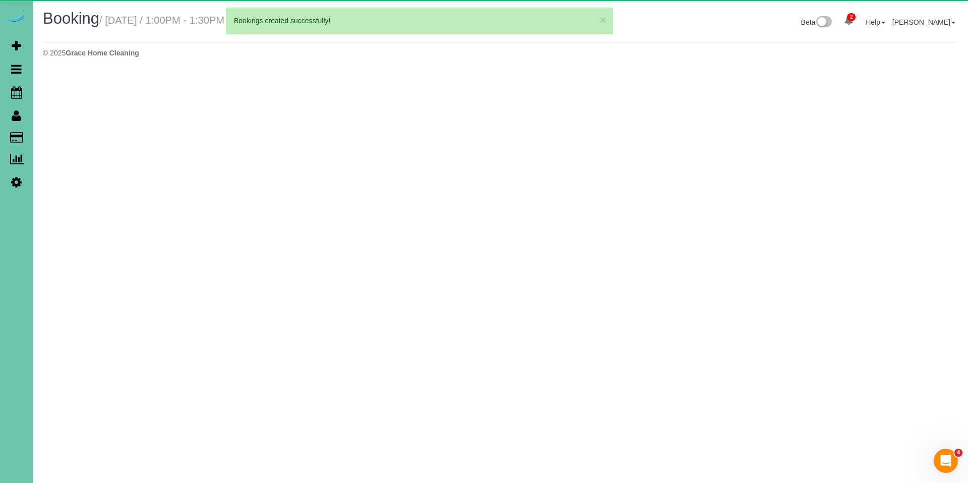
select select "NE"
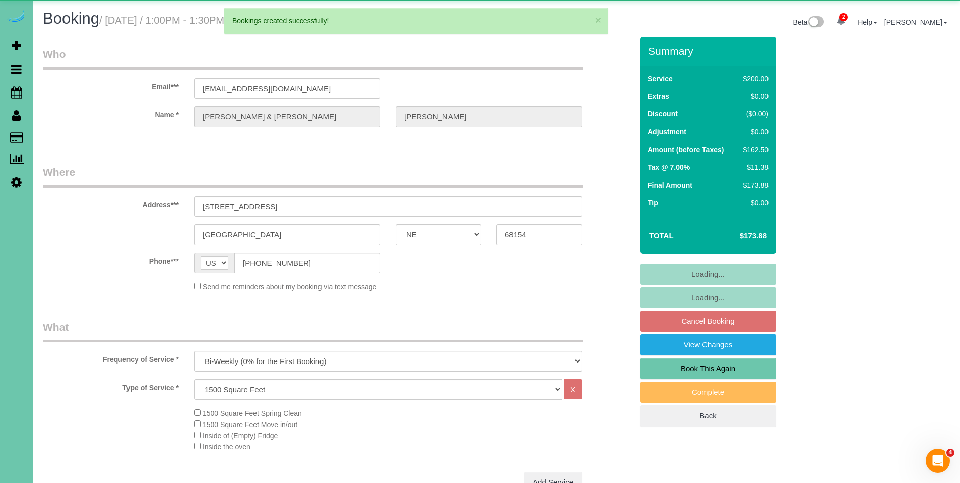
select select "object:36349"
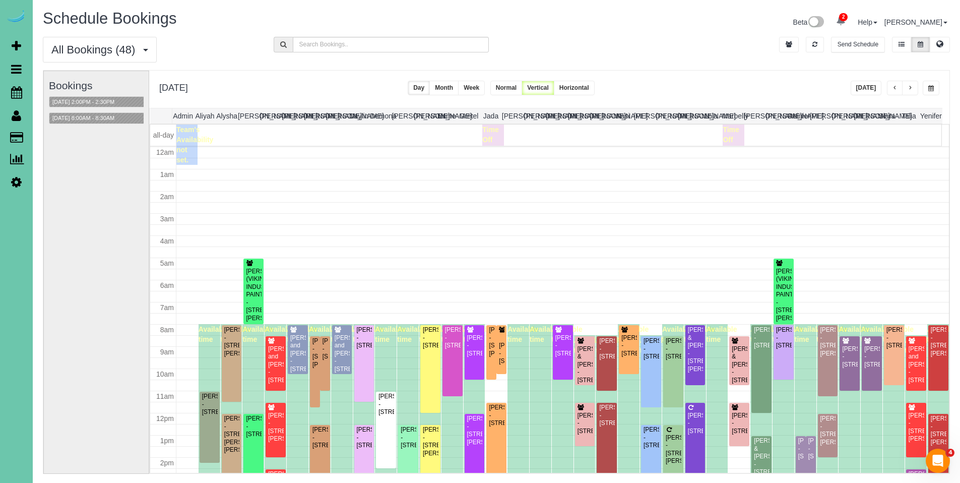
scroll to position [134, 0]
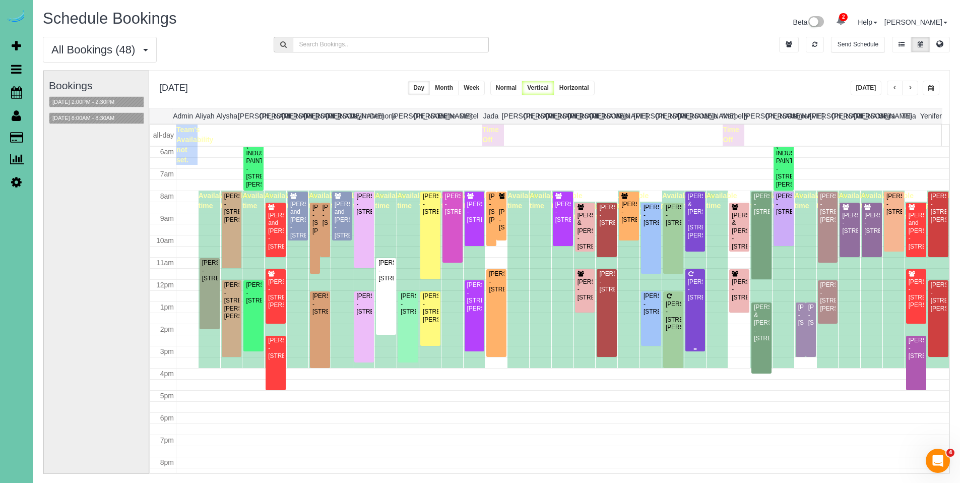
click at [696, 282] on div "[PERSON_NAME] - [STREET_ADDRESS]" at bounding box center [696, 289] width 16 height 23
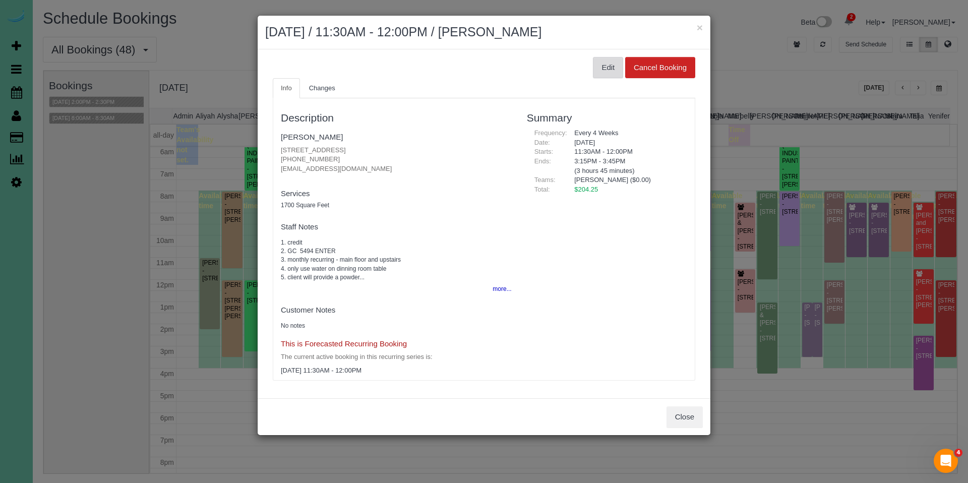
click at [611, 71] on button "Edit" at bounding box center [608, 67] width 30 height 21
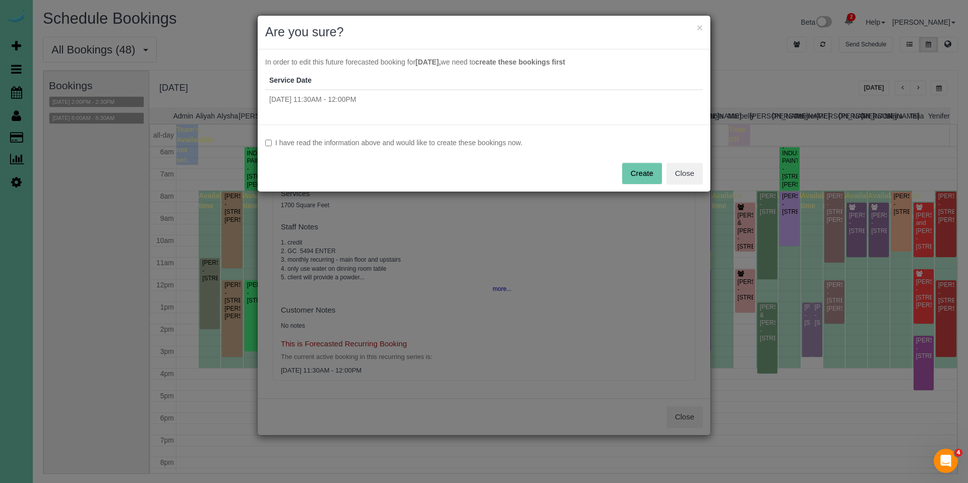
click at [489, 144] on label "I have read the information above and would like to create these bookings now." at bounding box center [484, 143] width 438 height 10
click at [648, 166] on button "Create" at bounding box center [642, 173] width 40 height 21
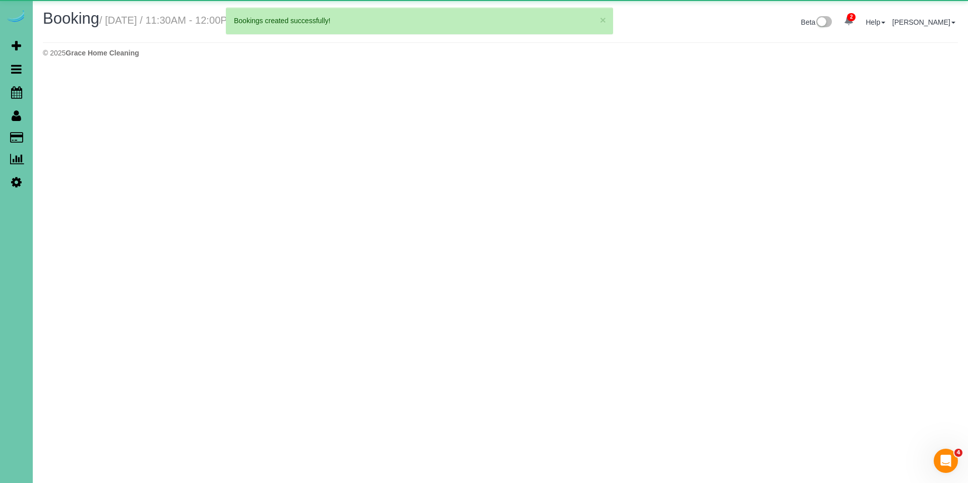
select select "NE"
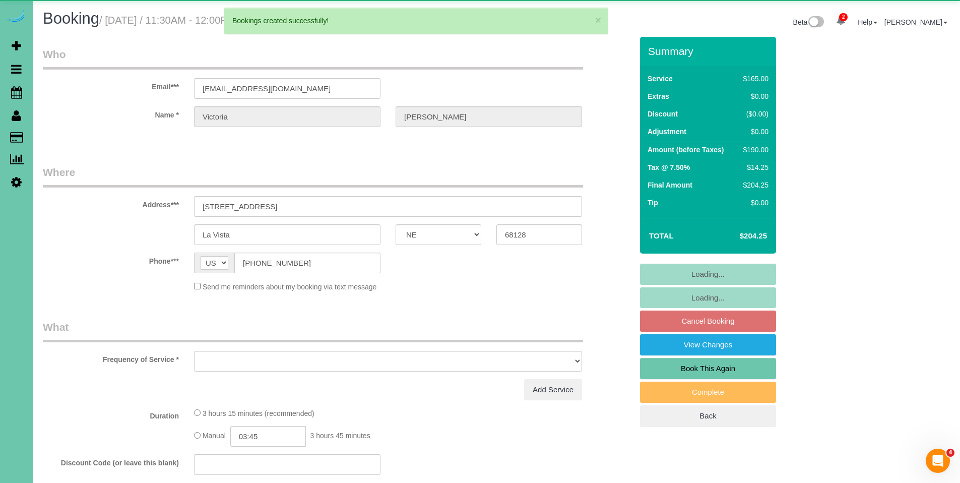
select select "object:37498"
select select "string:fspay-f46650a7-f31a-46f7-9bb8-8ecaafe32513"
select select "number:36"
select select "number:41"
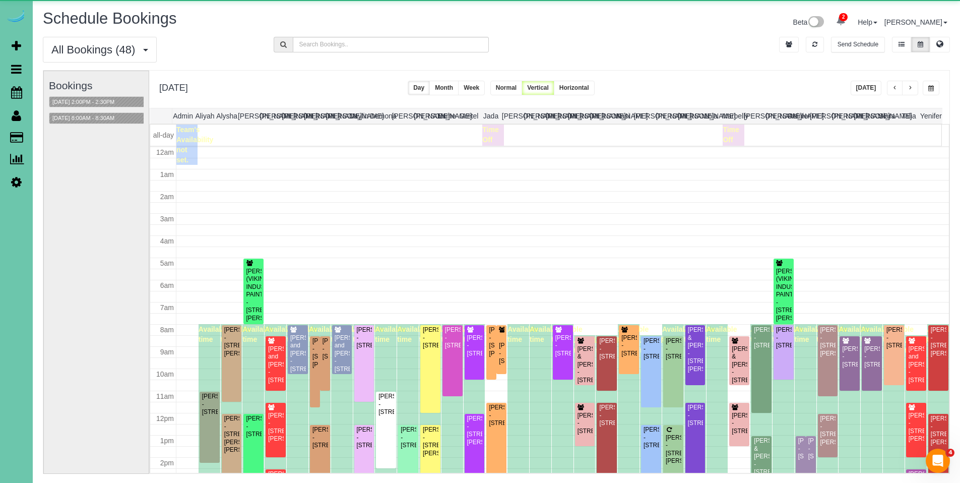
scroll to position [134, 0]
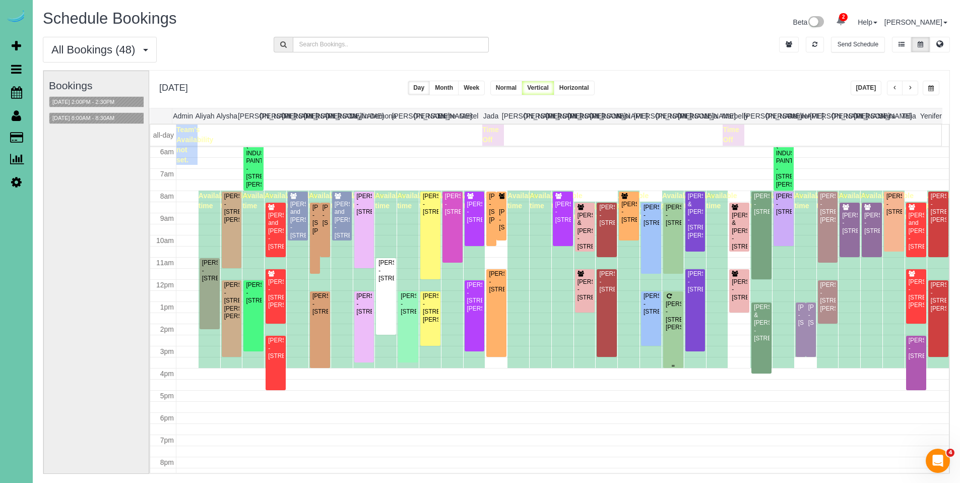
click at [673, 310] on div "[PERSON_NAME] - [STREET_ADDRESS][PERSON_NAME]" at bounding box center [673, 315] width 16 height 31
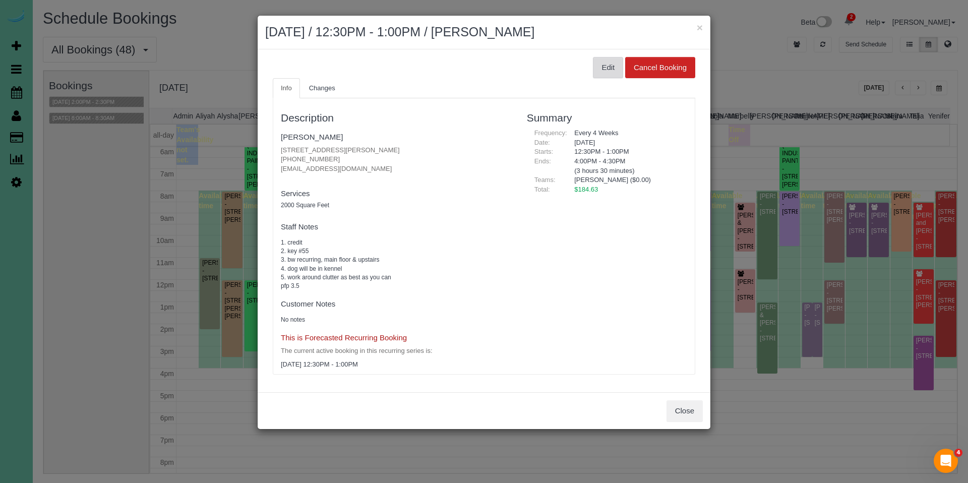
click at [608, 74] on button "Edit" at bounding box center [608, 67] width 30 height 21
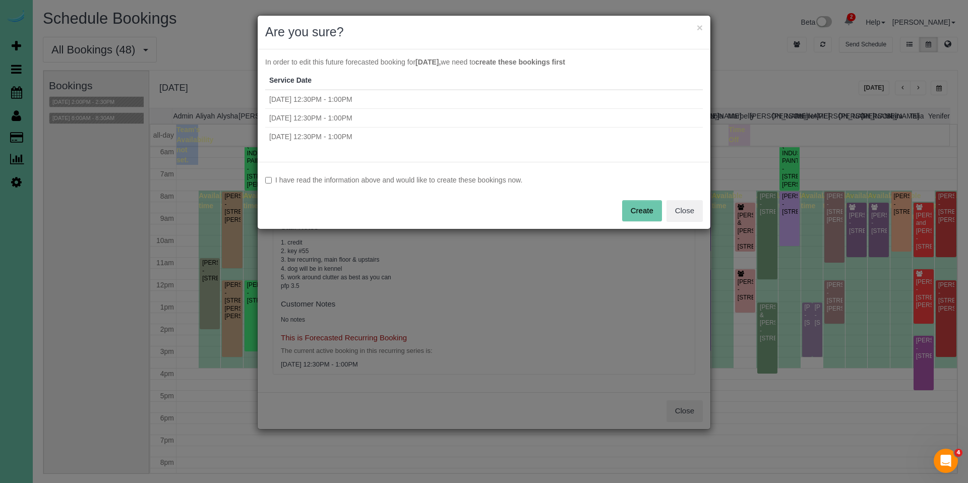
click at [405, 181] on label "I have read the information above and would like to create these bookings now." at bounding box center [484, 180] width 438 height 10
click at [638, 208] on button "Create" at bounding box center [642, 210] width 40 height 21
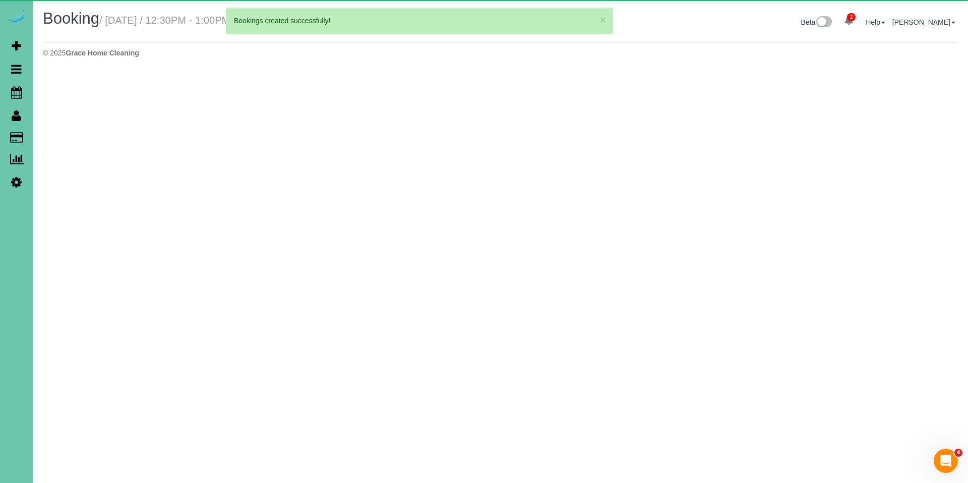
select select "NE"
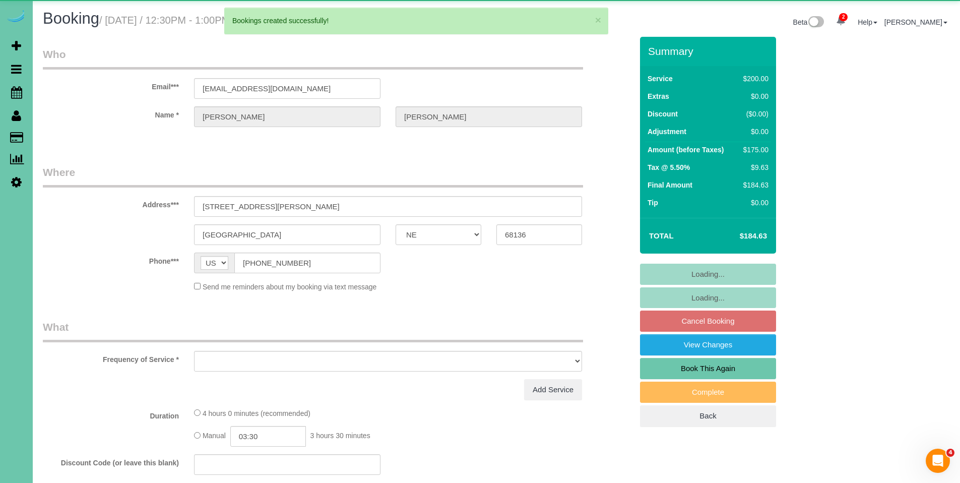
select select "string:fspay-b5b6d185-97e6-4210-8bd9-6e3d51001a2c"
select select "object:38703"
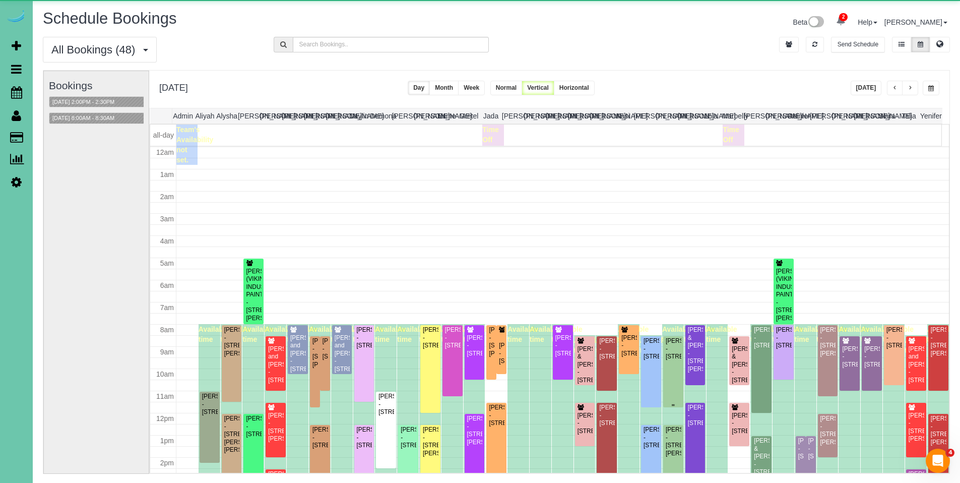
scroll to position [134, 0]
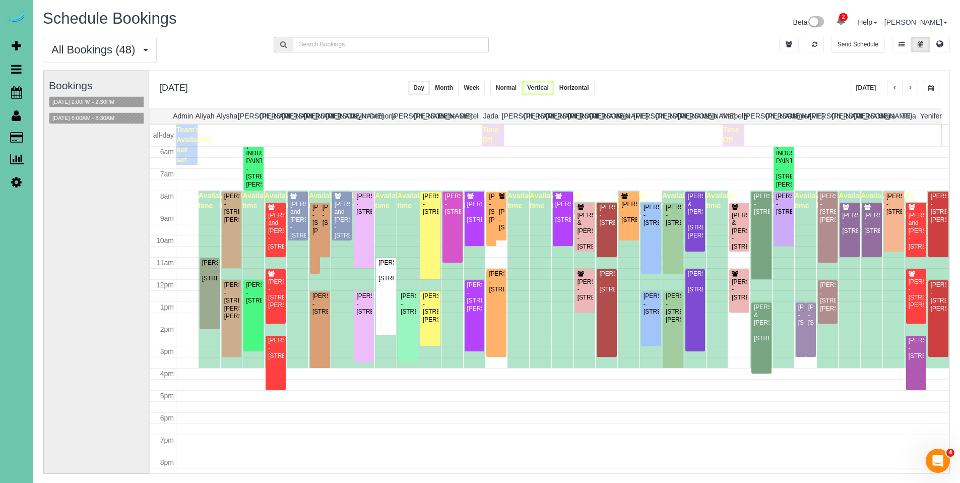
click at [896, 87] on span "button" at bounding box center [895, 88] width 5 height 6
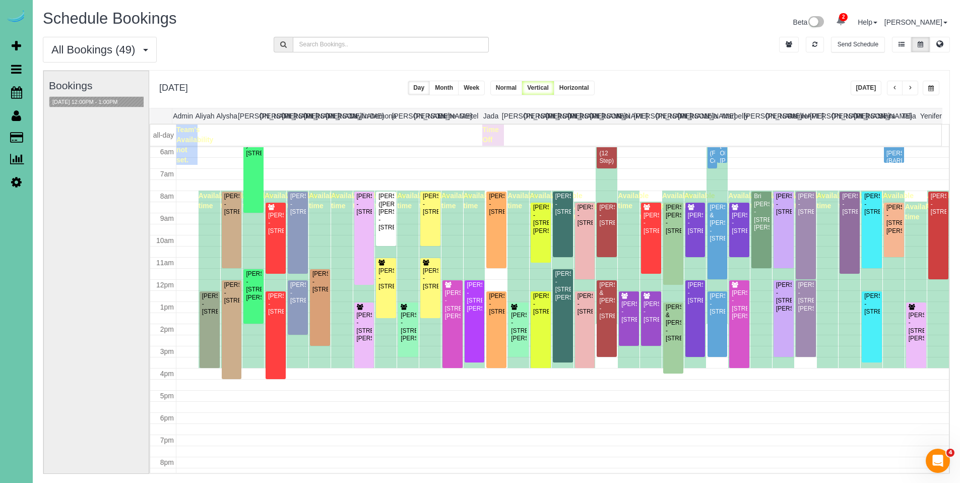
click at [894, 89] on span "button" at bounding box center [895, 88] width 5 height 6
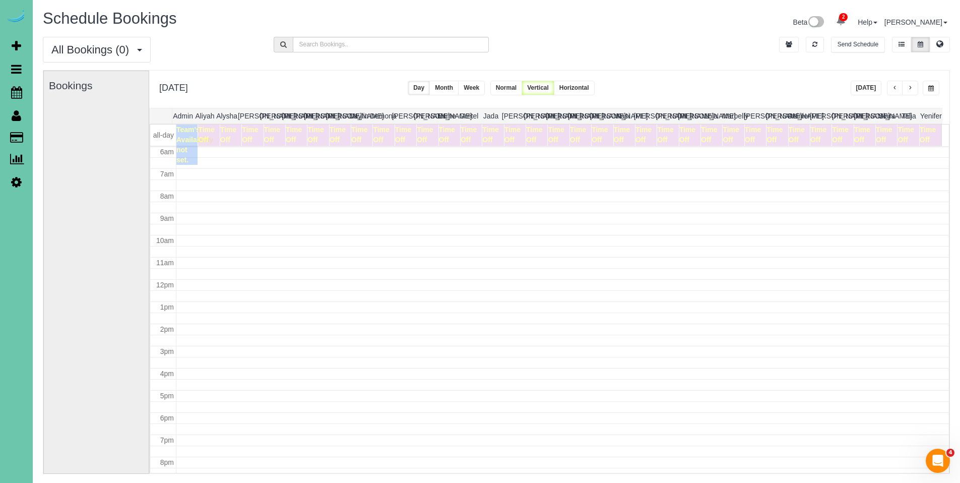
click at [894, 89] on span "button" at bounding box center [895, 88] width 5 height 6
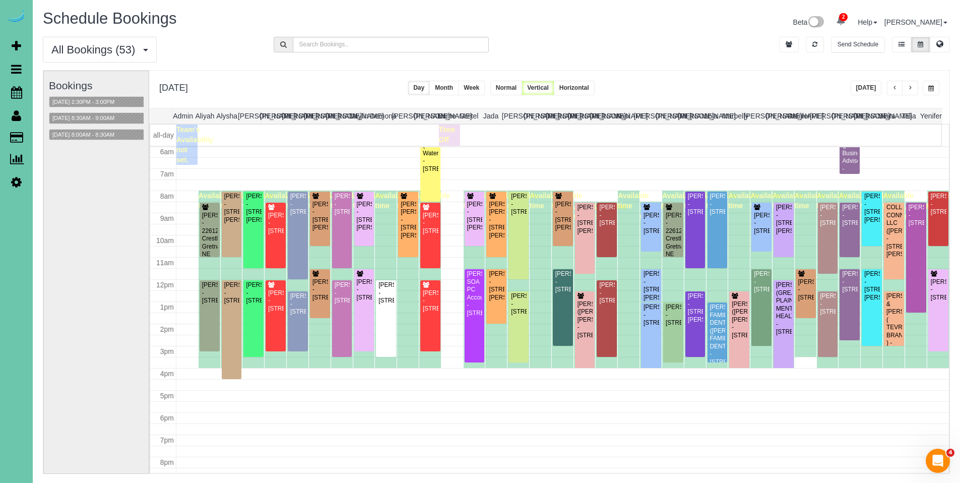
click at [894, 89] on span "button" at bounding box center [895, 88] width 5 height 6
